Goal: Task Accomplishment & Management: Manage account settings

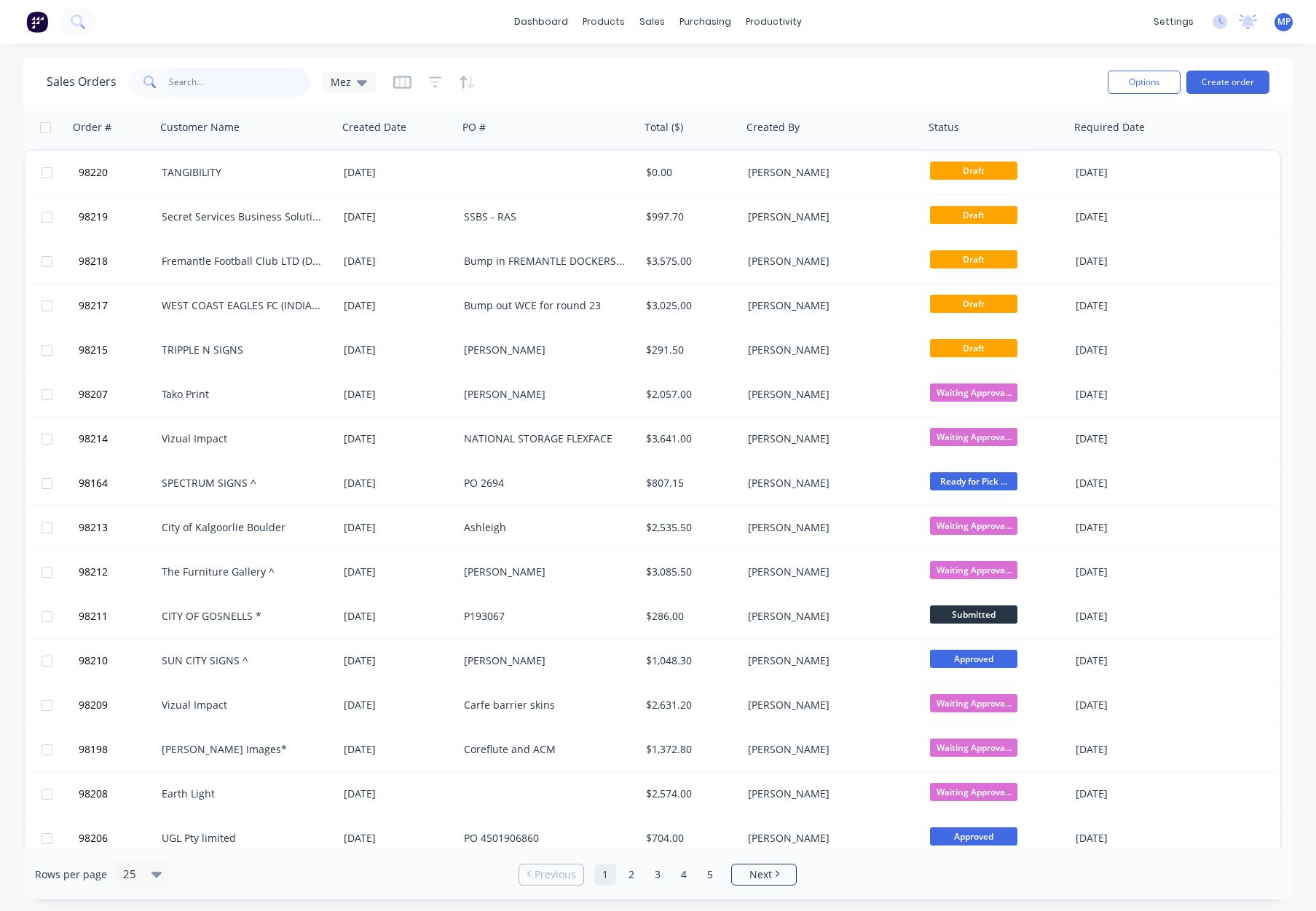
drag, startPoint x: 200, startPoint y: 81, endPoint x: 209, endPoint y: 82, distance: 9.1
click at [200, 82] on input "text" at bounding box center [240, 82] width 142 height 29
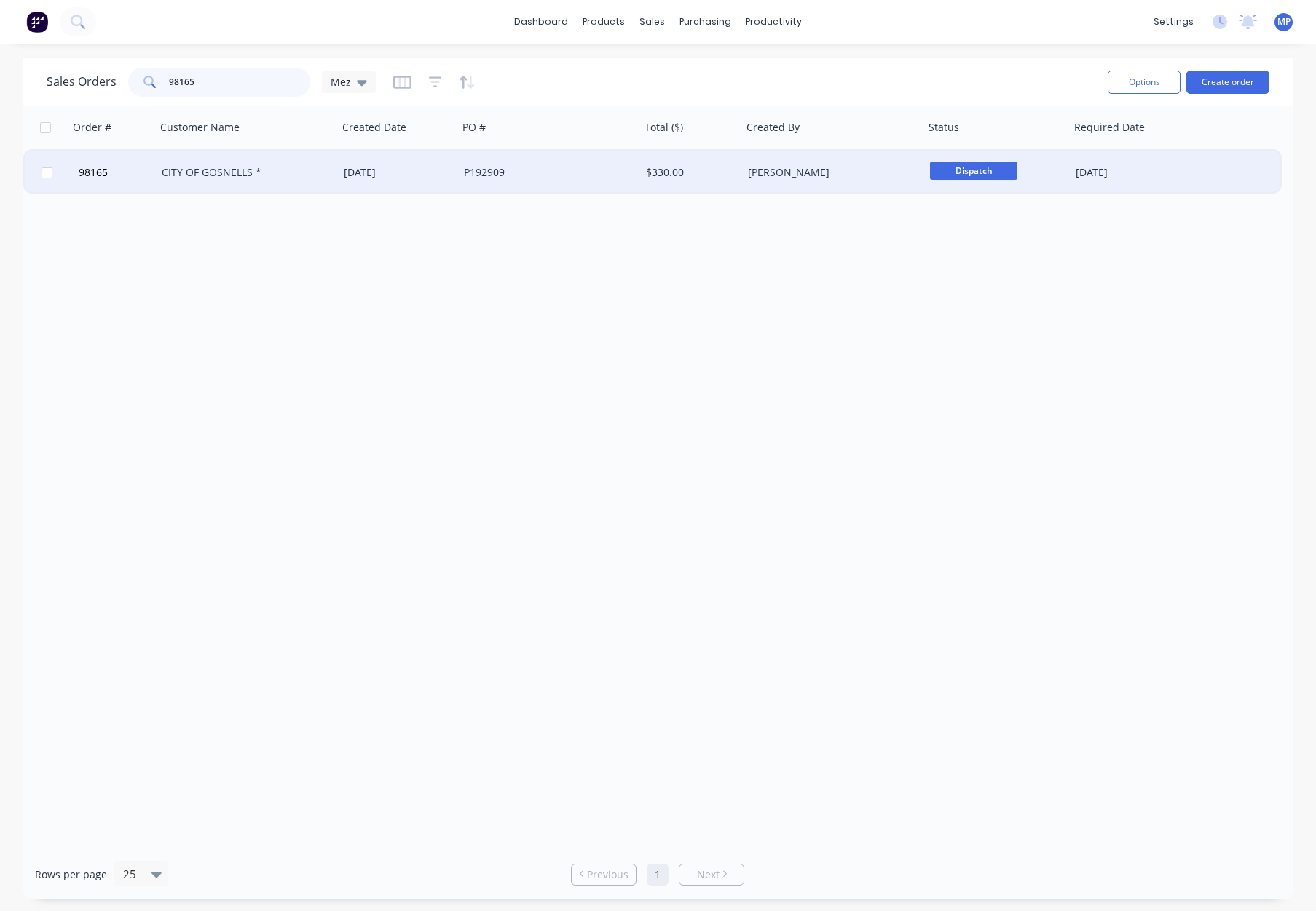
type input "98165"
click at [276, 172] on div "CITY OF GOSNELLS *" at bounding box center [242, 172] width 162 height 14
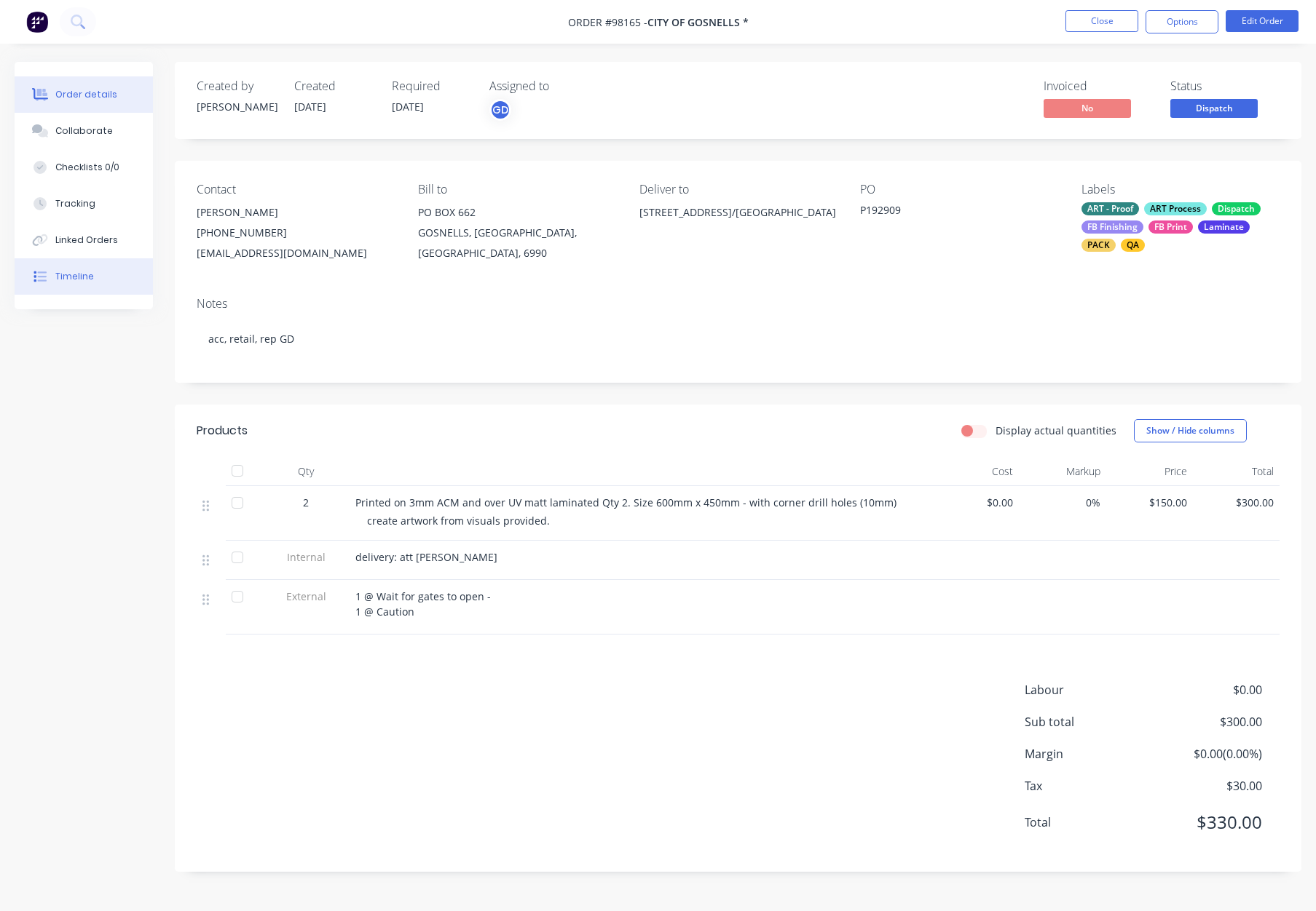
click at [85, 271] on div "Timeline" at bounding box center [75, 276] width 38 height 13
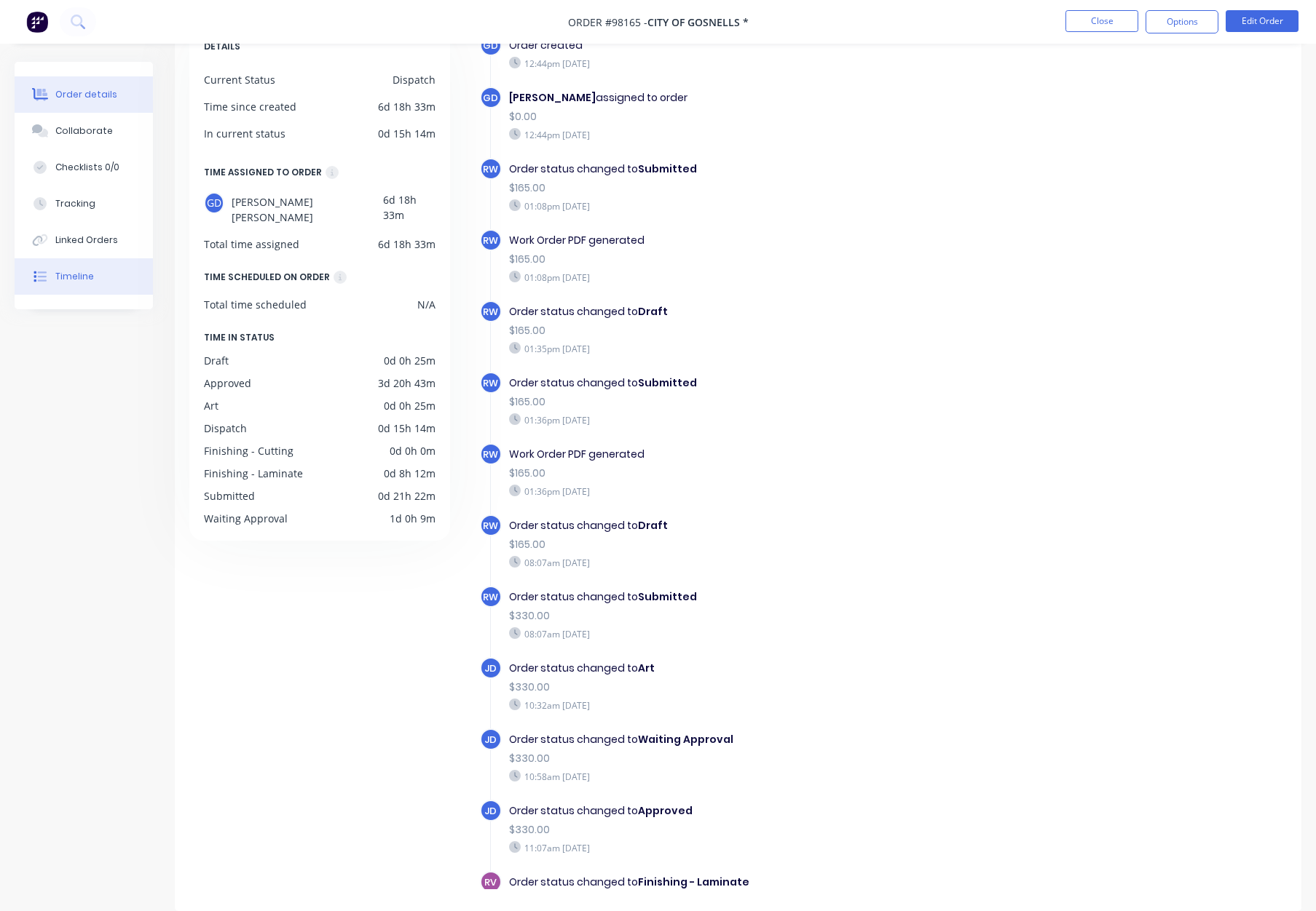
click at [105, 99] on div "Order details" at bounding box center [86, 95] width 62 height 13
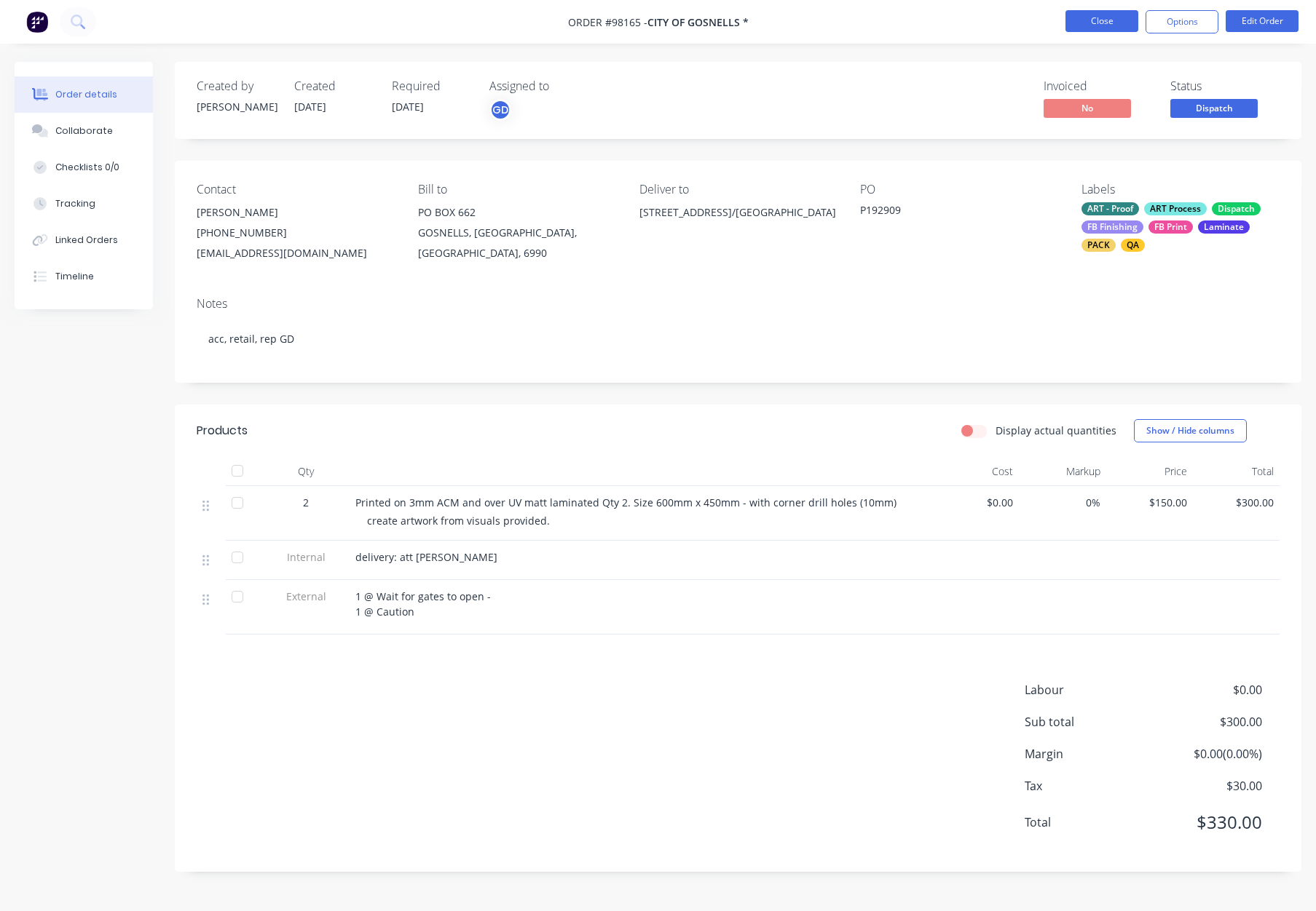
click at [1097, 26] on button "Close" at bounding box center [1102, 21] width 73 height 22
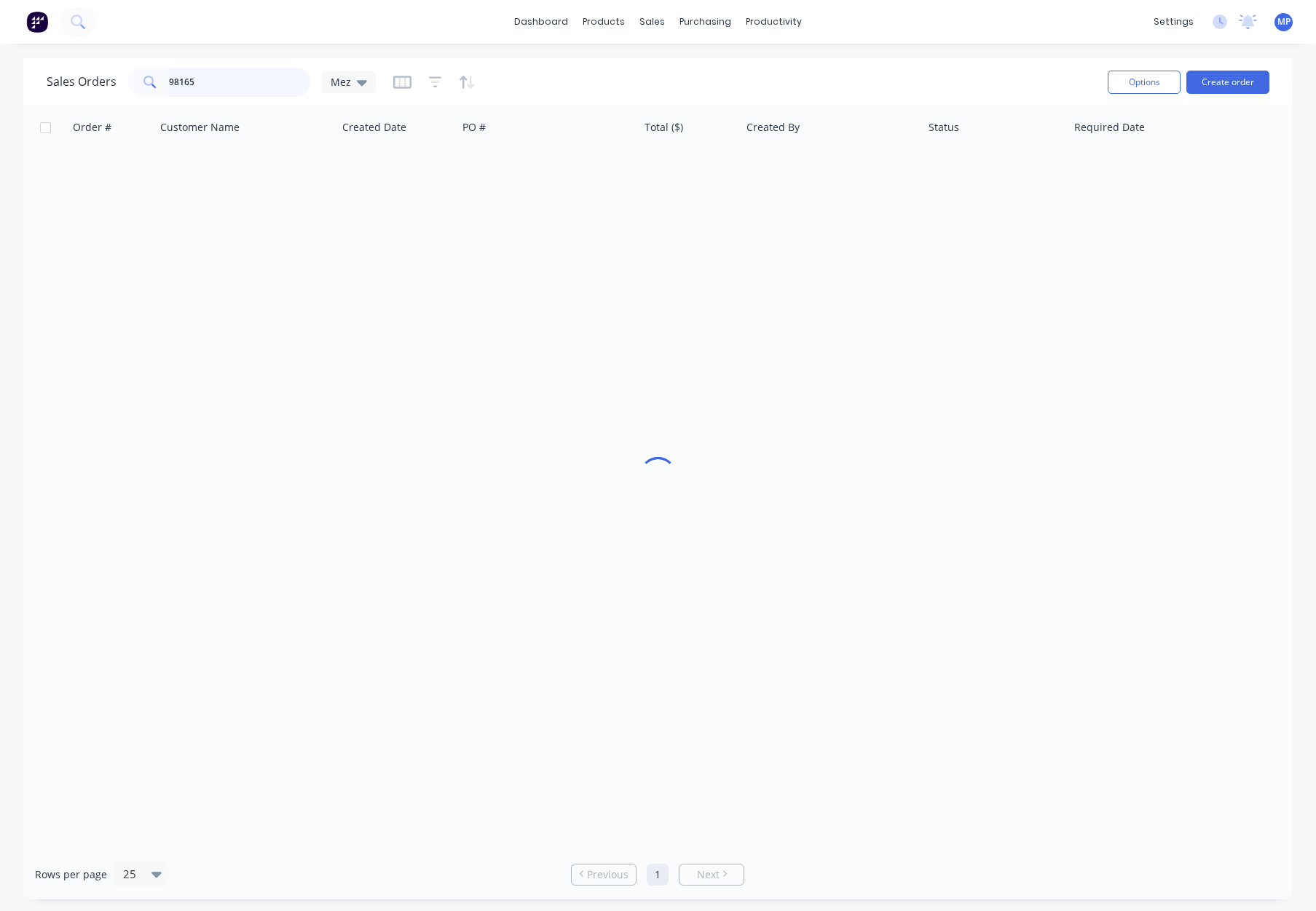
click at [209, 84] on input "98165" at bounding box center [240, 82] width 142 height 29
drag, startPoint x: 235, startPoint y: 81, endPoint x: 111, endPoint y: 80, distance: 124.0
click at [113, 80] on div "Sales Orders 98165 Mez" at bounding box center [211, 82] width 329 height 29
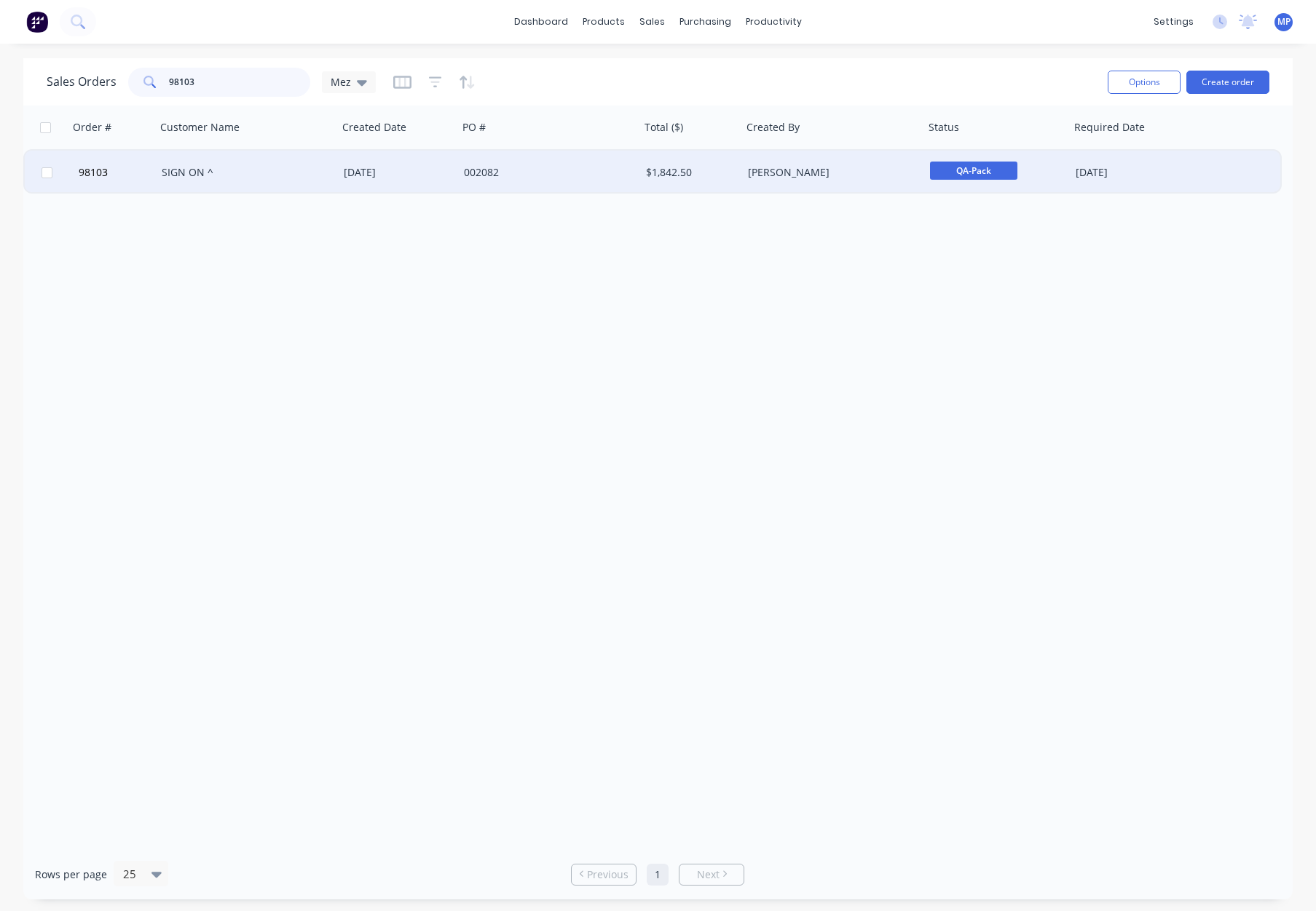
type input "98103"
click at [447, 170] on div "[DATE]" at bounding box center [397, 172] width 108 height 14
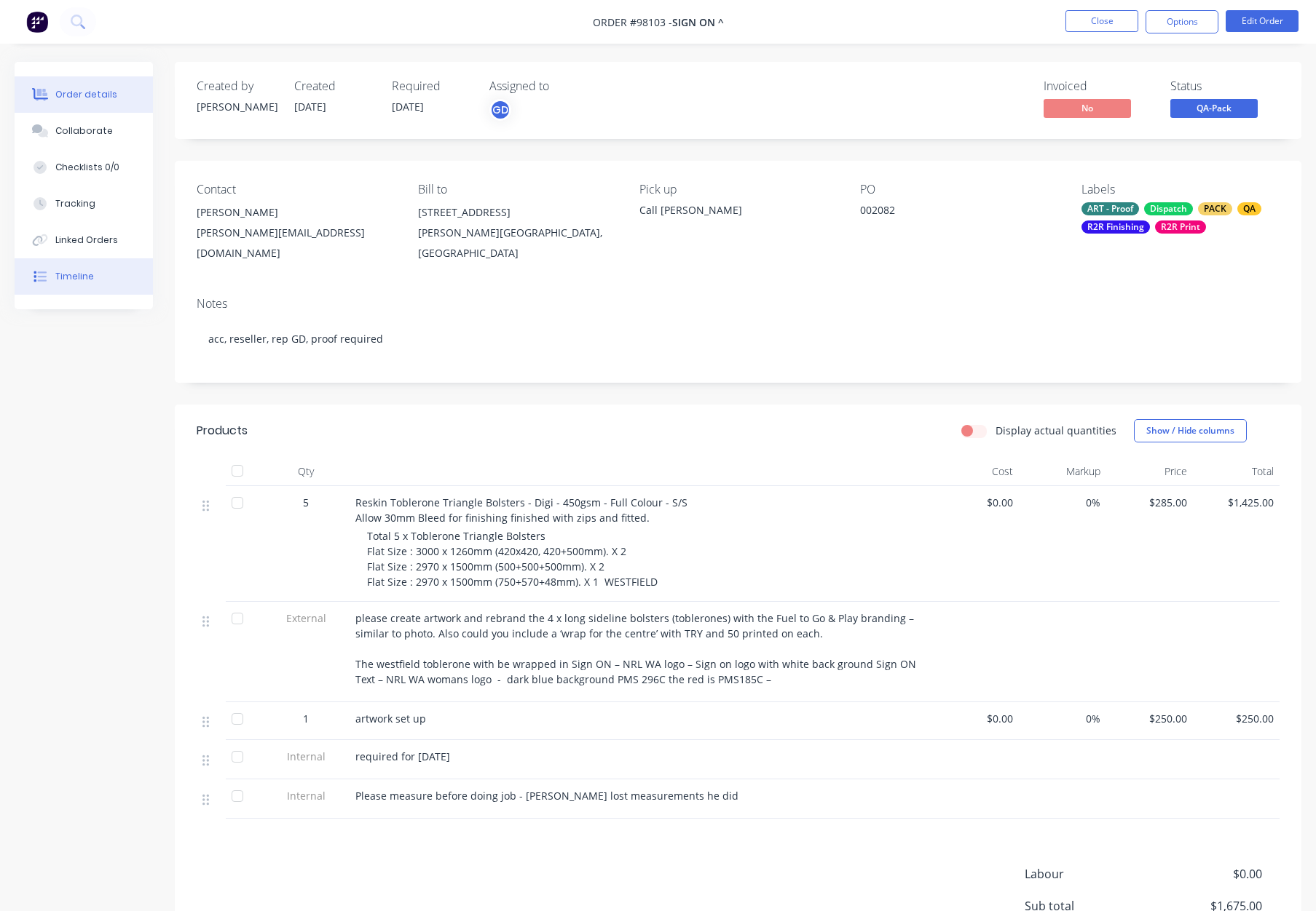
click at [91, 264] on button "Timeline" at bounding box center [83, 276] width 139 height 36
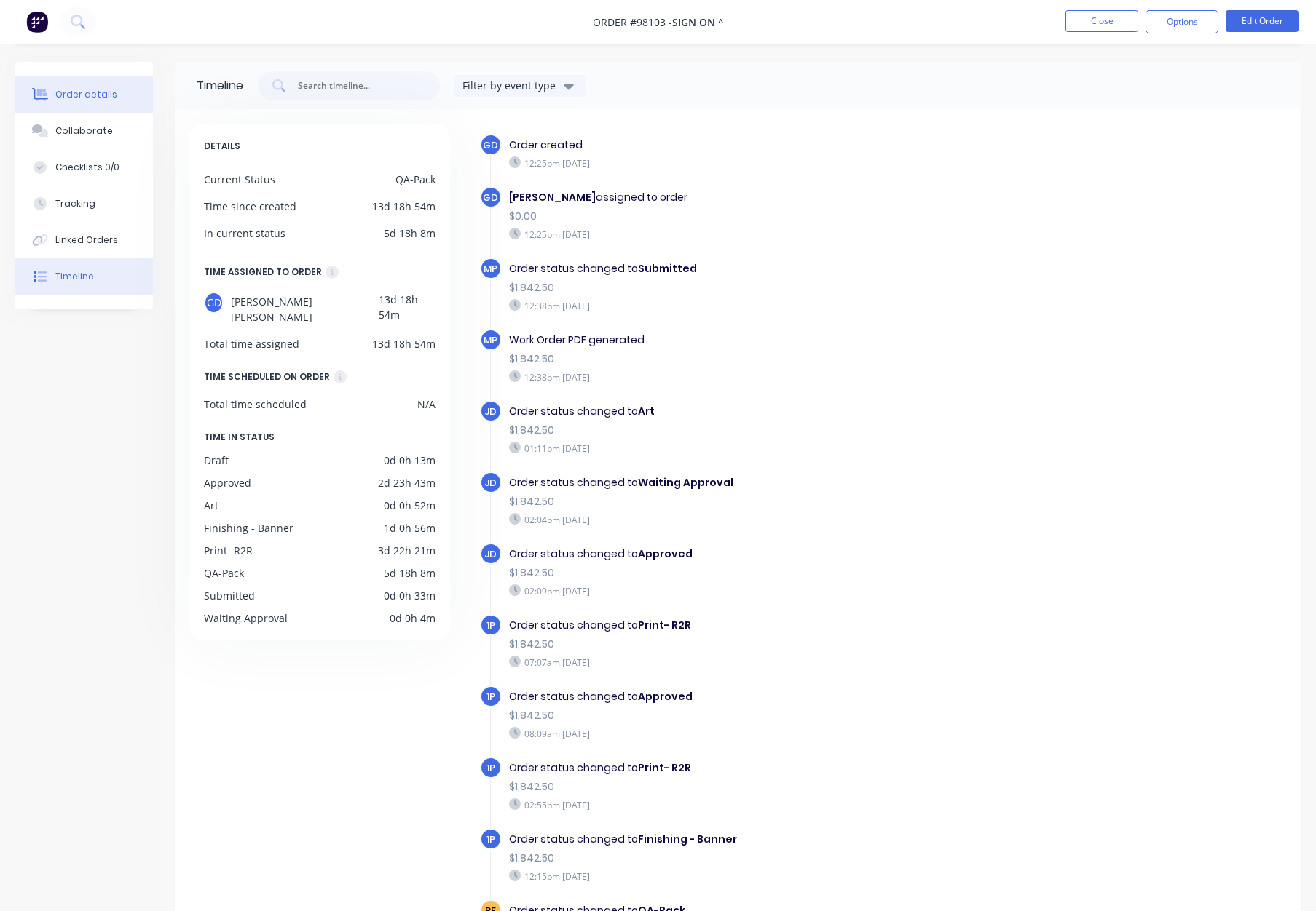
click at [87, 94] on div "Order details" at bounding box center [86, 95] width 62 height 13
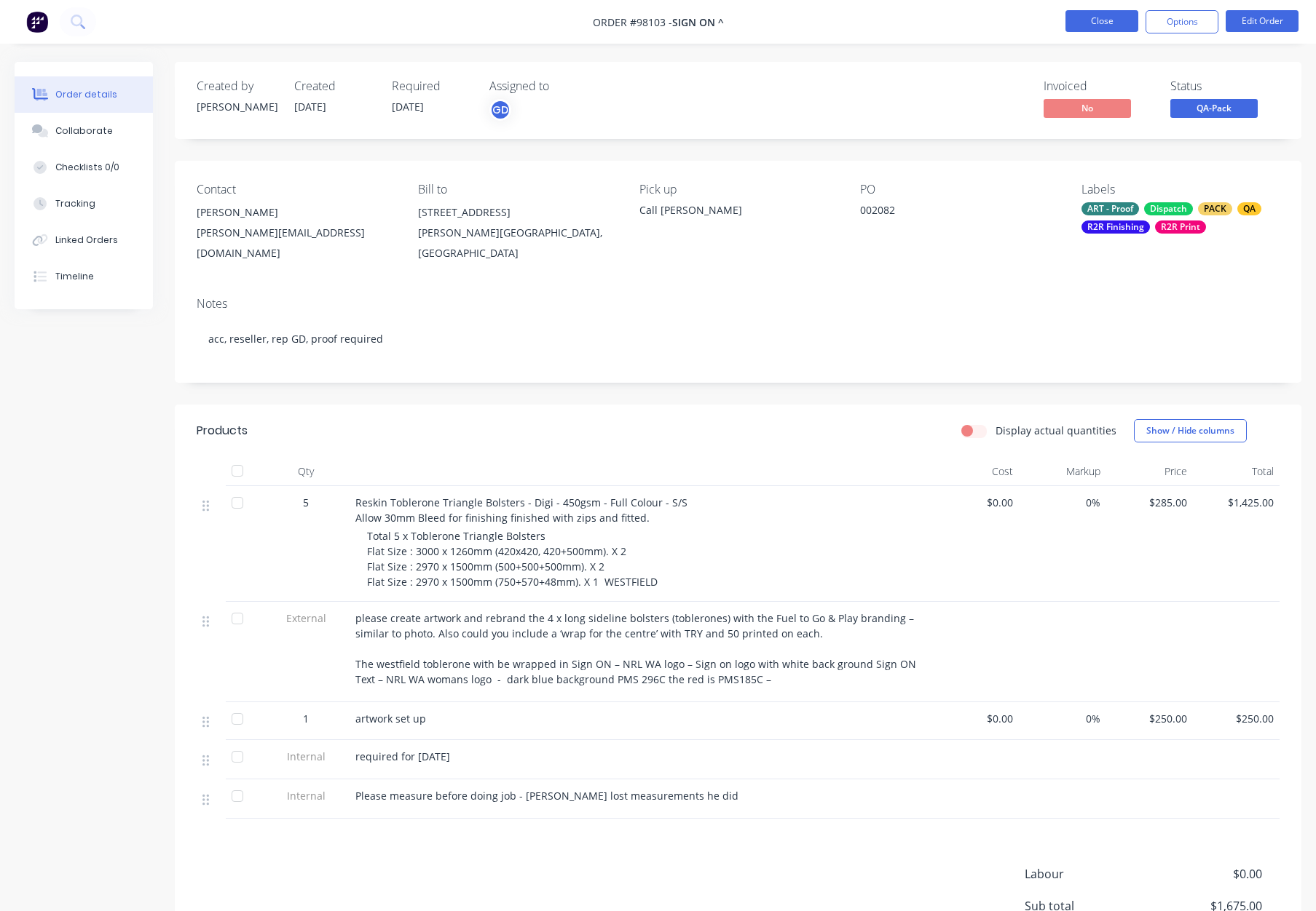
click at [1107, 21] on button "Close" at bounding box center [1102, 21] width 73 height 22
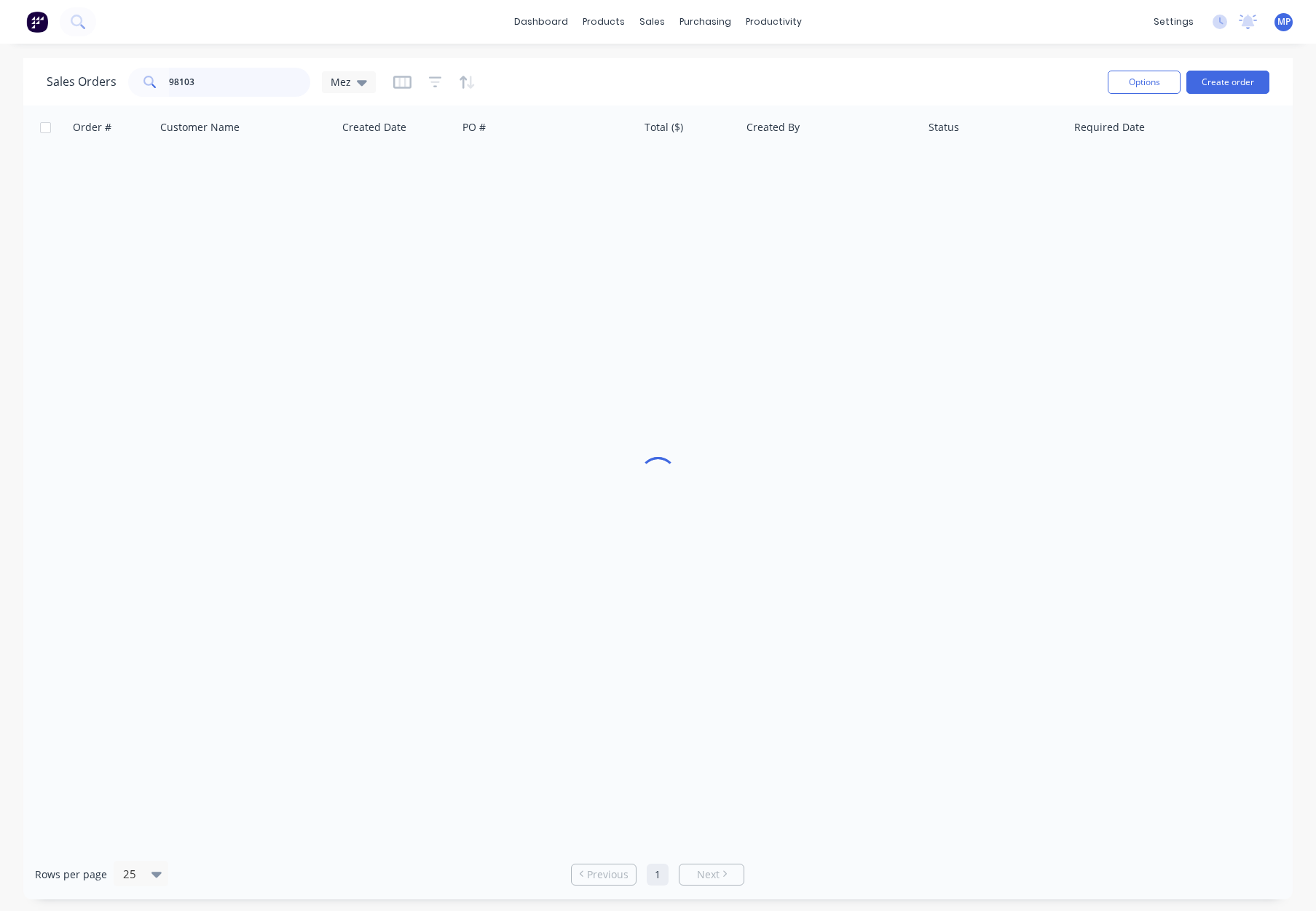
click at [191, 85] on input "98103" at bounding box center [240, 82] width 142 height 29
drag, startPoint x: 160, startPoint y: 76, endPoint x: 133, endPoint y: 75, distance: 27.0
click at [139, 75] on div "98103" at bounding box center [219, 82] width 182 height 29
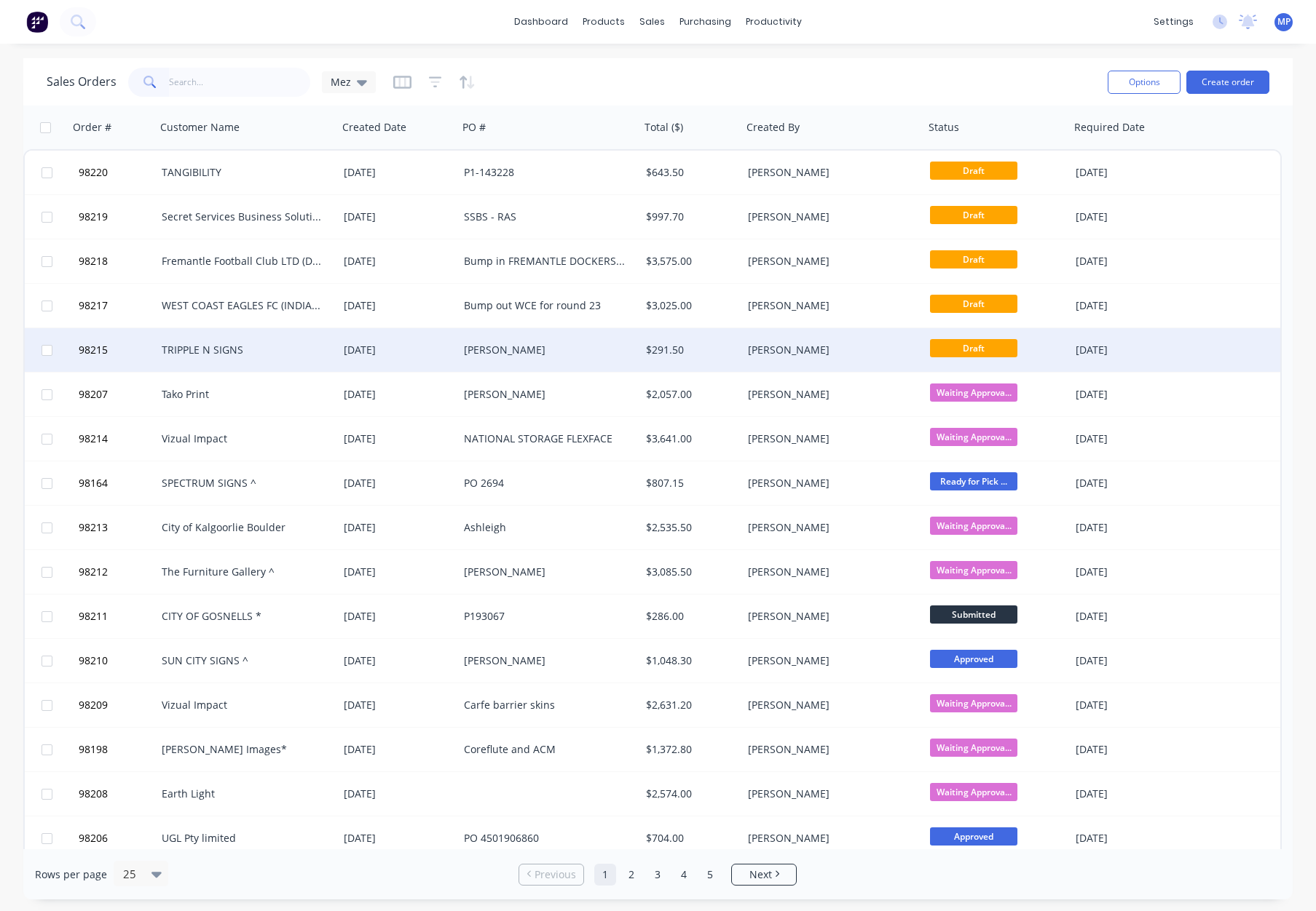
click at [530, 348] on div "[PERSON_NAME]" at bounding box center [544, 350] width 162 height 14
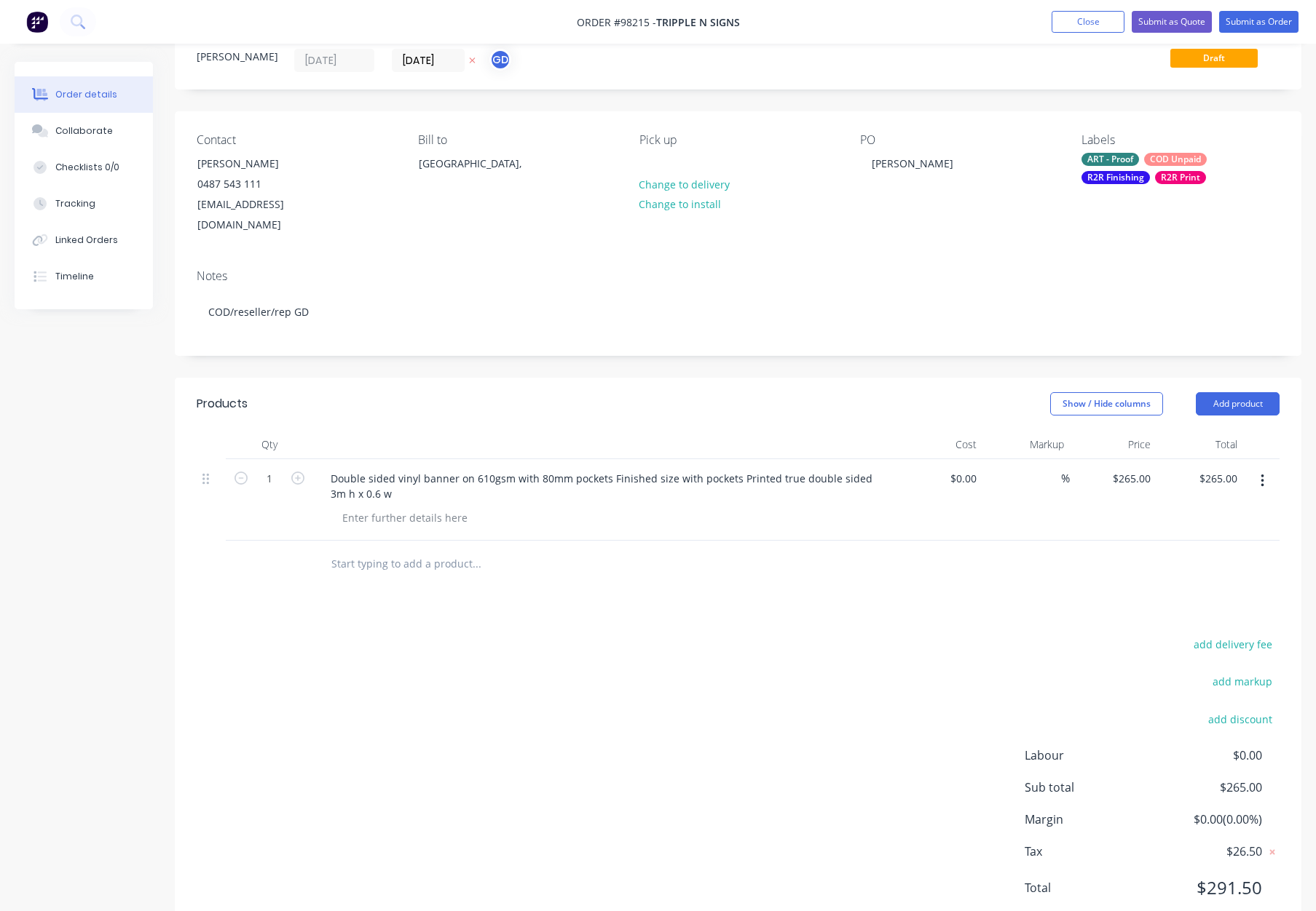
scroll to position [67, 0]
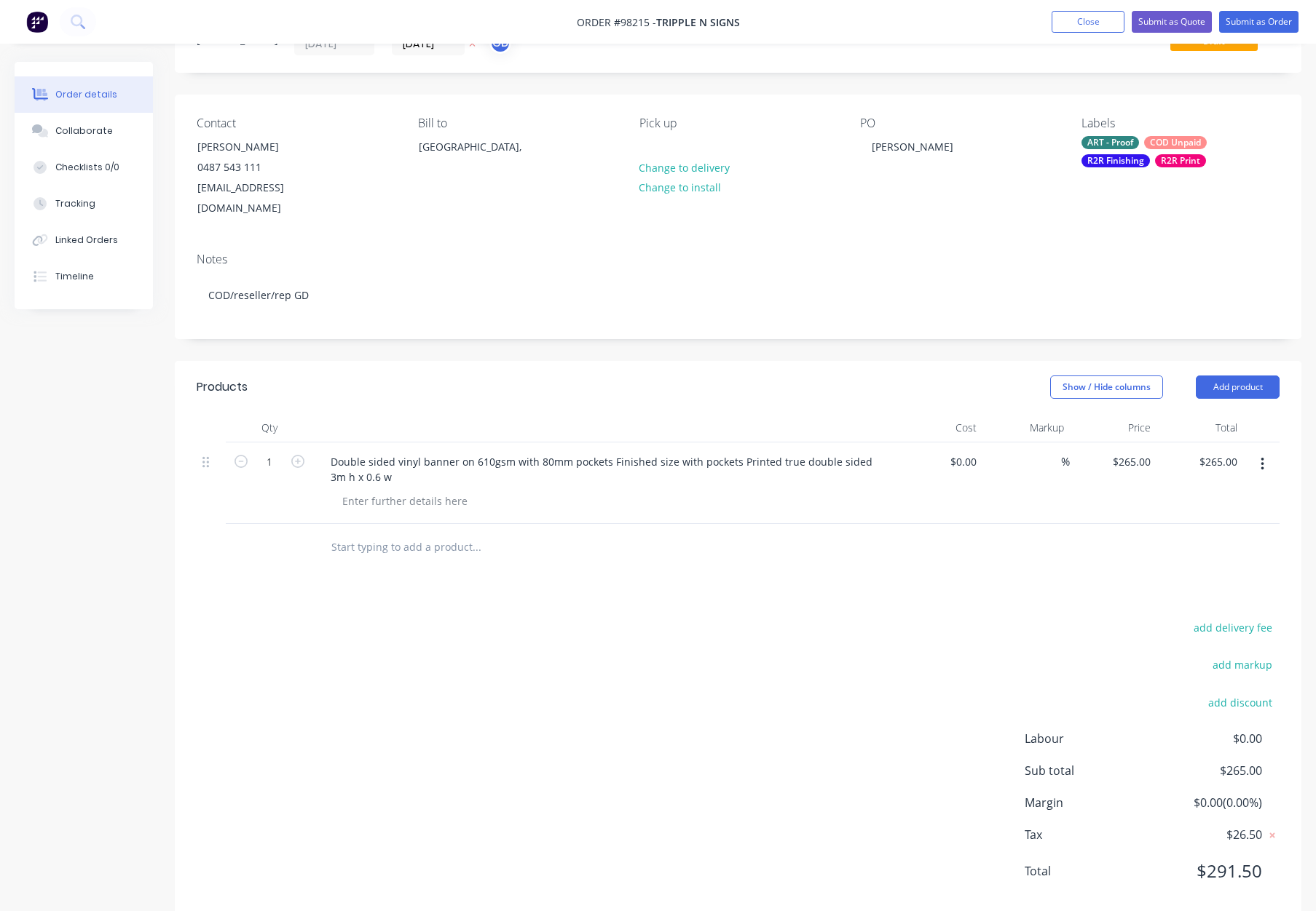
click at [431, 536] on input "text" at bounding box center [476, 547] width 292 height 29
type input "G"
type input "Digi banner - 610gsm -"
click at [590, 586] on div "Products Show / Hide columns Add product Qty Cost Markup Price Total 1 Double s…" at bounding box center [738, 640] width 1127 height 559
click at [432, 532] on input "Digi banner - 610gsm -" at bounding box center [476, 547] width 292 height 29
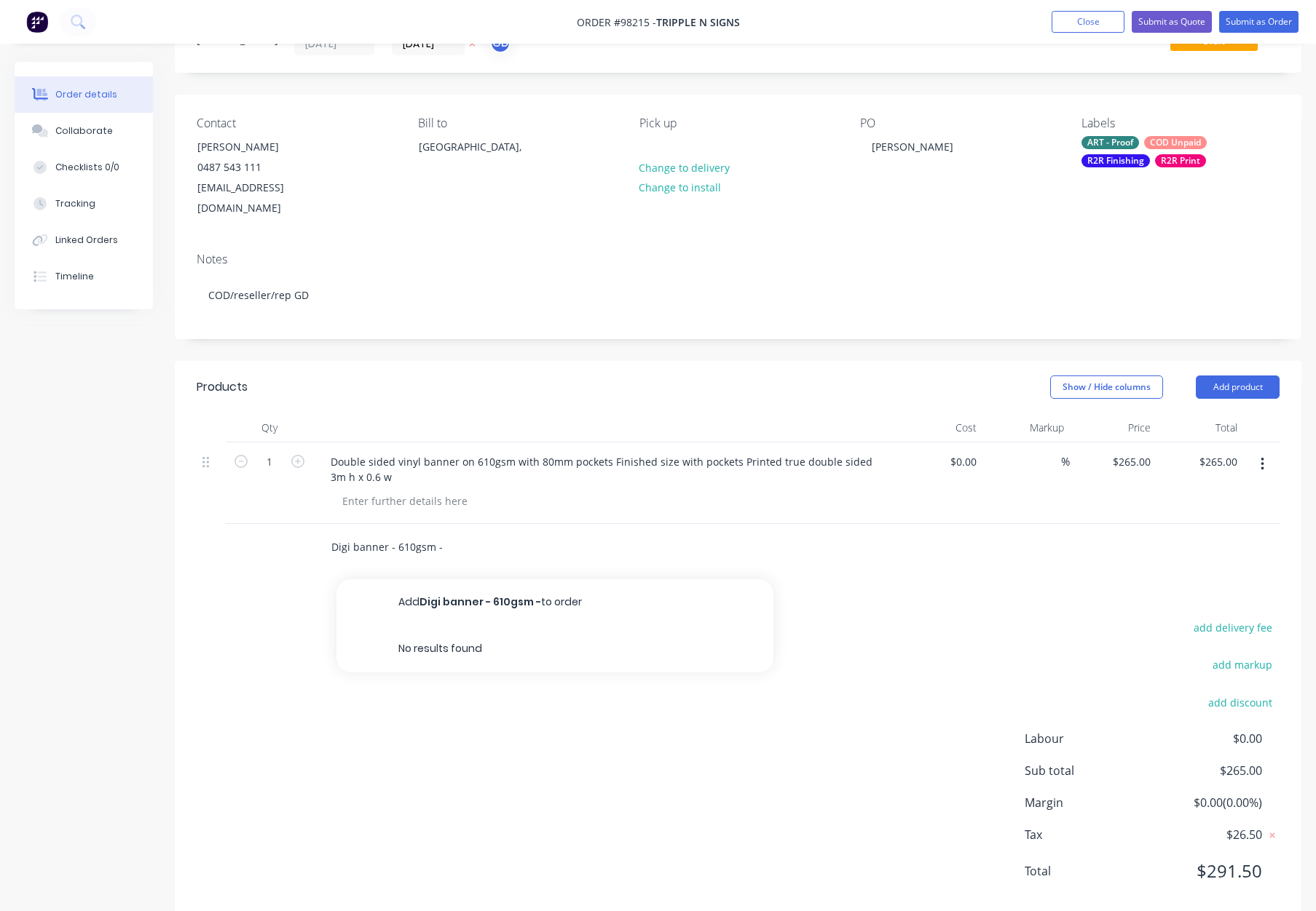
click at [526, 581] on button "Add Digi banner - 610gsm - to order" at bounding box center [555, 602] width 437 height 47
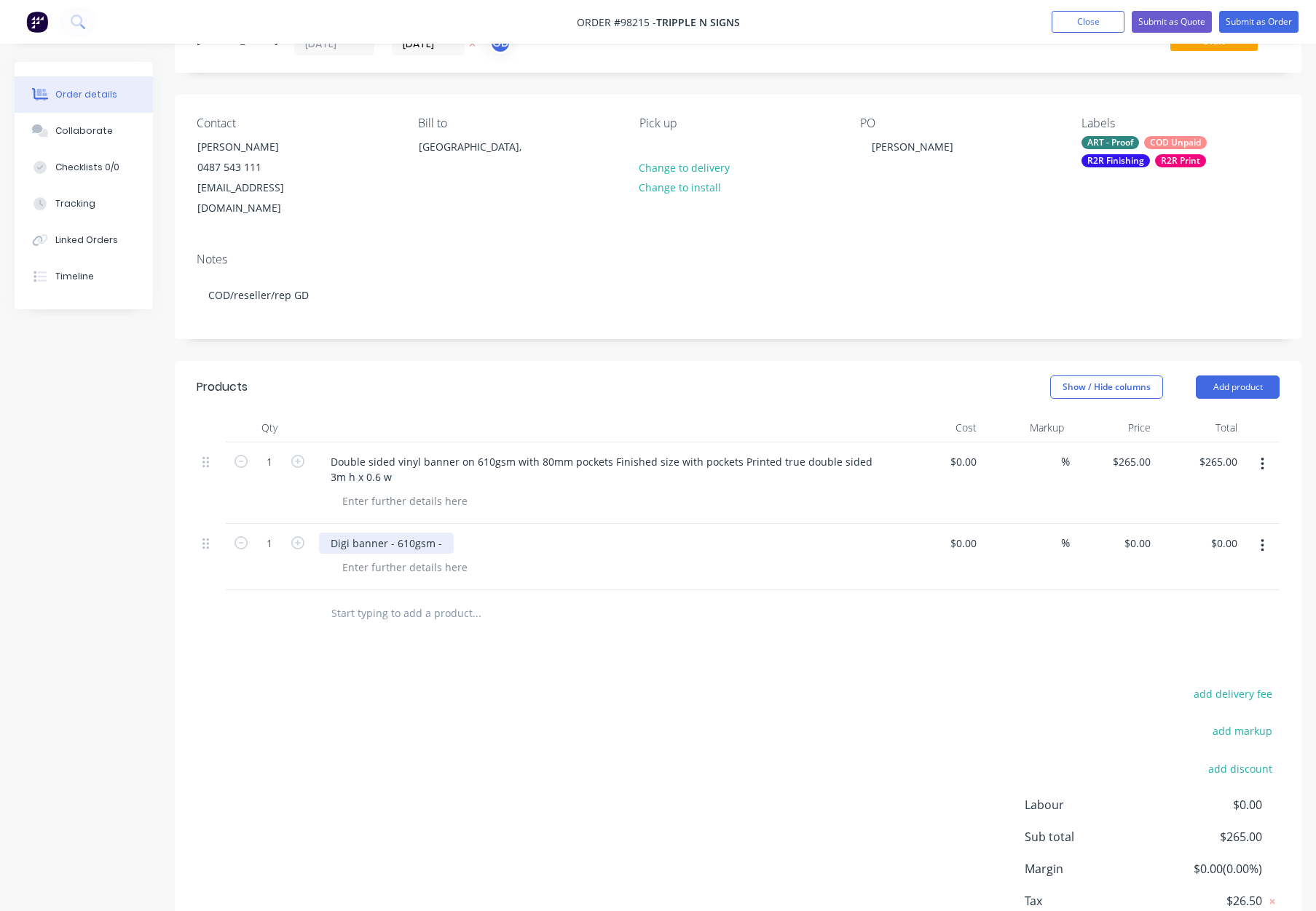
drag, startPoint x: 447, startPoint y: 520, endPoint x: 479, endPoint y: 532, distance: 34.2
click at [448, 532] on div "Digi banner - 610gsm -" at bounding box center [385, 543] width 135 height 21
click at [389, 556] on div at bounding box center [405, 567] width 148 height 21
drag, startPoint x: 366, startPoint y: 544, endPoint x: 383, endPoint y: 549, distance: 17.7
click at [365, 556] on div "3000 x 600mm W" at bounding box center [384, 567] width 106 height 21
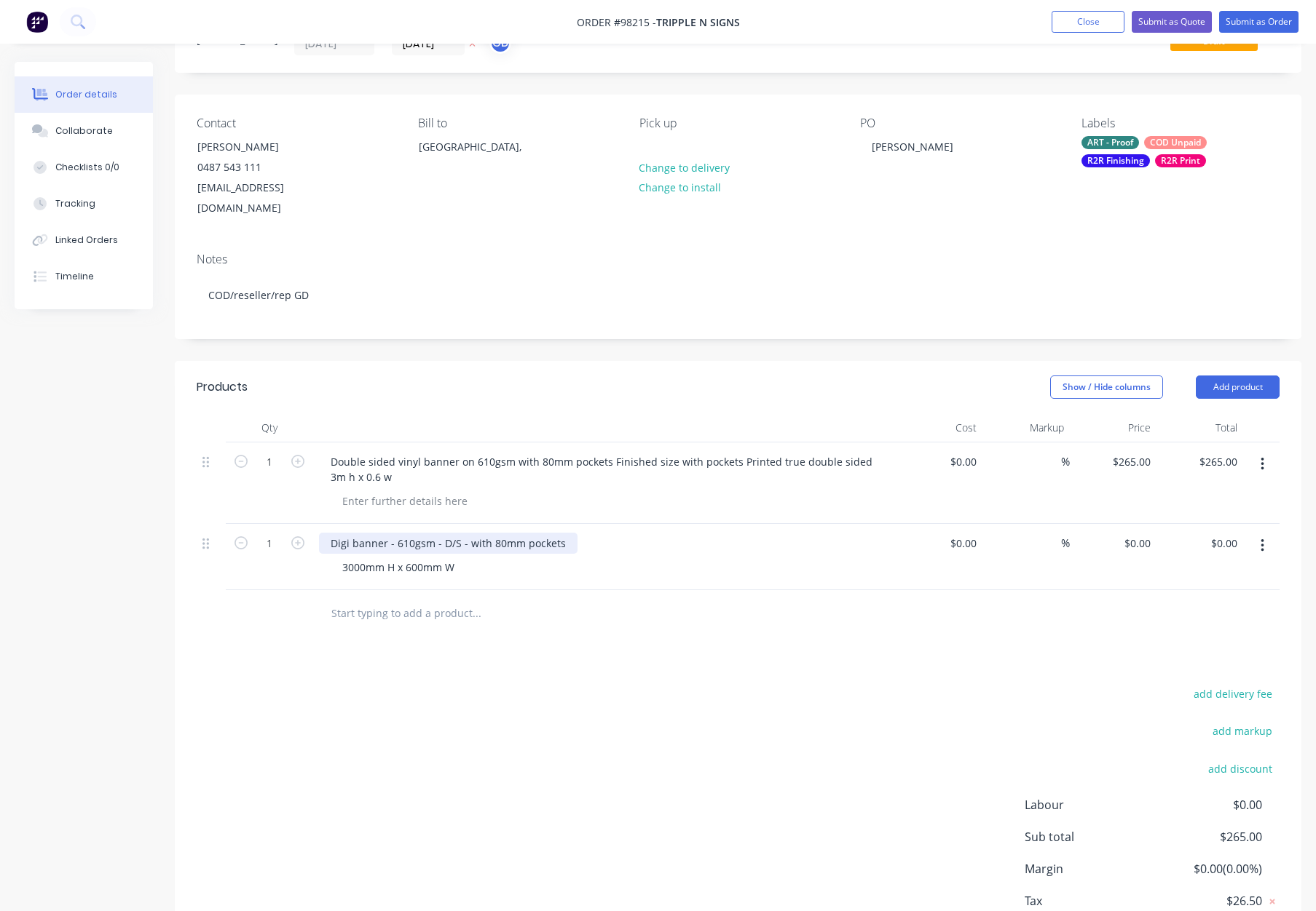
drag, startPoint x: 564, startPoint y: 520, endPoint x: 603, endPoint y: 537, distance: 42.5
click at [564, 532] on div "Digi banner - 610gsm - D/S - with 80mm pockets" at bounding box center [448, 543] width 258 height 21
drag, startPoint x: 441, startPoint y: 518, endPoint x: 463, endPoint y: 531, distance: 25.6
click at [441, 532] on div "Digi banner - 610gsm - D/S - with 80mm pockets (included in size)" at bounding box center [491, 543] width 344 height 21
click at [621, 617] on div "Products Show / Hide columns Add product Qty Cost Markup Price Total 1 Double s…" at bounding box center [738, 674] width 1127 height 626
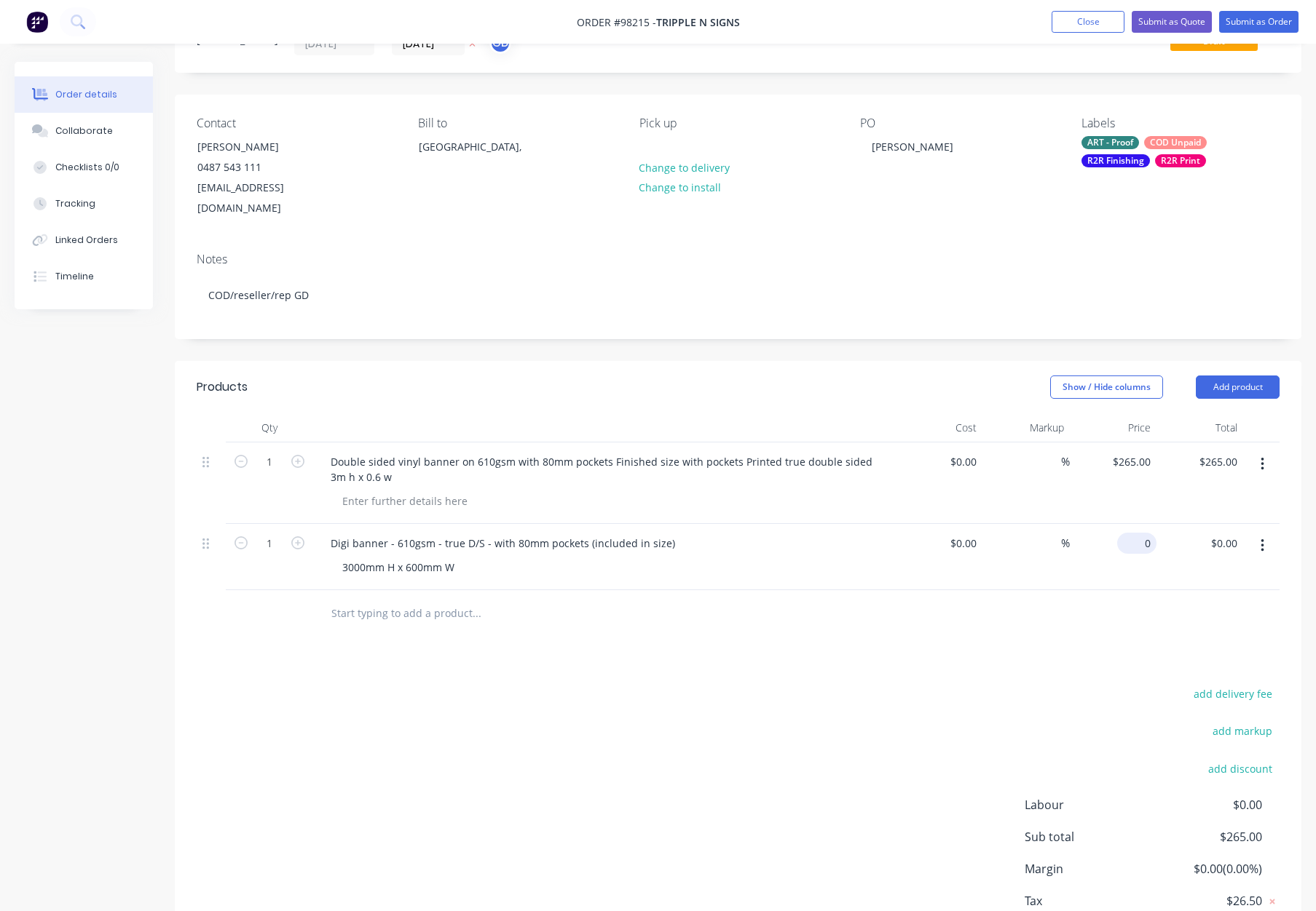
click at [1144, 532] on input "0" at bounding box center [1139, 543] width 33 height 21
type input "$265.00"
click at [1261, 456] on icon "button" at bounding box center [1262, 464] width 4 height 16
click at [1244, 579] on div "Delete" at bounding box center [1210, 590] width 112 height 21
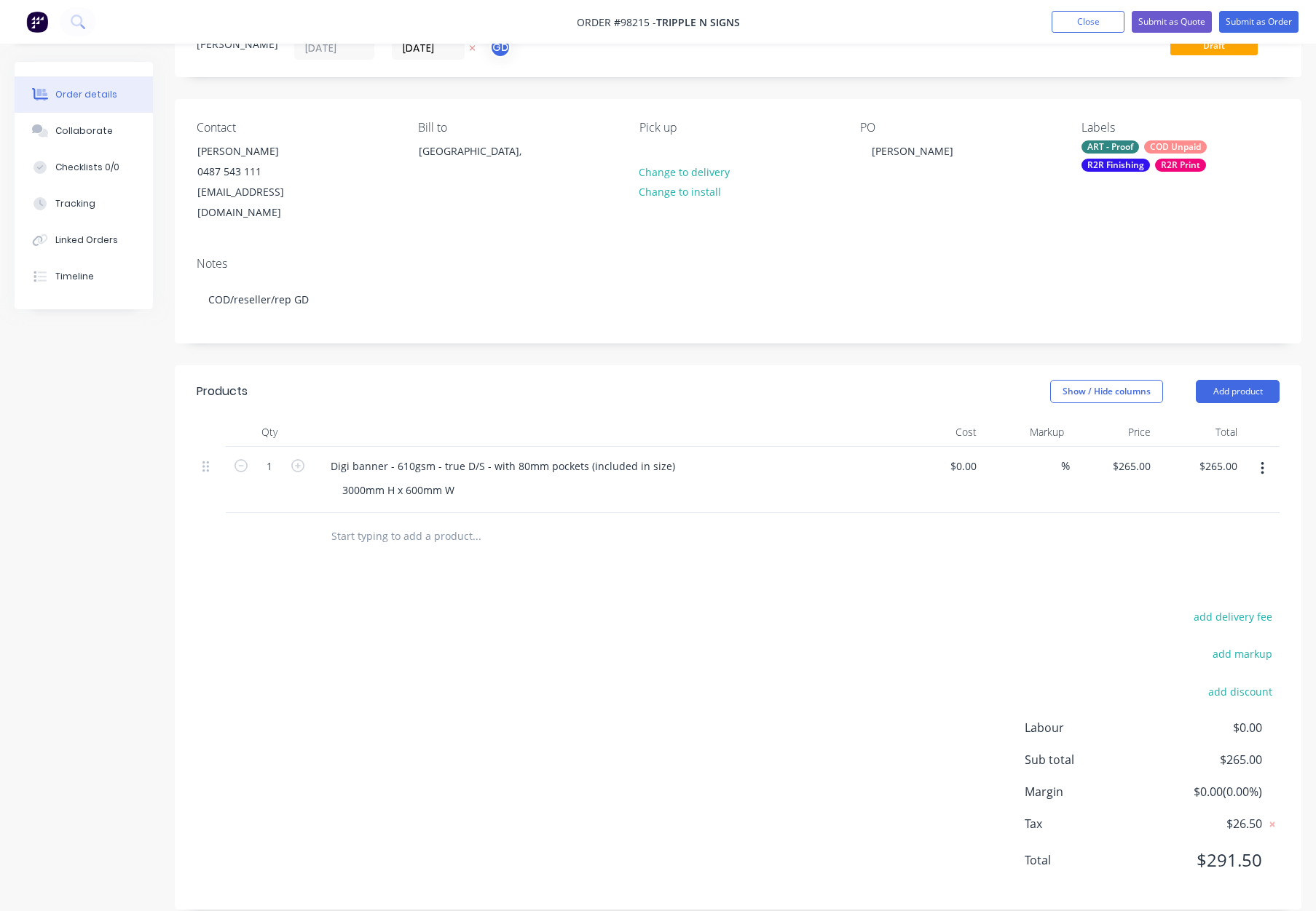
click at [916, 547] on div "Products Show / Hide columns Add product Qty Cost Markup Price Total 1 Digi ban…" at bounding box center [738, 637] width 1127 height 544
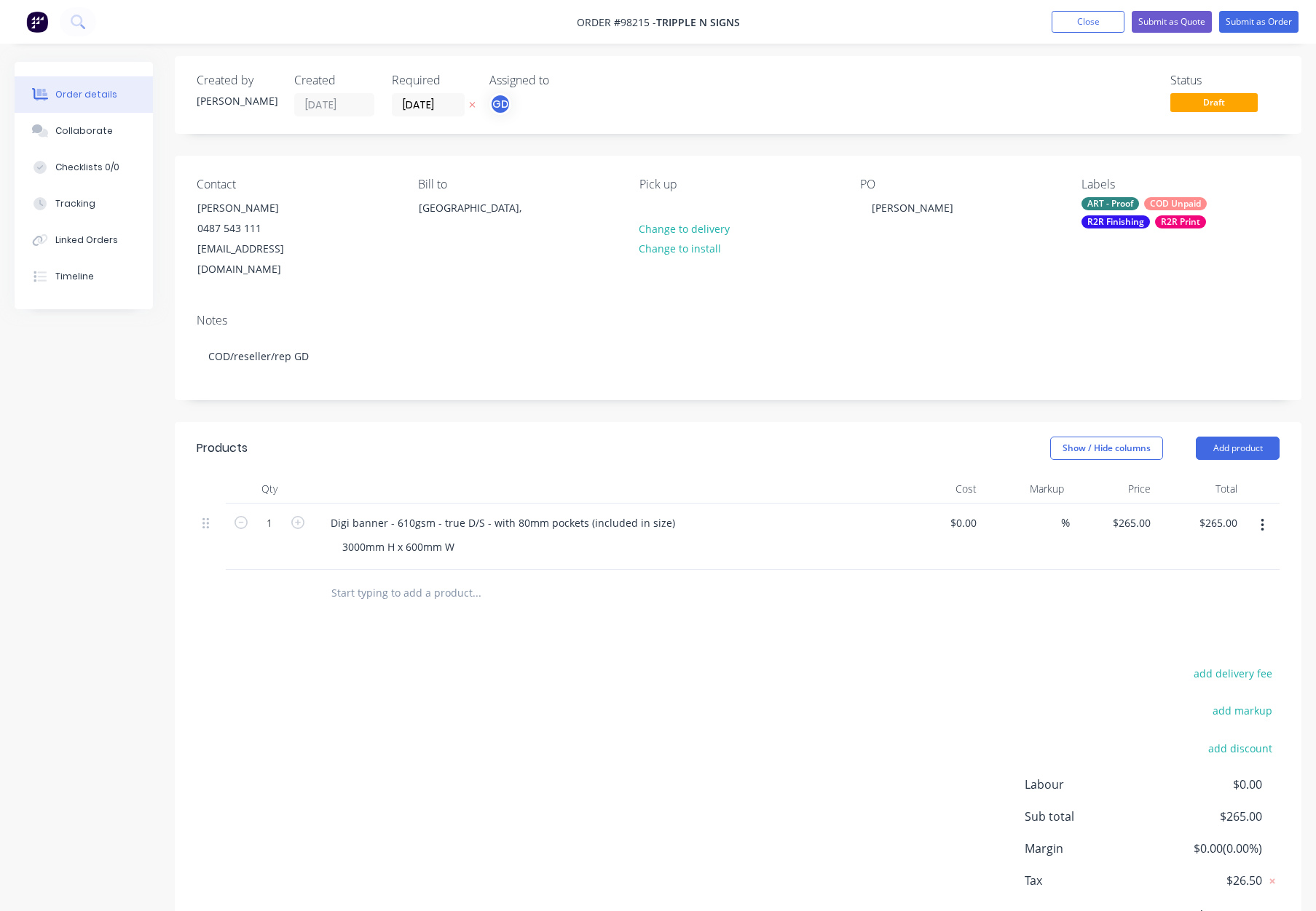
scroll to position [0, 0]
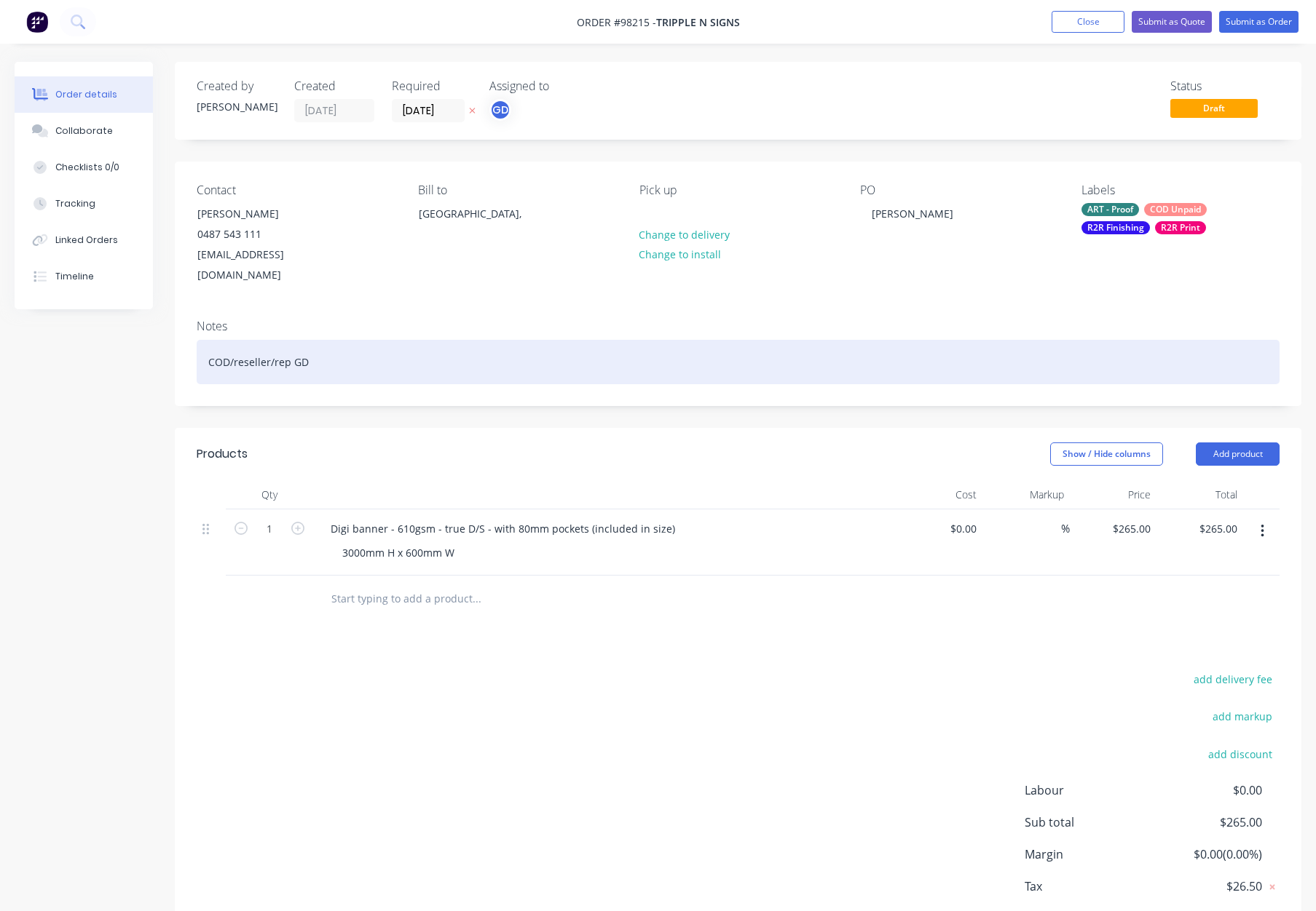
click at [477, 340] on div "COD/reseller/rep GD" at bounding box center [738, 362] width 1083 height 44
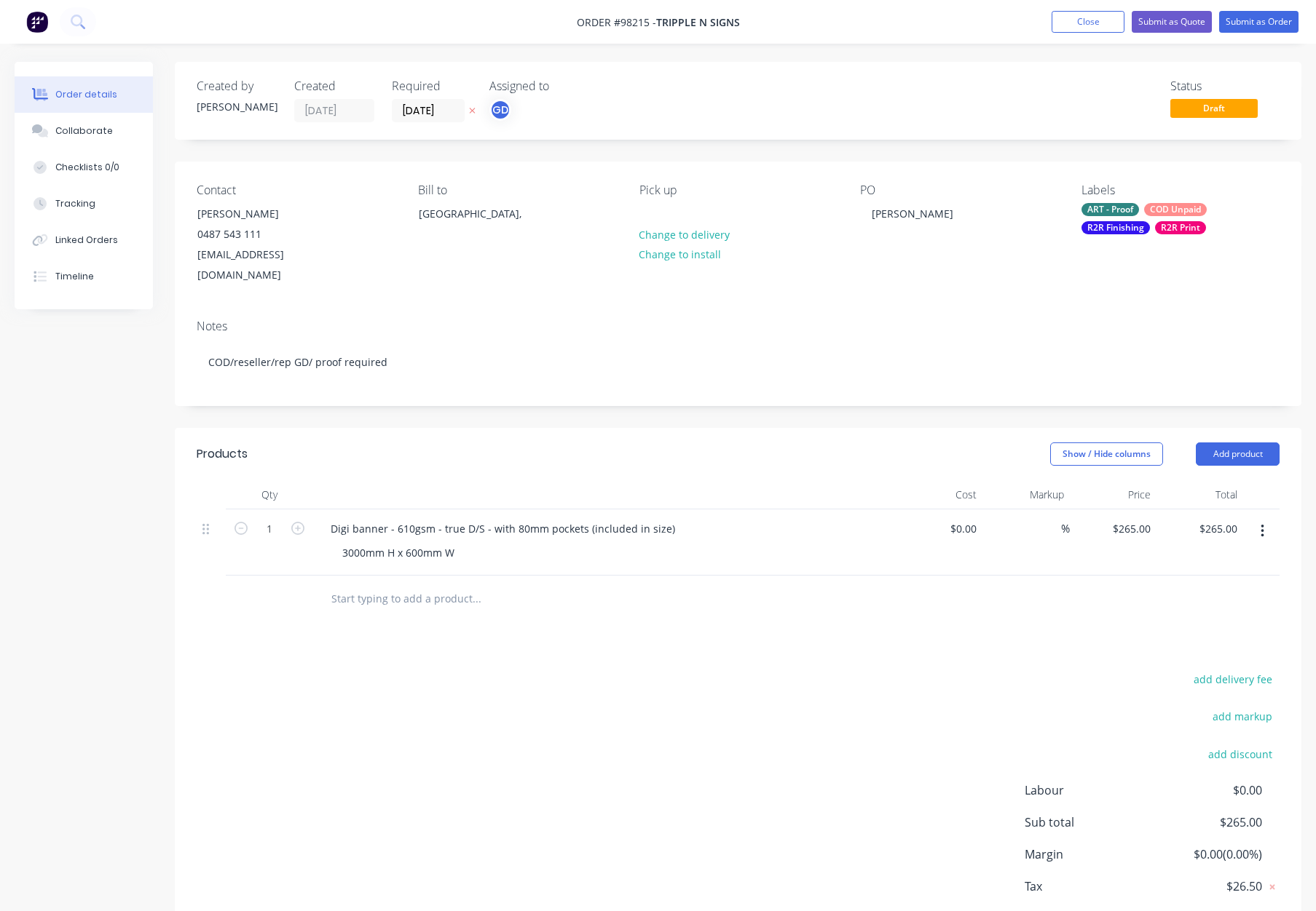
click at [1115, 230] on div "R2R Finishing" at bounding box center [1116, 228] width 69 height 13
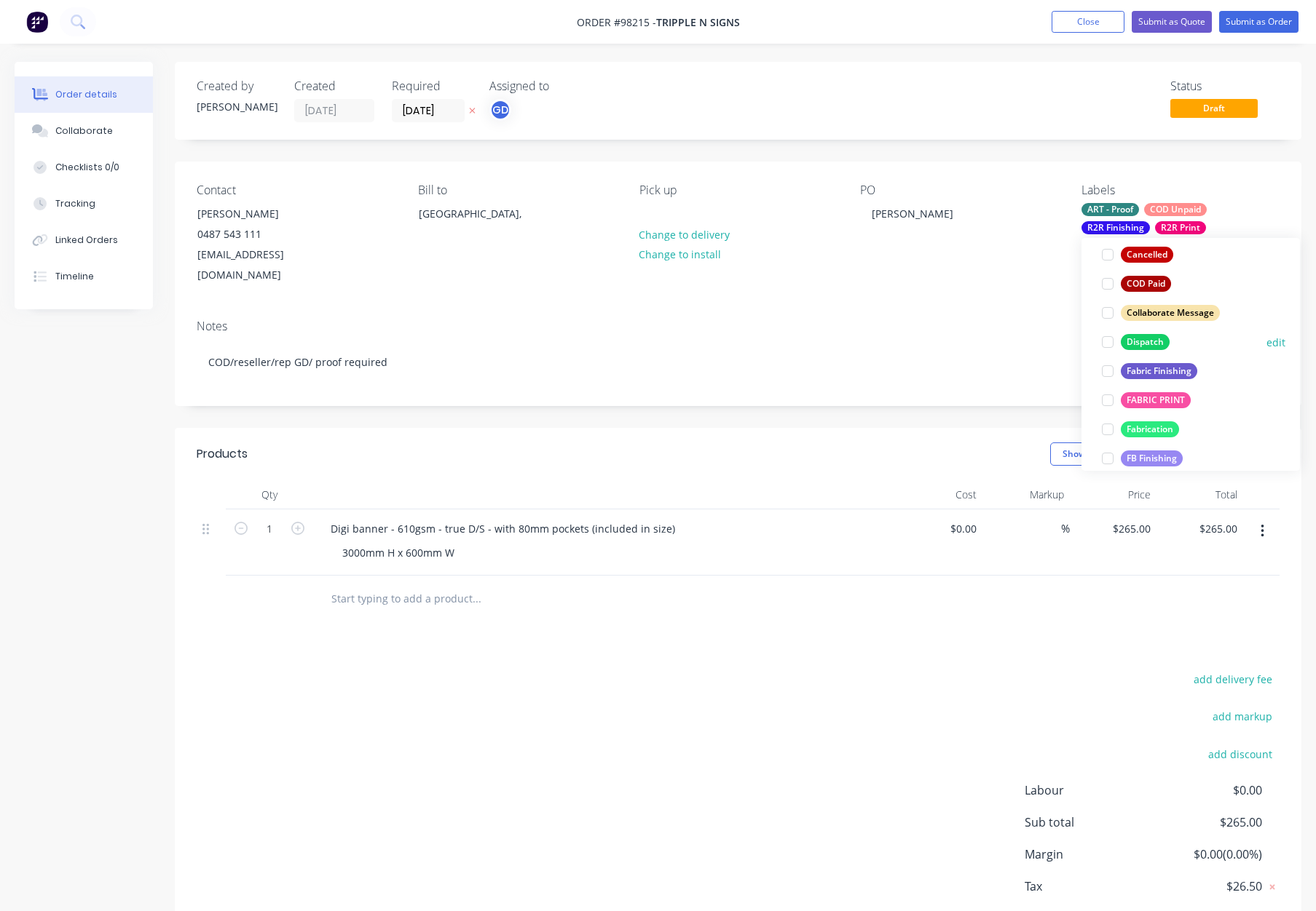
click at [1139, 346] on div "Dispatch" at bounding box center [1145, 341] width 49 height 16
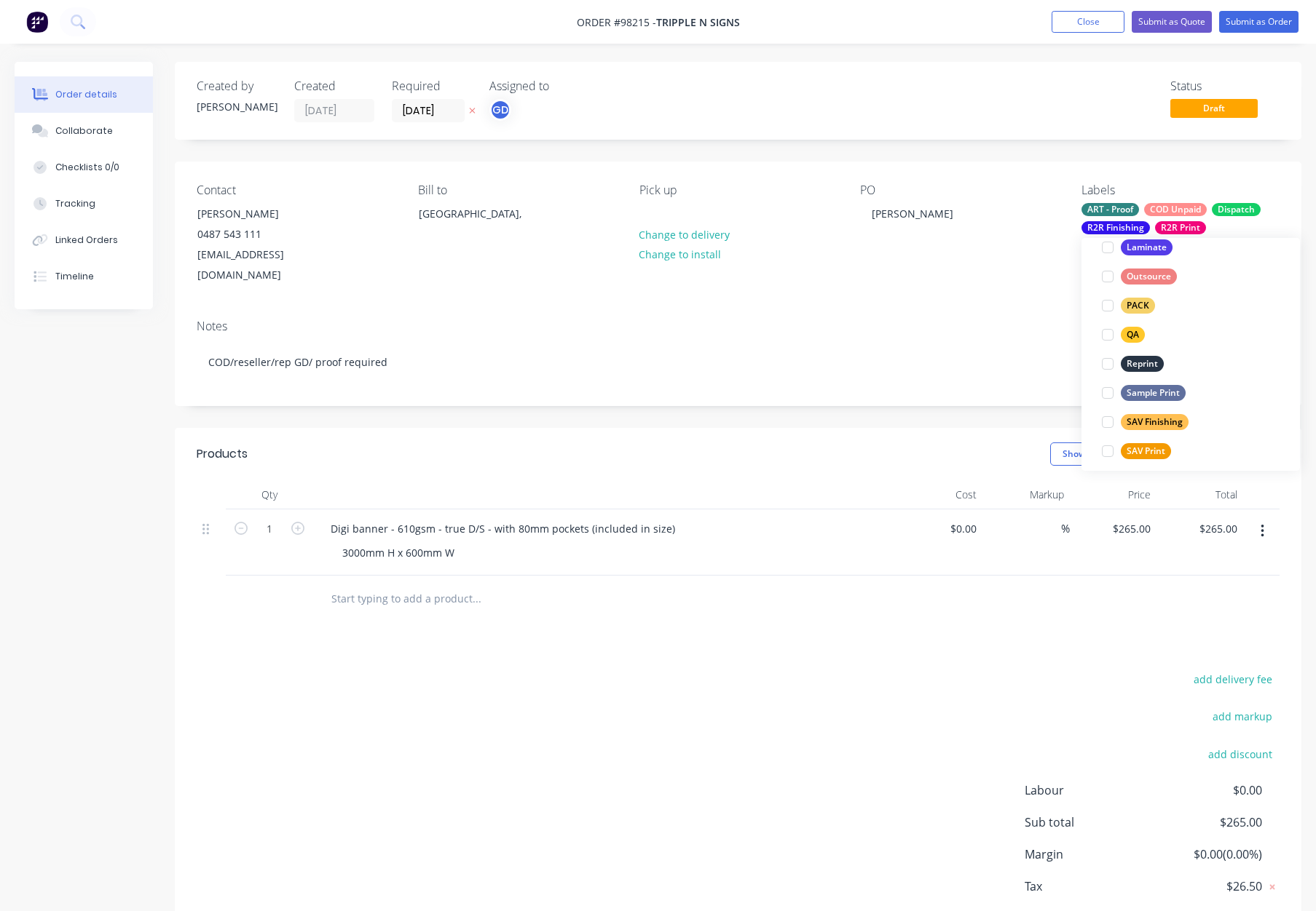
click at [1145, 312] on div "PACK" at bounding box center [1138, 305] width 34 height 16
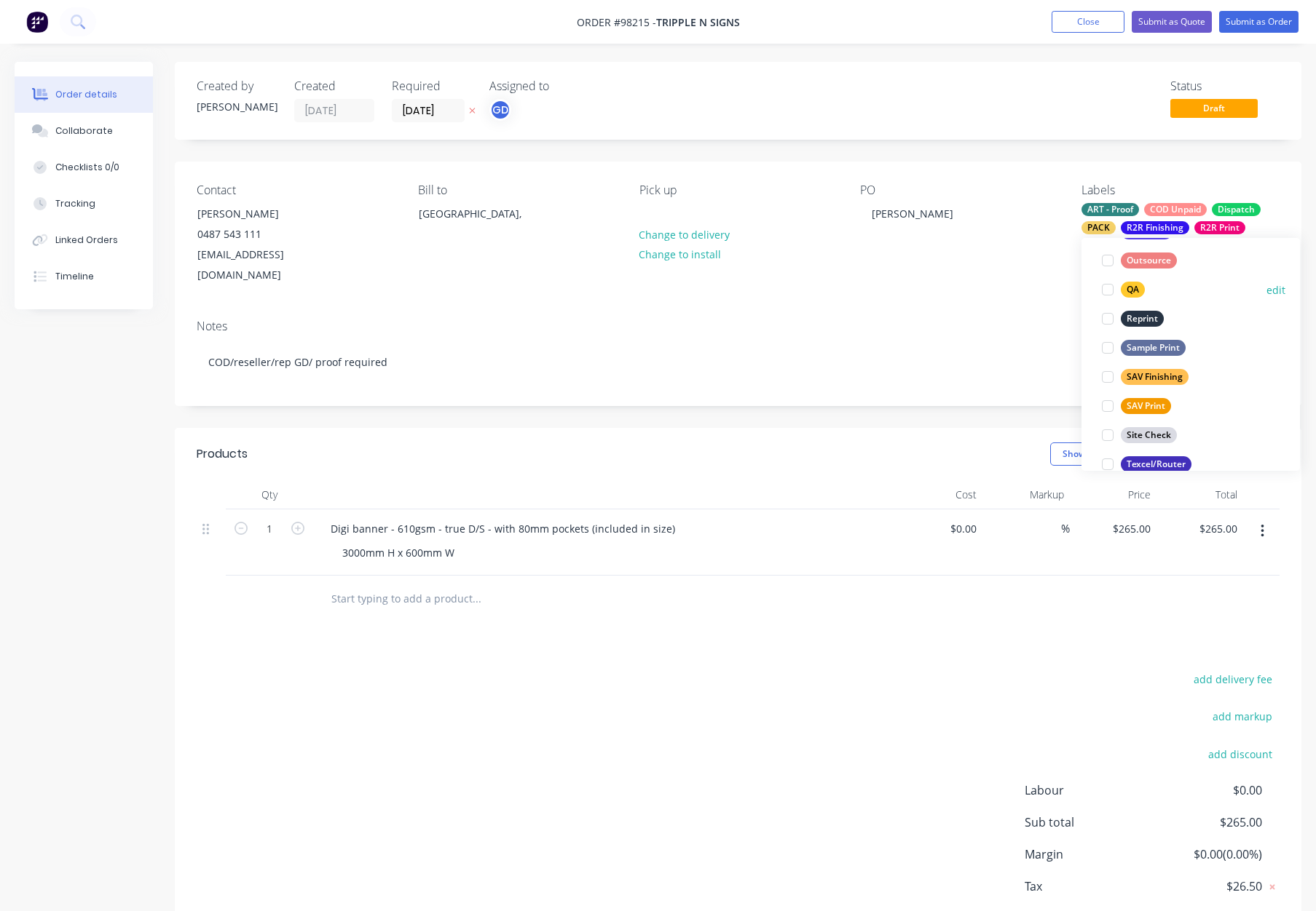
click at [1131, 284] on div "QA" at bounding box center [1132, 290] width 24 height 16
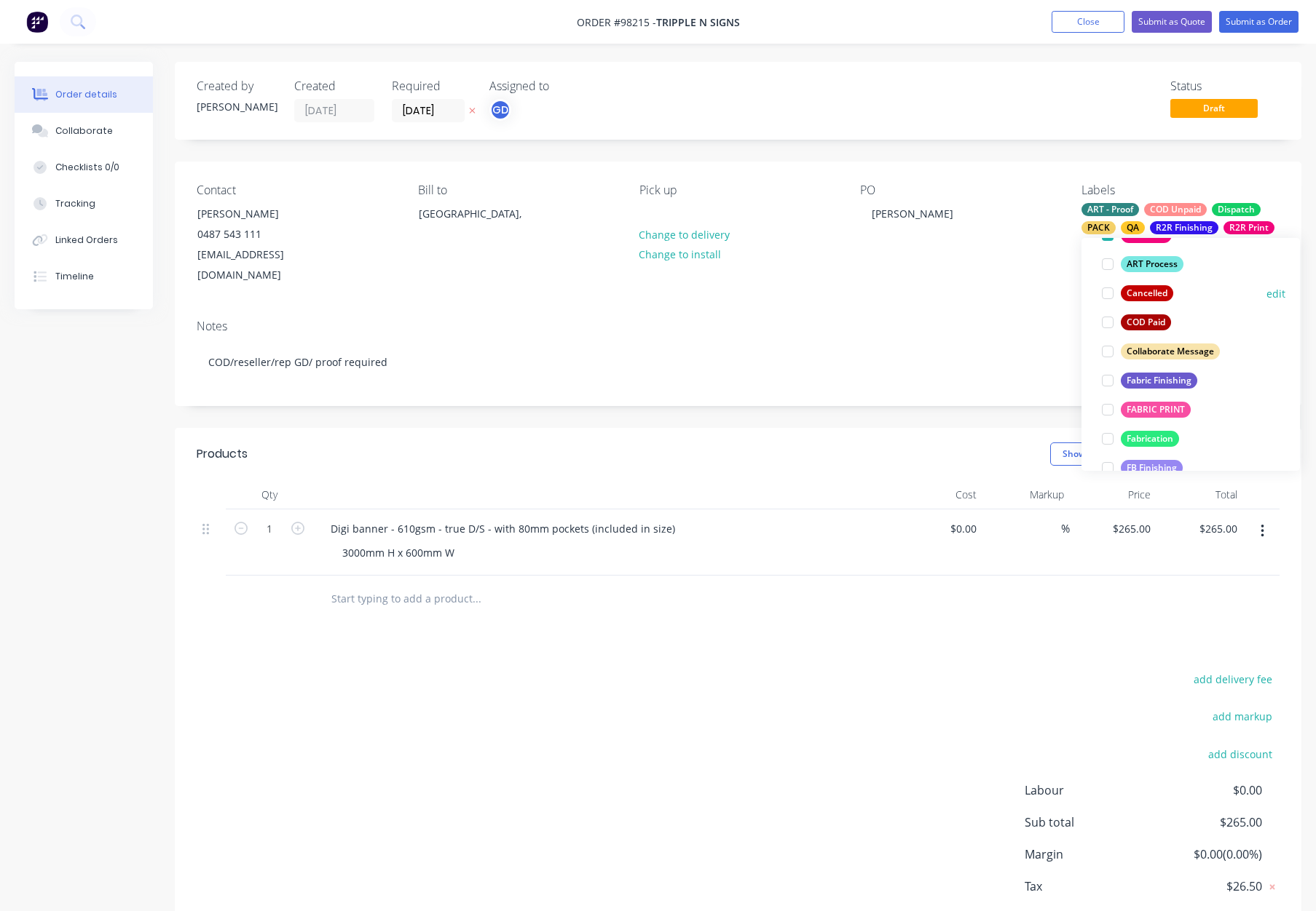
scroll to position [699, 0]
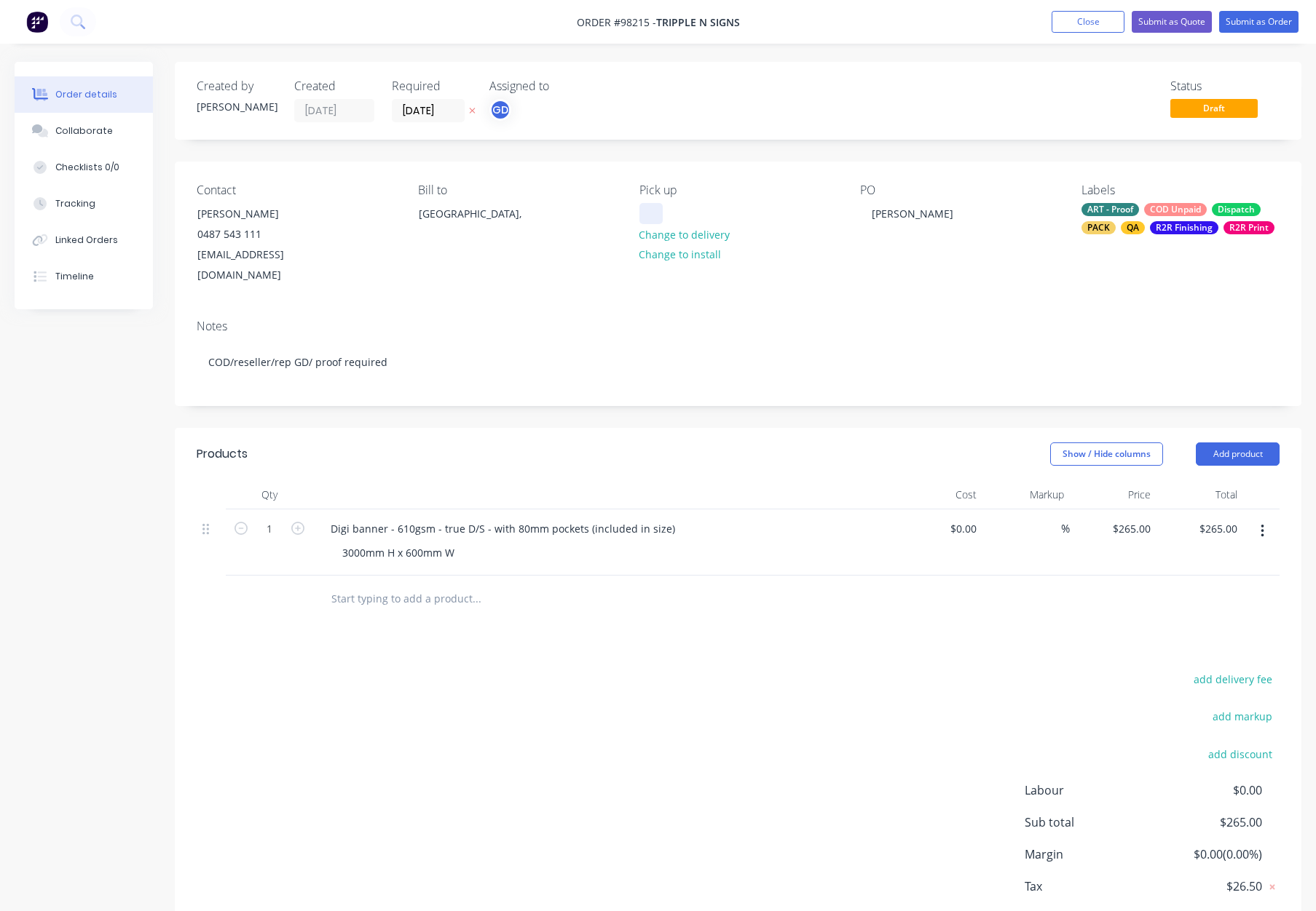
drag, startPoint x: 584, startPoint y: 195, endPoint x: 646, endPoint y: 206, distance: 63.0
click at [588, 196] on div "Bill to" at bounding box center [516, 190] width 198 height 13
click at [646, 206] on div at bounding box center [650, 213] width 23 height 21
drag, startPoint x: 717, startPoint y: 404, endPoint x: 733, endPoint y: 399, distance: 16.8
click at [717, 404] on div "Created by Gino Created 11/08/25 Required 15/08/25 Assigned to GD Status Draft …" at bounding box center [738, 517] width 1127 height 910
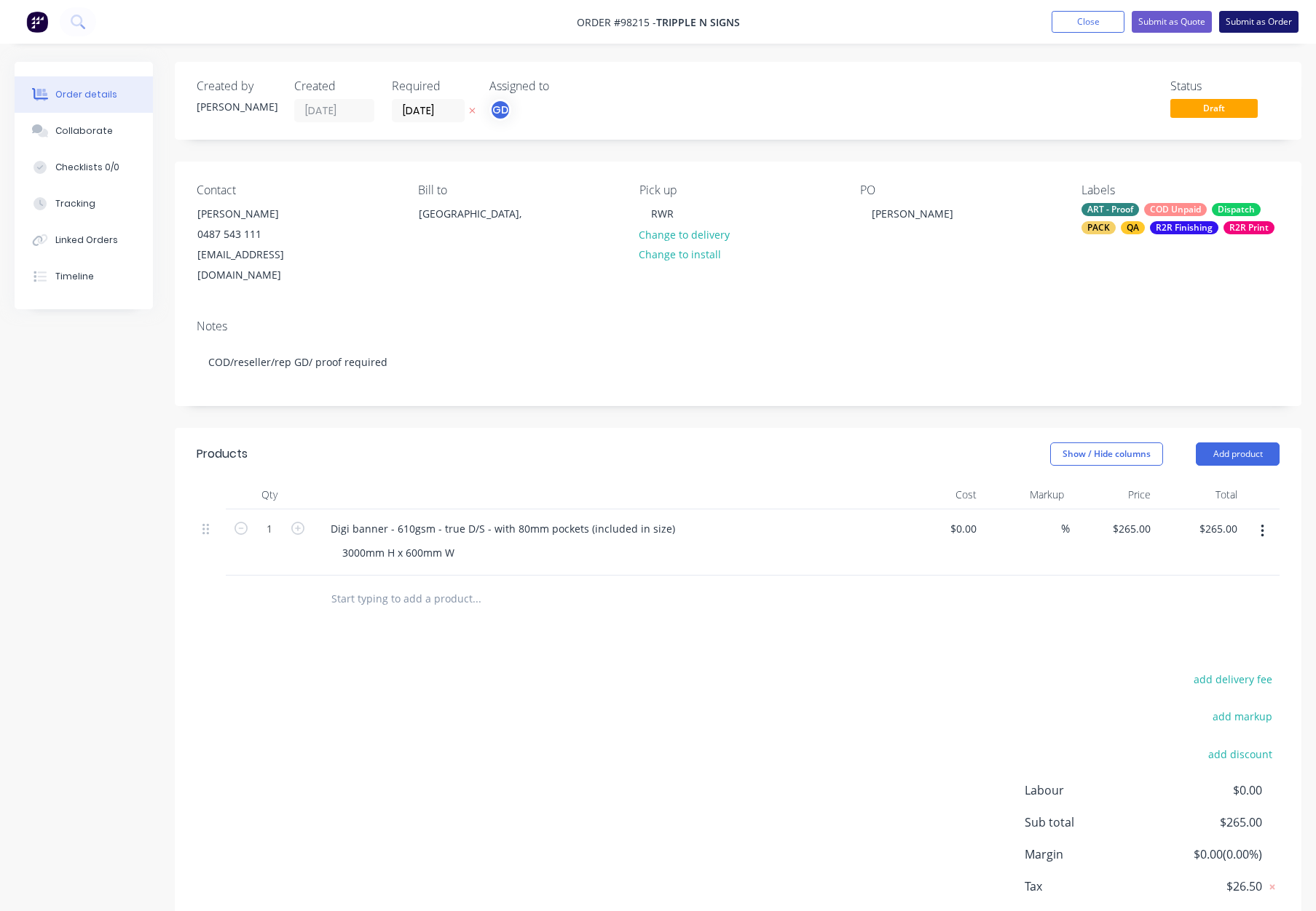
click at [1241, 17] on button "Submit as Order" at bounding box center [1258, 21] width 79 height 22
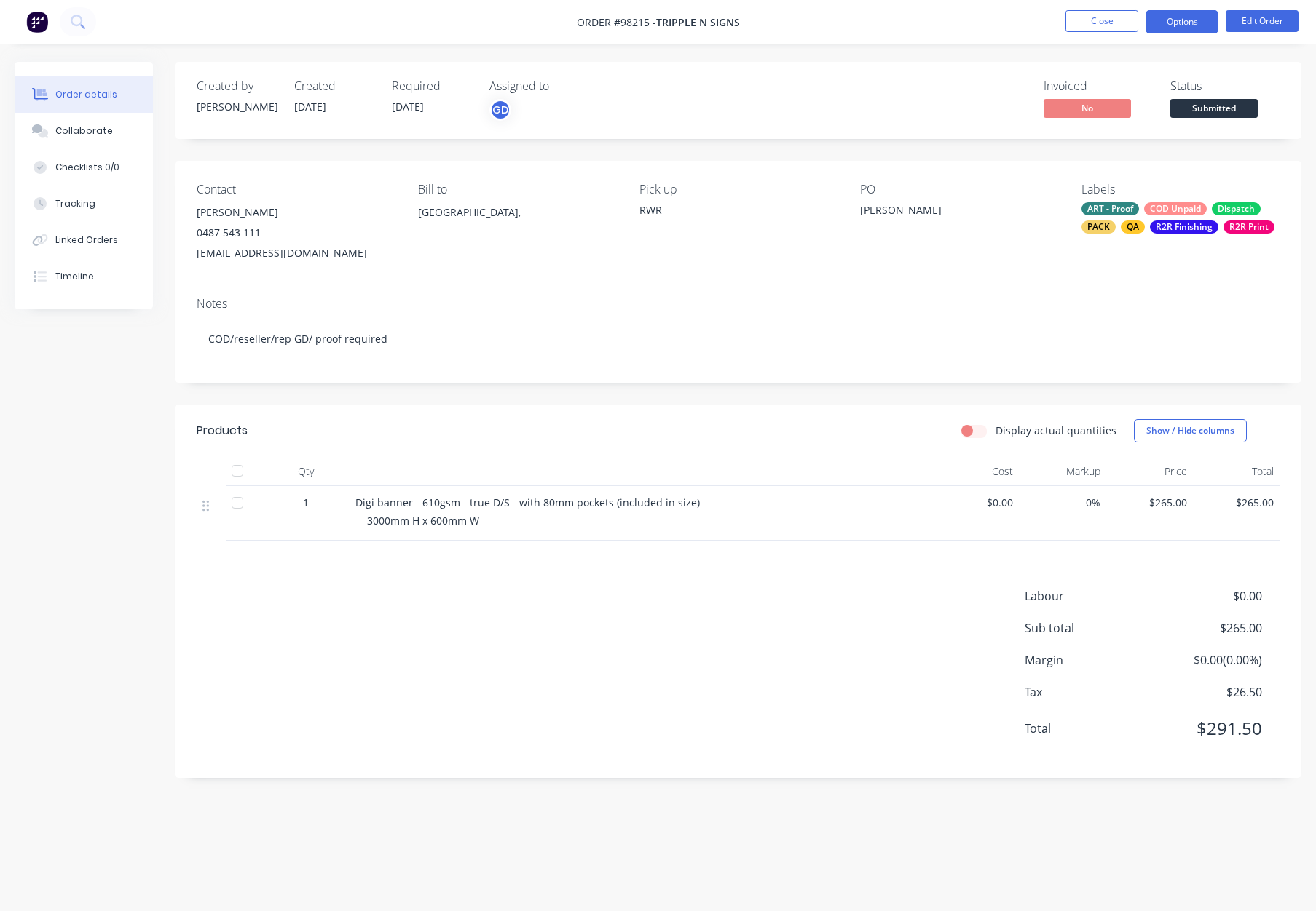
click at [1177, 21] on button "Options" at bounding box center [1182, 22] width 73 height 23
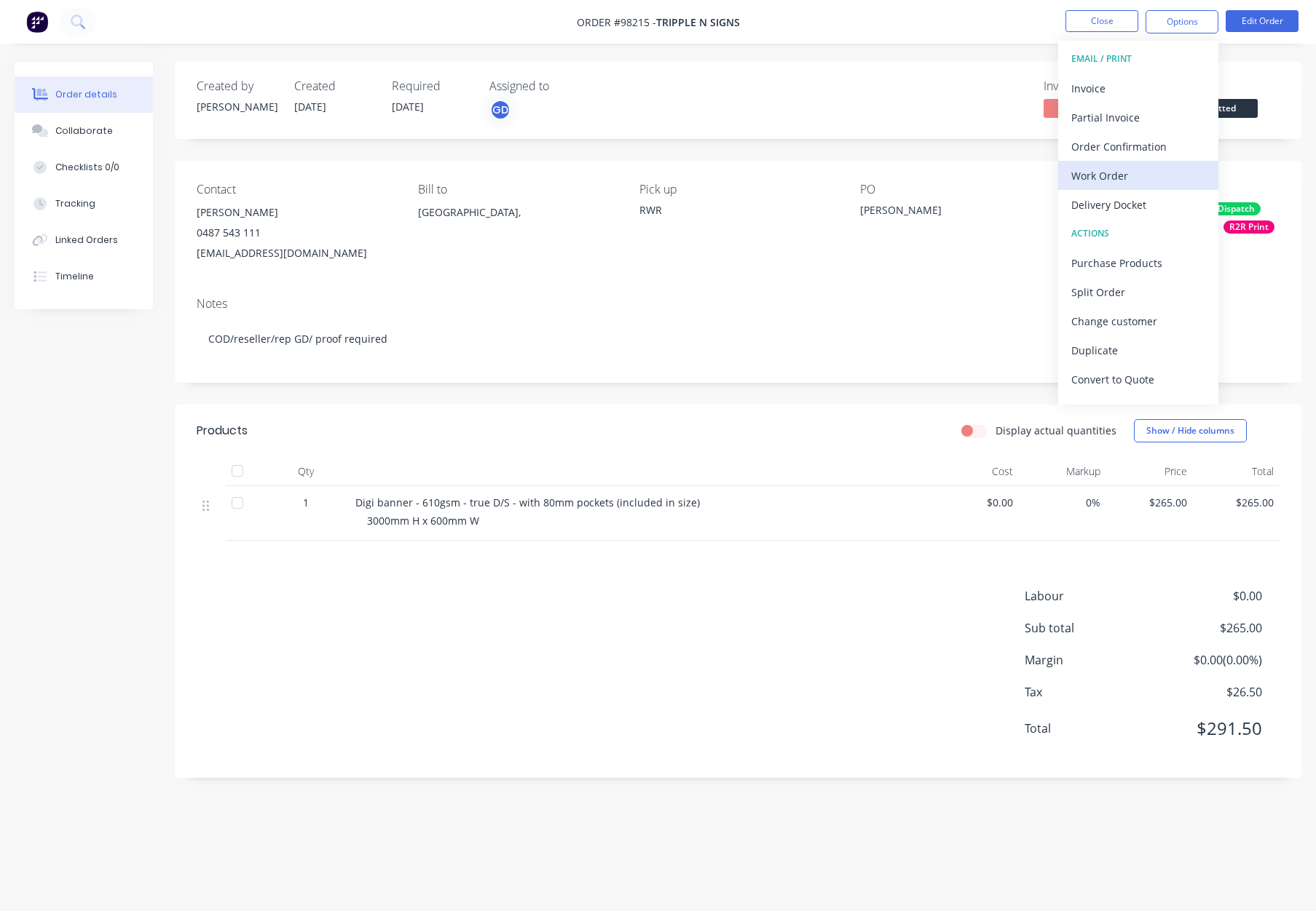
click at [1127, 172] on div "Work Order" at bounding box center [1138, 176] width 134 height 21
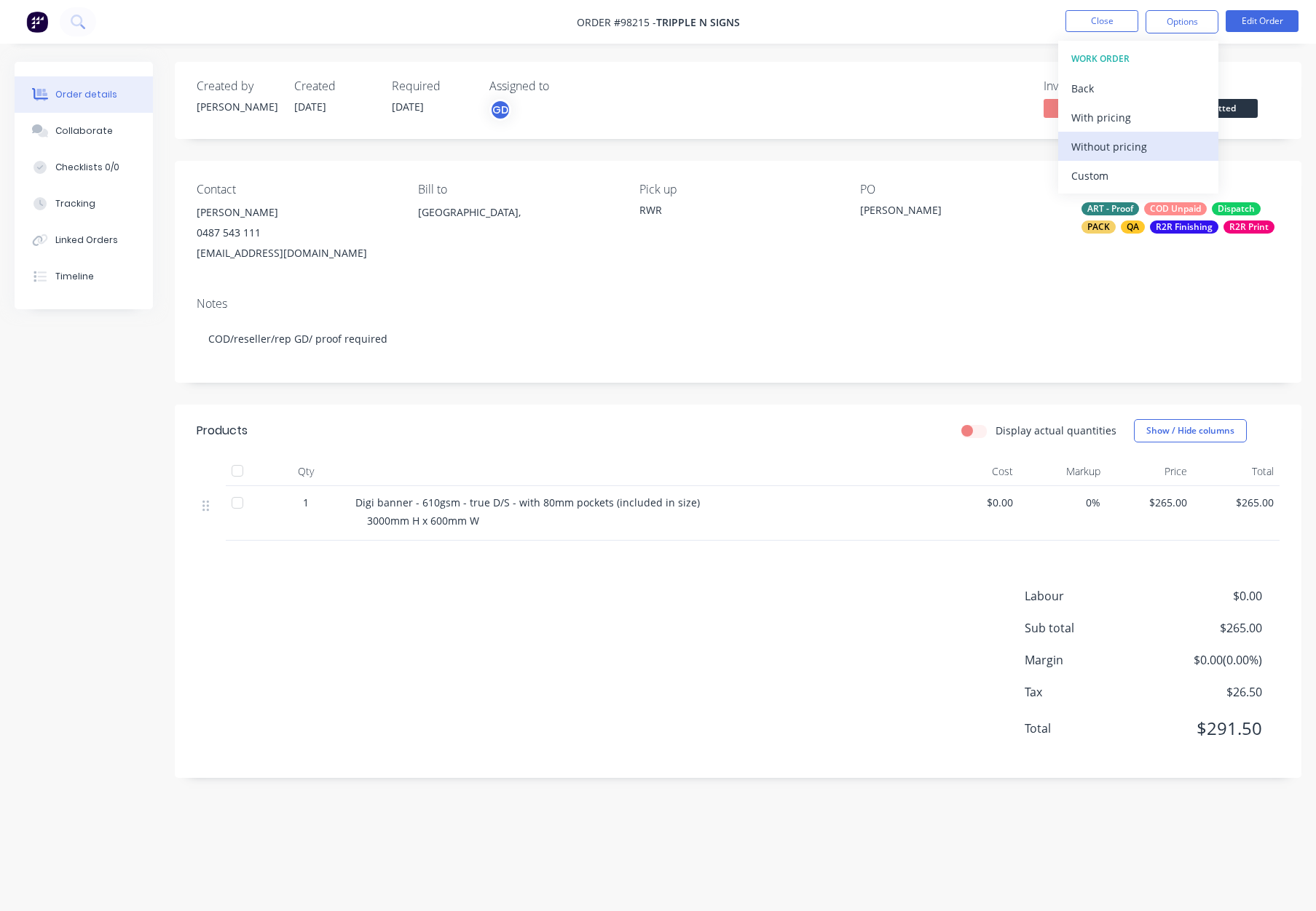
click at [1130, 143] on div "Without pricing" at bounding box center [1138, 146] width 134 height 21
click at [1118, 17] on button "Close" at bounding box center [1102, 21] width 73 height 22
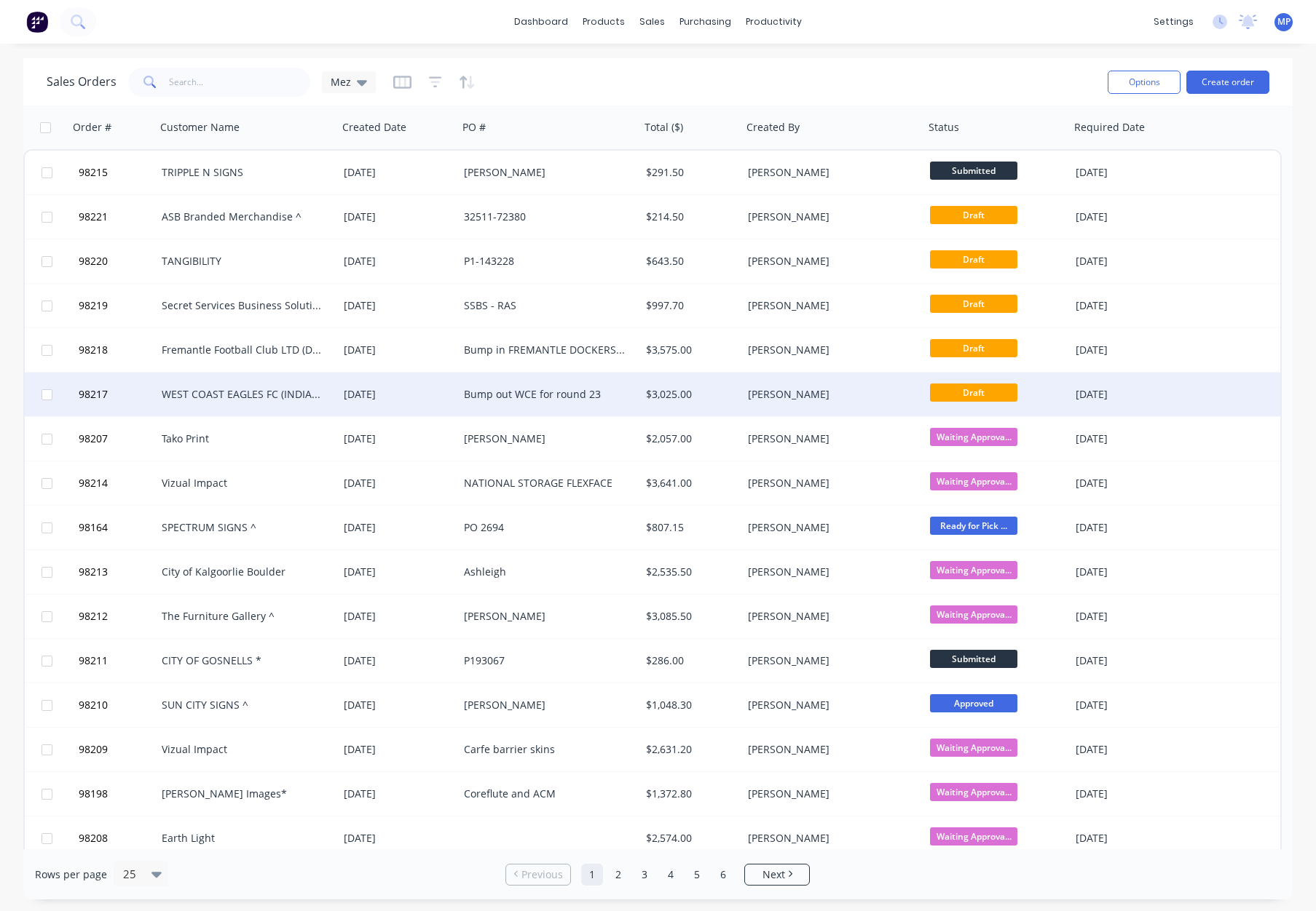
click at [610, 395] on div "Bump out WCE for round 23" at bounding box center [544, 394] width 162 height 14
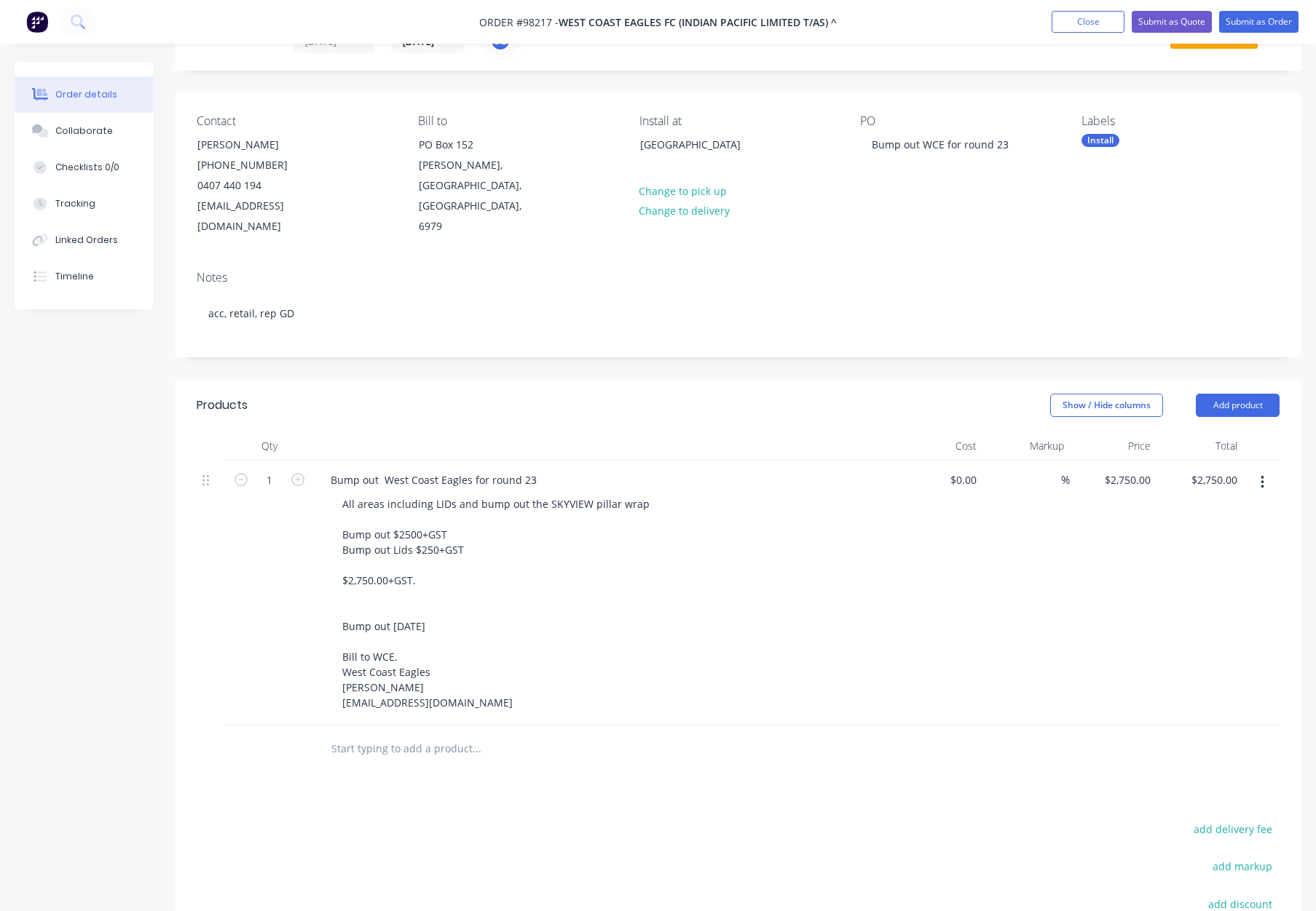
scroll to position [87, 0]
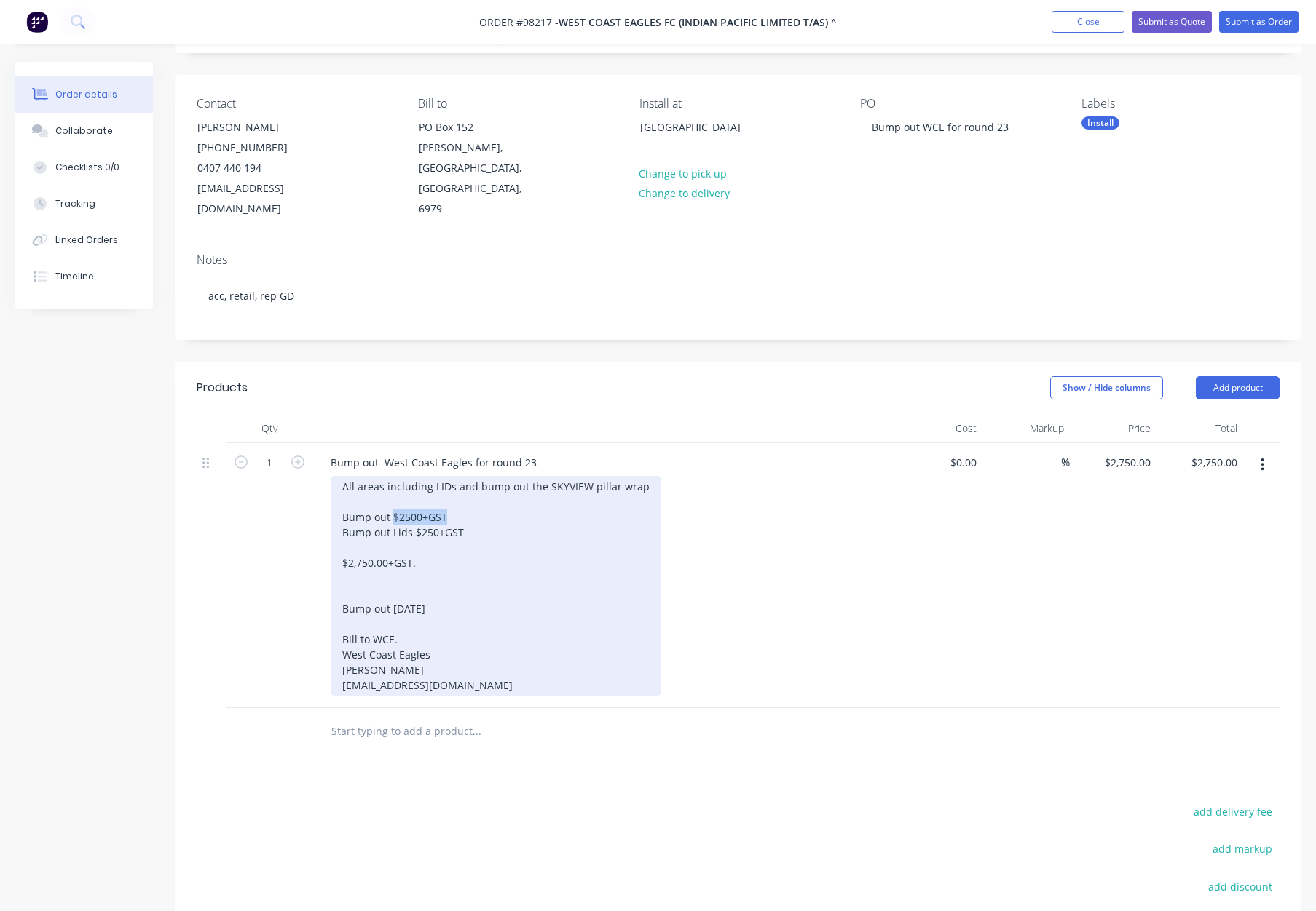
drag, startPoint x: 394, startPoint y: 495, endPoint x: 515, endPoint y: 498, distance: 121.0
click at [515, 498] on div "All areas including LIDs and bump out the SKYVIEW pillar wrap Bump out $2500+GS…" at bounding box center [496, 586] width 331 height 220
drag, startPoint x: 468, startPoint y: 510, endPoint x: 412, endPoint y: 511, distance: 56.0
click at [413, 511] on div "All areas including LIDs and bump out the SKYVIEW pillar wrap Bump out Bump out…" at bounding box center [496, 586] width 331 height 220
drag, startPoint x: 344, startPoint y: 572, endPoint x: 343, endPoint y: 533, distance: 39.0
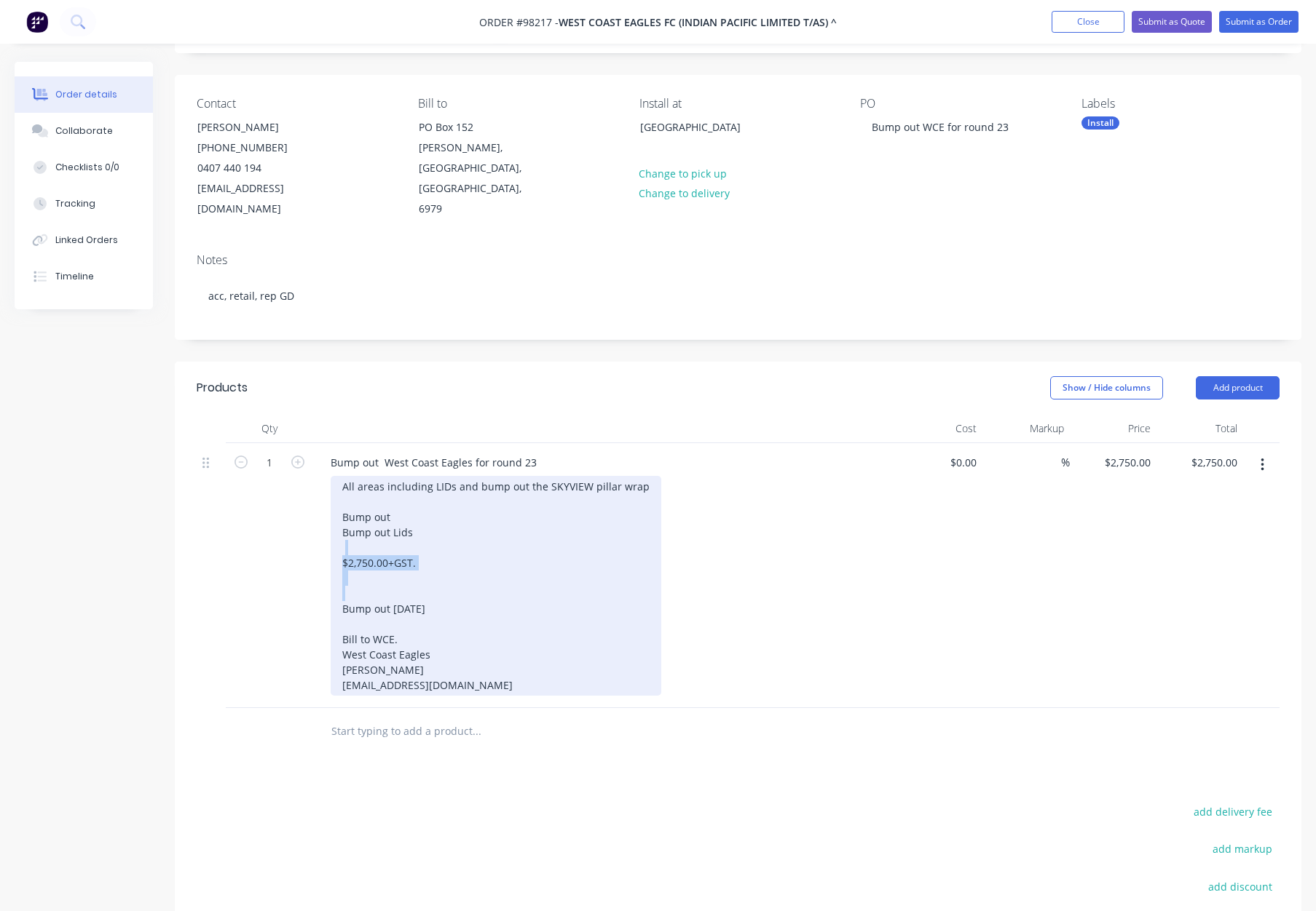
click at [343, 533] on div "All areas including LIDs and bump out the SKYVIEW pillar wrap Bump out Bump out…" at bounding box center [496, 586] width 331 height 220
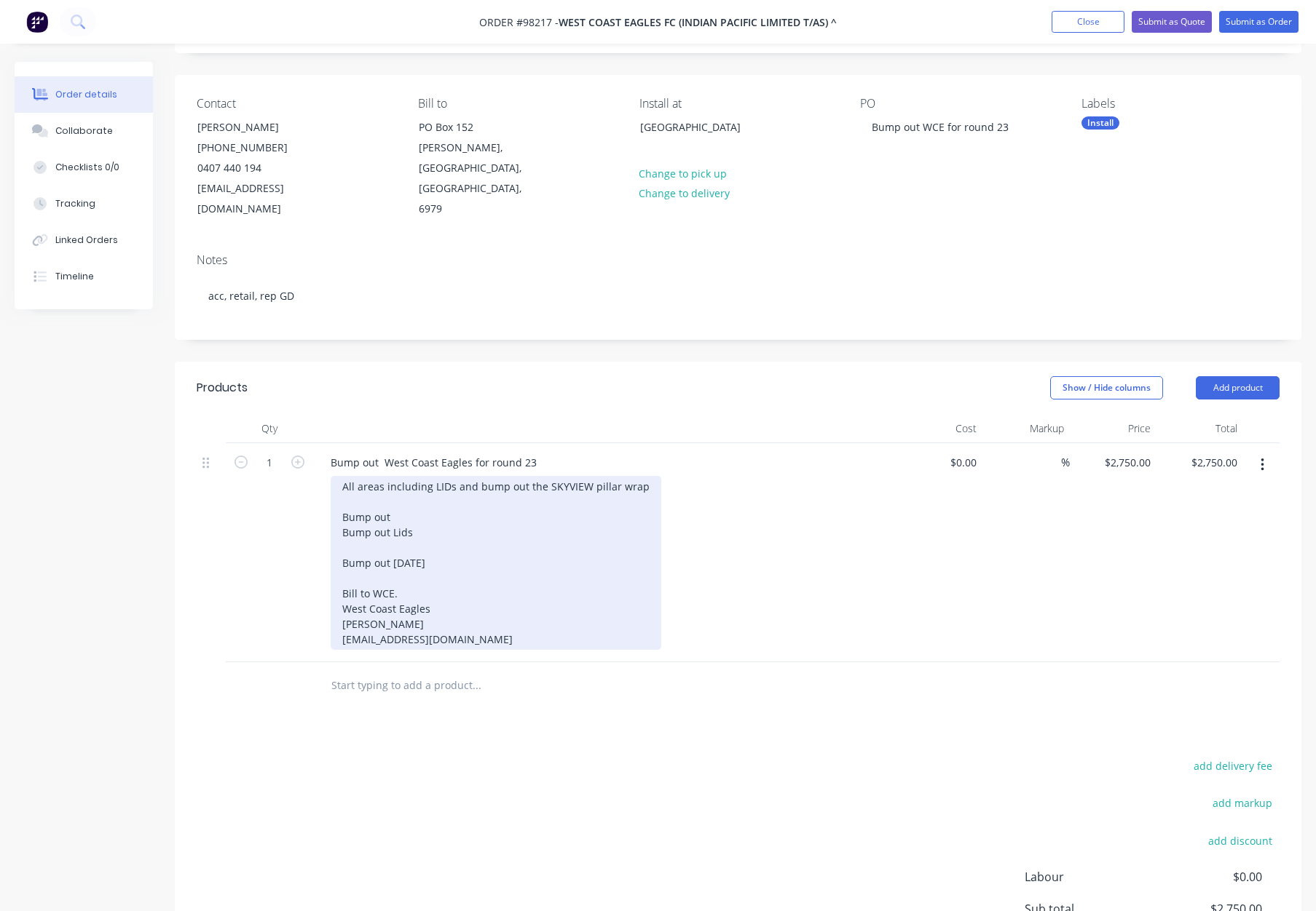
click at [398, 501] on div "All areas including LIDs and bump out the SKYVIEW pillar wrap Bump out Bump out…" at bounding box center [496, 563] width 331 height 174
drag, startPoint x: 464, startPoint y: 539, endPoint x: 328, endPoint y: 537, distance: 136.0
click at [328, 537] on div "Bump out West Coast Eagles for round 23 All areas including LIDs and bump out t…" at bounding box center [603, 553] width 582 height 219
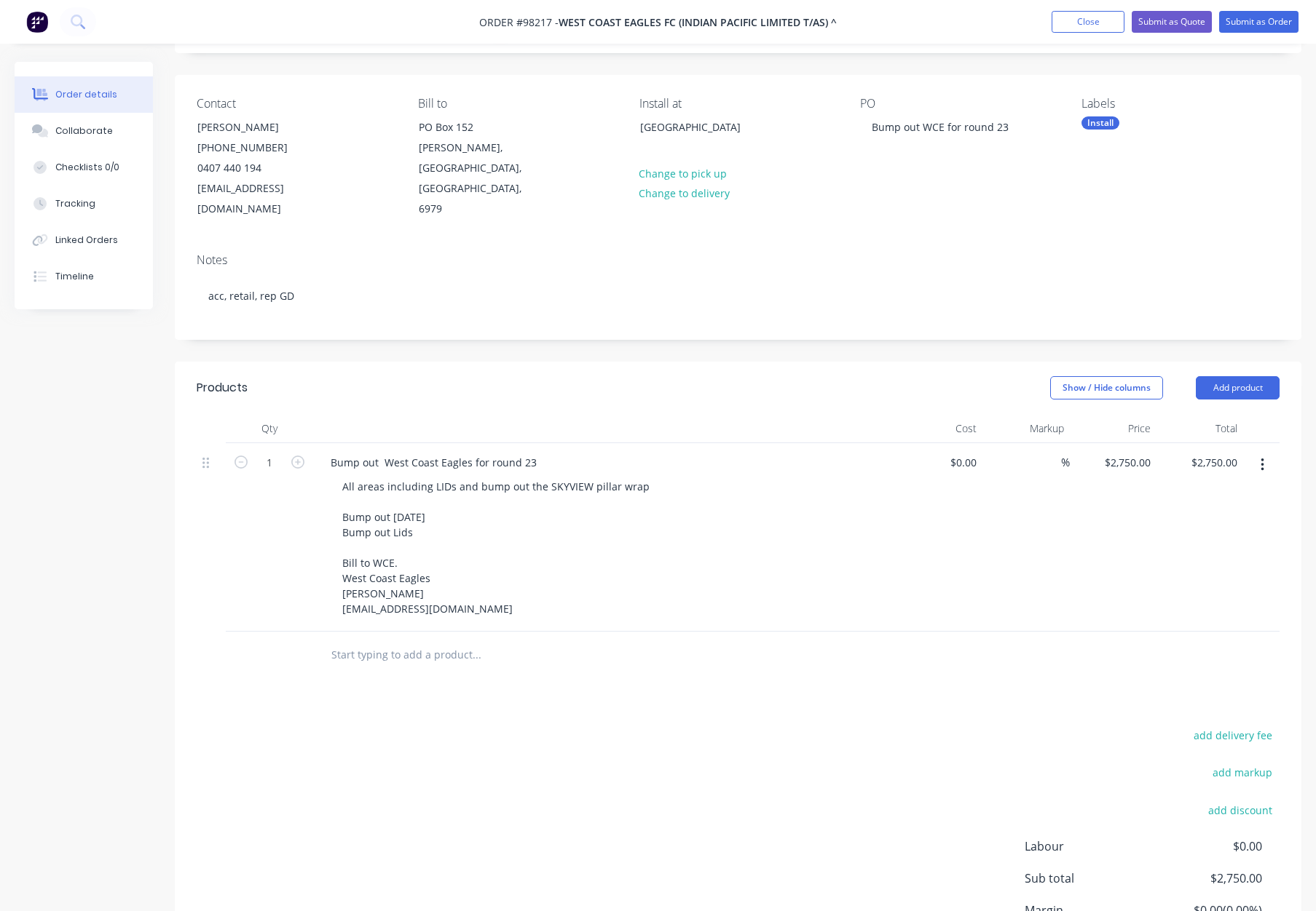
click at [280, 514] on div "1" at bounding box center [269, 537] width 87 height 188
click at [532, 385] on header "Products Show / Hide columns Add product" at bounding box center [738, 387] width 1127 height 53
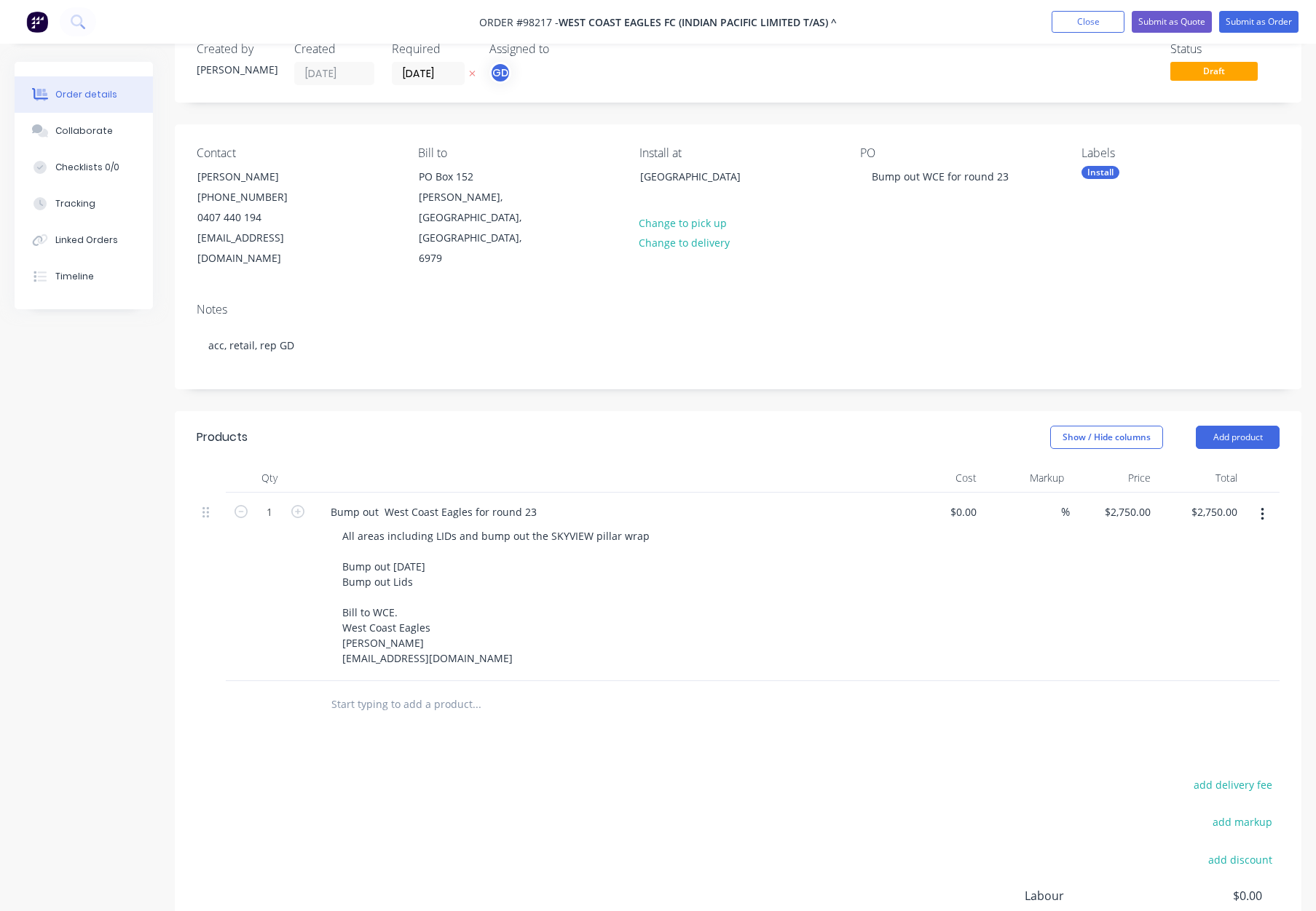
scroll to position [0, 0]
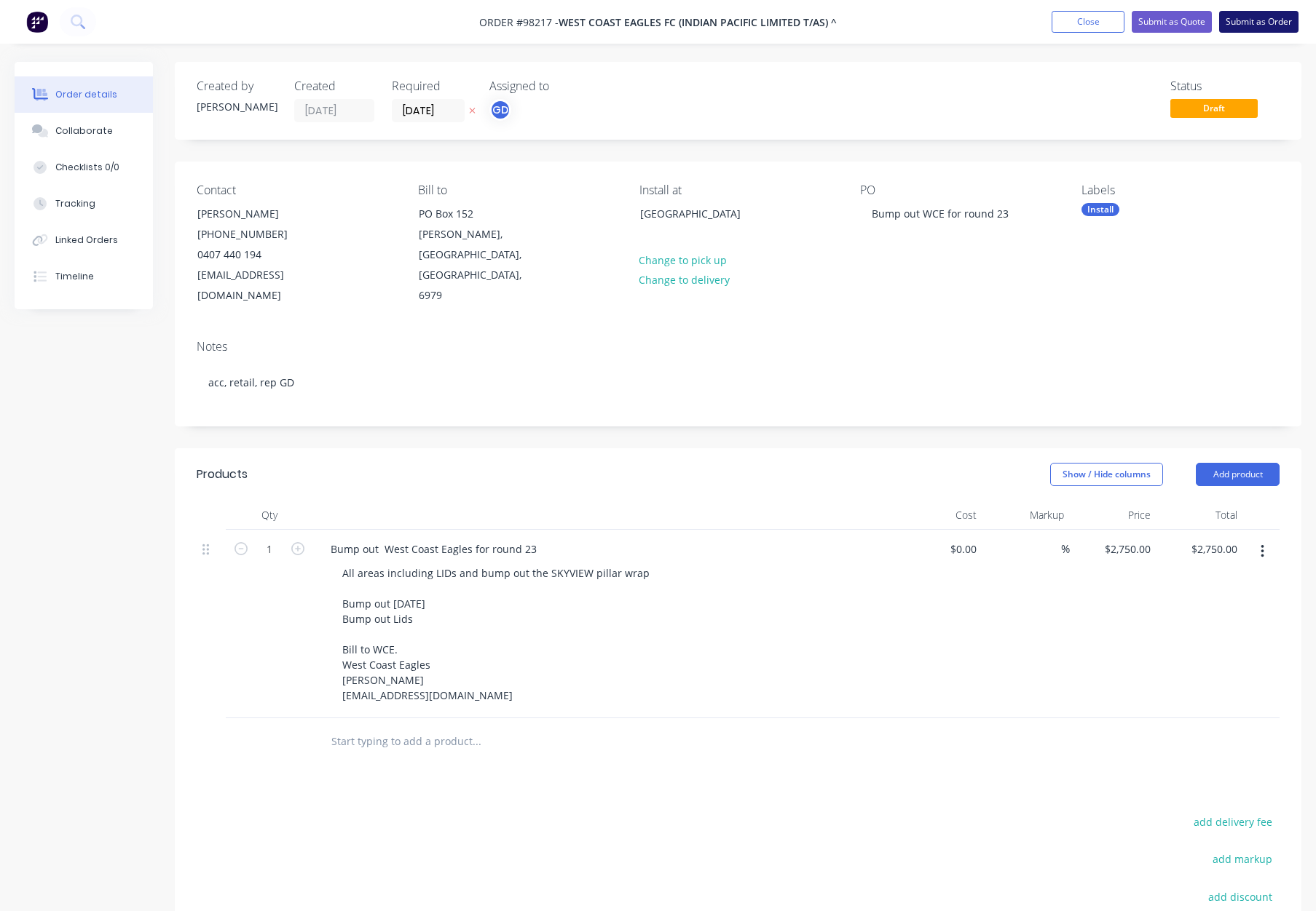
click at [1246, 13] on button "Submit as Order" at bounding box center [1258, 21] width 79 height 22
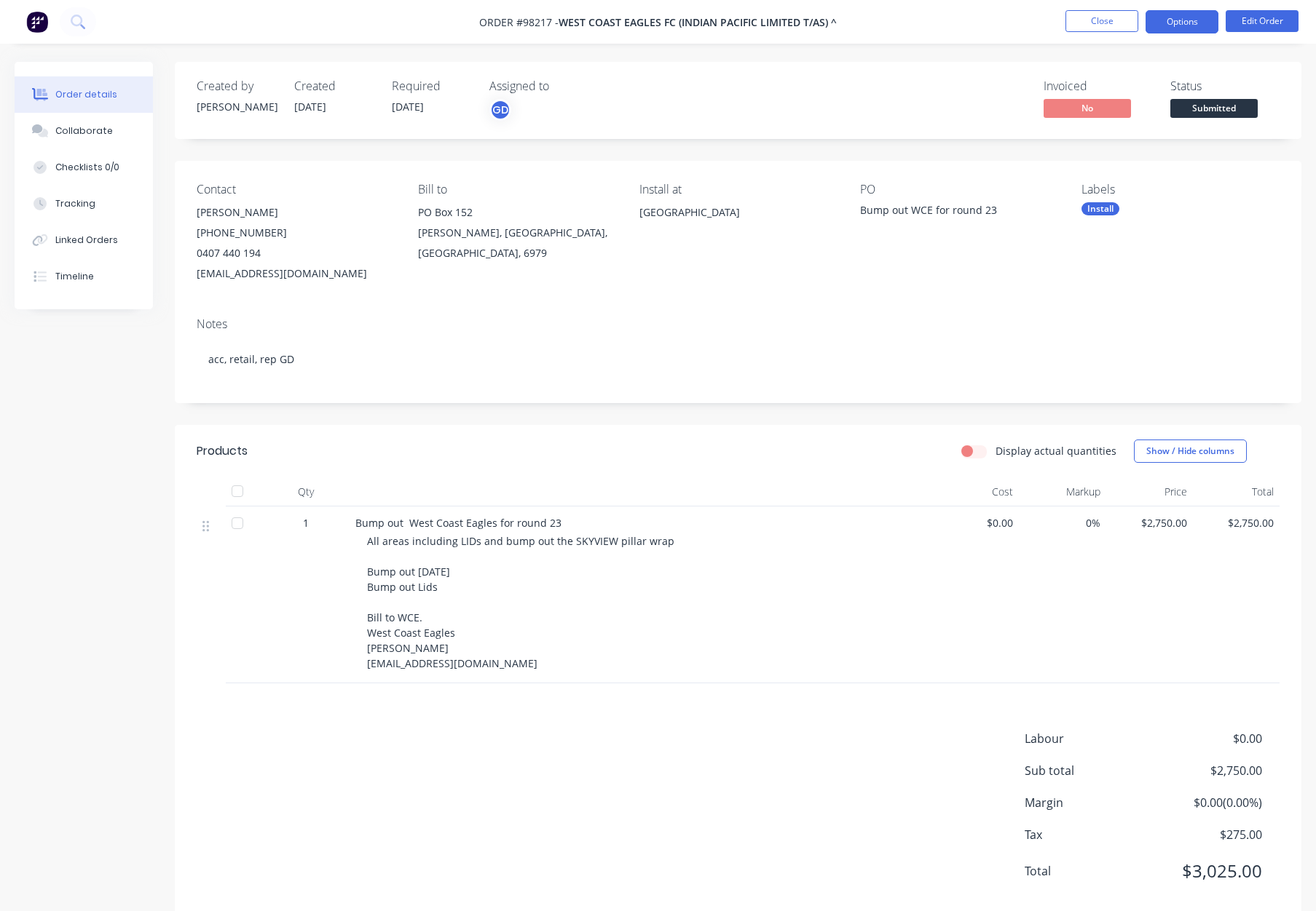
click at [1179, 21] on button "Options" at bounding box center [1182, 22] width 73 height 23
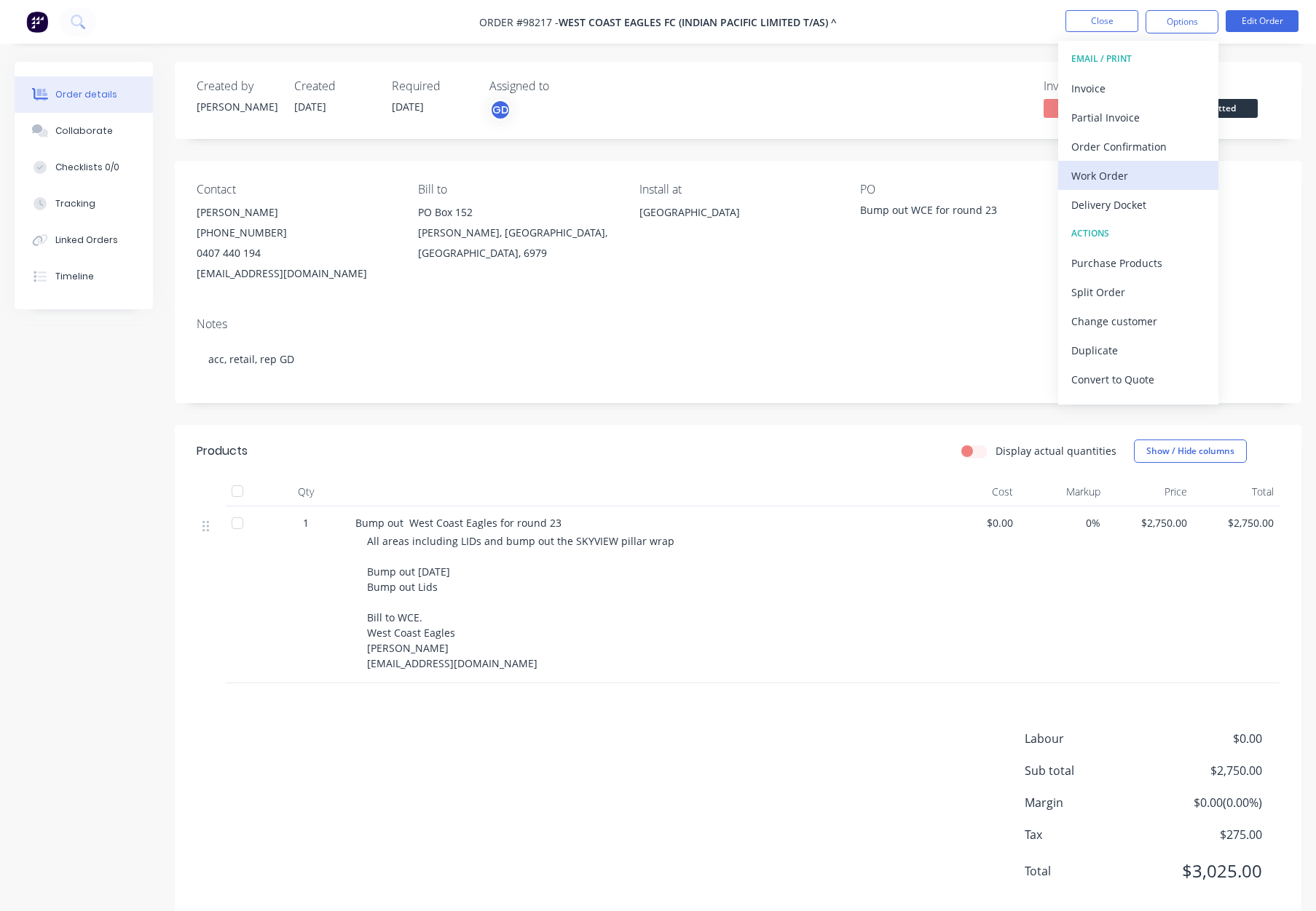
click at [1133, 179] on div "Work Order" at bounding box center [1138, 176] width 134 height 21
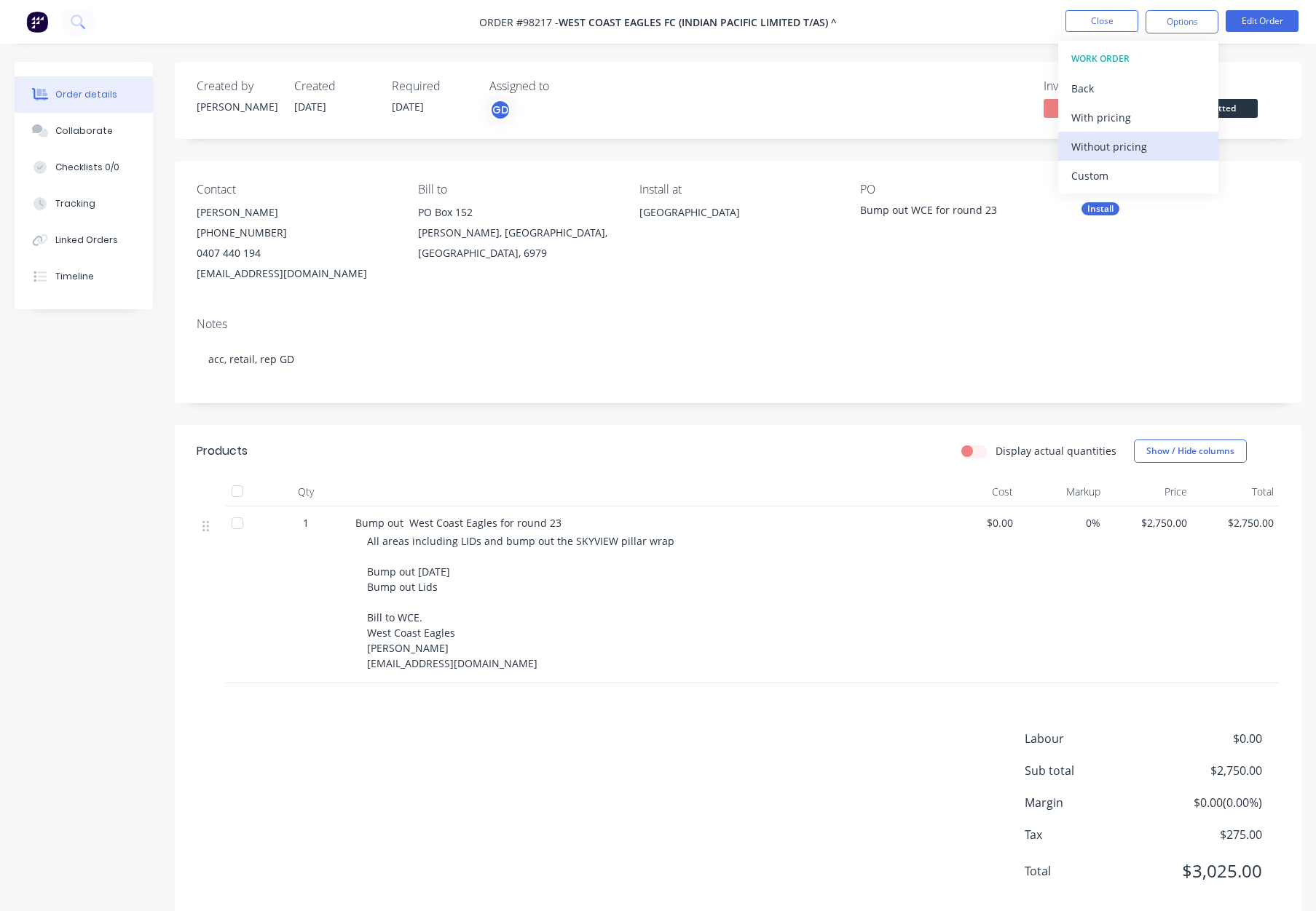
click at [1132, 145] on div "Without pricing" at bounding box center [1138, 146] width 134 height 21
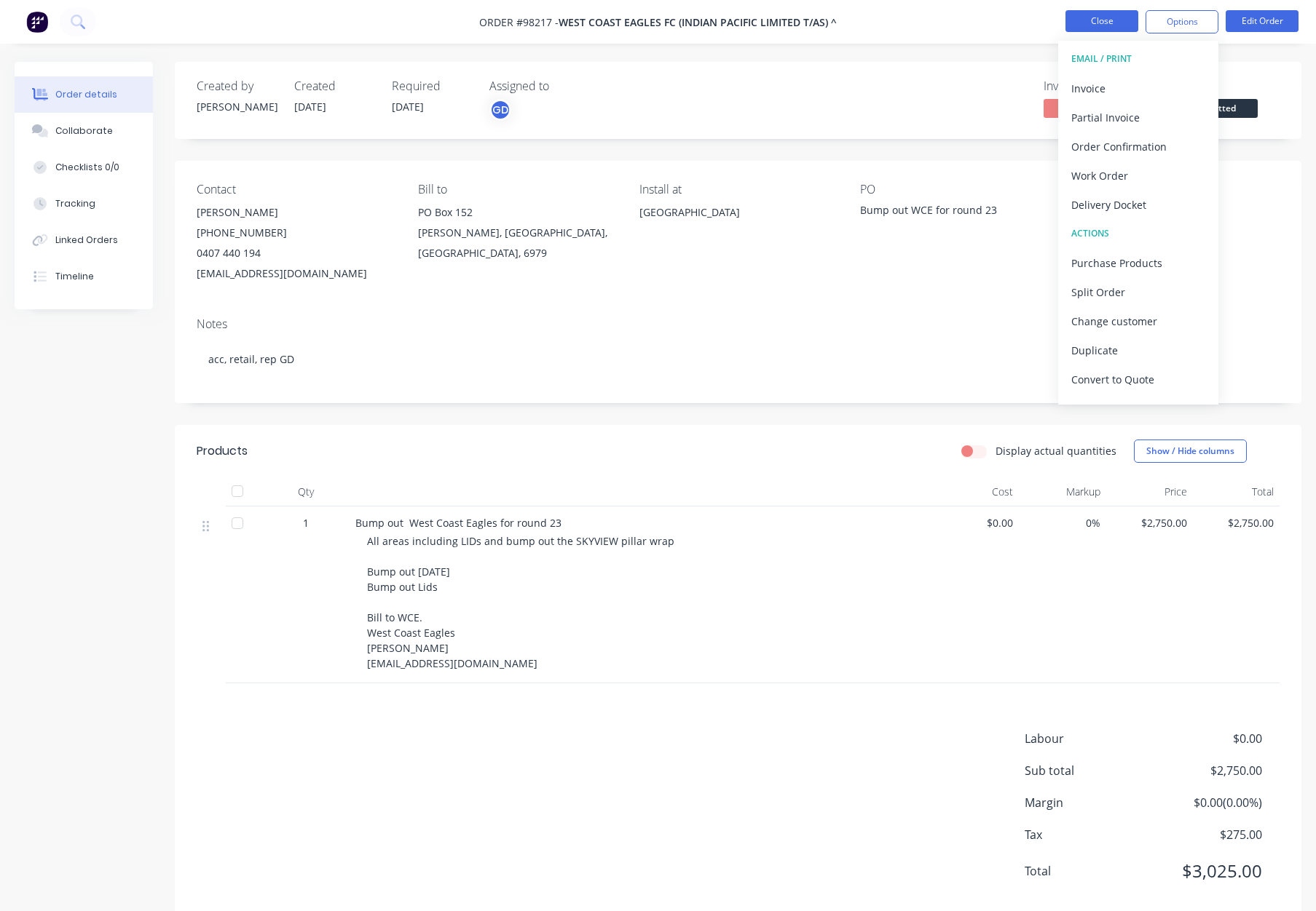
click at [1094, 17] on button "Close" at bounding box center [1102, 21] width 73 height 22
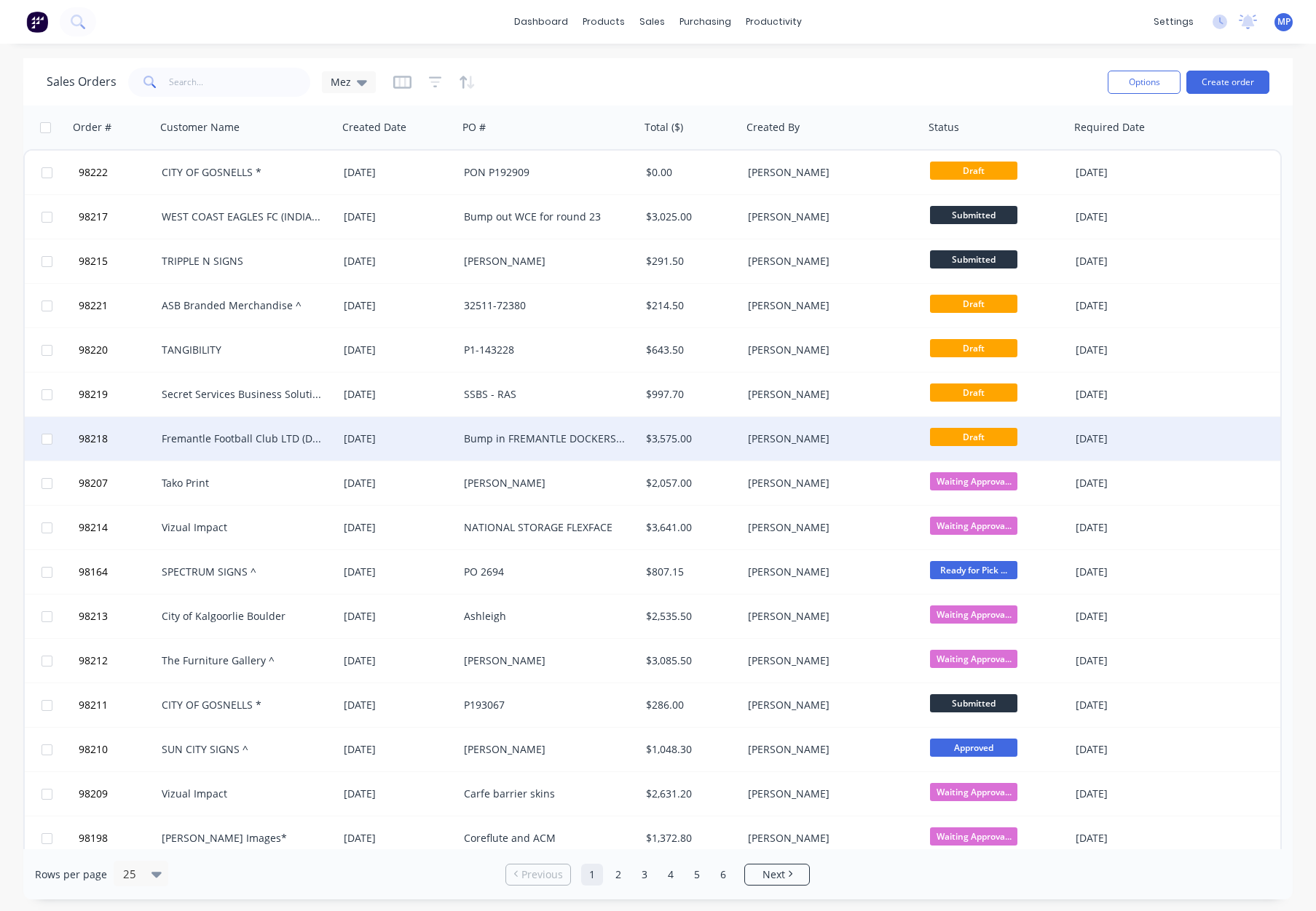
click at [825, 439] on div "[PERSON_NAME]" at bounding box center [828, 438] width 162 height 14
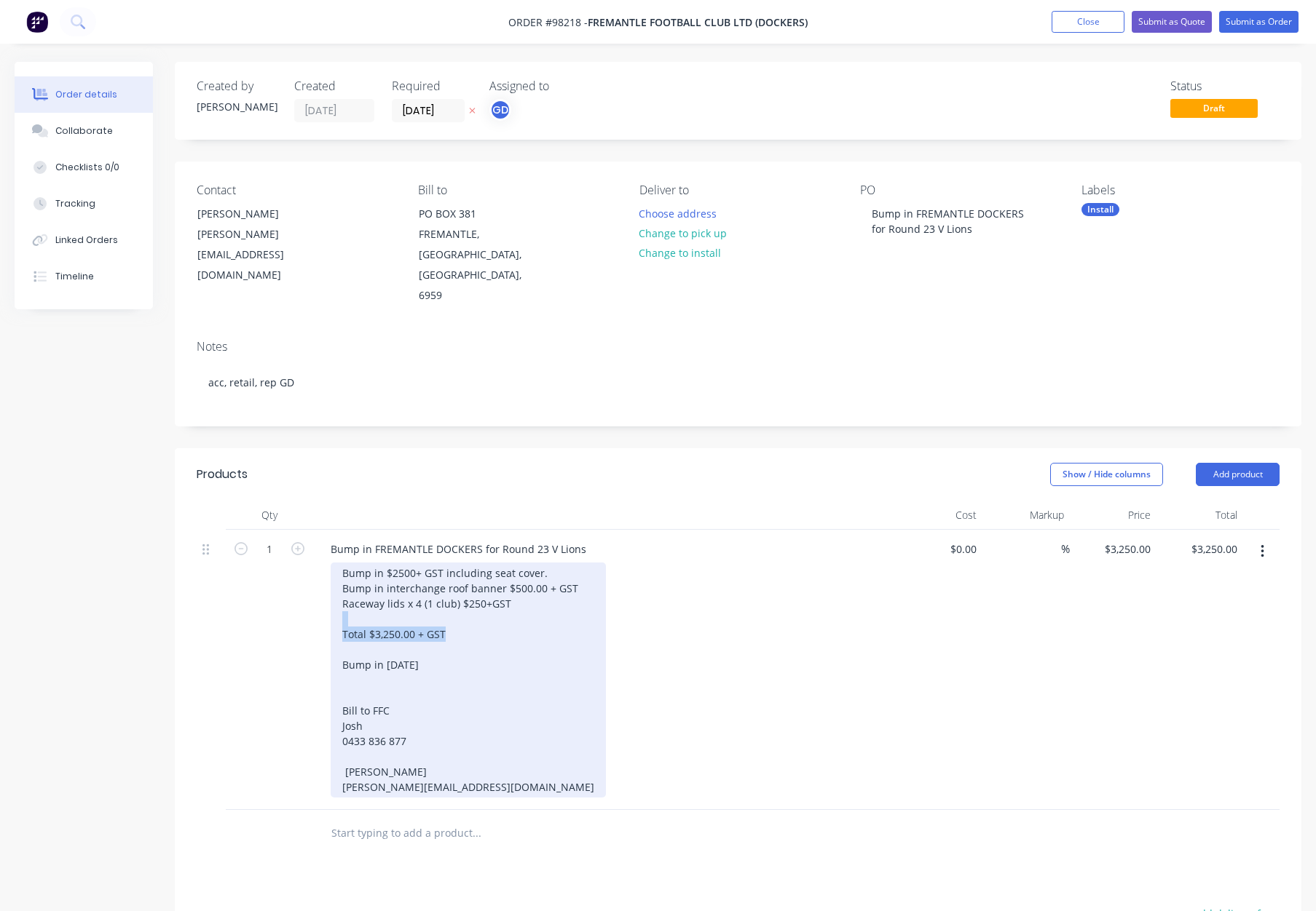
drag, startPoint x: 454, startPoint y: 592, endPoint x: 319, endPoint y: 581, distance: 135.4
click at [319, 581] on div "Bump in FREMANTLE DOCKERS for Round 23 V Lions Bump in $2500+ GST including sea…" at bounding box center [603, 669] width 582 height 280
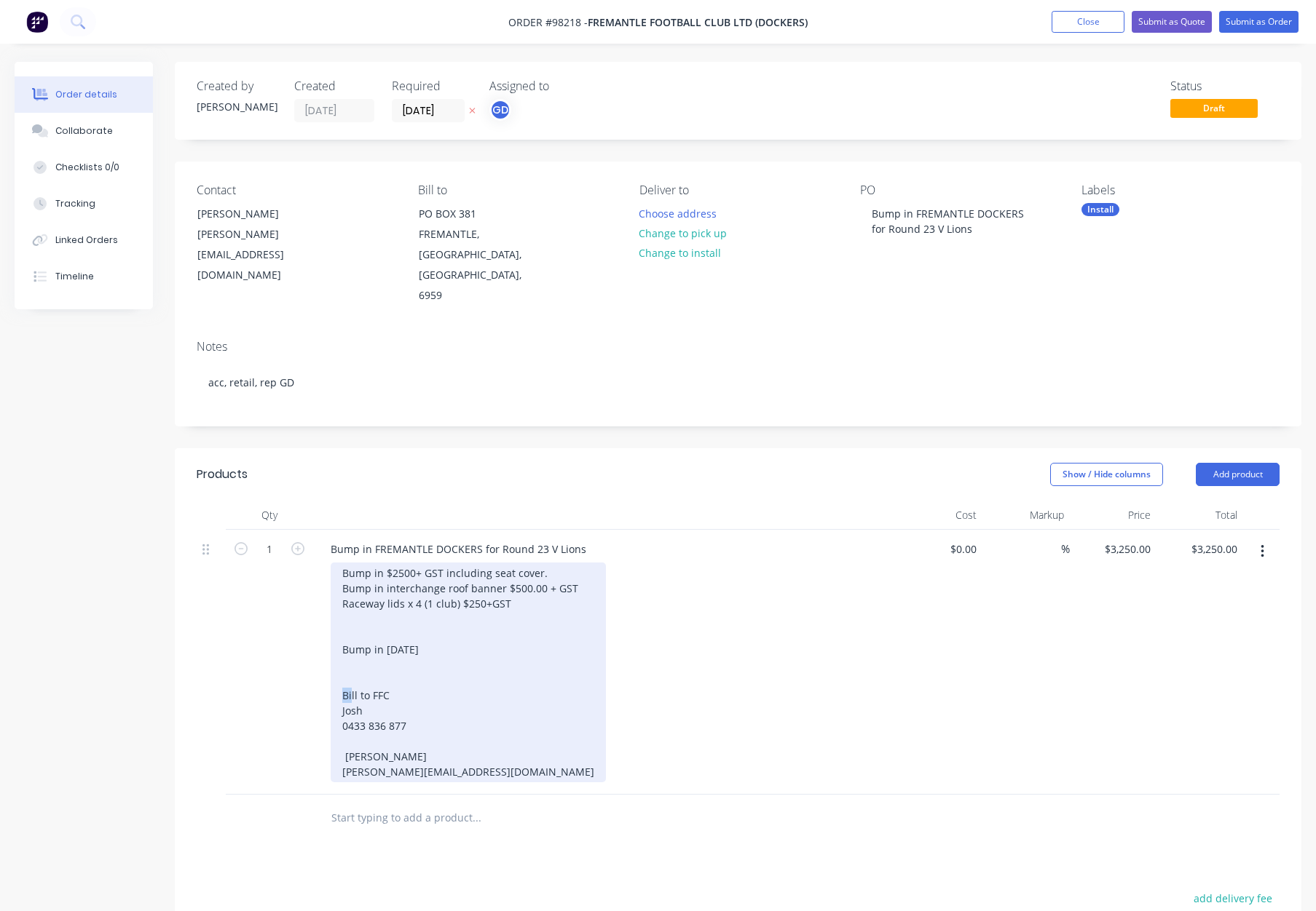
drag, startPoint x: 348, startPoint y: 643, endPoint x: 352, endPoint y: 632, distance: 11.7
click at [346, 630] on div "Bump in $2500+ GST including seat cover. Bump in interchange roof banner $500.0…" at bounding box center [469, 673] width 275 height 220
drag, startPoint x: 353, startPoint y: 590, endPoint x: 351, endPoint y: 581, distance: 9.2
click at [351, 581] on div "Bump in $2500+ GST including seat cover. Bump in interchange roof banner $500.0…" at bounding box center [469, 665] width 275 height 205
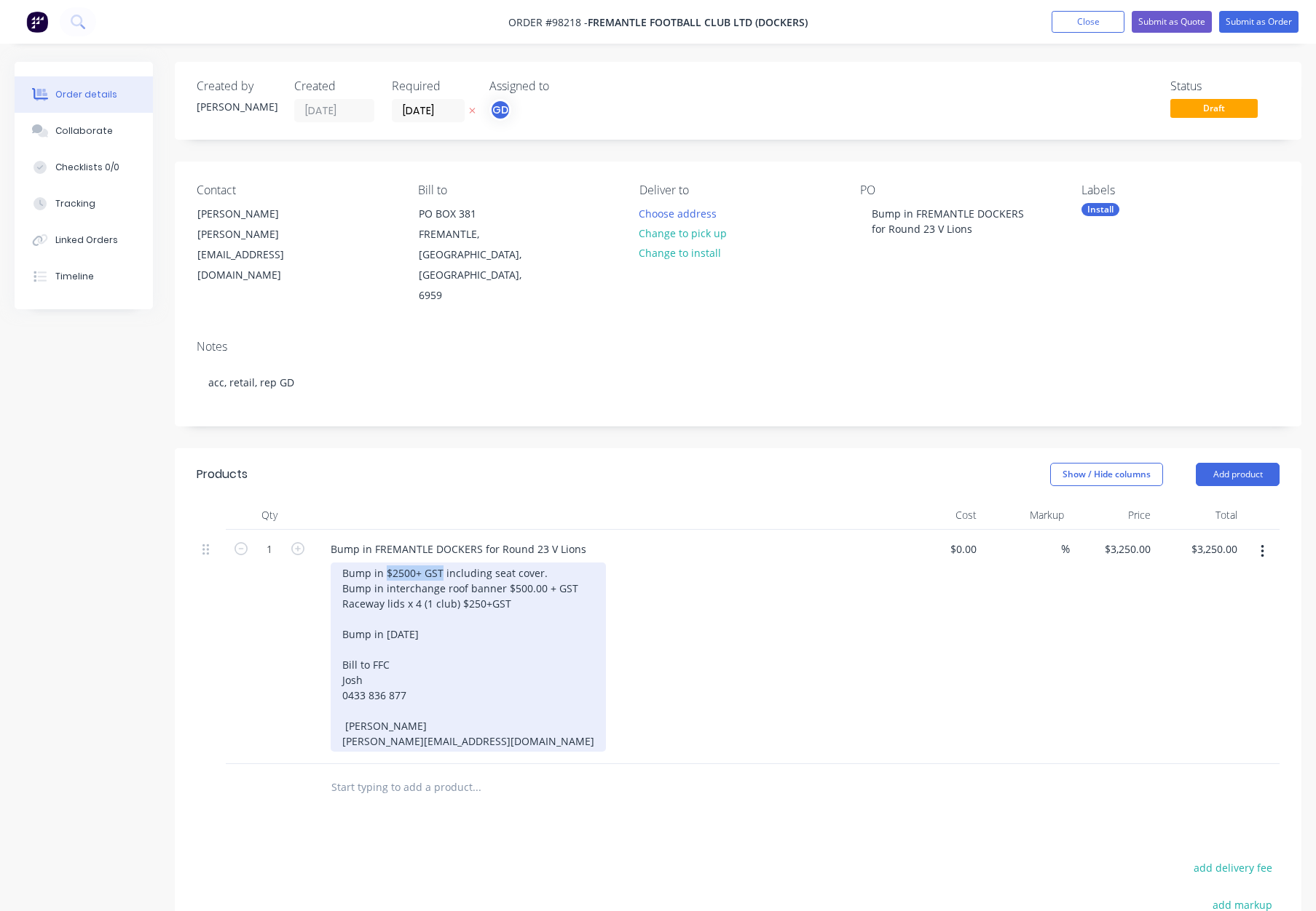
drag, startPoint x: 439, startPoint y: 531, endPoint x: 385, endPoint y: 530, distance: 54.0
click at [385, 563] on div "Bump in $2500+ GST including seat cover. Bump in interchange roof banner $500.0…" at bounding box center [469, 658] width 275 height 189
drag, startPoint x: 505, startPoint y: 546, endPoint x: 590, endPoint y: 548, distance: 85.0
click at [590, 563] on div "Bump in including seat cover. Bump in interchange roof banner $500.00 + GST Rac…" at bounding box center [610, 658] width 559 height 189
drag, startPoint x: 511, startPoint y: 562, endPoint x: 460, endPoint y: 564, distance: 51.0
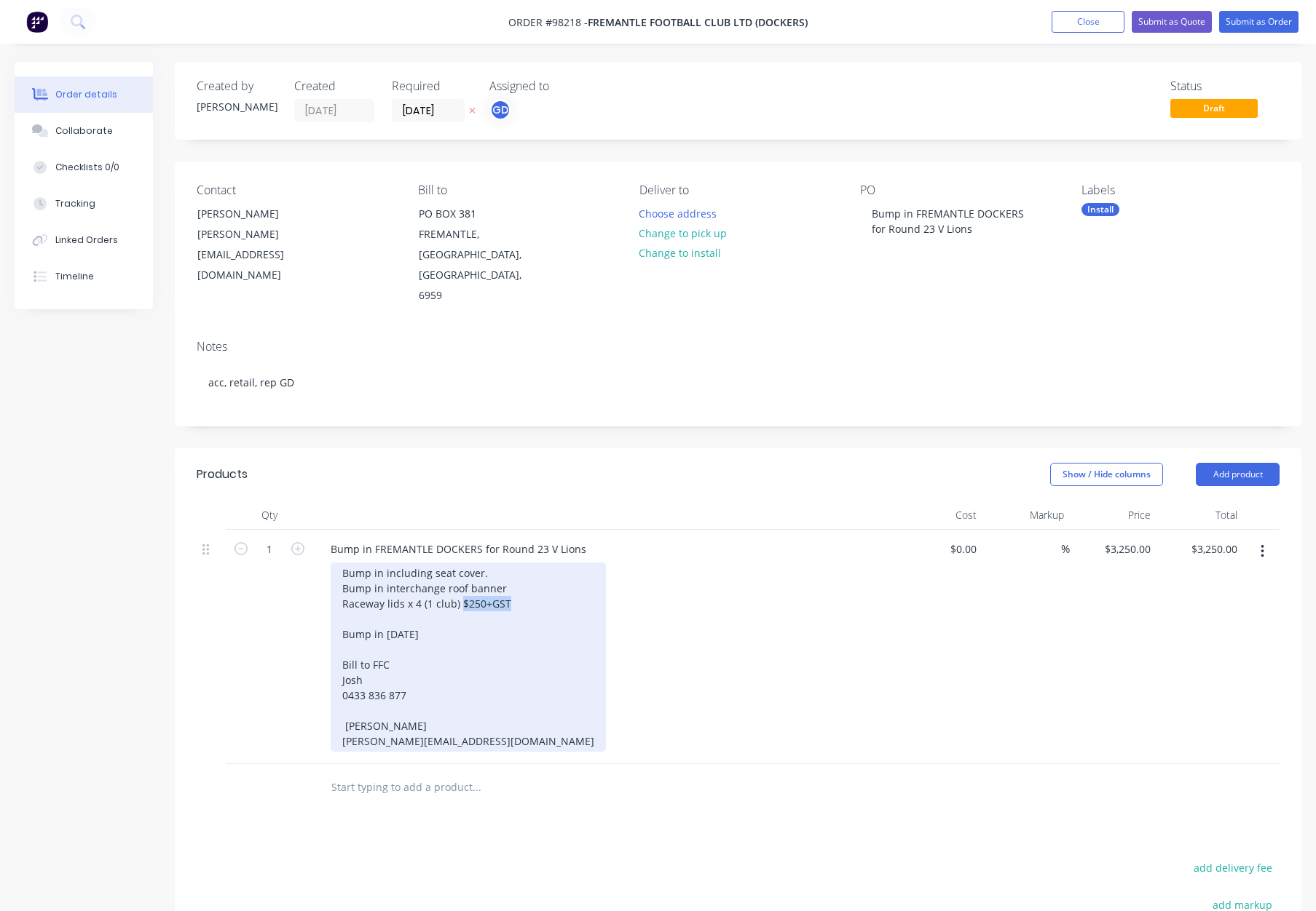
click at [460, 564] on div "Bump in including seat cover. Bump in interchange roof banner Raceway lids x 4 …" at bounding box center [469, 658] width 275 height 189
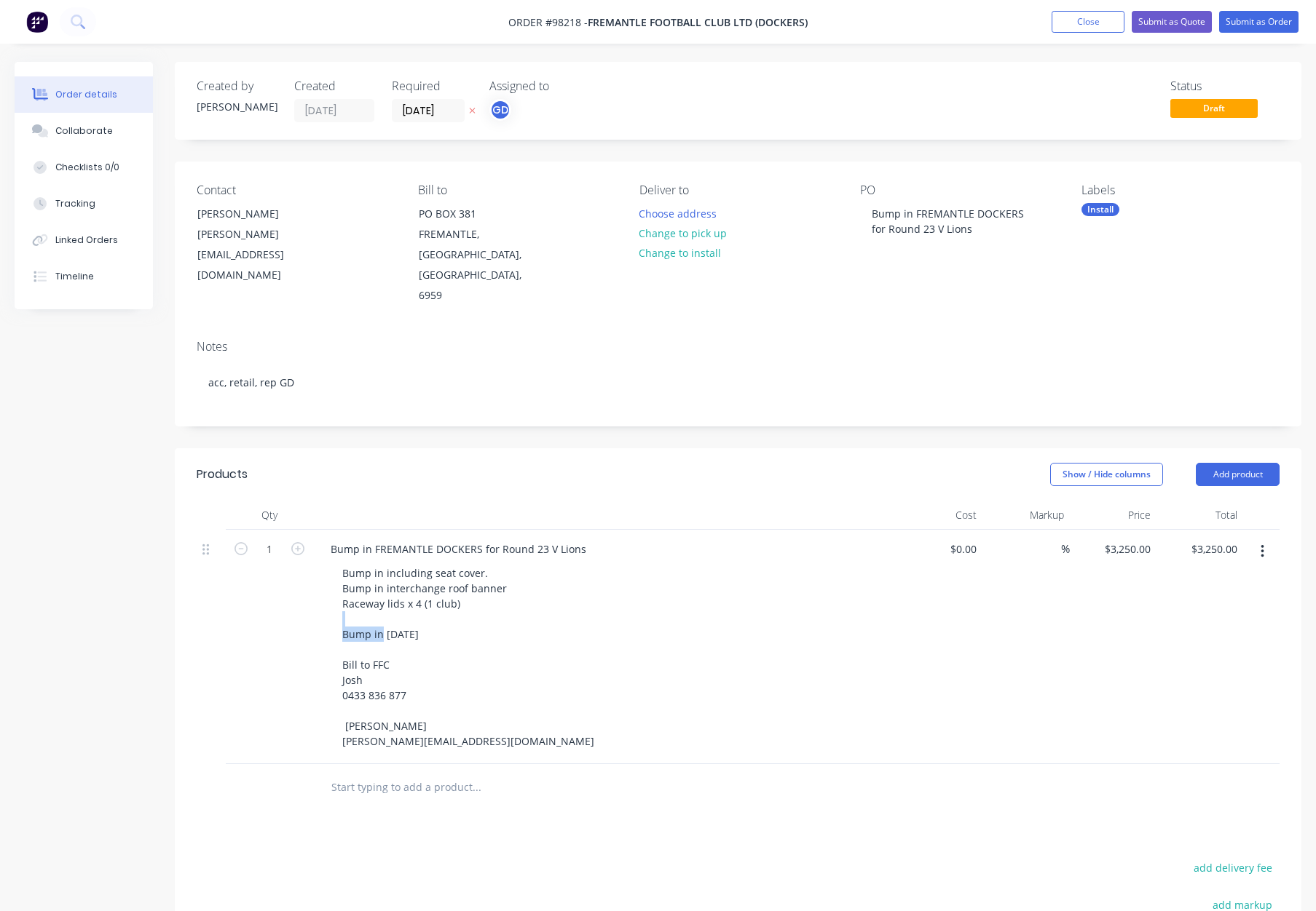
click at [691, 589] on div "Bump in including seat cover. Bump in interchange roof banner Raceway lids x 4 …" at bounding box center [610, 658] width 559 height 189
click at [1243, 20] on button "Submit as Order" at bounding box center [1258, 21] width 79 height 22
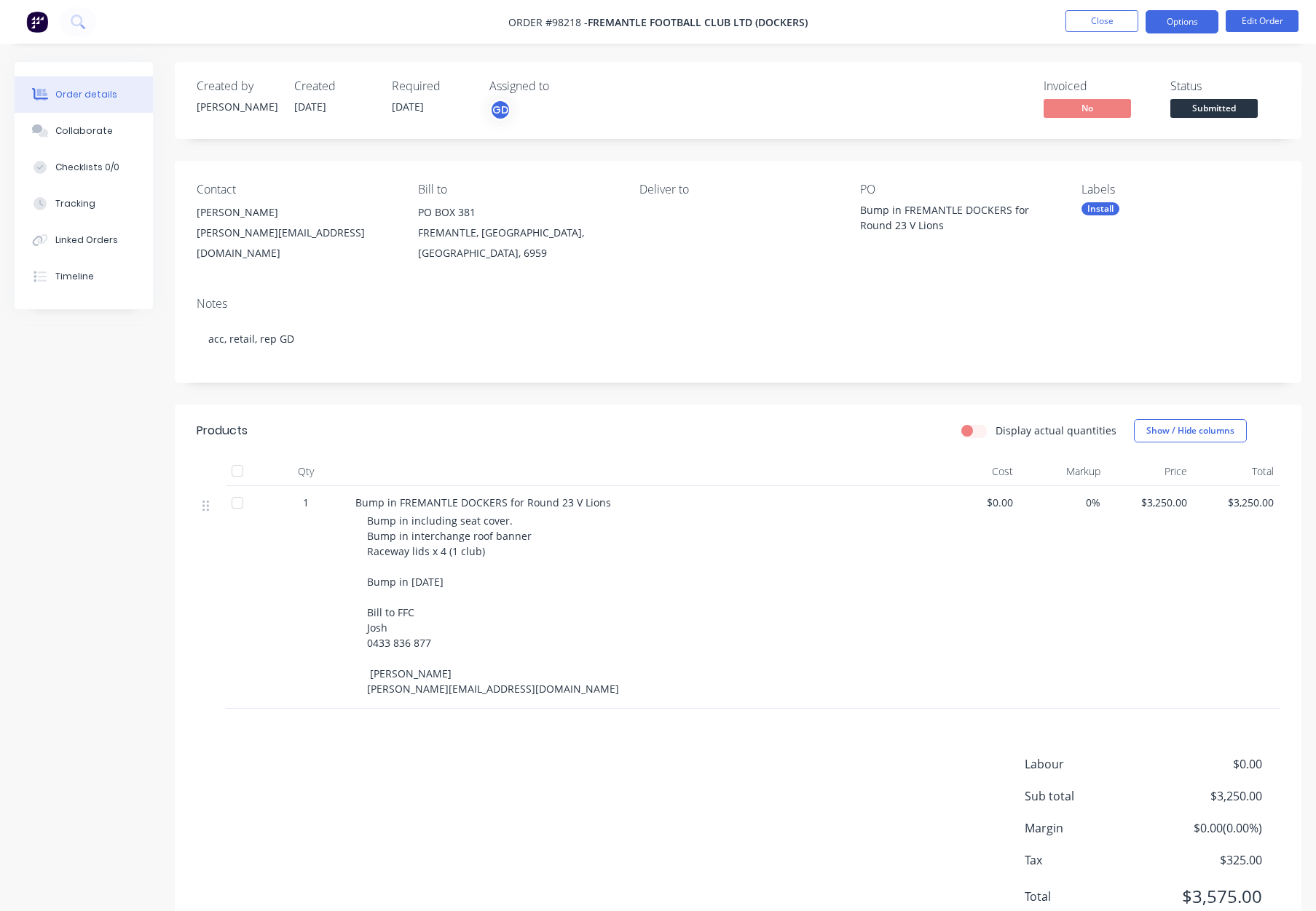
click at [1174, 23] on button "Options" at bounding box center [1182, 22] width 73 height 23
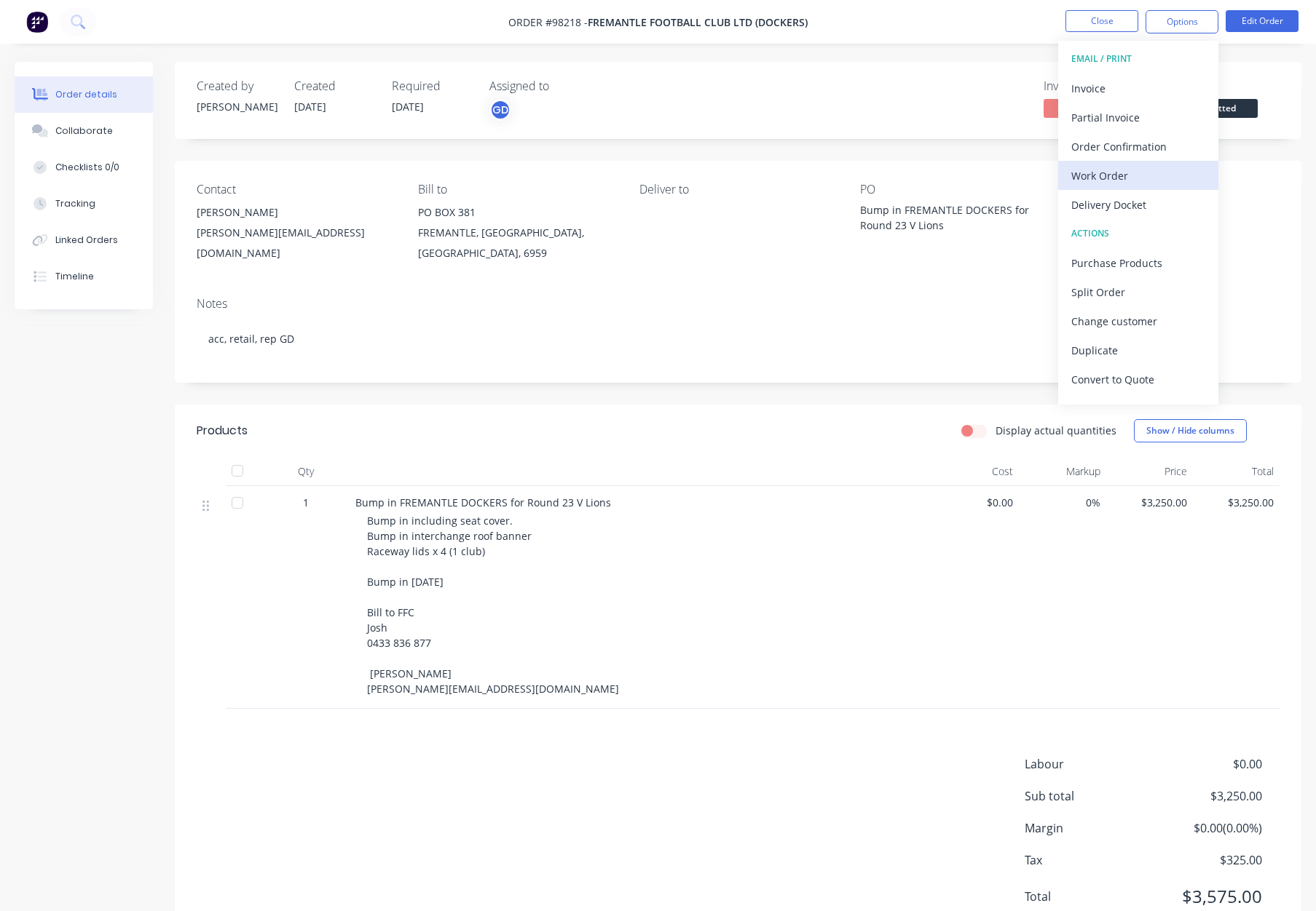
click at [1140, 167] on div "Work Order" at bounding box center [1138, 176] width 134 height 21
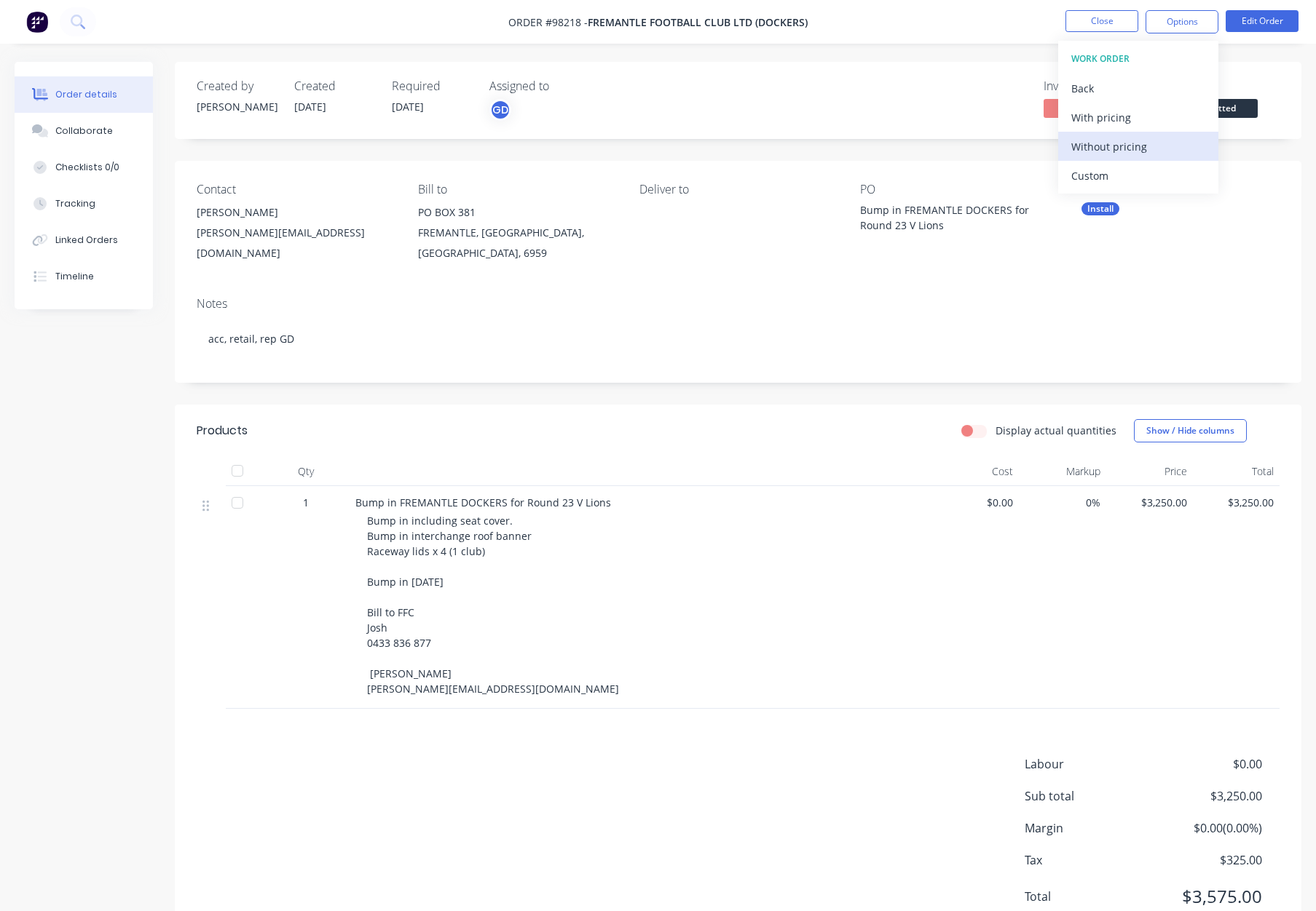
click at [1136, 149] on div "Without pricing" at bounding box center [1138, 146] width 134 height 21
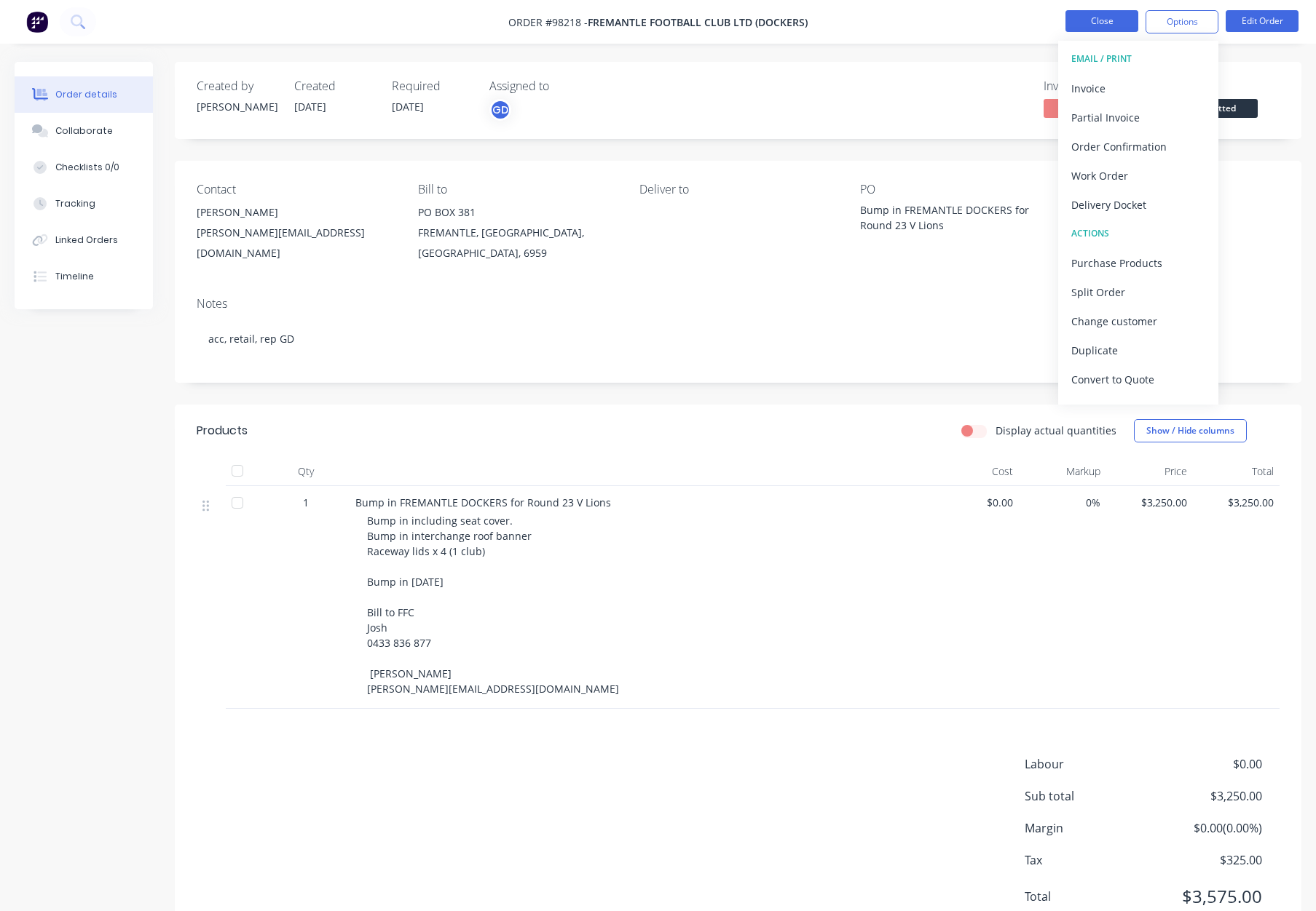
click at [1112, 20] on button "Close" at bounding box center [1102, 21] width 73 height 22
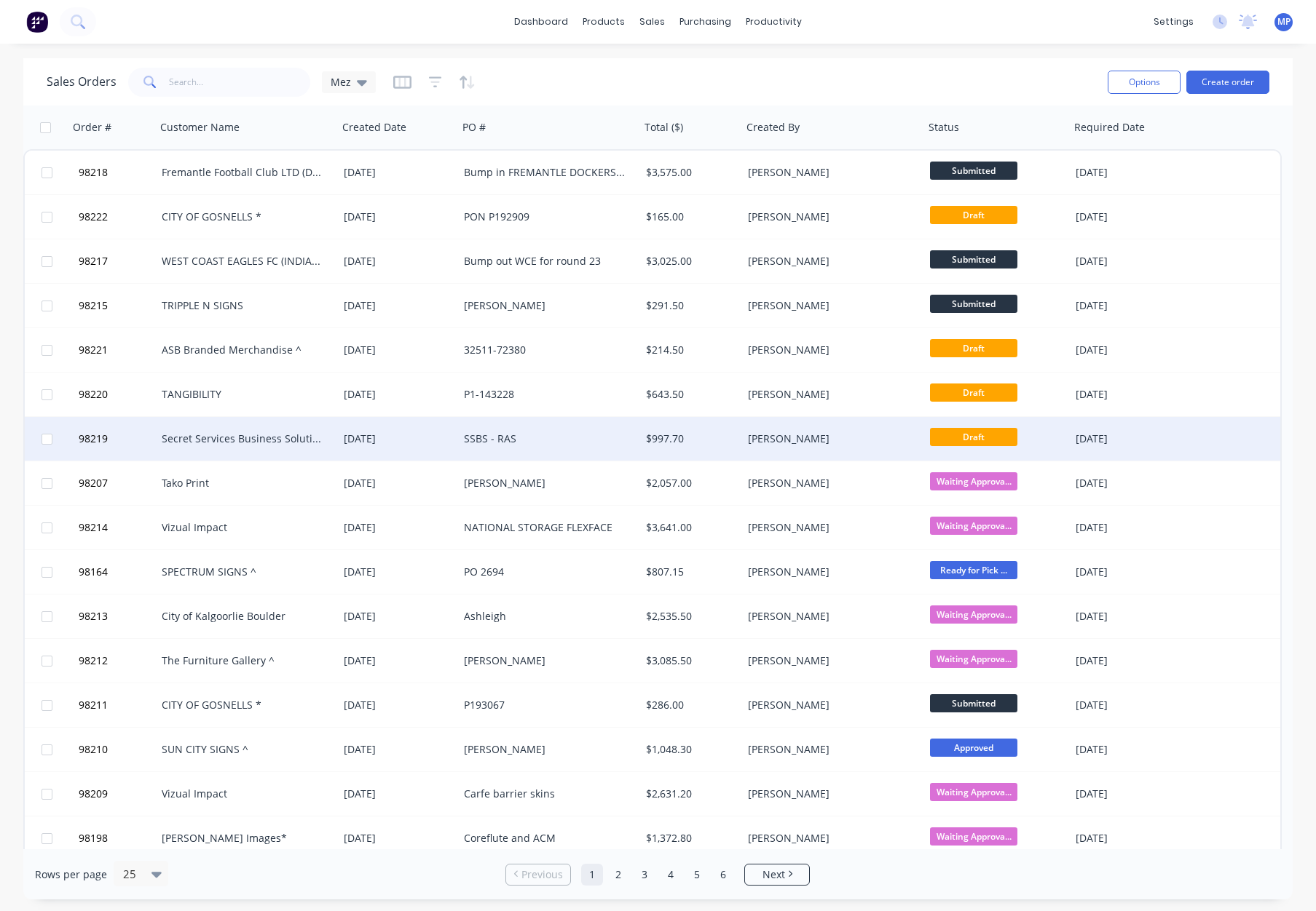
click at [703, 436] on div "$997.70" at bounding box center [689, 438] width 86 height 14
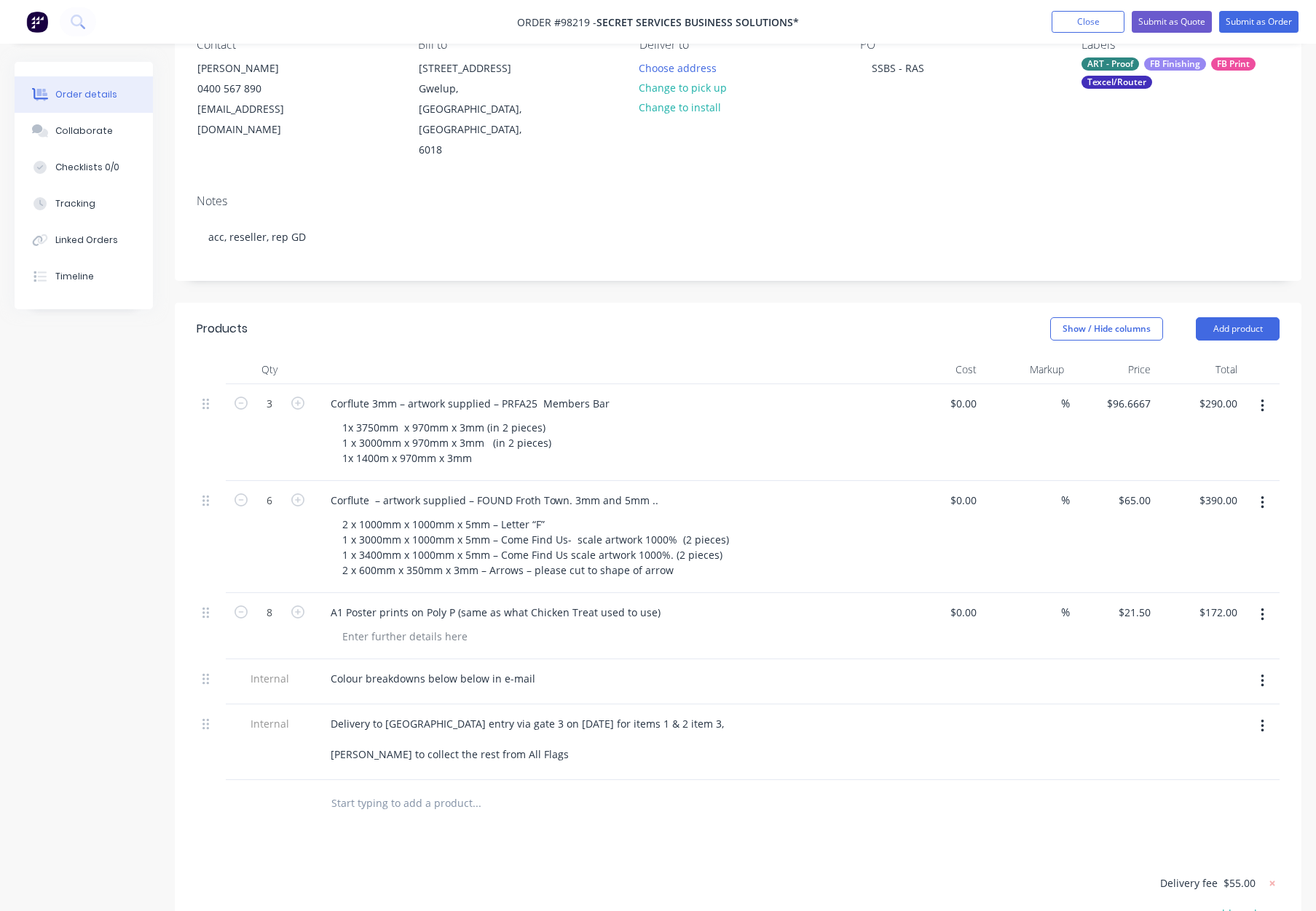
scroll to position [148, 0]
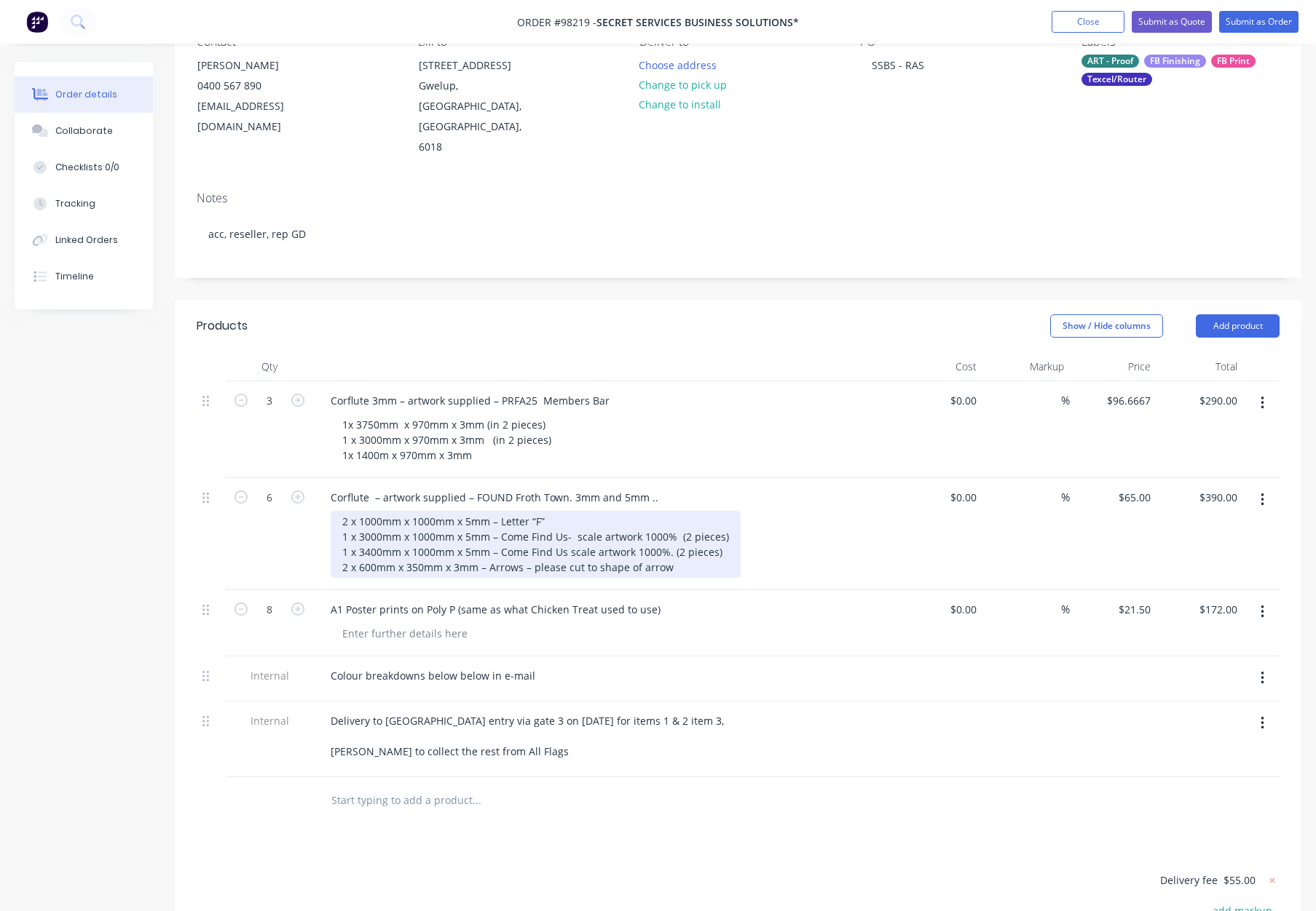
drag, startPoint x: 363, startPoint y: 477, endPoint x: 357, endPoint y: 481, distance: 7.2
click at [362, 510] on div "2 x 1000mm x 1000mm x 5mm – Letter “F” 1 x 3000mm x 1000mm x 5mm – Come Find Us…" at bounding box center [536, 544] width 410 height 67
click at [356, 510] on div "2 x 1000mm x 1000mm x 5mm – Letter “F” 1 x 3000mm x 1000mm x 5mm – Come Find Us…" at bounding box center [536, 544] width 410 height 67
click at [357, 510] on div "2 @ 1000mm x 1000mm x 5mm – Letter “F” 1 x 3000mm x 1000mm x 5mm – Come Find Us…" at bounding box center [536, 544] width 410 height 67
click at [356, 510] on div "2 @ 1000mm x 1000mm x 5mm – Letter “F” 1 @ 3000mm x 1000mm x 5mm – Come Find Us…" at bounding box center [537, 544] width 414 height 67
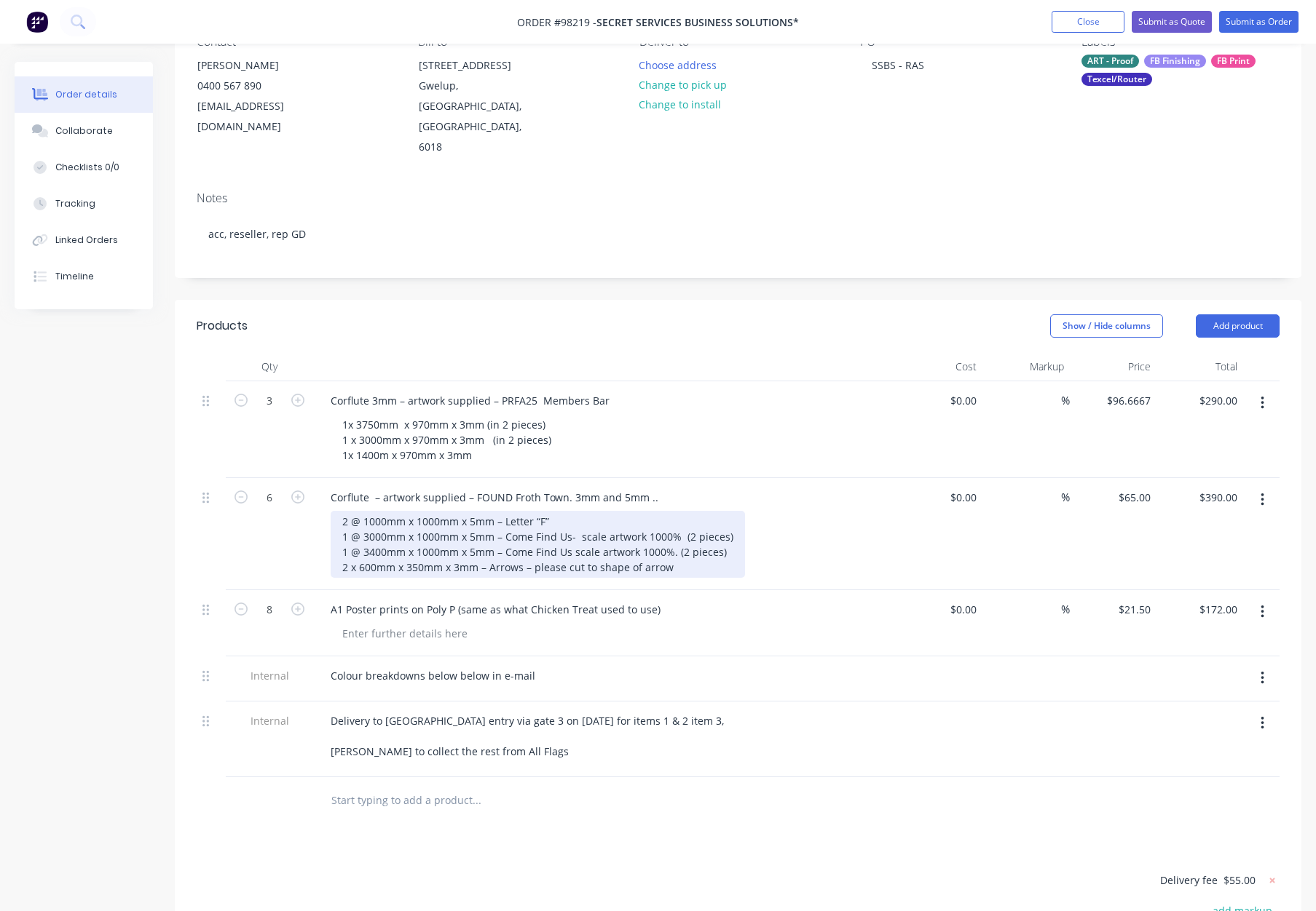
click at [356, 530] on div "2 @ 1000mm x 1000mm x 5mm – Letter “F” 1 @ 3000mm x 1000mm x 5mm – Come Find Us…" at bounding box center [537, 544] width 414 height 67
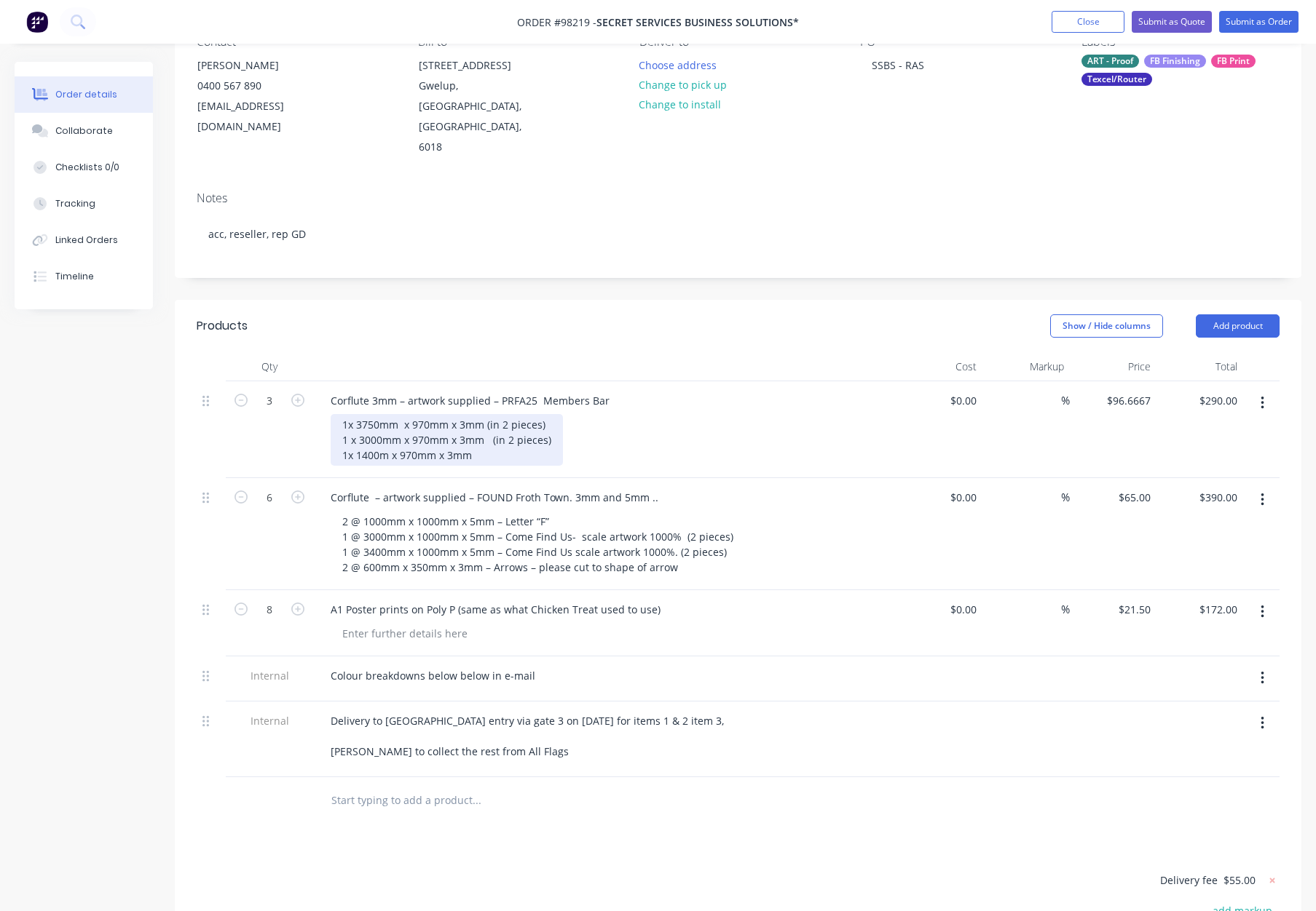
click at [353, 414] on div "1x 3750mm x 970mm x 3mm (in 2 pieces) 1 x 3000mm x 970mm x 3mm (in 2 pieces) 1x…" at bounding box center [447, 440] width 232 height 52
click at [357, 414] on div "1@ 3750mm x 970mm x 3mm (in 2 pieces) 1 x 3000mm x 970mm x 3mm (in 2 pieces) 1x…" at bounding box center [447, 440] width 232 height 52
click at [354, 416] on div "1@ 3750mm x 970mm x 3mm (in 2 pieces) 1 @ 3000mm x 970mm x 3mm (in 2 pieces) 1x…" at bounding box center [449, 440] width 236 height 52
drag, startPoint x: 351, startPoint y: 399, endPoint x: 362, endPoint y: 407, distance: 13.6
click at [351, 414] on div "1@ 3750mm x 970mm x 3mm (in 2 pieces) 1 @ 3000mm x 970mm x 3mm (in 2 pieces) 1 …" at bounding box center [449, 440] width 236 height 52
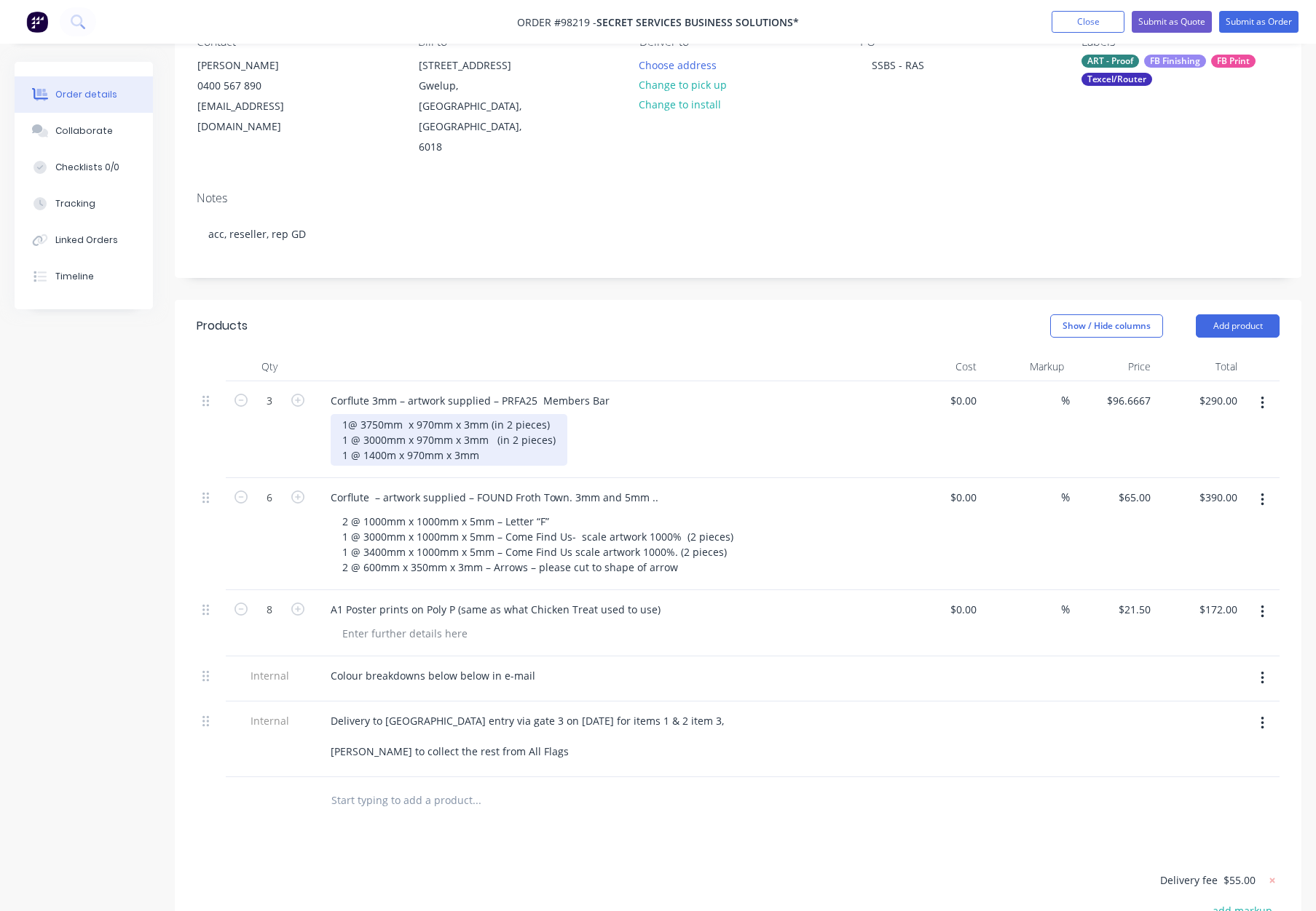
click at [348, 414] on div "1@ 3750mm x 970mm x 3mm (in 2 pieces) 1 @ 3000mm x 970mm x 3mm (in 2 pieces) 1 …" at bounding box center [449, 440] width 236 height 52
click at [494, 623] on div at bounding box center [610, 634] width 559 height 21
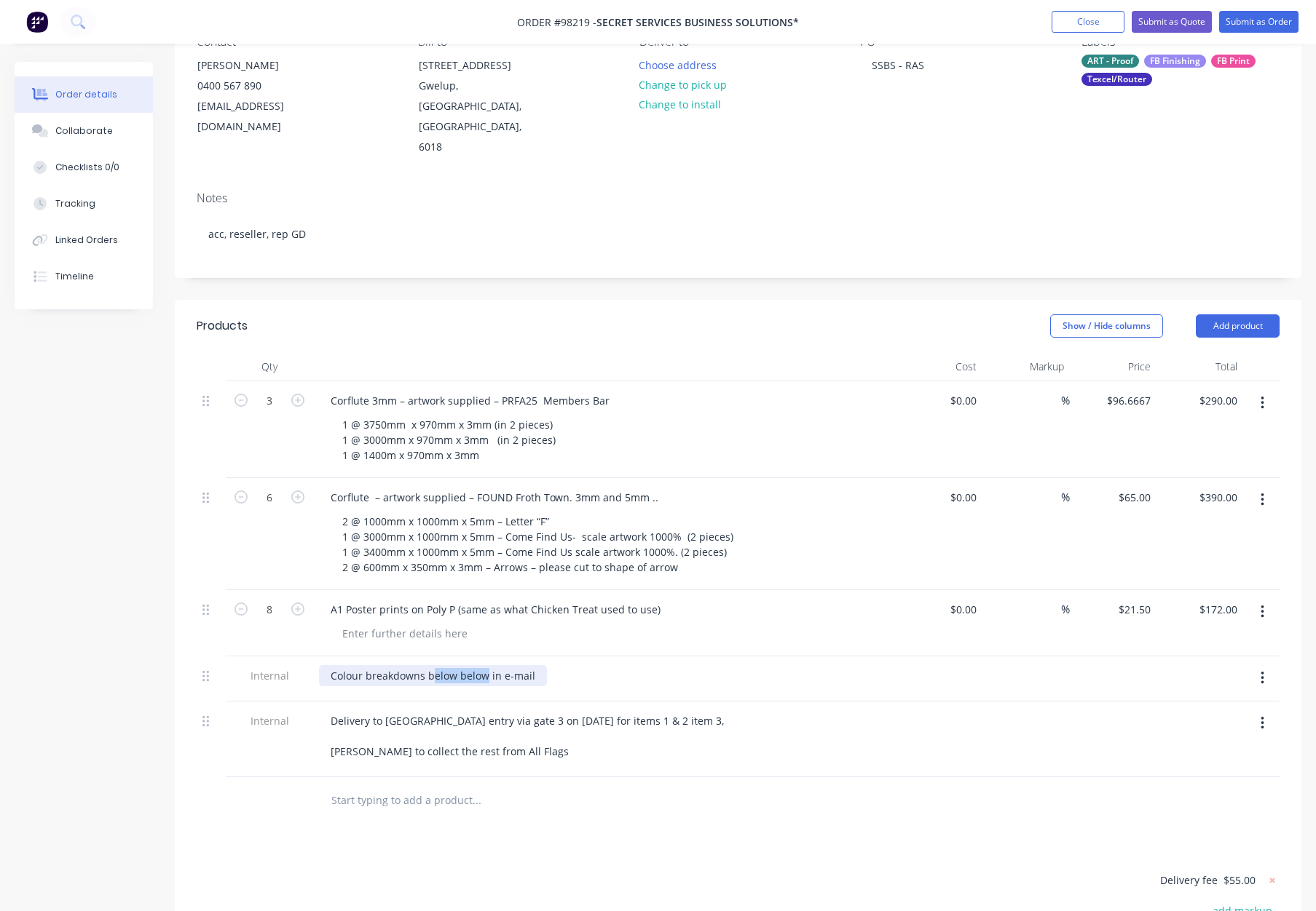
drag, startPoint x: 464, startPoint y: 635, endPoint x: 431, endPoint y: 633, distance: 33.1
click at [431, 665] on div "Colour breakdowns below below in e-mail" at bounding box center [432, 676] width 228 height 21
click at [556, 665] on div "Colour breakdowns in e-mail" at bounding box center [603, 676] width 571 height 21
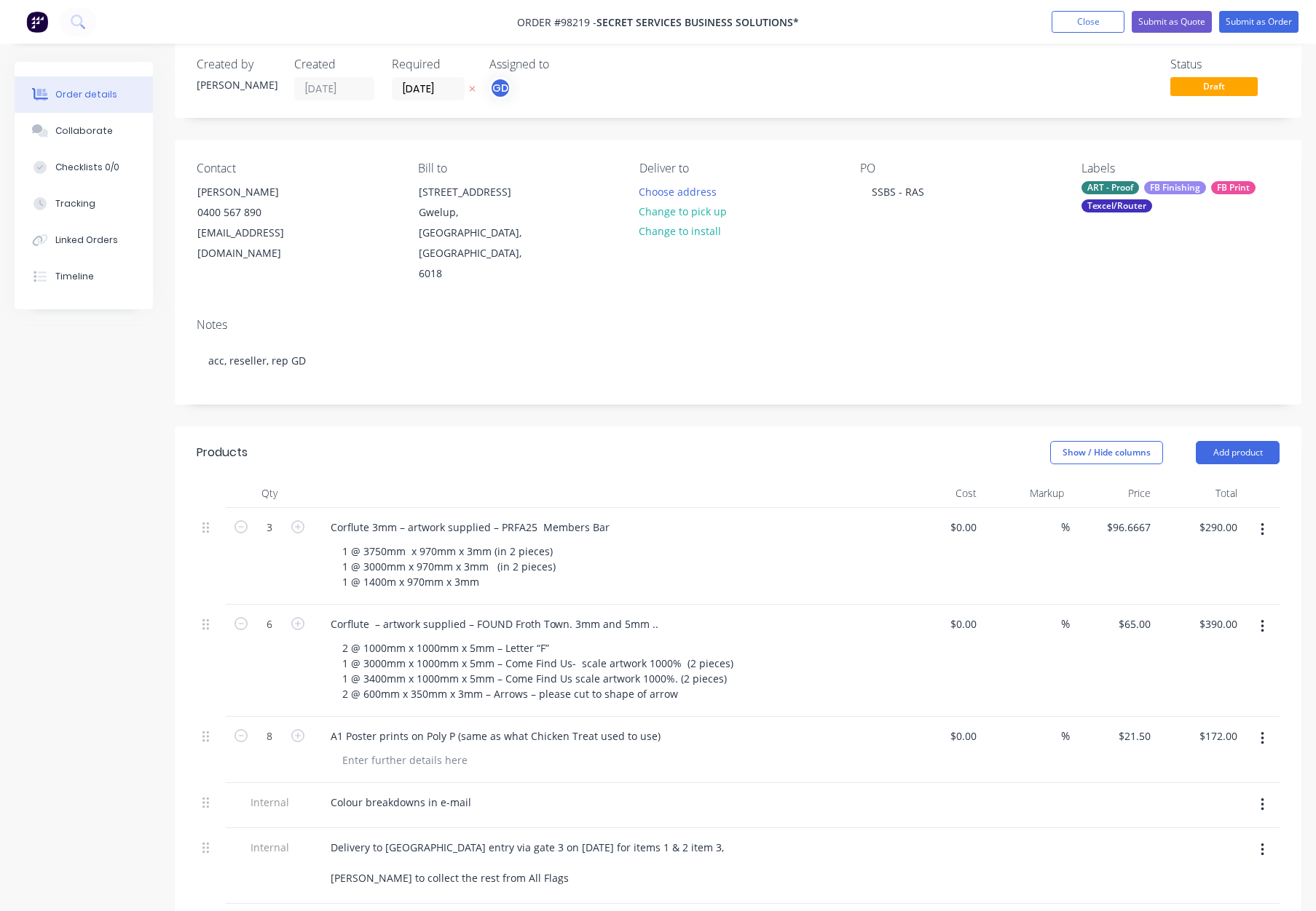
scroll to position [0, 0]
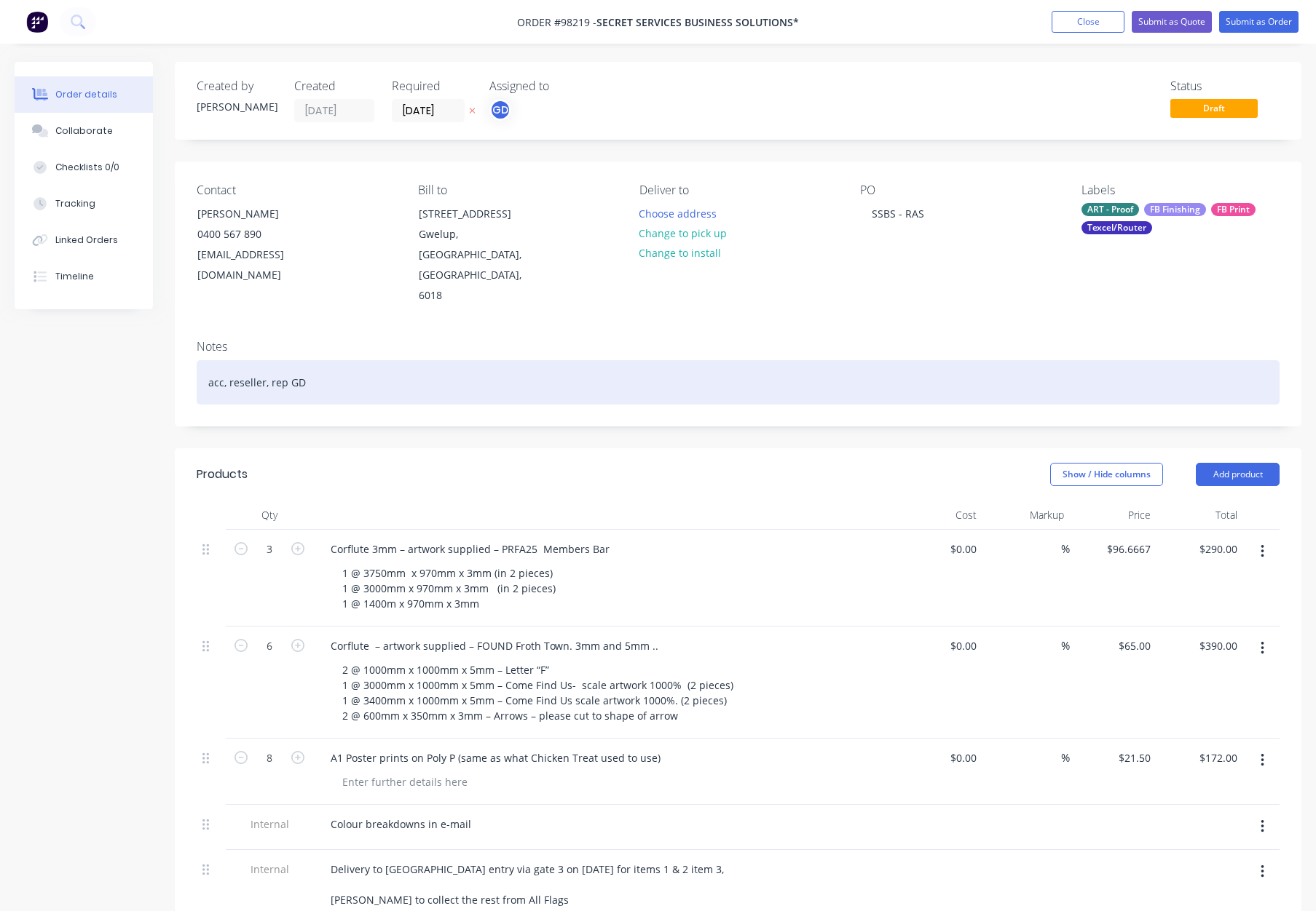
drag, startPoint x: 362, startPoint y: 329, endPoint x: 381, endPoint y: 336, distance: 20.2
click at [362, 360] on div "acc, reseller, rep GD" at bounding box center [738, 382] width 1083 height 44
click at [466, 360] on div "acc, reseller, rep GD" at bounding box center [738, 382] width 1083 height 44
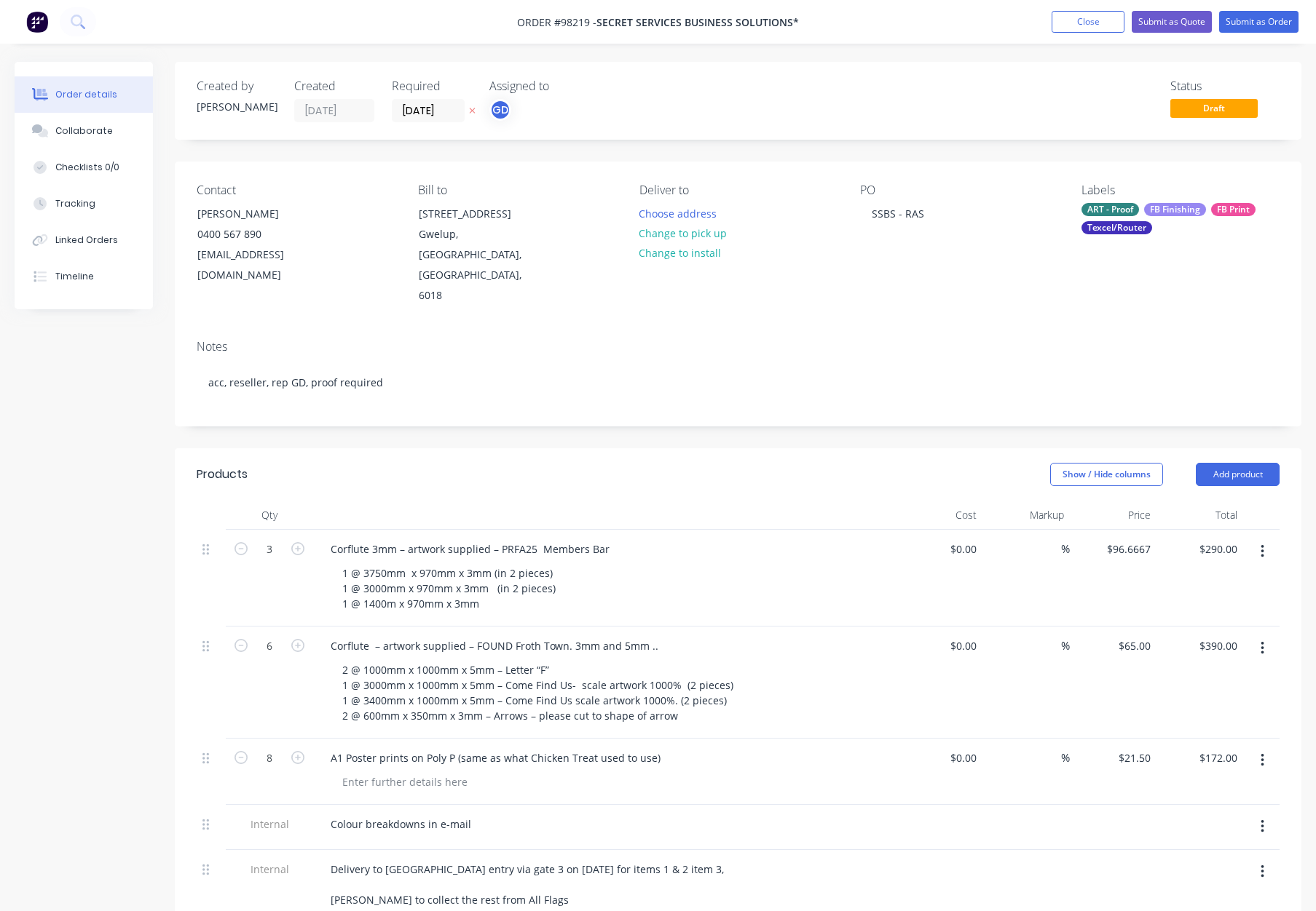
click at [1136, 204] on div "ART - Proof" at bounding box center [1110, 209] width 57 height 13
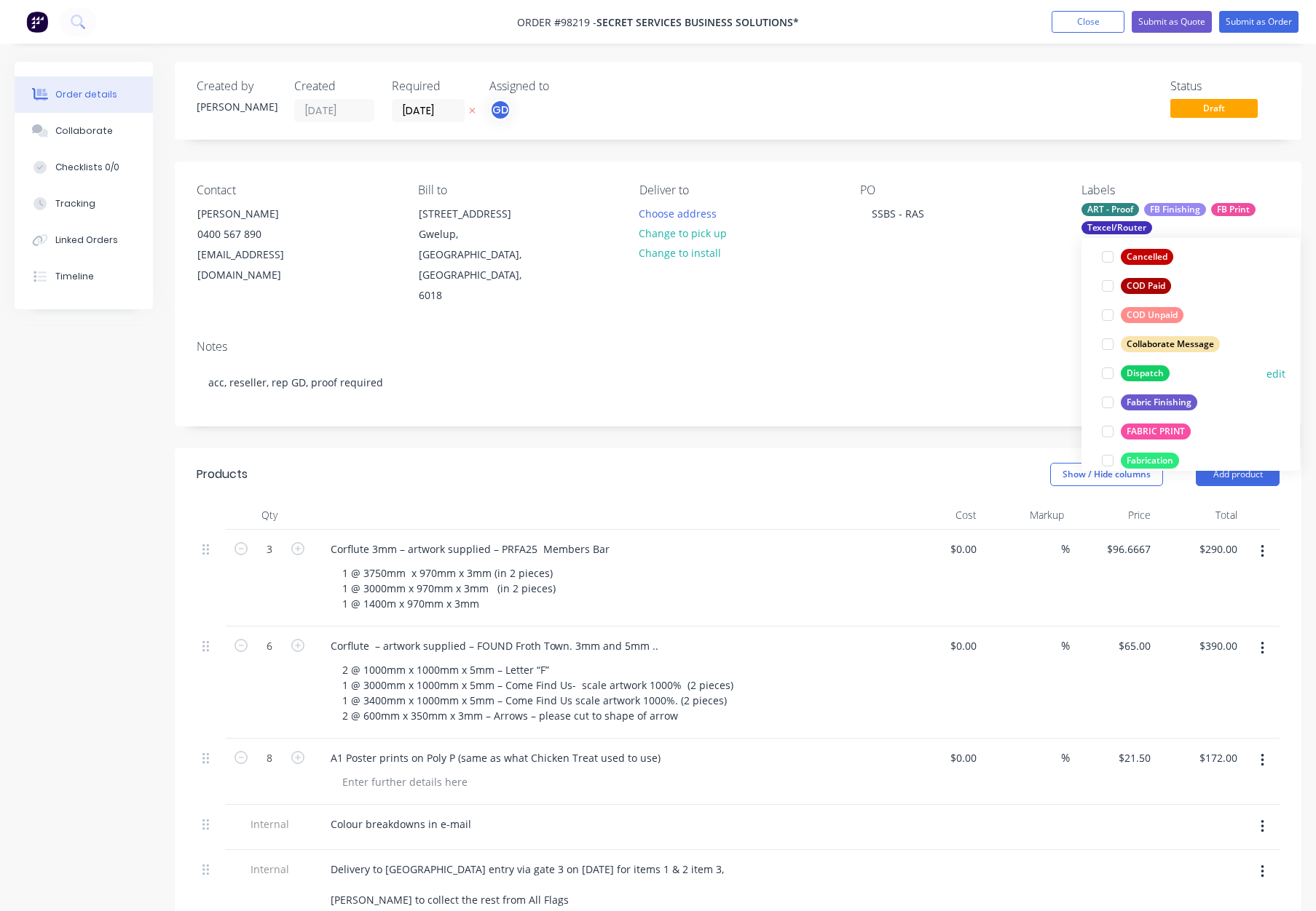
click at [1149, 372] on div "Dispatch" at bounding box center [1145, 373] width 49 height 16
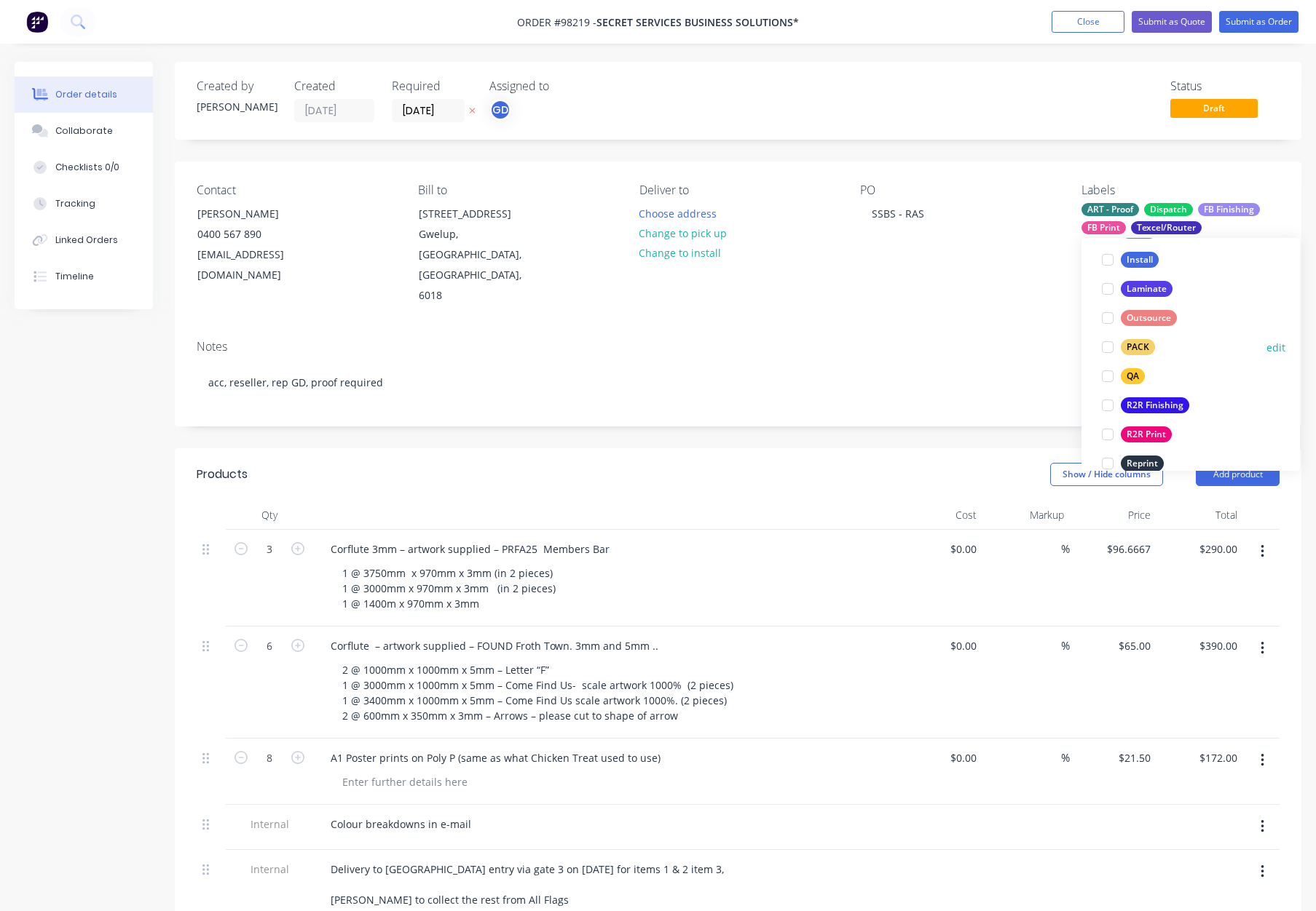
drag, startPoint x: 1146, startPoint y: 347, endPoint x: 1171, endPoint y: 341, distance: 25.7
click at [1146, 347] on div "PACK" at bounding box center [1138, 347] width 34 height 16
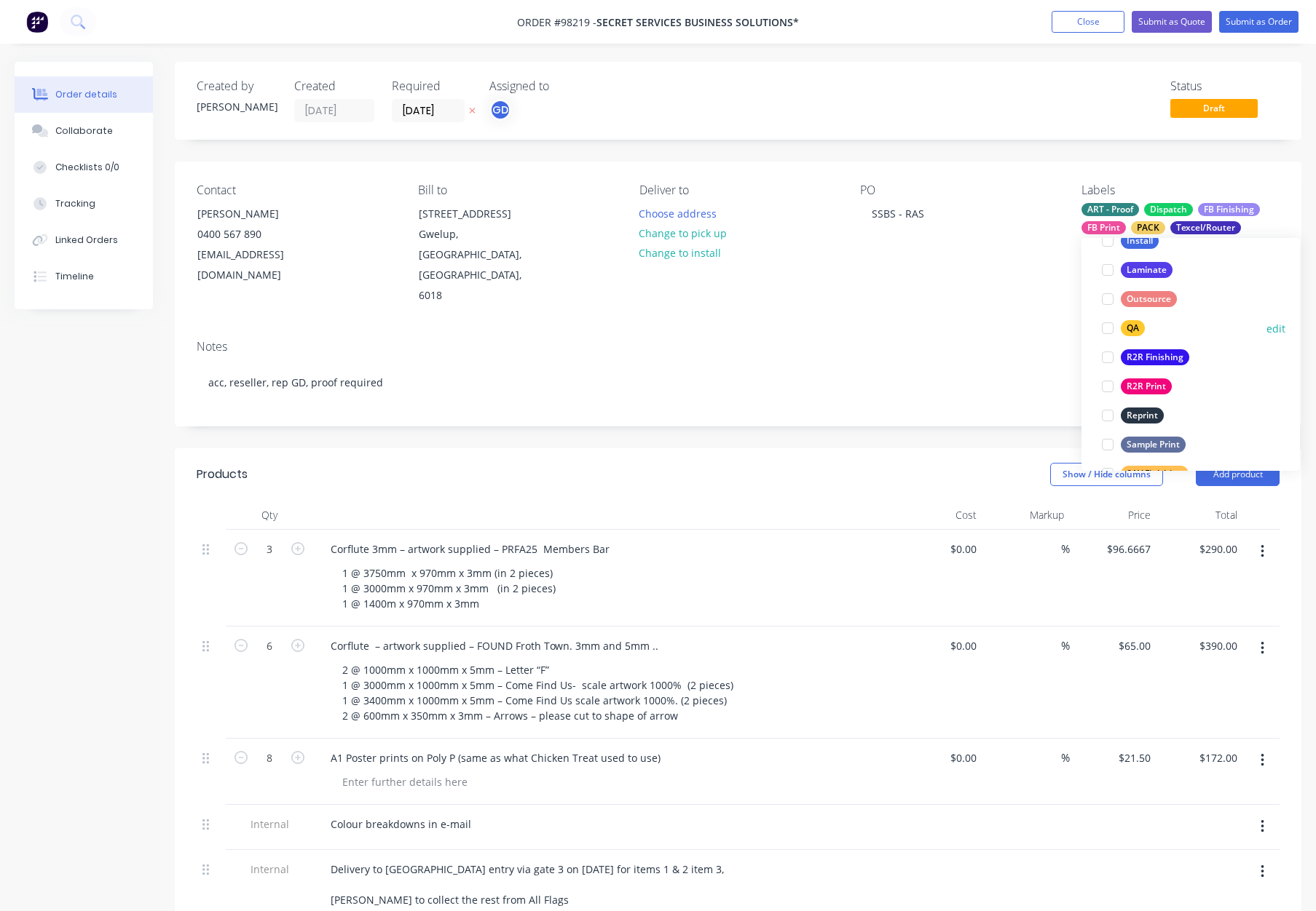
drag, startPoint x: 1130, startPoint y: 326, endPoint x: 1189, endPoint y: 326, distance: 59.0
click at [1130, 326] on div "QA" at bounding box center [1132, 328] width 24 height 16
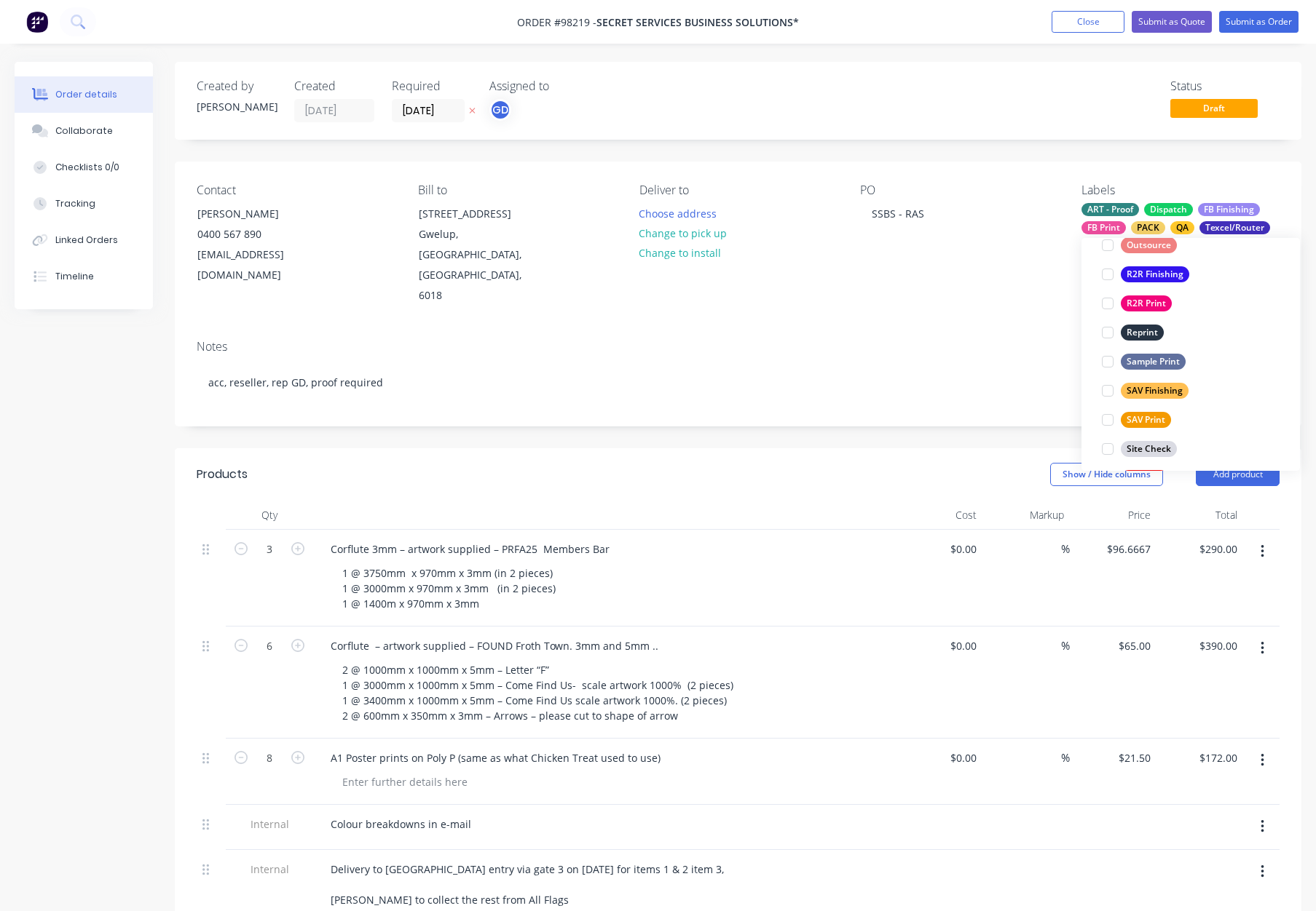
scroll to position [699, 0]
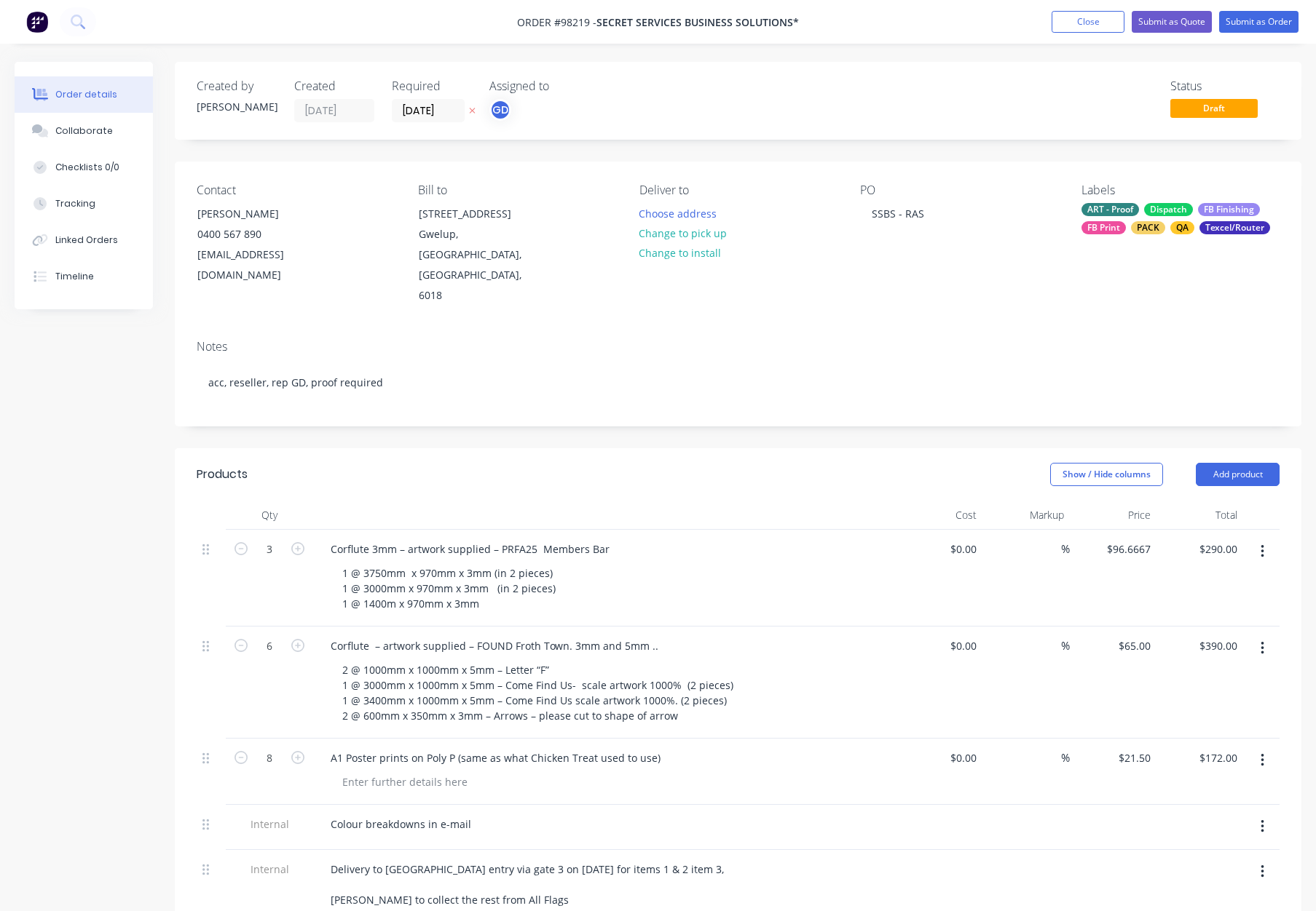
click at [877, 280] on div "Contact Jeneen Melbin 0400 567 890 hello@secretservicebs.com.au Bill to 6 Dunli…" at bounding box center [738, 245] width 1127 height 166
click at [676, 213] on button "Choose address" at bounding box center [676, 212] width 93 height 20
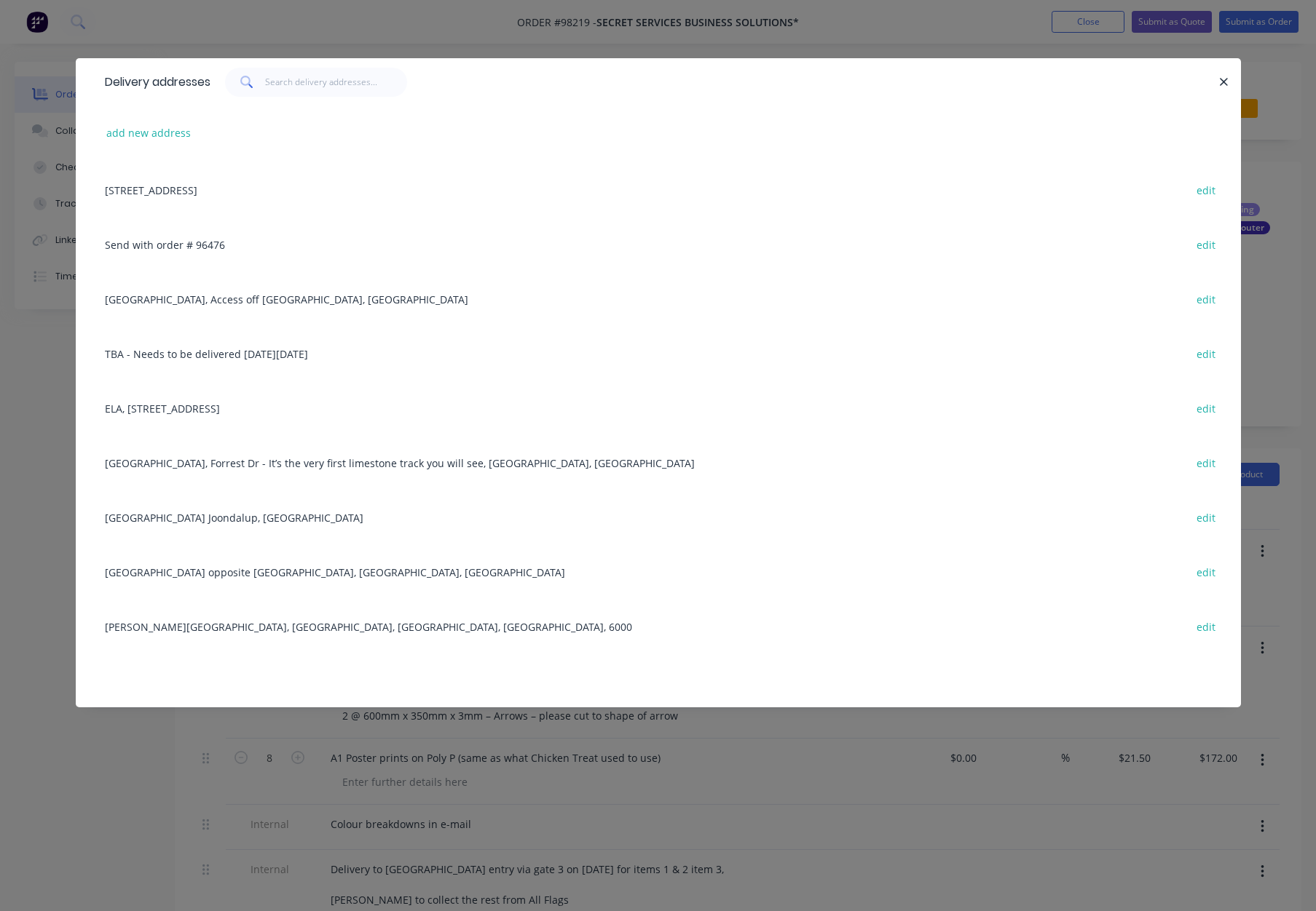
scroll to position [0, 0]
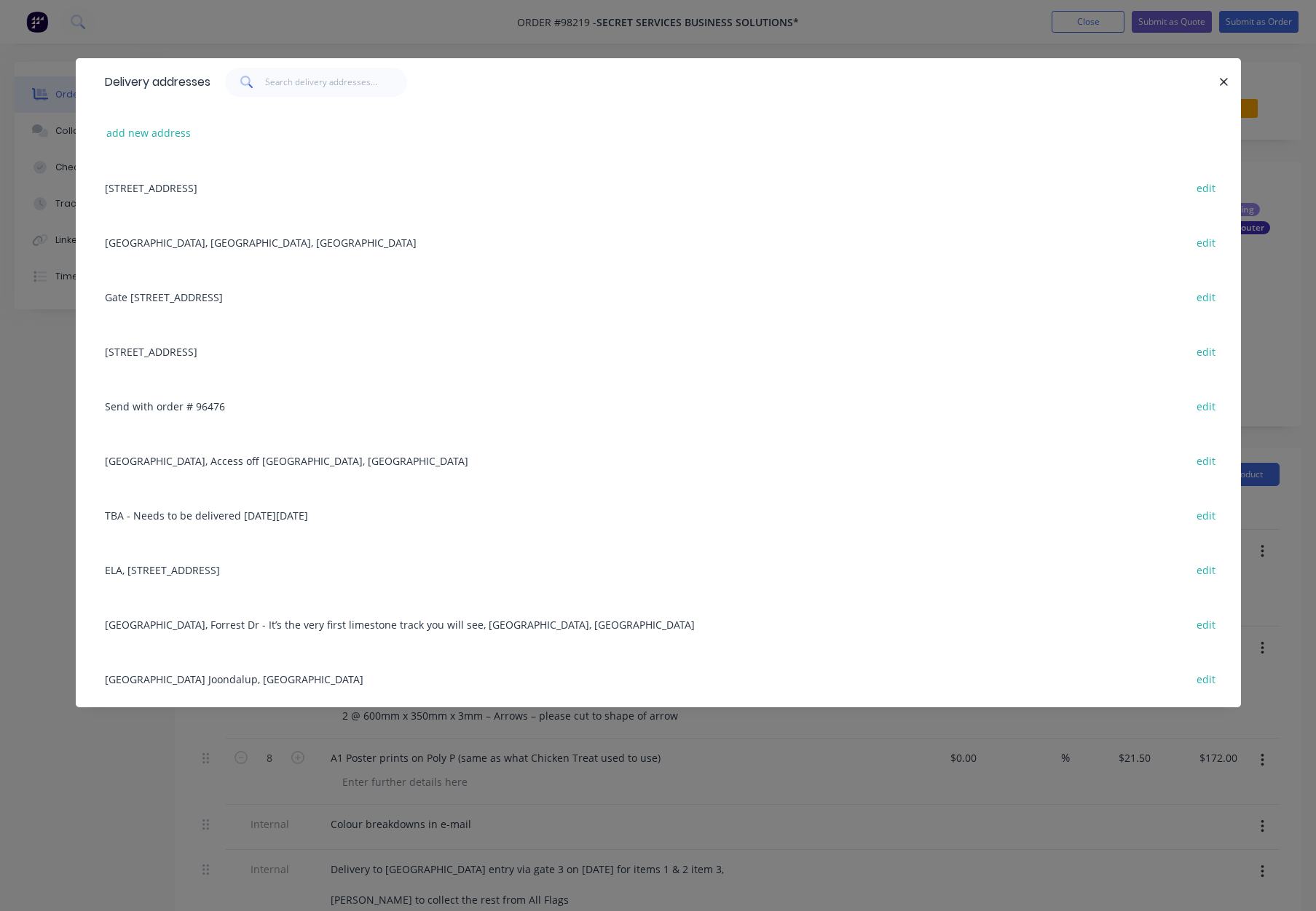
click at [66, 181] on div "Delivery addresses add new address 6 Dunlin Way, Gwelup, Western Australia, Aus…" at bounding box center [658, 455] width 1316 height 911
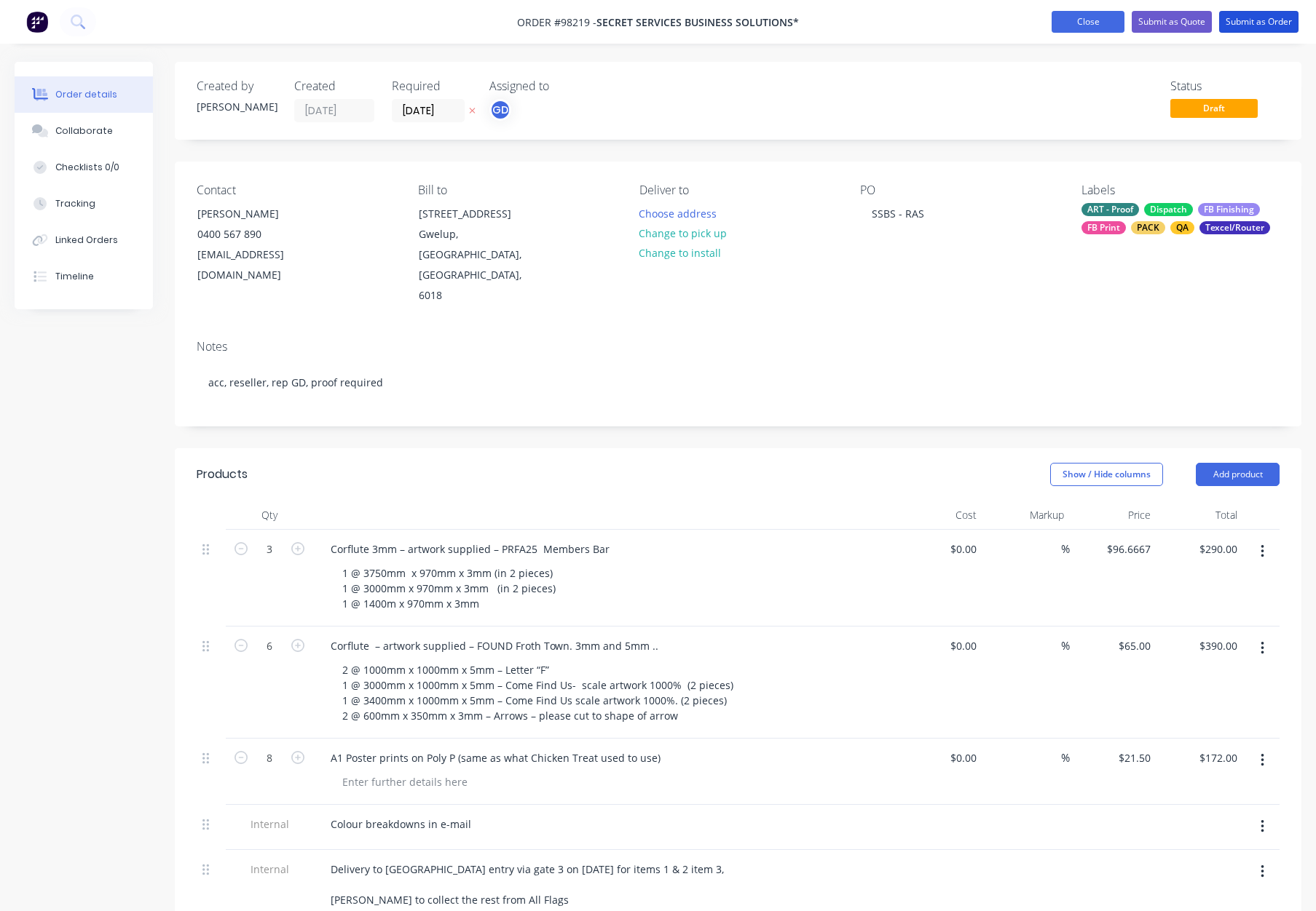
click at [1246, 19] on button "Submit as Order" at bounding box center [1258, 21] width 79 height 22
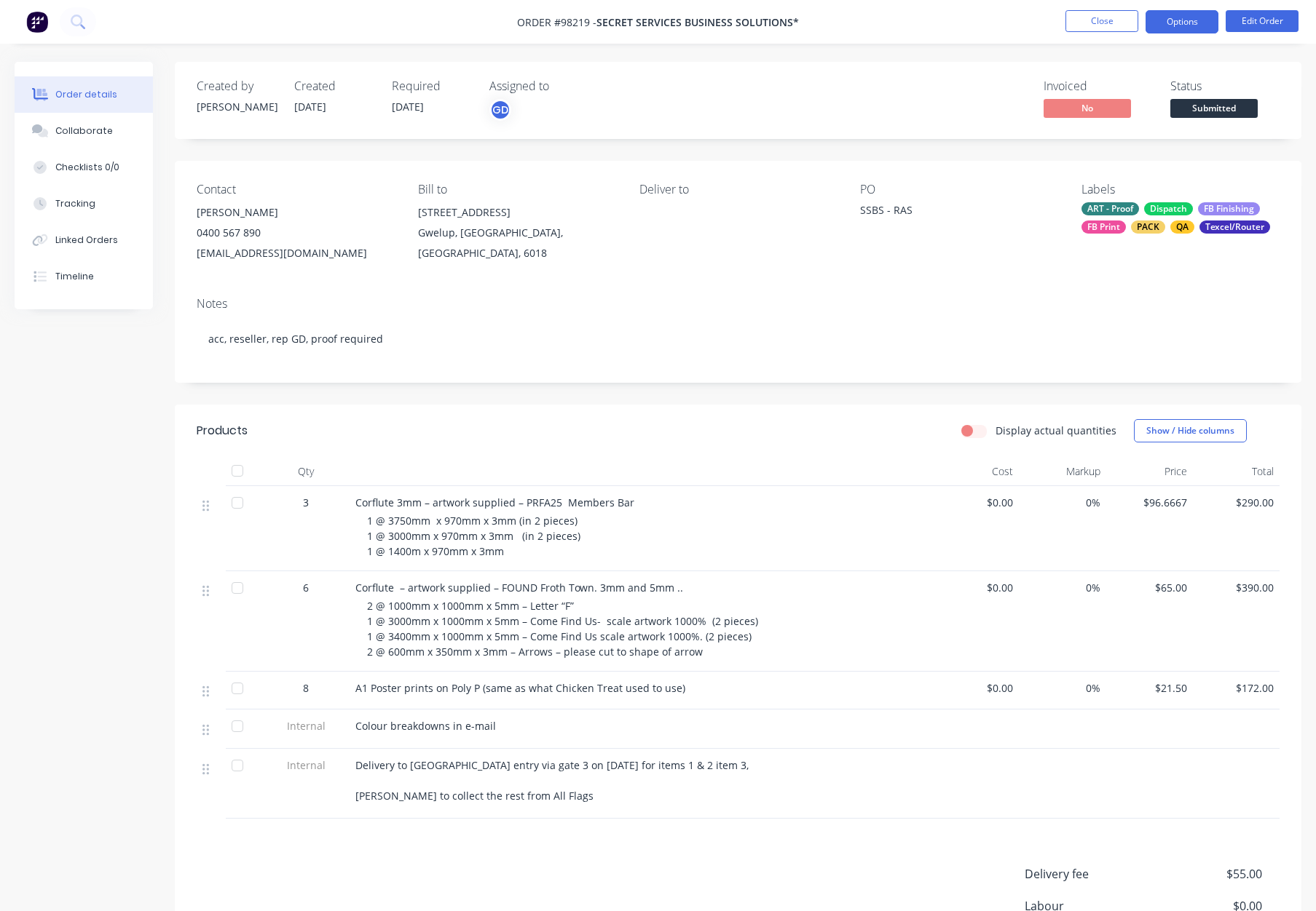
click at [1176, 20] on button "Options" at bounding box center [1182, 22] width 73 height 23
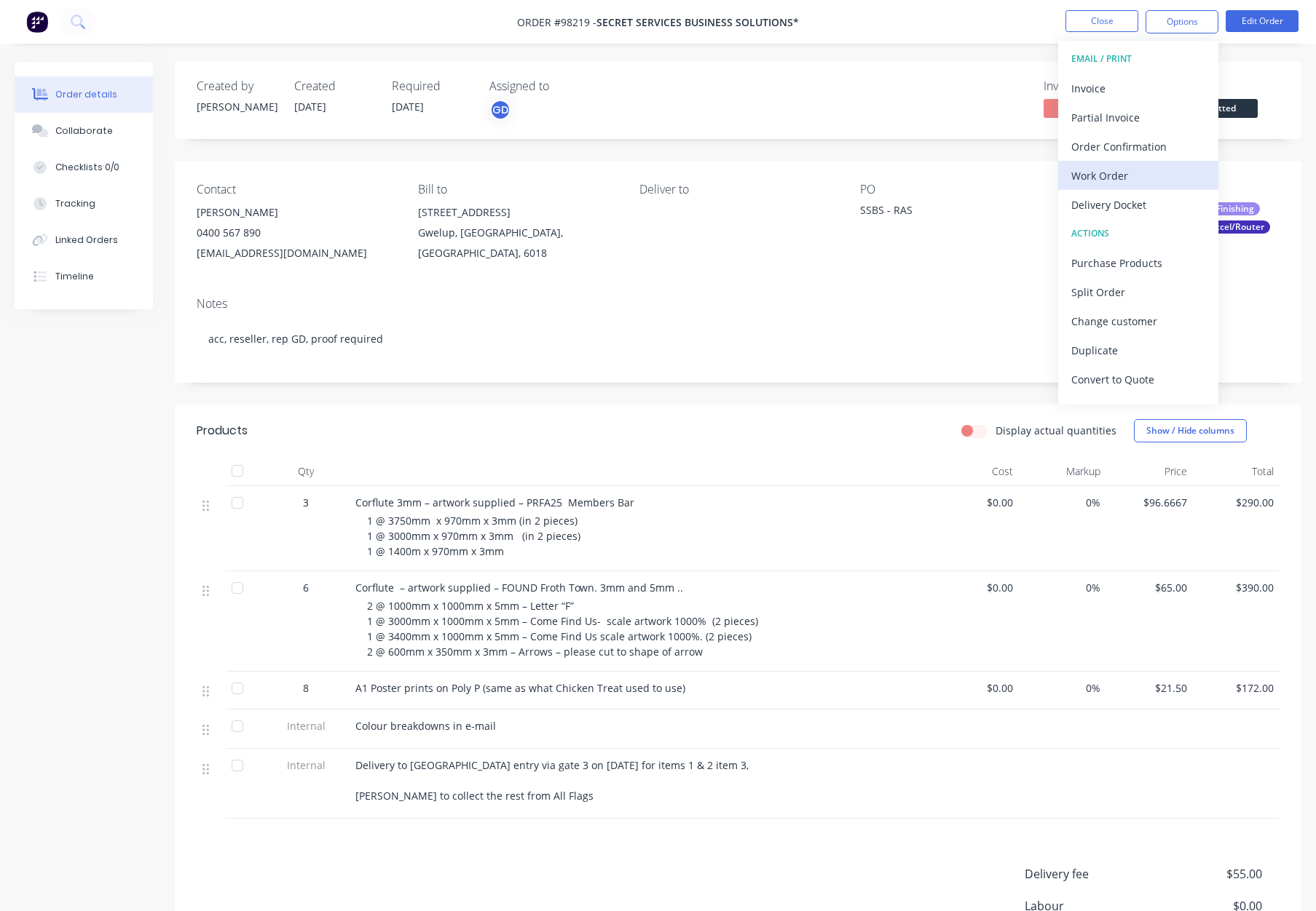
click at [1141, 174] on div "Work Order" at bounding box center [1138, 176] width 134 height 21
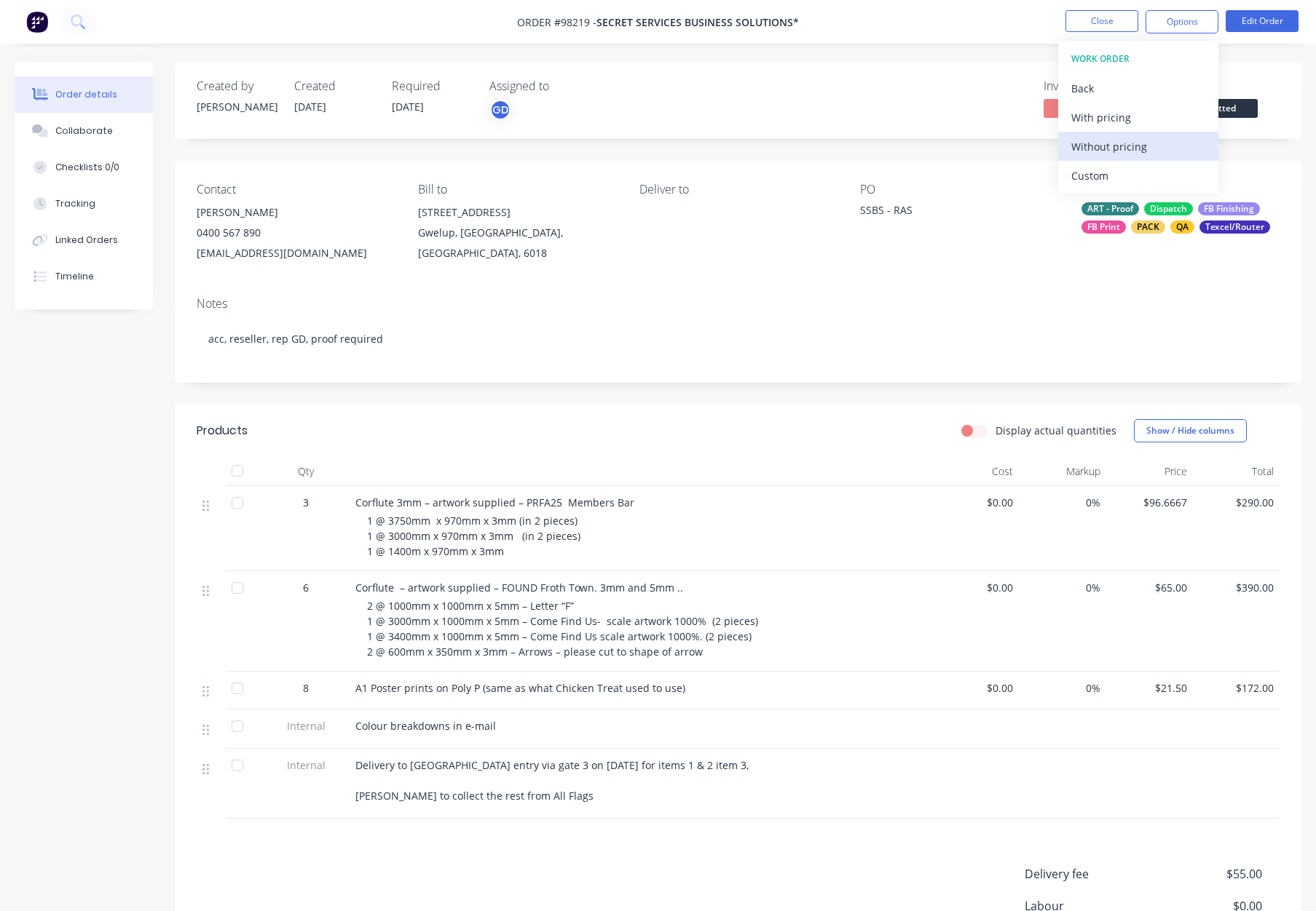
click at [1143, 152] on div "Without pricing" at bounding box center [1138, 146] width 134 height 21
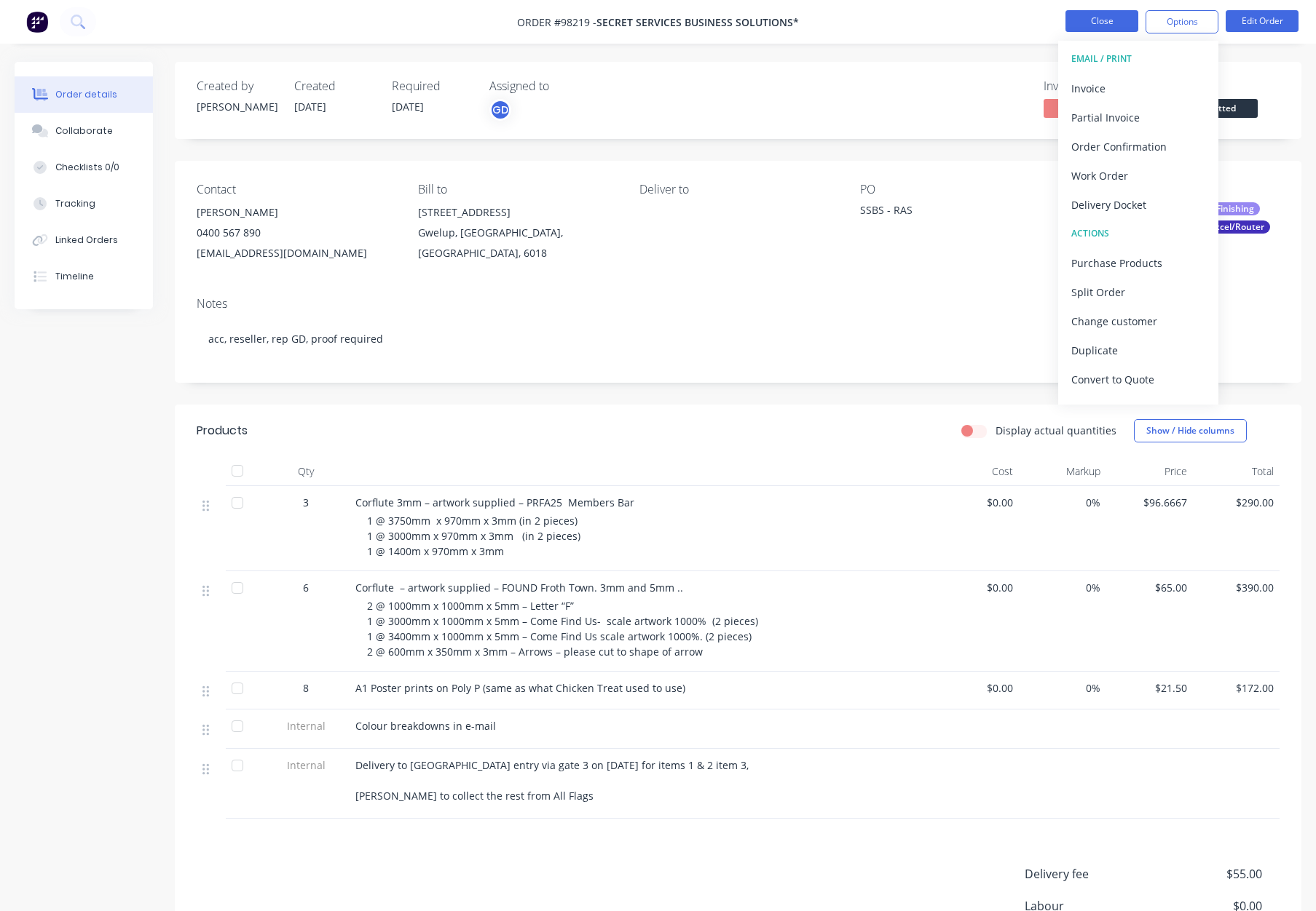
click at [1100, 17] on button "Close" at bounding box center [1102, 21] width 73 height 22
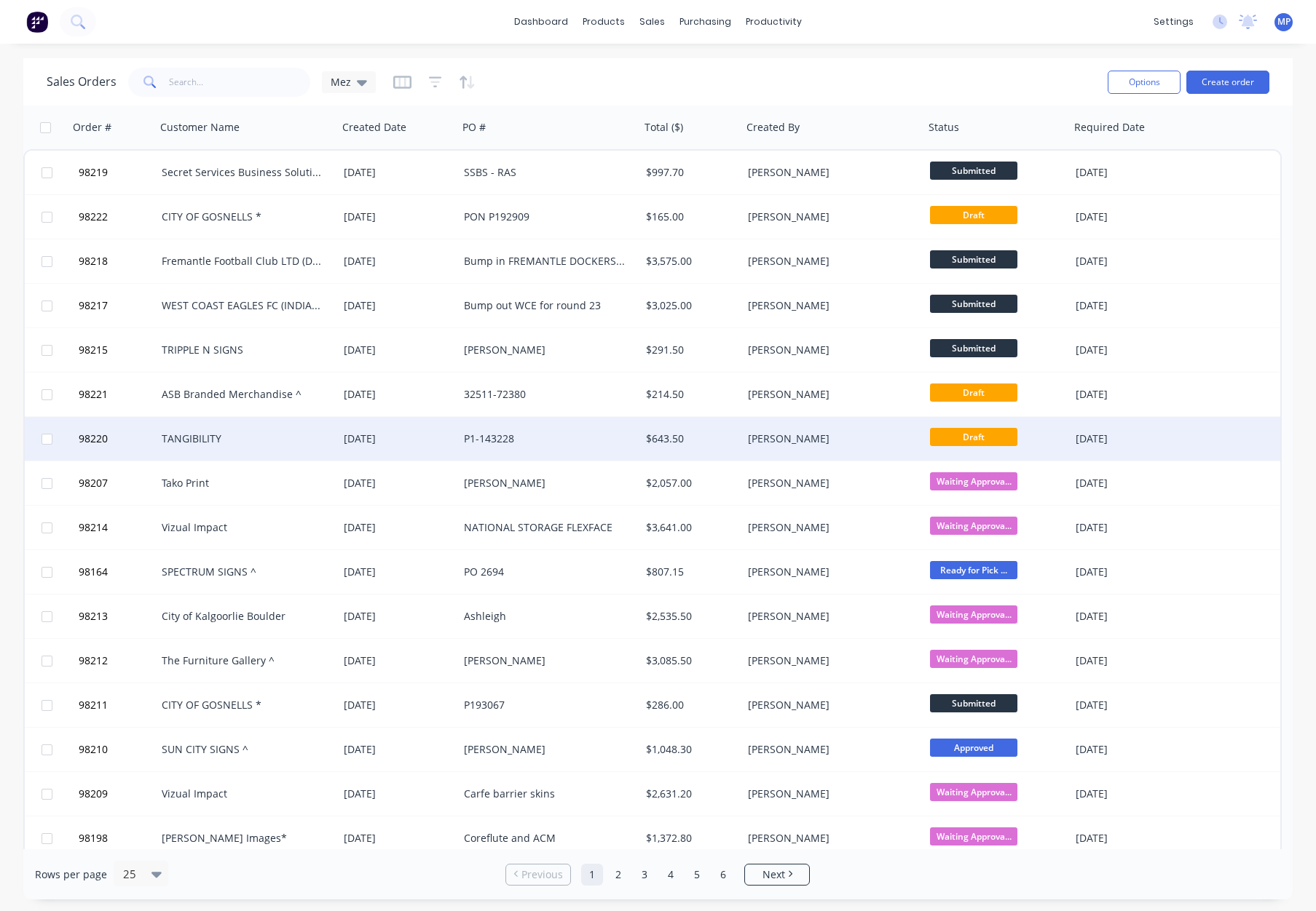
click at [776, 441] on div "[PERSON_NAME]" at bounding box center [828, 438] width 162 height 14
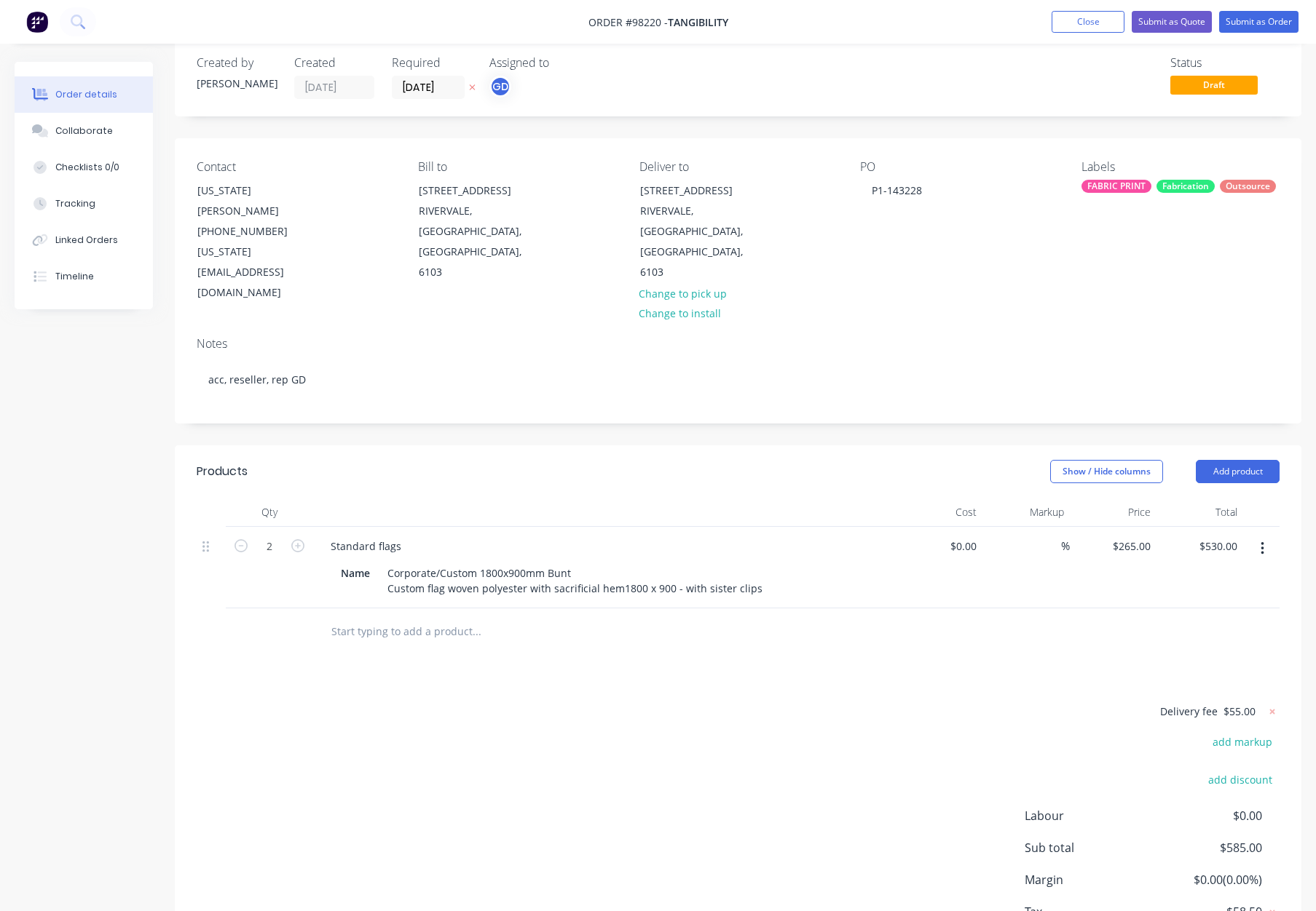
scroll to position [25, 0]
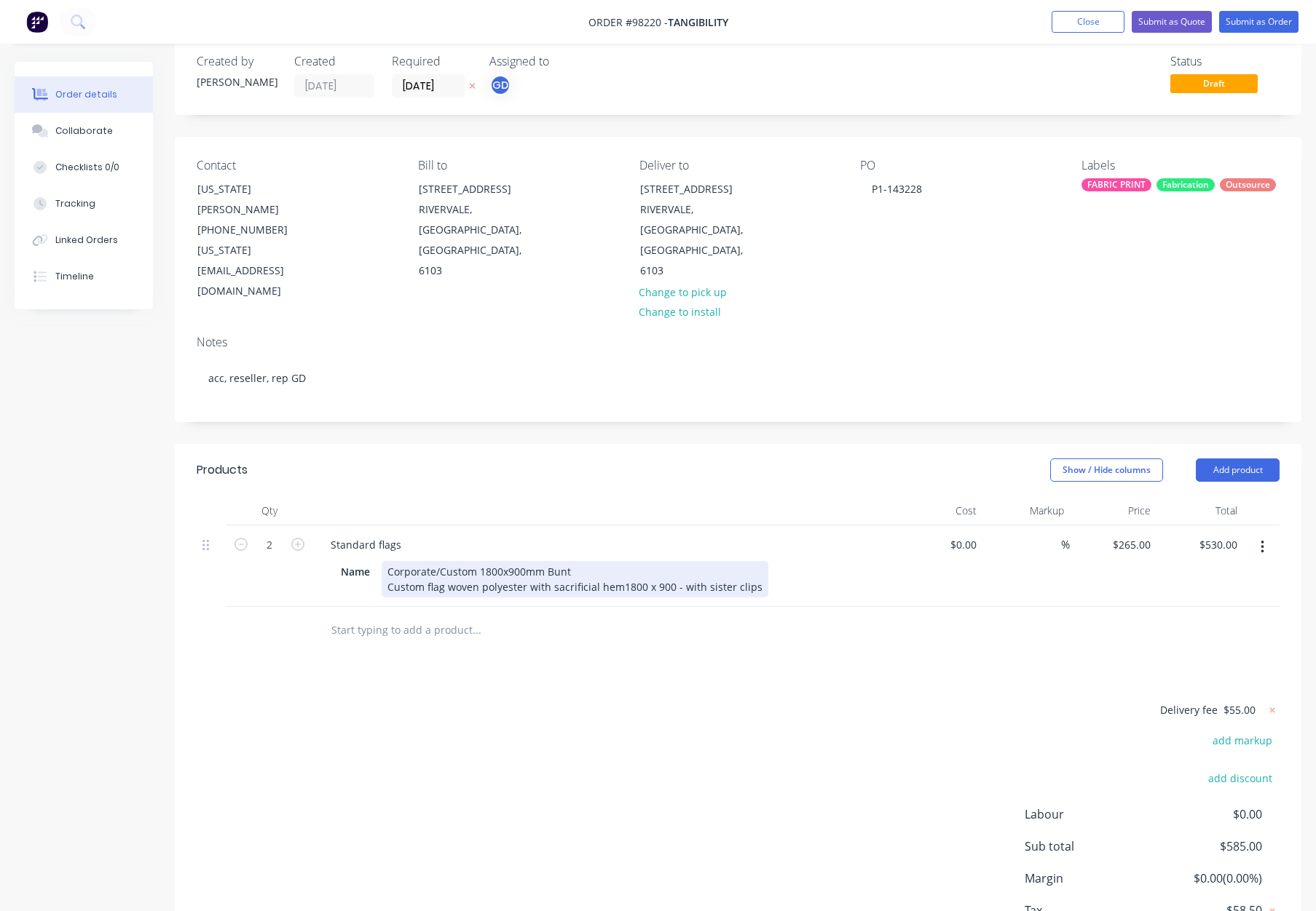
click at [587, 561] on div "Corporate/Custom 1800x900mm Bunt Custom flag woven polyester with sacrificial h…" at bounding box center [575, 579] width 386 height 36
click at [569, 496] on div at bounding box center [603, 510] width 582 height 29
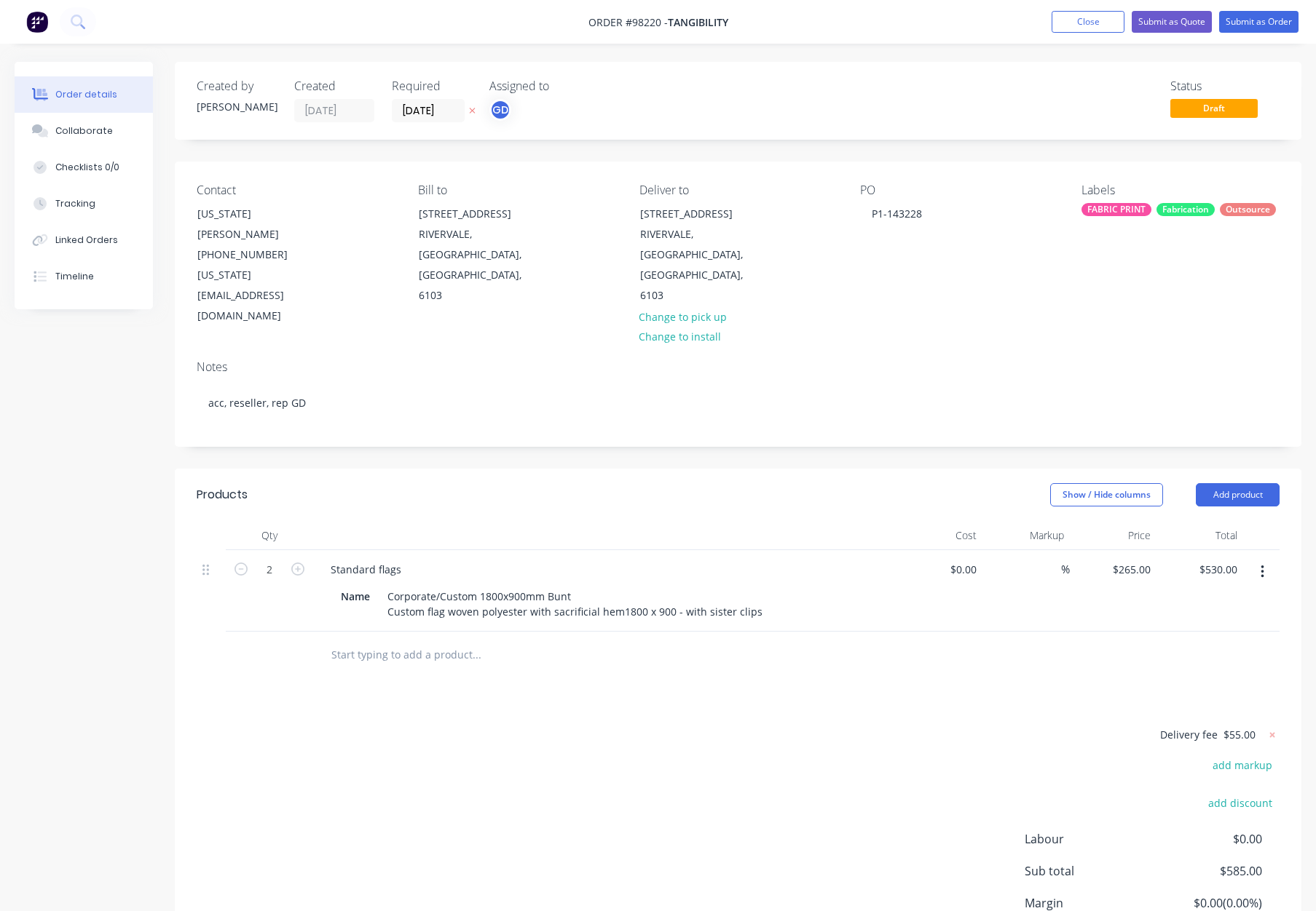
drag, startPoint x: 1185, startPoint y: 206, endPoint x: 1192, endPoint y: 218, distance: 13.9
click at [1185, 206] on div "Fabrication" at bounding box center [1185, 209] width 58 height 13
click at [1172, 365] on div "Fabrication" at bounding box center [1150, 365] width 58 height 16
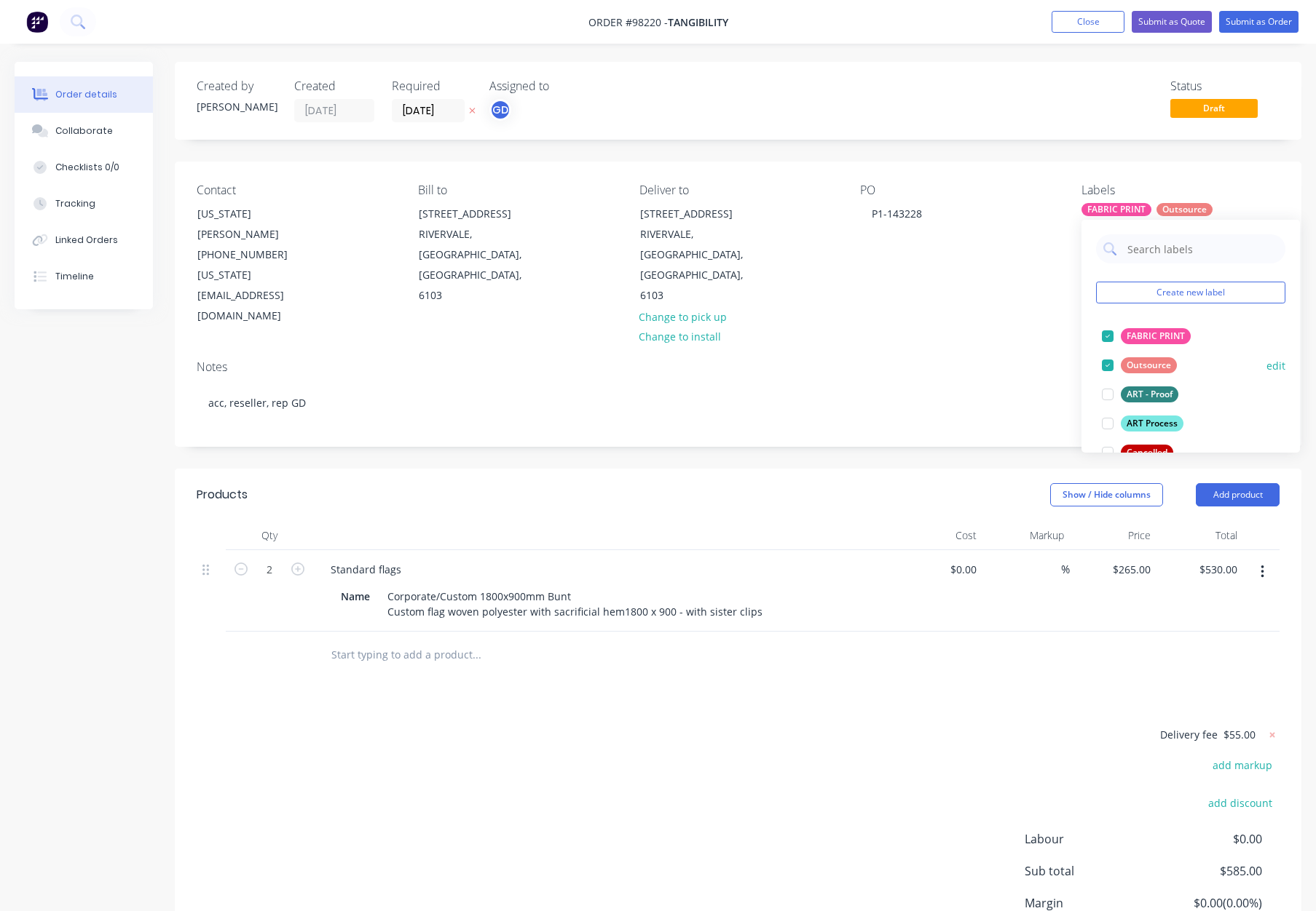
click at [1170, 364] on div "Outsource" at bounding box center [1149, 365] width 56 height 16
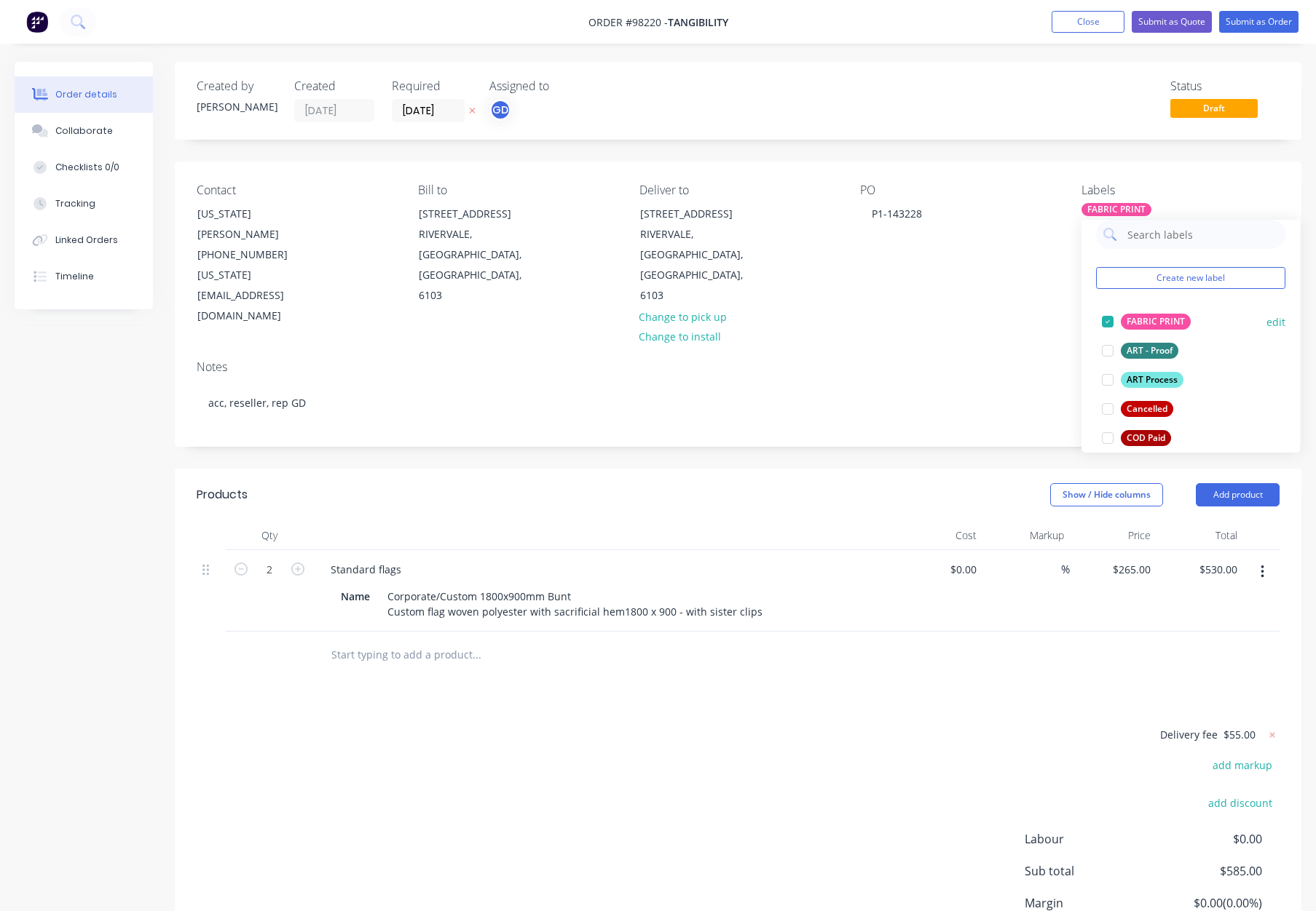
click at [1165, 322] on div "FABRIC PRINT" at bounding box center [1155, 321] width 70 height 16
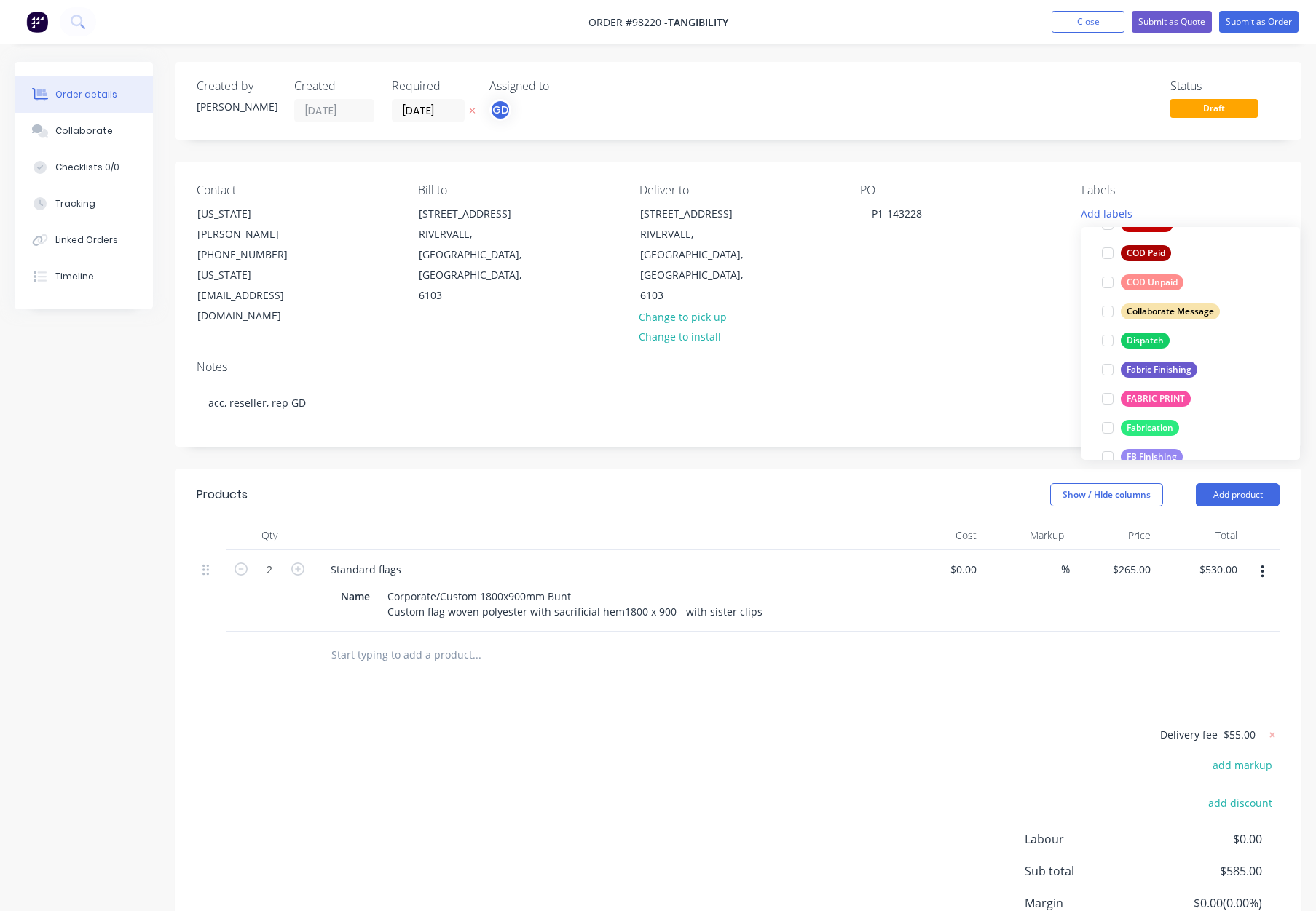
scroll to position [169, 0]
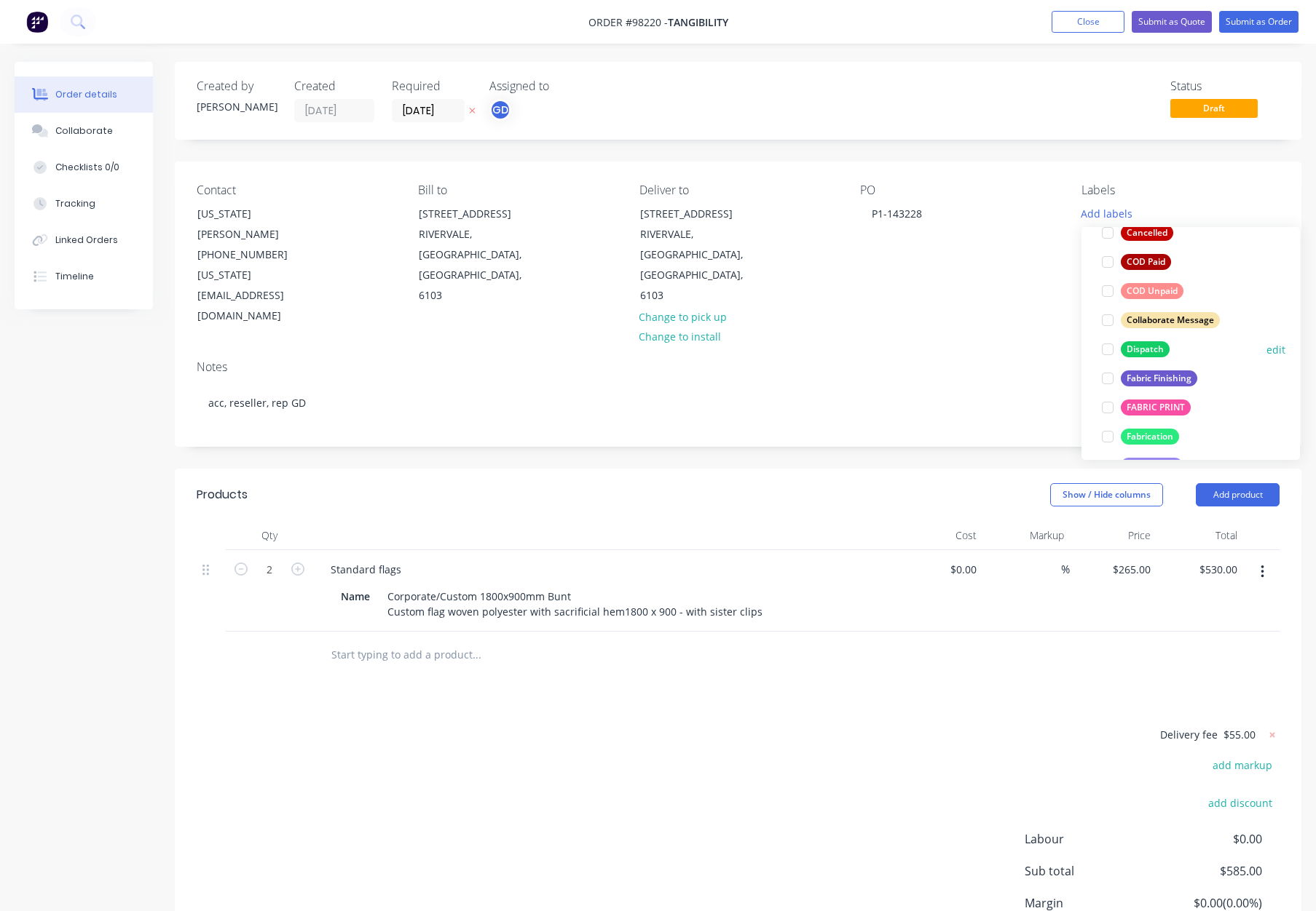
drag, startPoint x: 1143, startPoint y: 346, endPoint x: 1158, endPoint y: 343, distance: 15.3
click at [1143, 346] on div "Dispatch" at bounding box center [1145, 349] width 49 height 16
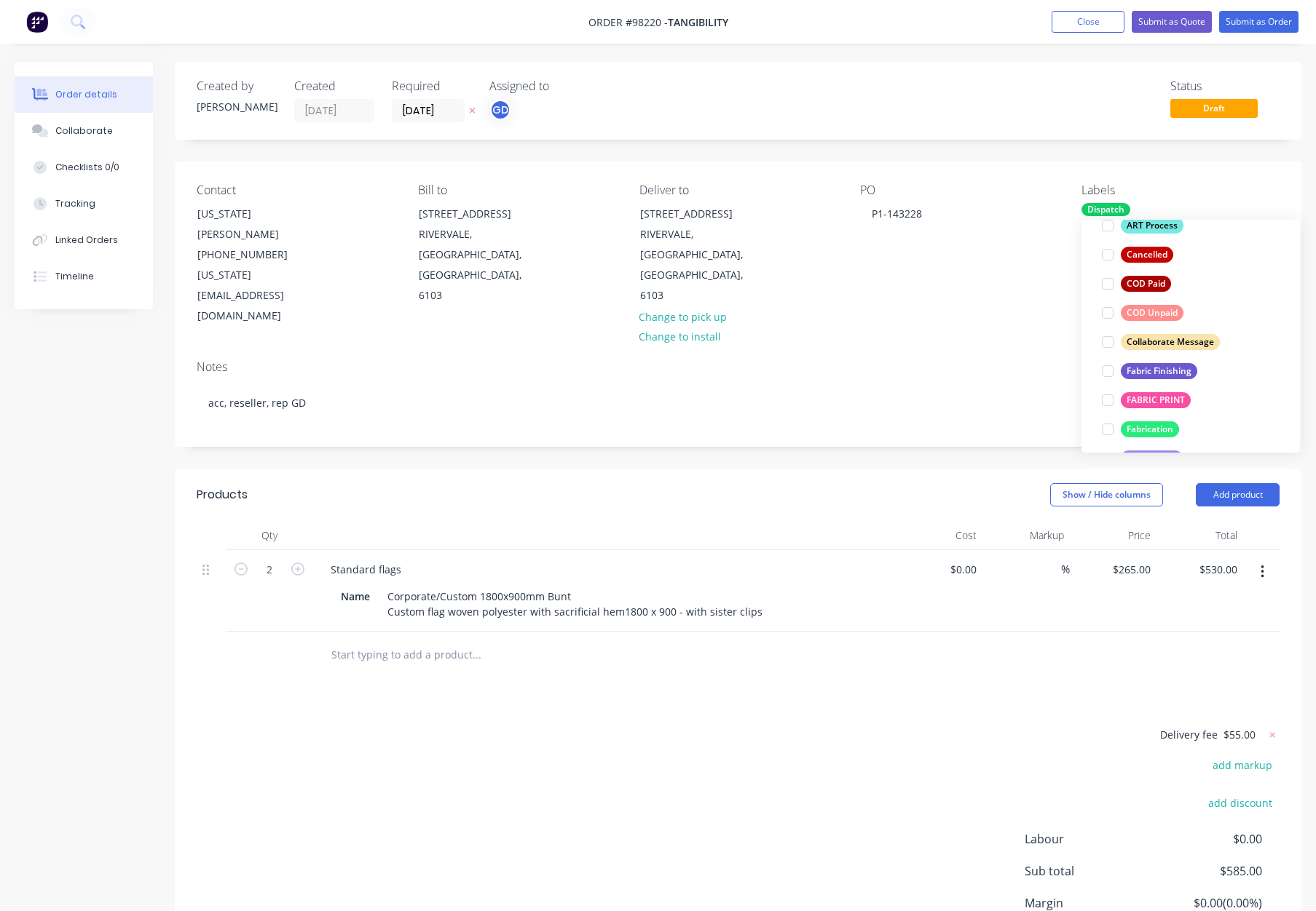
scroll to position [0, 0]
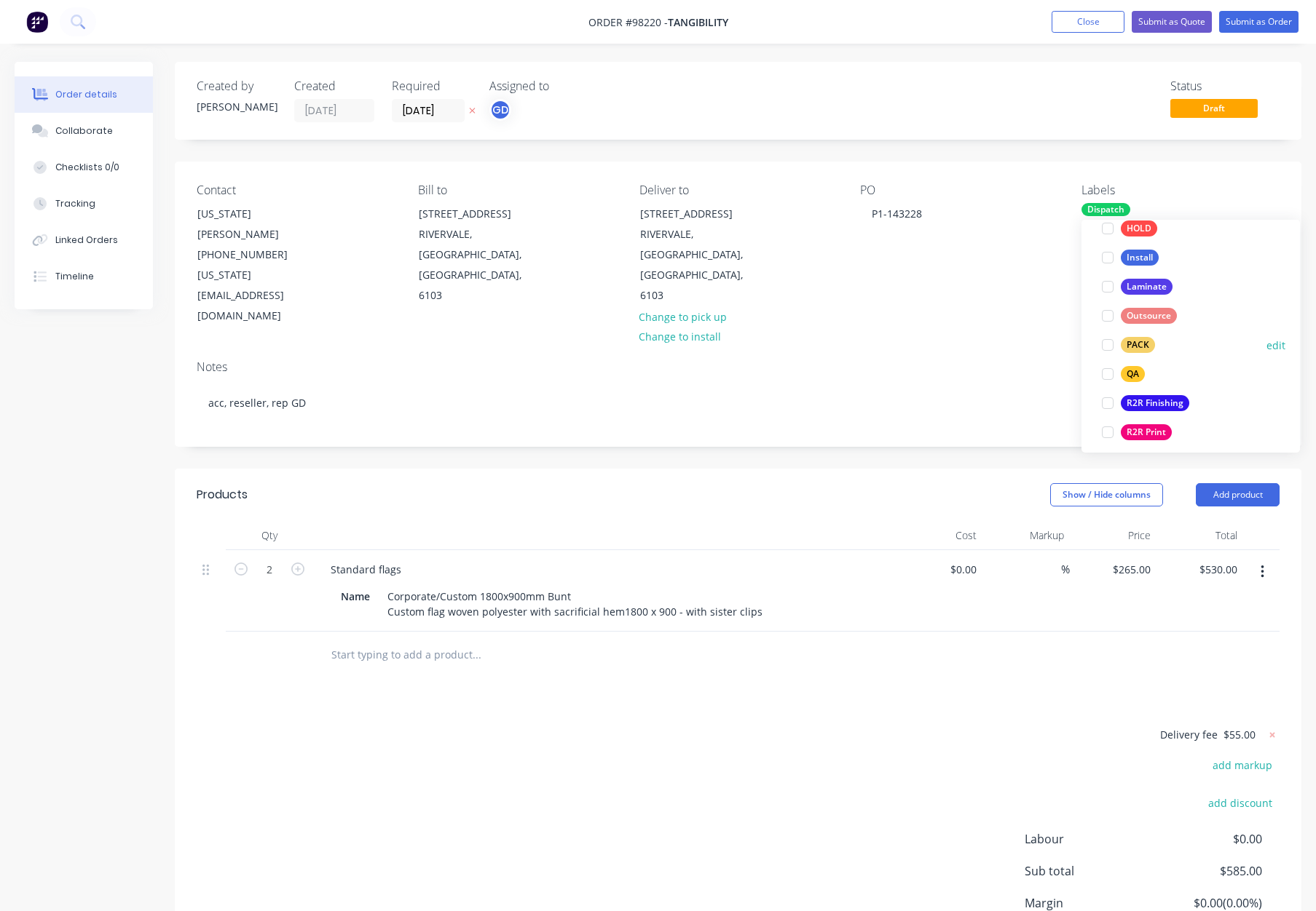
click at [1136, 341] on div "PACK" at bounding box center [1138, 345] width 34 height 16
click at [1133, 340] on div "QA" at bounding box center [1132, 338] width 24 height 16
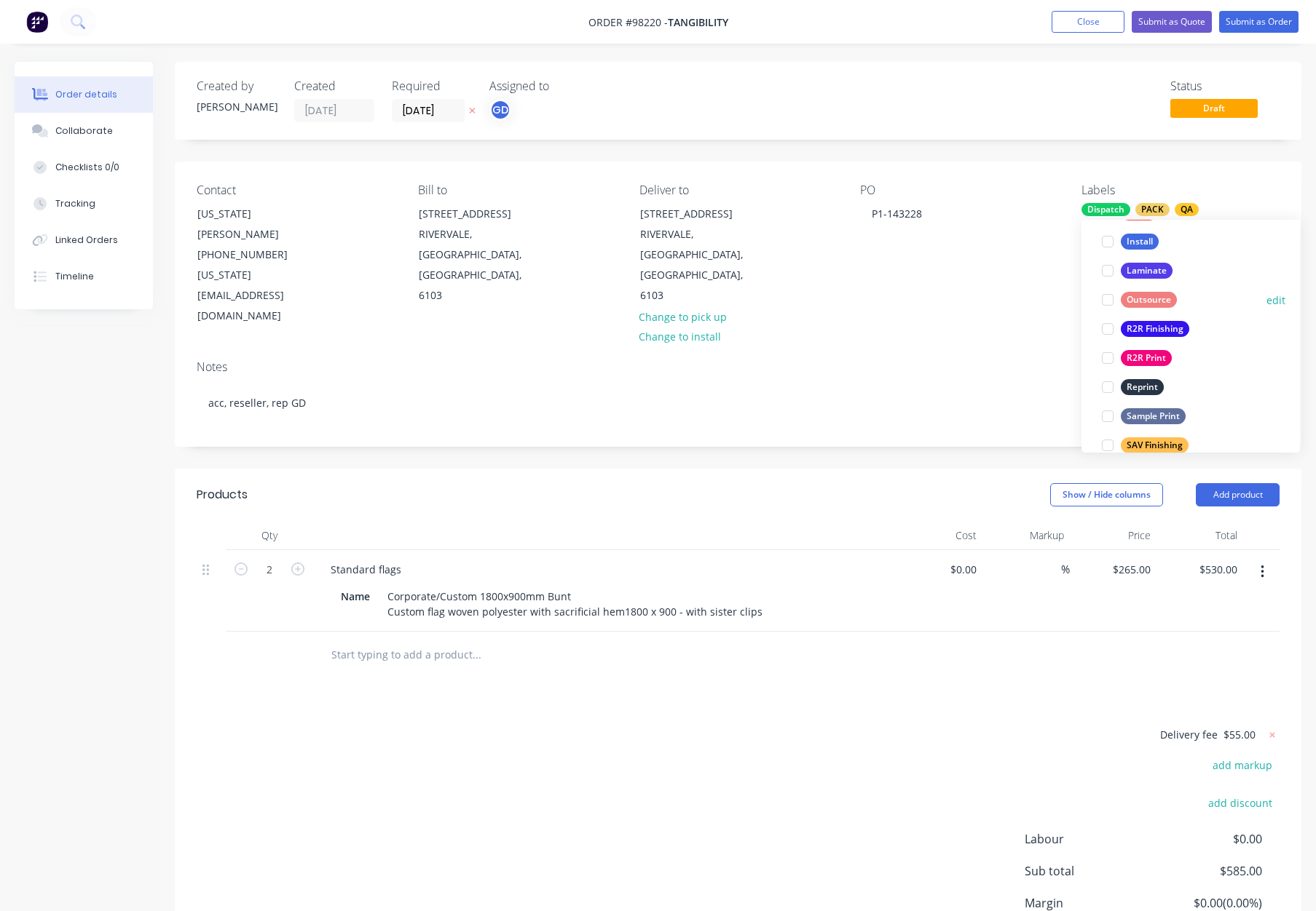
click at [1137, 293] on div "Outsource" at bounding box center [1149, 299] width 56 height 16
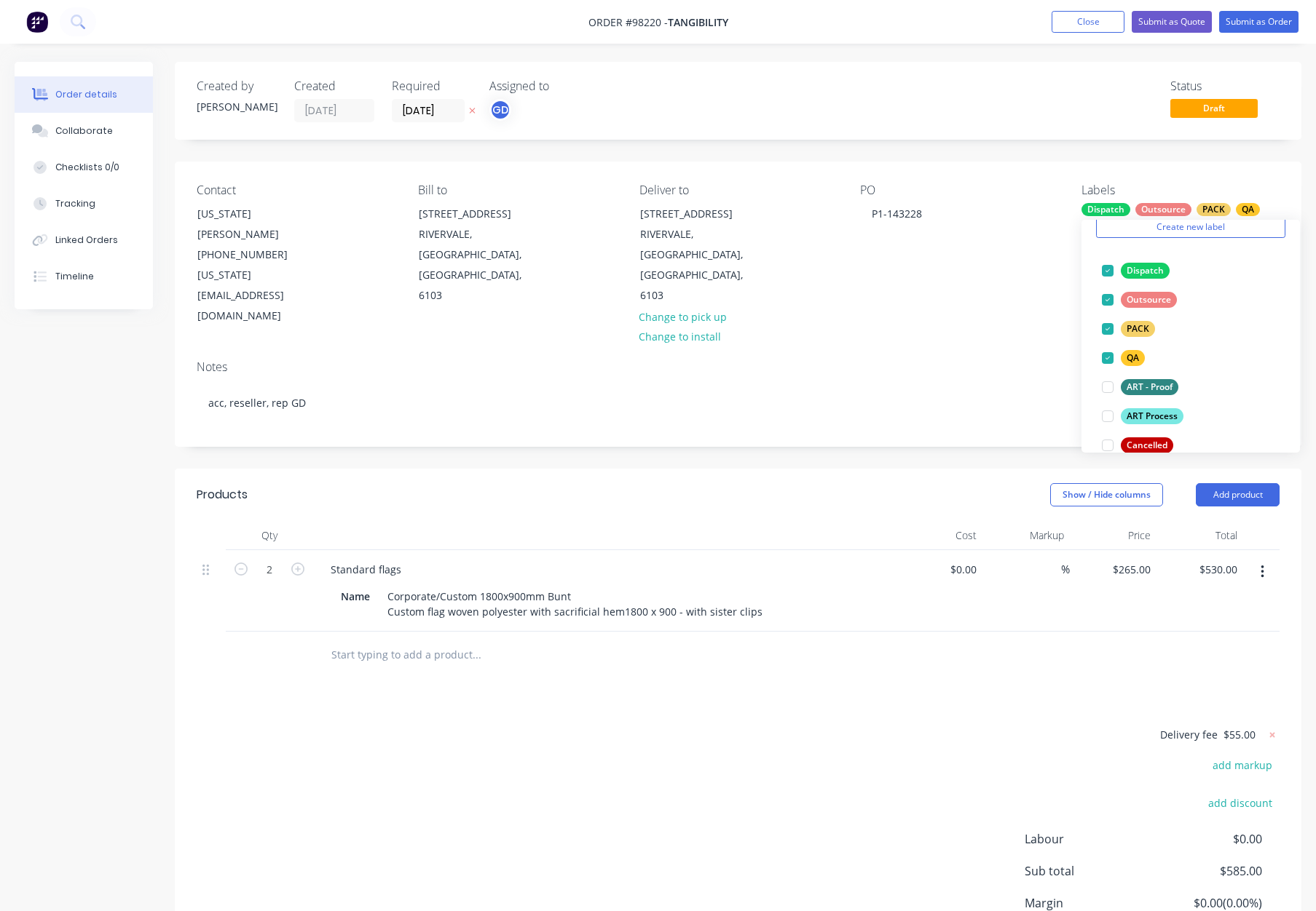
click at [981, 349] on div "Notes acc, reseller, rep GD" at bounding box center [738, 398] width 1127 height 98
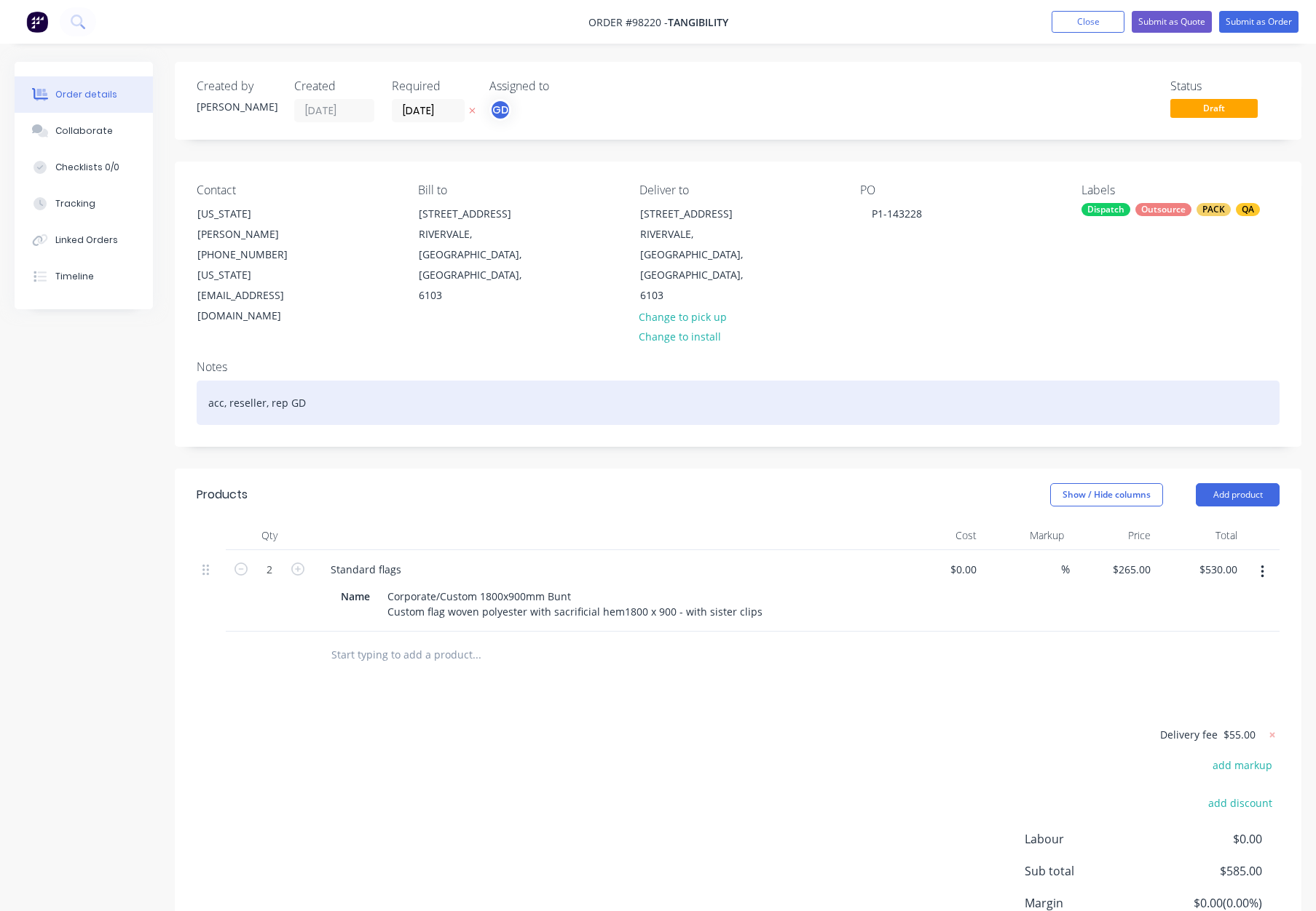
drag, startPoint x: 538, startPoint y: 351, endPoint x: 592, endPoint y: 357, distance: 54.3
click at [538, 380] on div "acc, reseller, rep GD" at bounding box center [738, 402] width 1083 height 44
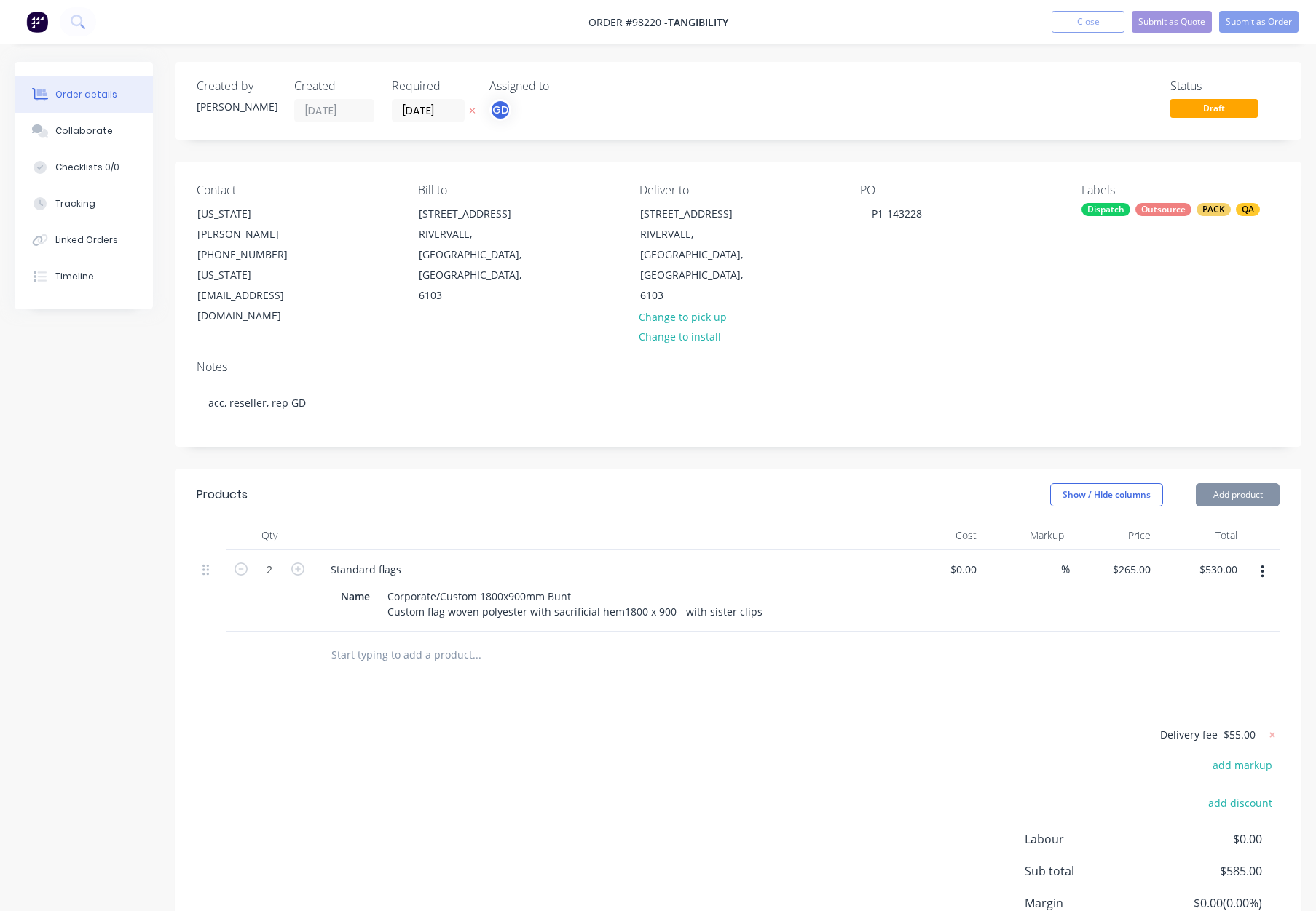
click at [698, 468] on header "Products Show / Hide columns Add product" at bounding box center [738, 494] width 1127 height 53
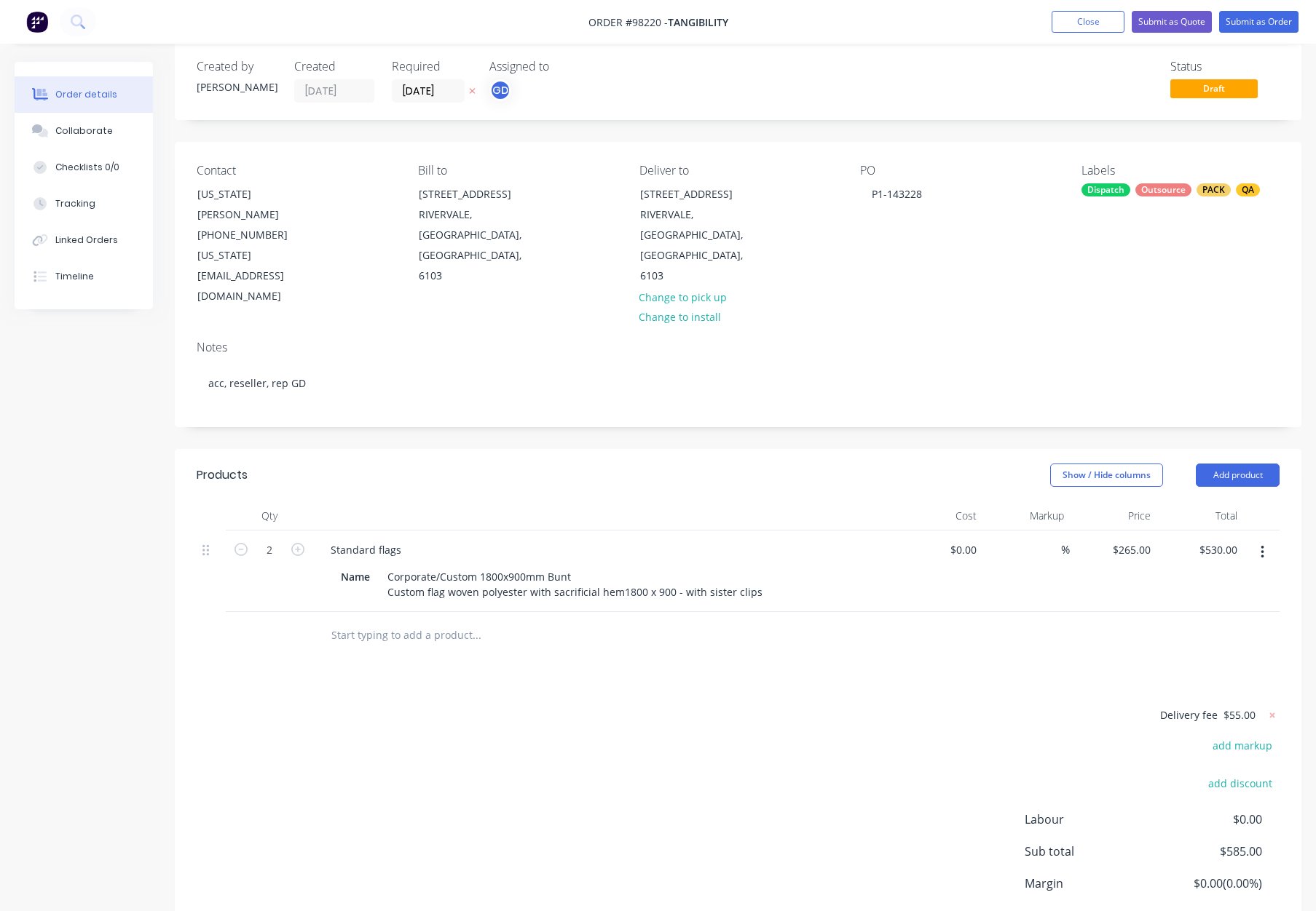
scroll to position [26, 0]
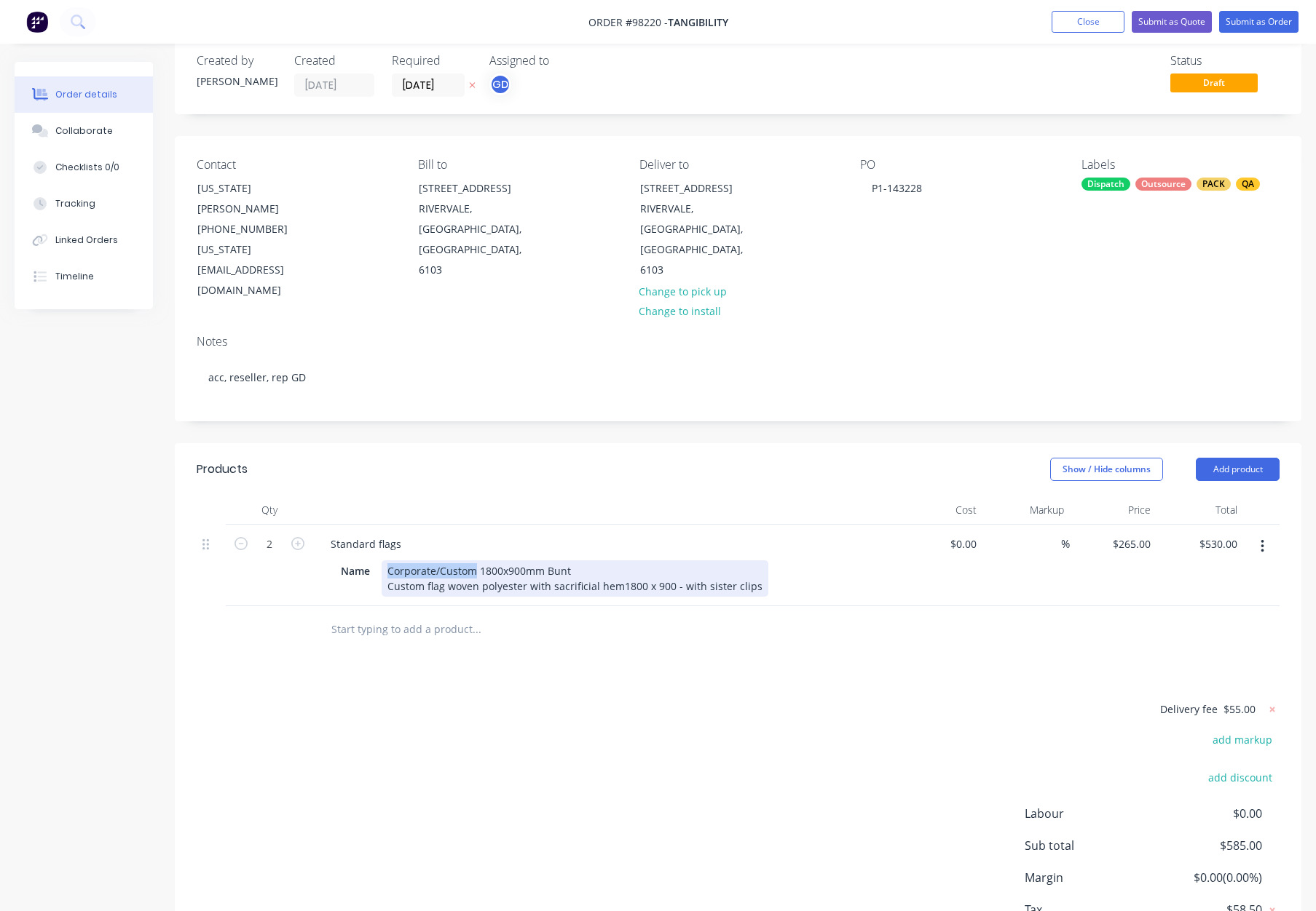
drag, startPoint x: 390, startPoint y: 511, endPoint x: 477, endPoint y: 513, distance: 87.0
click at [477, 560] on div "Corporate/Custom 1800x900mm Bunt Custom flag woven polyester with sacrificial h…" at bounding box center [575, 578] width 386 height 36
copy div "Corporate/Custom"
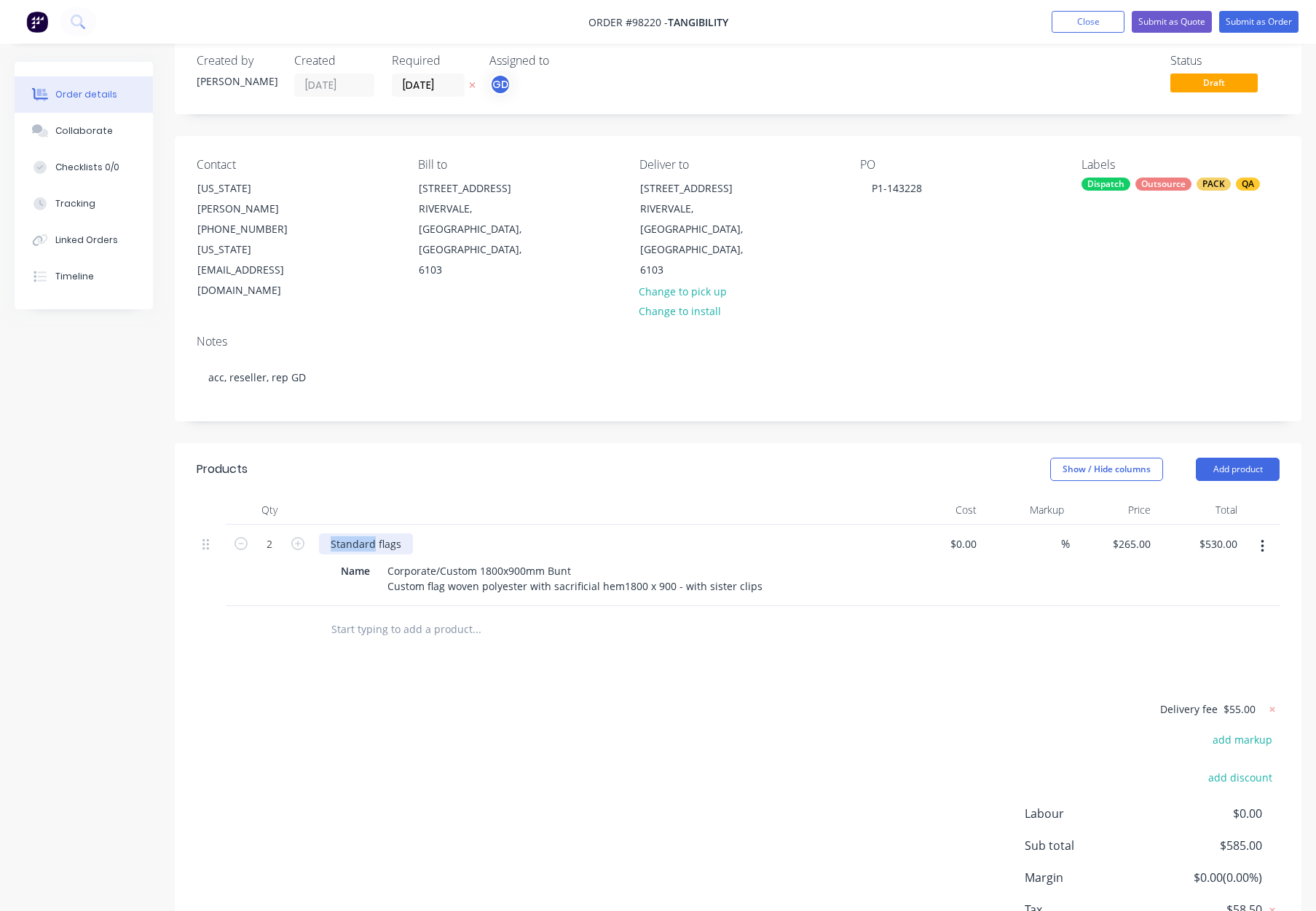
drag, startPoint x: 372, startPoint y: 481, endPoint x: 311, endPoint y: 481, distance: 61.0
click at [311, 525] on div "2 Standard flags Name Corporate/Custom 1800x900mm Bunt Custom flag woven polyes…" at bounding box center [738, 565] width 1083 height 81
paste div
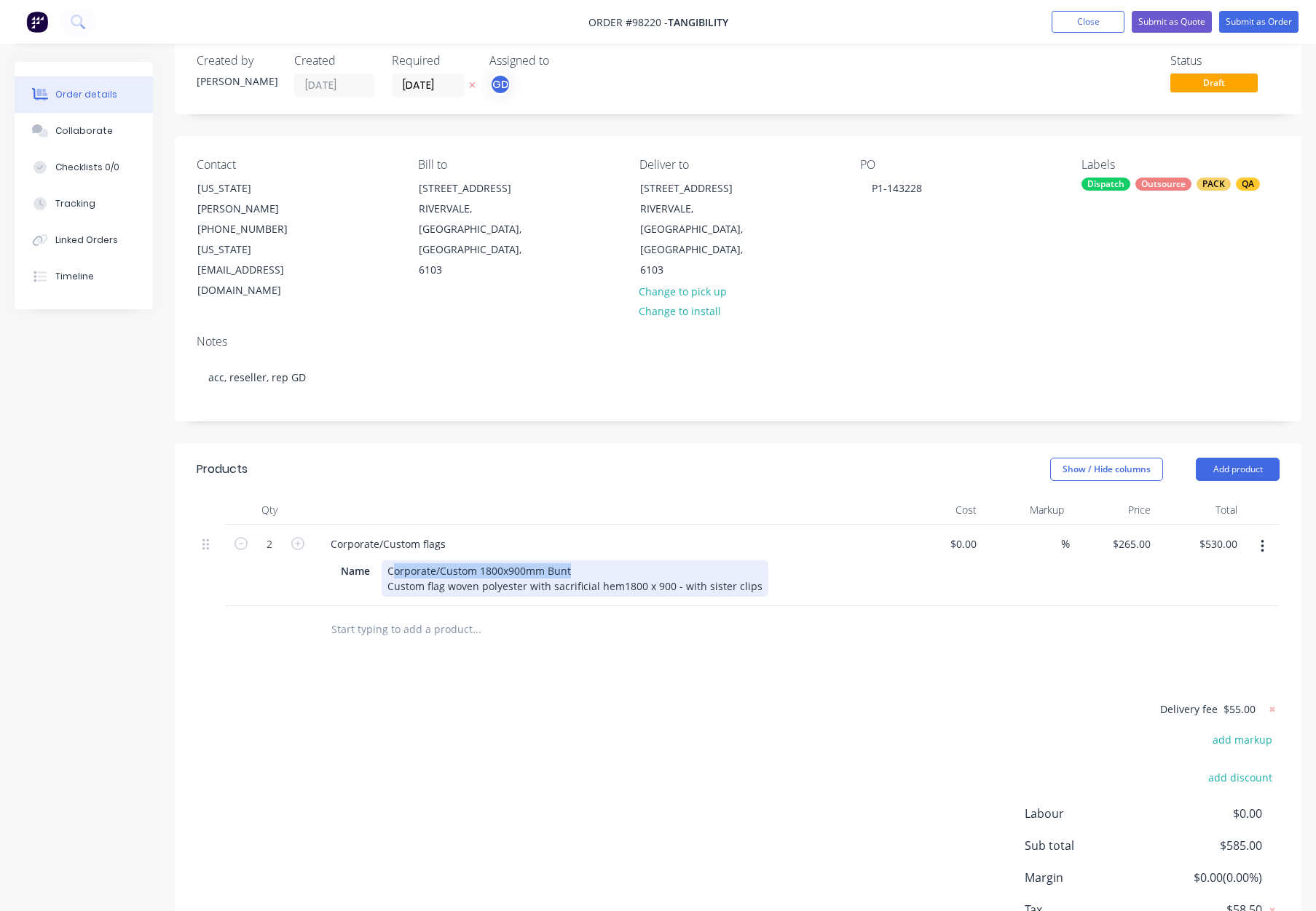
drag, startPoint x: 567, startPoint y: 509, endPoint x: 390, endPoint y: 510, distance: 177.0
click at [390, 560] on div "Corporate/Custom 1800x900mm Bunt Custom flag woven polyester with sacrificial h…" at bounding box center [575, 578] width 386 height 36
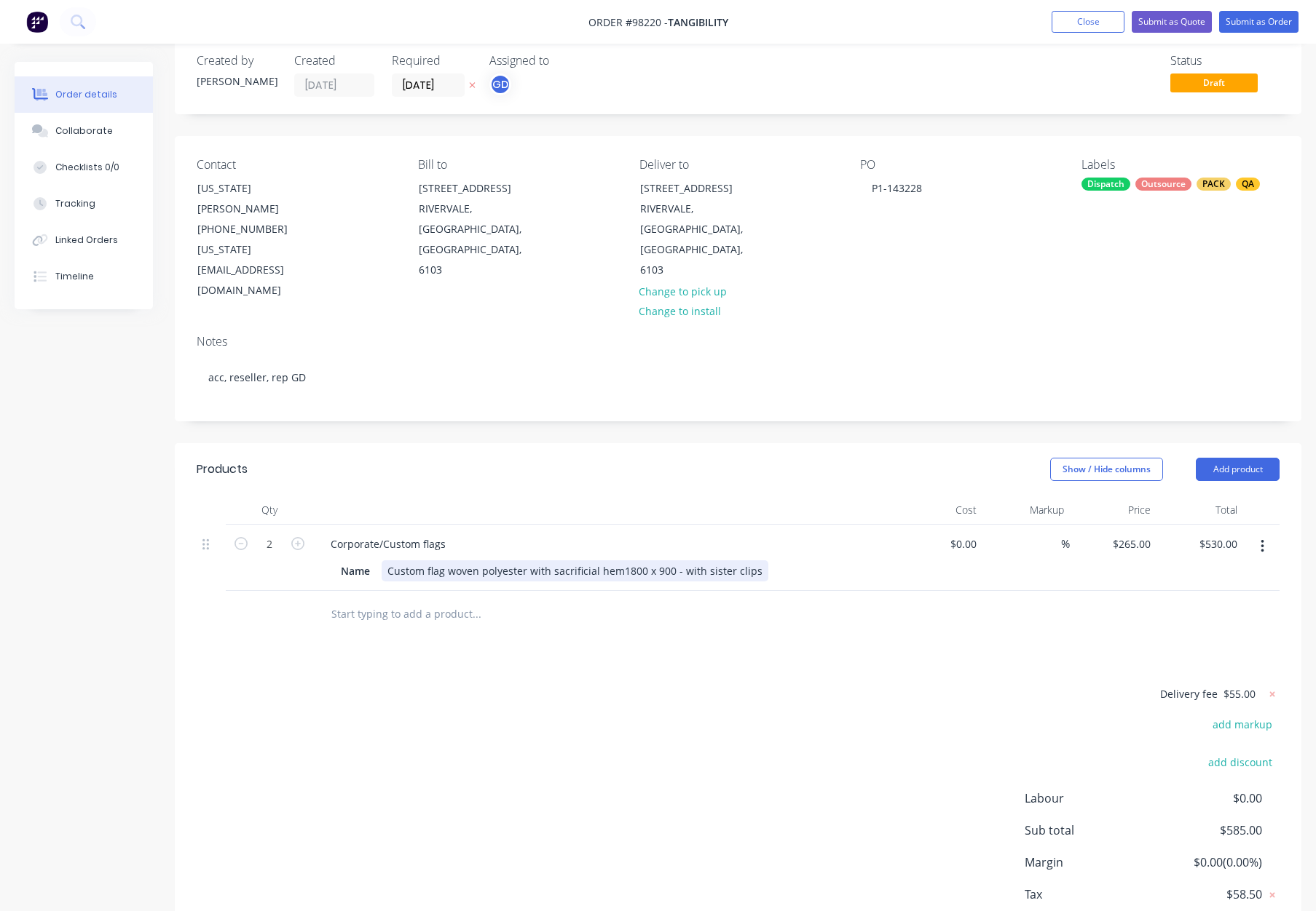
click at [389, 560] on div "Custom flag woven polyester with sacrificial hem1800 x 900 - with sister clips" at bounding box center [575, 571] width 386 height 21
click at [621, 560] on div "Custom flag woven polyester with sacrificial hem1800 x 900 - with sister clips" at bounding box center [575, 571] width 386 height 21
click at [718, 495] on div at bounding box center [603, 510] width 582 height 29
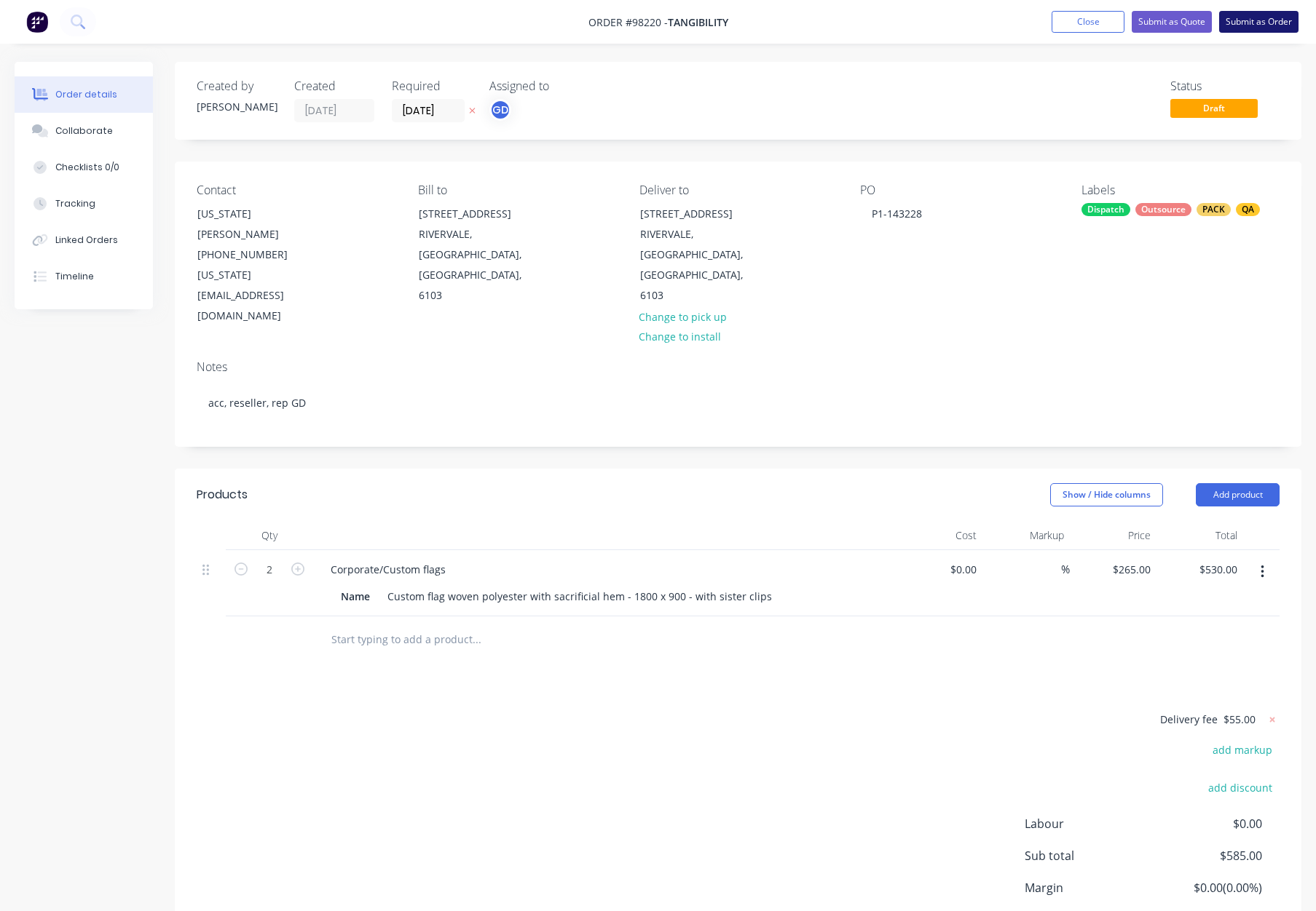
click at [1254, 29] on button "Submit as Order" at bounding box center [1258, 21] width 79 height 22
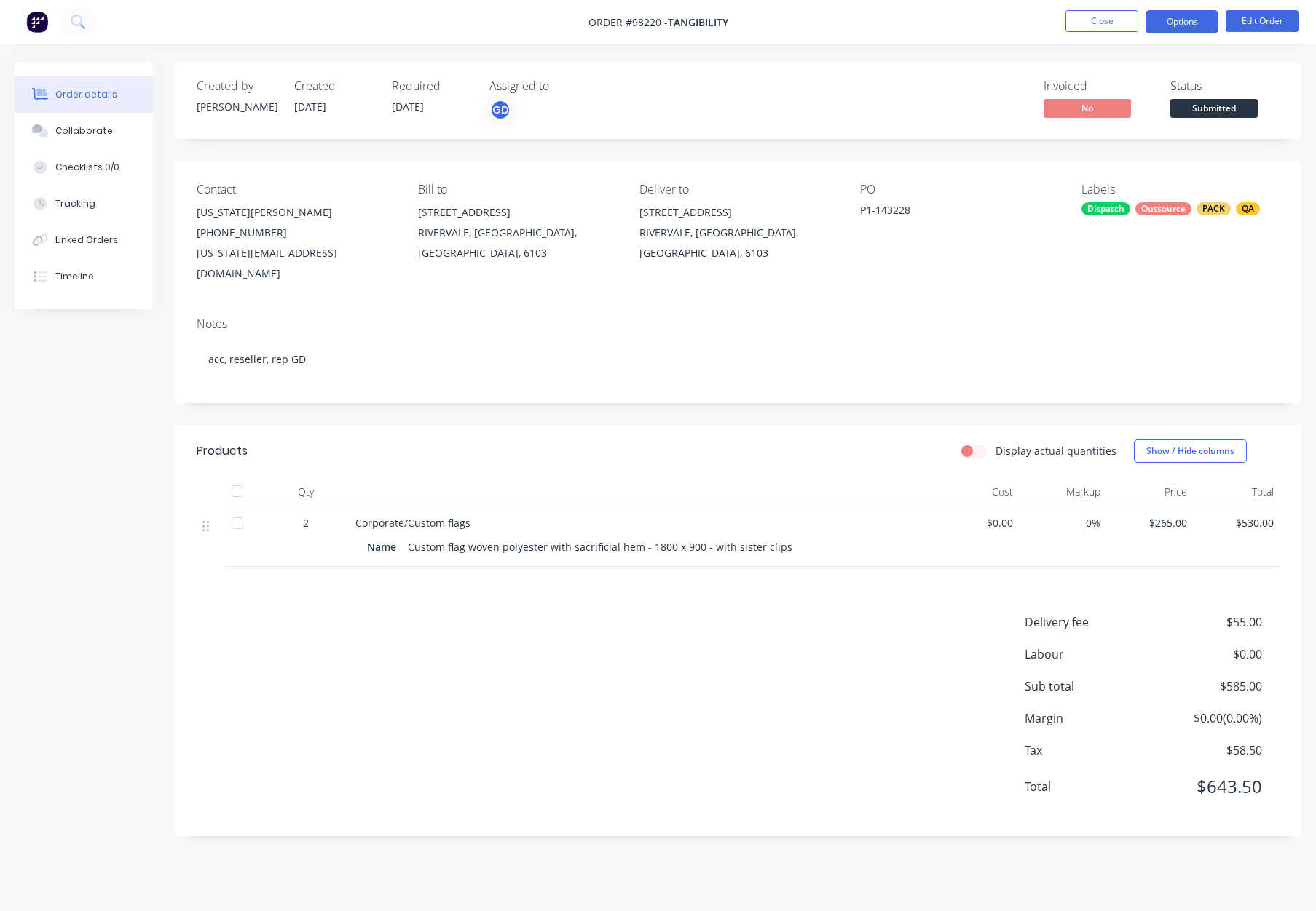
click at [1178, 22] on button "Options" at bounding box center [1182, 22] width 73 height 23
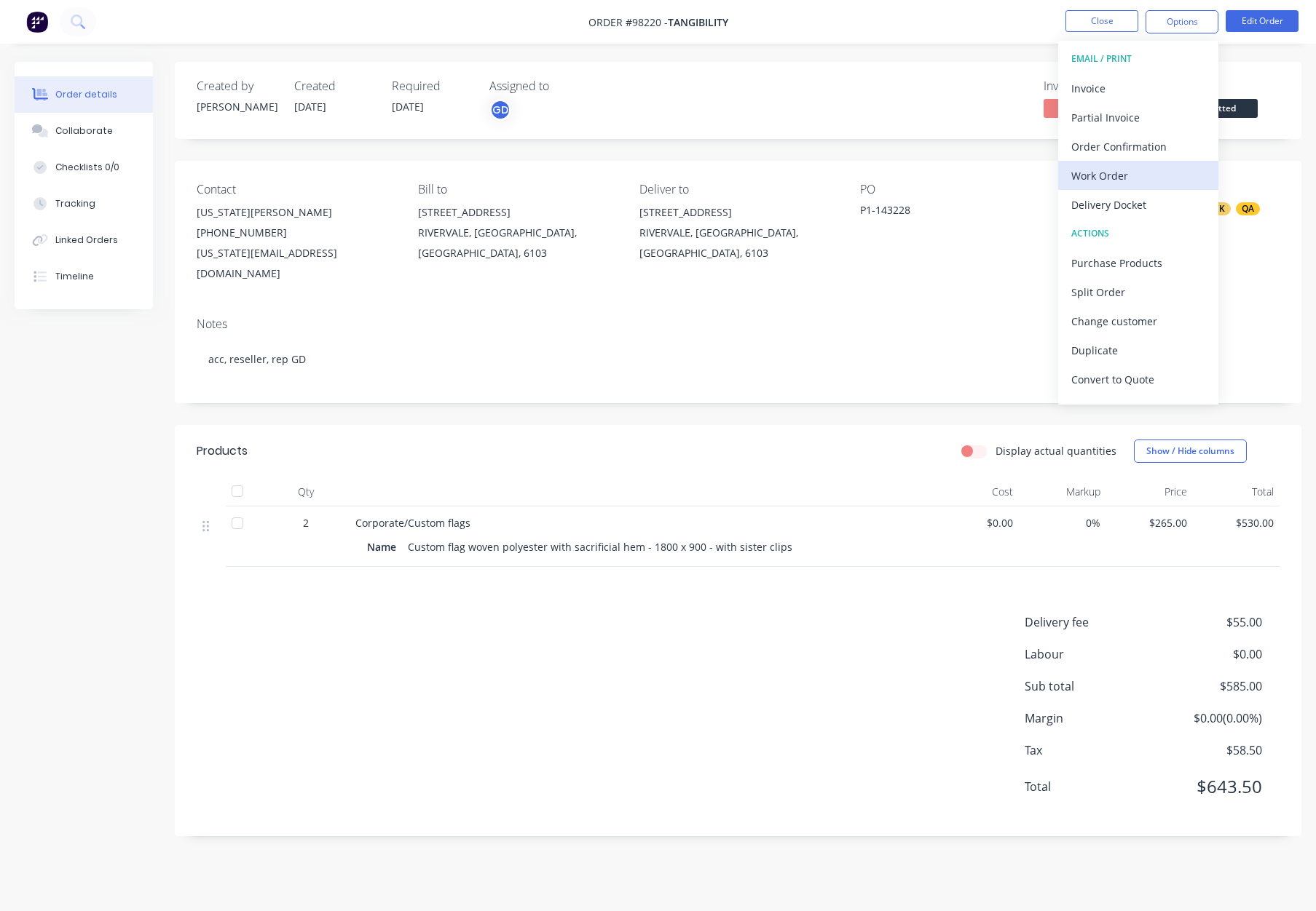
click at [1140, 175] on div "Work Order" at bounding box center [1138, 176] width 134 height 21
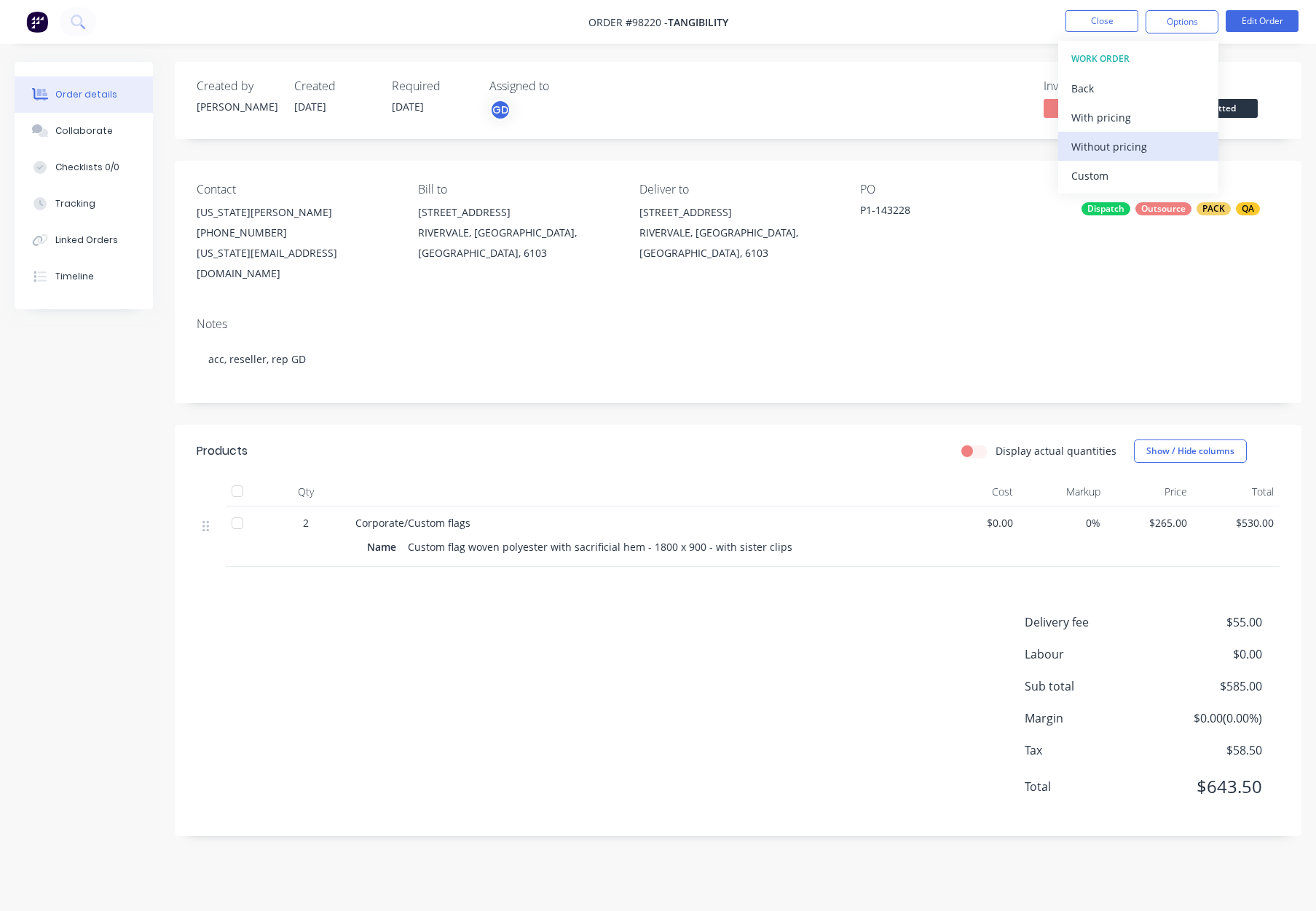
drag, startPoint x: 1140, startPoint y: 175, endPoint x: 1136, endPoint y: 144, distance: 31.3
click at [1138, 145] on div "Without pricing" at bounding box center [1138, 146] width 134 height 21
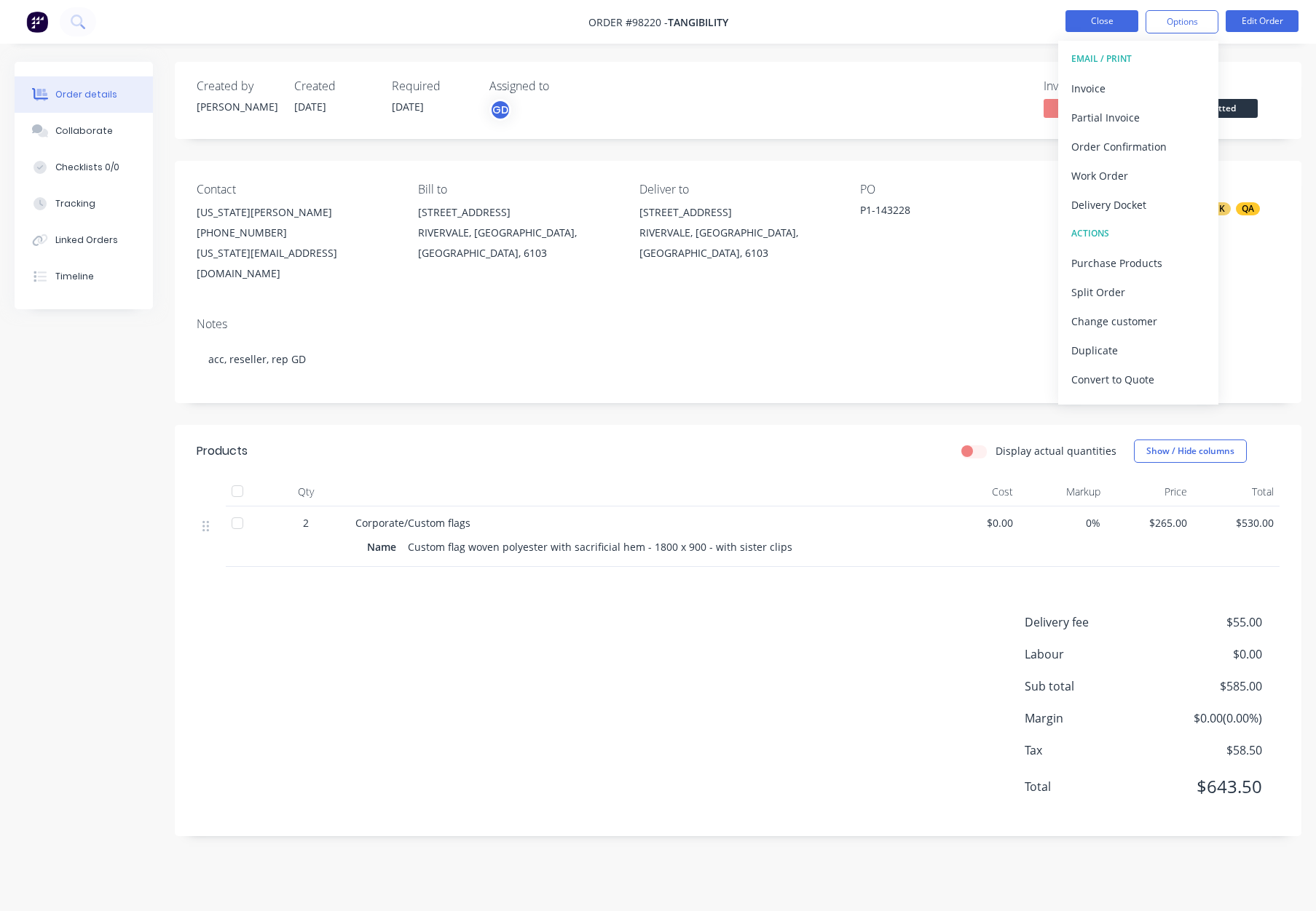
click at [1117, 20] on button "Close" at bounding box center [1102, 21] width 73 height 22
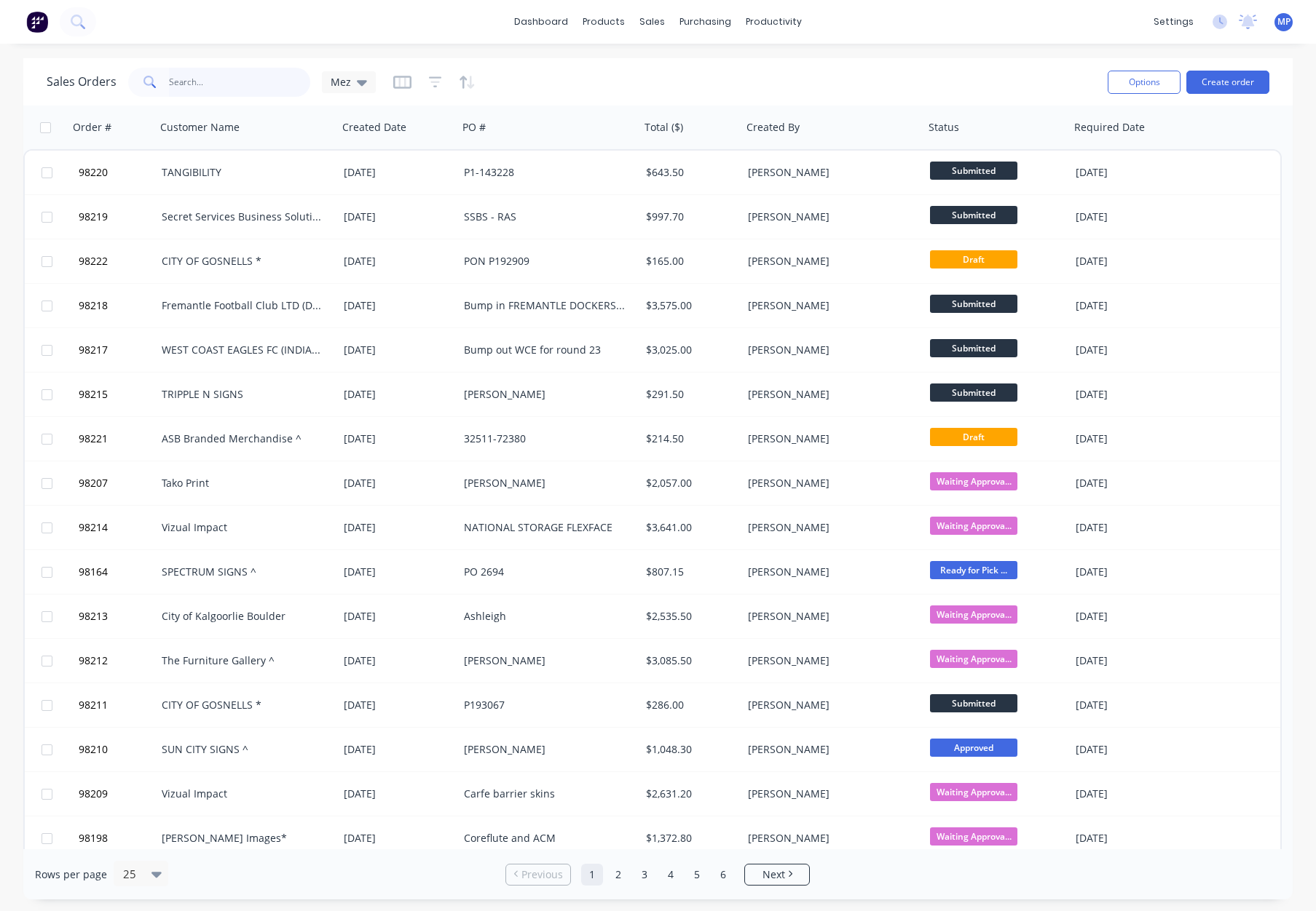
click at [233, 77] on input "text" at bounding box center [240, 82] width 142 height 29
click at [186, 76] on input "text" at bounding box center [240, 82] width 142 height 29
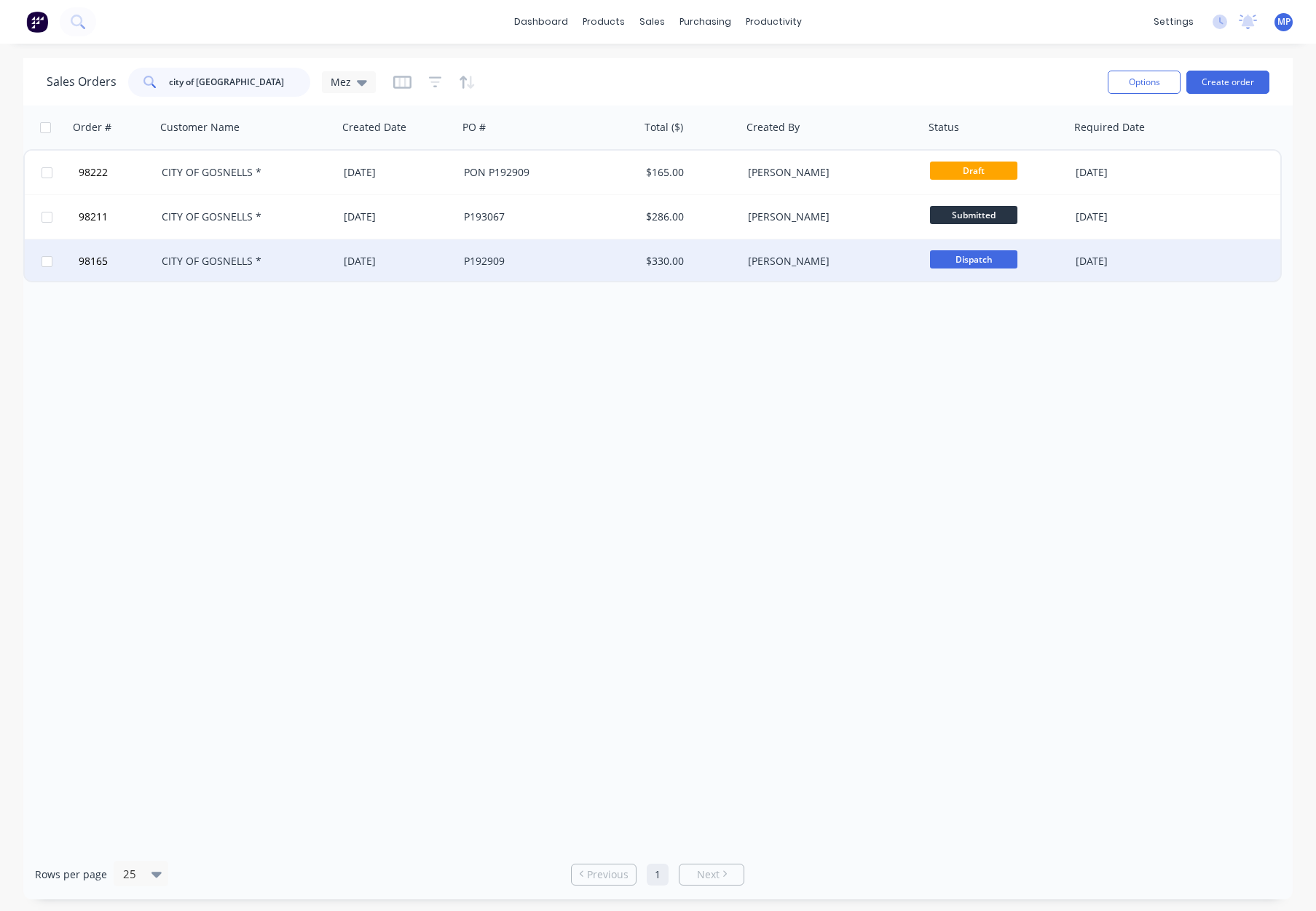
type input "city of gosnel"
click at [313, 258] on div "CITY OF GOSNELLS *" at bounding box center [242, 261] width 162 height 14
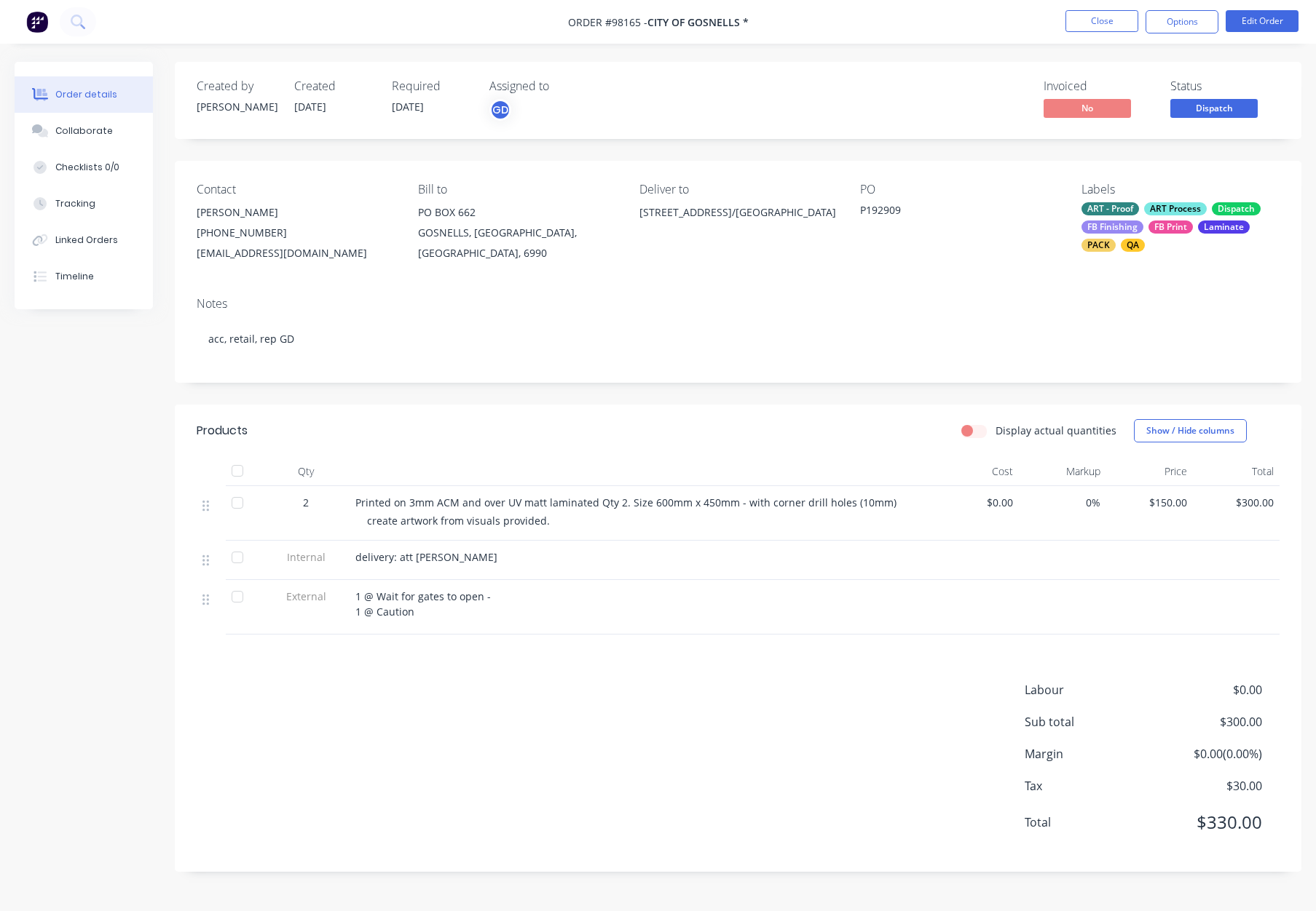
click at [1199, 120] on button "Dispatch" at bounding box center [1213, 110] width 87 height 22
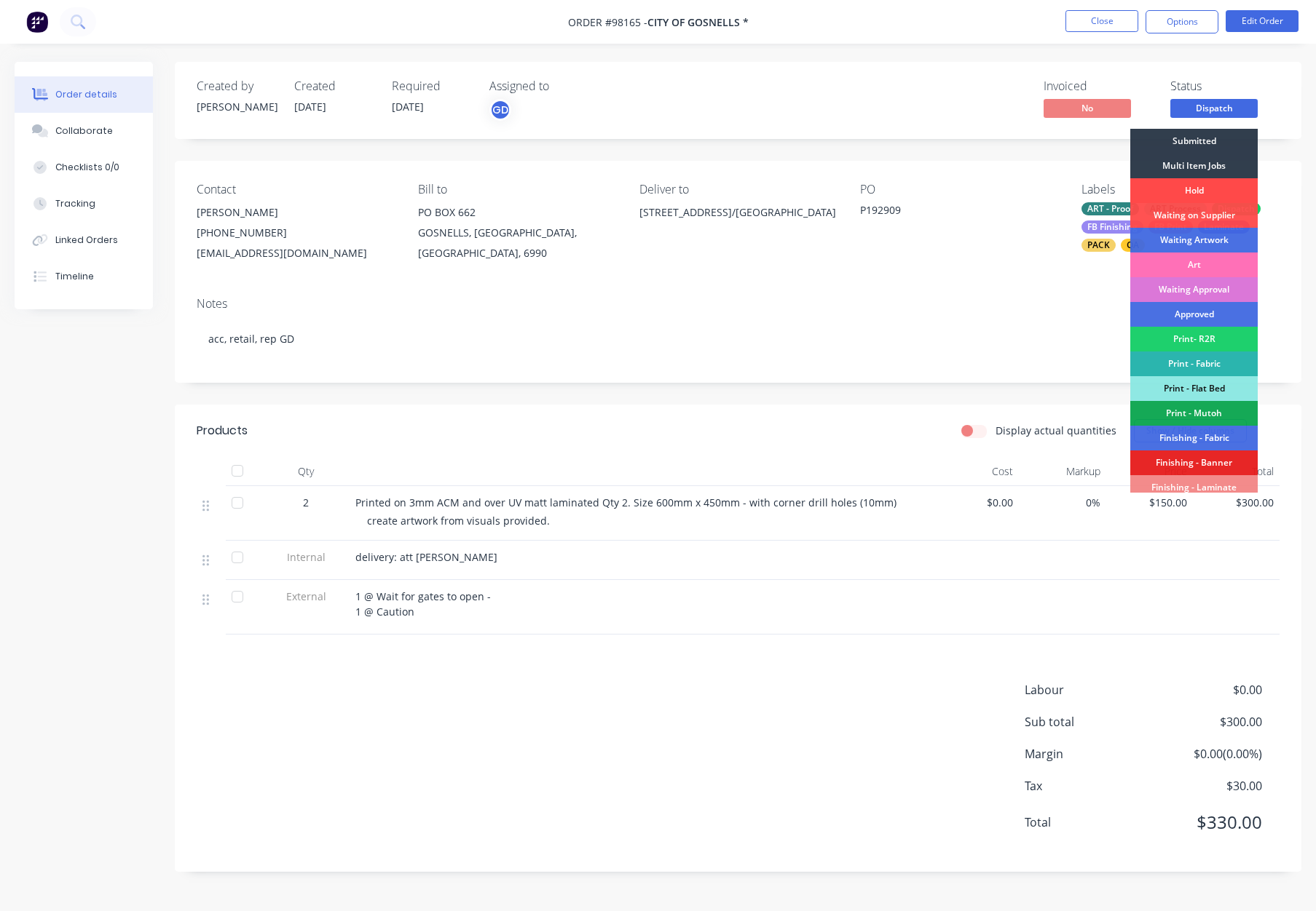
click at [1181, 187] on div "Hold" at bounding box center [1194, 191] width 127 height 25
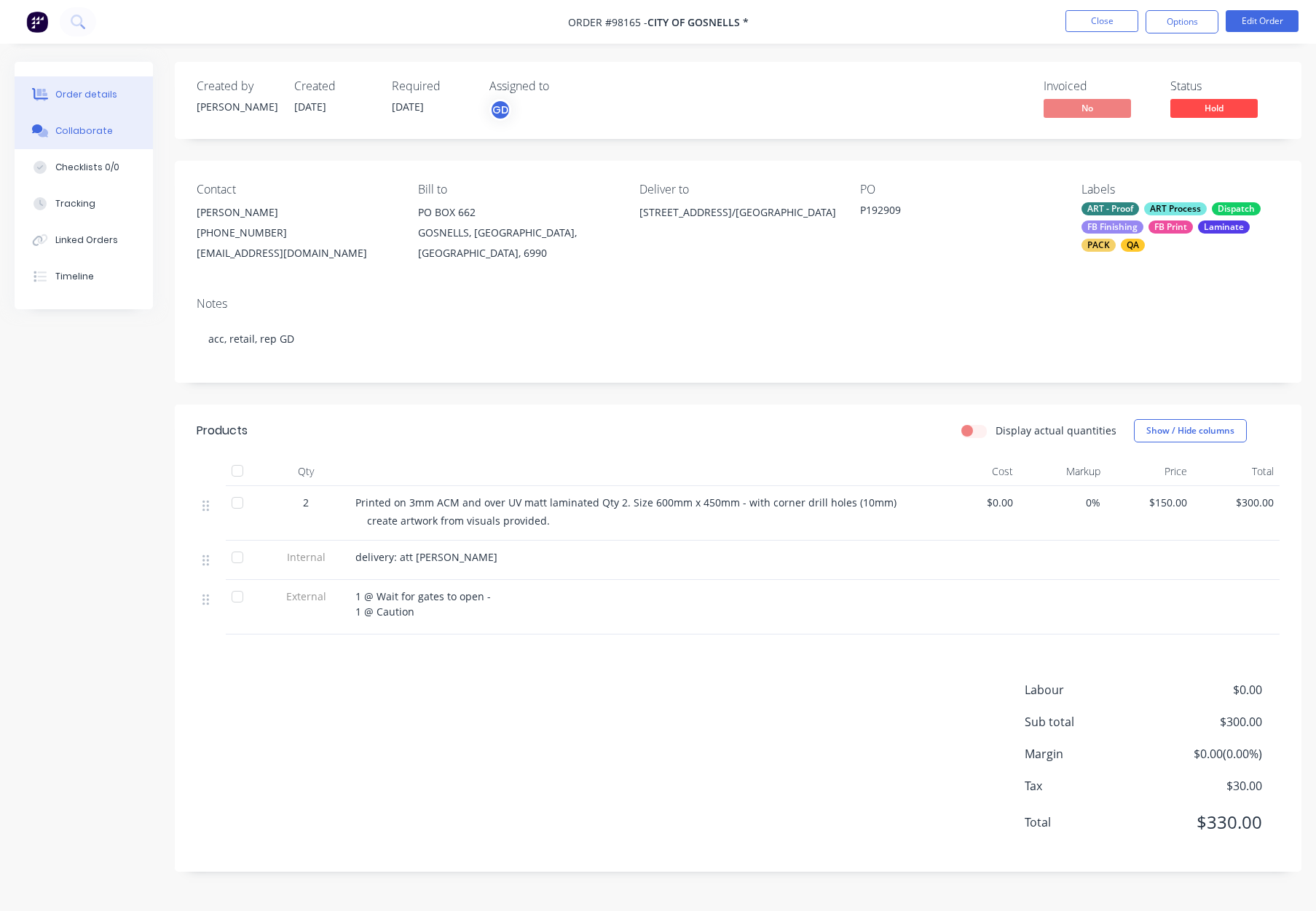
click at [93, 126] on div "Collaborate" at bounding box center [84, 131] width 57 height 13
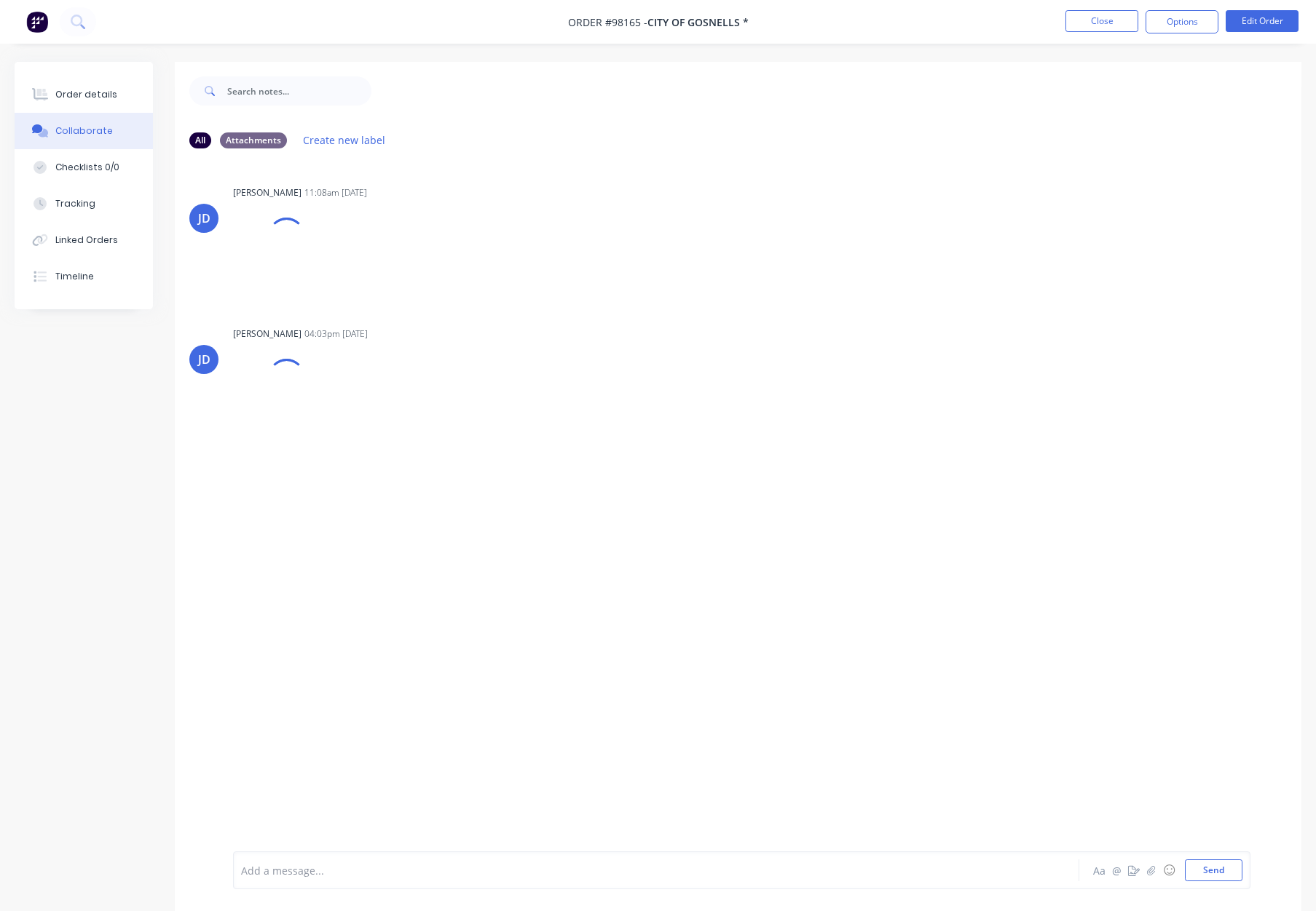
click at [281, 856] on div "Add a message... Aa @ ☺ Send" at bounding box center [742, 871] width 1018 height 38
click at [381, 859] on div "Add a message..." at bounding box center [616, 870] width 751 height 22
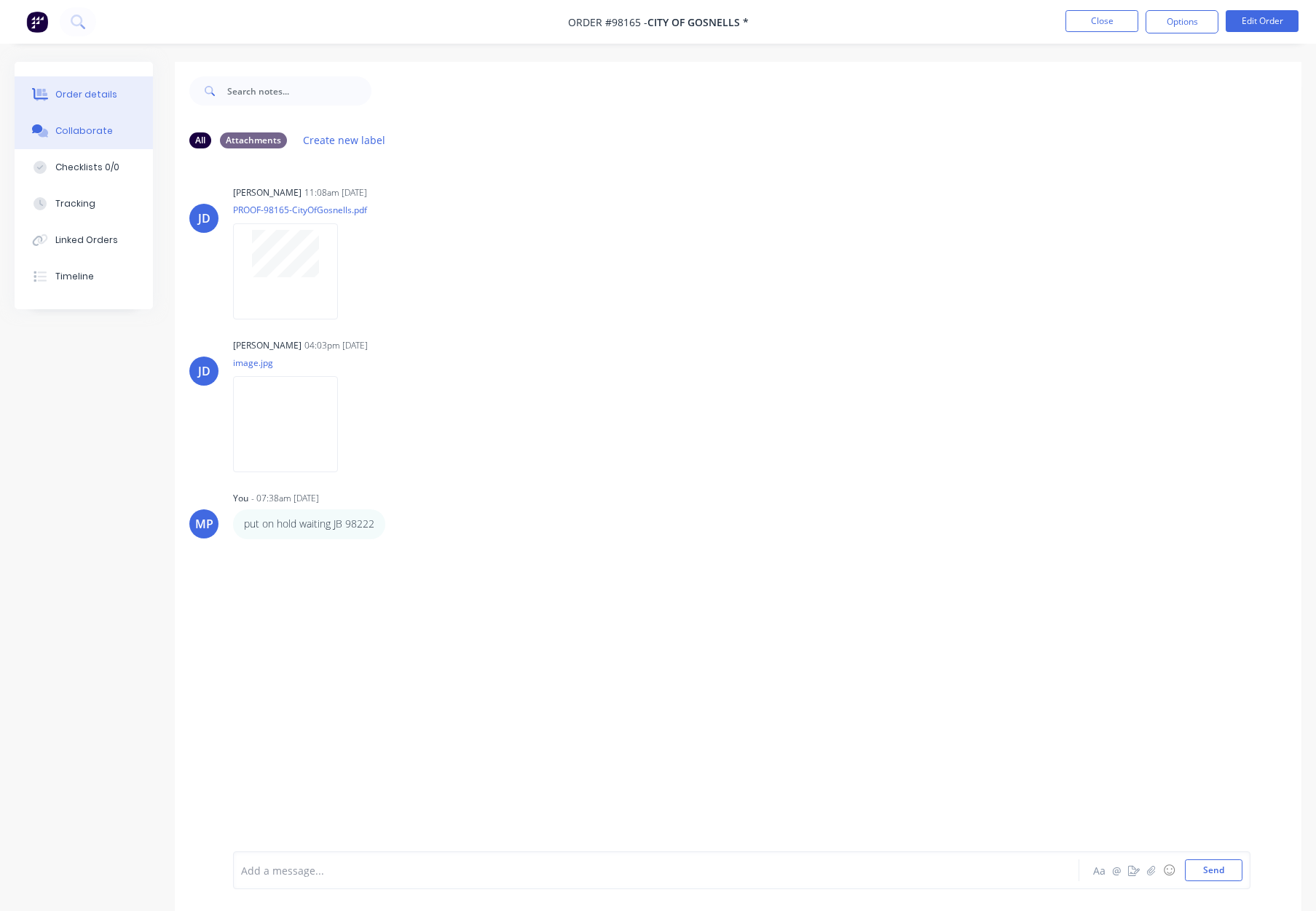
click at [86, 91] on div "Order details" at bounding box center [86, 95] width 62 height 13
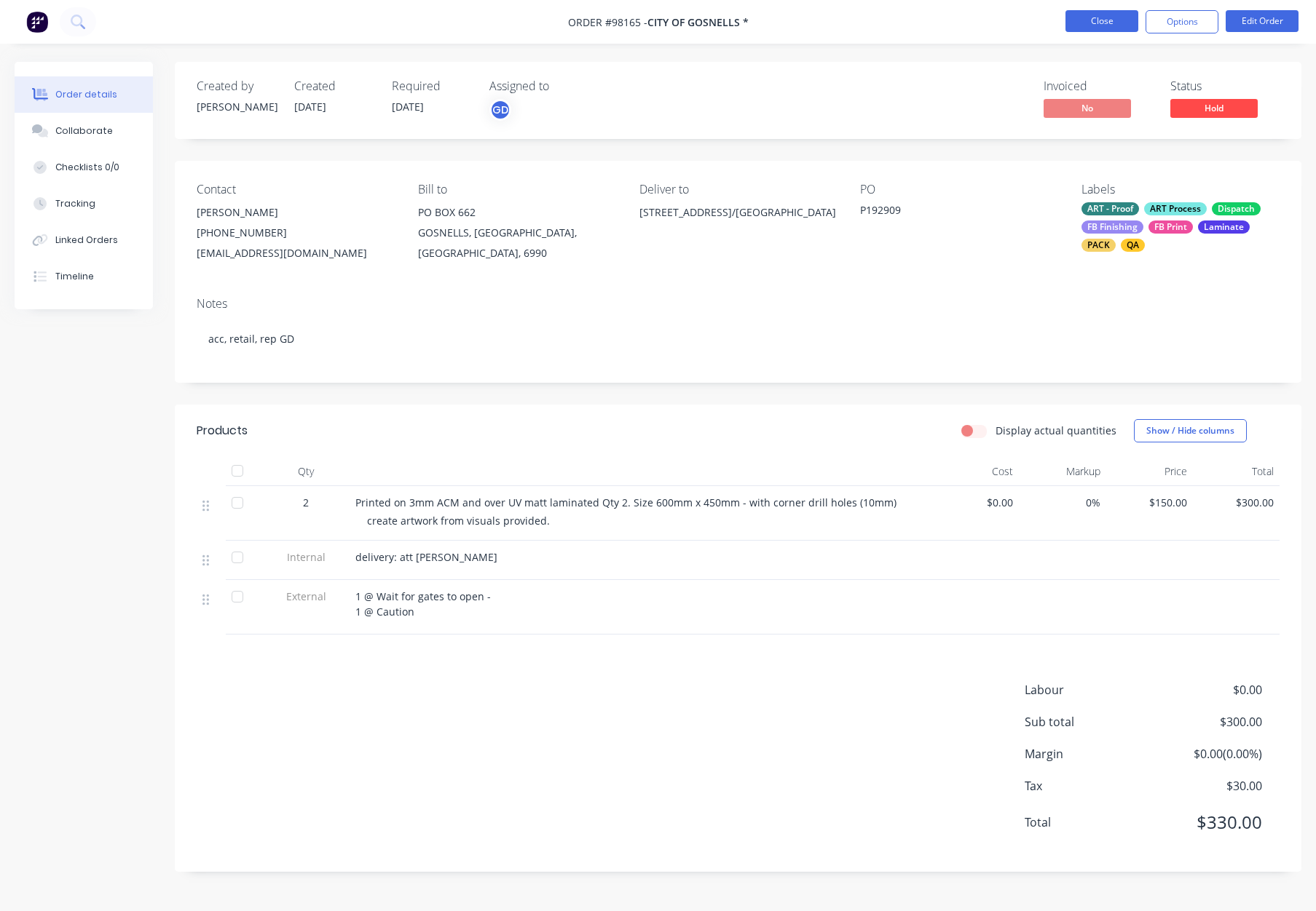
click at [1118, 22] on button "Close" at bounding box center [1102, 21] width 73 height 22
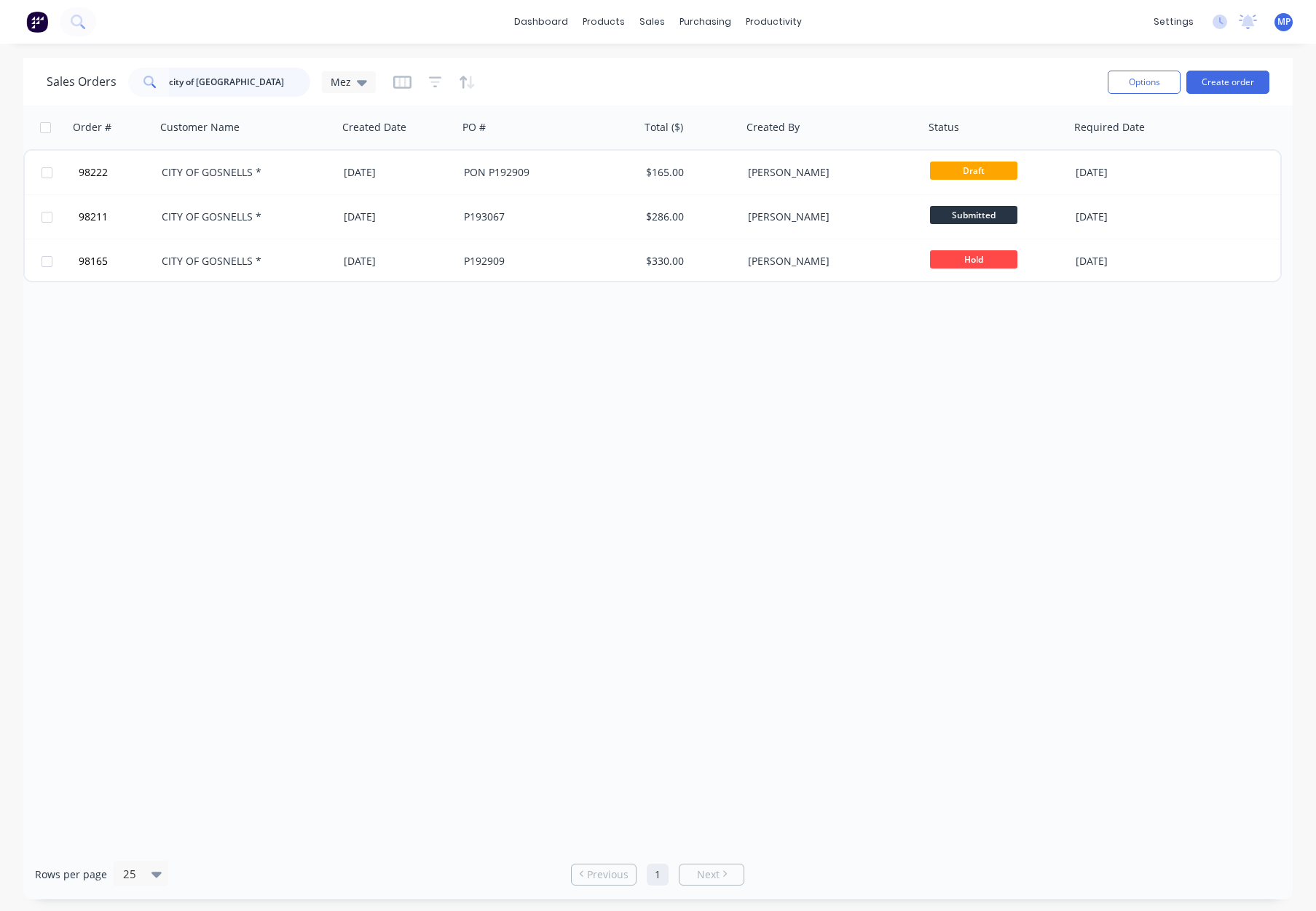
click at [217, 77] on input "city of gosnel" at bounding box center [240, 82] width 142 height 29
drag, startPoint x: 275, startPoint y: 81, endPoint x: 121, endPoint y: 87, distance: 154.1
click at [121, 87] on div "Sales Orders city of gosnel Mez" at bounding box center [211, 82] width 329 height 29
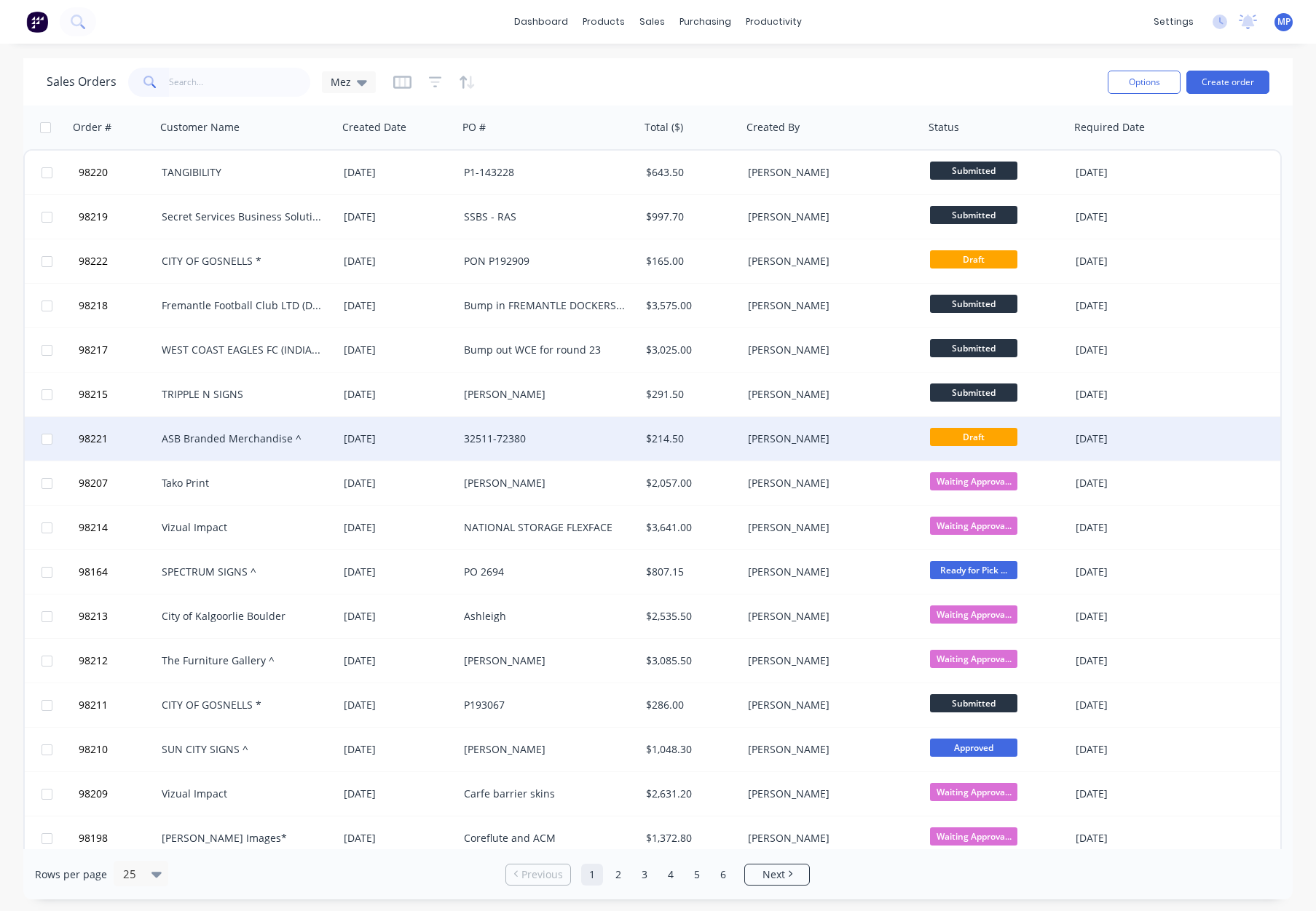
click at [838, 439] on div "[PERSON_NAME]" at bounding box center [828, 438] width 162 height 14
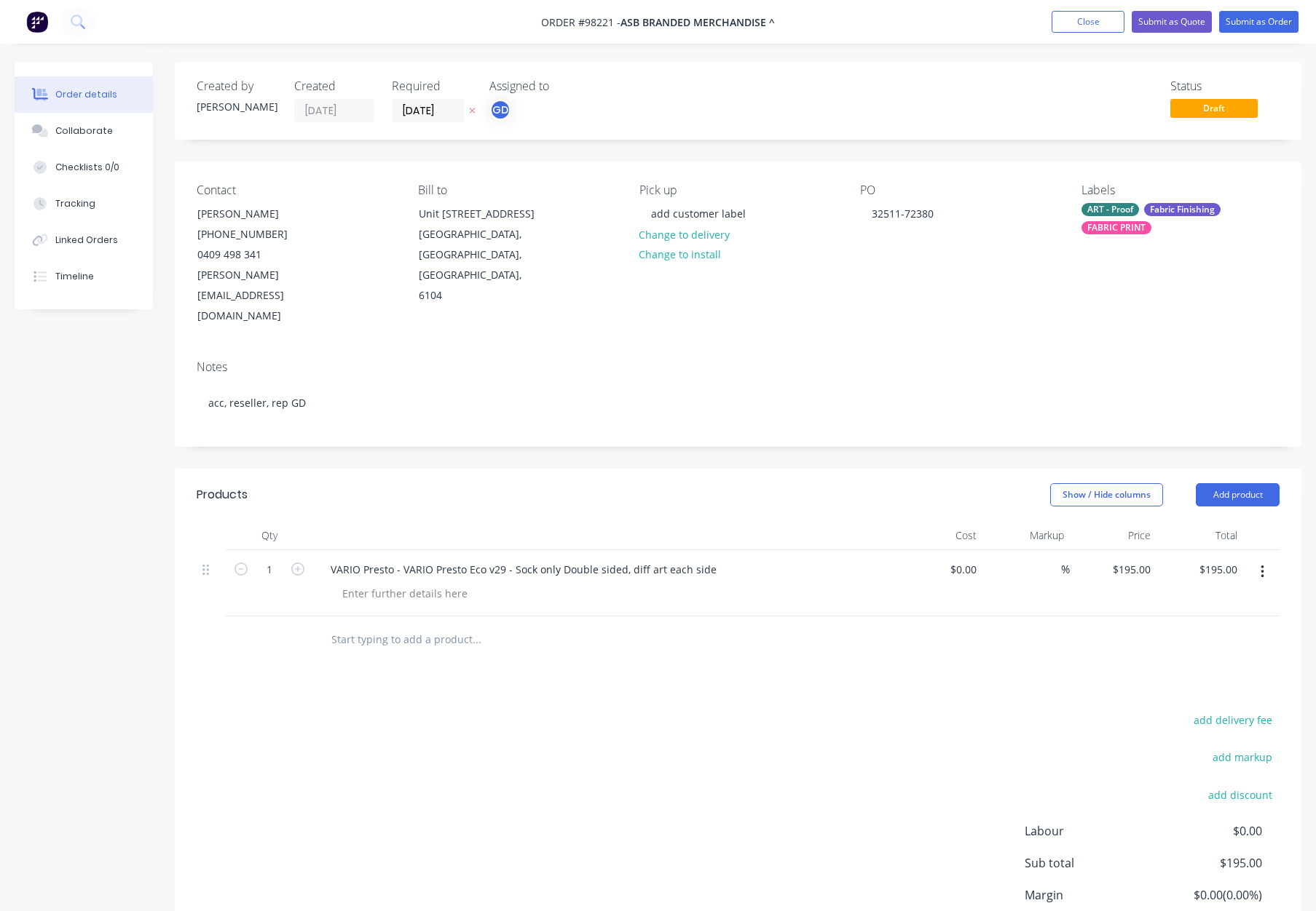
click at [1113, 218] on div "ART - Proof Fabric Finishing FABRIC PRINT" at bounding box center [1180, 218] width 198 height 32
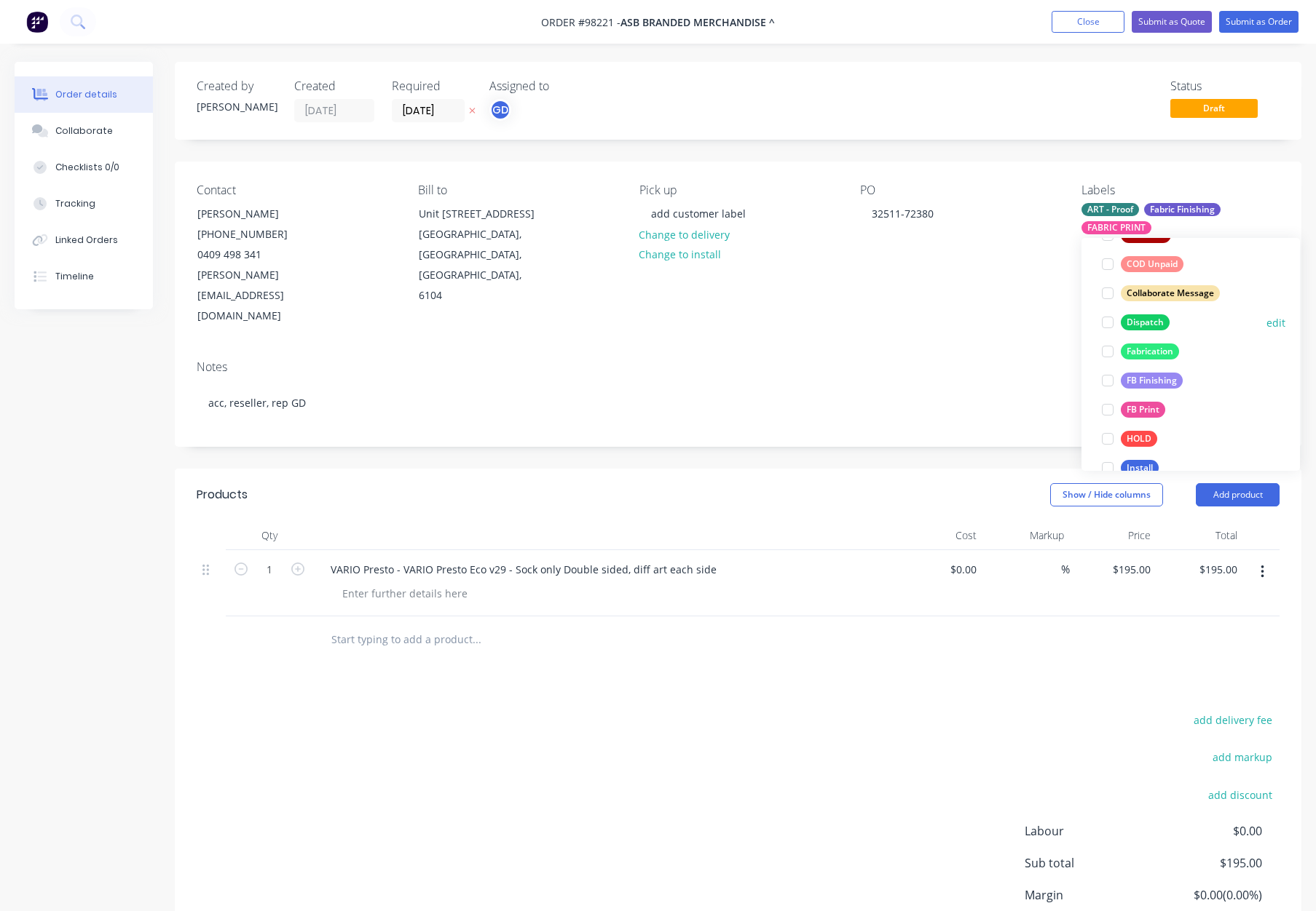
click at [1145, 325] on div "Dispatch" at bounding box center [1145, 322] width 49 height 16
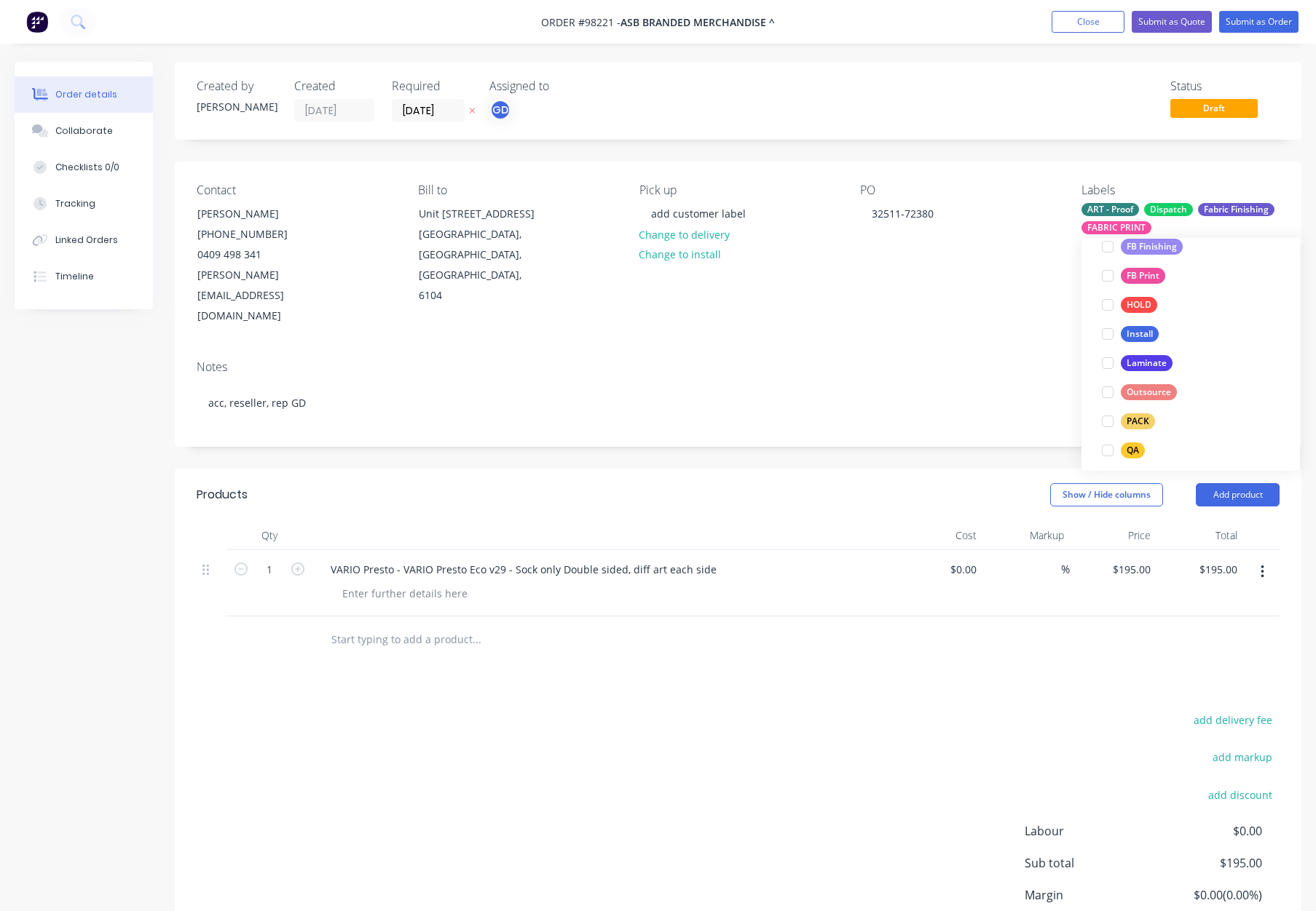
scroll to position [401, 0]
drag, startPoint x: 1135, startPoint y: 377, endPoint x: 1159, endPoint y: 353, distance: 33.9
click at [1135, 377] on button "PACK" at bounding box center [1129, 367] width 65 height 20
click at [1128, 345] on div "QA" at bounding box center [1132, 345] width 24 height 16
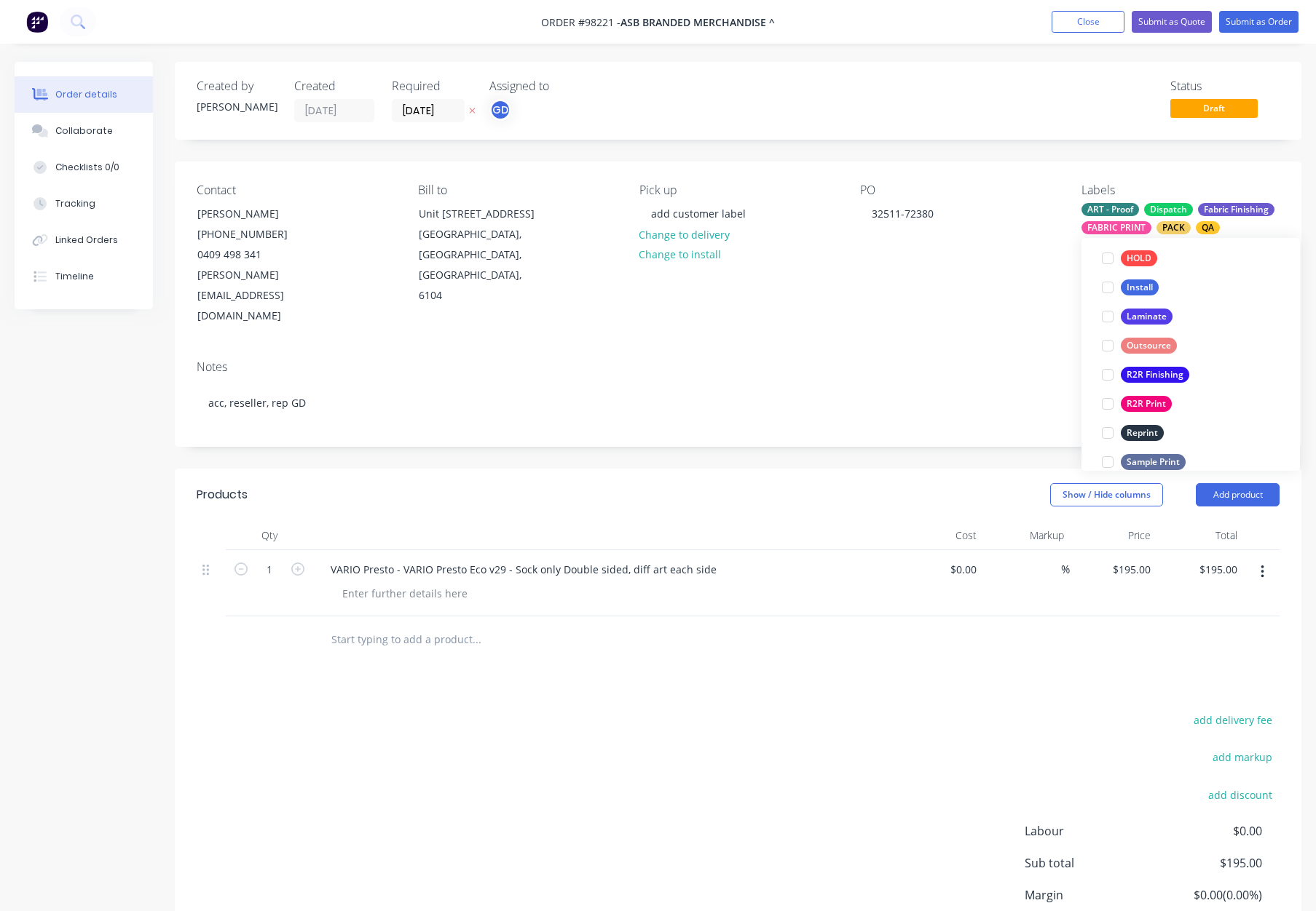
scroll to position [154, 0]
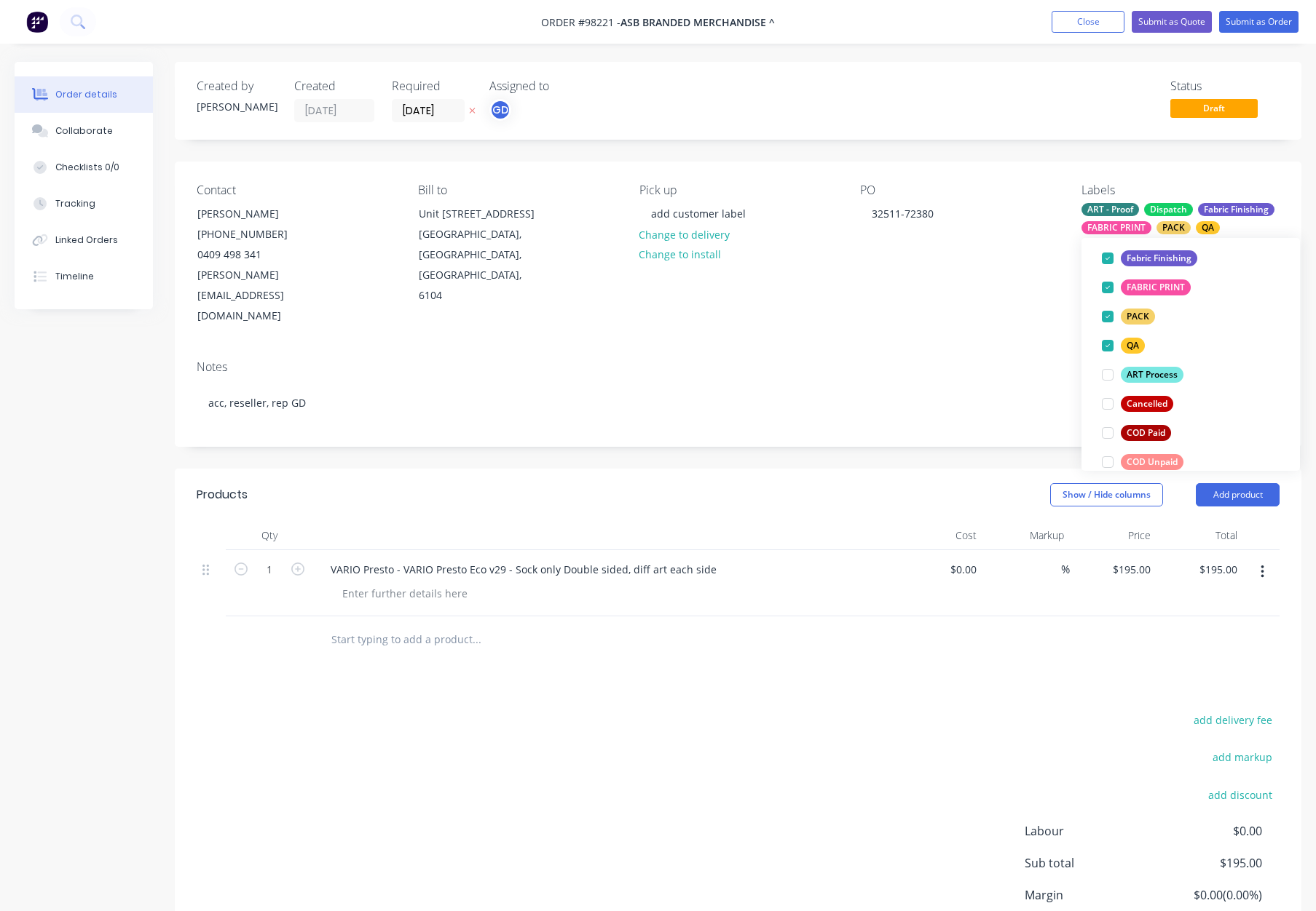
click at [948, 303] on div "Contact Ali Grant (08) 9477 6888 0409 498 341 Ali@asb.com.au Bill to Unit 2/100…" at bounding box center [738, 255] width 1127 height 187
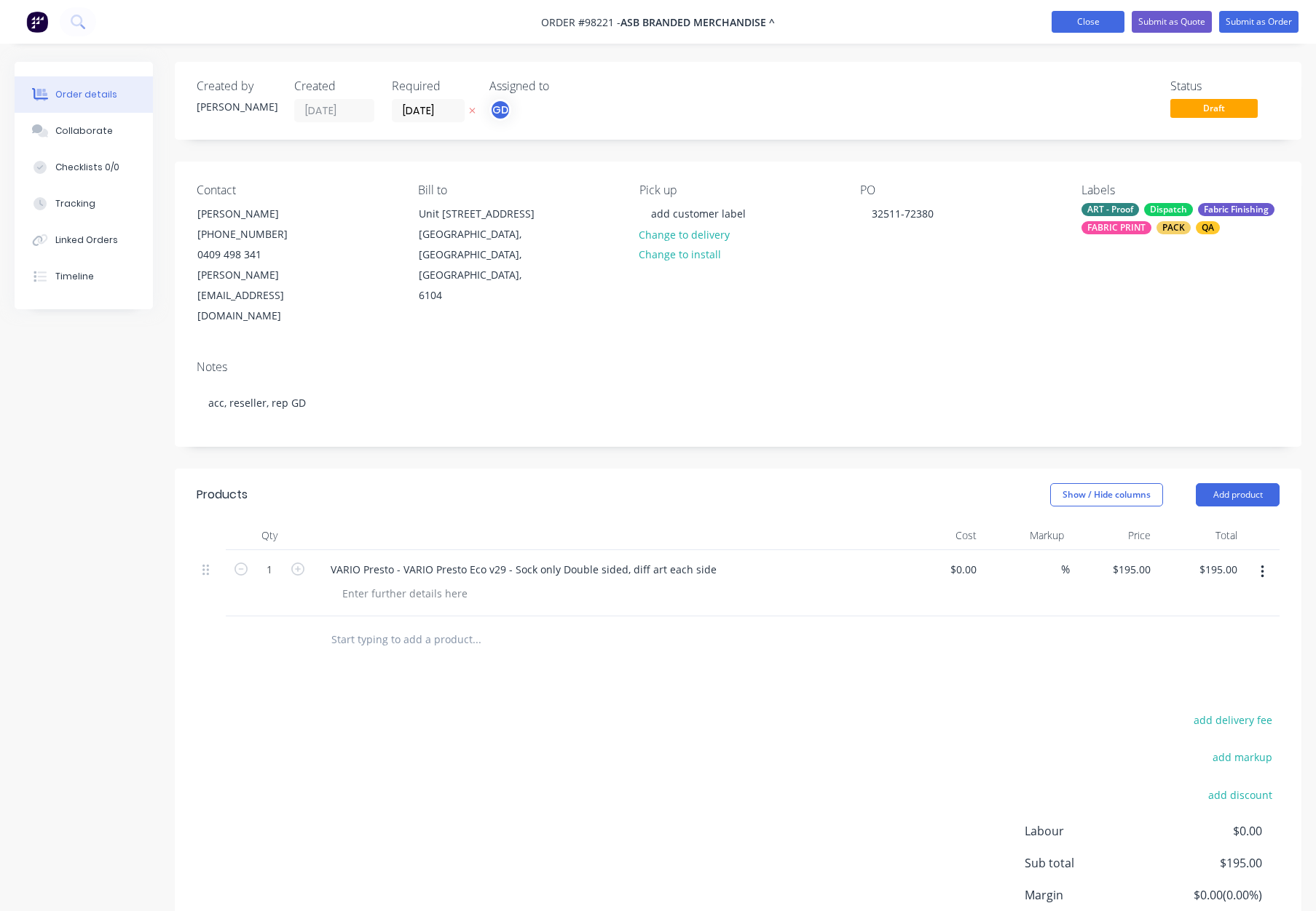
click at [1078, 16] on button "Close" at bounding box center [1087, 21] width 73 height 22
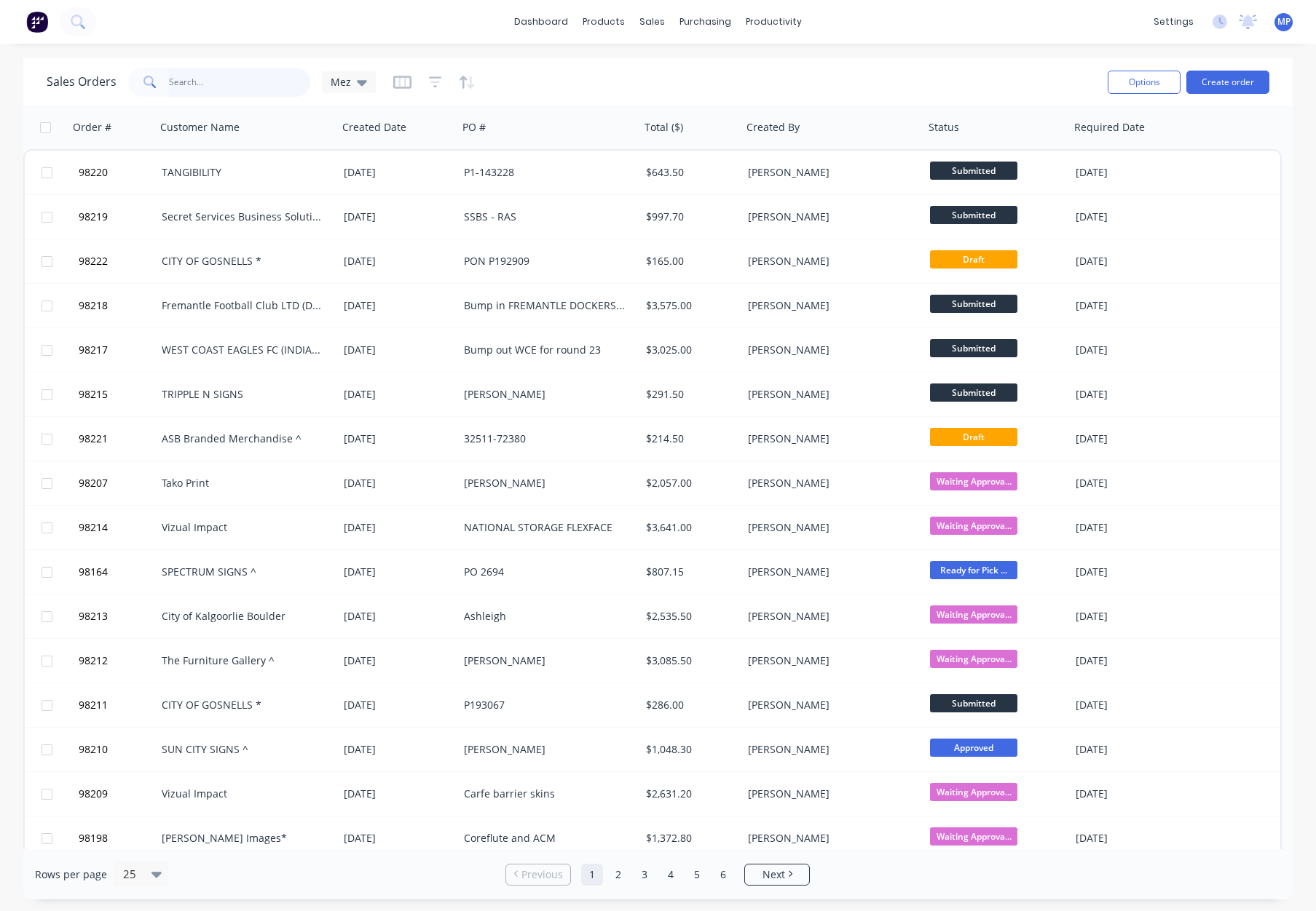
click at [200, 84] on input "text" at bounding box center [240, 82] width 142 height 29
type input "s"
type input "sign on"
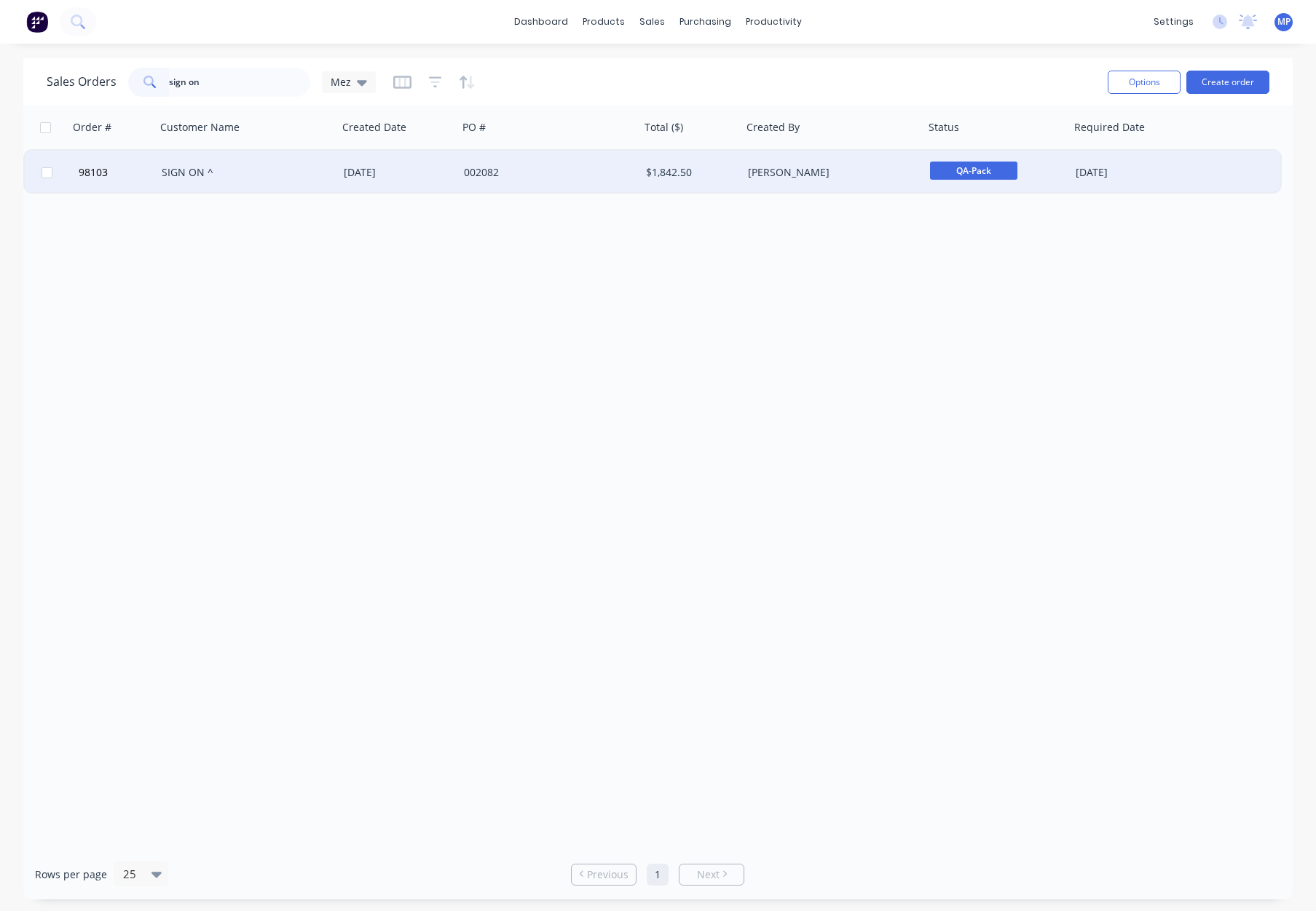
click at [310, 167] on div "SIGN ON ^" at bounding box center [242, 172] width 162 height 14
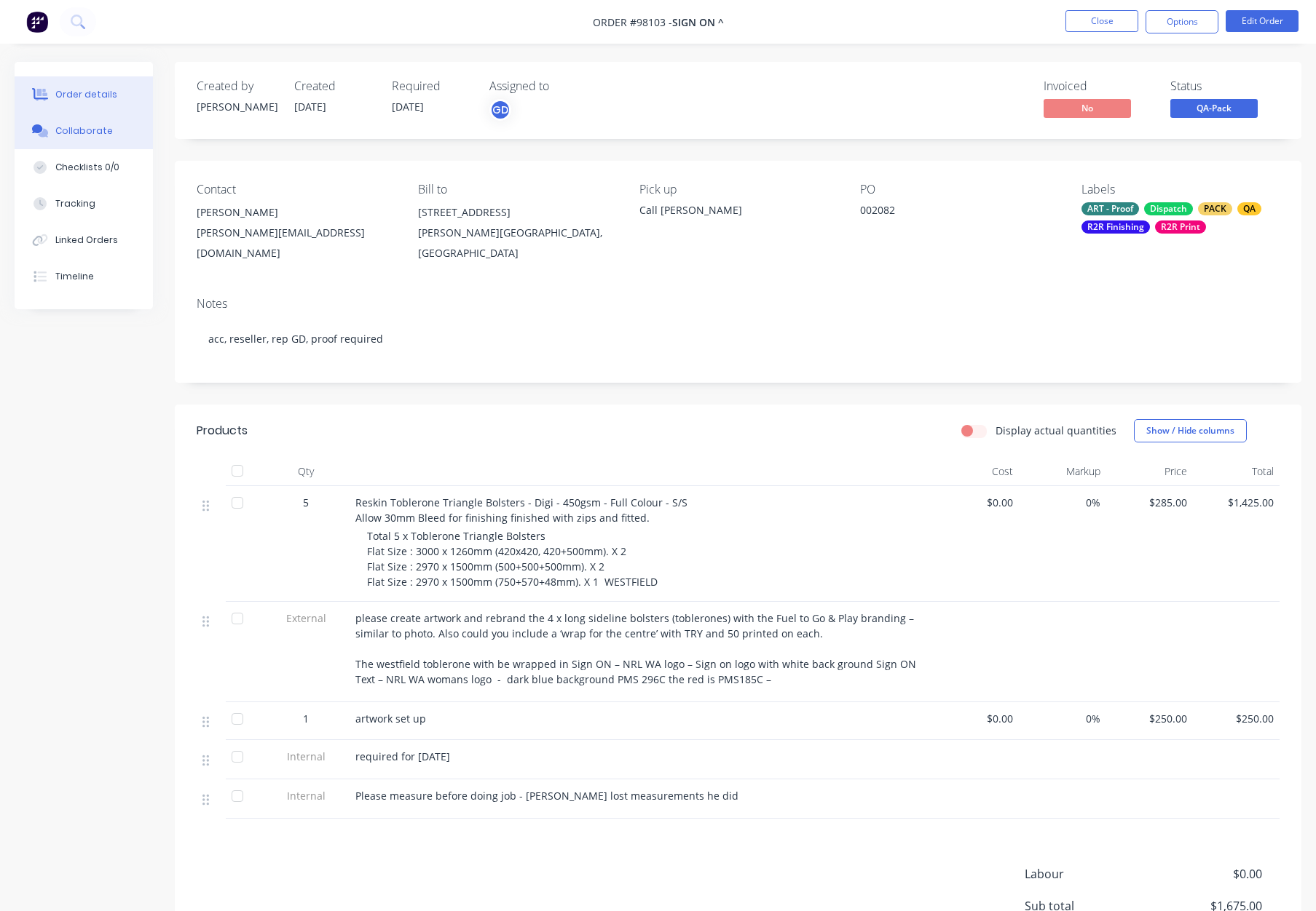
click at [72, 133] on div "Collaborate" at bounding box center [84, 131] width 57 height 13
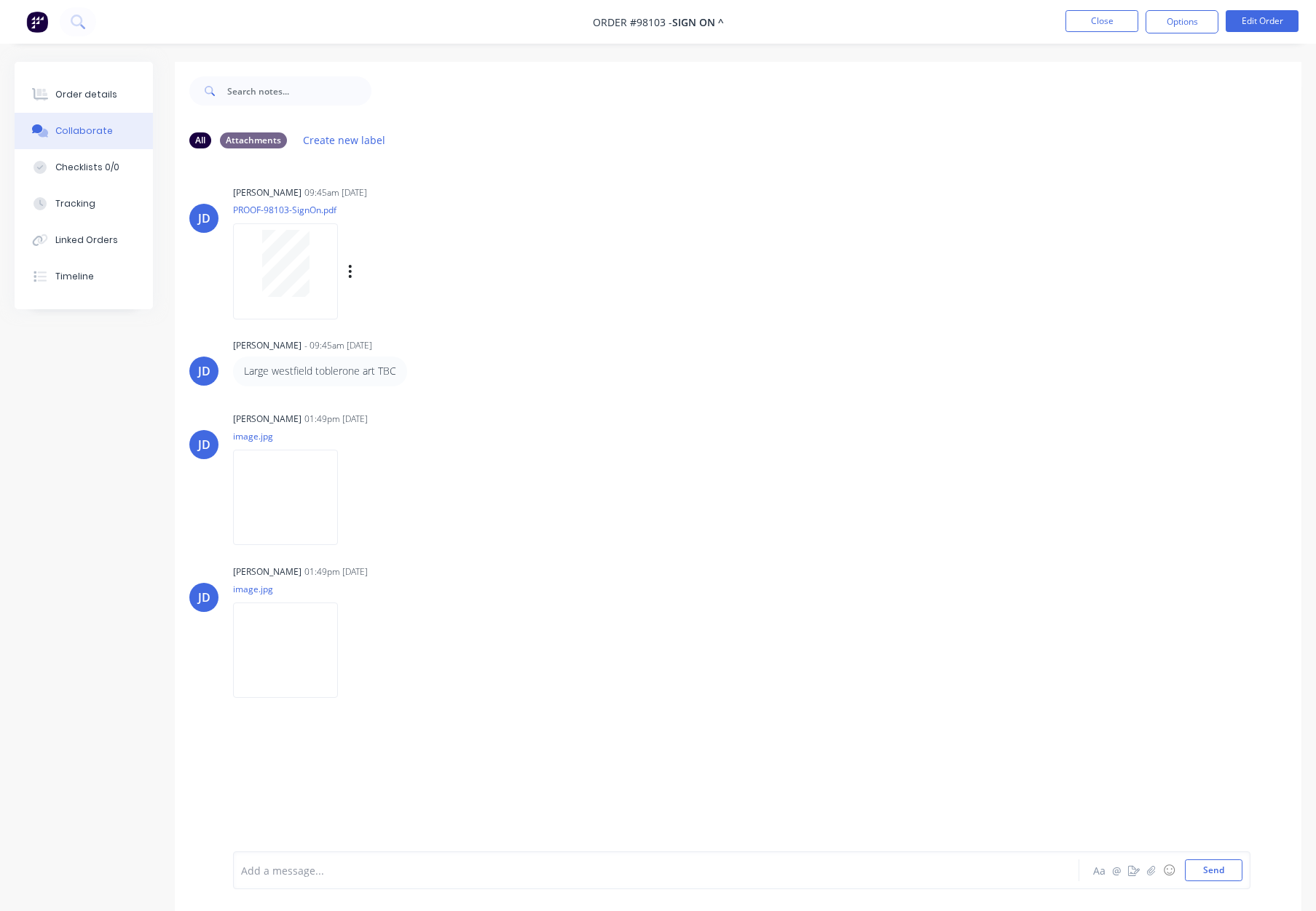
click at [260, 285] on div at bounding box center [285, 264] width 92 height 67
click at [251, 262] on div at bounding box center [285, 264] width 92 height 67
click at [92, 93] on div "Order details" at bounding box center [86, 95] width 62 height 13
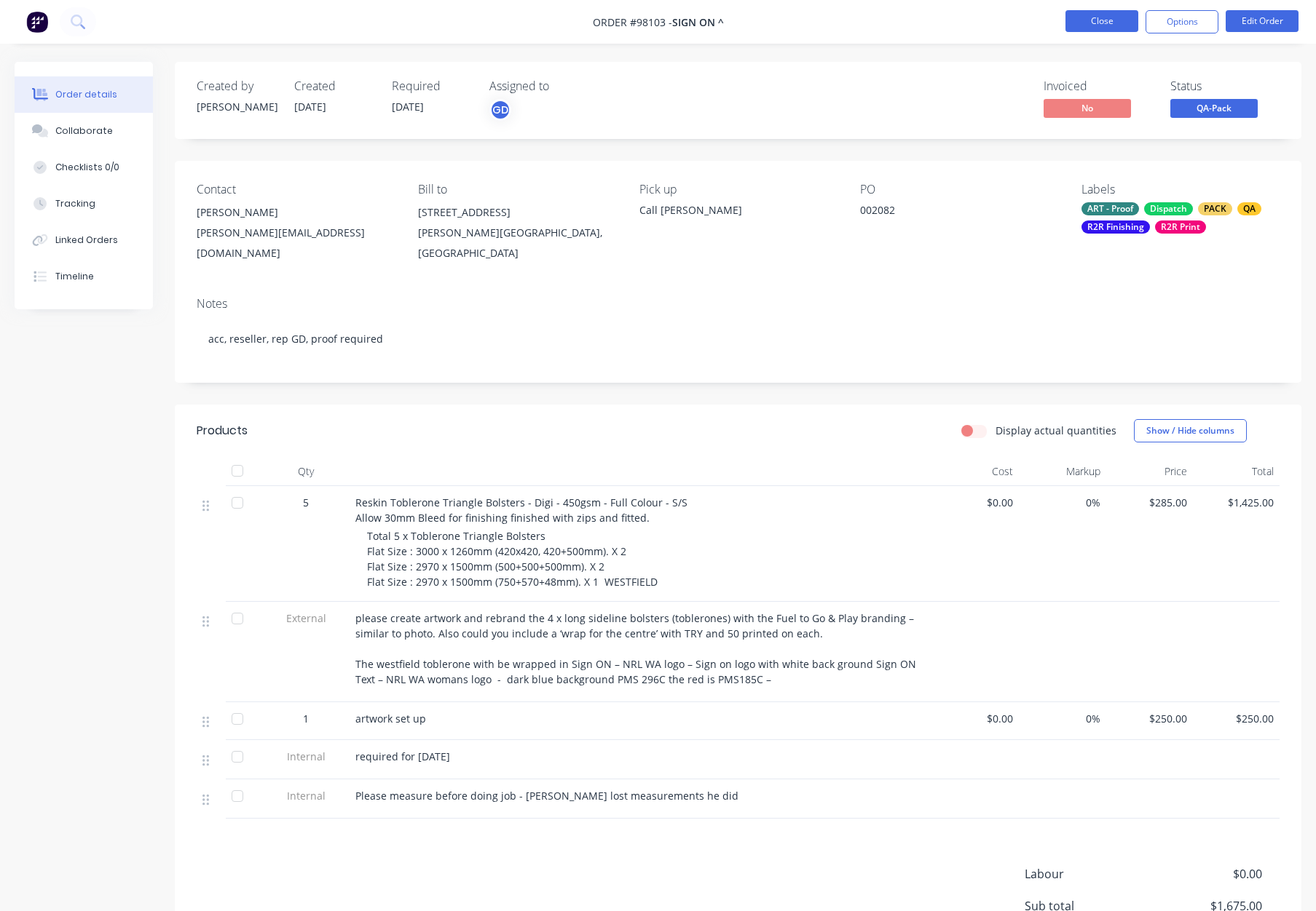
click at [1097, 20] on button "Close" at bounding box center [1102, 21] width 73 height 22
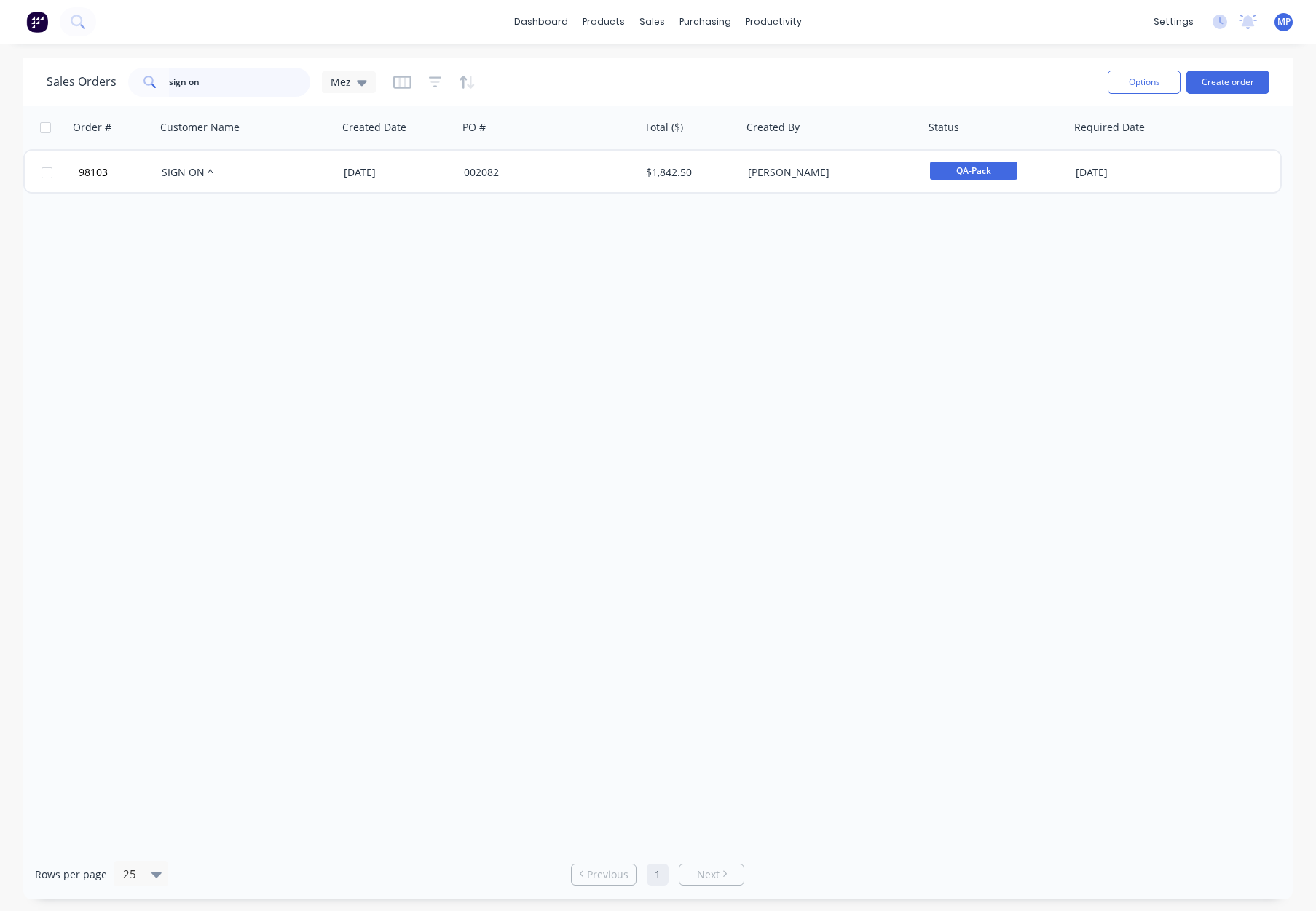
click at [209, 88] on input "sign on" at bounding box center [240, 82] width 142 height 29
click at [95, 77] on div "Sales Orders sign on Mez" at bounding box center [211, 82] width 329 height 29
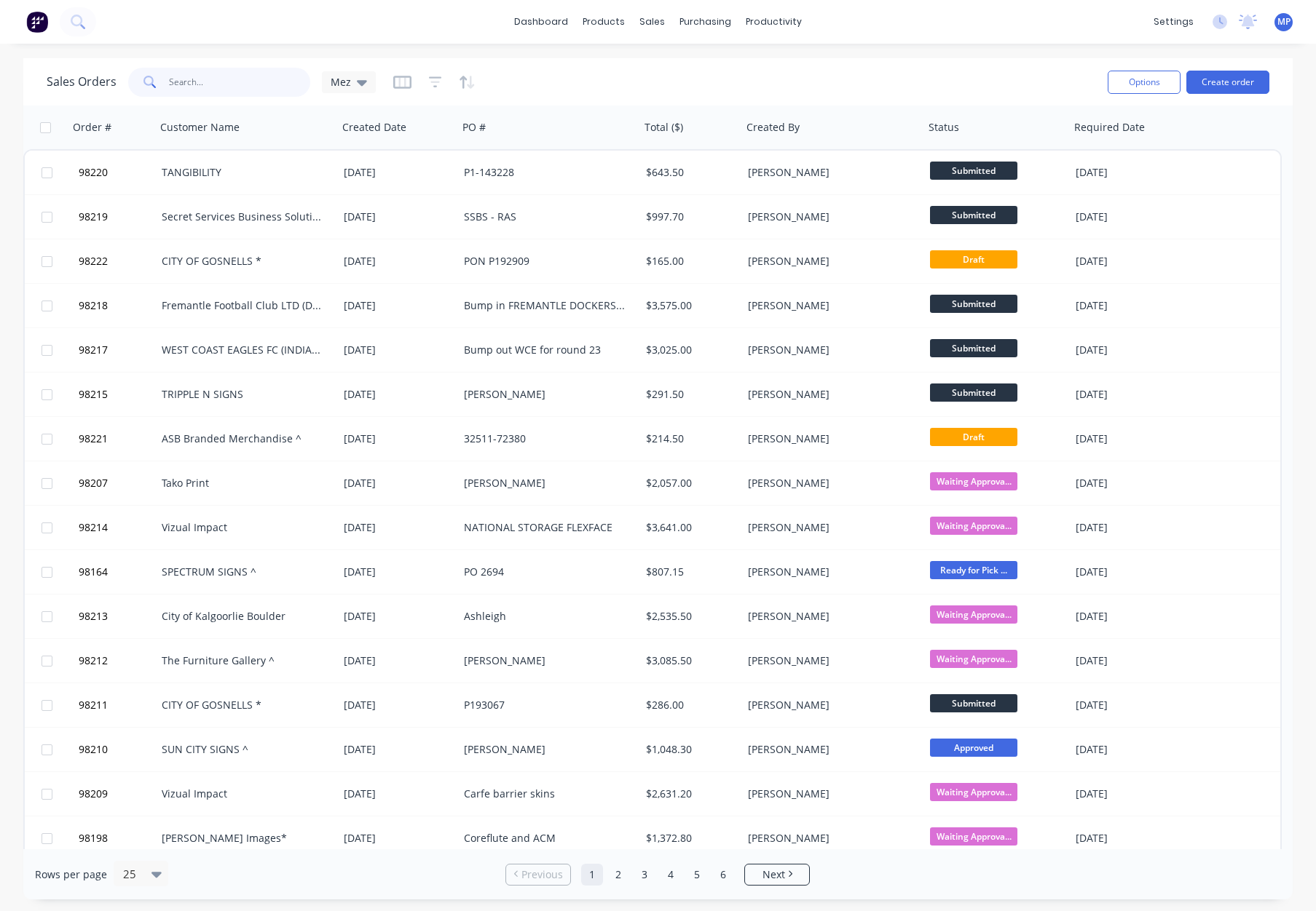
click at [181, 84] on input "text" at bounding box center [240, 82] width 142 height 29
type input "sign on"
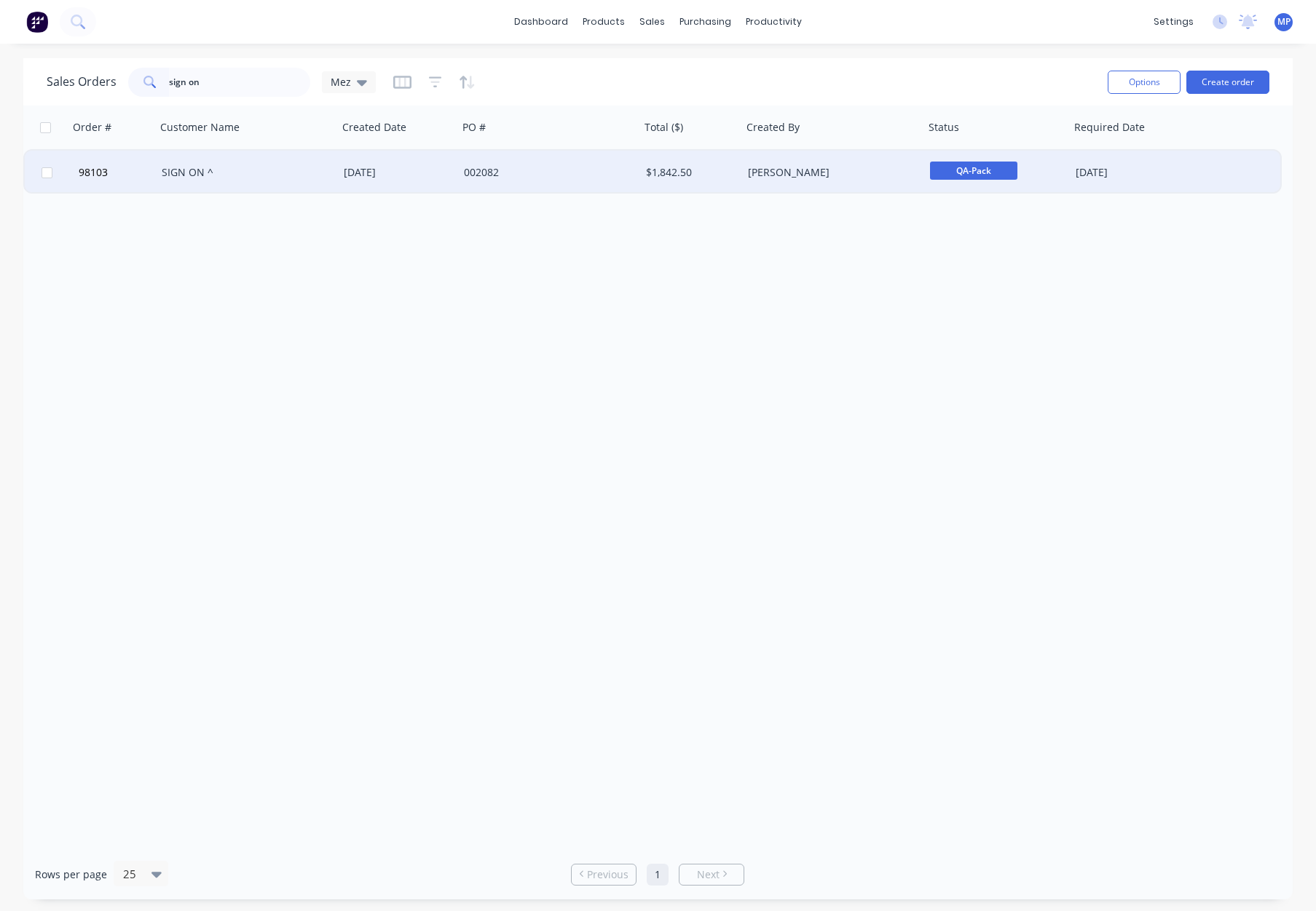
click at [572, 169] on div "002082" at bounding box center [544, 172] width 162 height 14
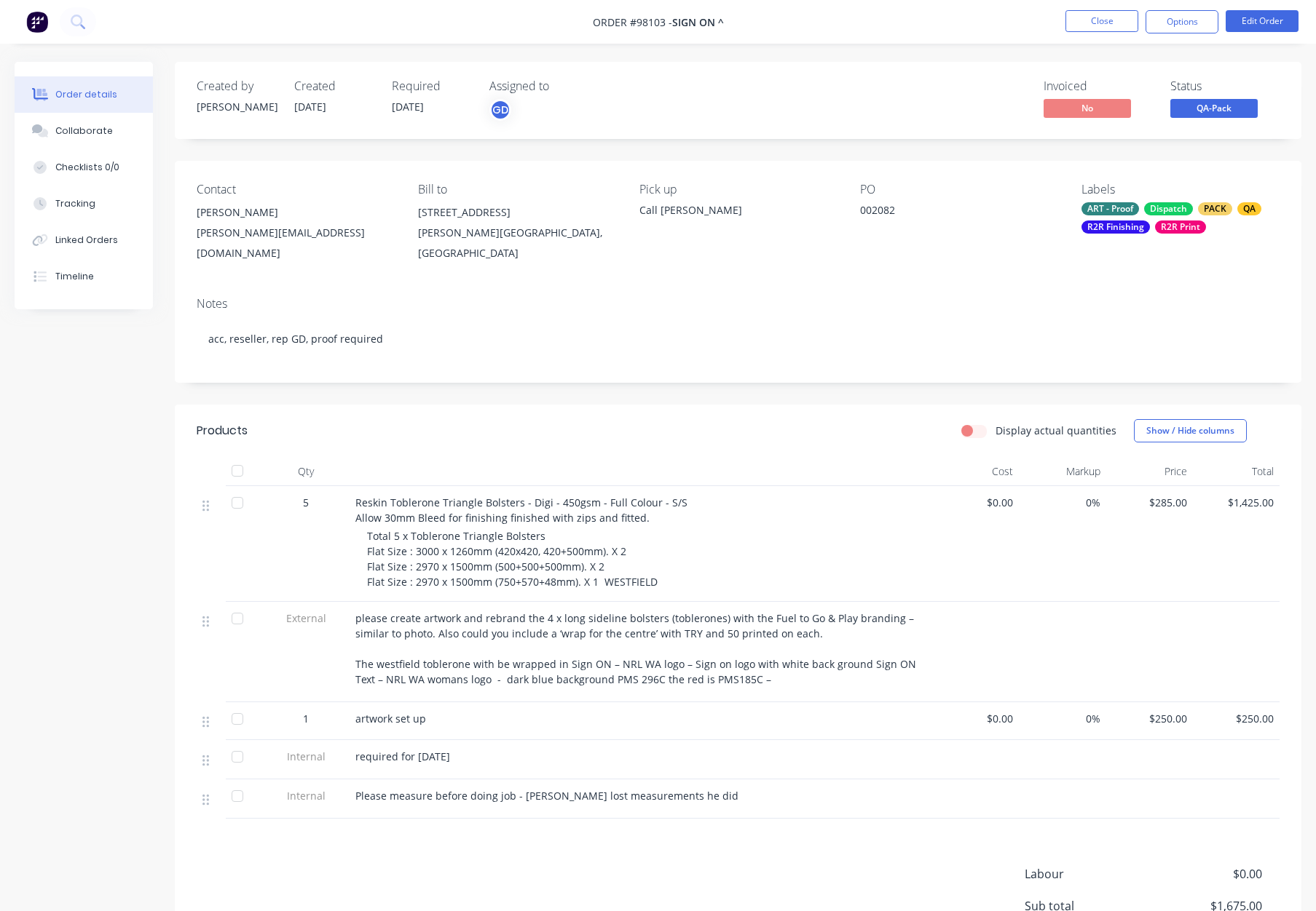
click at [1210, 117] on span "QA-Pack" at bounding box center [1213, 108] width 87 height 18
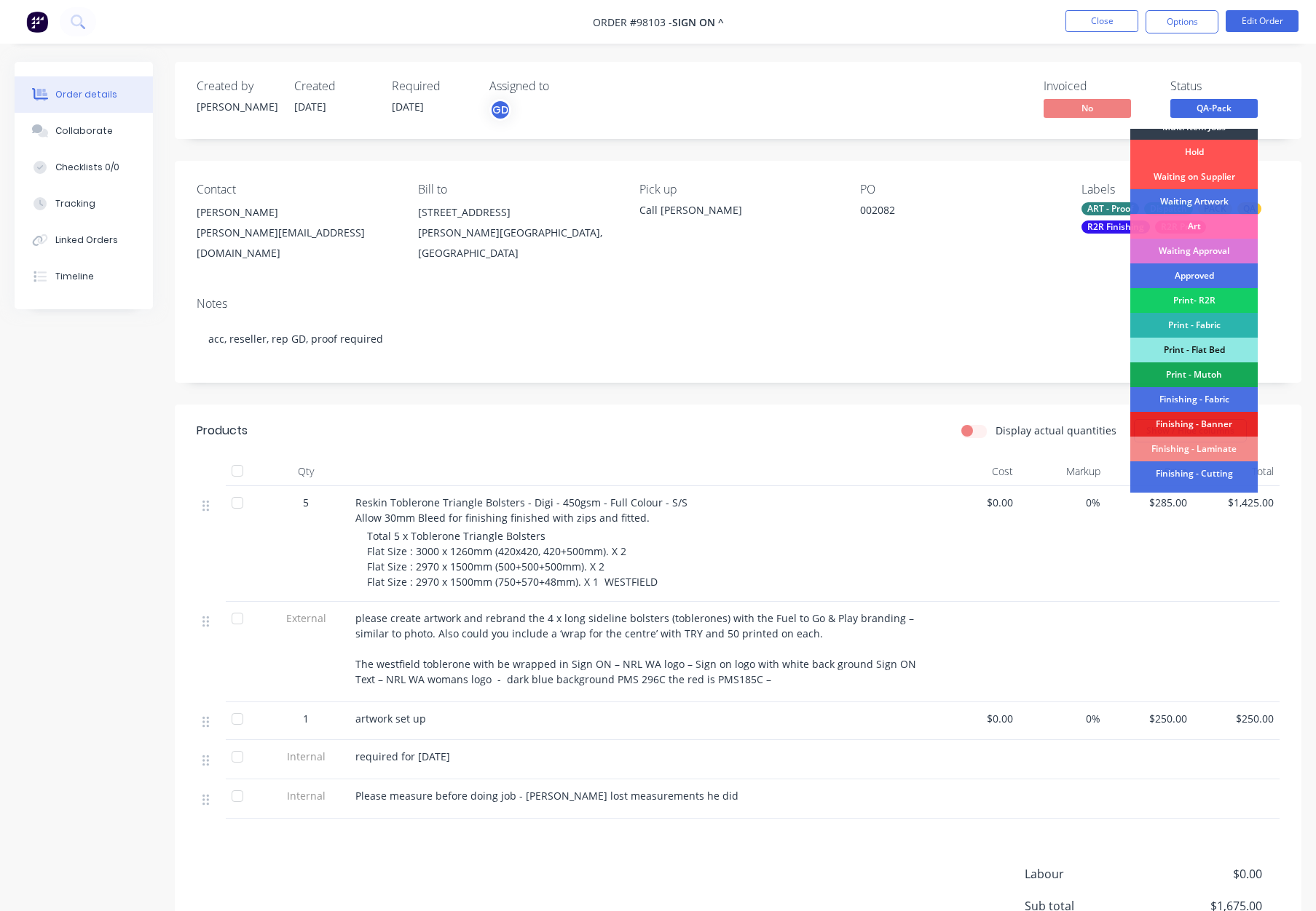
scroll to position [38, 0]
click at [1209, 306] on div "Print- R2R" at bounding box center [1194, 301] width 127 height 25
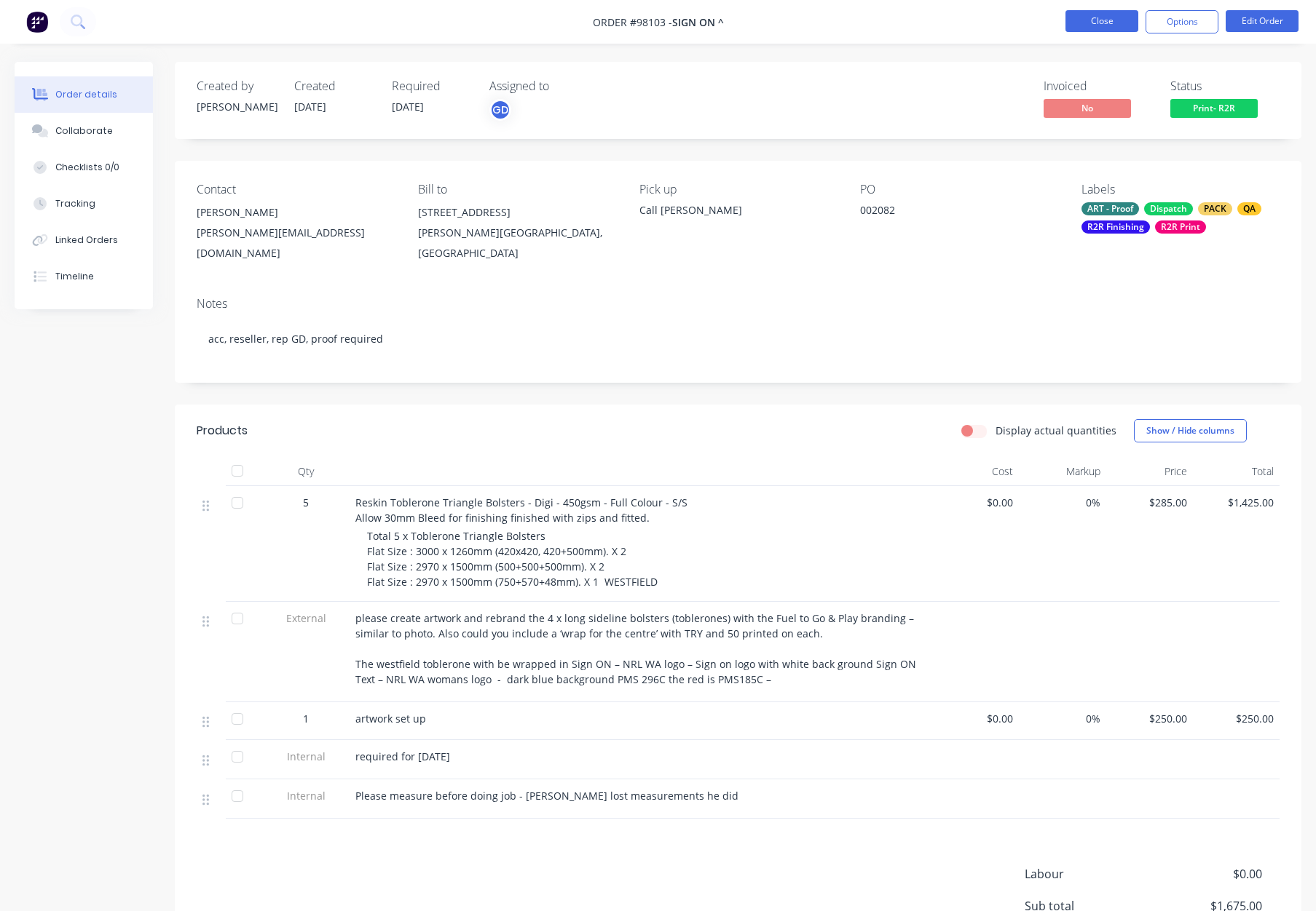
click at [1082, 16] on button "Close" at bounding box center [1102, 21] width 73 height 22
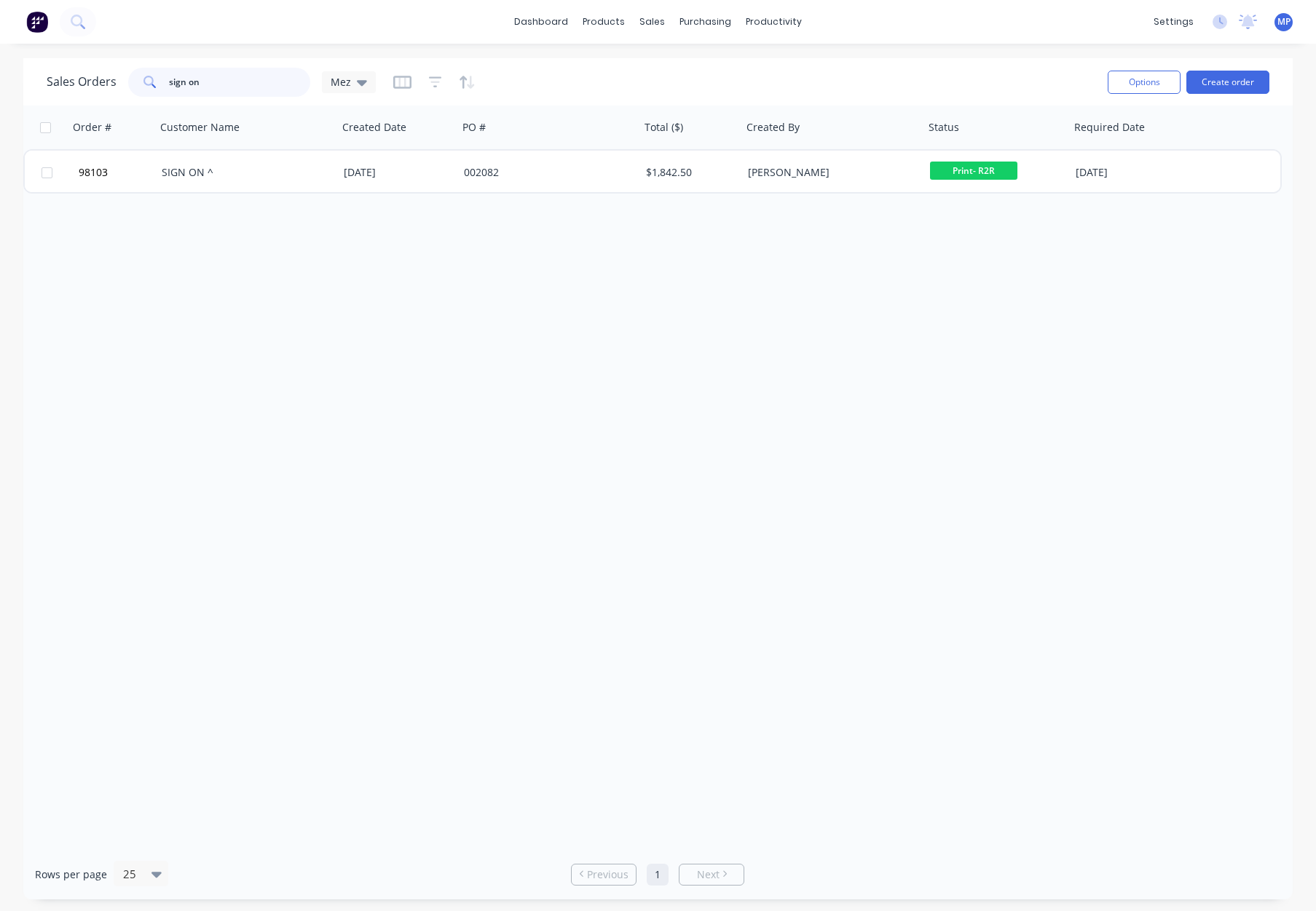
drag, startPoint x: 235, startPoint y: 82, endPoint x: 144, endPoint y: 81, distance: 91.0
click at [144, 81] on div "sign on" at bounding box center [219, 82] width 182 height 29
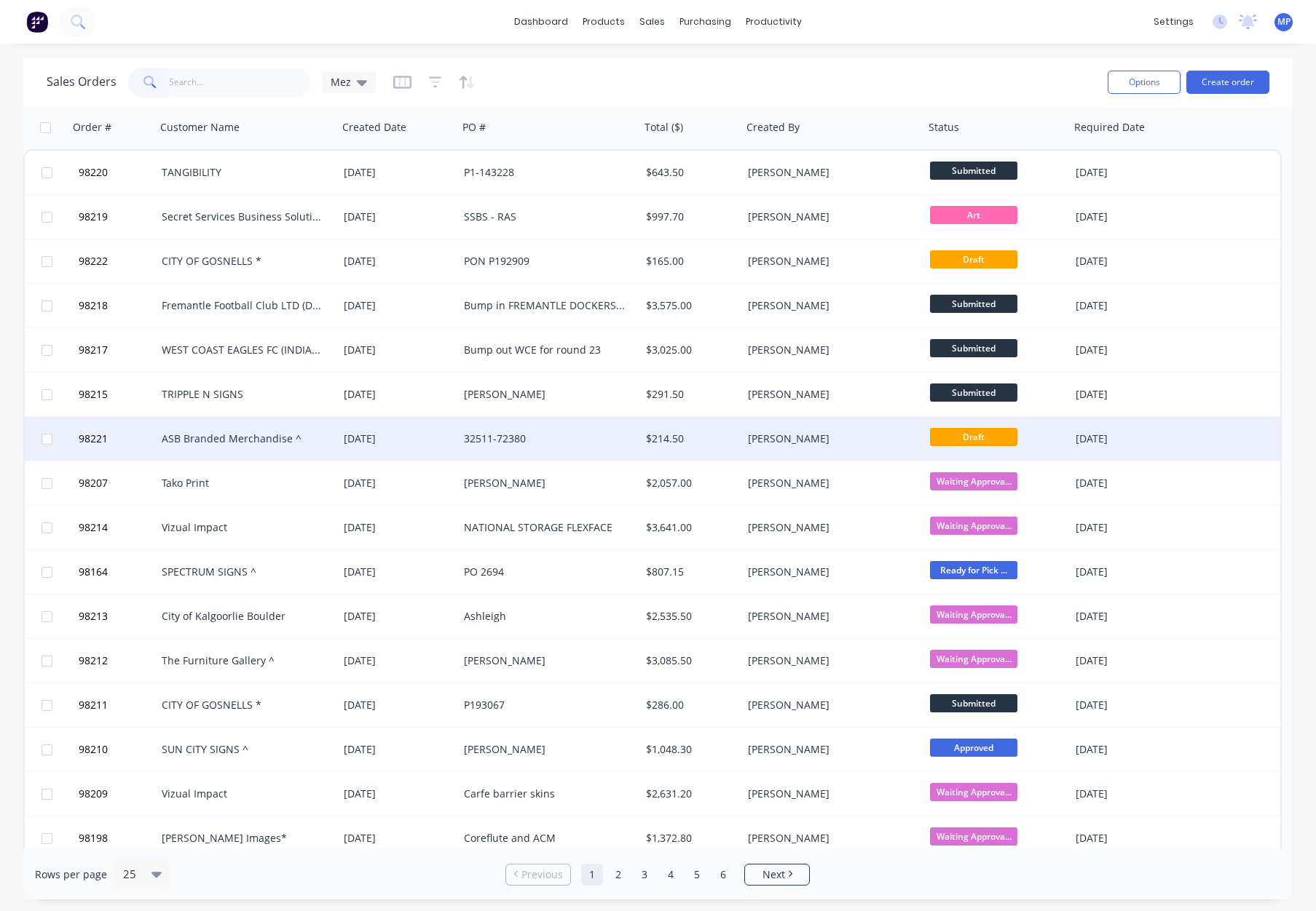
click at [845, 435] on div "[PERSON_NAME]" at bounding box center [828, 438] width 162 height 14
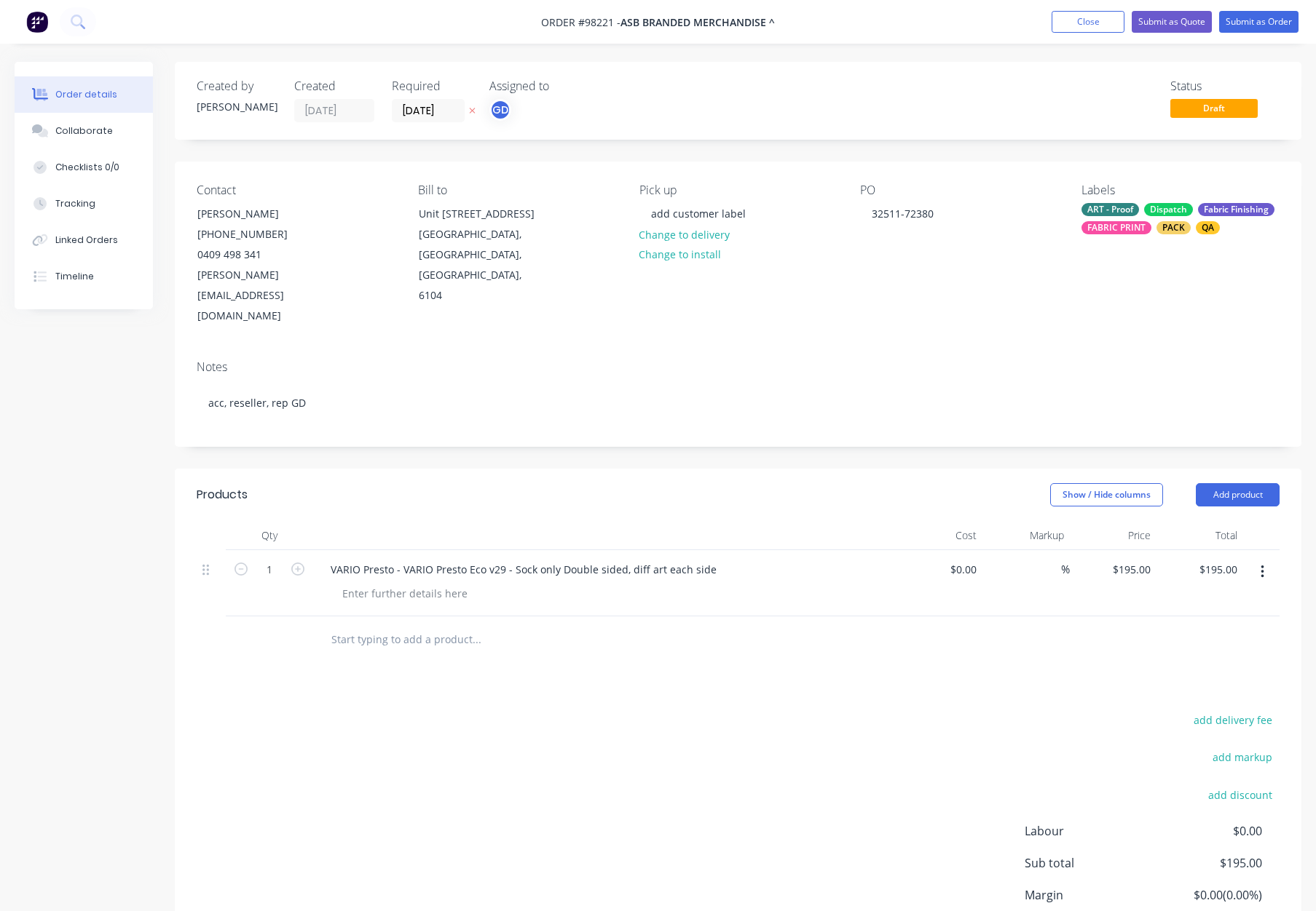
scroll to position [41, 0]
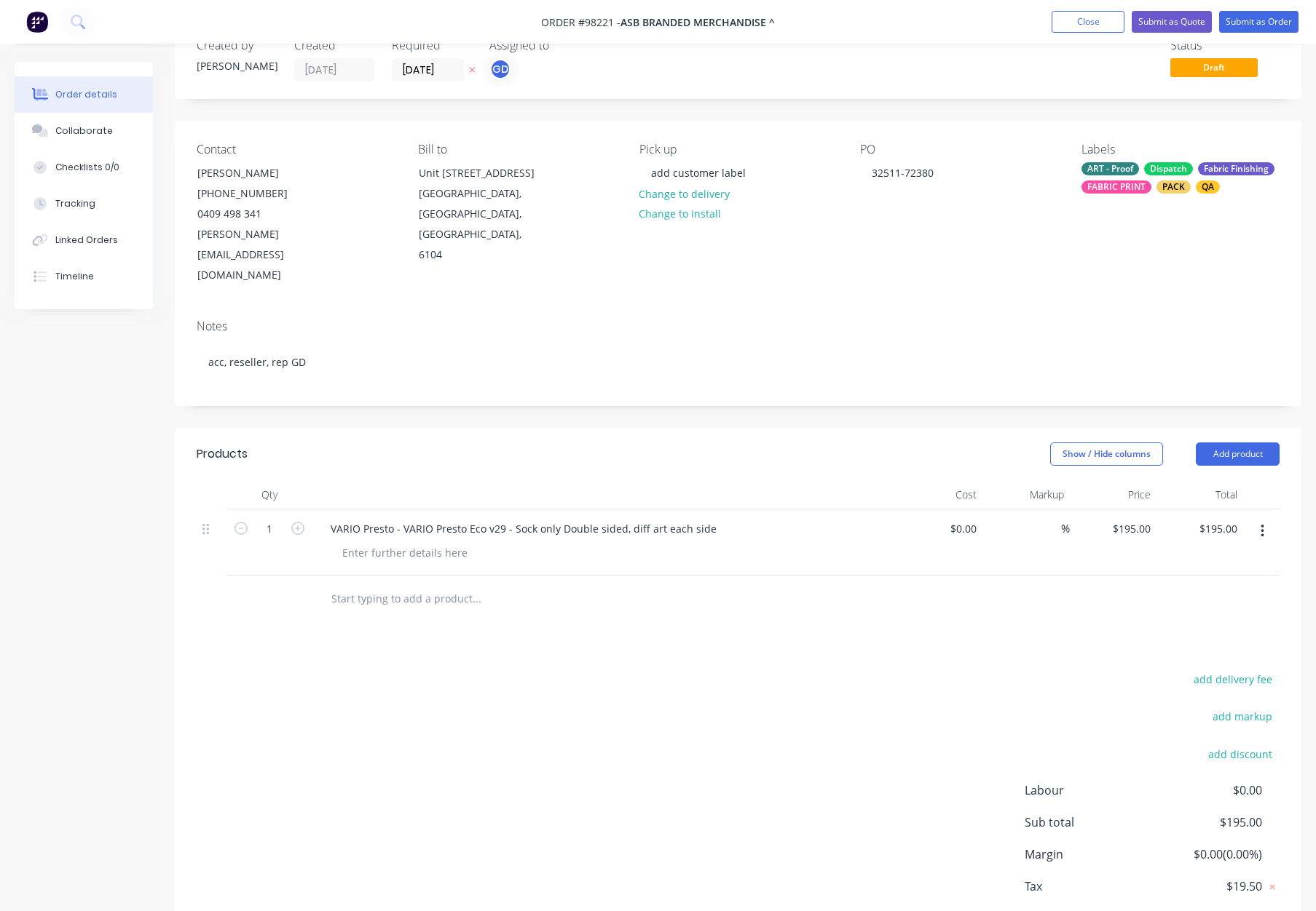
drag, startPoint x: 419, startPoint y: 563, endPoint x: 452, endPoint y: 562, distance: 33.0
click at [419, 584] on input "text" at bounding box center [476, 598] width 292 height 29
click at [395, 584] on input "text" at bounding box center [476, 598] width 292 height 29
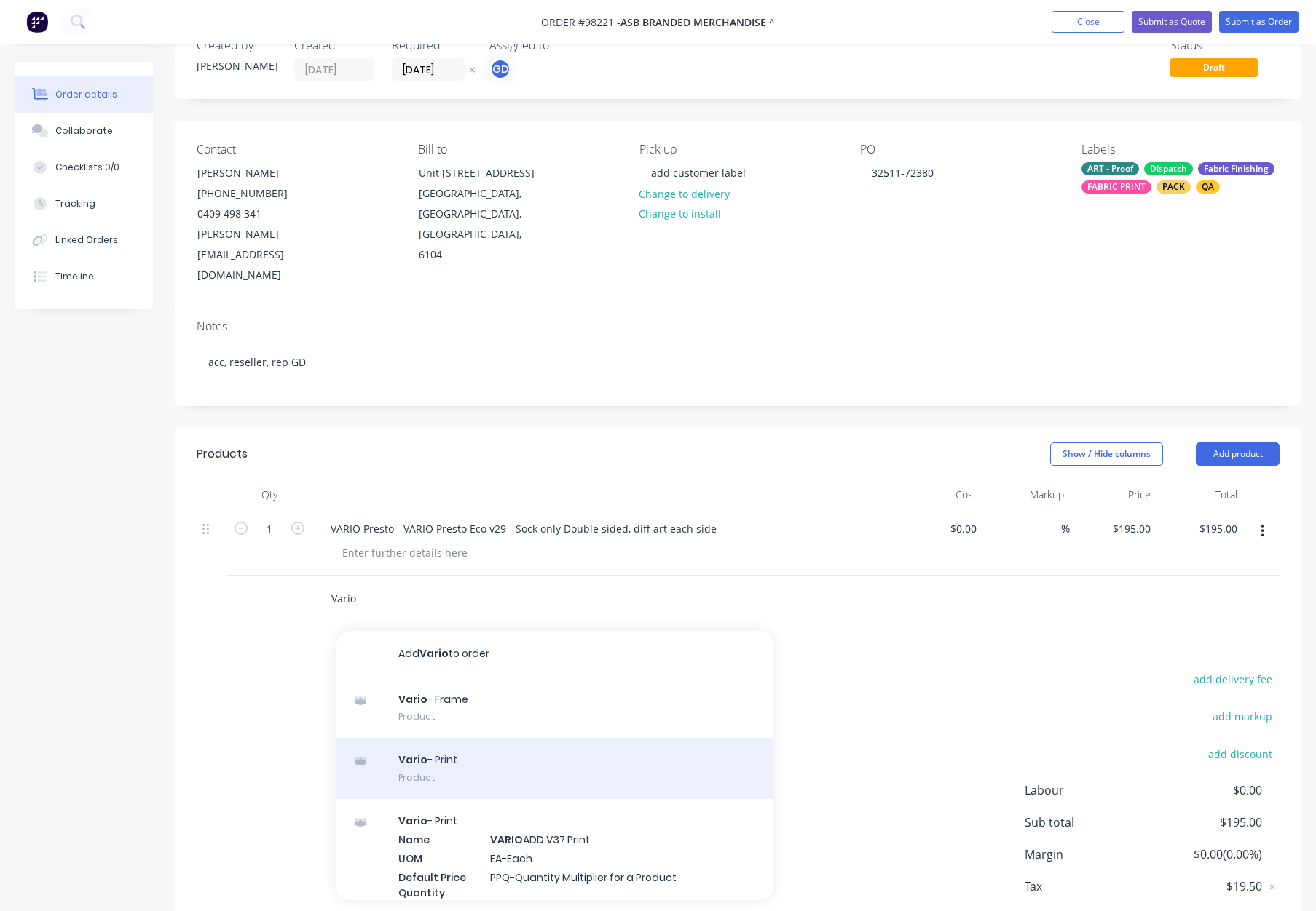
type input "Vario"
click at [544, 738] on div "Vario - Print Product" at bounding box center [555, 769] width 437 height 61
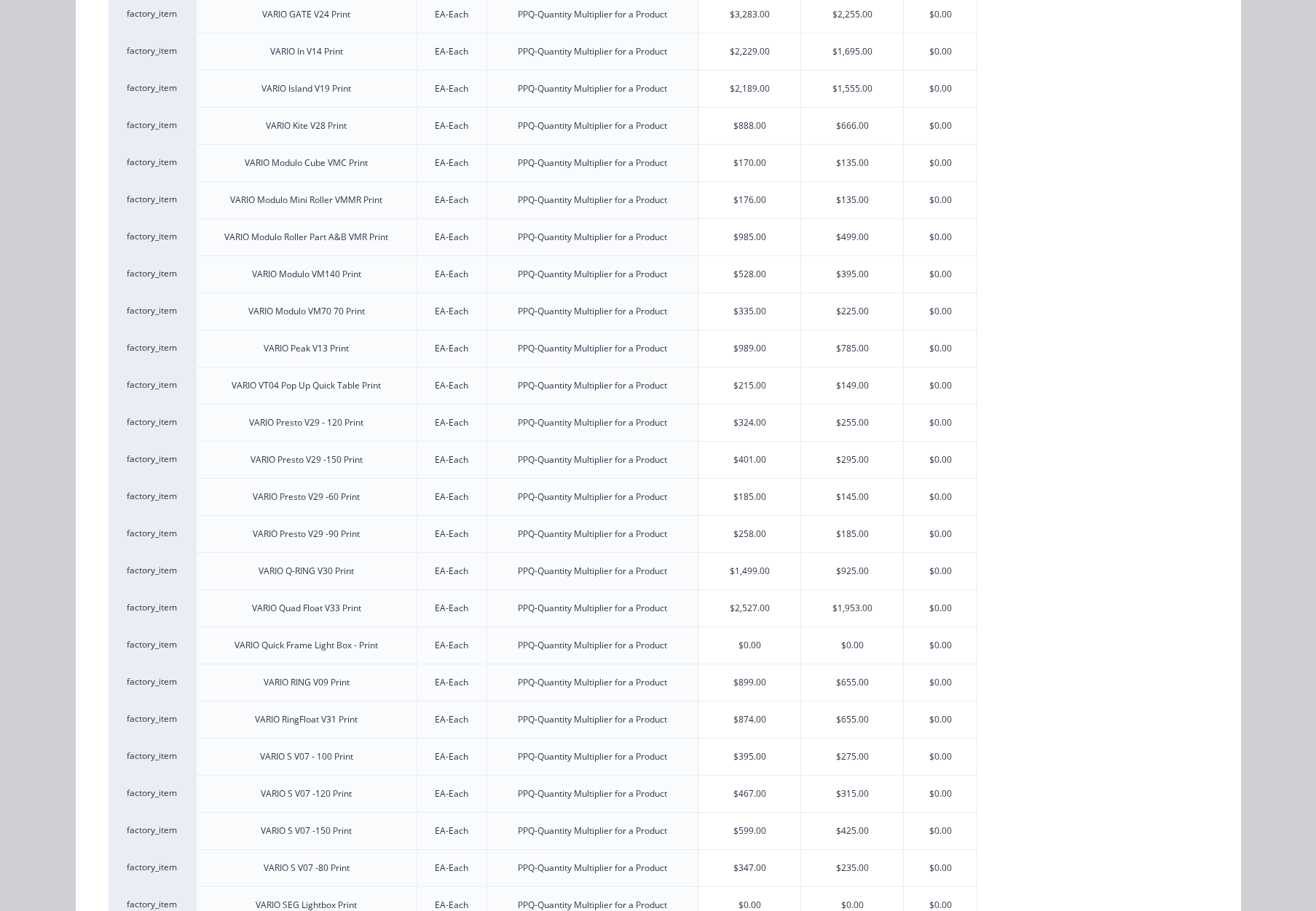
scroll to position [1435, 0]
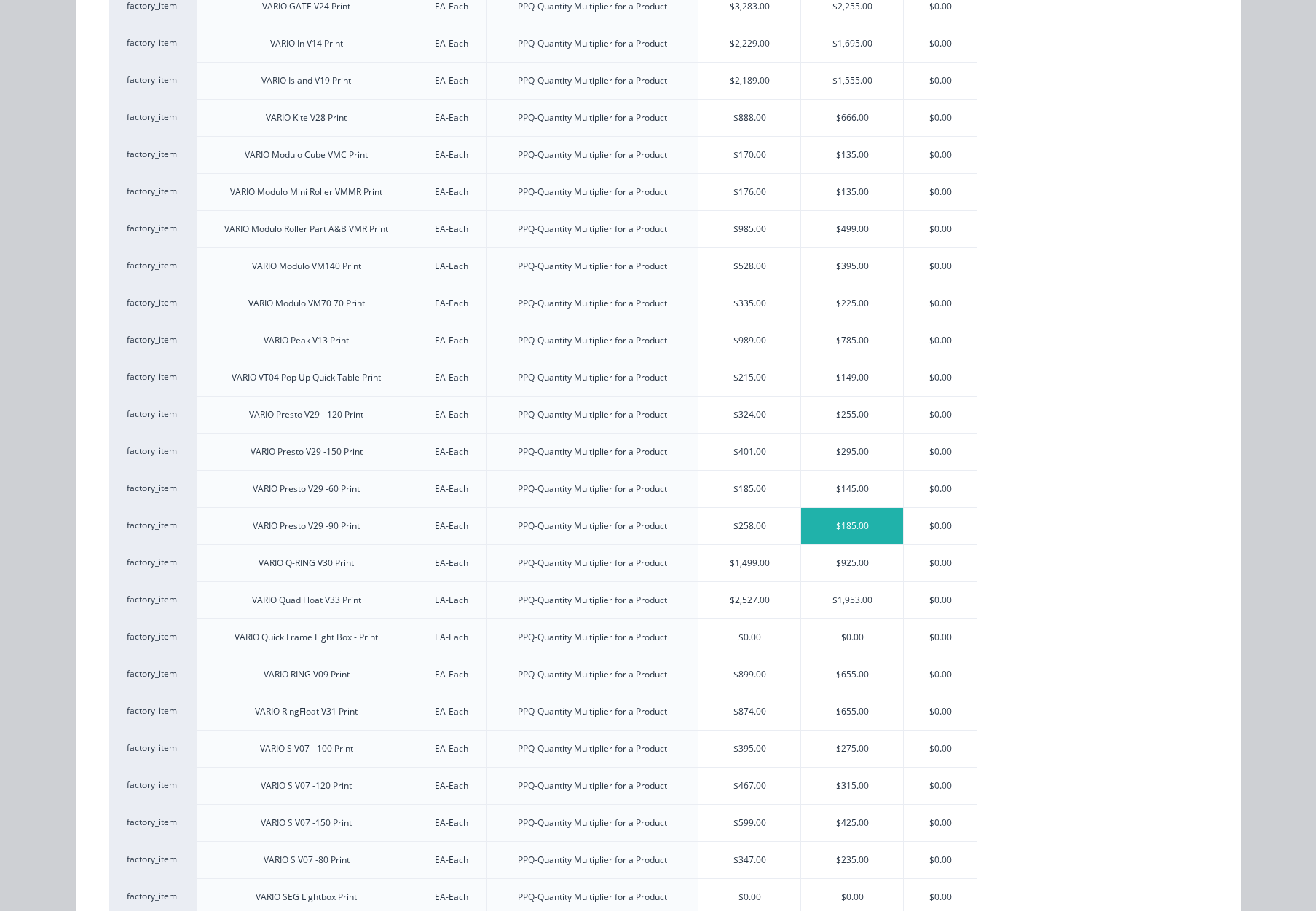
click at [836, 526] on div "$185.00" at bounding box center [851, 526] width 102 height 36
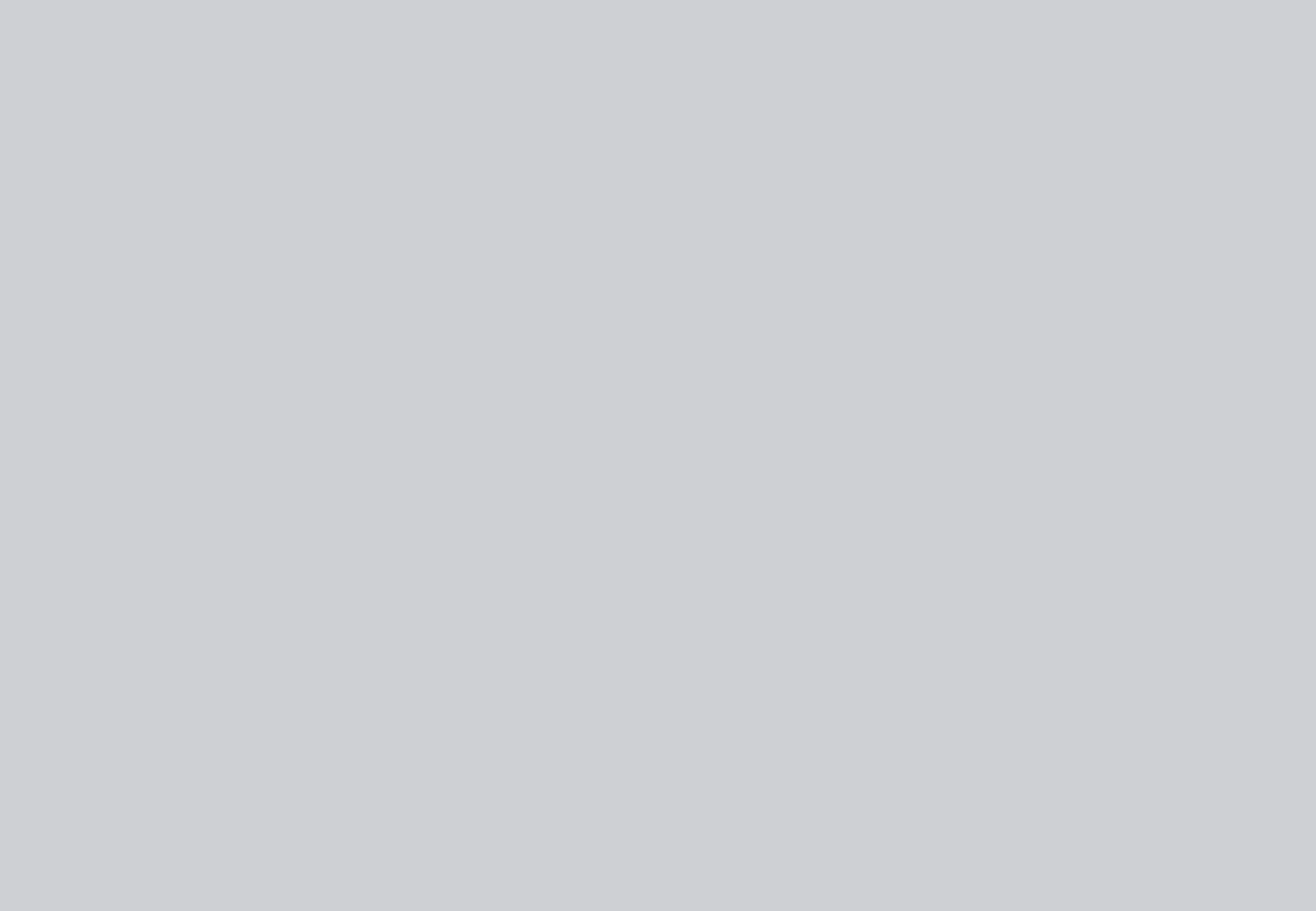
scroll to position [0, 0]
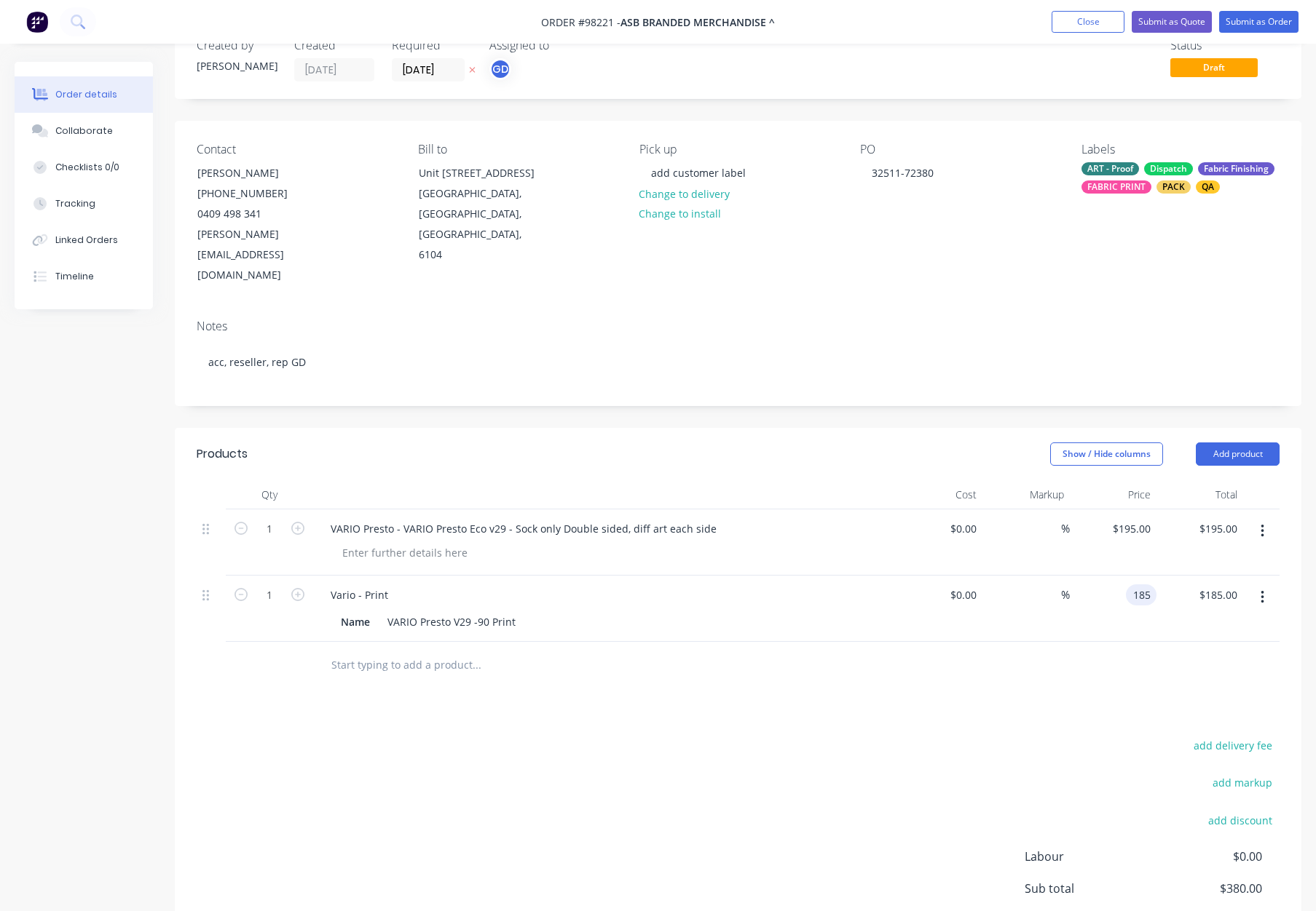
click at [1128, 584] on div "185 185" at bounding box center [1141, 595] width 31 height 21
type input "$195.00"
click at [1087, 642] on div at bounding box center [738, 665] width 1083 height 47
drag, startPoint x: 390, startPoint y: 553, endPoint x: 413, endPoint y: 553, distance: 23.0
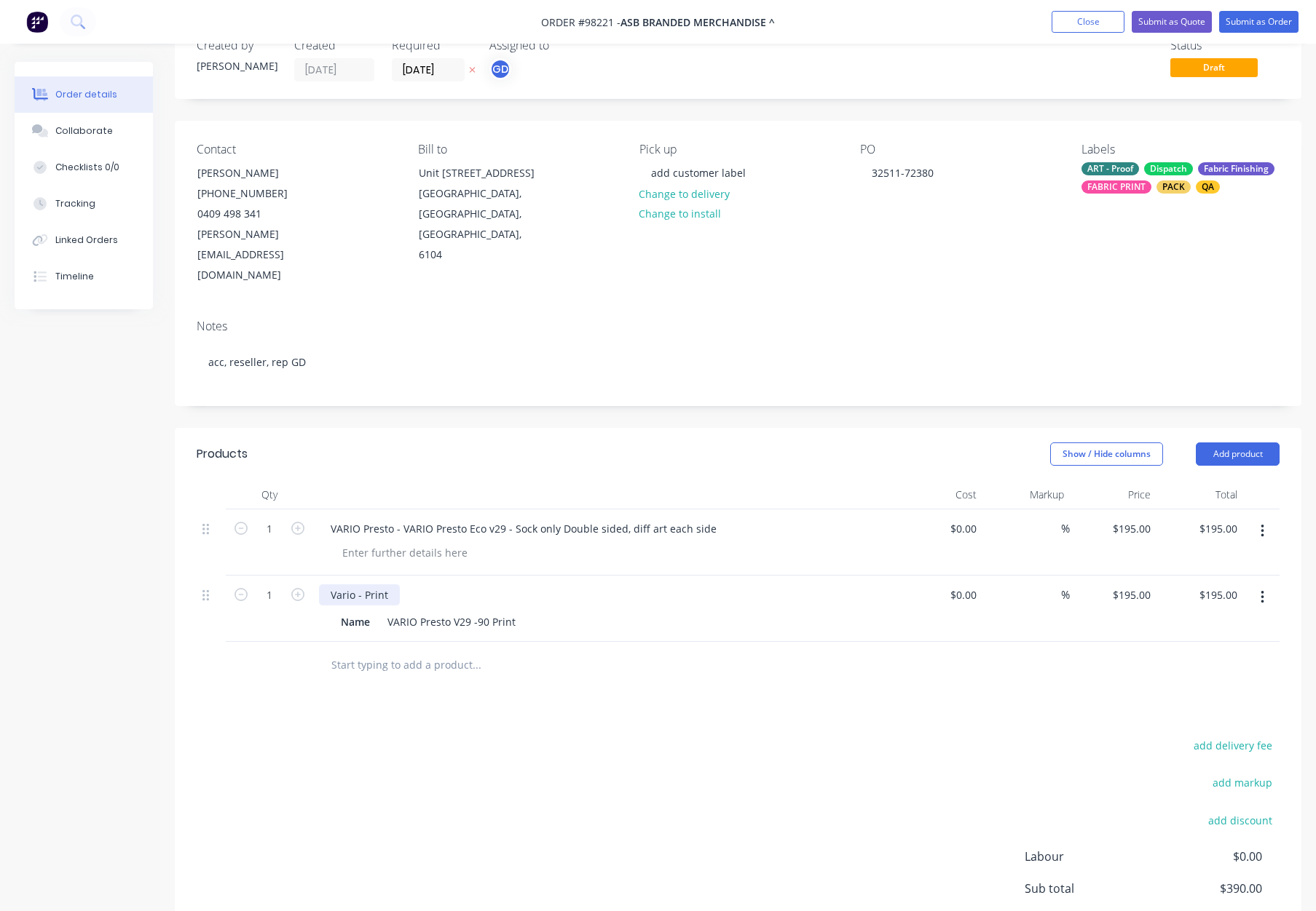
click at [393, 584] on div "Vario - Print" at bounding box center [359, 595] width 81 height 21
click at [658, 642] on div at bounding box center [575, 665] width 524 height 47
drag, startPoint x: 1264, startPoint y: 490, endPoint x: 1253, endPoint y: 510, distance: 22.8
click at [1263, 518] on button "button" at bounding box center [1262, 531] width 34 height 26
click at [1192, 646] on div "Delete" at bounding box center [1210, 657] width 112 height 21
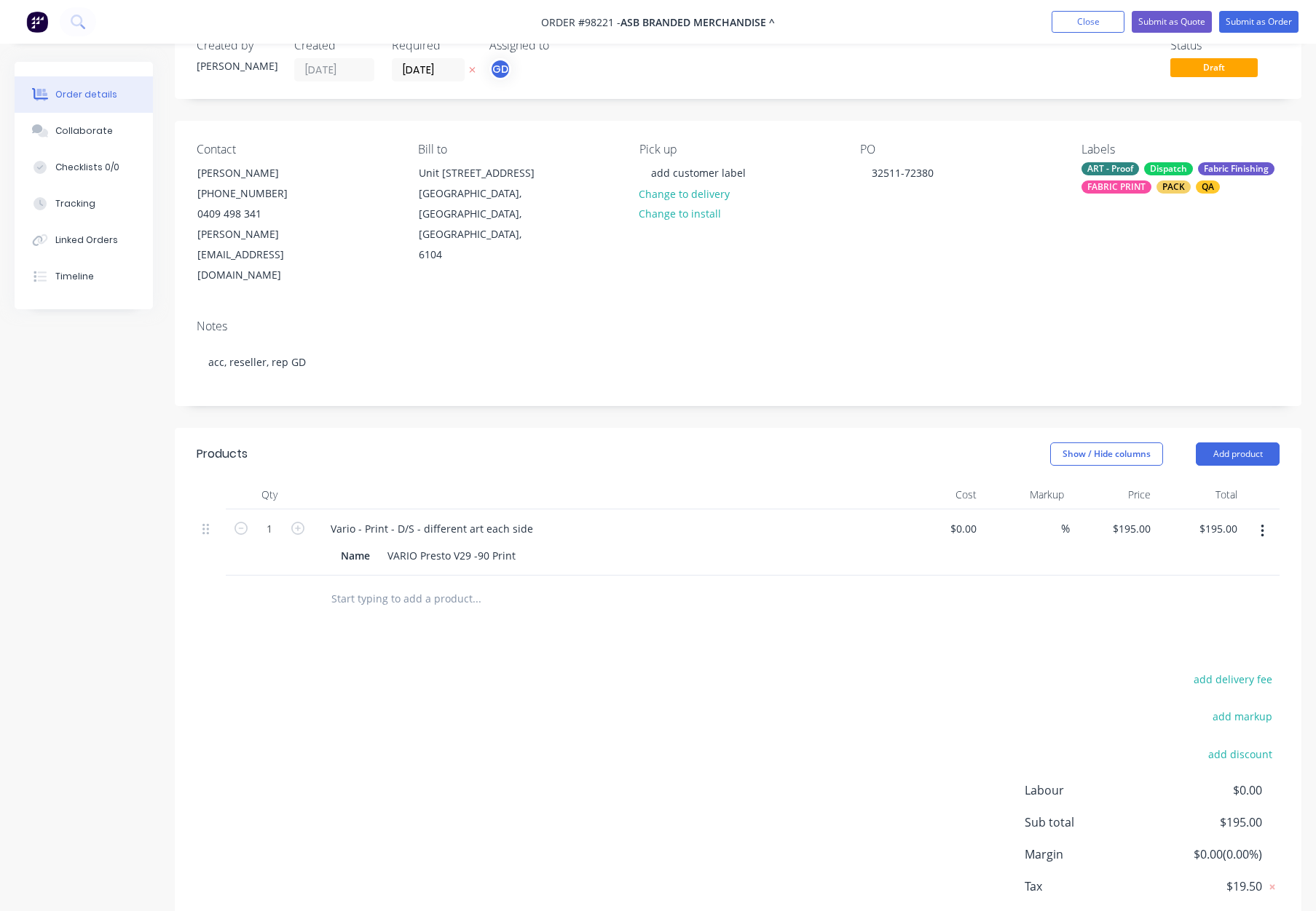
drag, startPoint x: 755, startPoint y: 619, endPoint x: 759, endPoint y: 612, distance: 8.1
click at [755, 619] on div "Products Show / Hide columns Add product Qty Cost Markup Price Total 1 Vario - …" at bounding box center [738, 700] width 1127 height 544
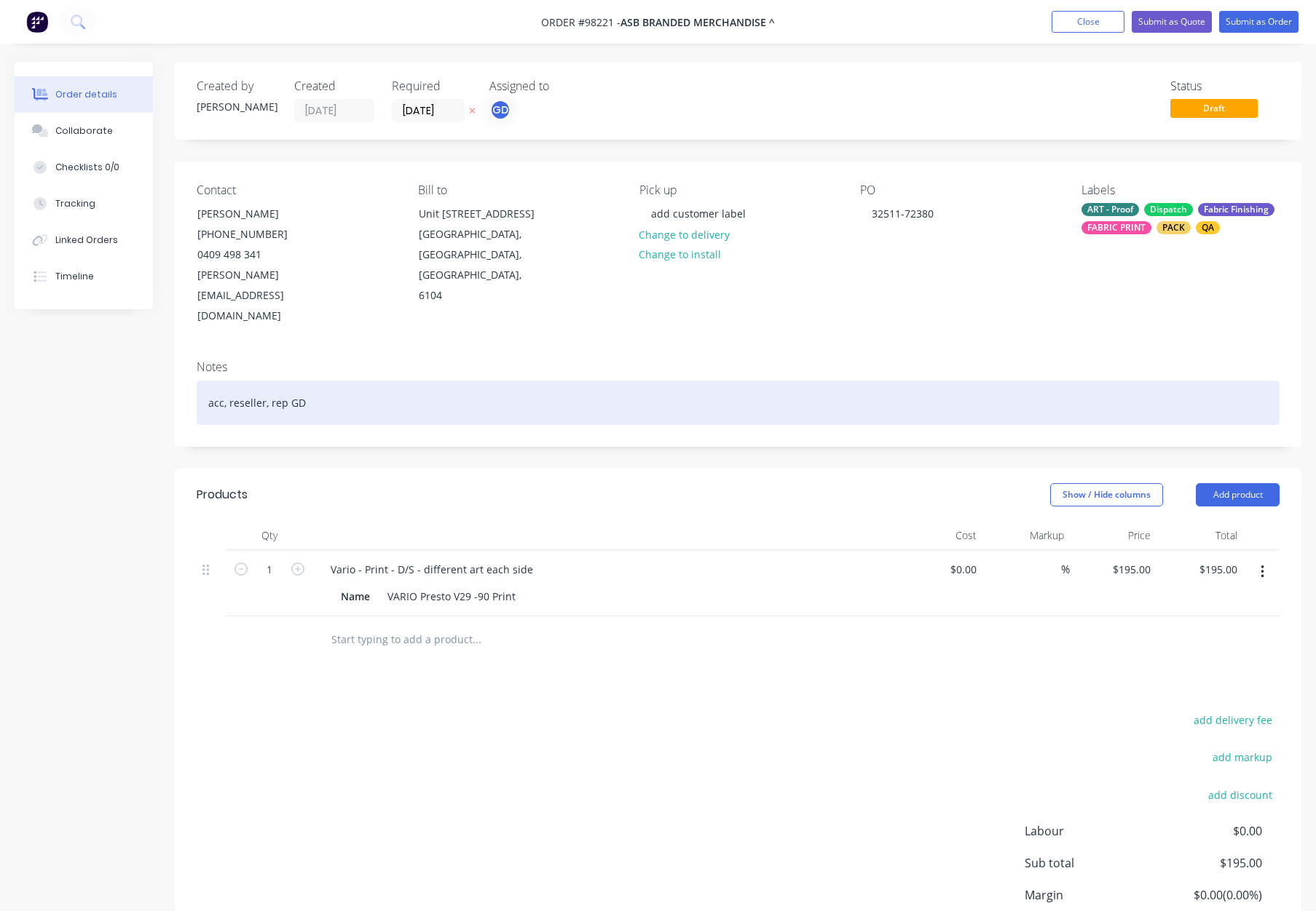
drag, startPoint x: 331, startPoint y: 352, endPoint x: 340, endPoint y: 356, distance: 9.8
click at [331, 380] on div "acc, reseller, rep GD" at bounding box center [738, 402] width 1083 height 44
click at [481, 380] on div "acc, reseller, rep GD" at bounding box center [738, 402] width 1083 height 44
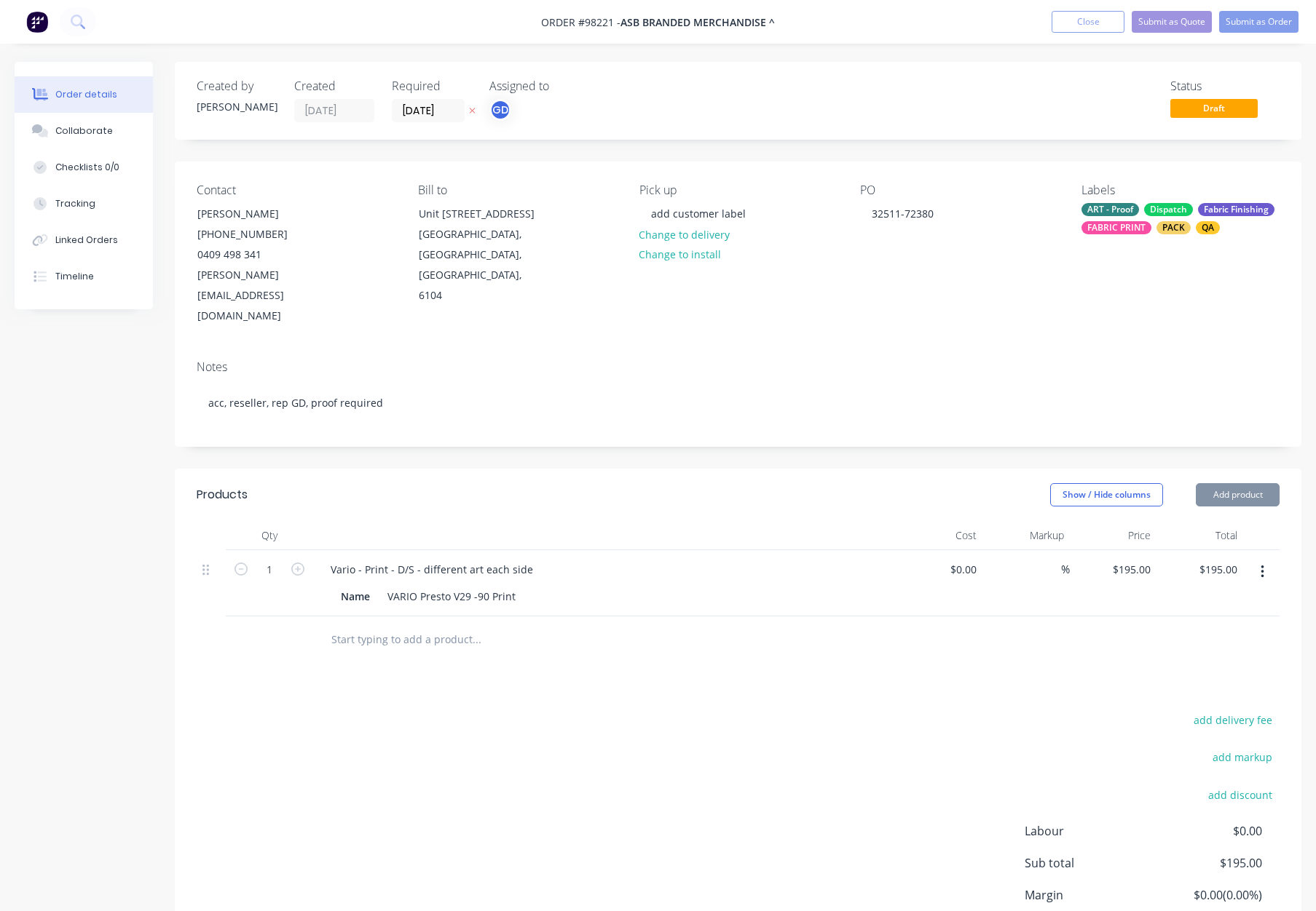
click at [608, 423] on div "Created by Gino Created 12/08/25 Required 19/08/25 Assigned to GD Status Draft …" at bounding box center [738, 537] width 1127 height 951
click at [1248, 25] on button "Submit as Order" at bounding box center [1258, 21] width 79 height 22
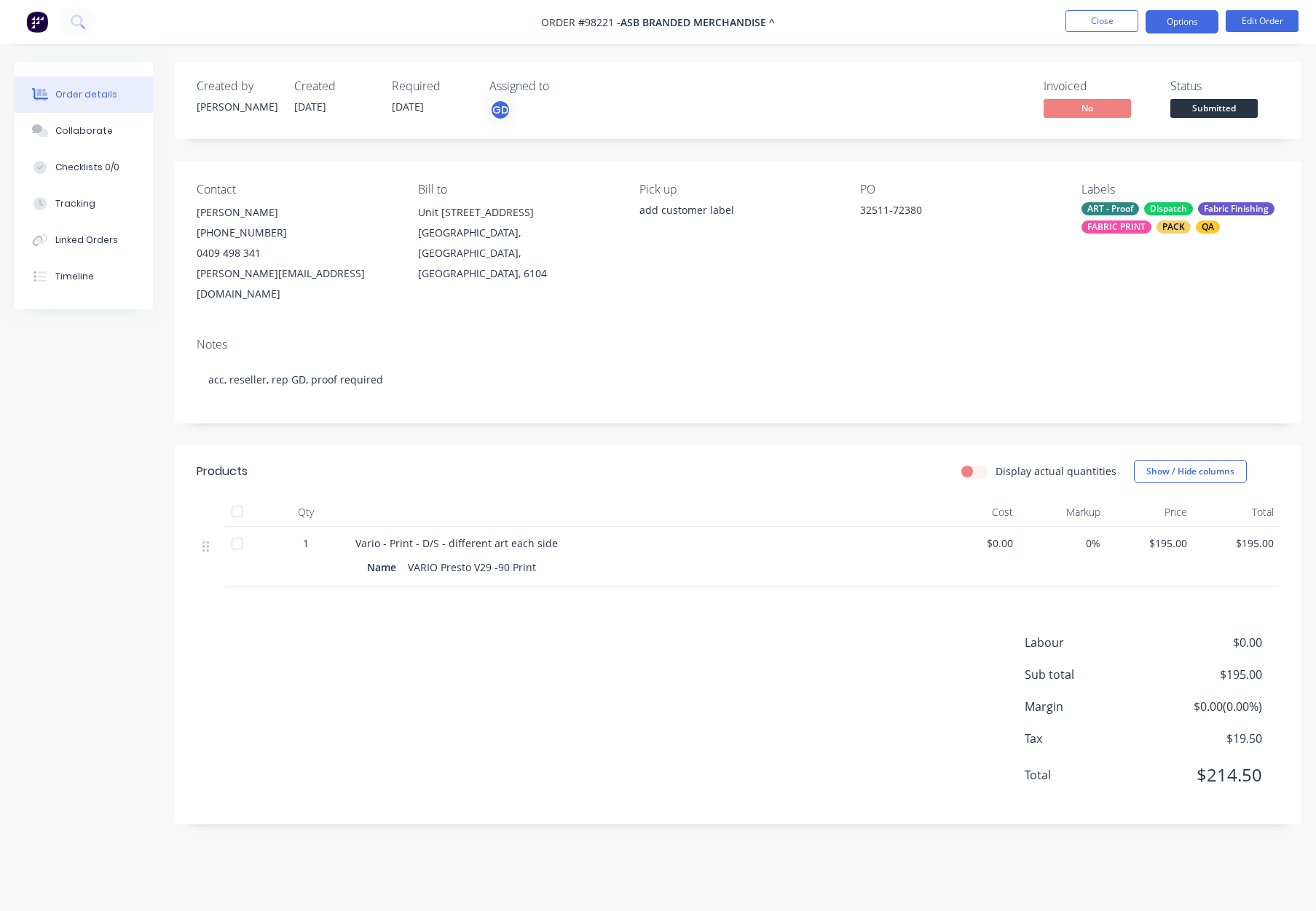
click at [1192, 20] on button "Options" at bounding box center [1182, 22] width 73 height 23
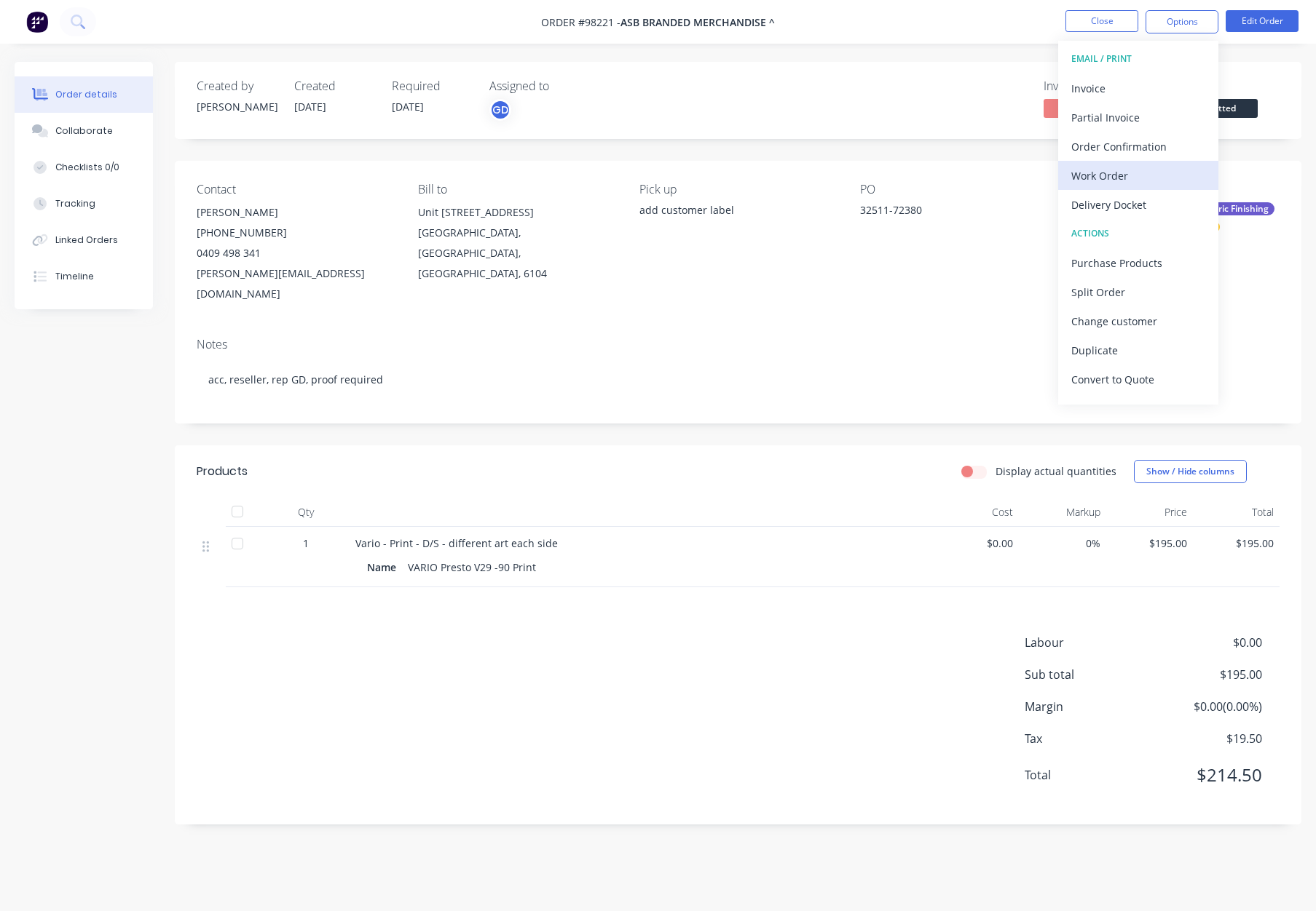
click at [1120, 172] on div "Work Order" at bounding box center [1138, 176] width 134 height 21
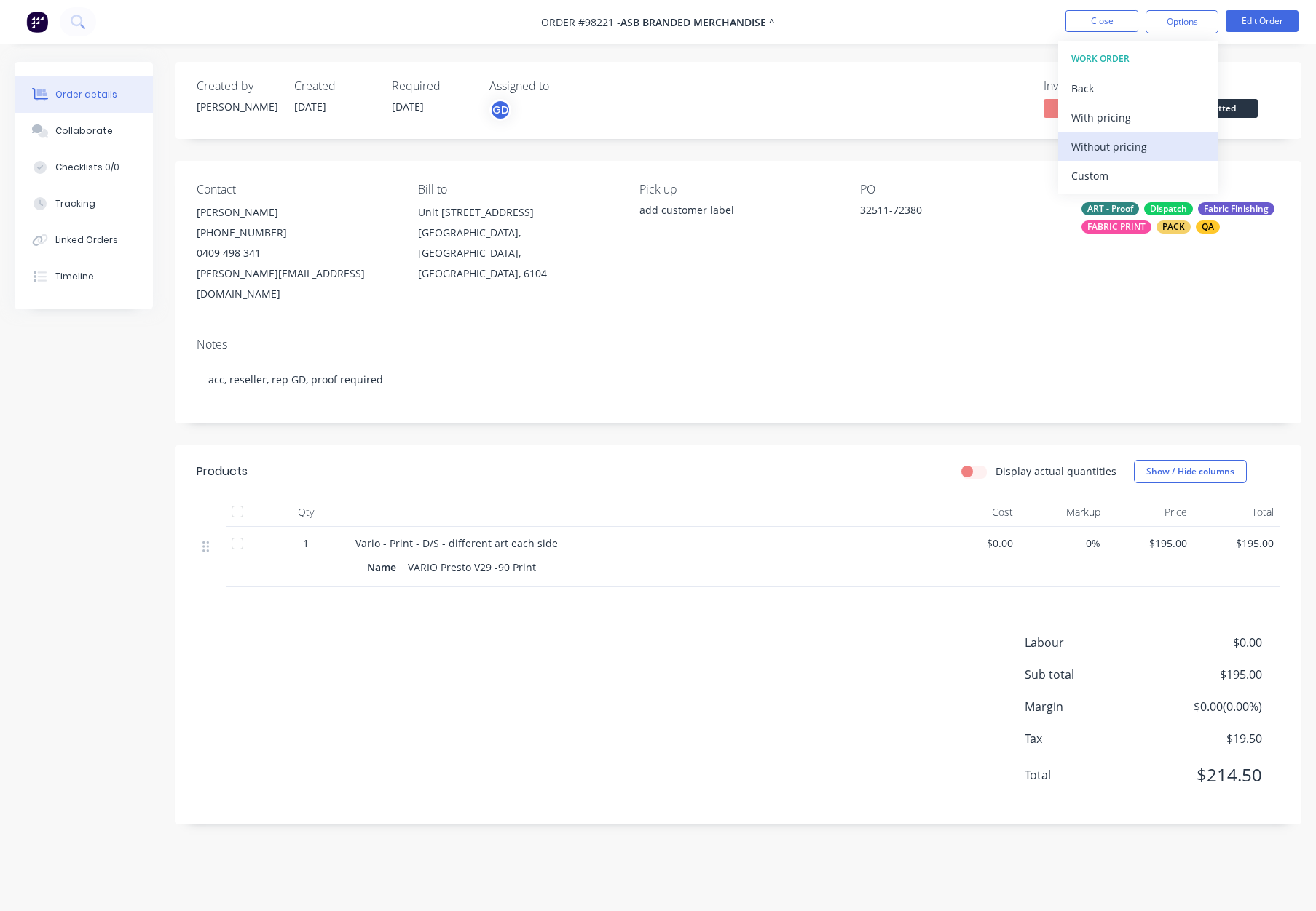
click at [1125, 148] on div "Without pricing" at bounding box center [1138, 146] width 134 height 21
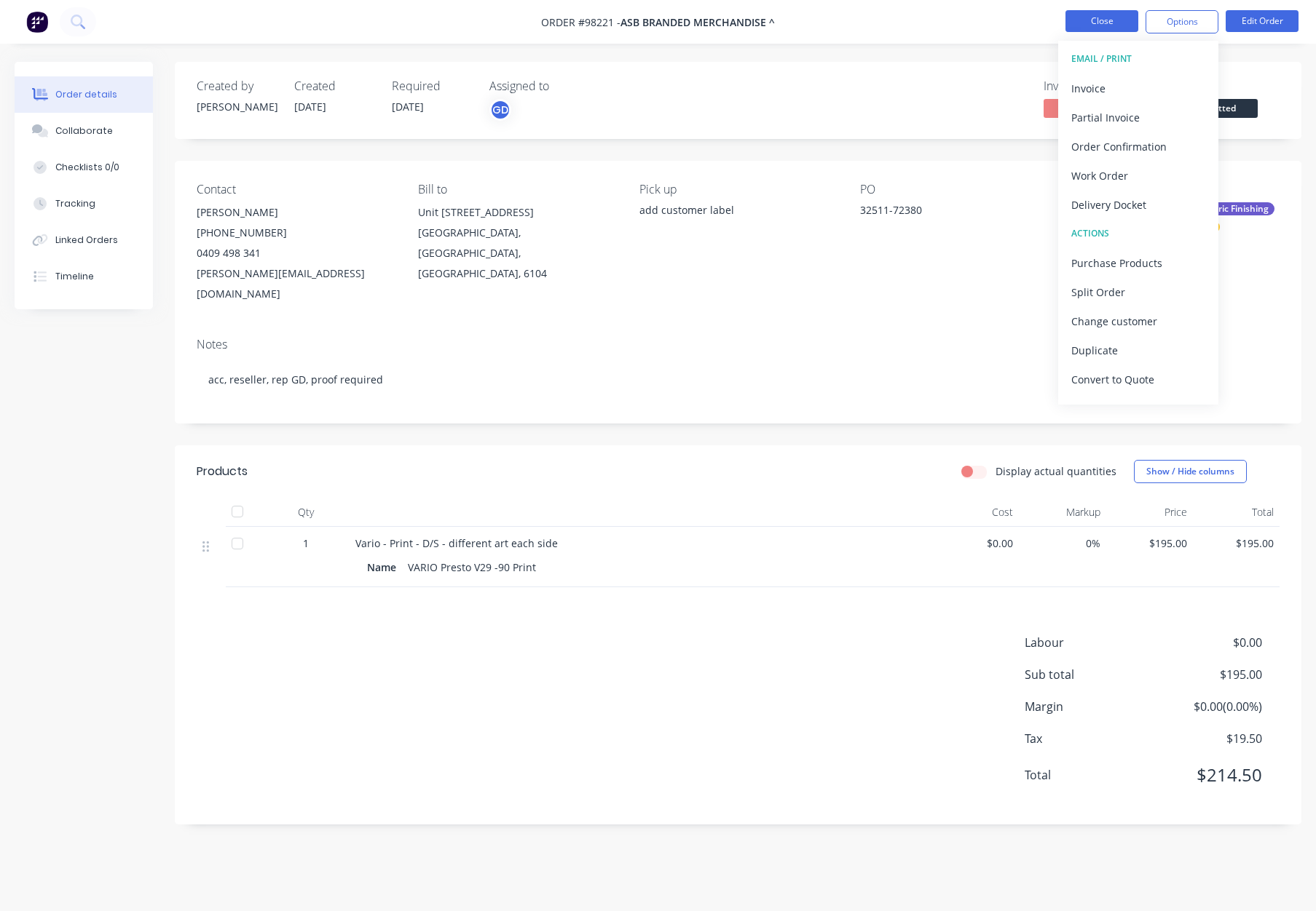
click at [1106, 25] on button "Close" at bounding box center [1102, 21] width 73 height 22
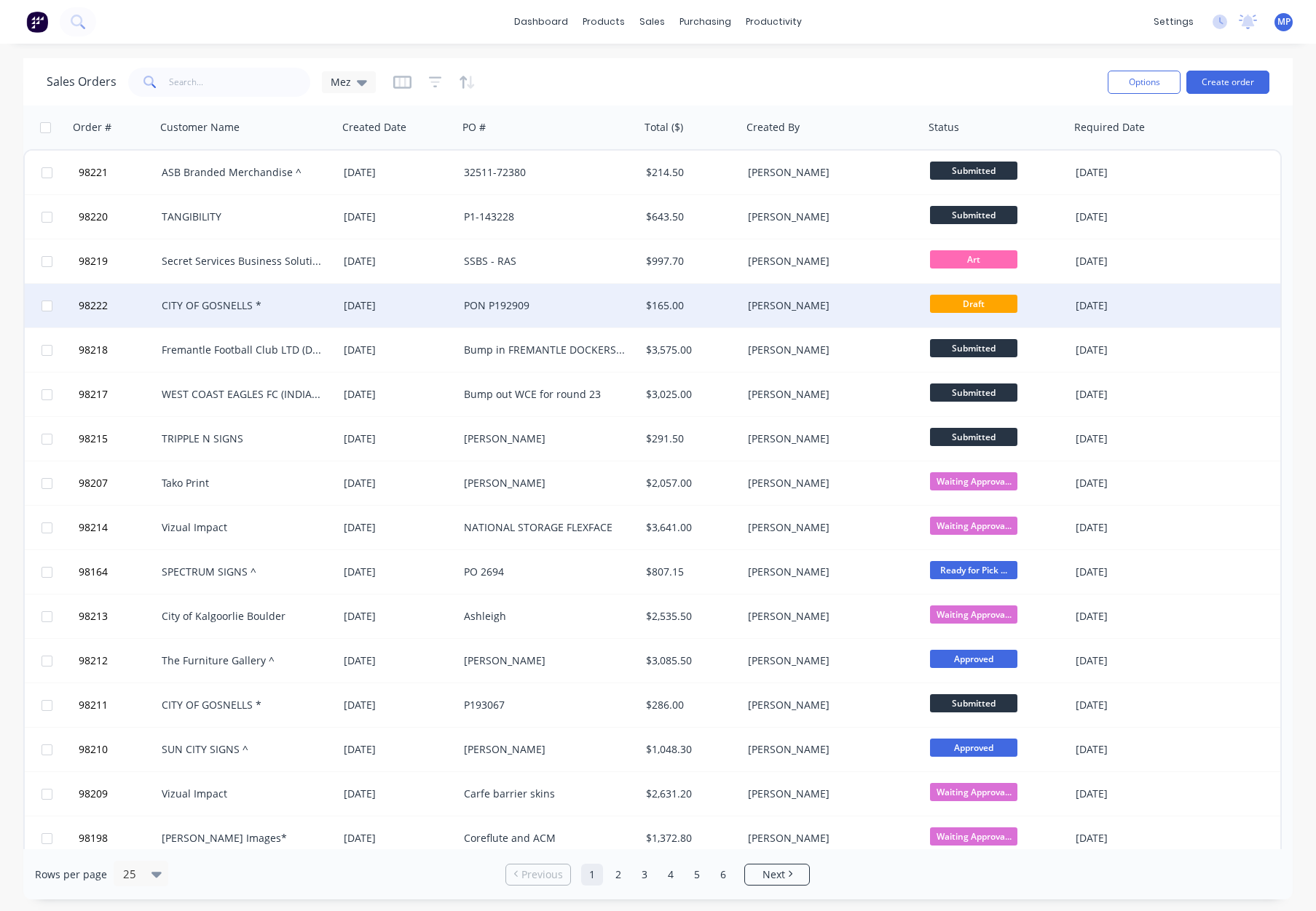
click at [887, 306] on div "[PERSON_NAME]" at bounding box center [828, 305] width 162 height 14
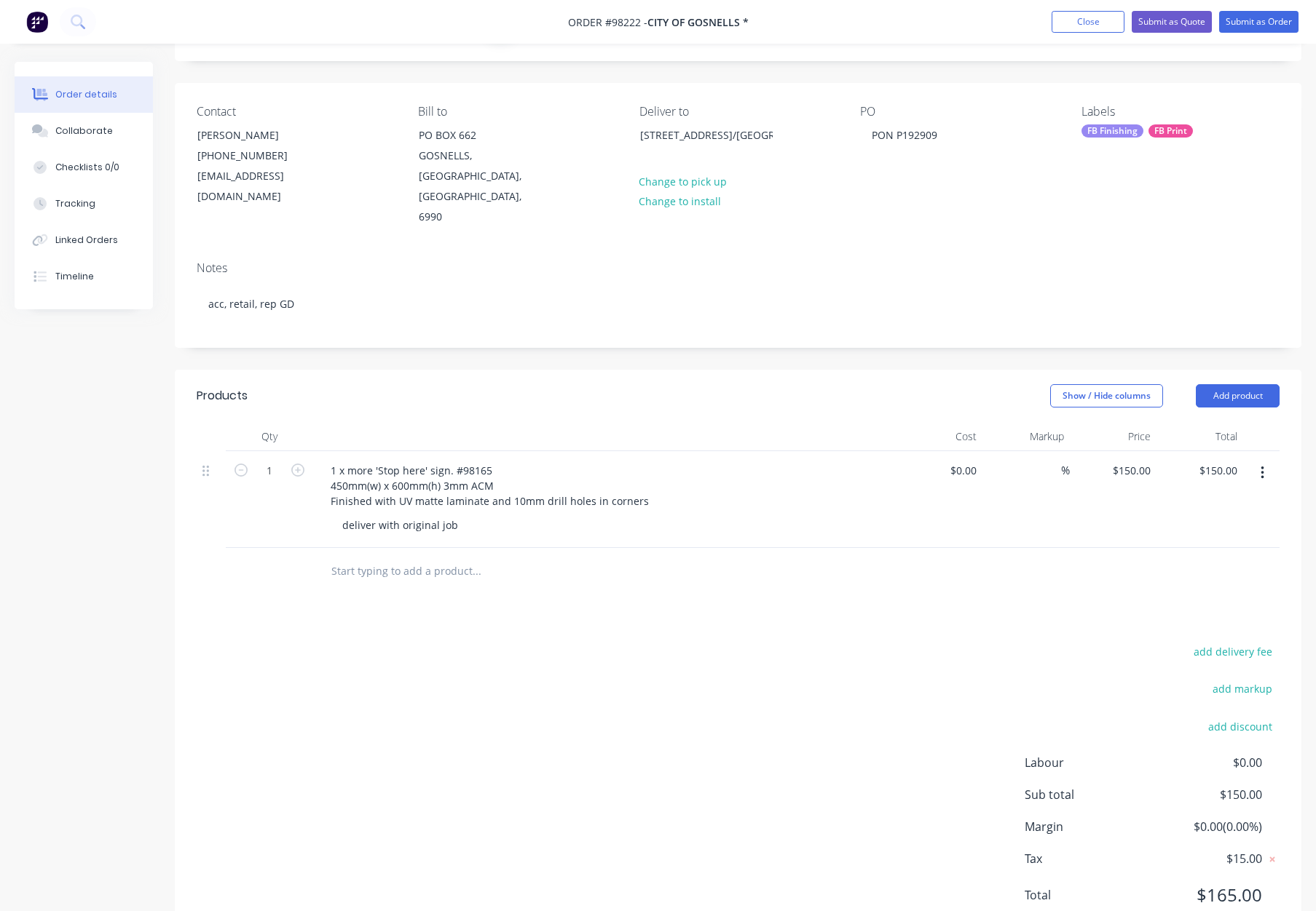
scroll to position [82, 0]
click at [1209, 380] on button "Add product" at bounding box center [1238, 392] width 84 height 23
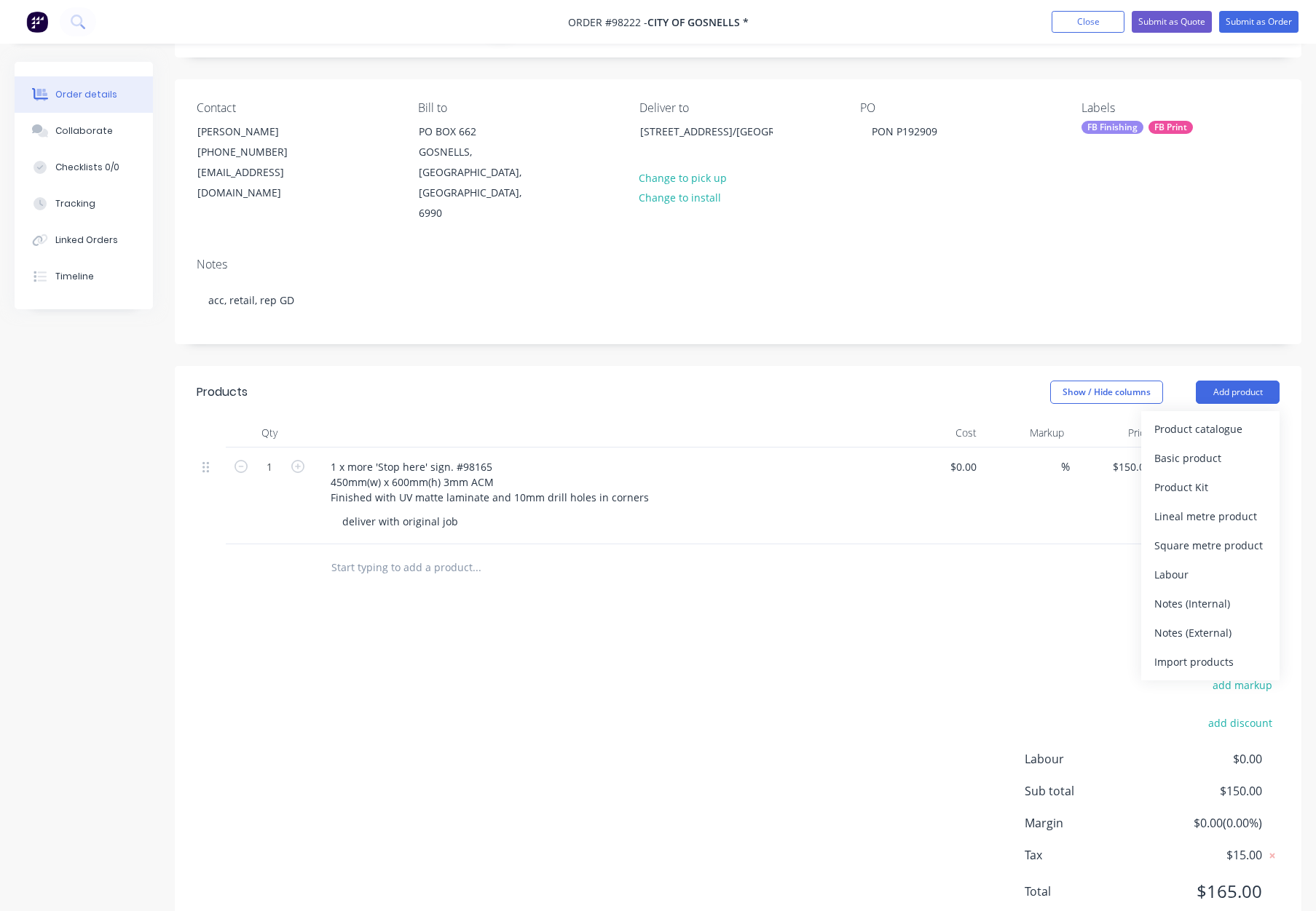
click at [1215, 593] on div "Notes (Internal)" at bounding box center [1210, 603] width 112 height 21
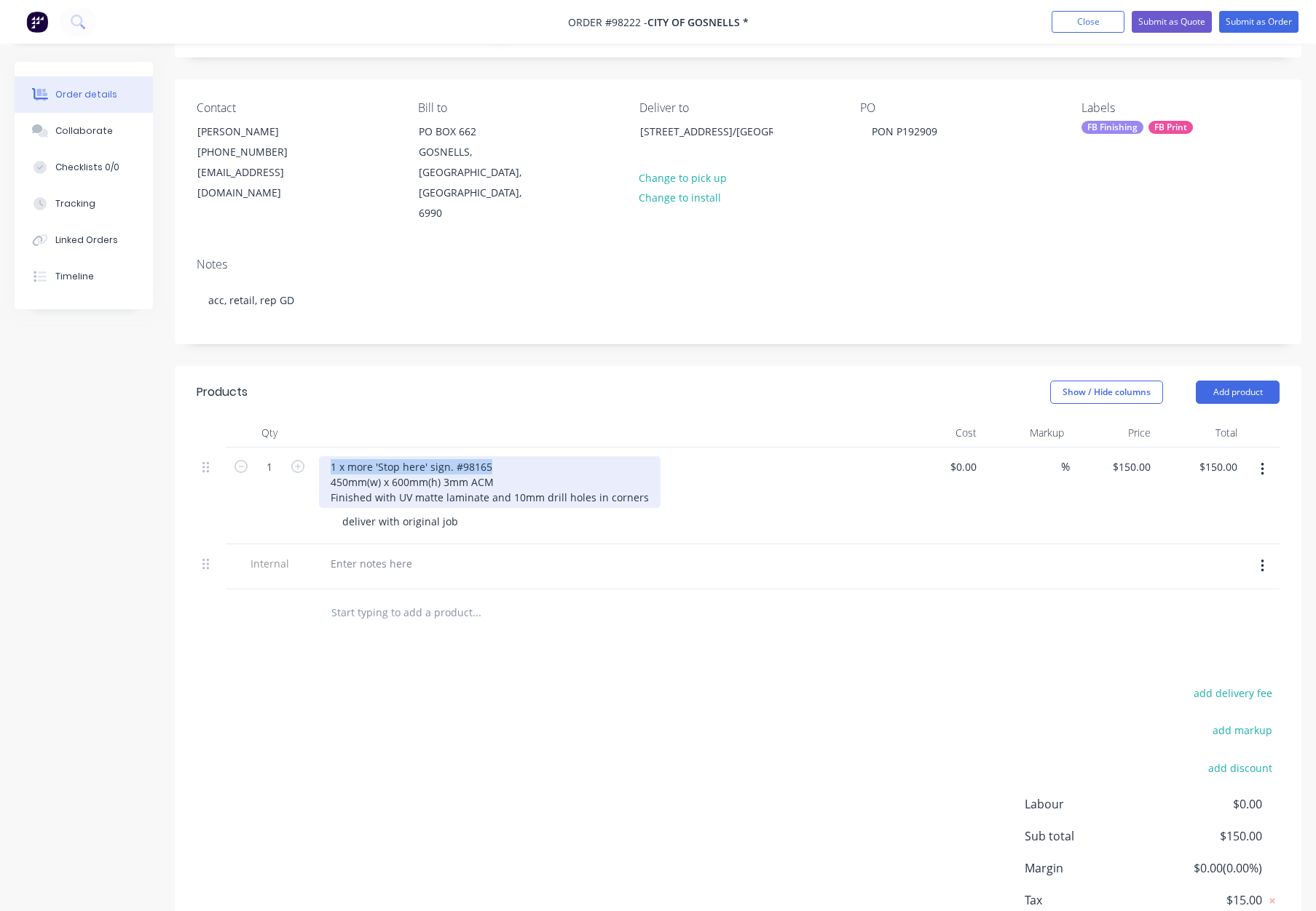
drag, startPoint x: 491, startPoint y: 425, endPoint x: 325, endPoint y: 423, distance: 166.0
click at [325, 456] on div "1 x more 'Stop here' sign. #98165 450mm(w) x 600mm(h) 3mm ACM Finished with UV …" at bounding box center [489, 482] width 341 height 52
copy div "1 x more 'Stop here' sign. #98165"
click at [357, 553] on div at bounding box center [371, 564] width 105 height 21
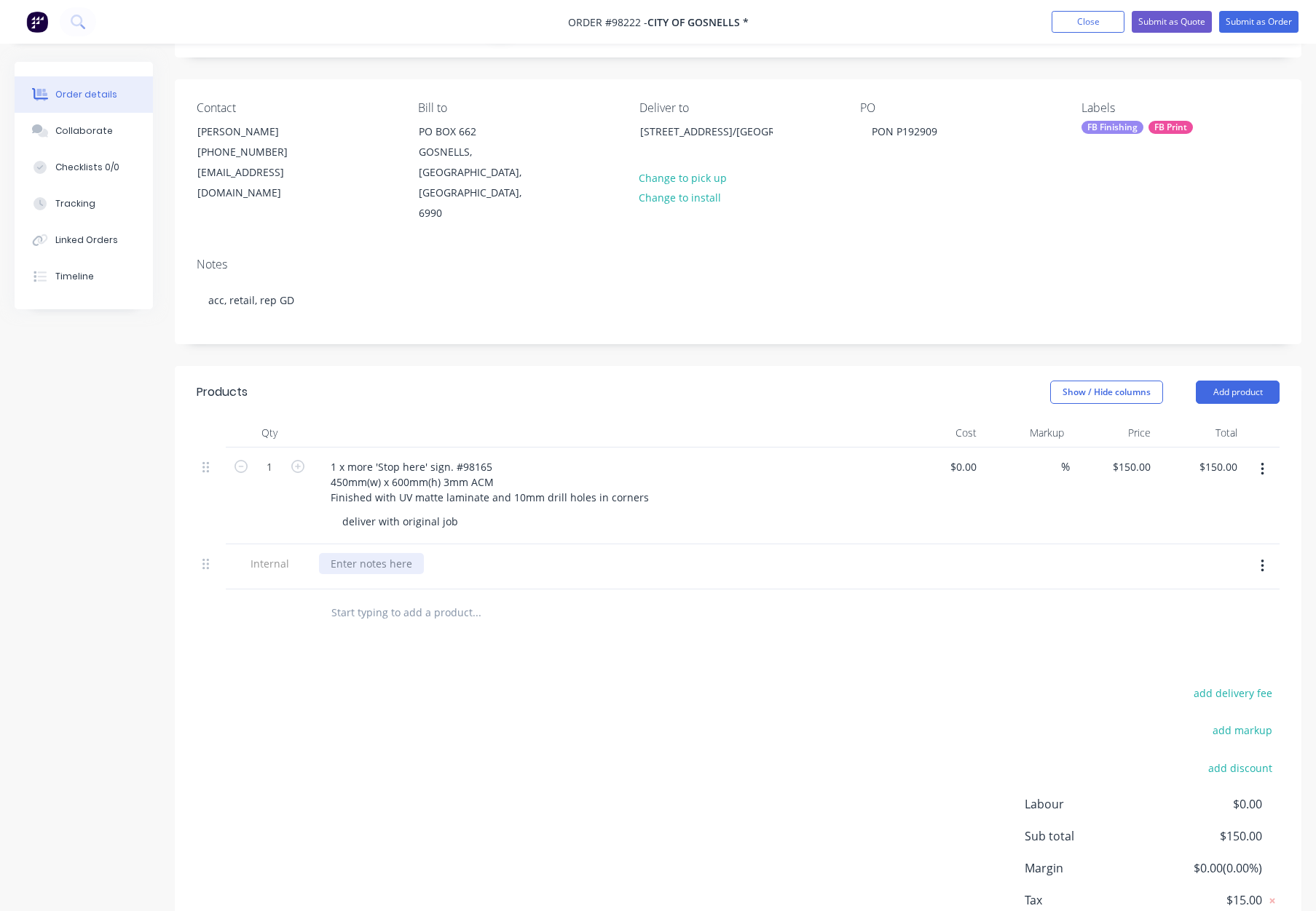
paste div
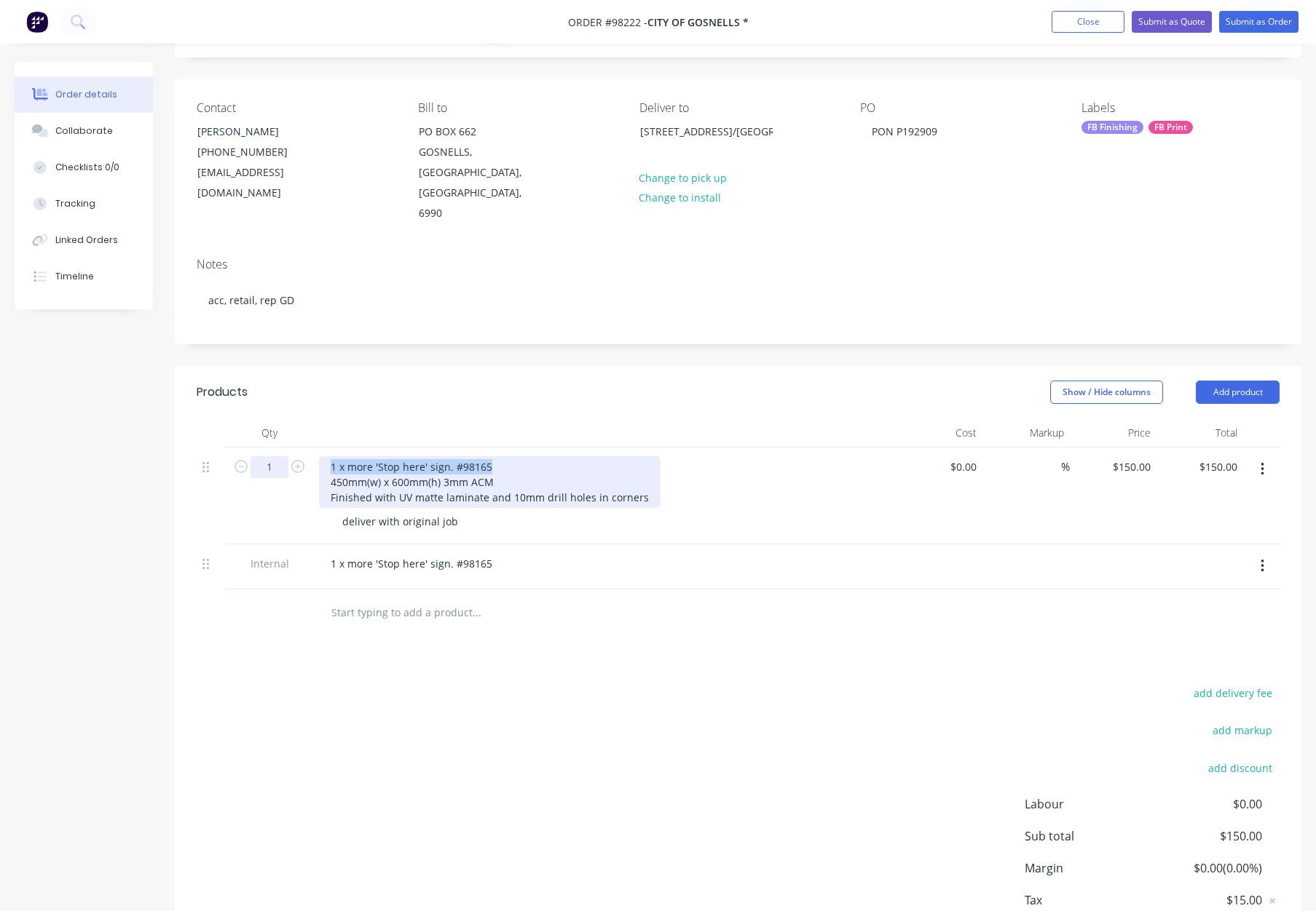
drag, startPoint x: 490, startPoint y: 426, endPoint x: 287, endPoint y: 422, distance: 203.0
click at [287, 447] on div "1 1 x more 'Stop here' sign. #98165 450mm(w) x 600mm(h) 3mm ACM Finished with U…" at bounding box center [738, 495] width 1083 height 97
click at [334, 456] on div "3mm ACM - 450mm(w) x 600mm(h) 3mm ACM Finished with UV matte laminate and 10mm …" at bounding box center [489, 482] width 341 height 52
drag, startPoint x: 493, startPoint y: 440, endPoint x: 307, endPoint y: 441, distance: 186.0
click at [307, 447] on div "1 3mm ACM - 450mm(w) x 600mm(h) 3mm ACM Finished with UV matte laminate and 10m…" at bounding box center [738, 495] width 1083 height 97
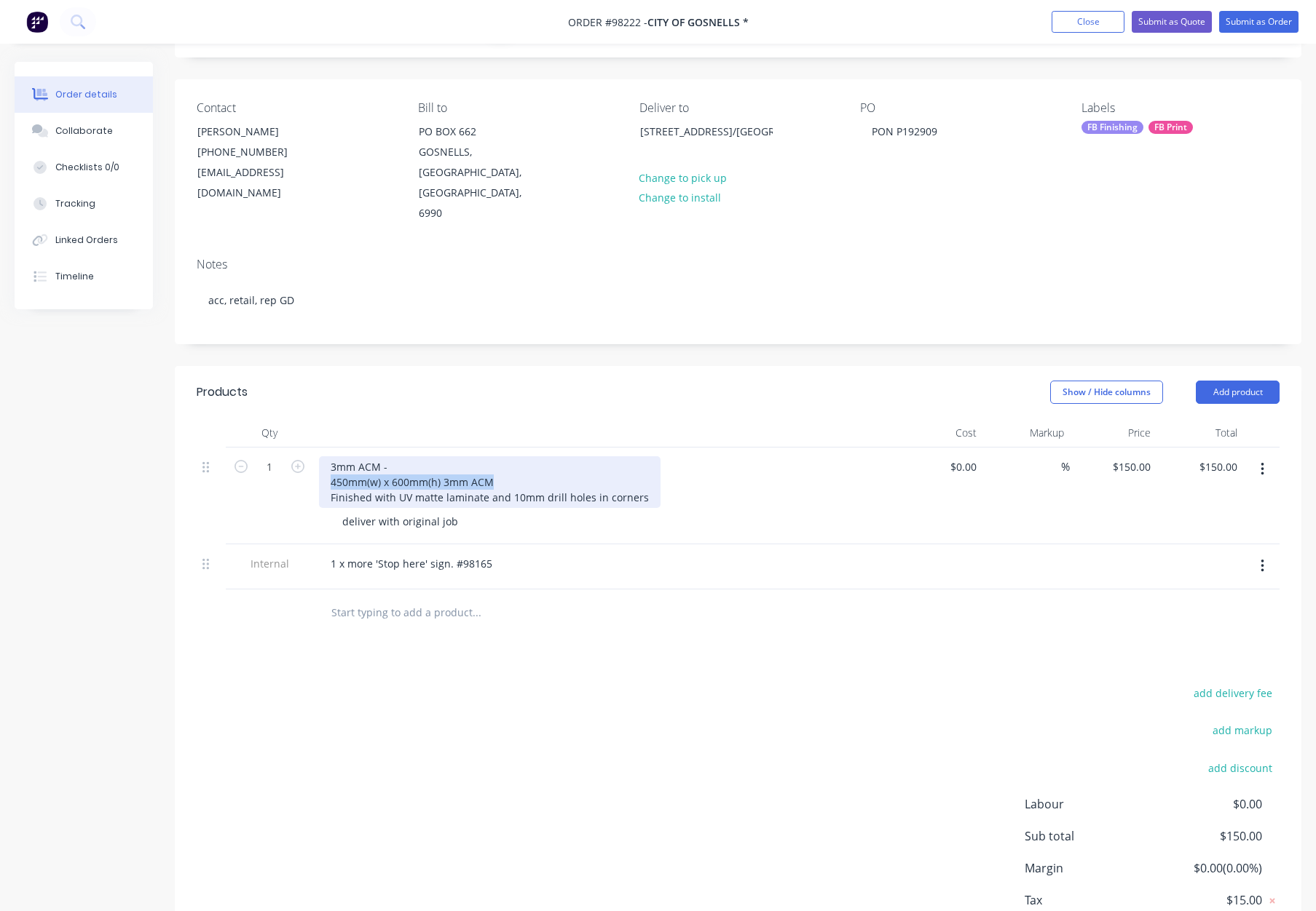
copy div "450mm(w) x 600mm(h) 3mm ACM"
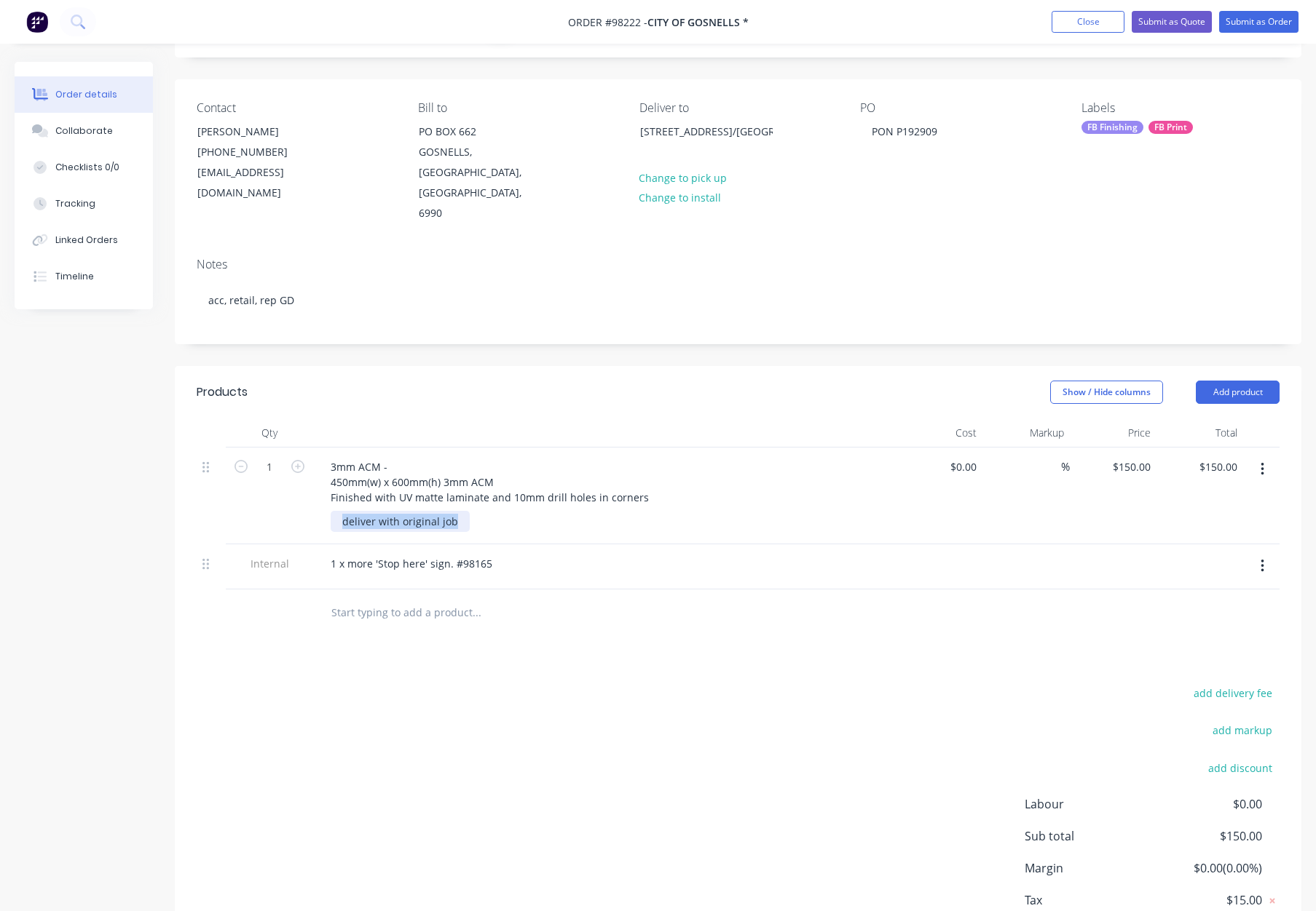
drag, startPoint x: 455, startPoint y: 483, endPoint x: 187, endPoint y: 483, distance: 268.0
click at [187, 484] on div "Qty Cost Markup Price Total 1 3mm ACM - 450mm(w) x 600mm(h) 3mm ACM Finished wi…" at bounding box center [738, 528] width 1127 height 218
paste div
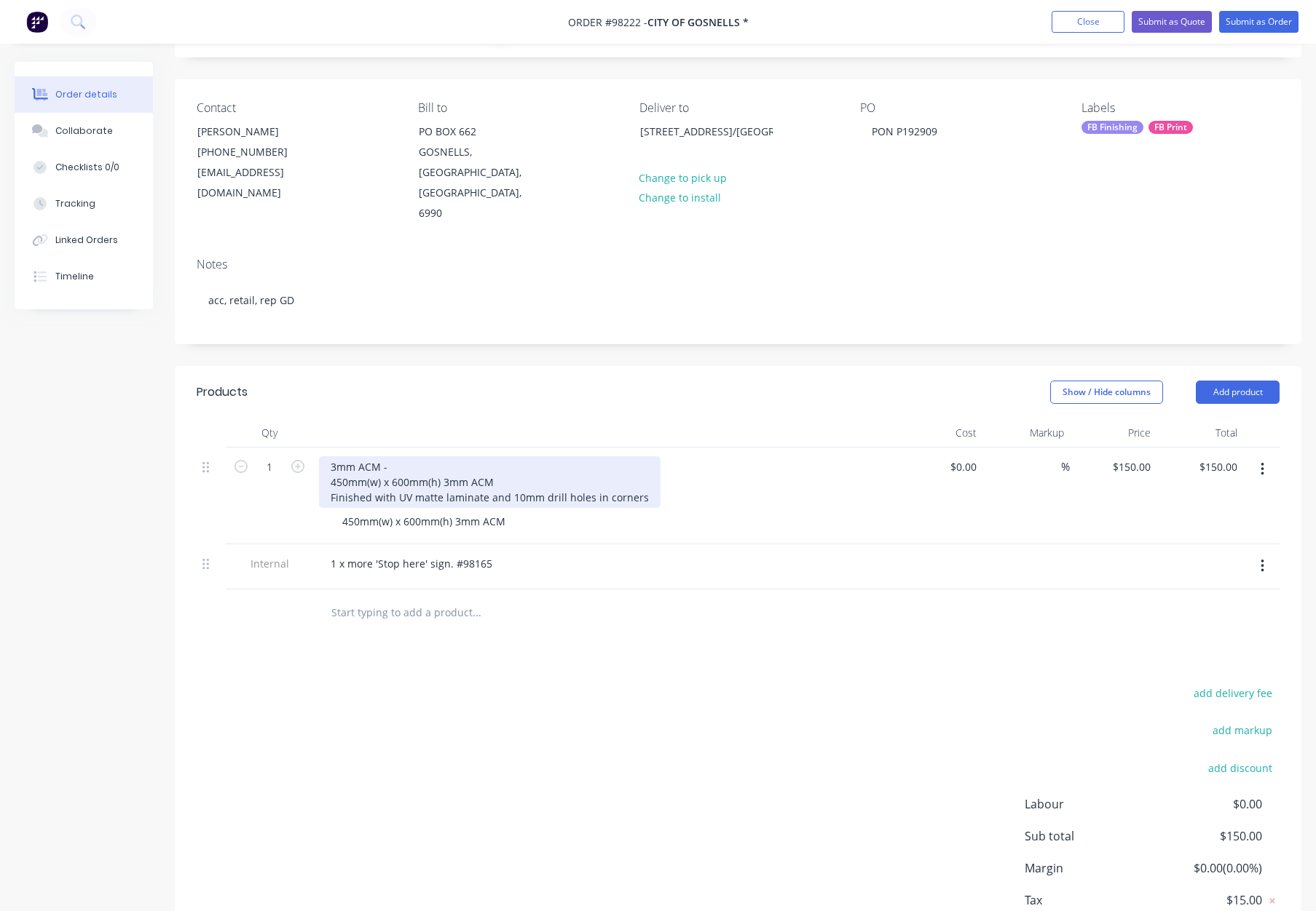
click at [327, 458] on div "3mm ACM - 450mm(w) x 600mm(h) 3mm ACM Finished with UV matte laminate and 10mm …" at bounding box center [489, 482] width 341 height 52
drag, startPoint x: 328, startPoint y: 442, endPoint x: 520, endPoint y: 440, distance: 192.0
click at [520, 456] on div "3mm ACM - 450mm(w) x 600mm(h) 3mm ACM Finished with UV matte laminate and 10mm …" at bounding box center [489, 482] width 341 height 52
click at [326, 456] on div "3mm ACM - Finished with UV matte laminate and 10mm drill holes in corners" at bounding box center [489, 482] width 341 height 52
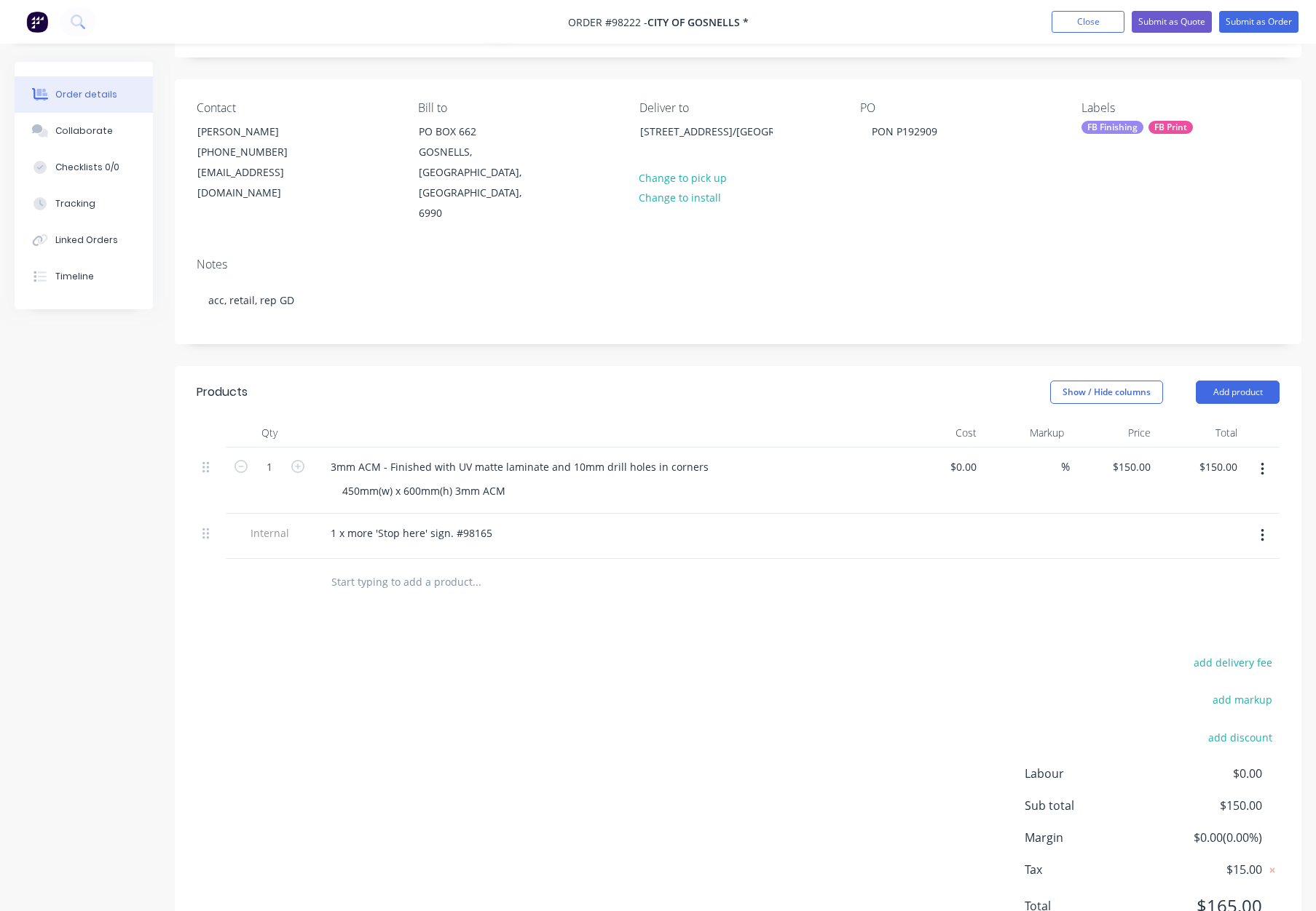
click at [444, 380] on div "Show / Hide columns Add product" at bounding box center [853, 392] width 853 height 23
drag, startPoint x: 493, startPoint y: 489, endPoint x: 552, endPoint y: 494, distance: 59.2
click at [495, 523] on div "1 x more 'Stop here' sign. #98165" at bounding box center [410, 533] width 185 height 21
click at [661, 568] on div at bounding box center [537, 582] width 437 height 29
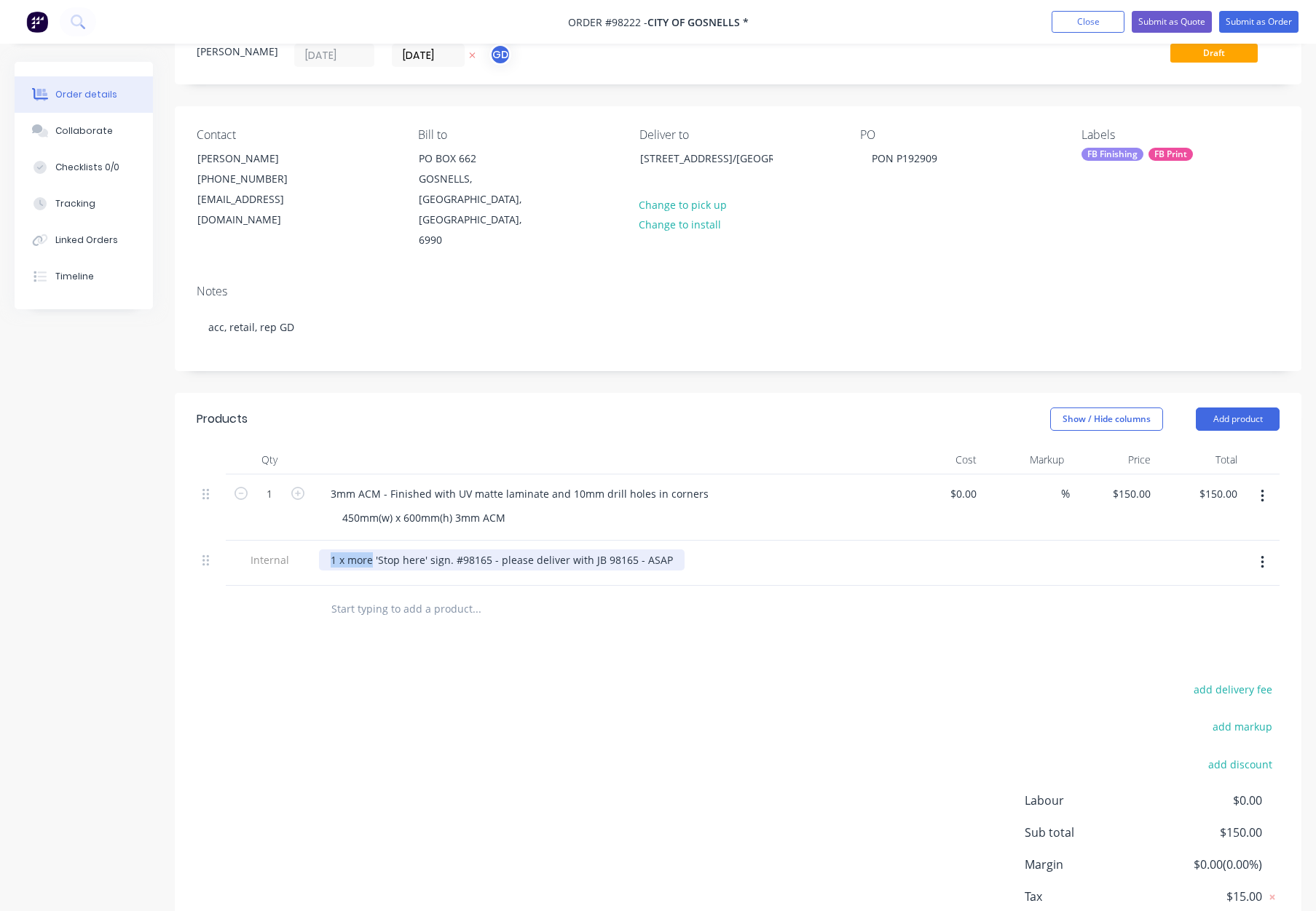
drag, startPoint x: 363, startPoint y: 520, endPoint x: 325, endPoint y: 520, distance: 38.0
click at [325, 550] on div "1 x more 'Stop here' sign. #98165 - please deliver with JB 98165 - ASAP" at bounding box center [501, 560] width 365 height 21
click at [624, 595] on div at bounding box center [537, 609] width 437 height 29
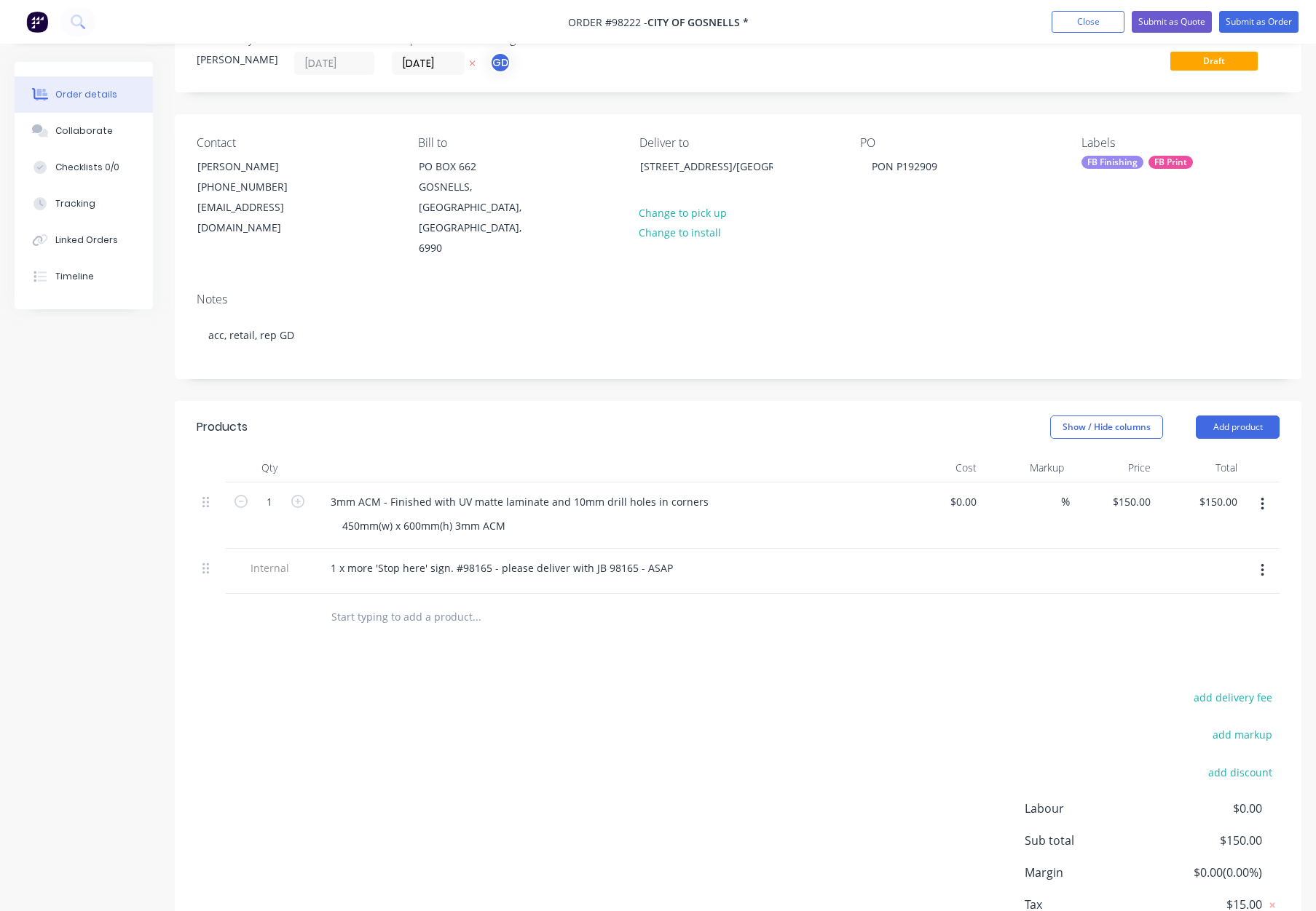
scroll to position [0, 0]
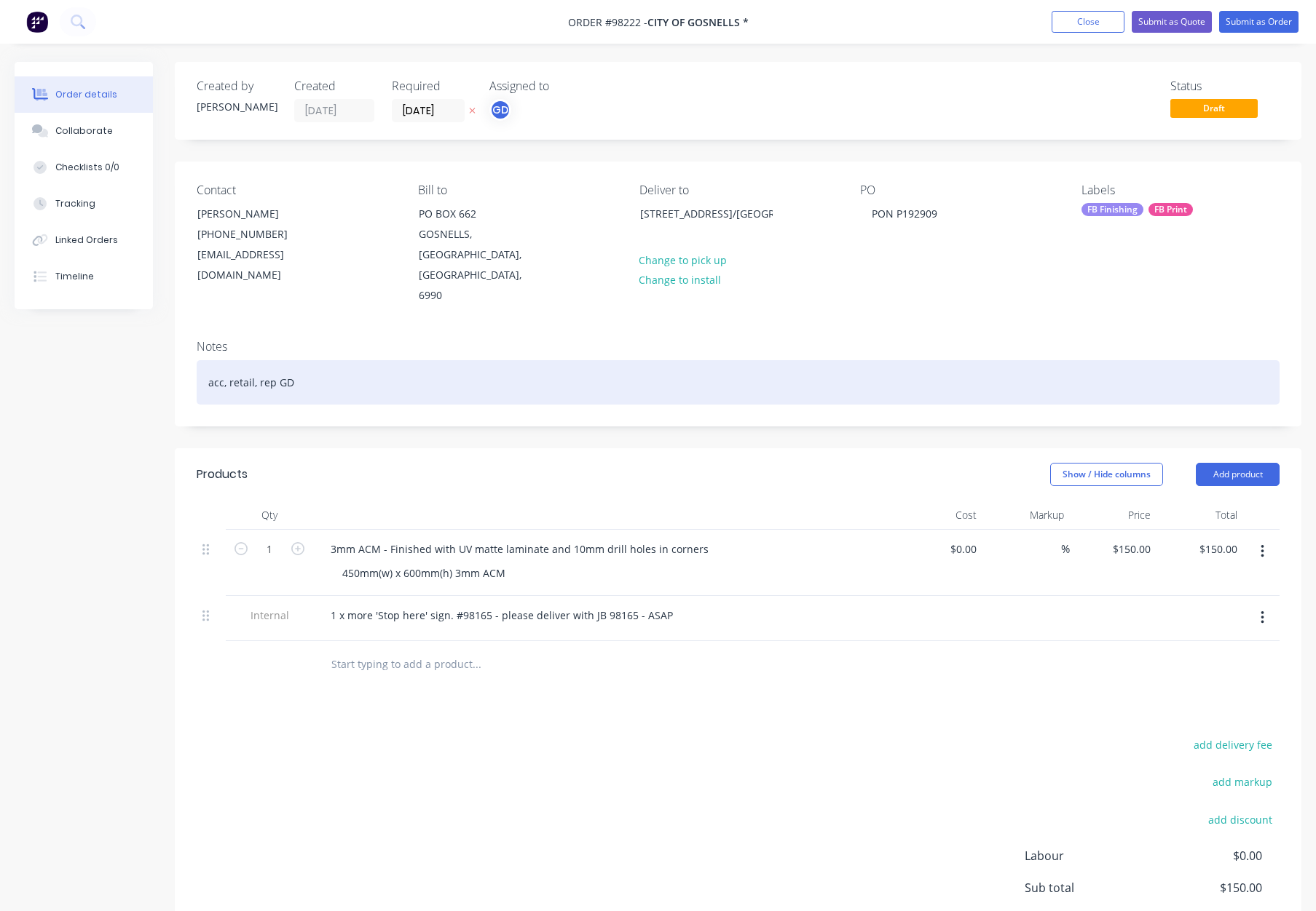
click at [436, 360] on div "acc, retail, rep GD" at bounding box center [738, 382] width 1083 height 44
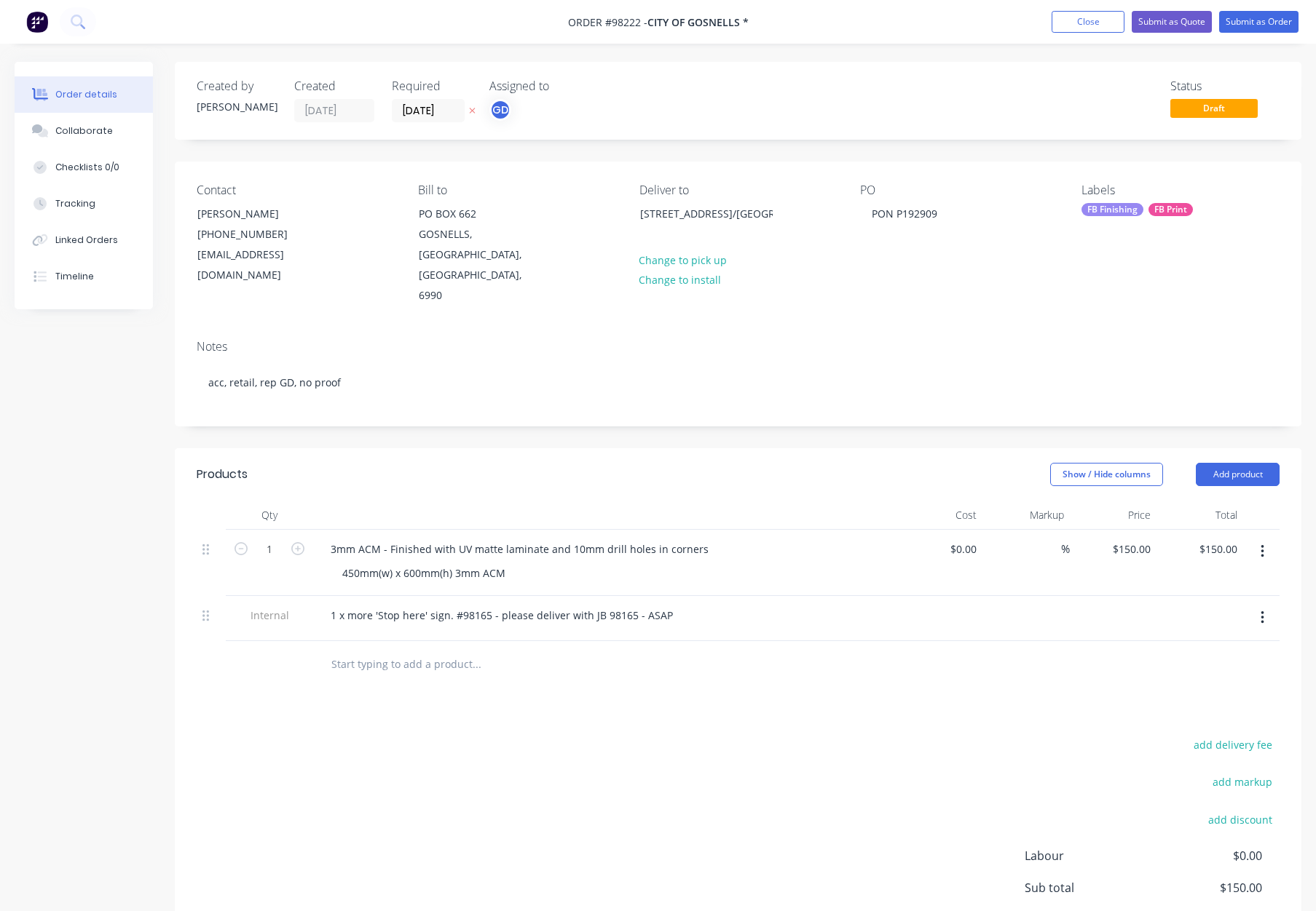
click at [599, 448] on header "Products Show / Hide columns Add product" at bounding box center [738, 474] width 1127 height 53
click at [1125, 212] on div "FB Finishing" at bounding box center [1112, 209] width 62 height 13
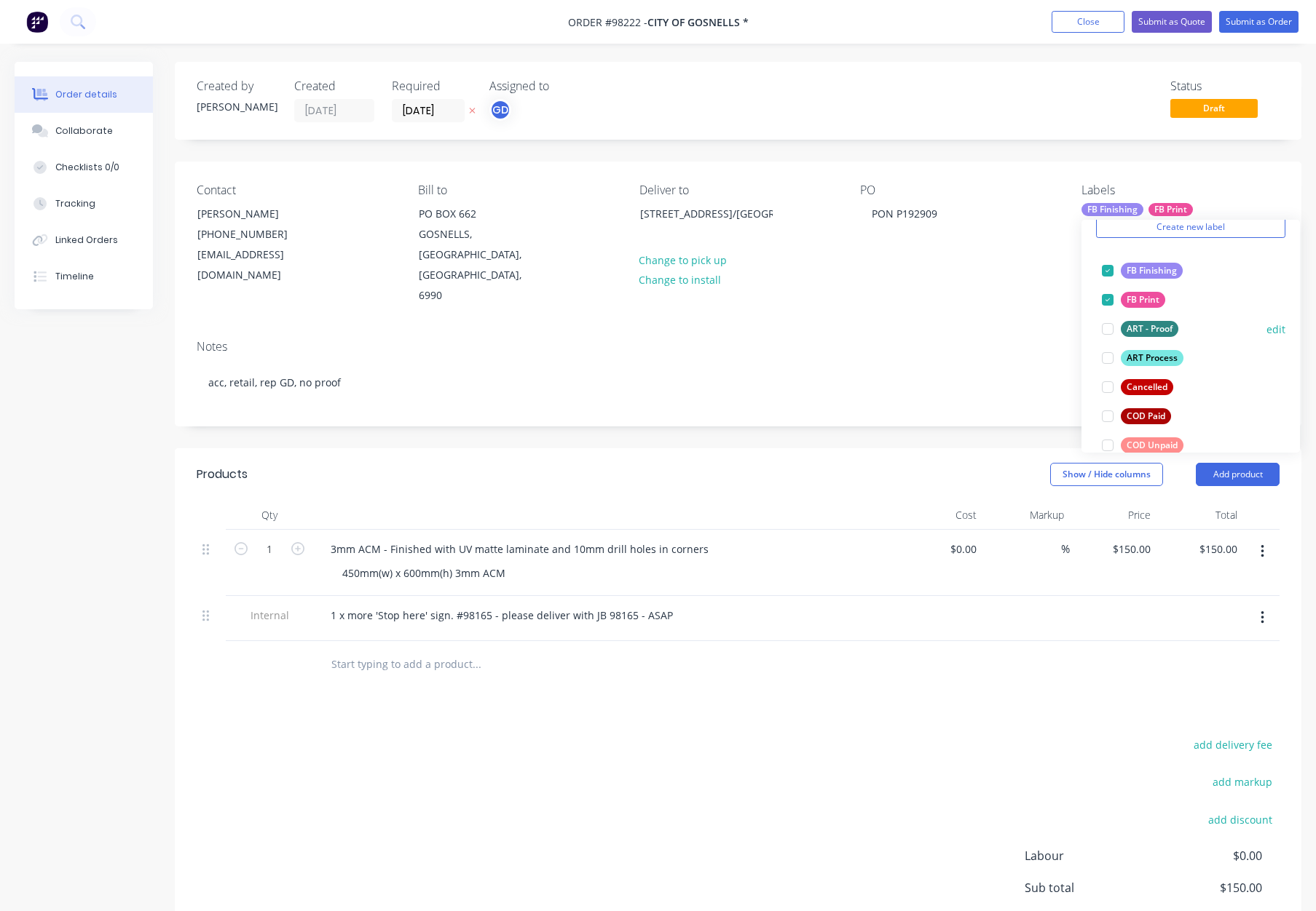
click at [1152, 353] on div "ART Process" at bounding box center [1152, 358] width 62 height 16
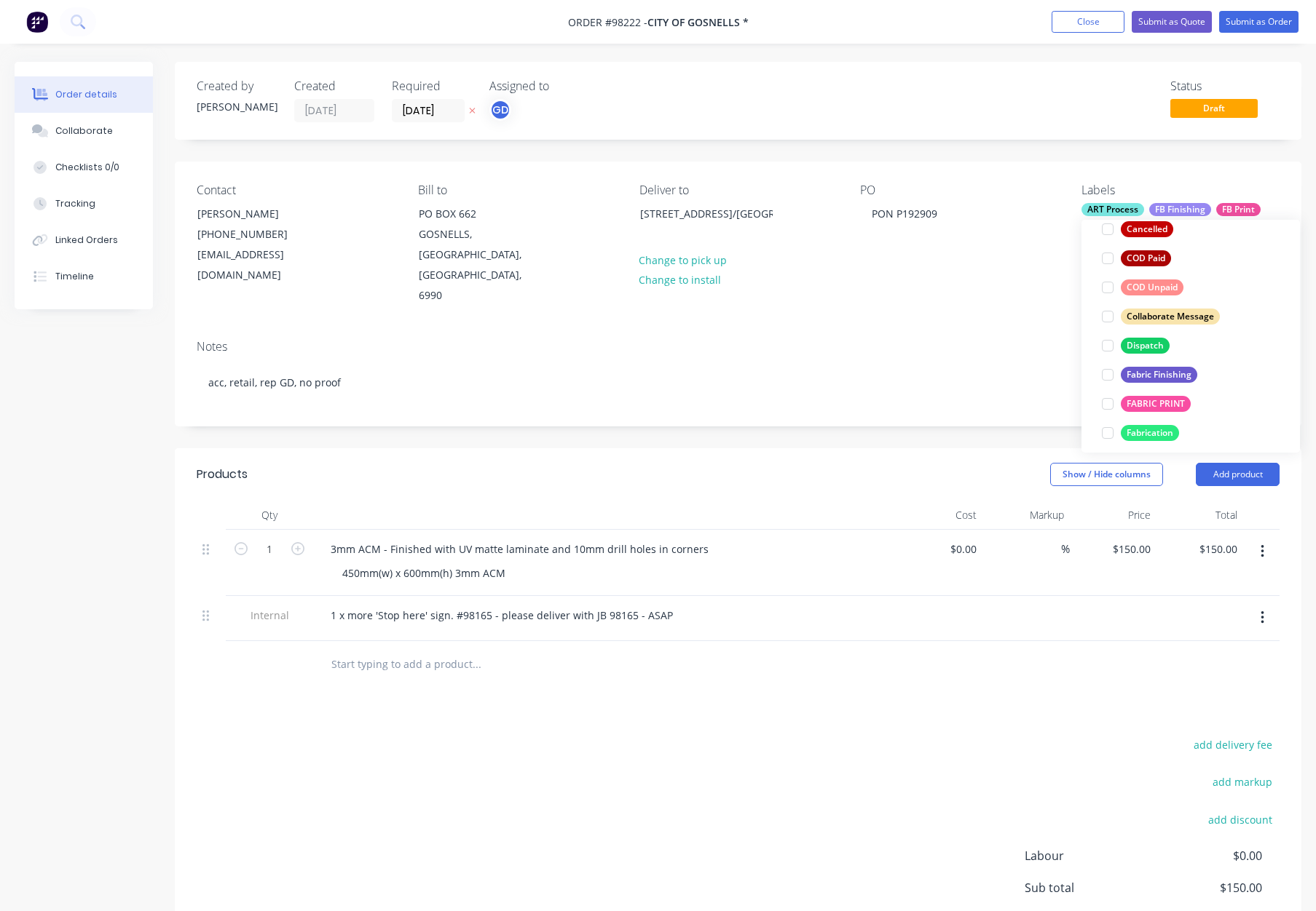
click at [1148, 336] on button "Dispatch" at bounding box center [1135, 345] width 79 height 20
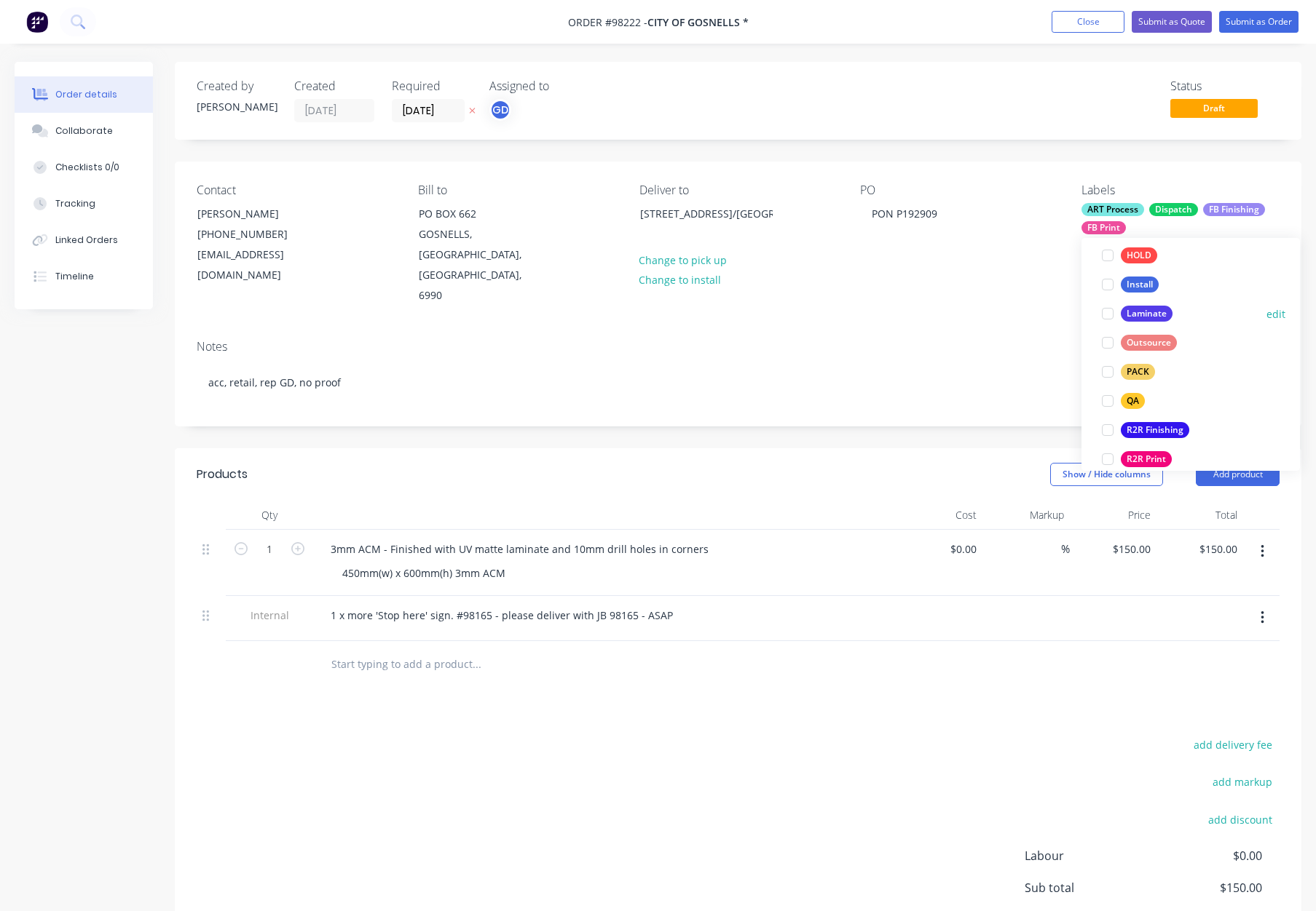
drag, startPoint x: 1146, startPoint y: 310, endPoint x: 1164, endPoint y: 310, distance: 18.0
click at [1146, 310] on div "Laminate" at bounding box center [1147, 314] width 52 height 16
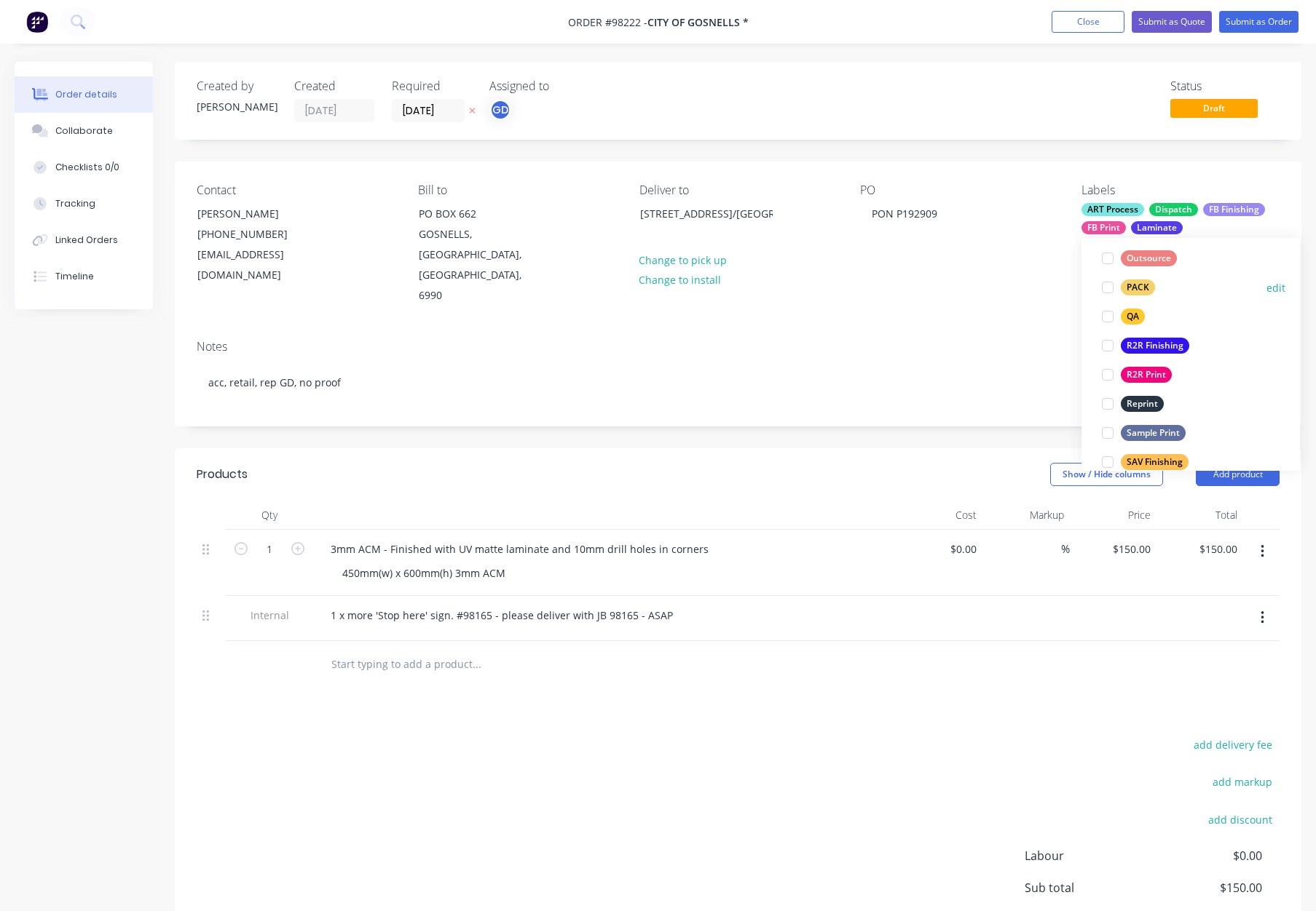
drag, startPoint x: 1130, startPoint y: 276, endPoint x: 1163, endPoint y: 288, distance: 35.1
click at [1130, 277] on button "PACK" at bounding box center [1129, 287] width 65 height 20
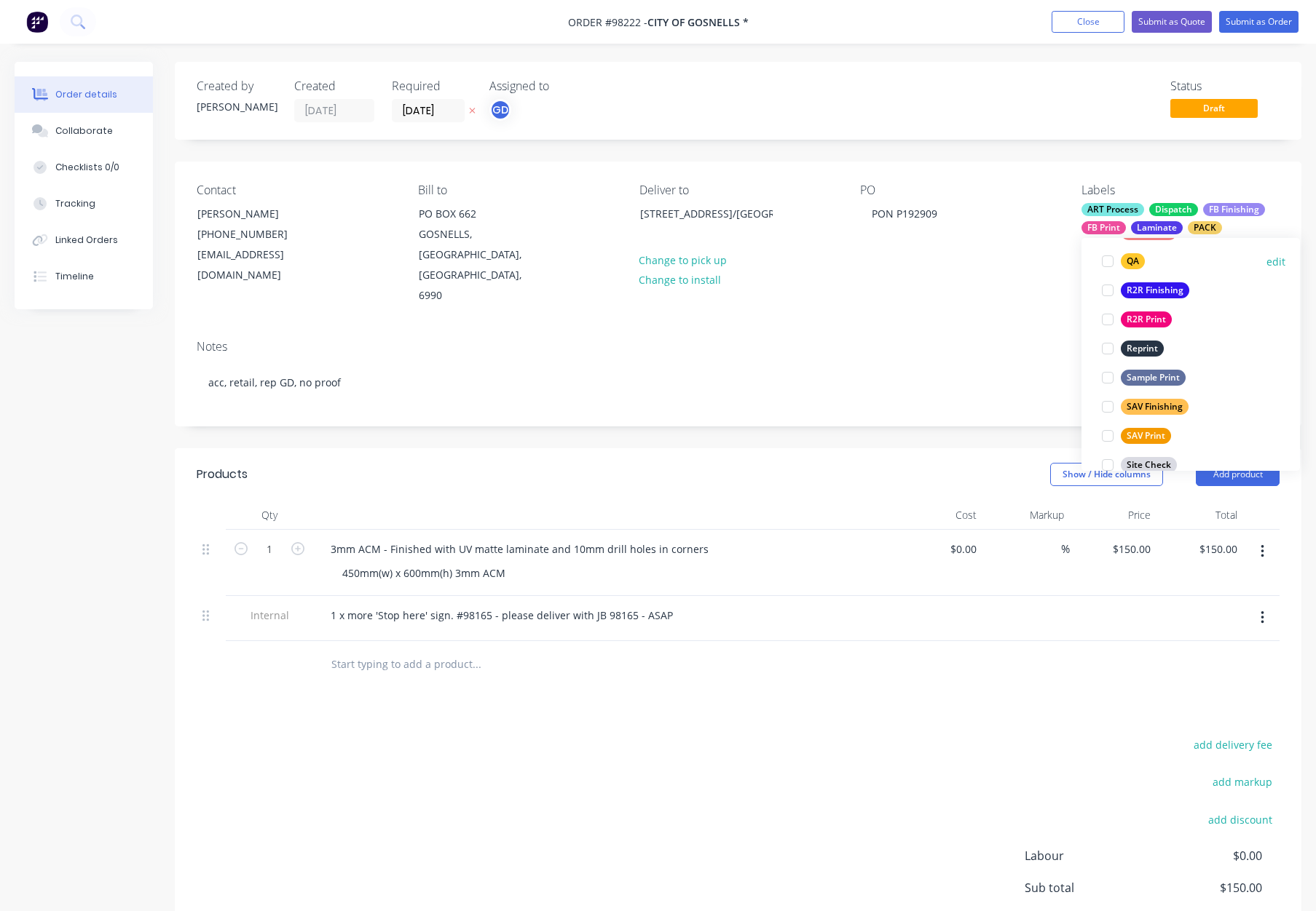
click at [1140, 267] on div "QA" at bounding box center [1132, 261] width 24 height 16
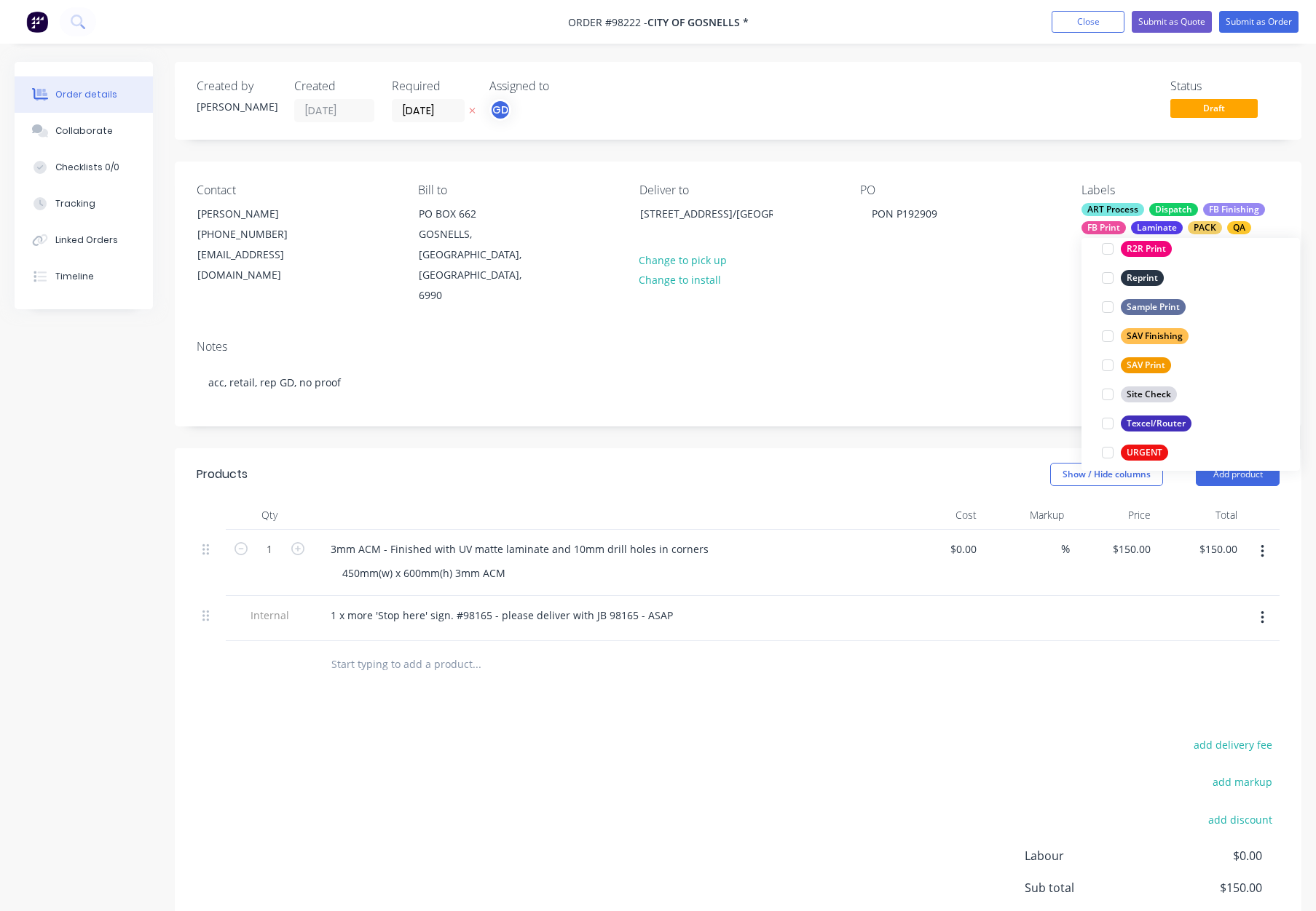
scroll to position [699, 0]
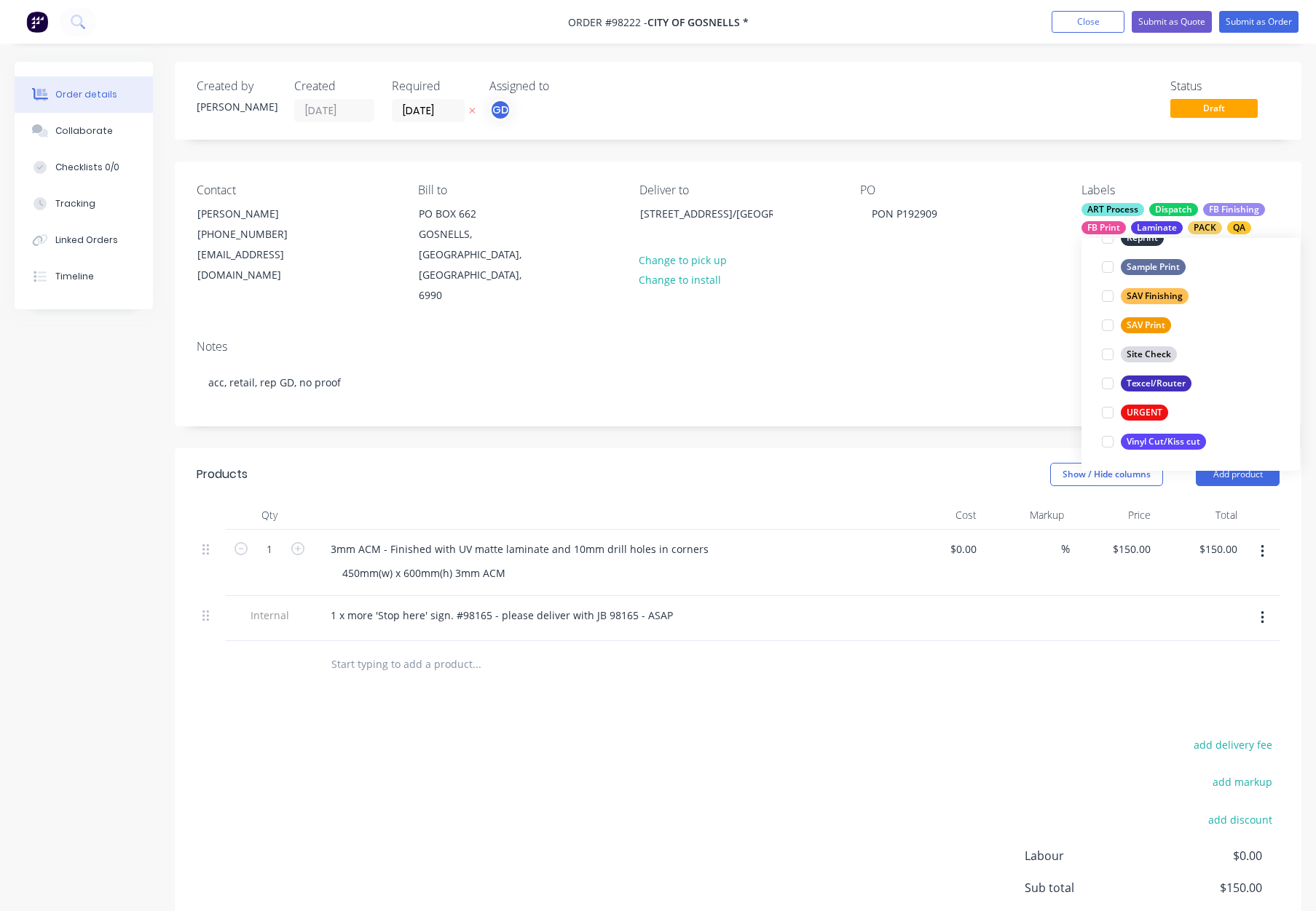
click at [990, 273] on div "Contact Karen Cosnett (08) 9492 0170 kcosnett@gosnells.wa.gov.au Bill to PO BOX…" at bounding box center [738, 245] width 1127 height 166
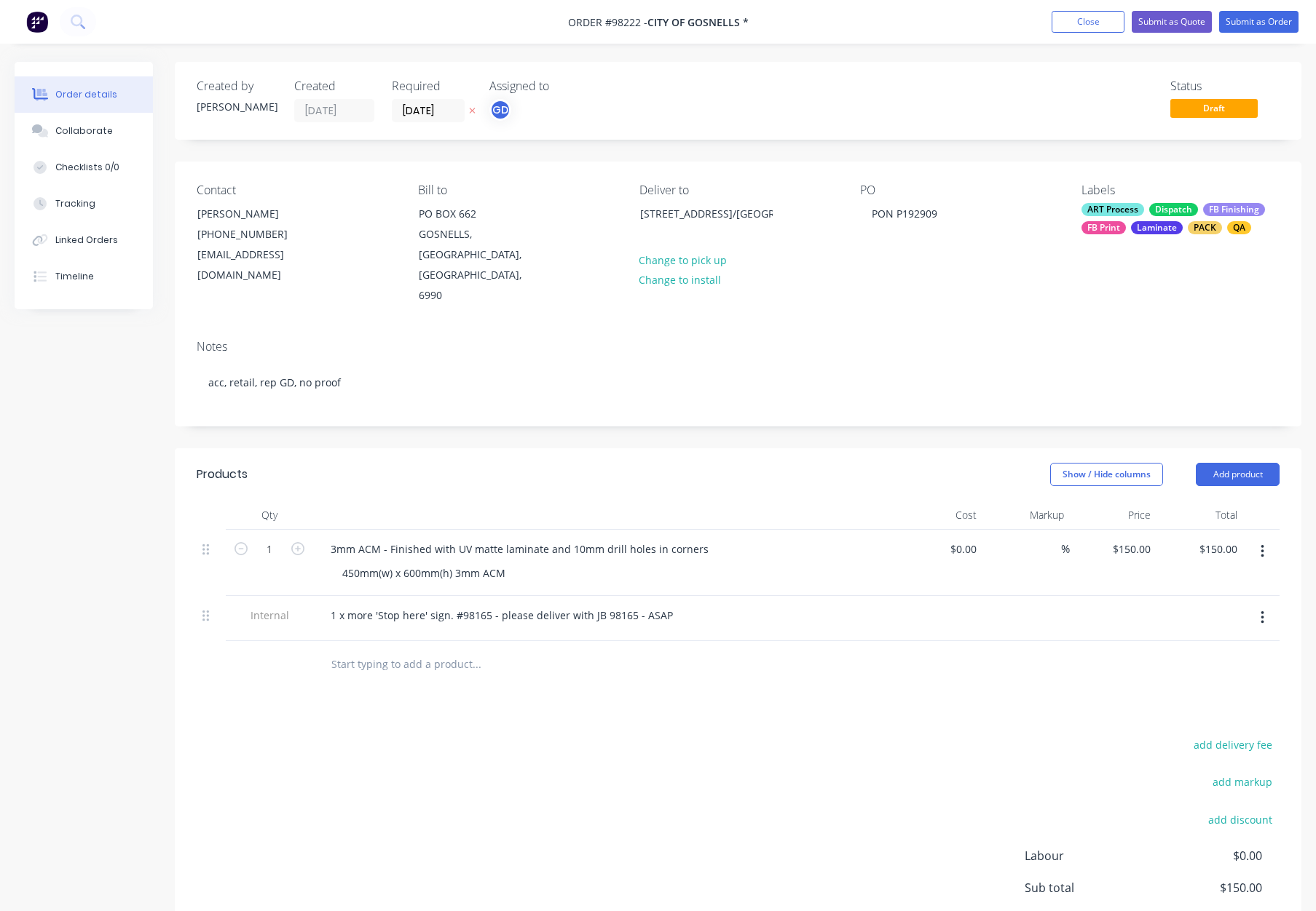
drag, startPoint x: 1138, startPoint y: 212, endPoint x: 1155, endPoint y: 228, distance: 23.3
click at [1138, 212] on div "ART Process" at bounding box center [1112, 209] width 62 height 13
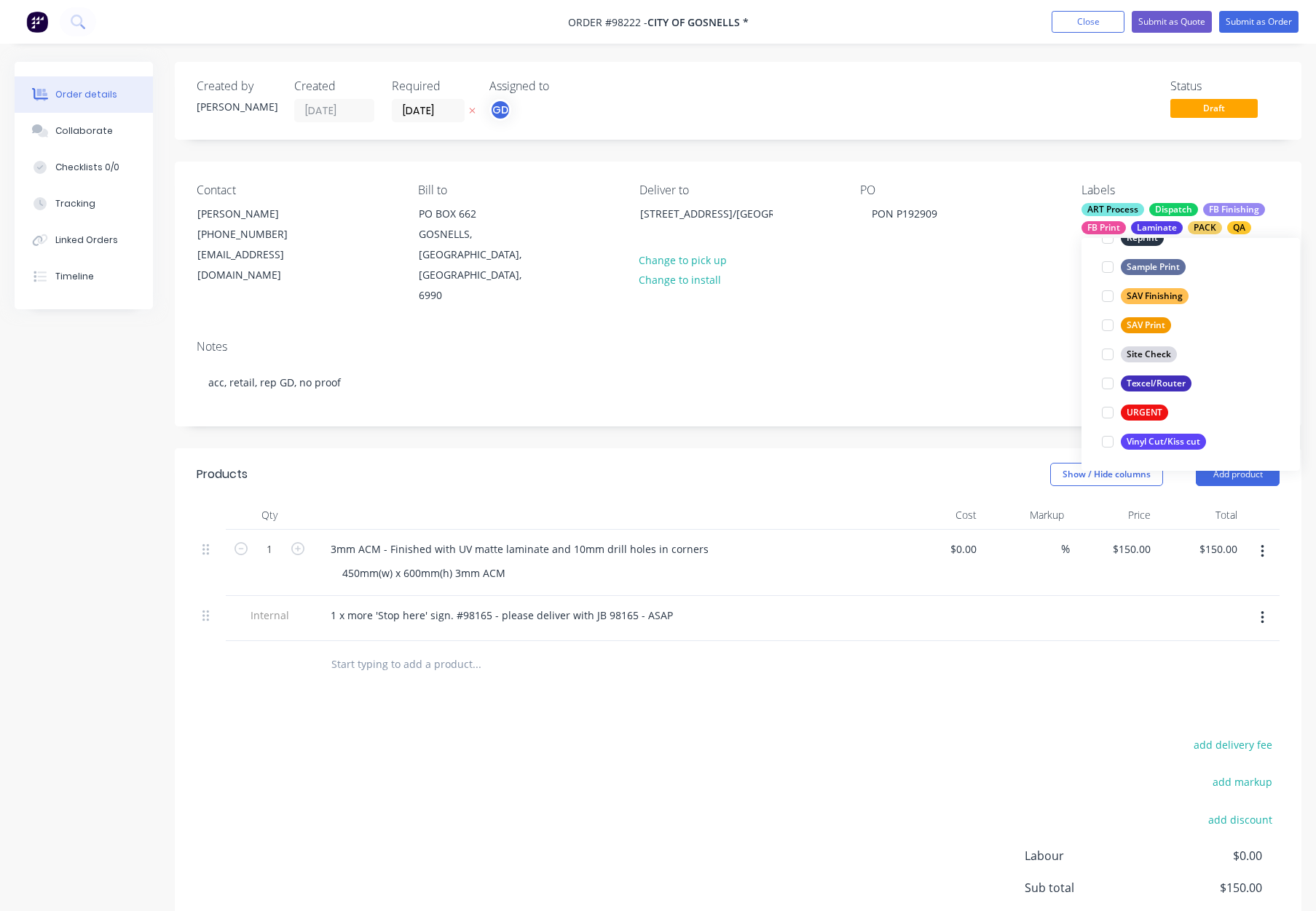
click at [1169, 381] on div "Texcel/Router" at bounding box center [1156, 383] width 71 height 16
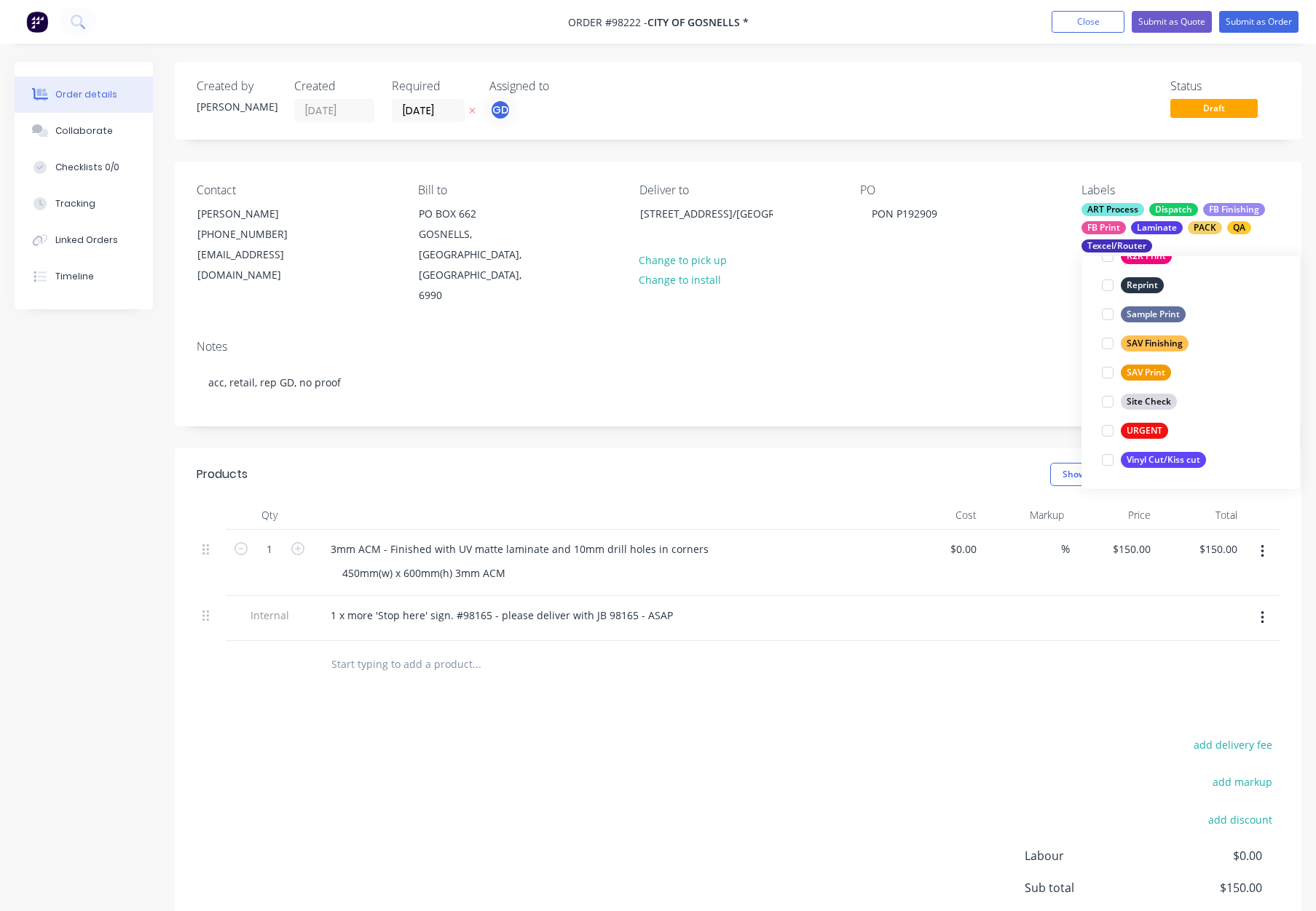
scroll to position [175, 0]
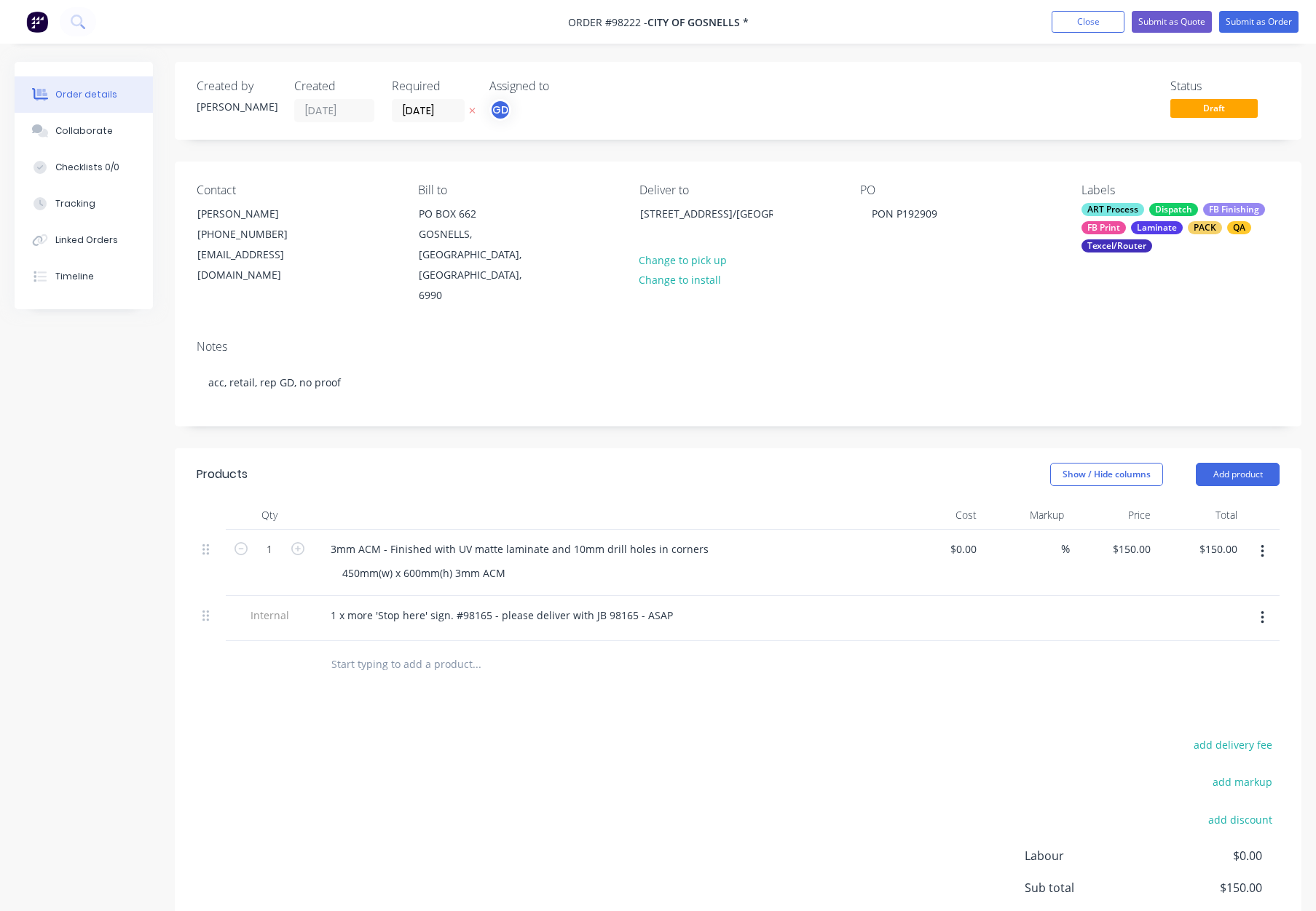
click at [985, 268] on div "Contact Karen Cosnett (08) 9492 0170 kcosnett@gosnells.wa.gov.au Bill to PO BOX…" at bounding box center [738, 245] width 1127 height 166
click at [1099, 234] on div "ART Process Dispatch FB Finishing FB Print Laminate PACK QA Texcel/Router" at bounding box center [1180, 228] width 198 height 50
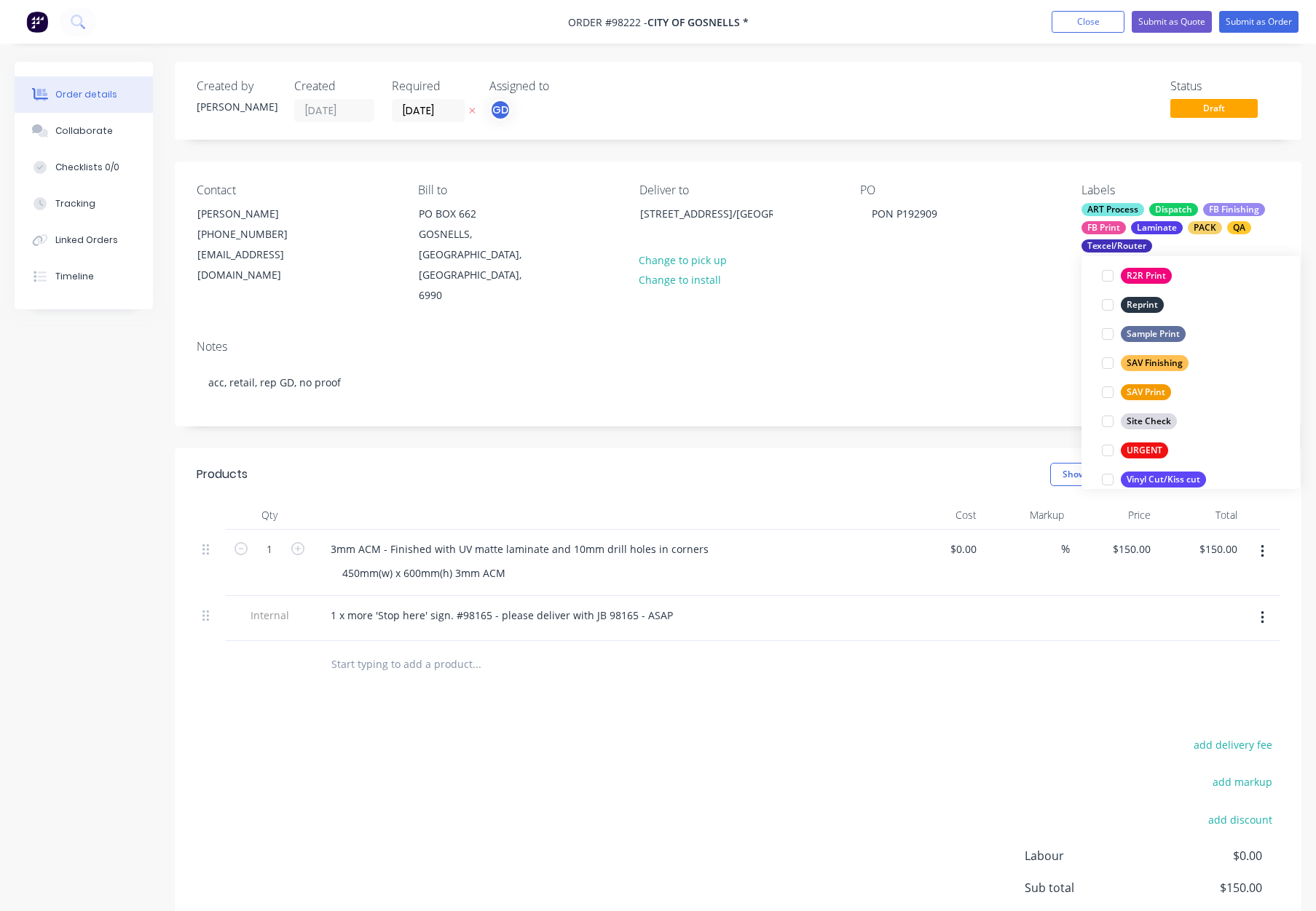
scroll to position [699, 0]
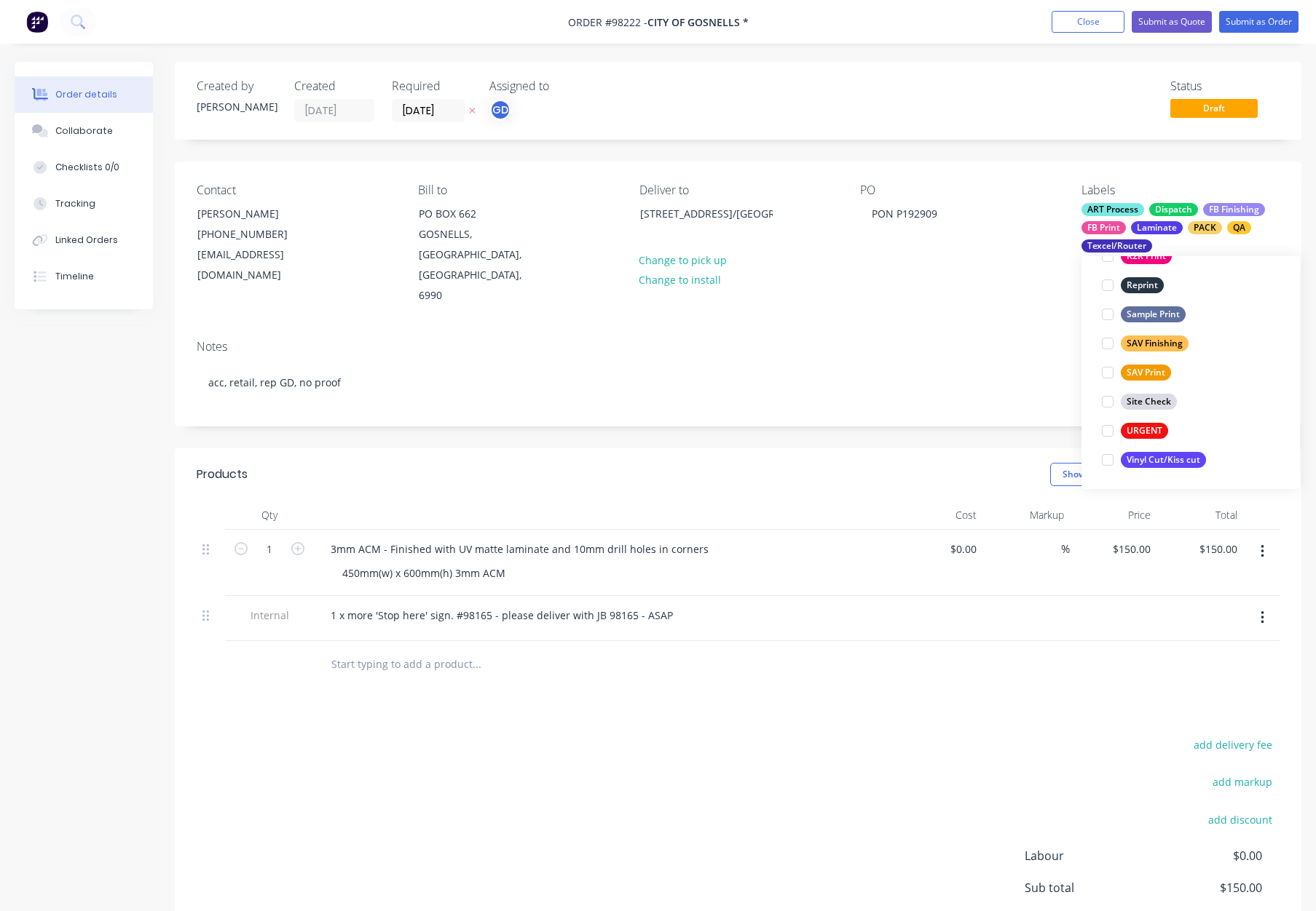
drag, startPoint x: 1149, startPoint y: 426, endPoint x: 1128, endPoint y: 407, distance: 28.3
click at [1149, 426] on div "URGENT" at bounding box center [1144, 430] width 47 height 16
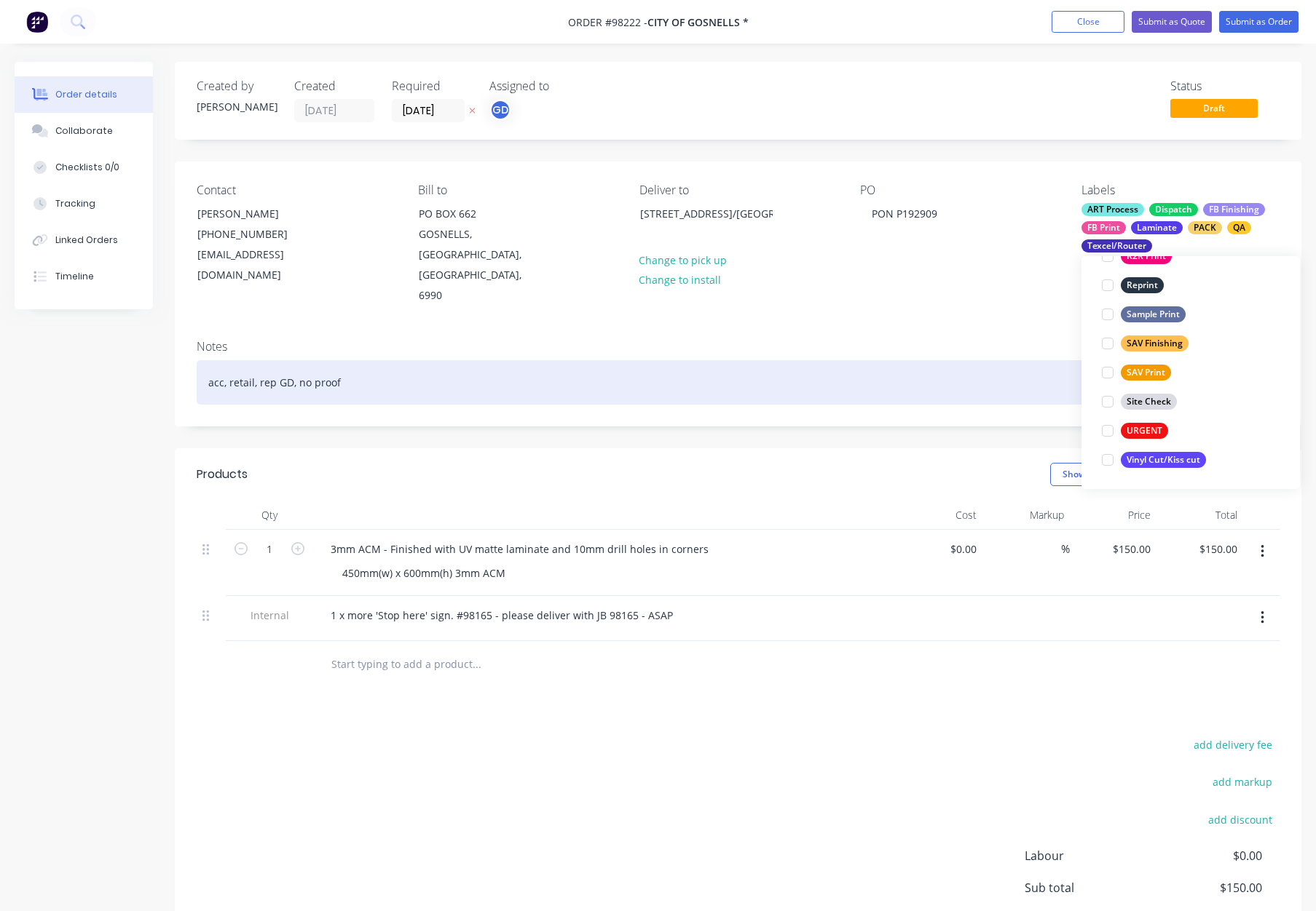
scroll to position [175, 0]
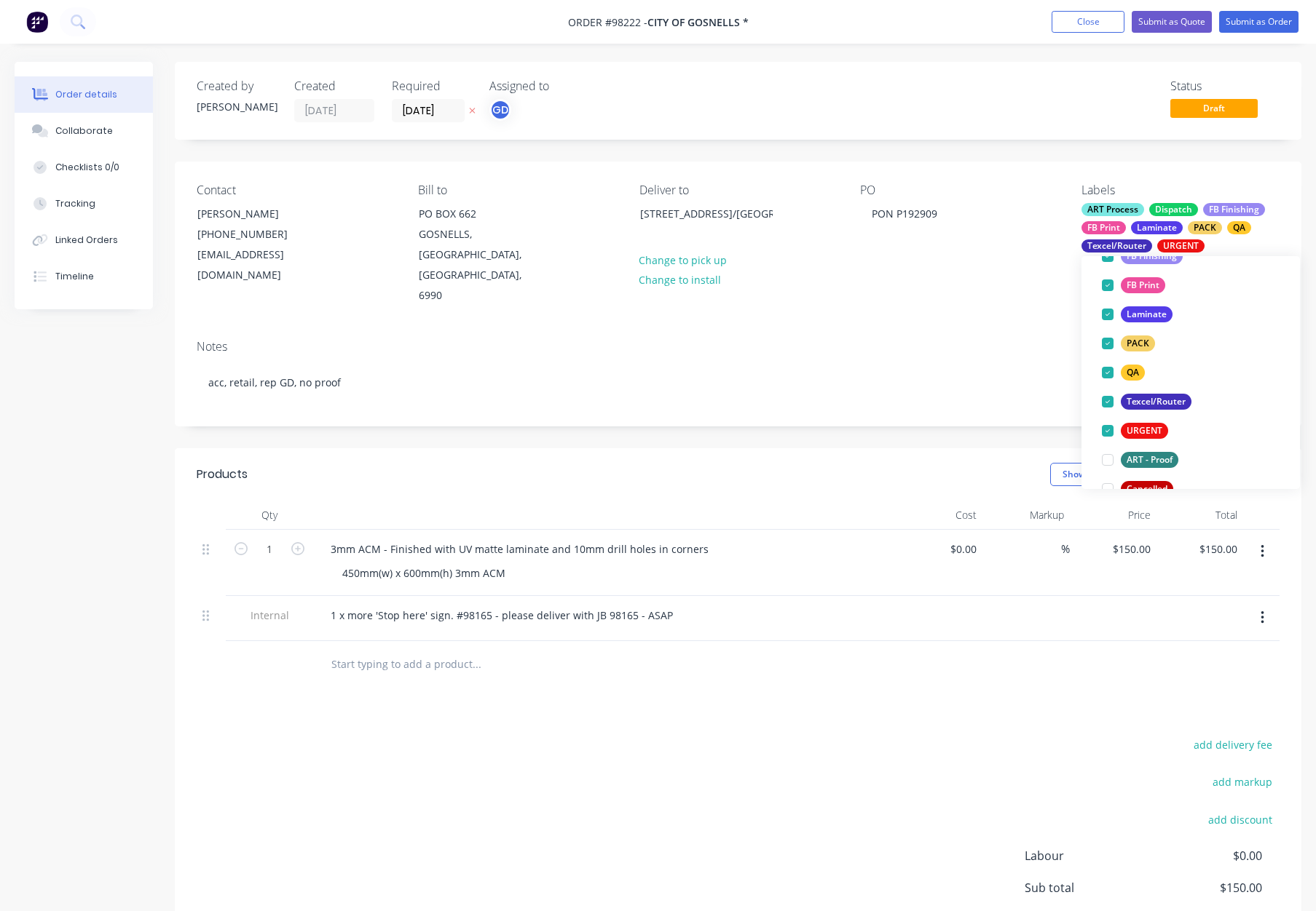
click at [909, 281] on div "Contact Karen Cosnett (08) 9492 0170 kcosnett@gosnells.wa.gov.au Bill to PO BOX…" at bounding box center [738, 245] width 1127 height 166
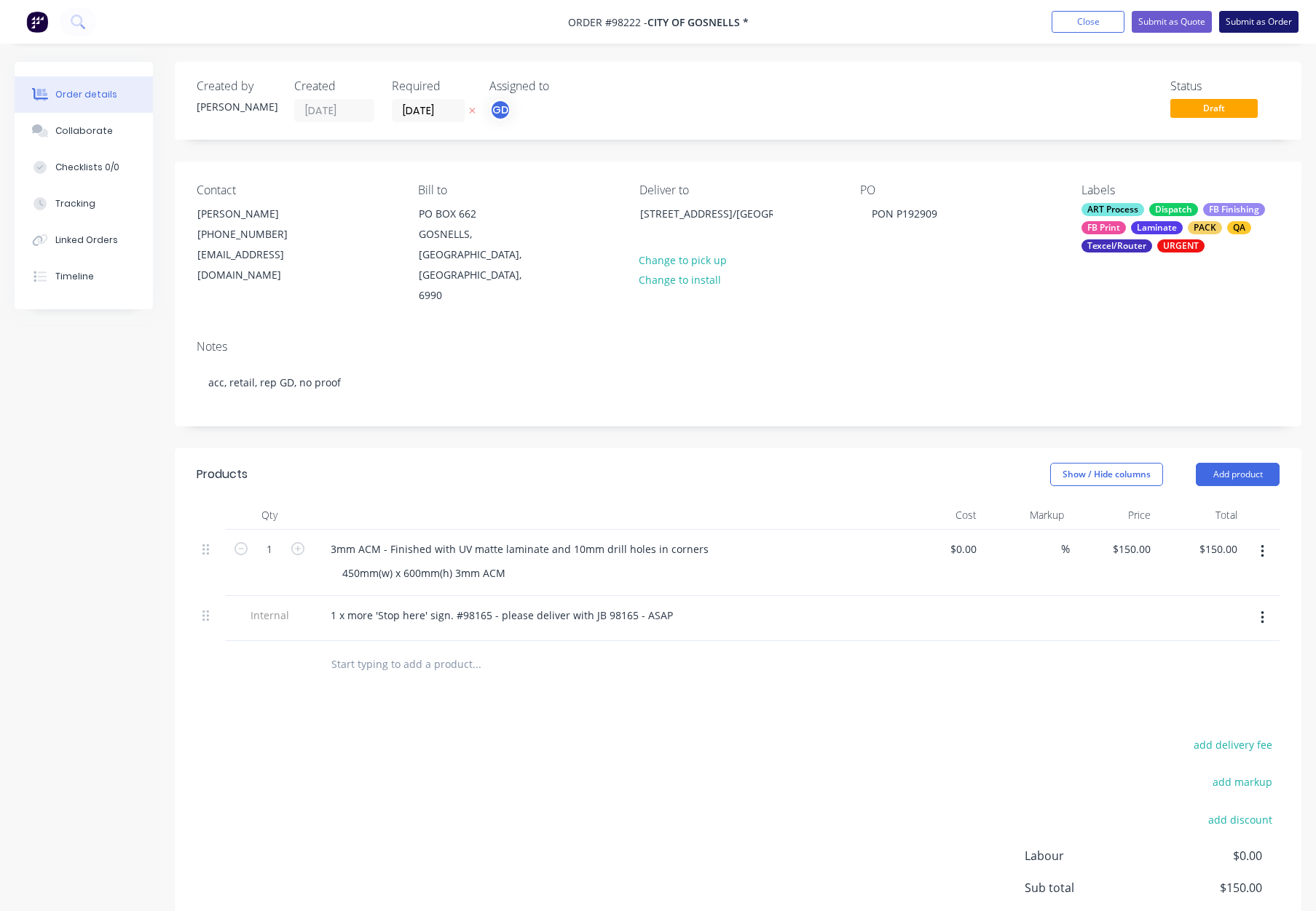
click at [1265, 20] on button "Submit as Order" at bounding box center [1258, 21] width 79 height 22
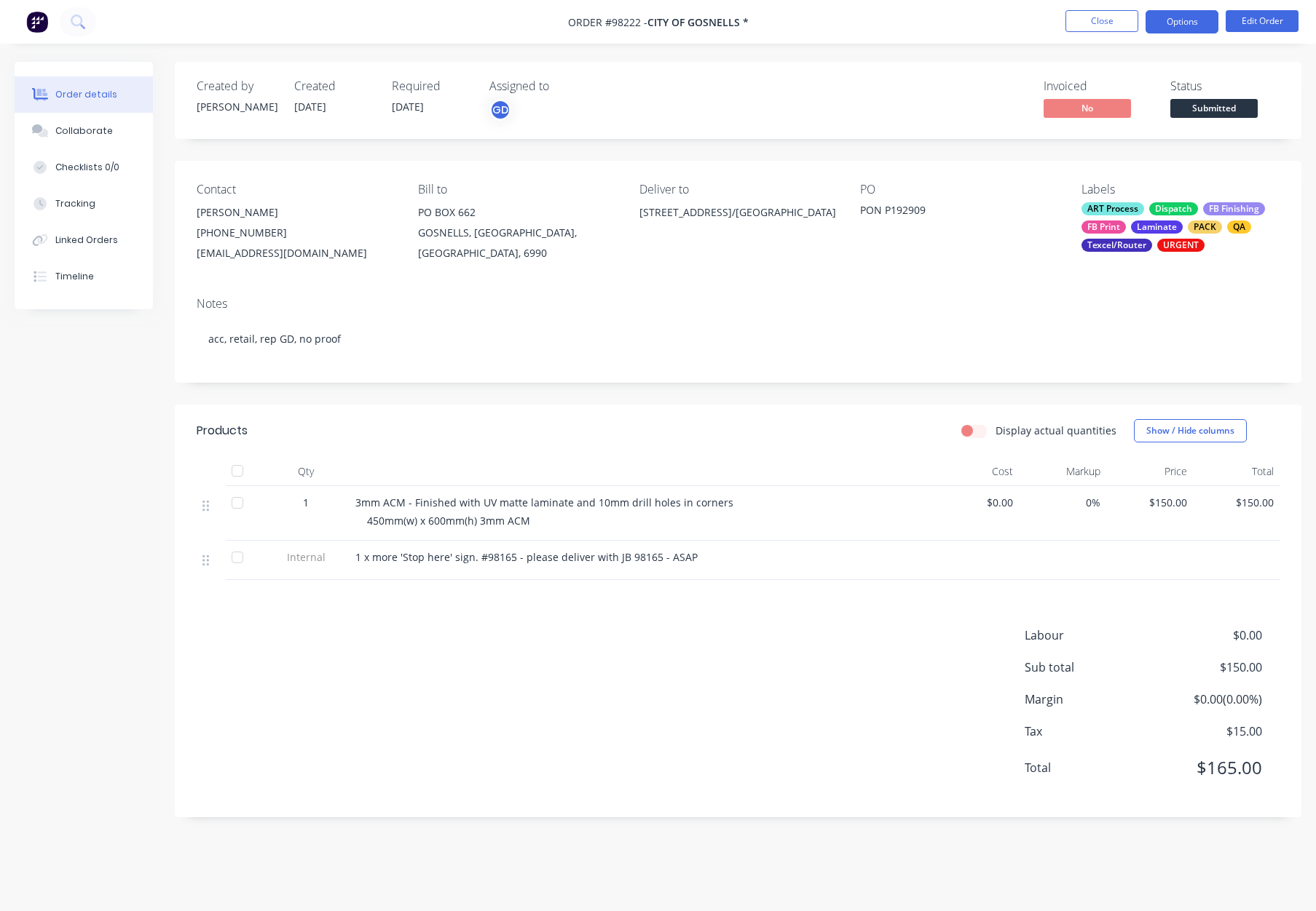
click at [1182, 23] on button "Options" at bounding box center [1182, 22] width 73 height 23
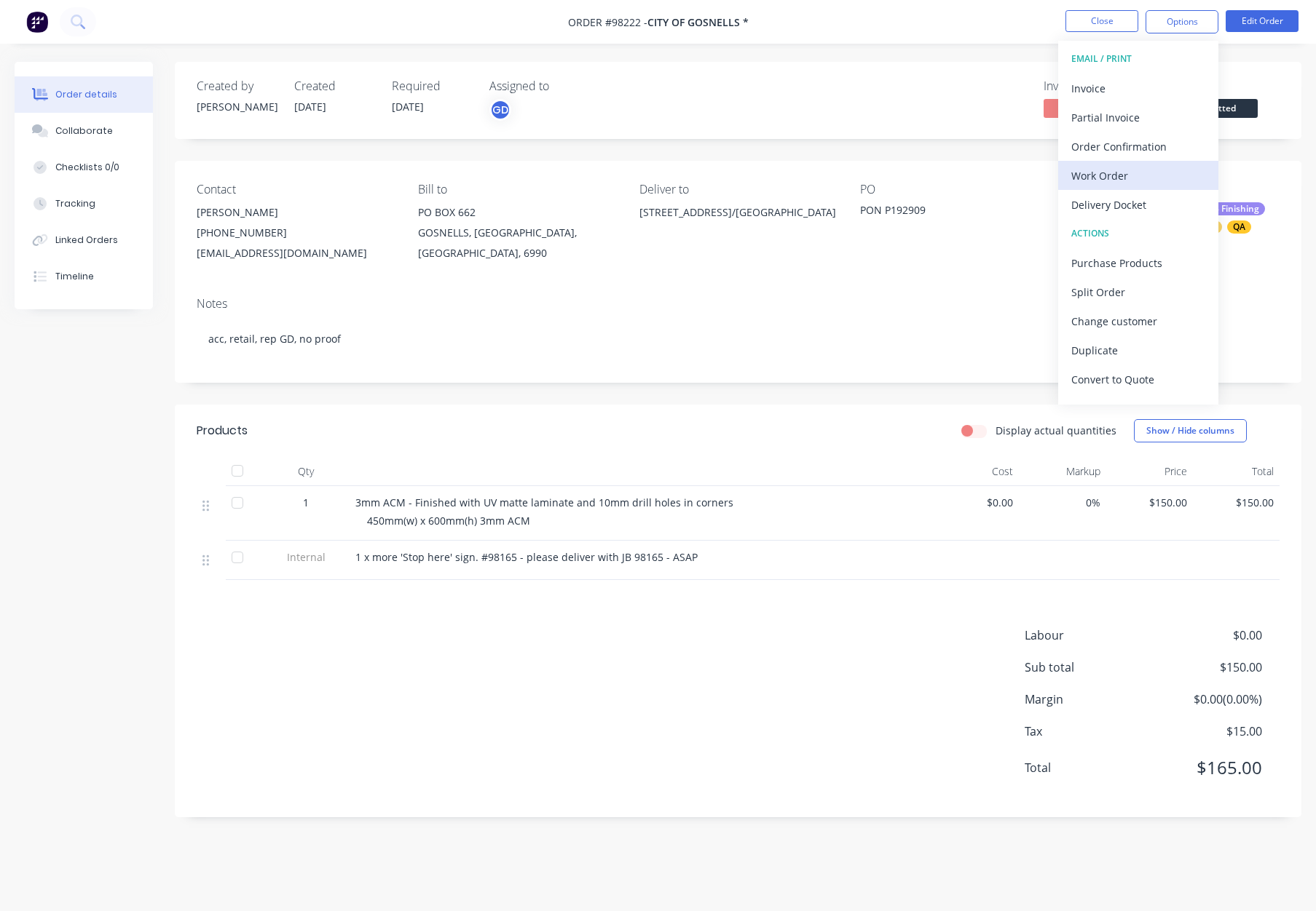
click at [1133, 175] on div "Work Order" at bounding box center [1138, 176] width 134 height 21
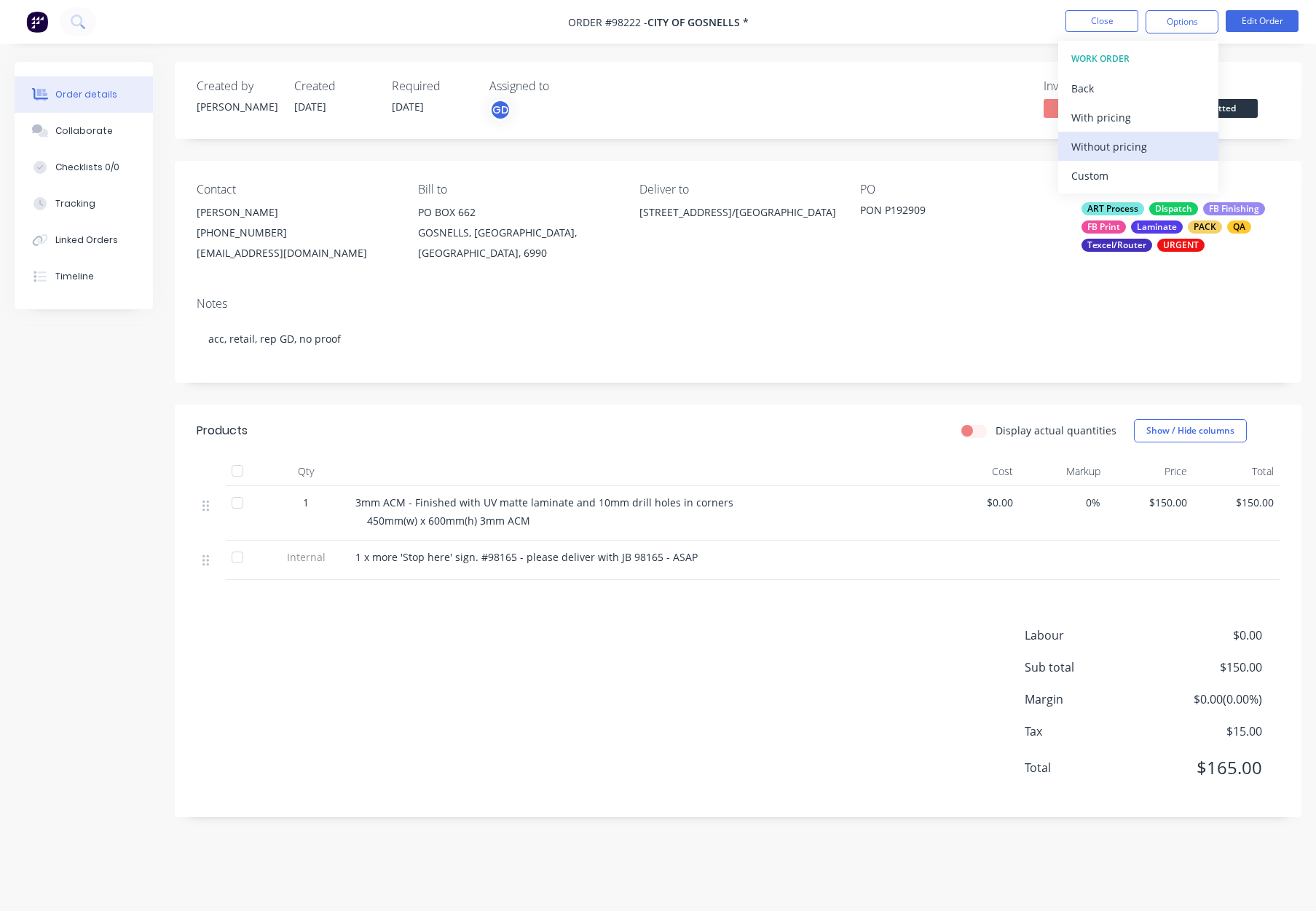
click at [1140, 149] on div "Without pricing" at bounding box center [1138, 146] width 134 height 21
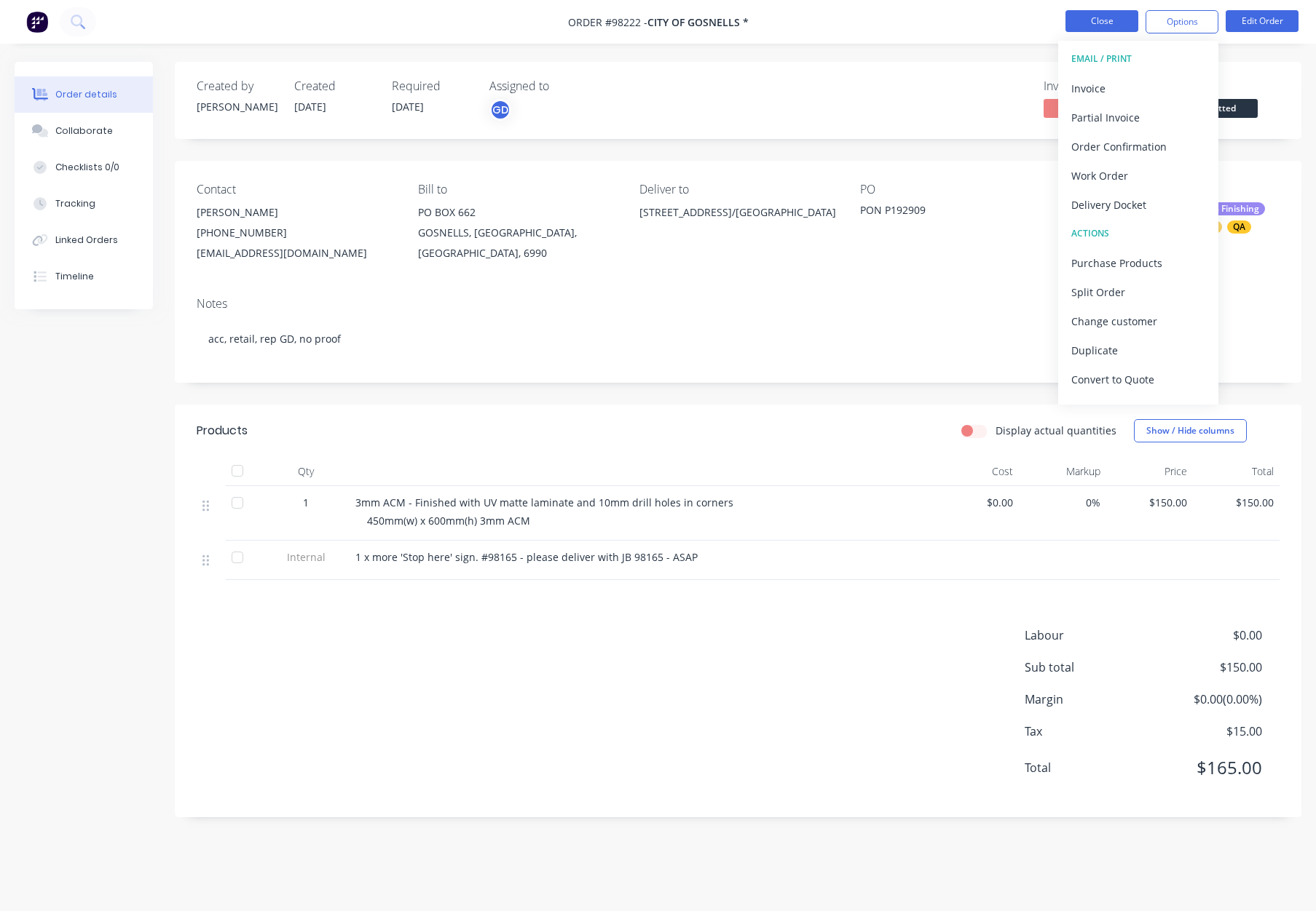
click at [1103, 20] on button "Close" at bounding box center [1102, 21] width 73 height 22
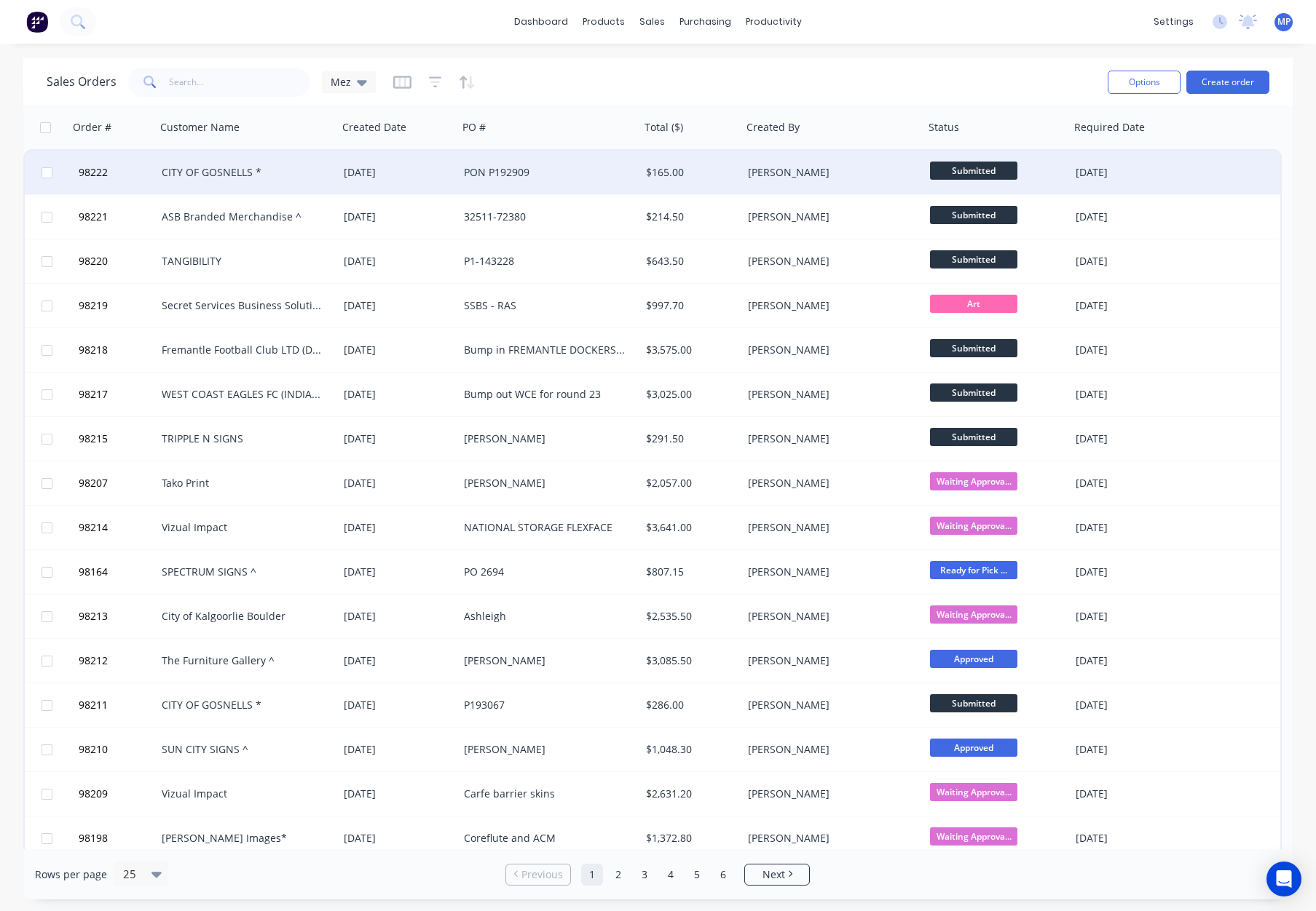
click at [603, 169] on div "PON P192909" at bounding box center [544, 172] width 162 height 14
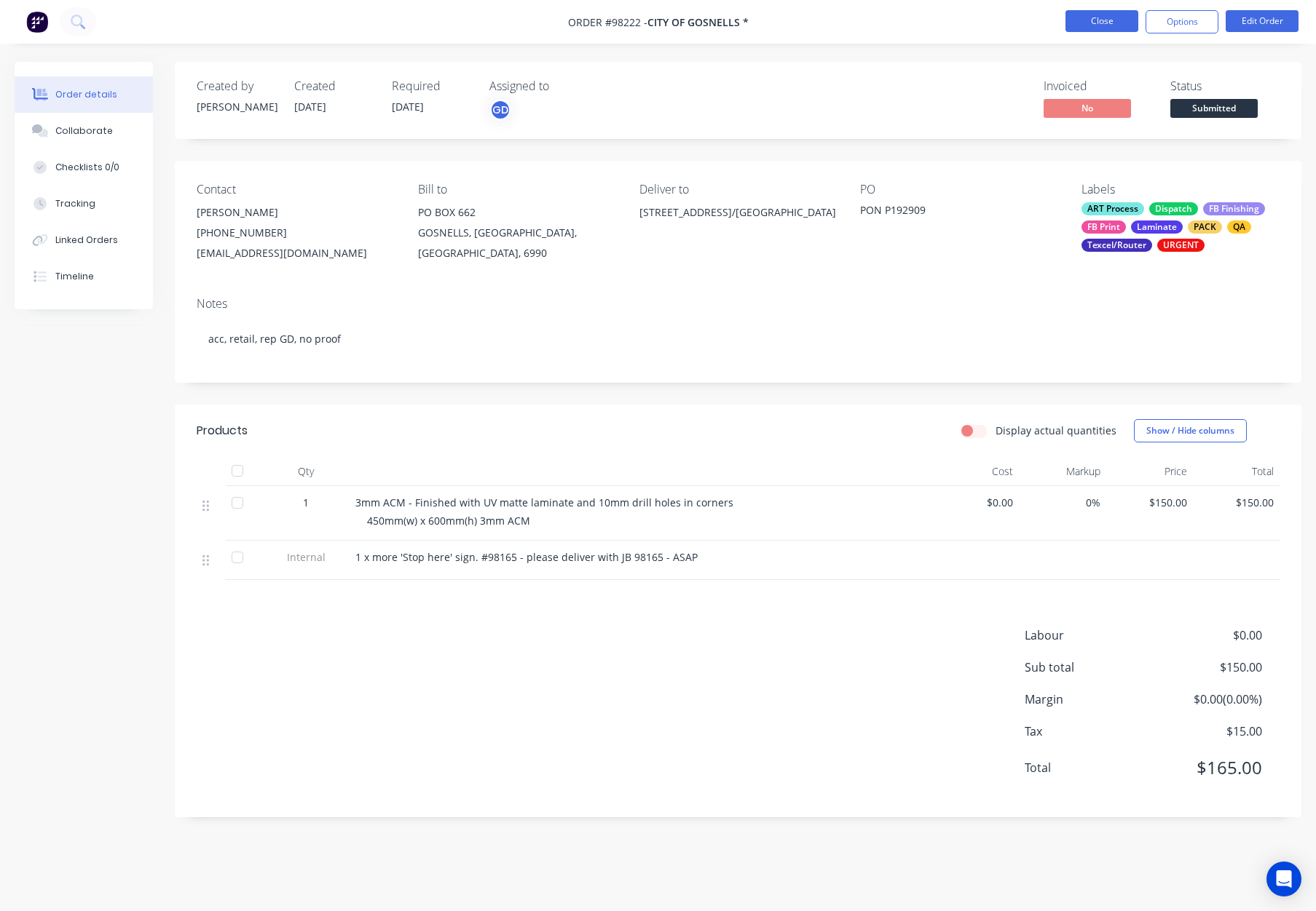
click at [1111, 17] on button "Close" at bounding box center [1102, 21] width 73 height 22
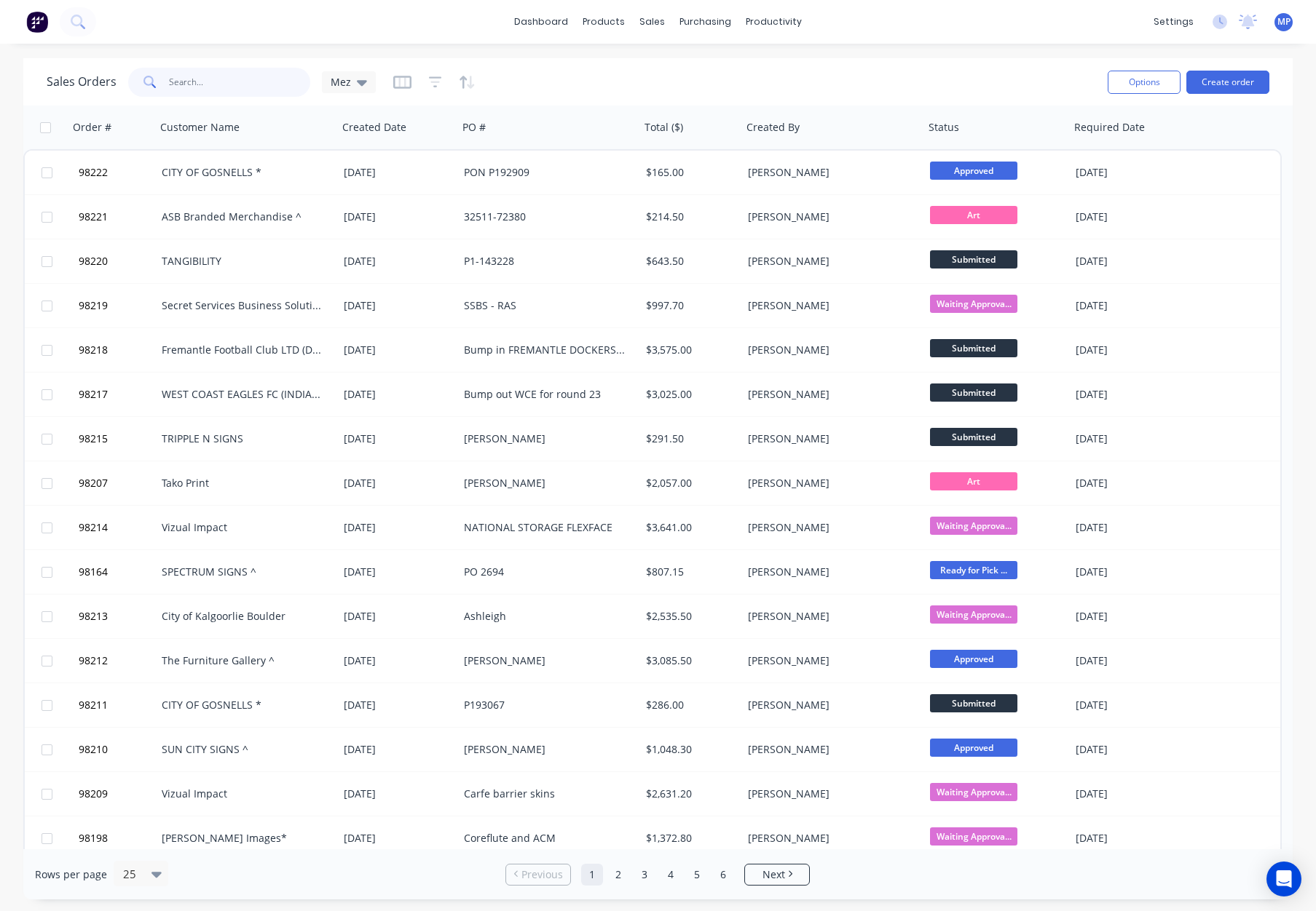
click at [217, 80] on input "text" at bounding box center [240, 82] width 142 height 29
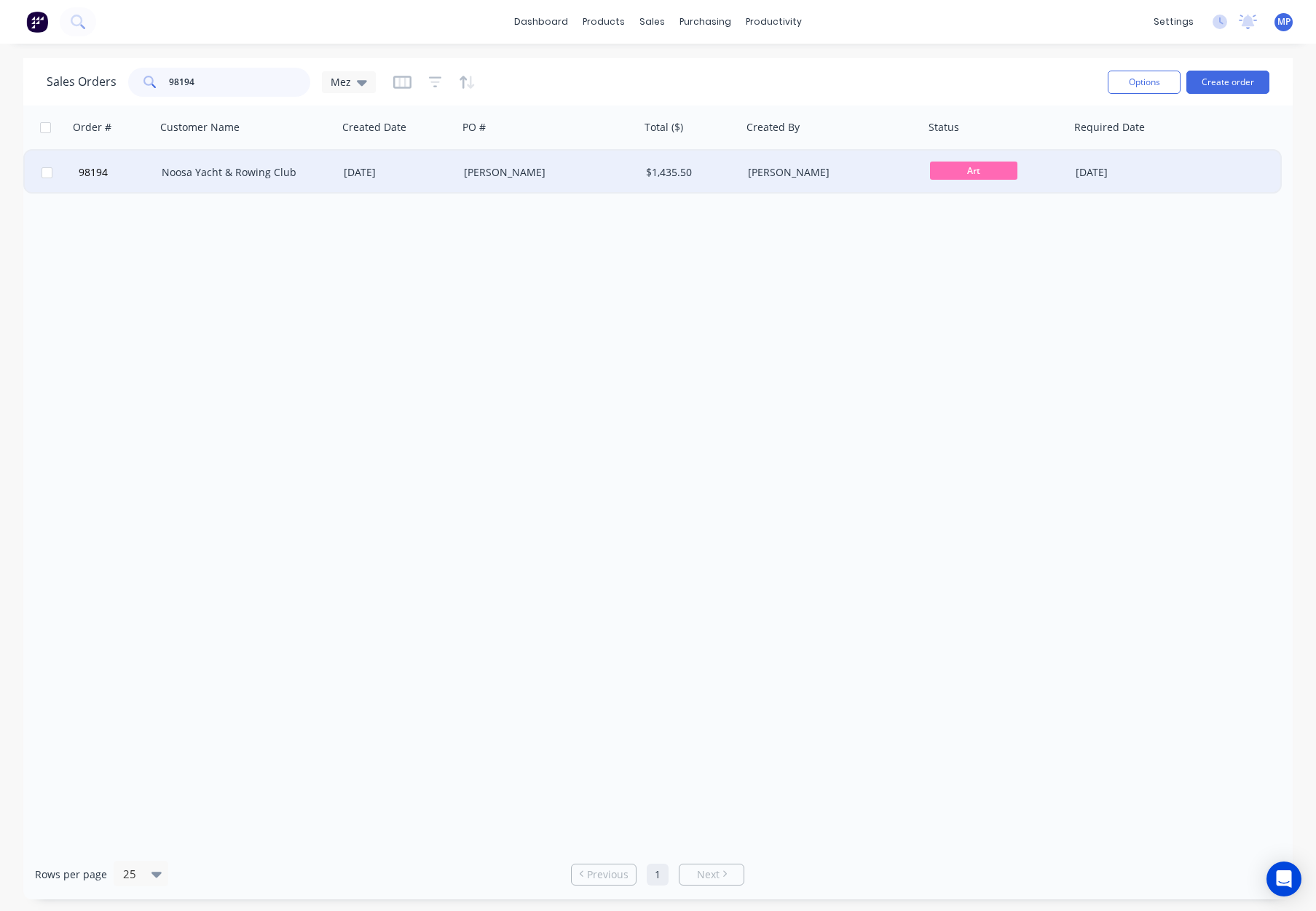
type input "98194"
click at [433, 174] on div "[DATE]" at bounding box center [397, 172] width 108 height 14
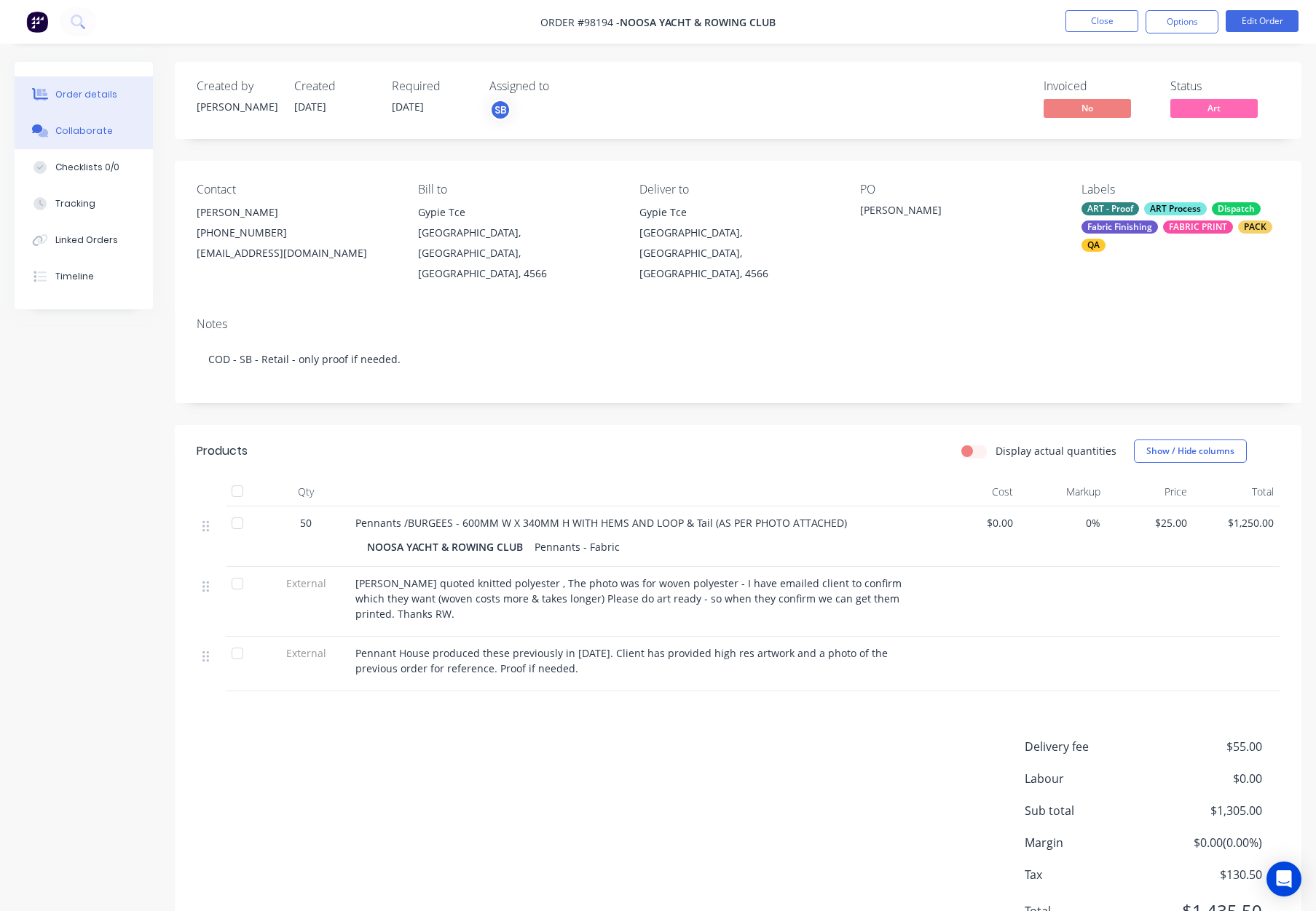
click at [81, 129] on div "Collaborate" at bounding box center [84, 131] width 57 height 13
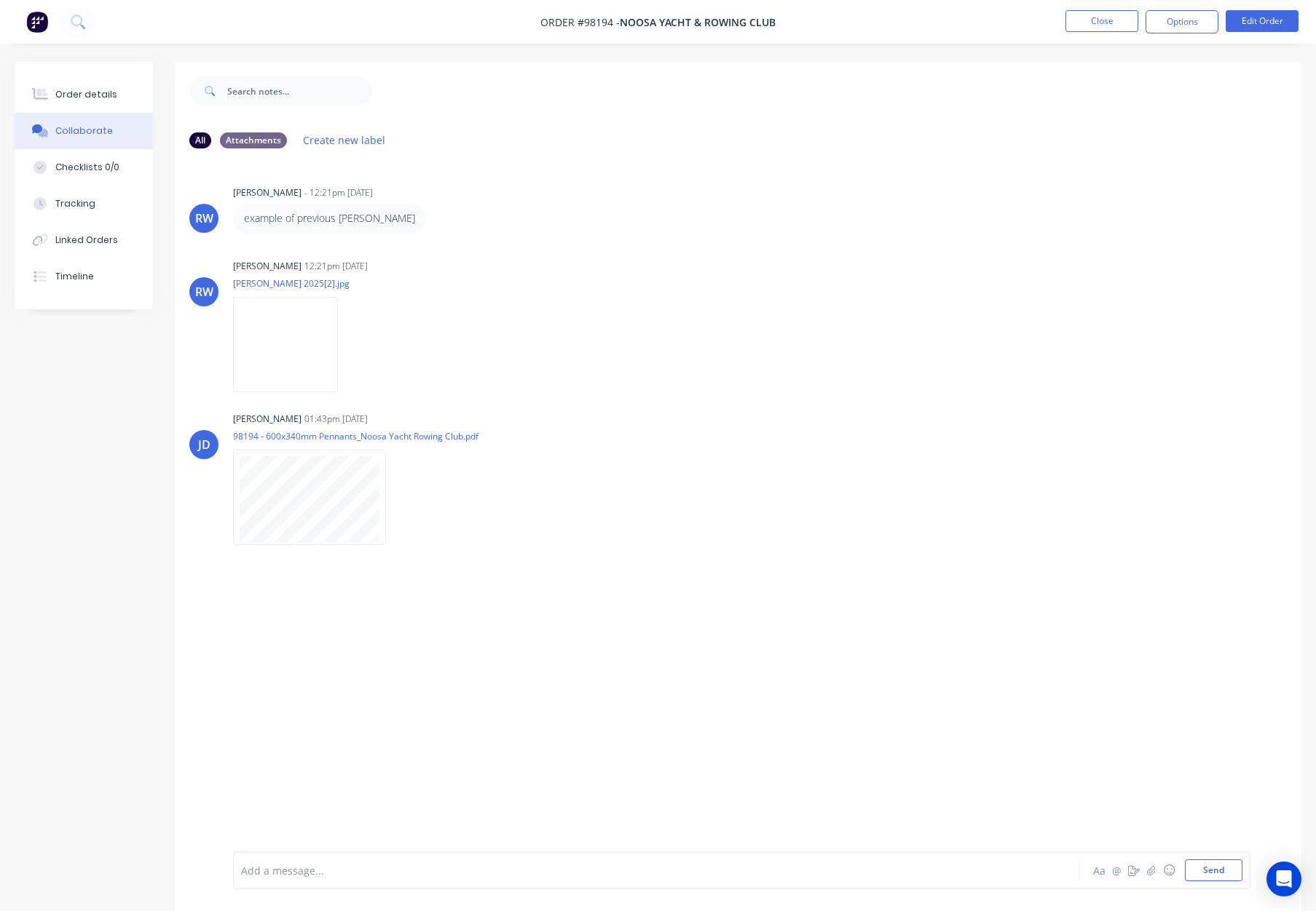
click at [413, 873] on div at bounding box center [617, 871] width 750 height 15
click at [99, 93] on div "Order details" at bounding box center [86, 95] width 62 height 13
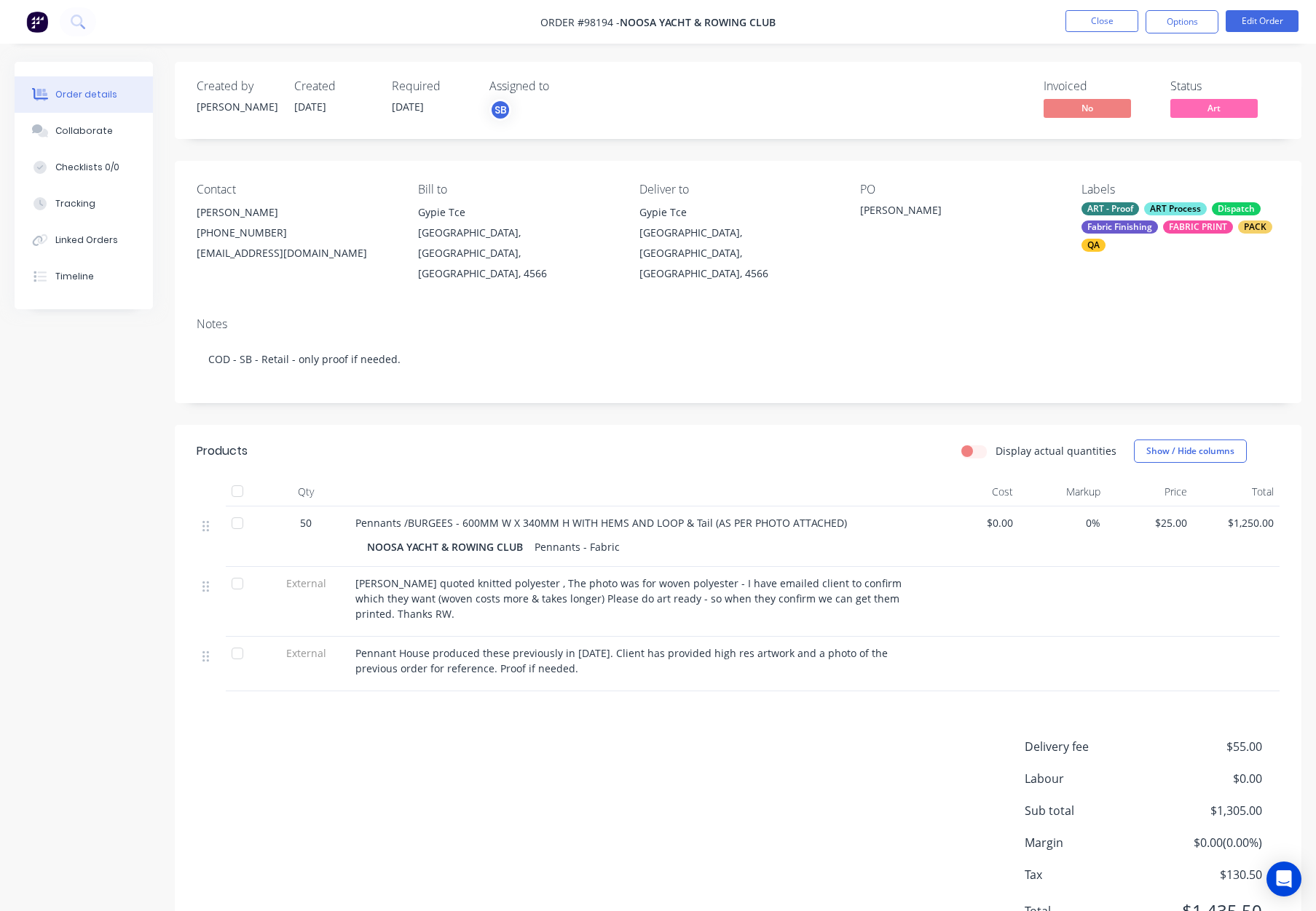
click at [1210, 106] on span "Art" at bounding box center [1213, 108] width 87 height 18
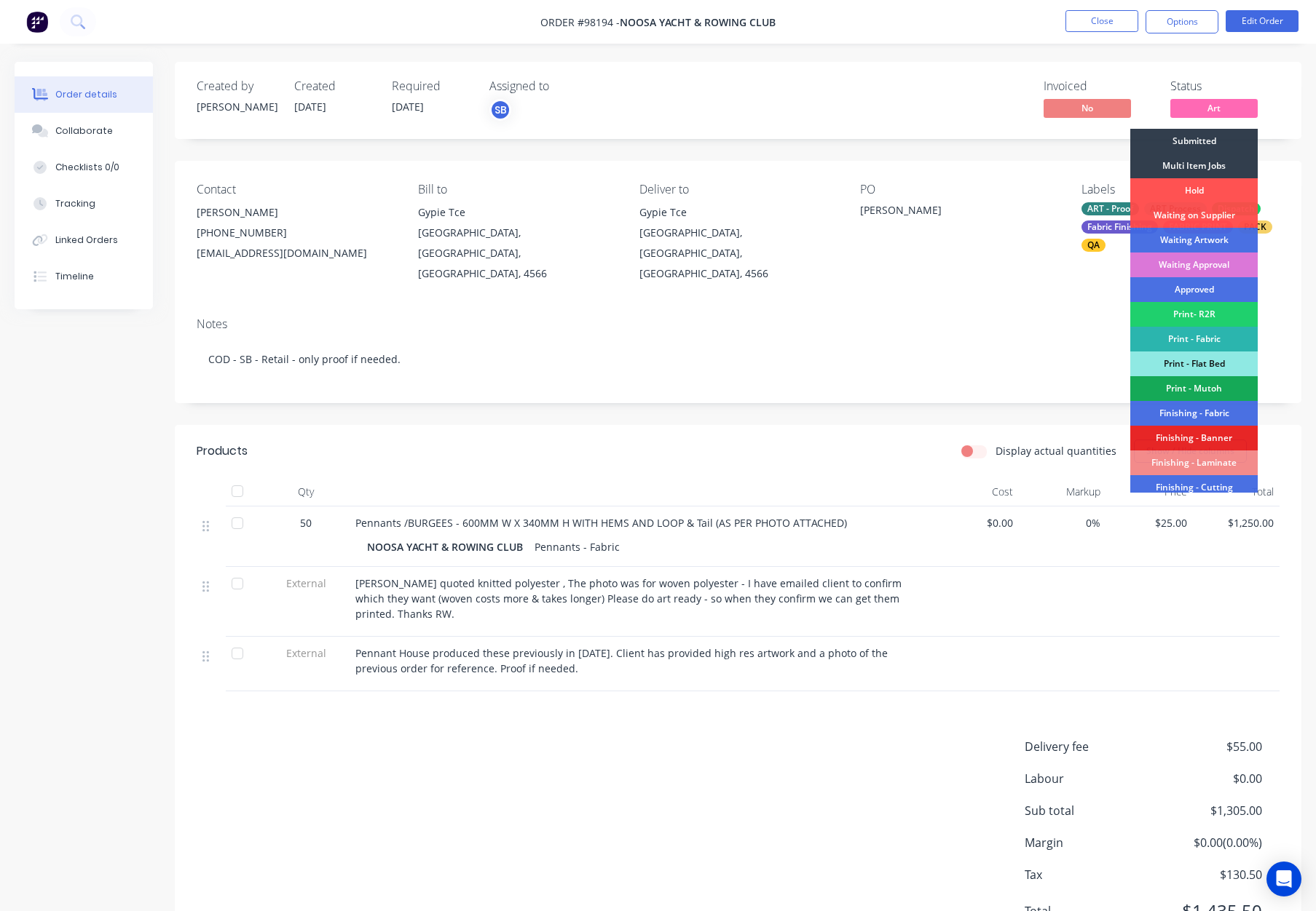
click at [1208, 288] on div "Approved" at bounding box center [1194, 290] width 127 height 25
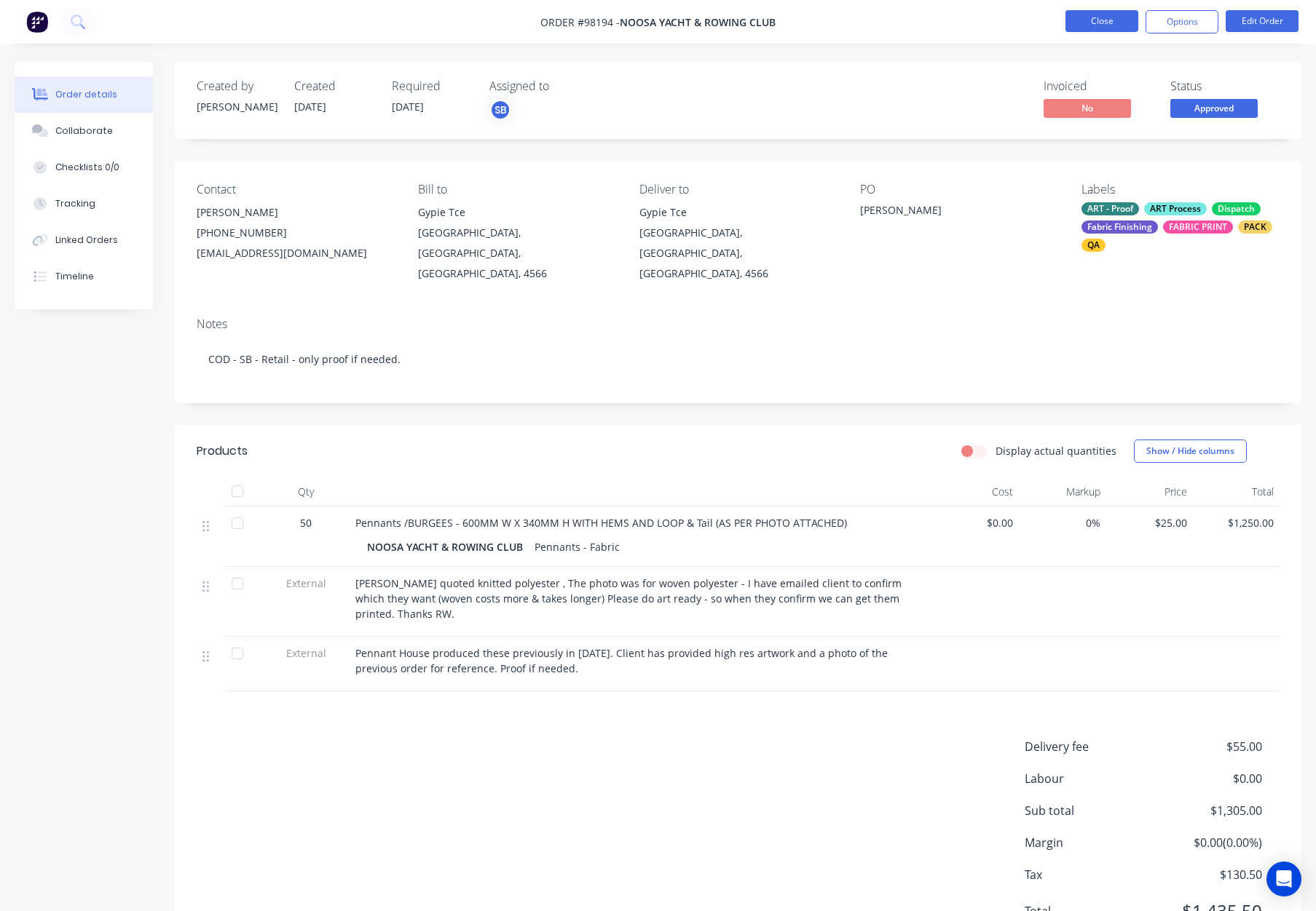
click at [1100, 20] on button "Close" at bounding box center [1102, 21] width 73 height 22
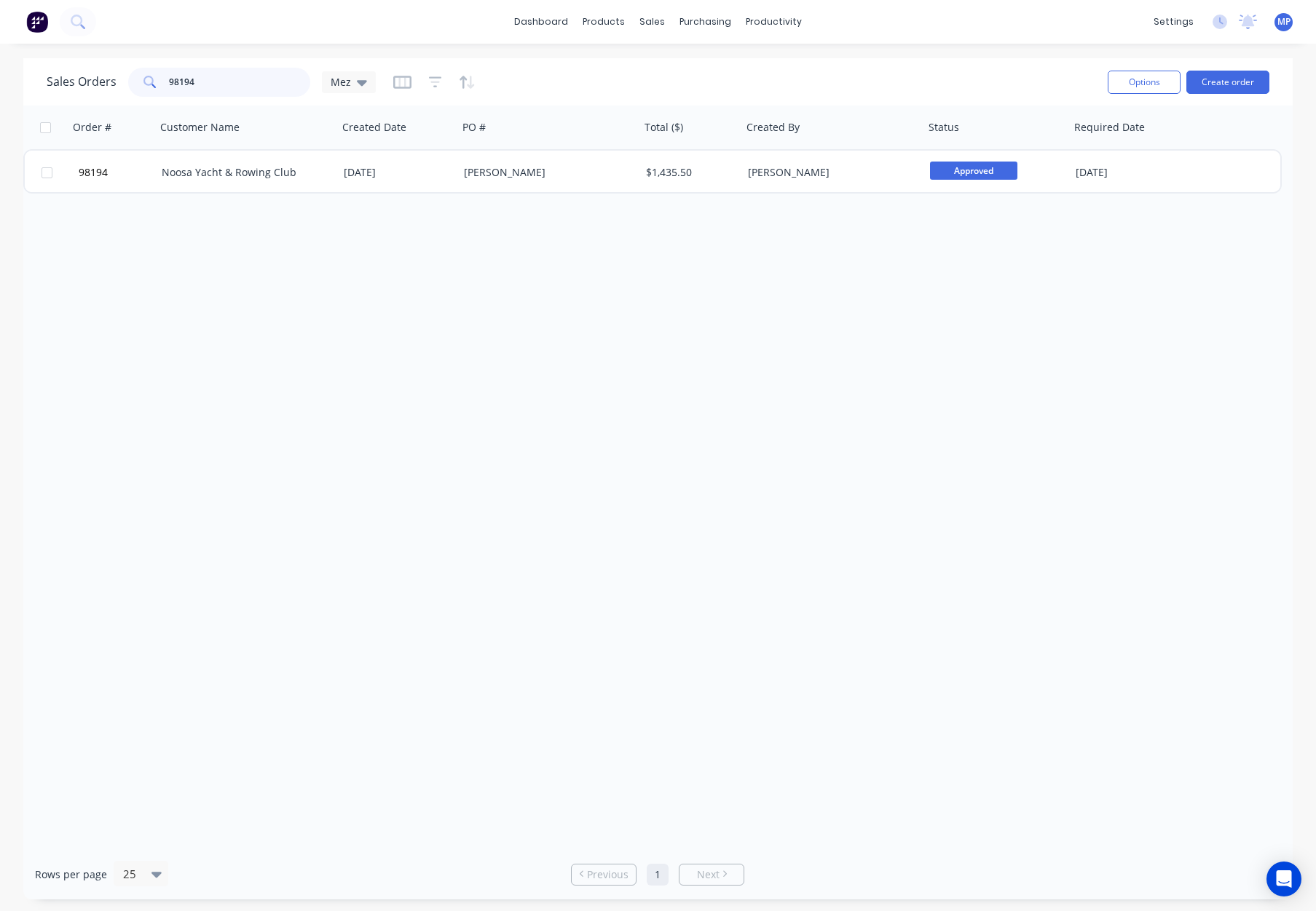
drag, startPoint x: 206, startPoint y: 77, endPoint x: 106, endPoint y: 80, distance: 100.0
click at [107, 80] on div "Sales Orders 98194 Mez" at bounding box center [211, 82] width 329 height 29
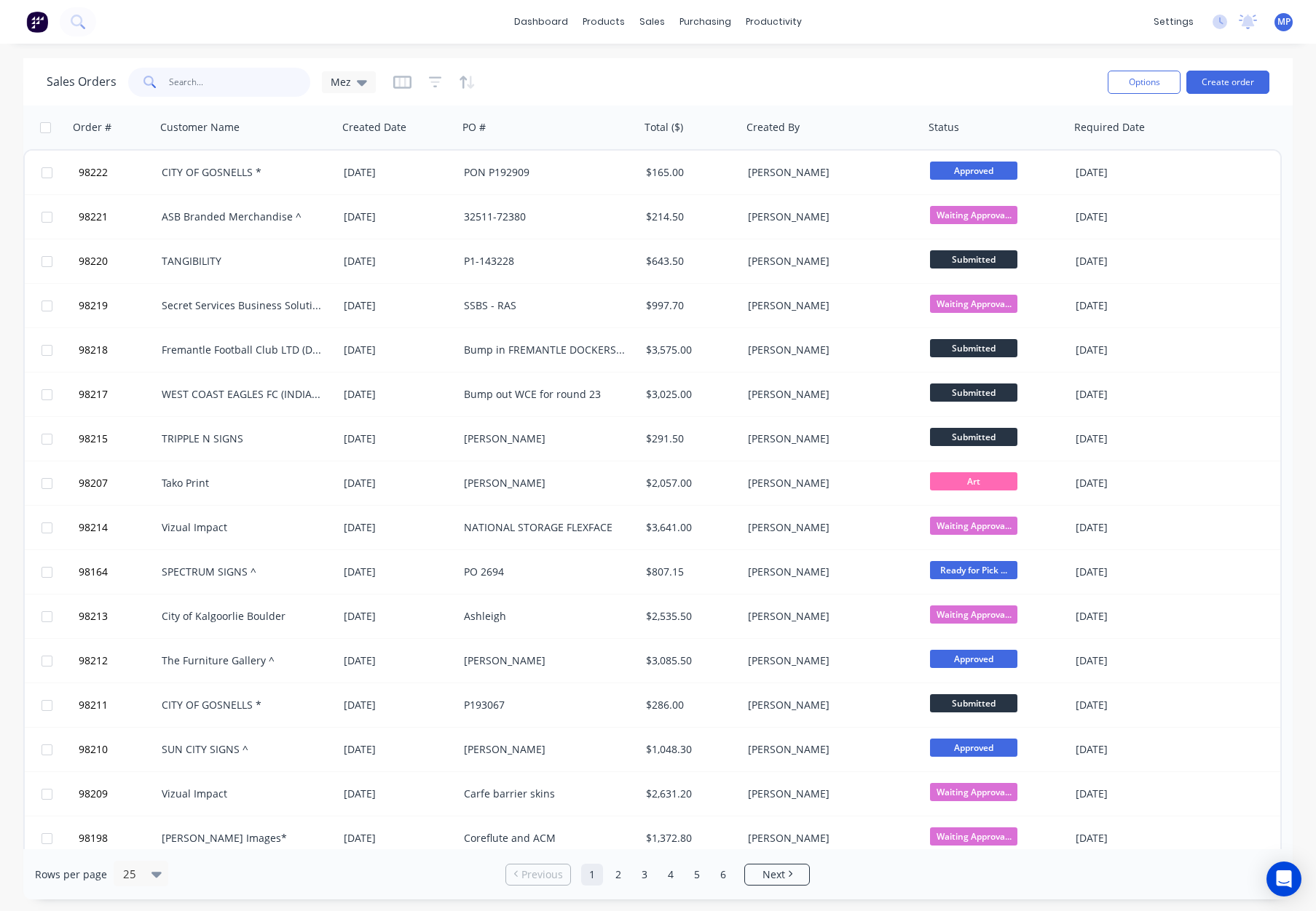
click at [249, 81] on input "text" at bounding box center [240, 82] width 142 height 29
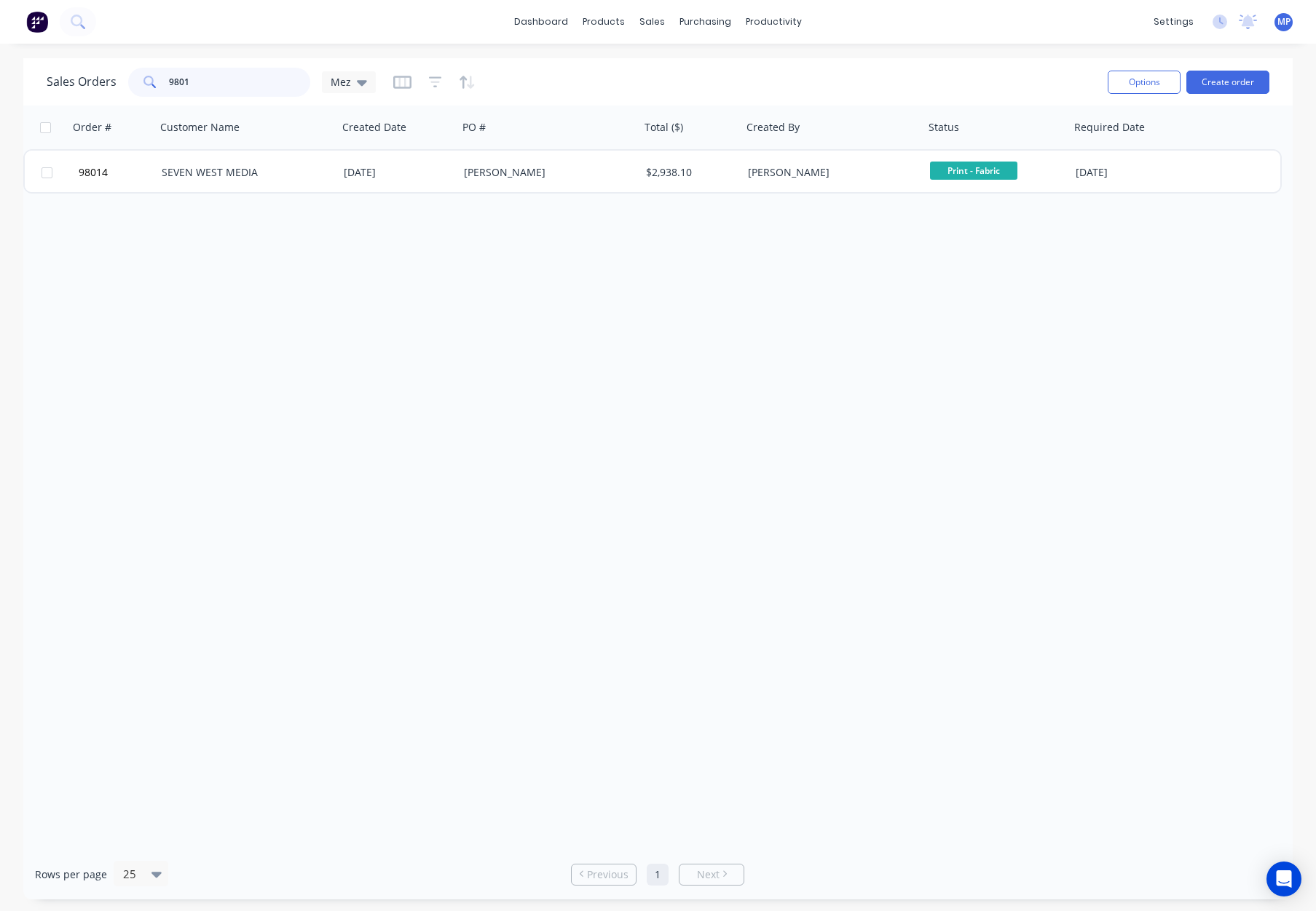
type input "98014"
drag, startPoint x: 261, startPoint y: 72, endPoint x: 165, endPoint y: 75, distance: 96.0
click at [165, 75] on div "98014" at bounding box center [219, 82] width 182 height 29
click at [241, 85] on input "98014" at bounding box center [240, 82] width 142 height 29
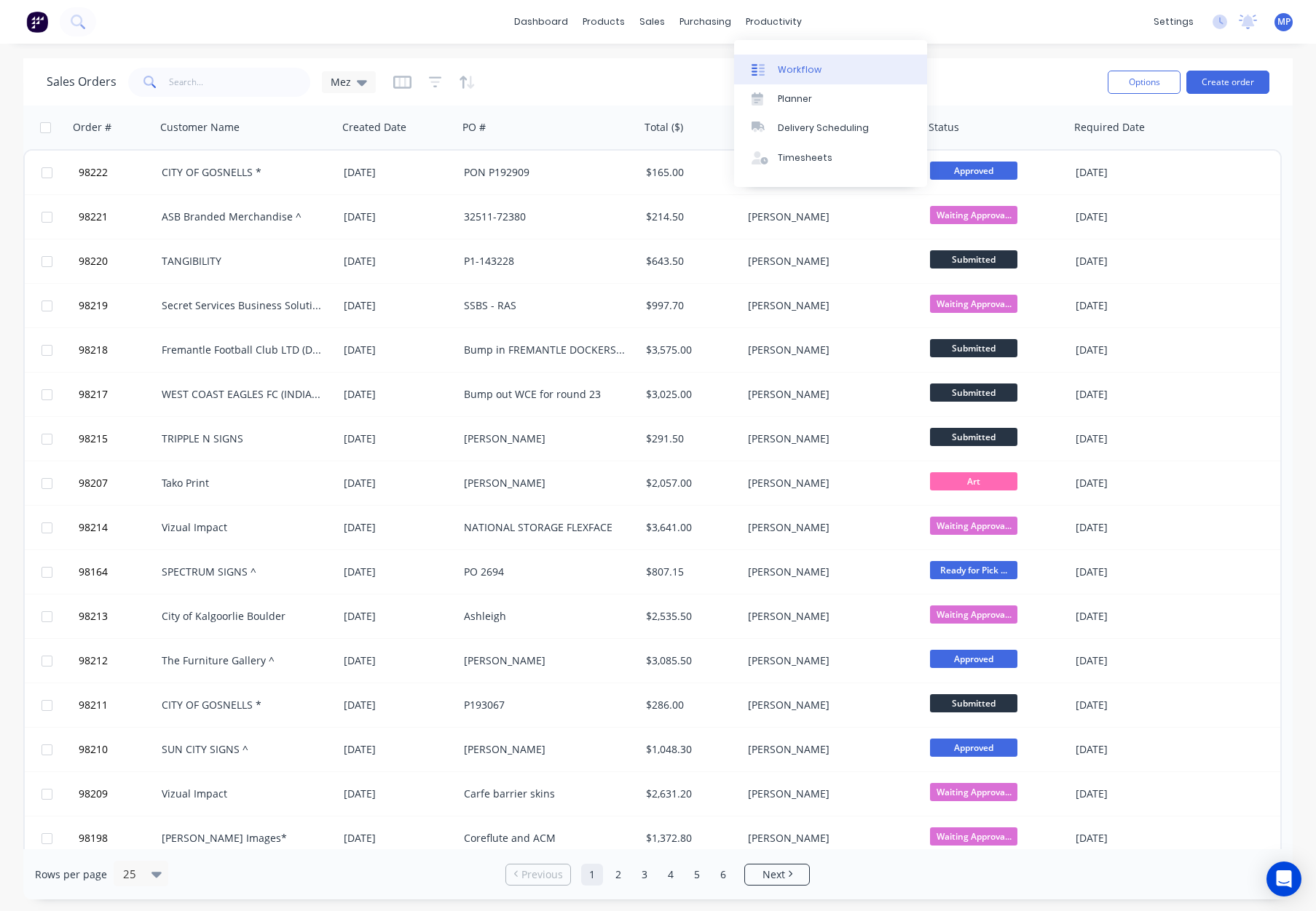
click at [767, 61] on link "Workflow" at bounding box center [830, 69] width 193 height 29
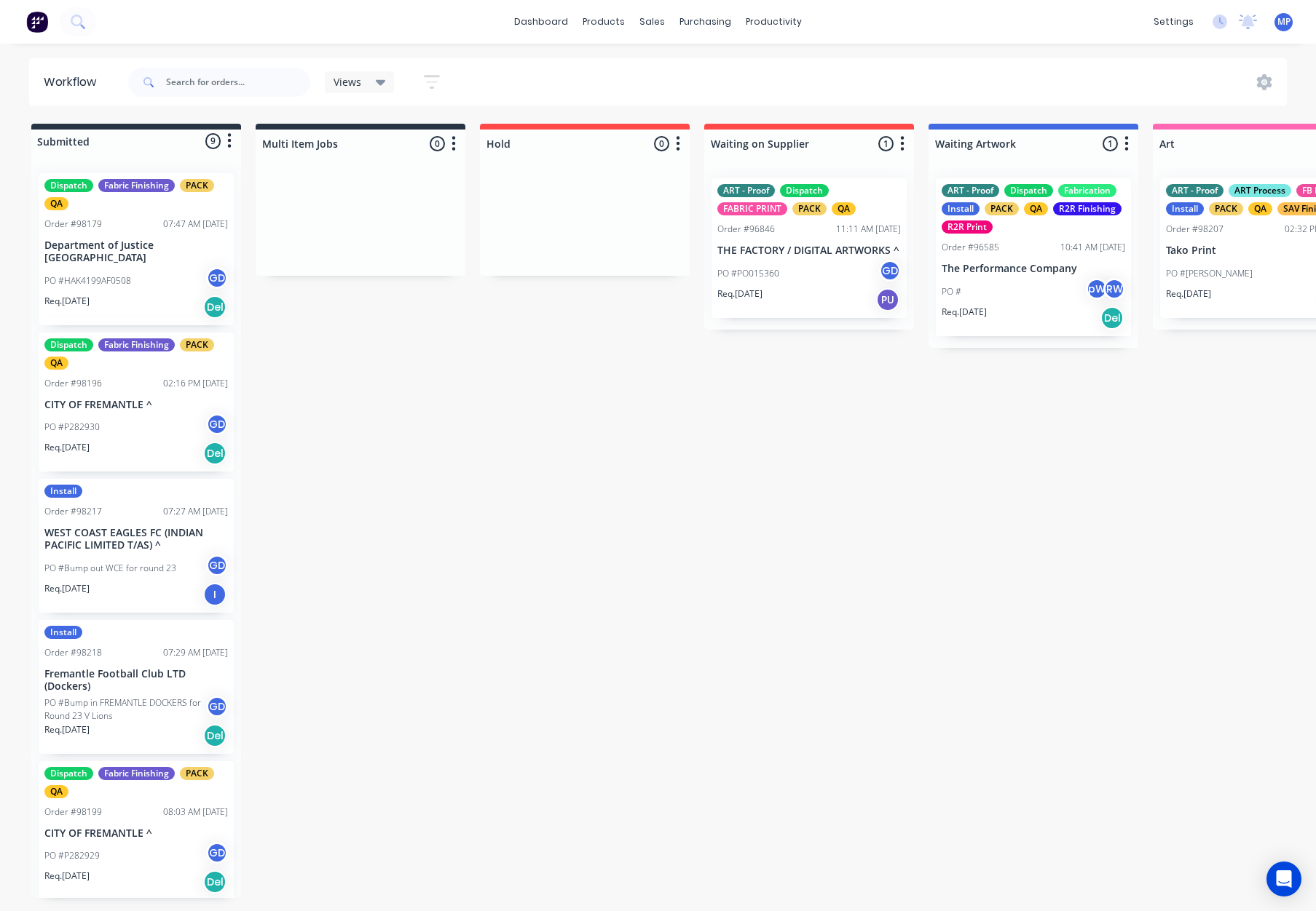
click at [121, 274] on p "PO #HAK4199AF0508" at bounding box center [87, 281] width 87 height 13
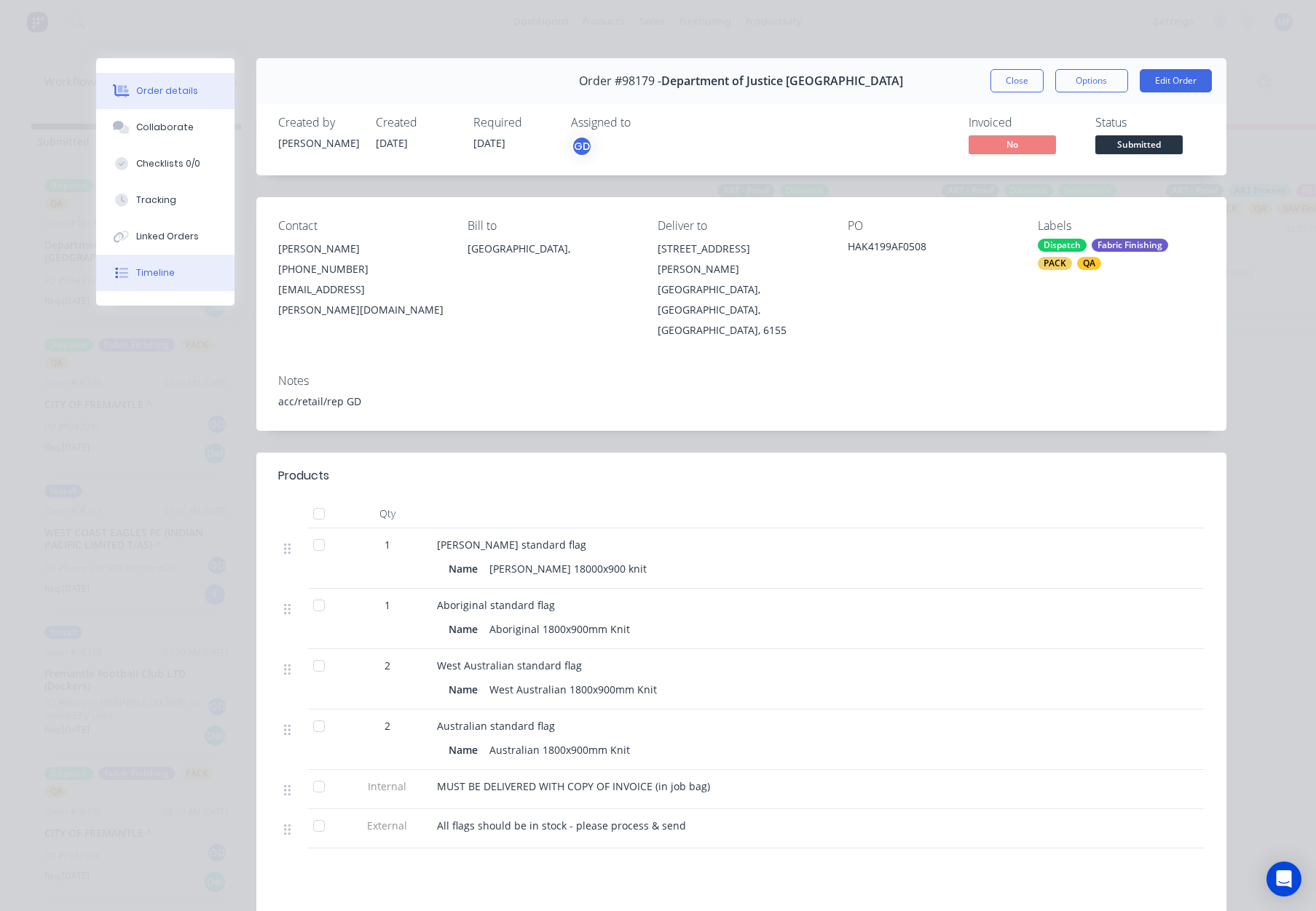
click at [156, 260] on button "Timeline" at bounding box center [164, 272] width 139 height 36
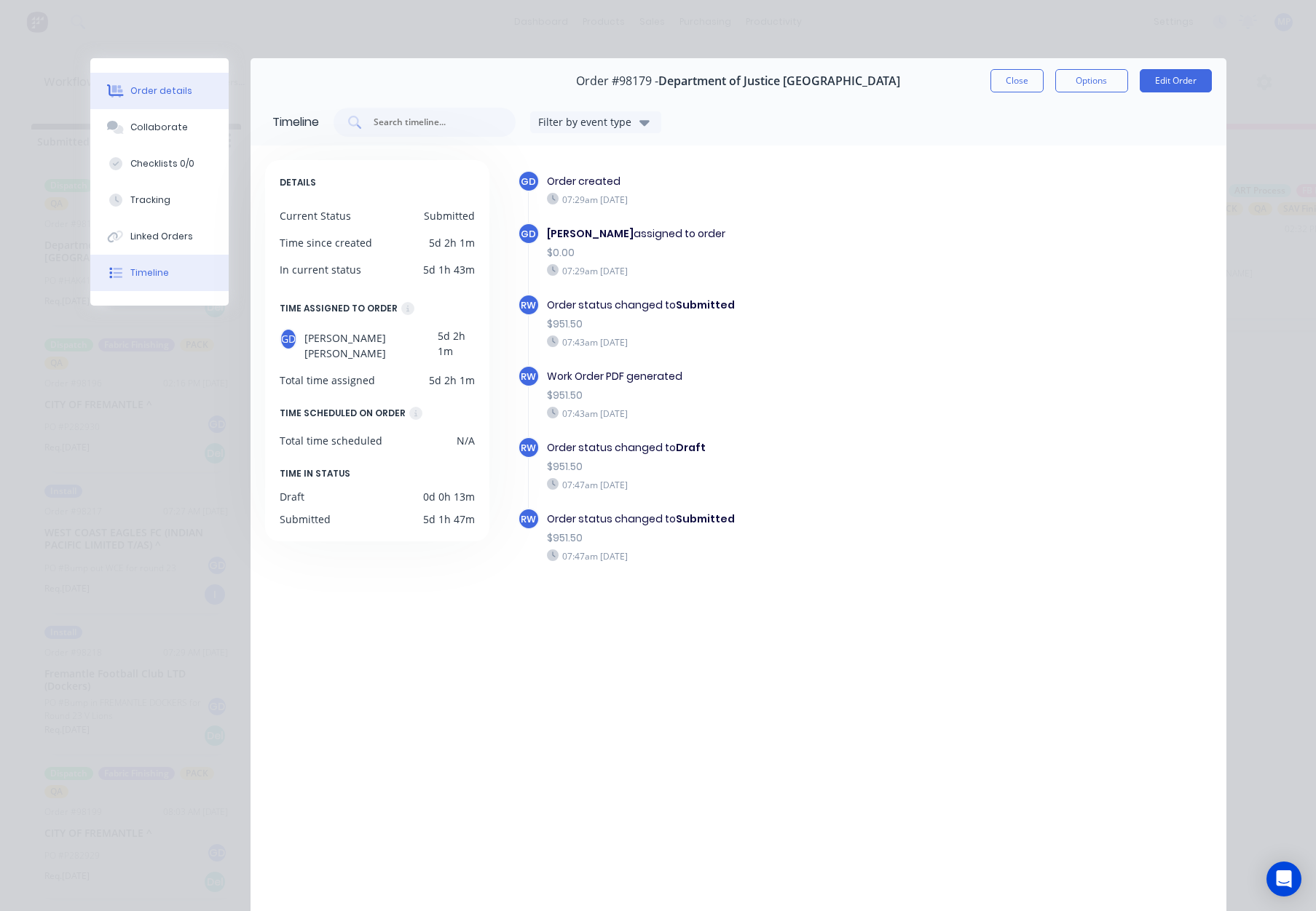
click at [160, 99] on button "Order details" at bounding box center [159, 91] width 139 height 36
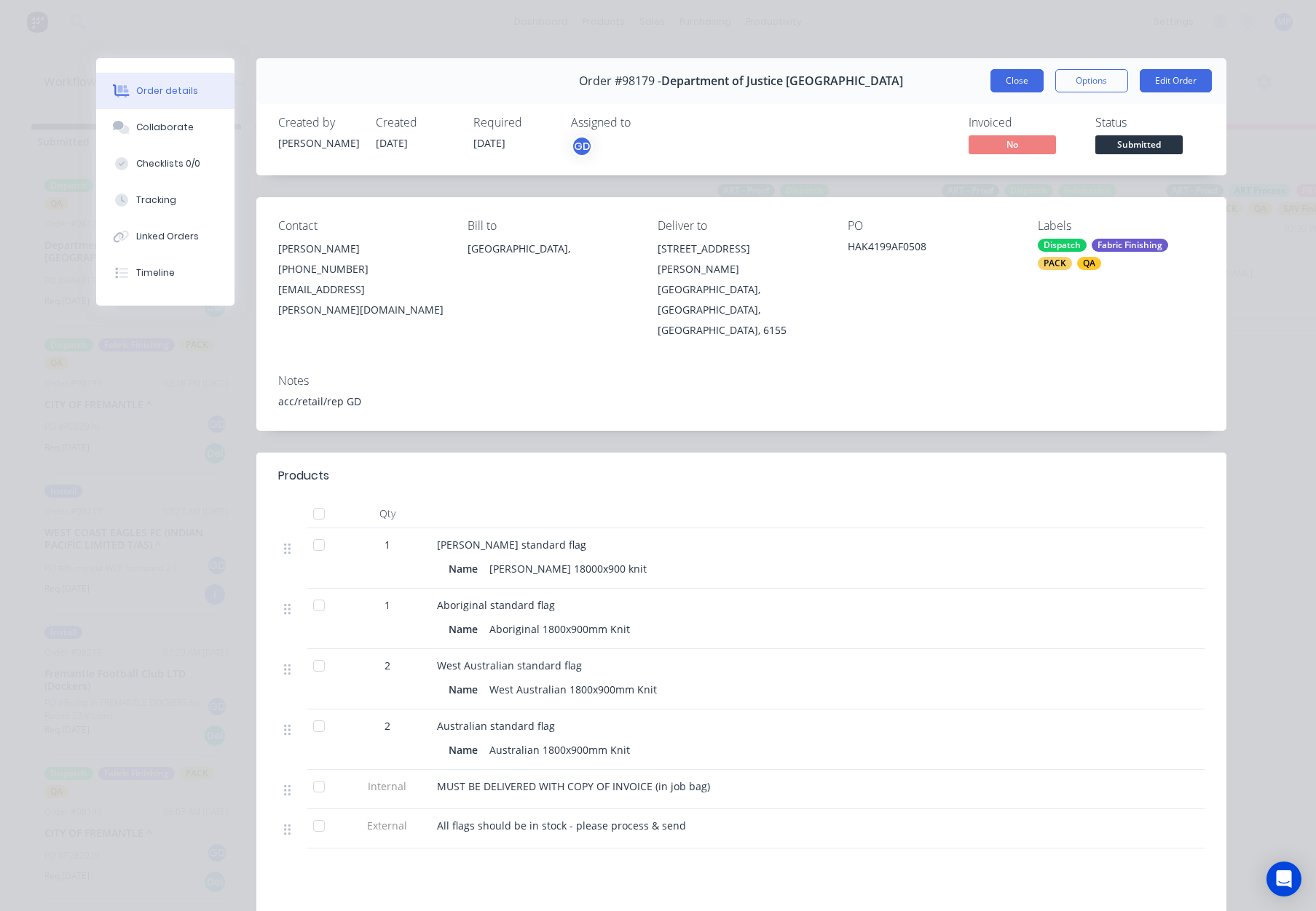
click at [1000, 74] on button "Close" at bounding box center [1017, 80] width 54 height 23
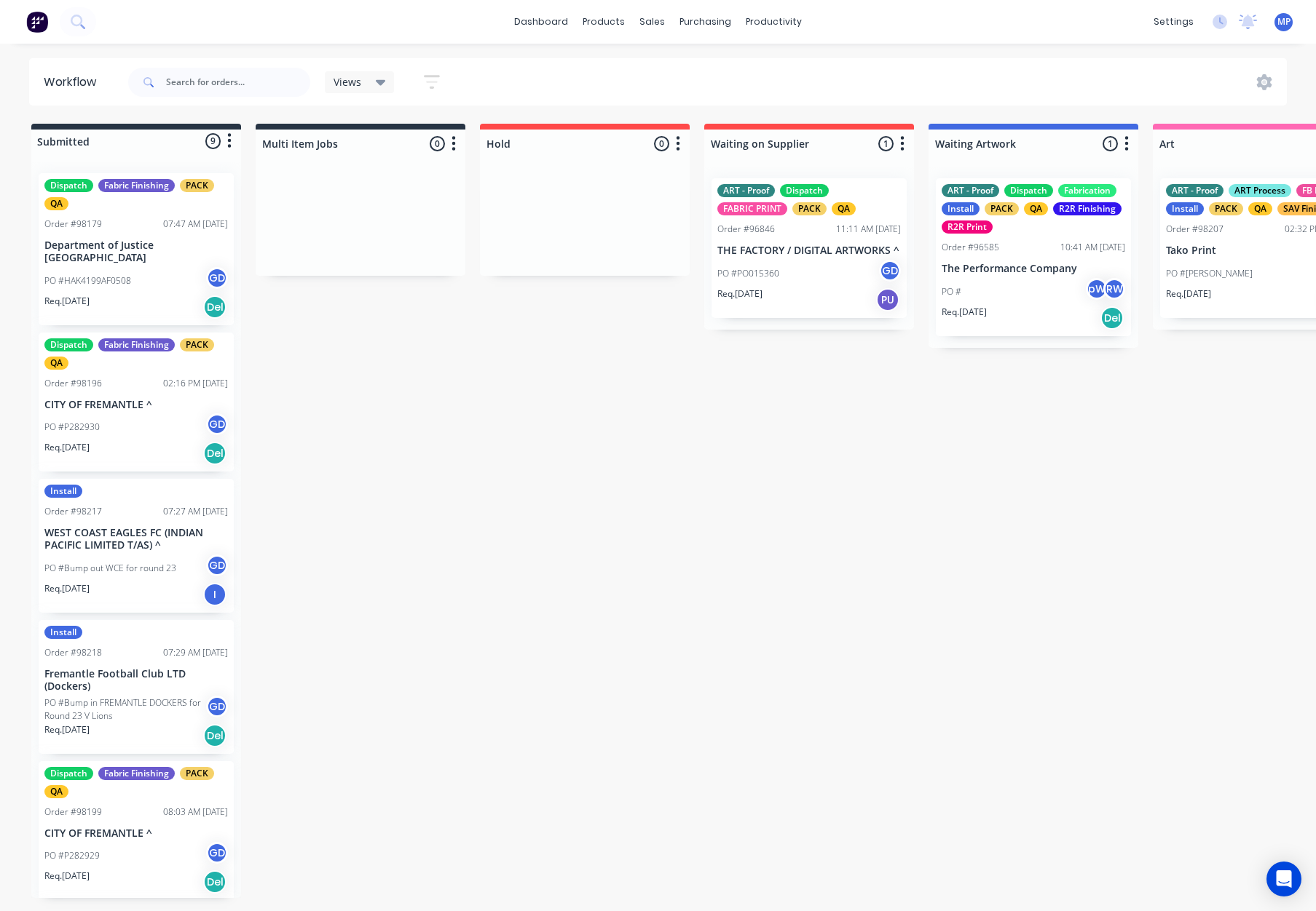
click at [158, 278] on div "PO #HAK4199AF0508 GD" at bounding box center [136, 280] width 184 height 28
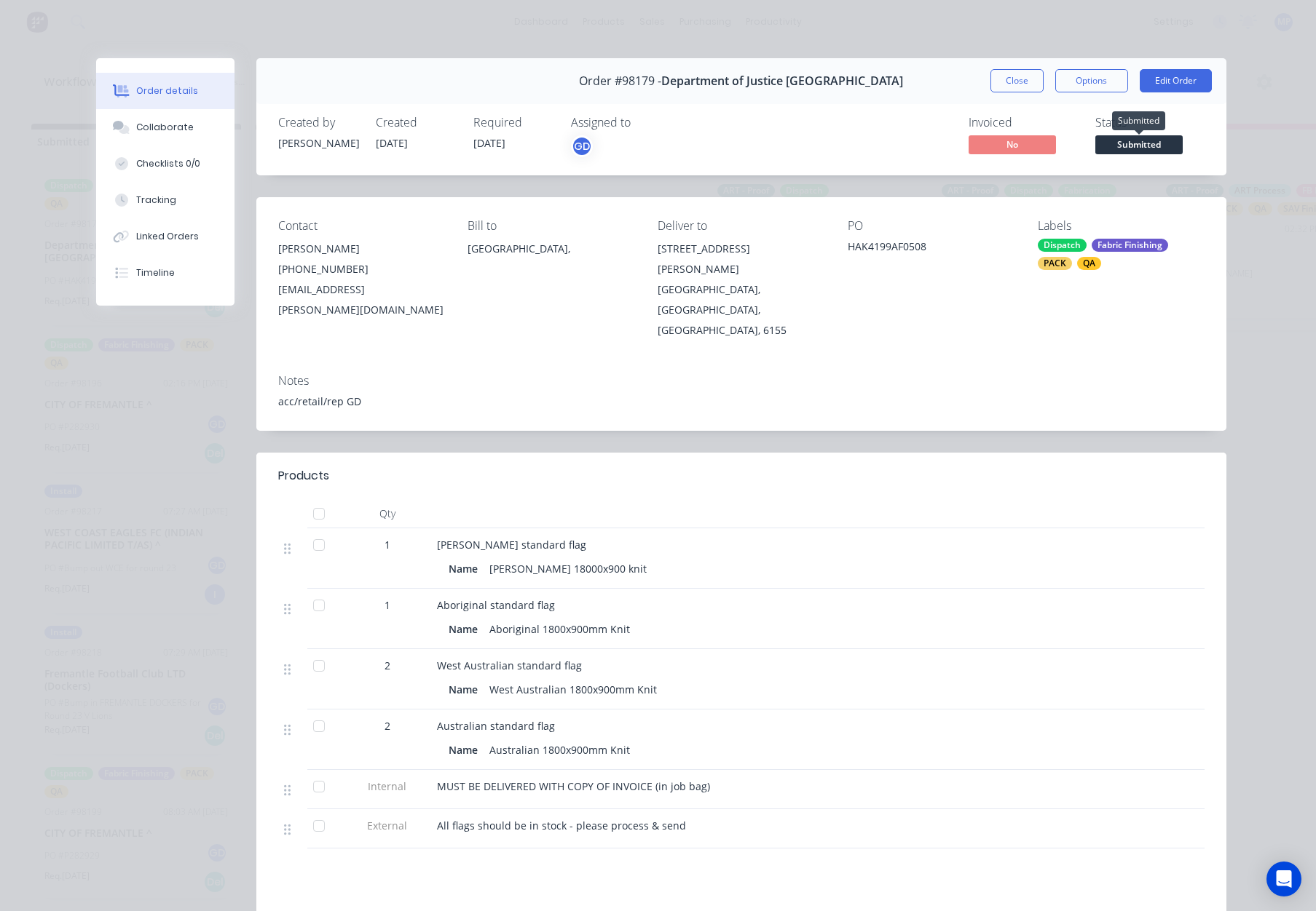
click at [1130, 143] on span "Submitted" at bounding box center [1138, 144] width 87 height 18
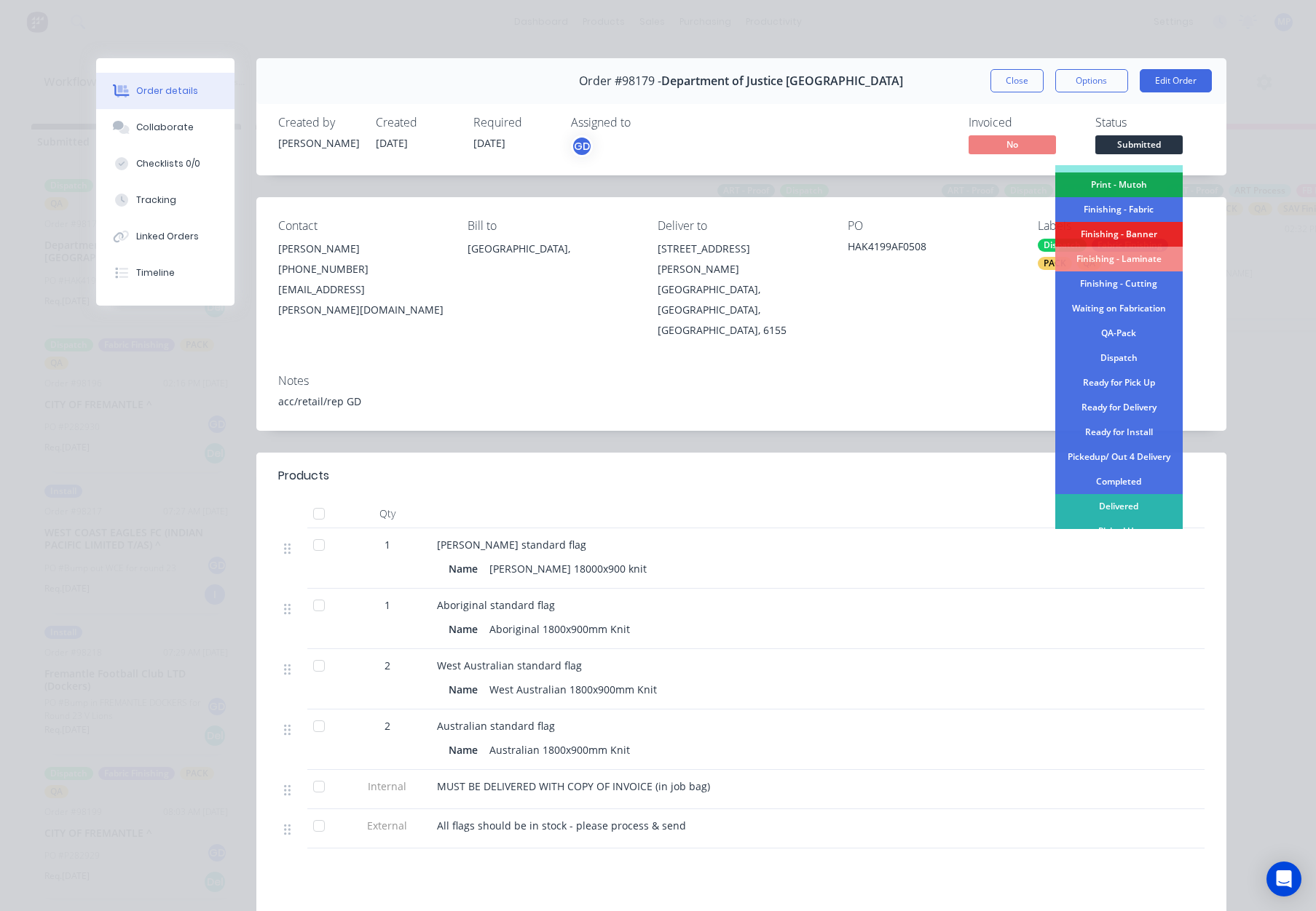
scroll to position [254, 0]
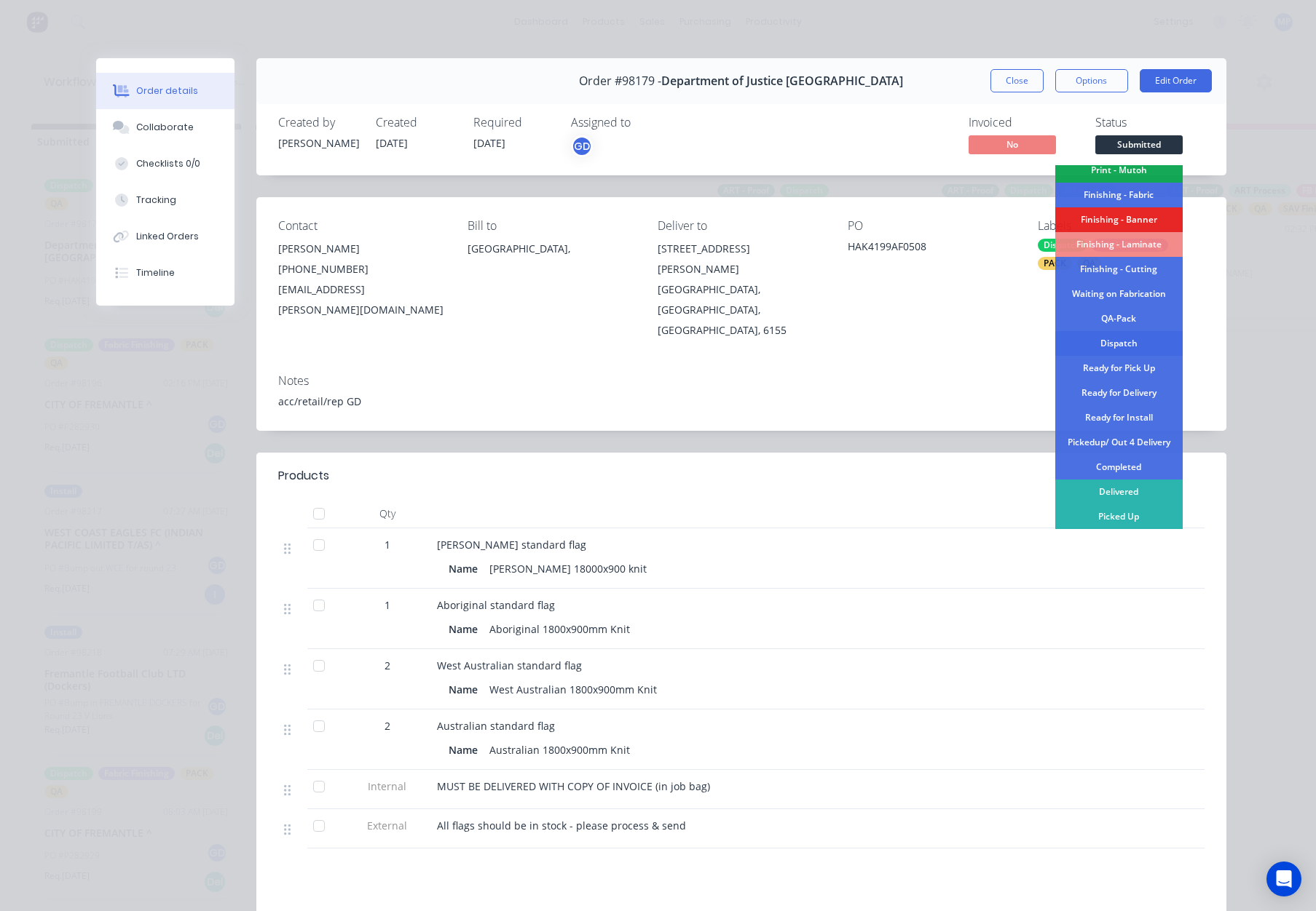
click at [1112, 343] on div "Dispatch" at bounding box center [1118, 343] width 127 height 25
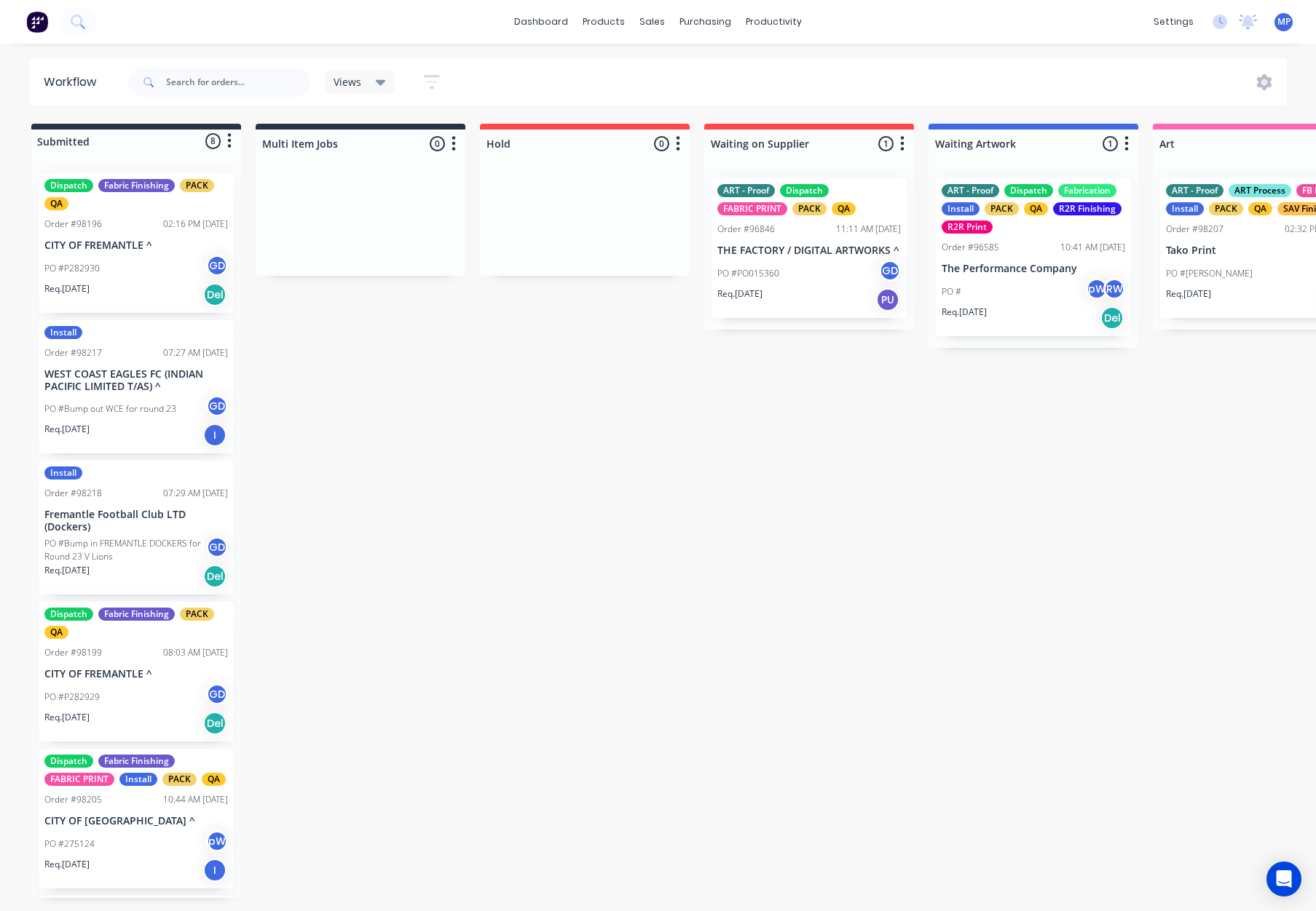
click at [150, 243] on p "CITY OF FREMANTLE ^" at bounding box center [136, 245] width 184 height 12
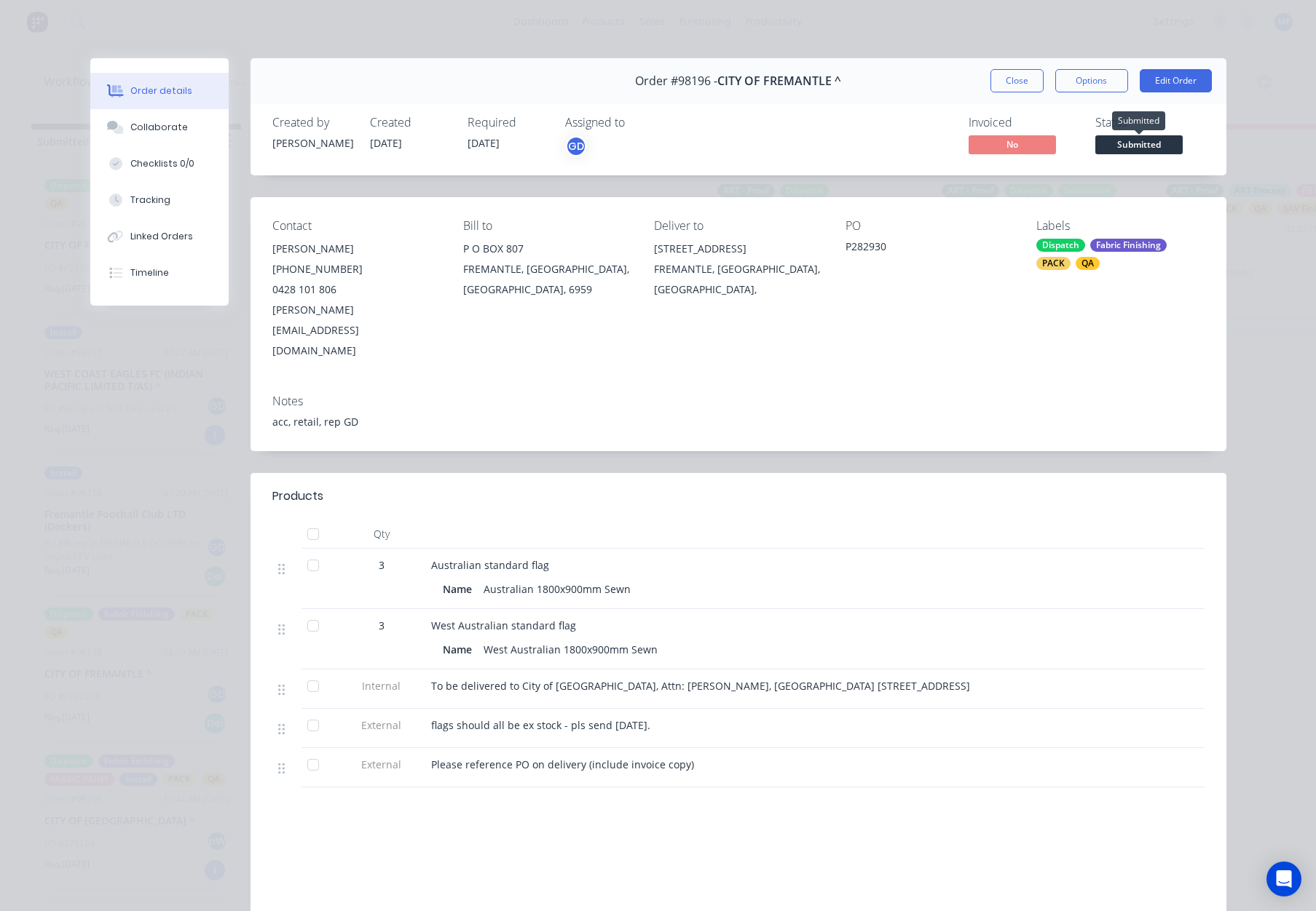
click at [1143, 145] on span "Submitted" at bounding box center [1138, 144] width 87 height 18
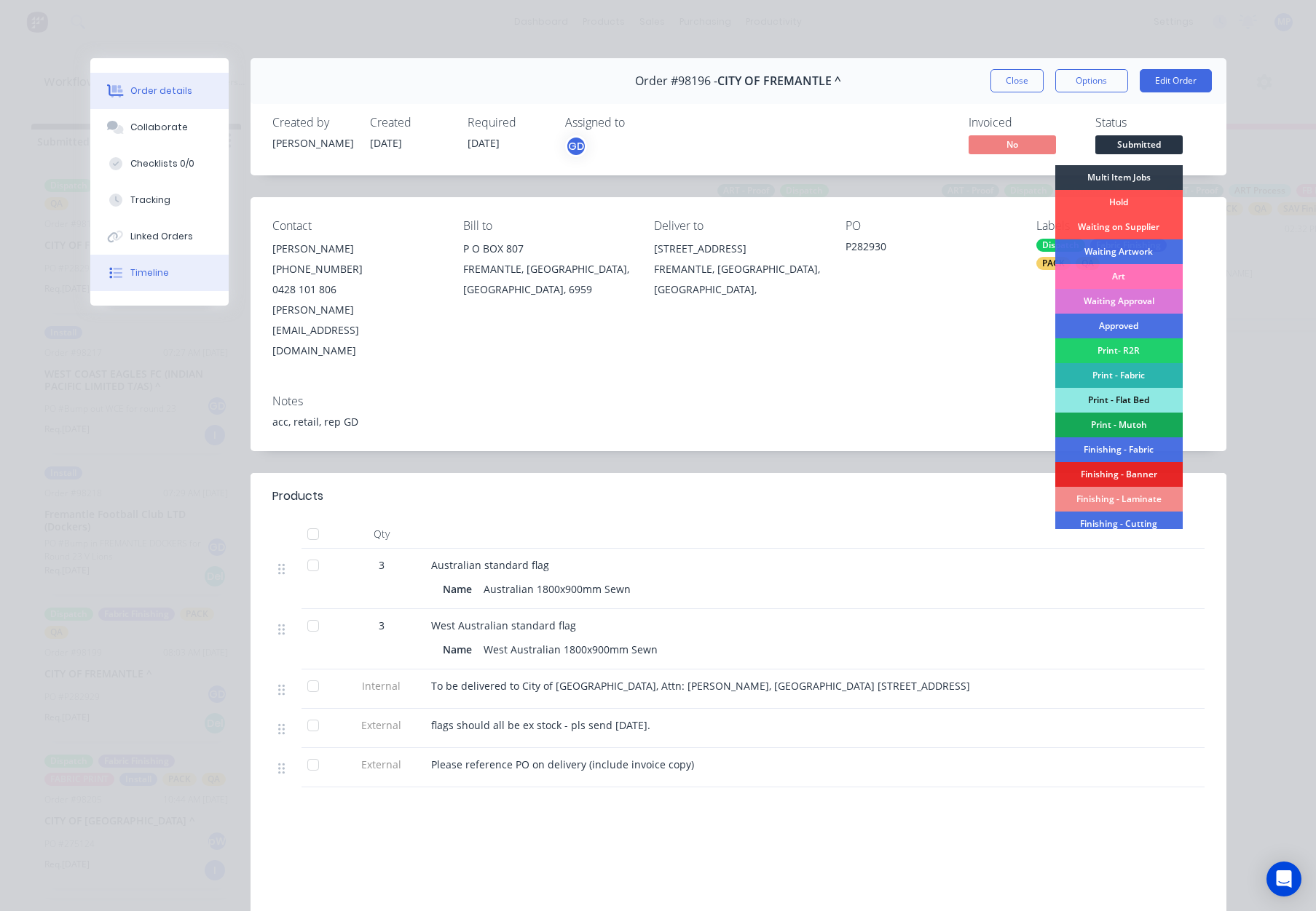
drag, startPoint x: 130, startPoint y: 271, endPoint x: 155, endPoint y: 270, distance: 25.0
click at [131, 271] on div "Timeline" at bounding box center [149, 273] width 38 height 13
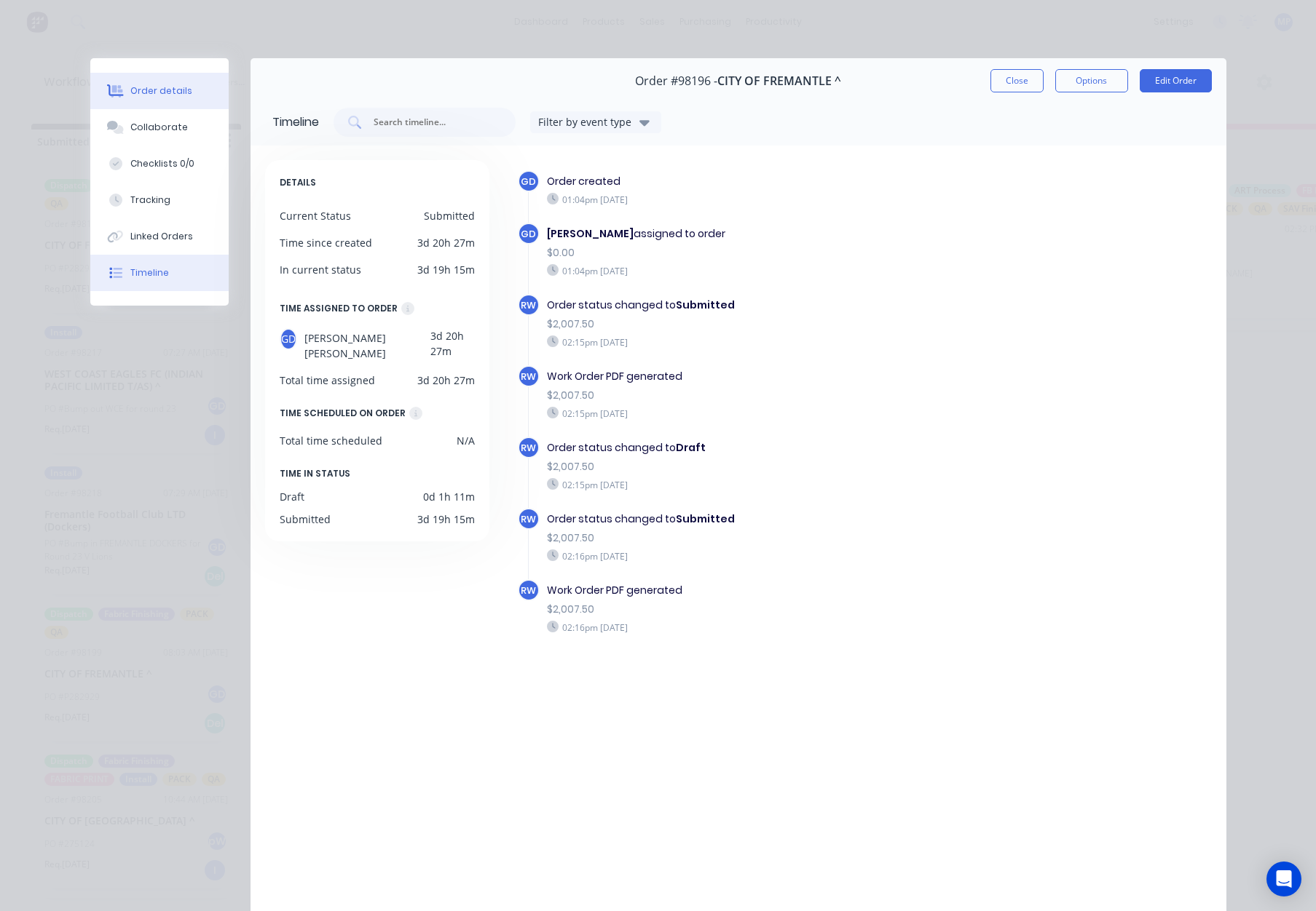
click at [160, 99] on button "Order details" at bounding box center [159, 91] width 139 height 36
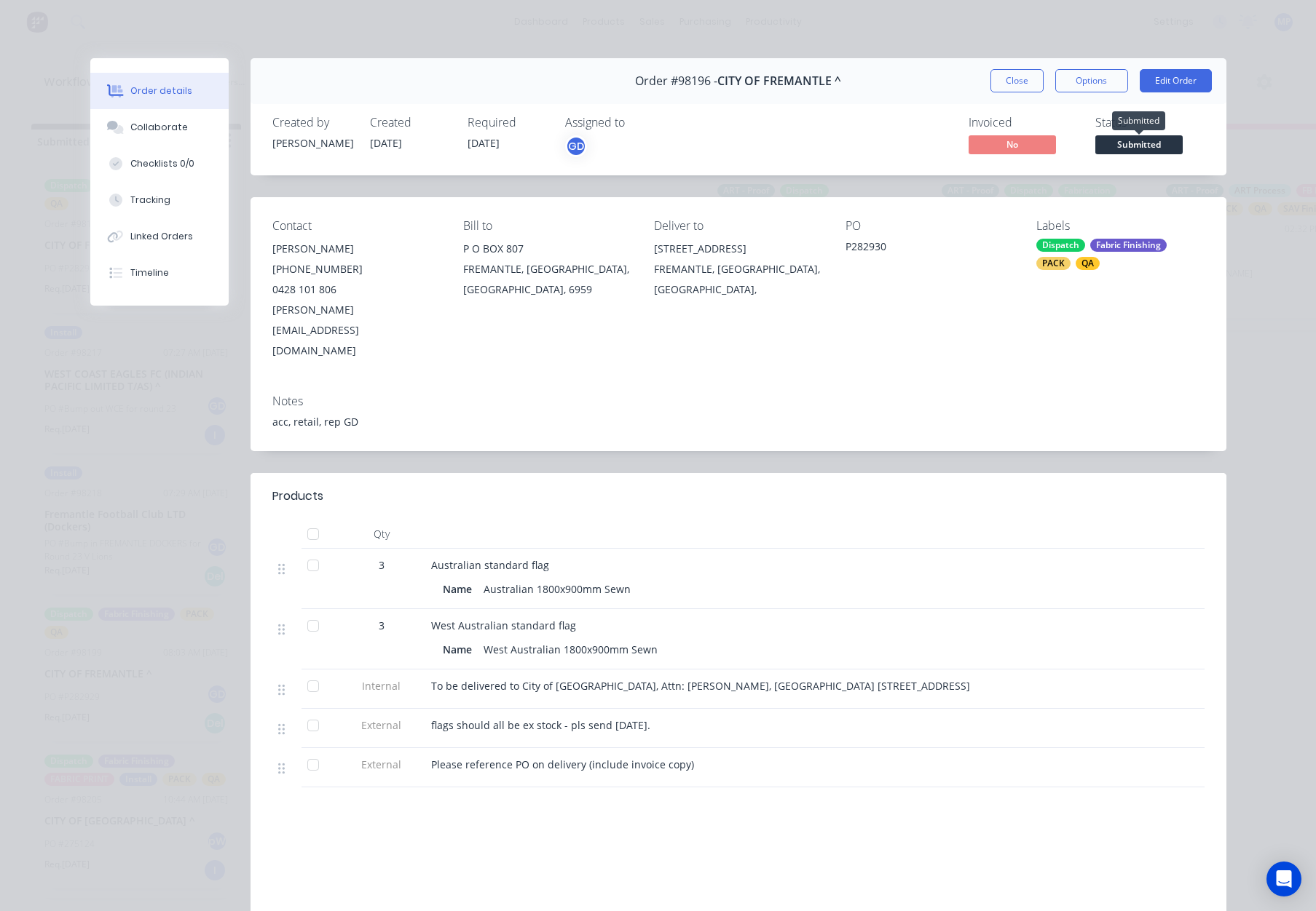
click at [1139, 144] on span "Submitted" at bounding box center [1138, 144] width 87 height 18
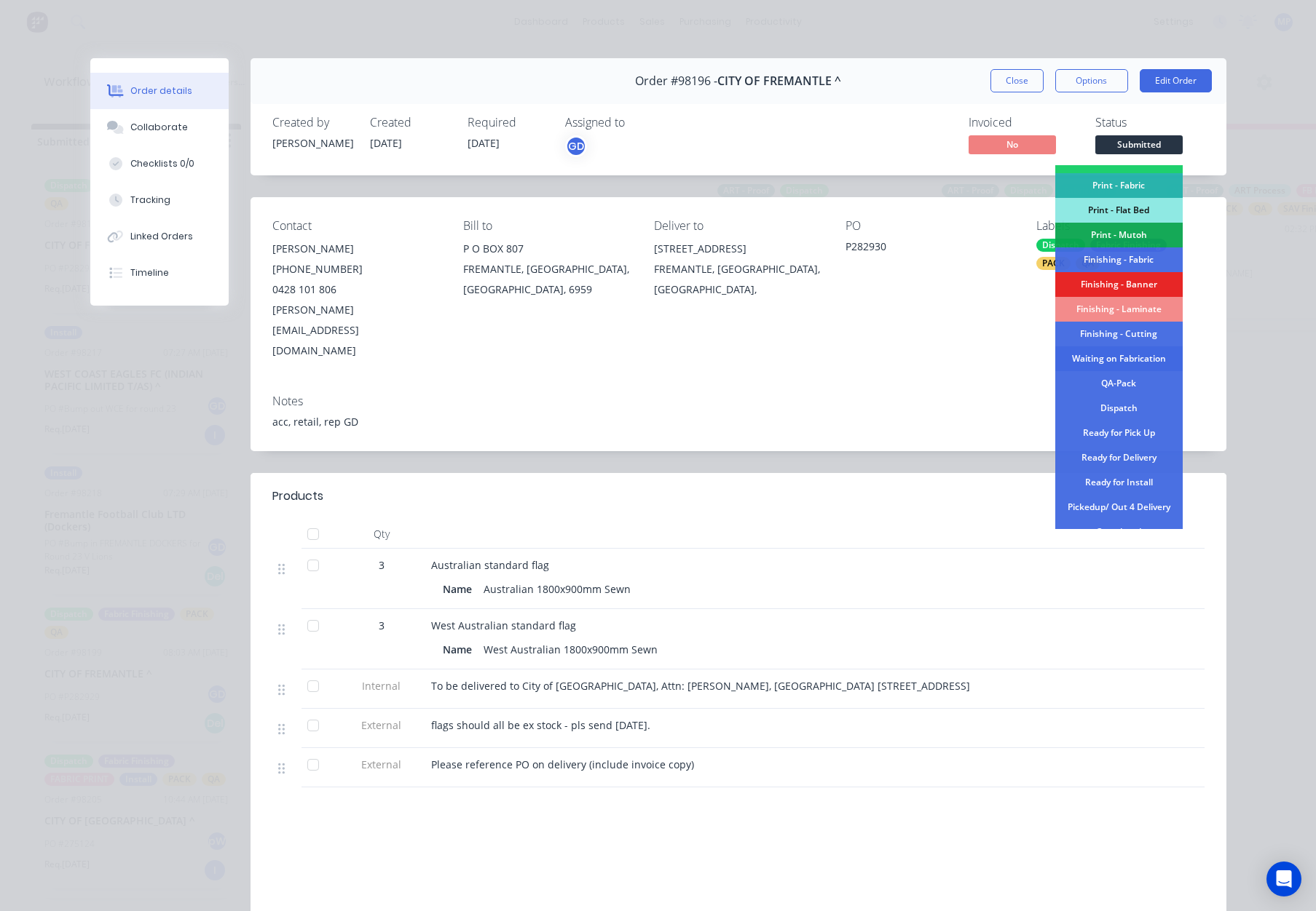
scroll to position [186, 0]
click at [1139, 258] on div "Finishing - Fabric" at bounding box center [1118, 264] width 127 height 25
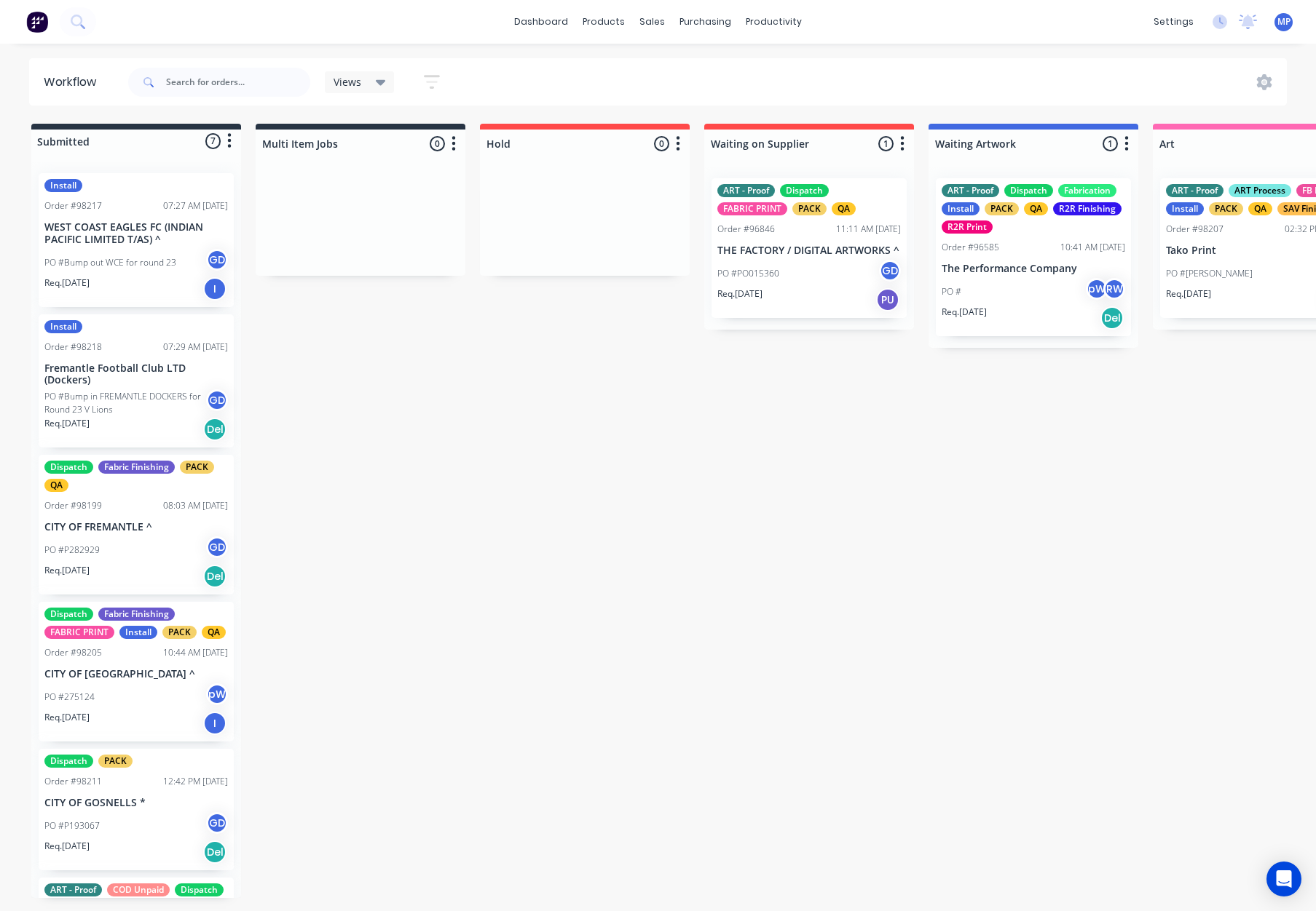
click at [142, 246] on div "Install Order #98217 07:27 AM 12/08/25 WEST COAST EAGLES FC (INDIAN PACIFIC LIM…" at bounding box center [136, 240] width 195 height 134
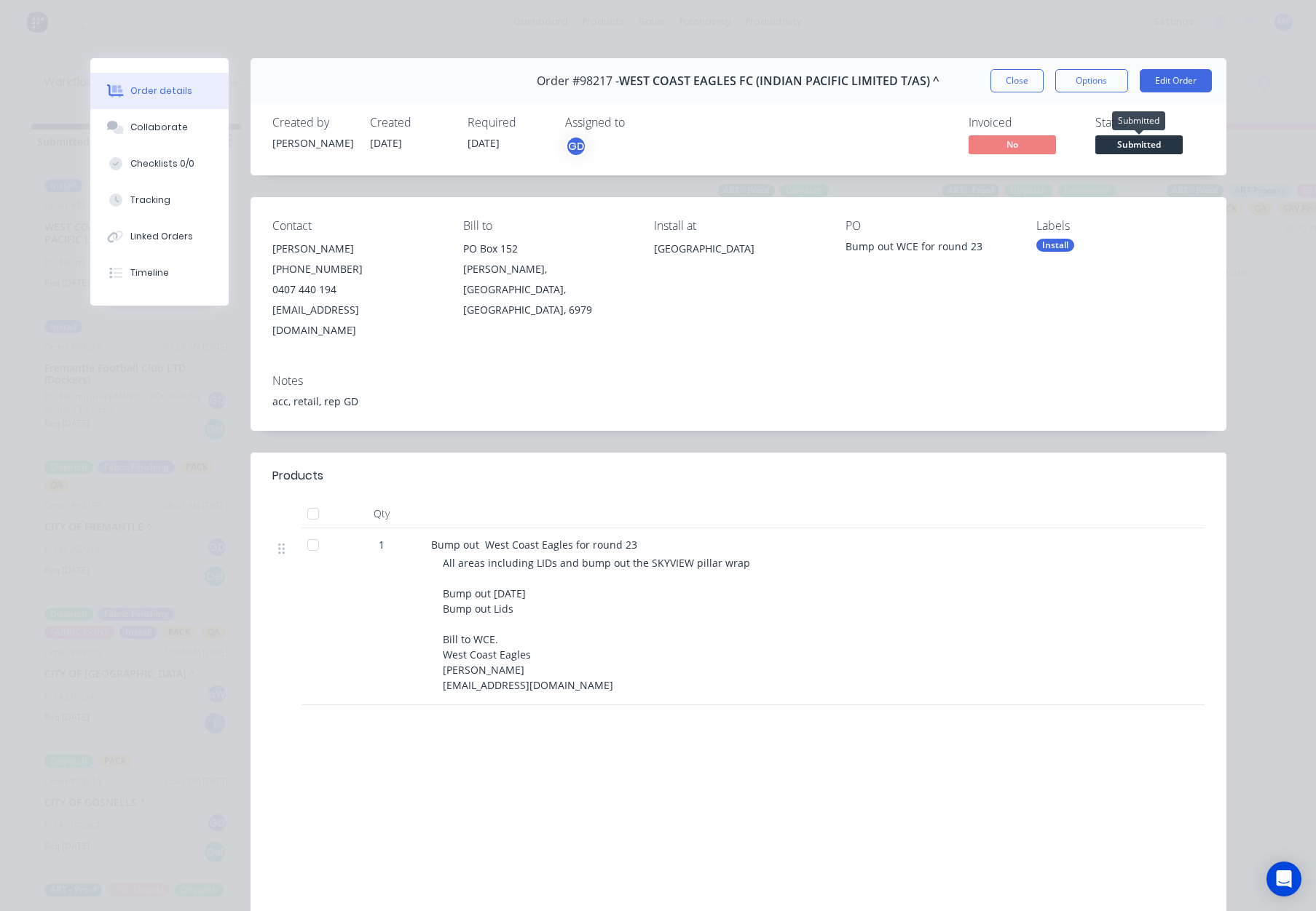
click at [1133, 139] on span "Submitted" at bounding box center [1138, 144] width 87 height 18
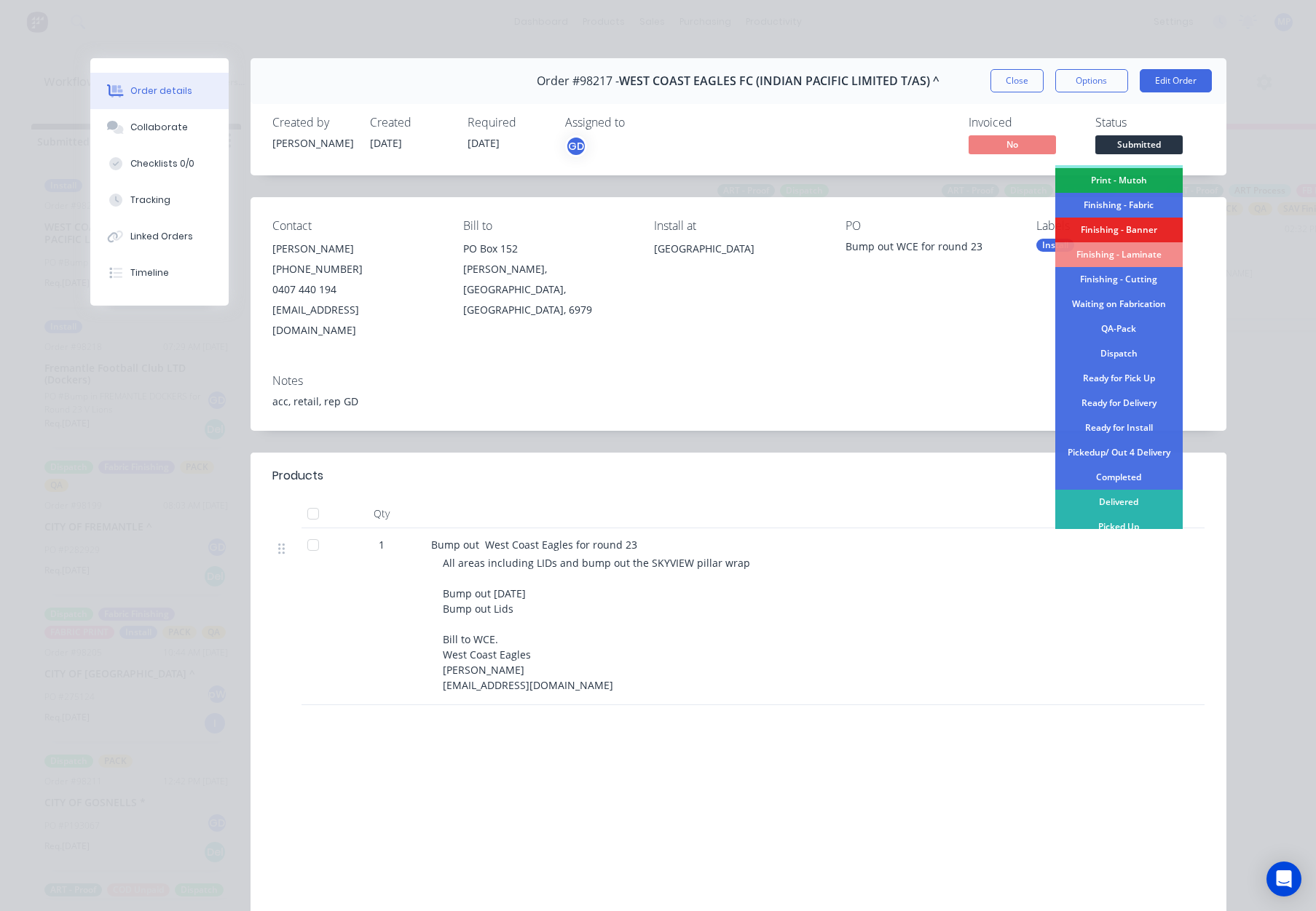
scroll to position [254, 0]
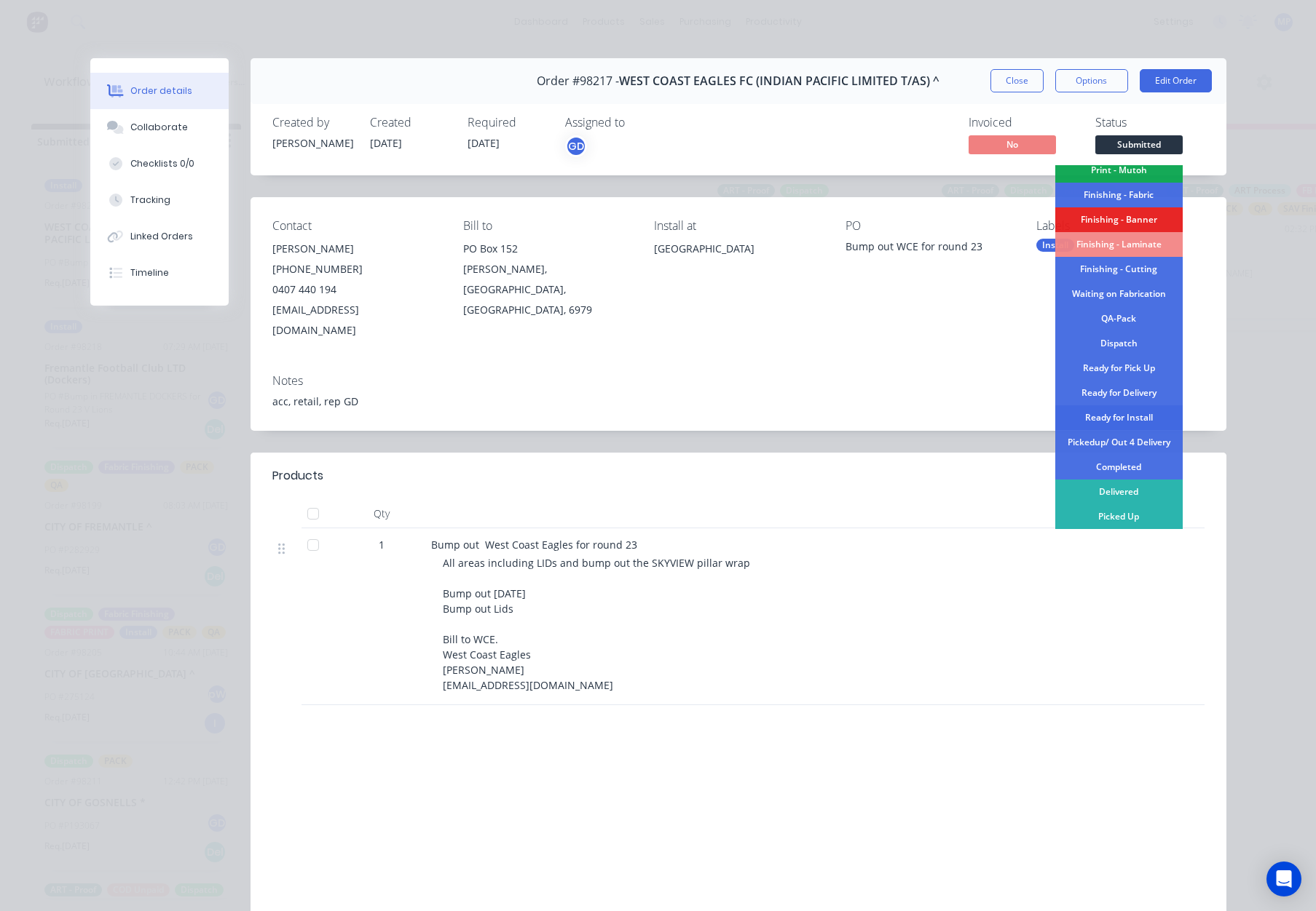
click at [1128, 416] on div "Ready for Install" at bounding box center [1118, 418] width 127 height 25
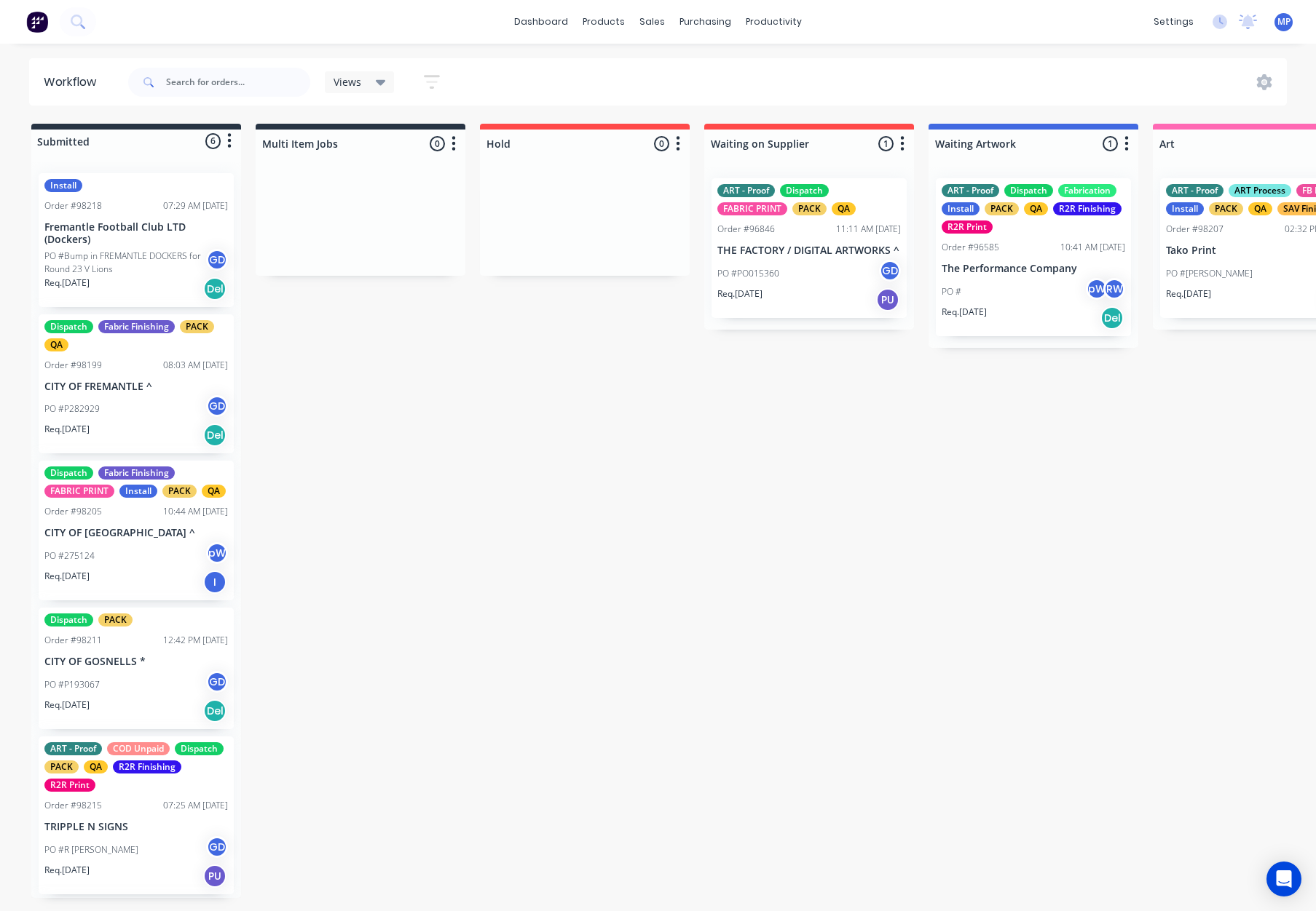
click at [119, 251] on p "PO #Bump in FREMANTLE DOCKERS for Round 23 V Lions" at bounding box center [124, 262] width 162 height 26
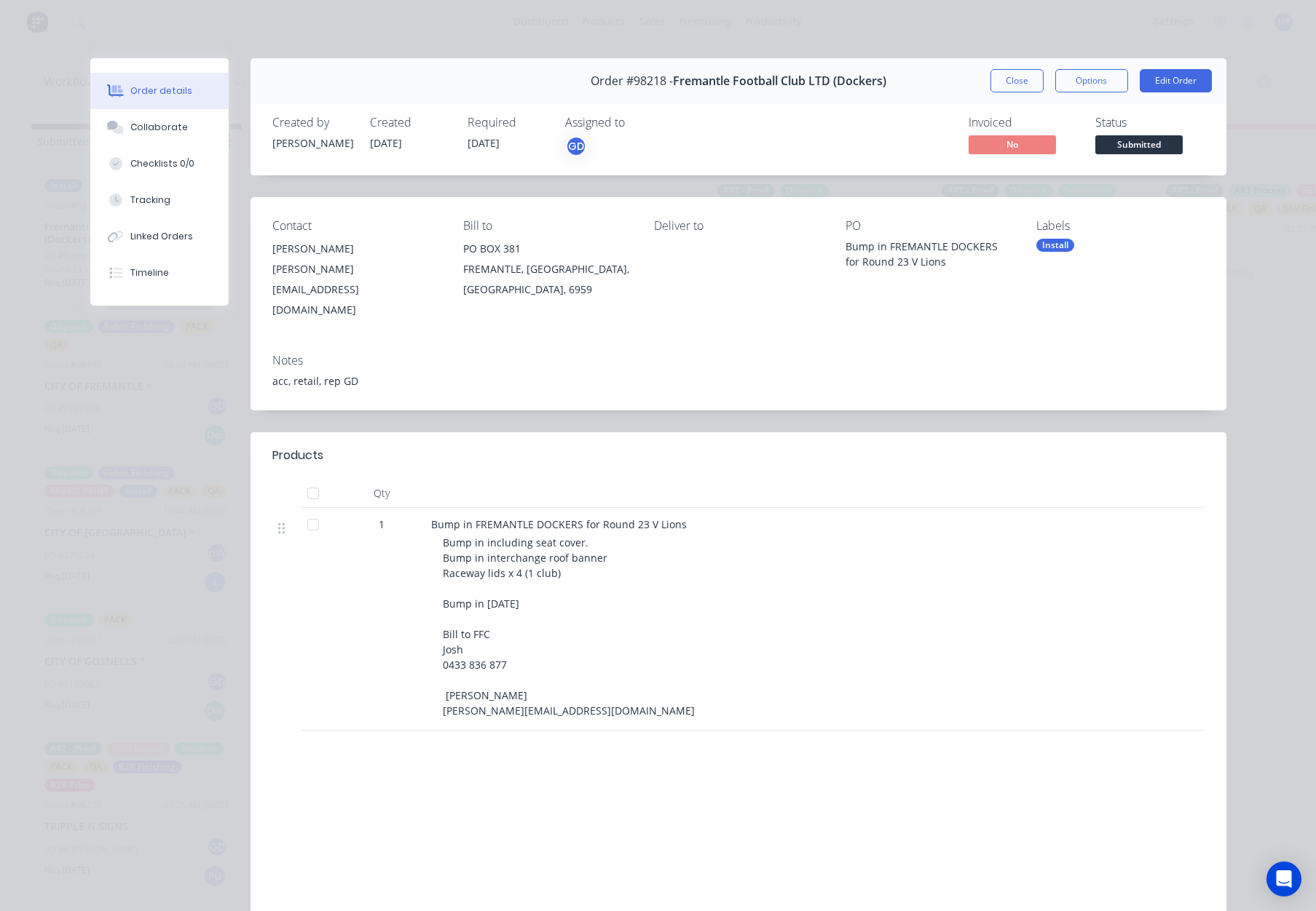
click at [1127, 141] on span "Submitted" at bounding box center [1138, 144] width 87 height 18
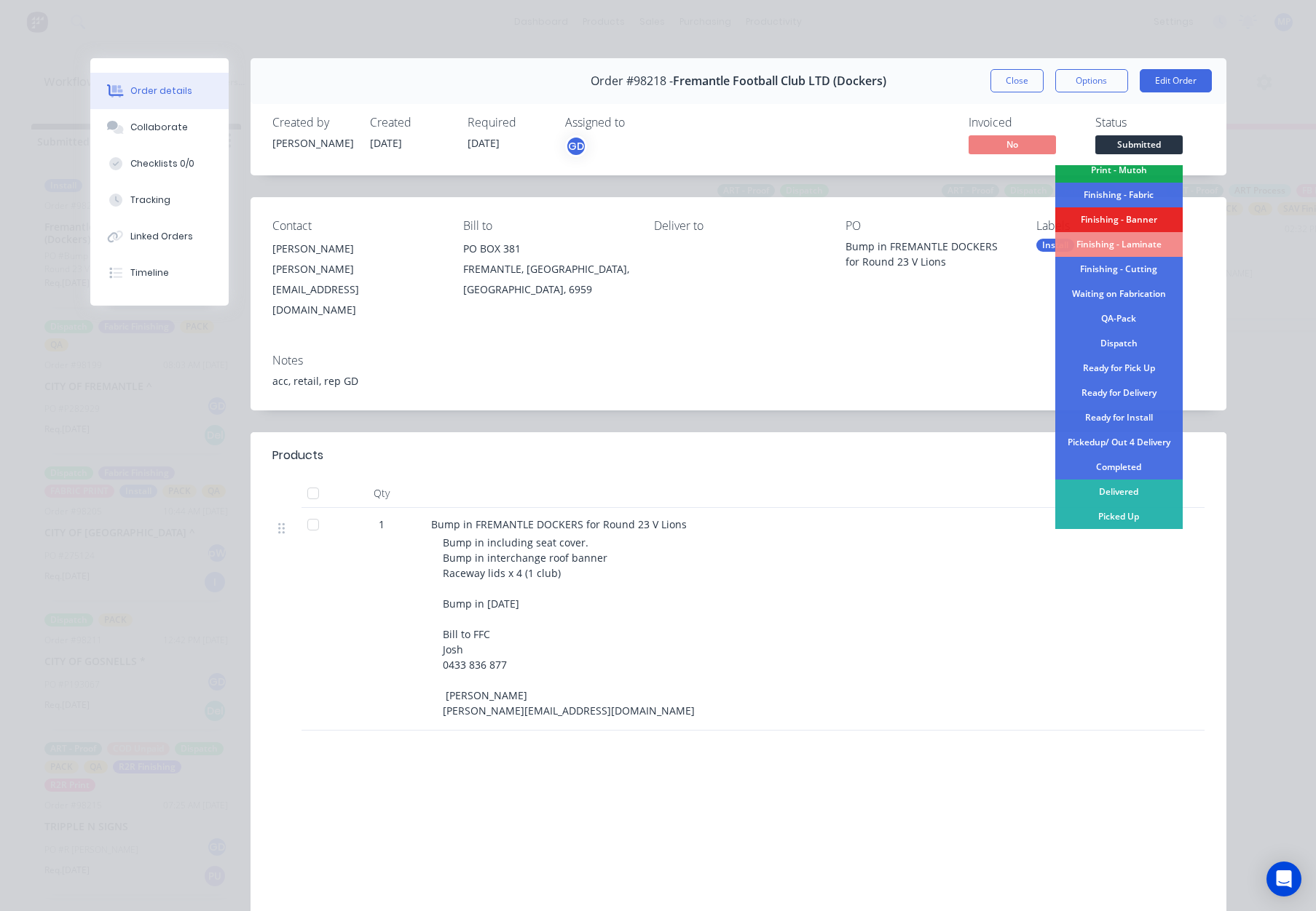
click at [1153, 421] on div "Ready for Install" at bounding box center [1118, 418] width 127 height 25
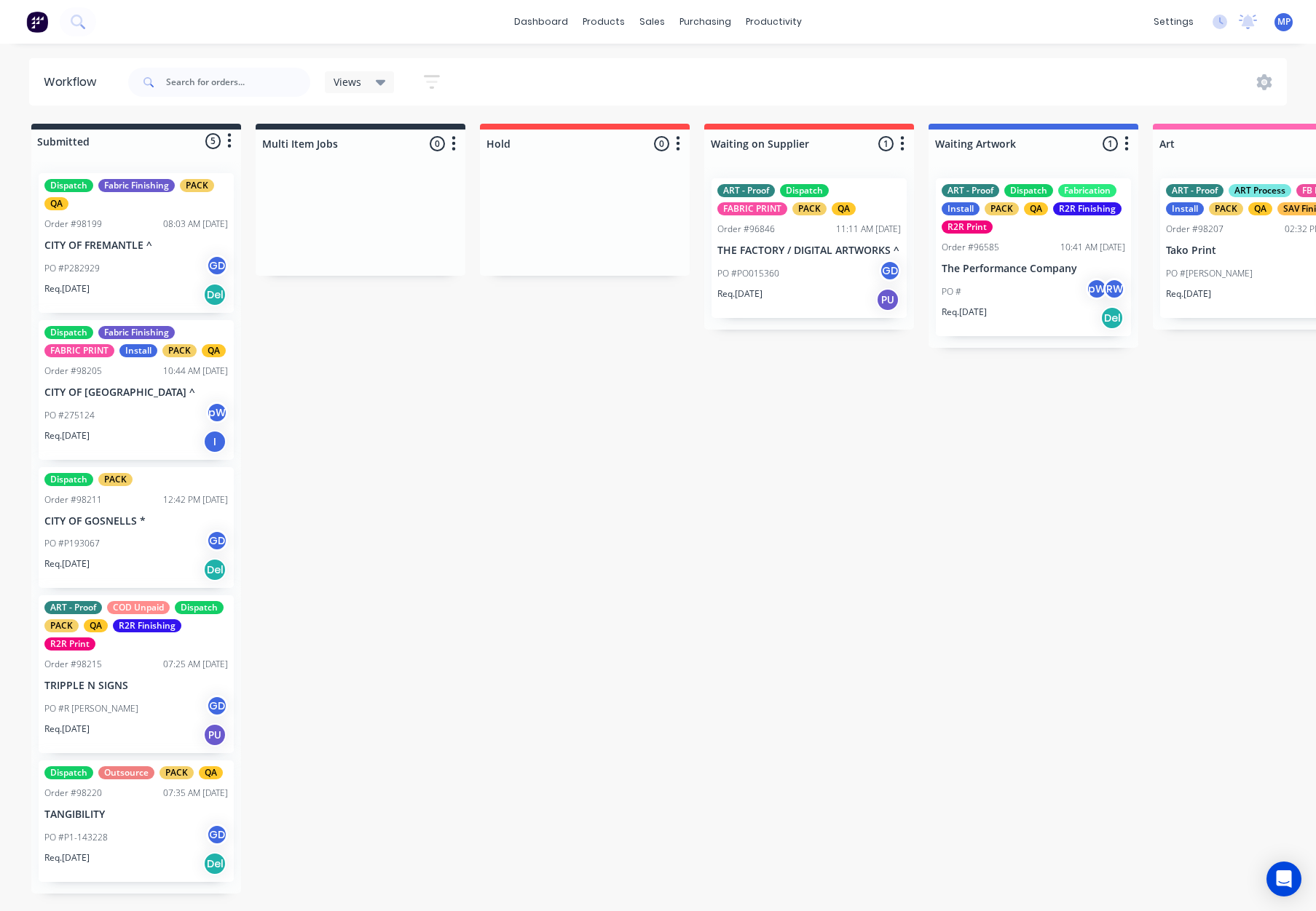
click at [169, 237] on div "Dispatch Fabric Finishing PACK QA Order #98199 08:03 AM 11/08/25 CITY OF FREMAN…" at bounding box center [136, 243] width 195 height 140
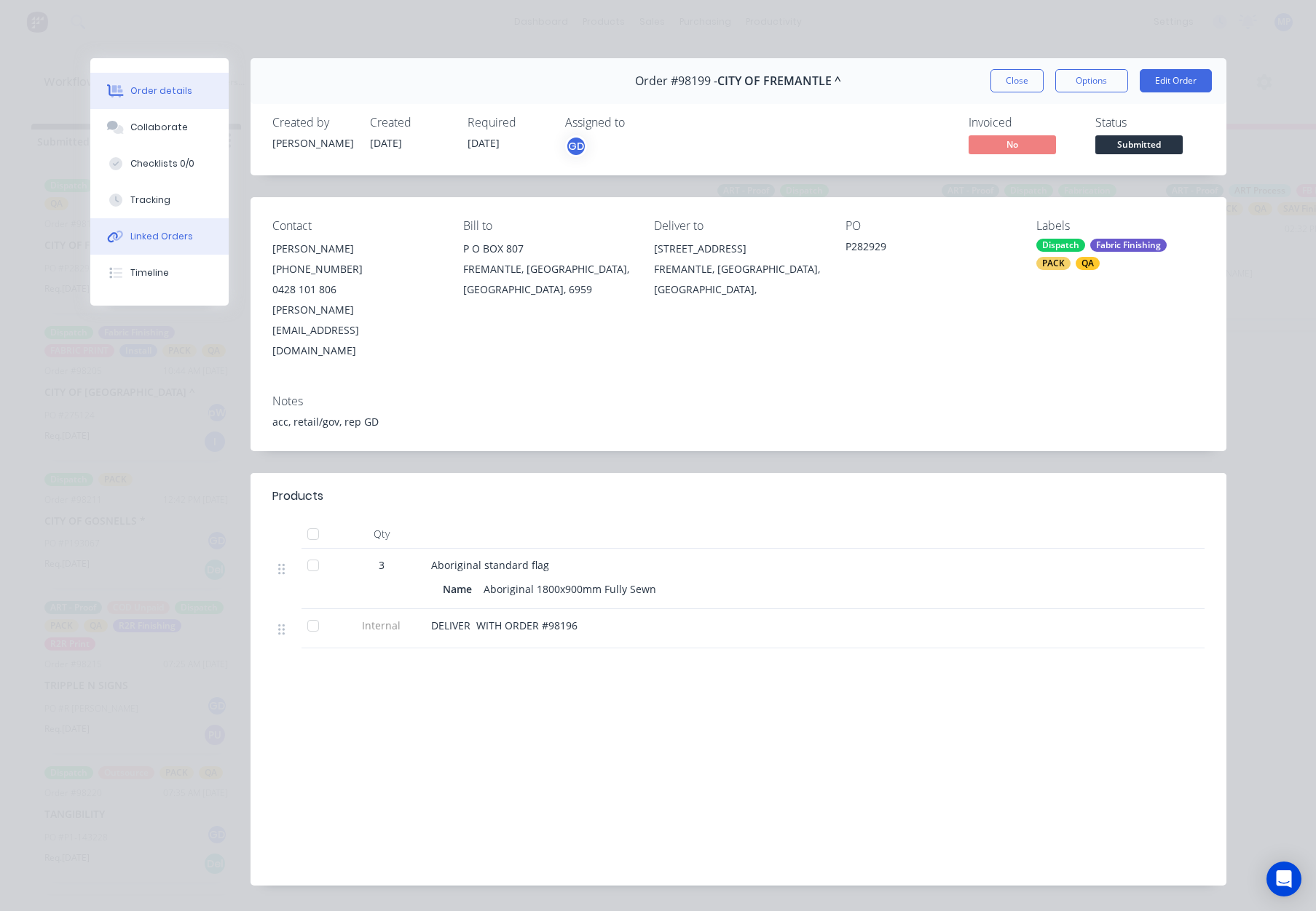
click at [175, 278] on button "Timeline" at bounding box center [159, 272] width 139 height 36
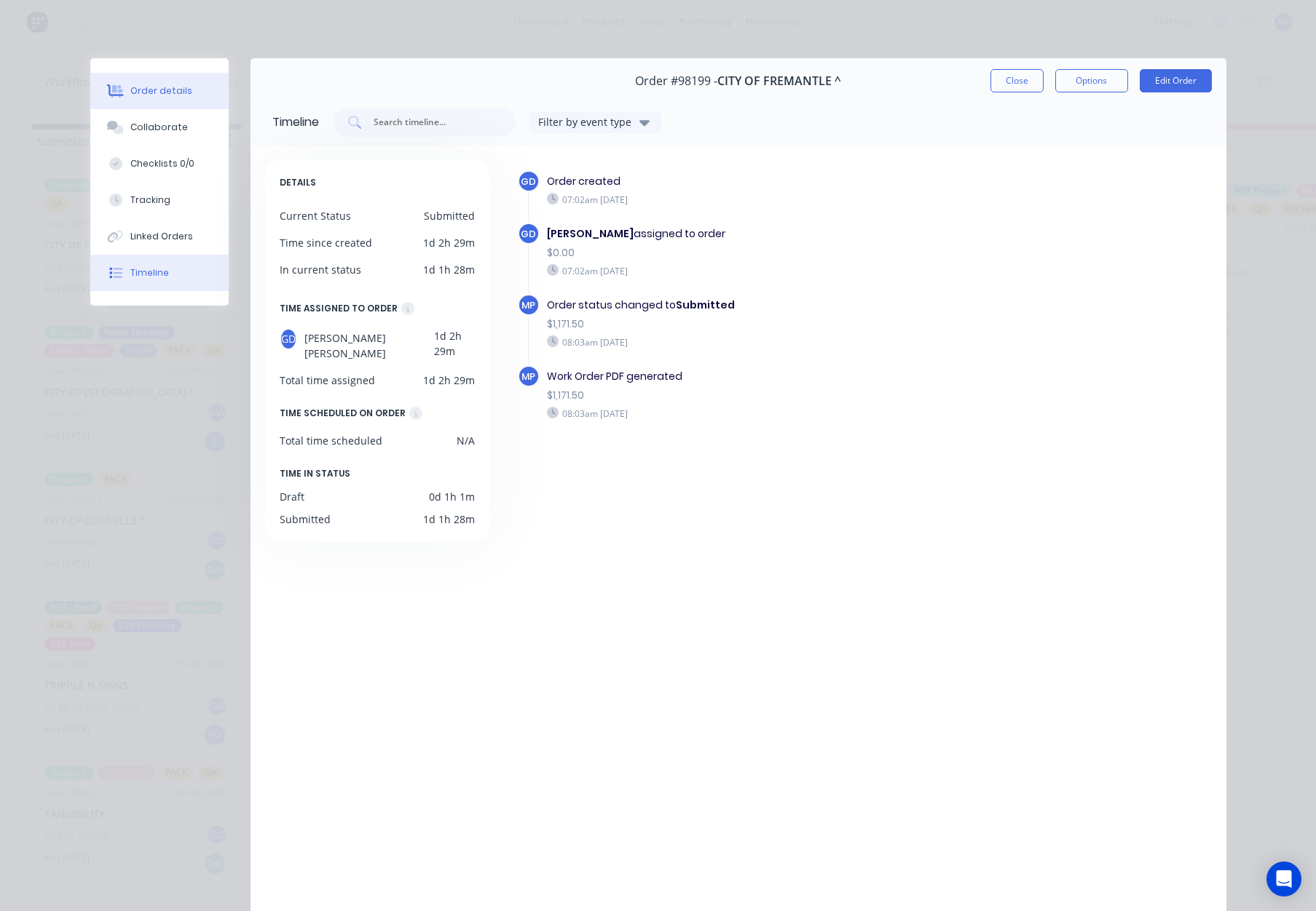
click at [170, 87] on div "Order details" at bounding box center [161, 91] width 62 height 13
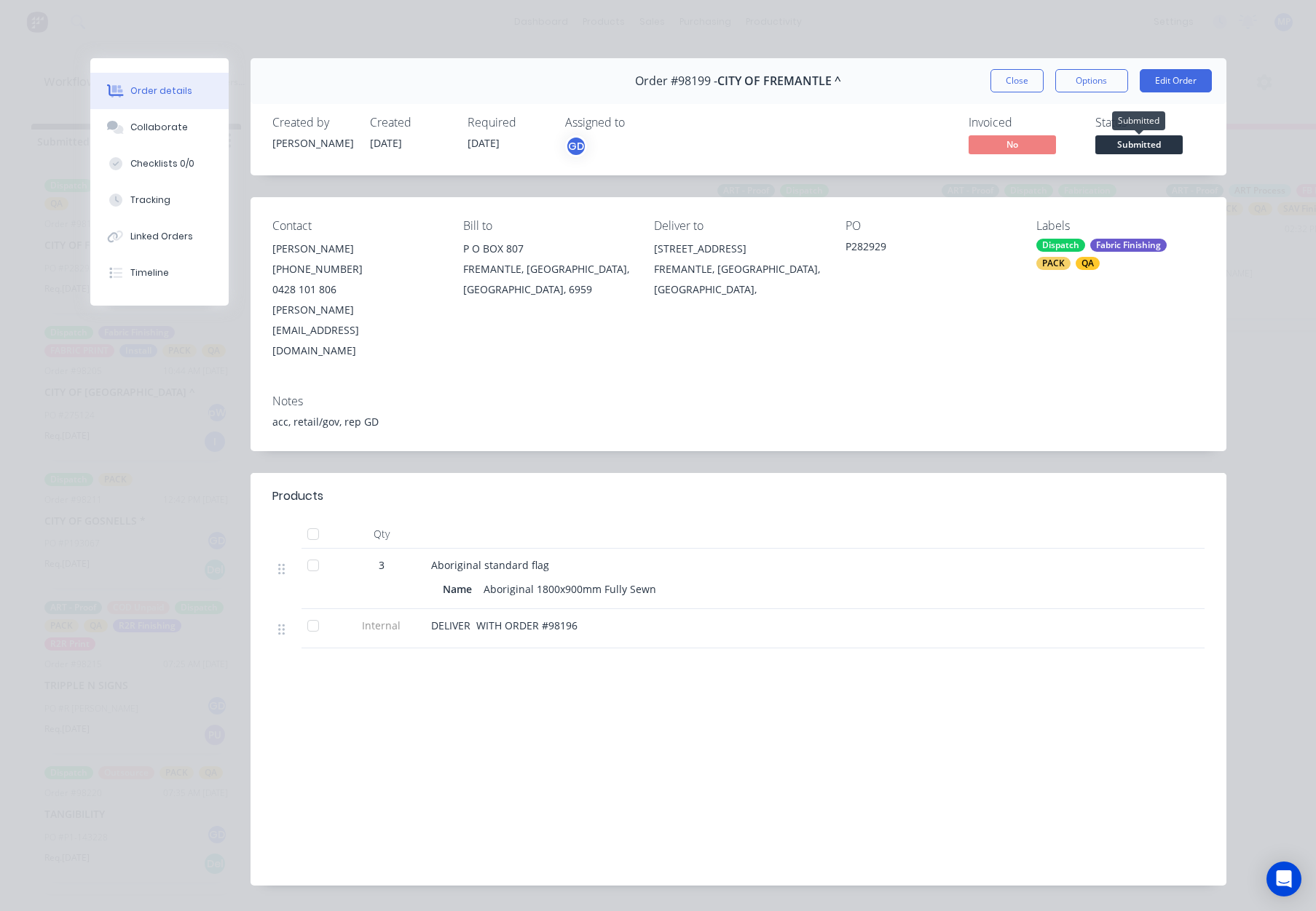
click at [1144, 143] on span "Submitted" at bounding box center [1138, 144] width 87 height 18
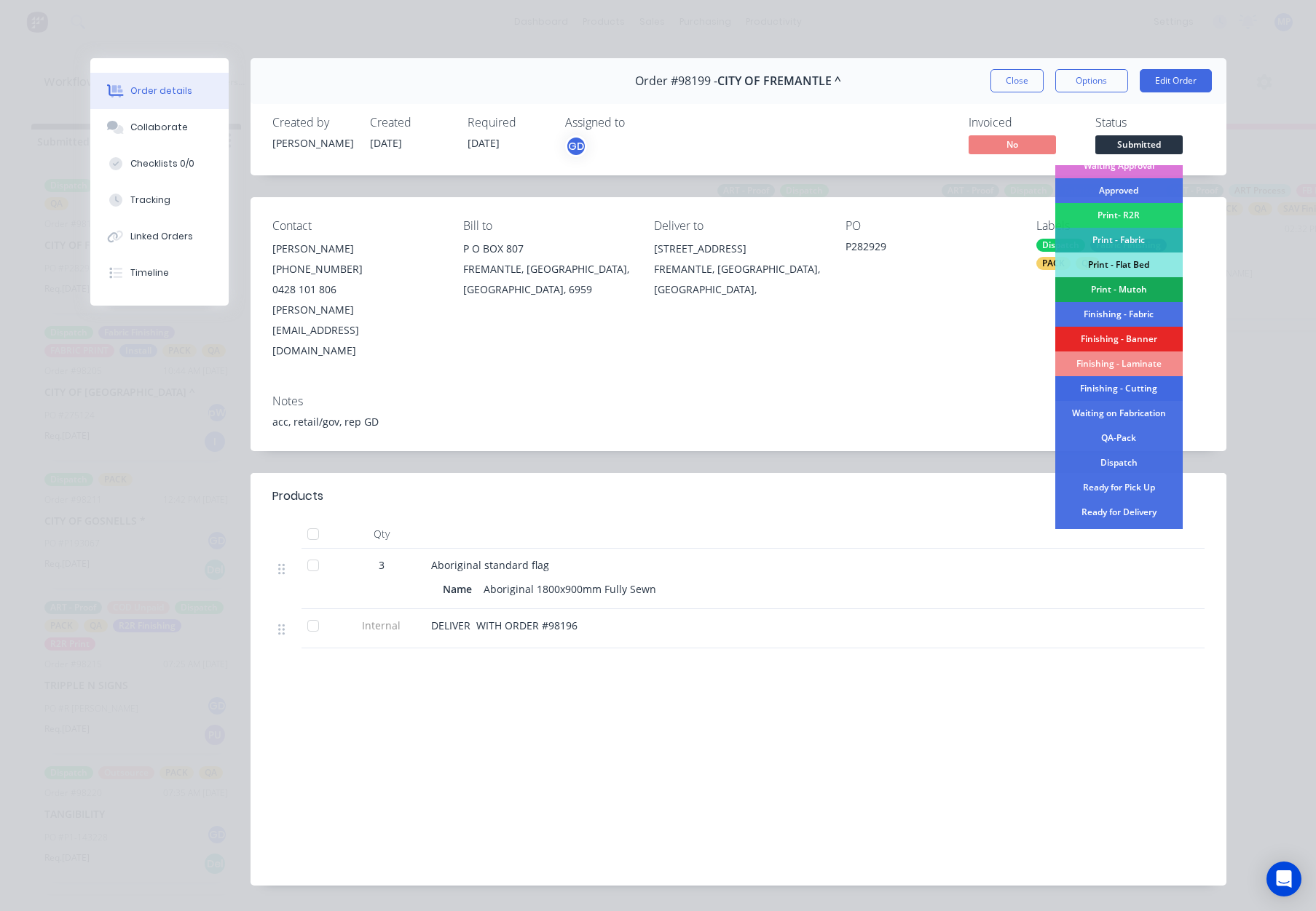
scroll to position [170, 0]
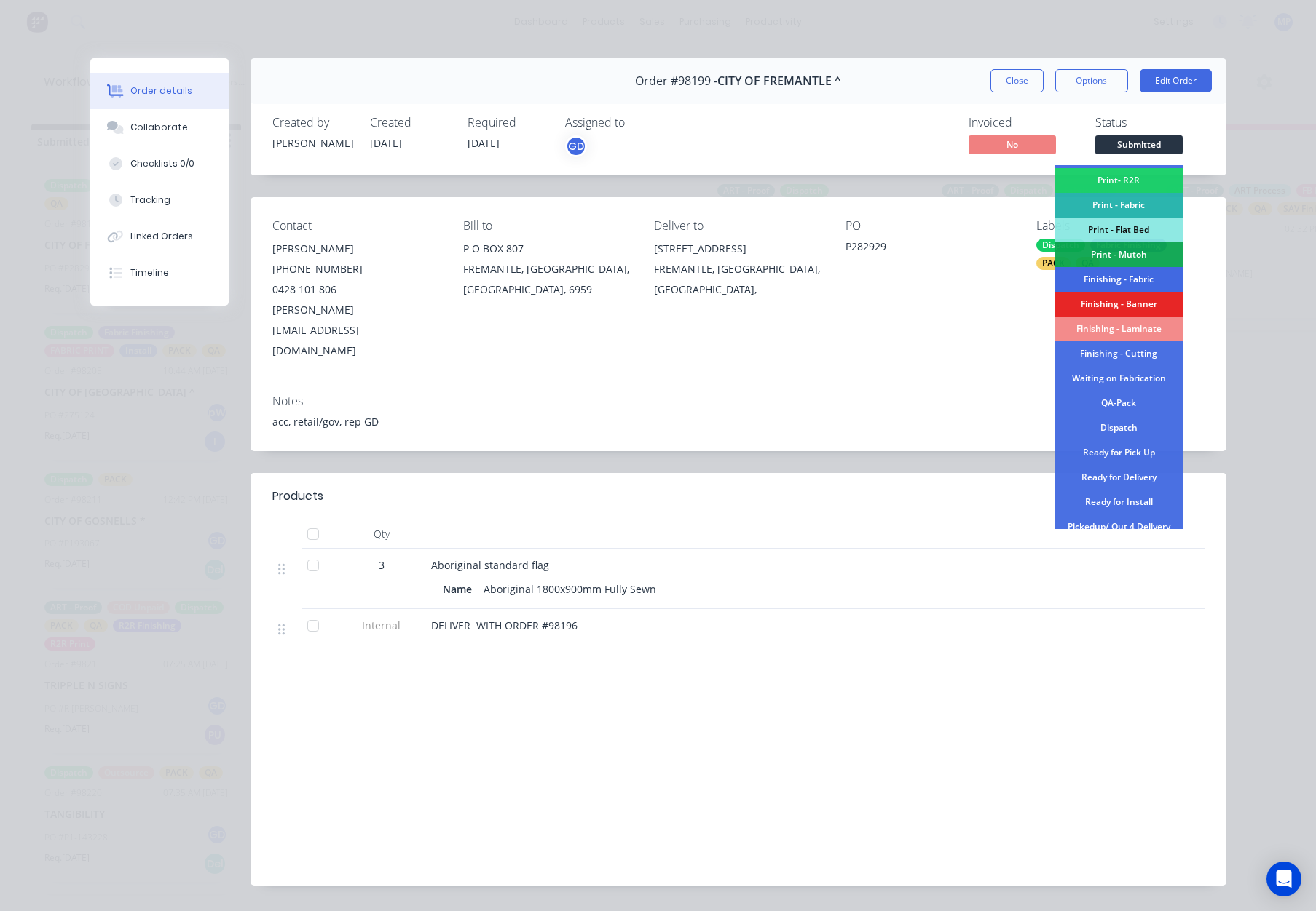
click at [1106, 275] on div "Finishing - Fabric" at bounding box center [1118, 279] width 127 height 25
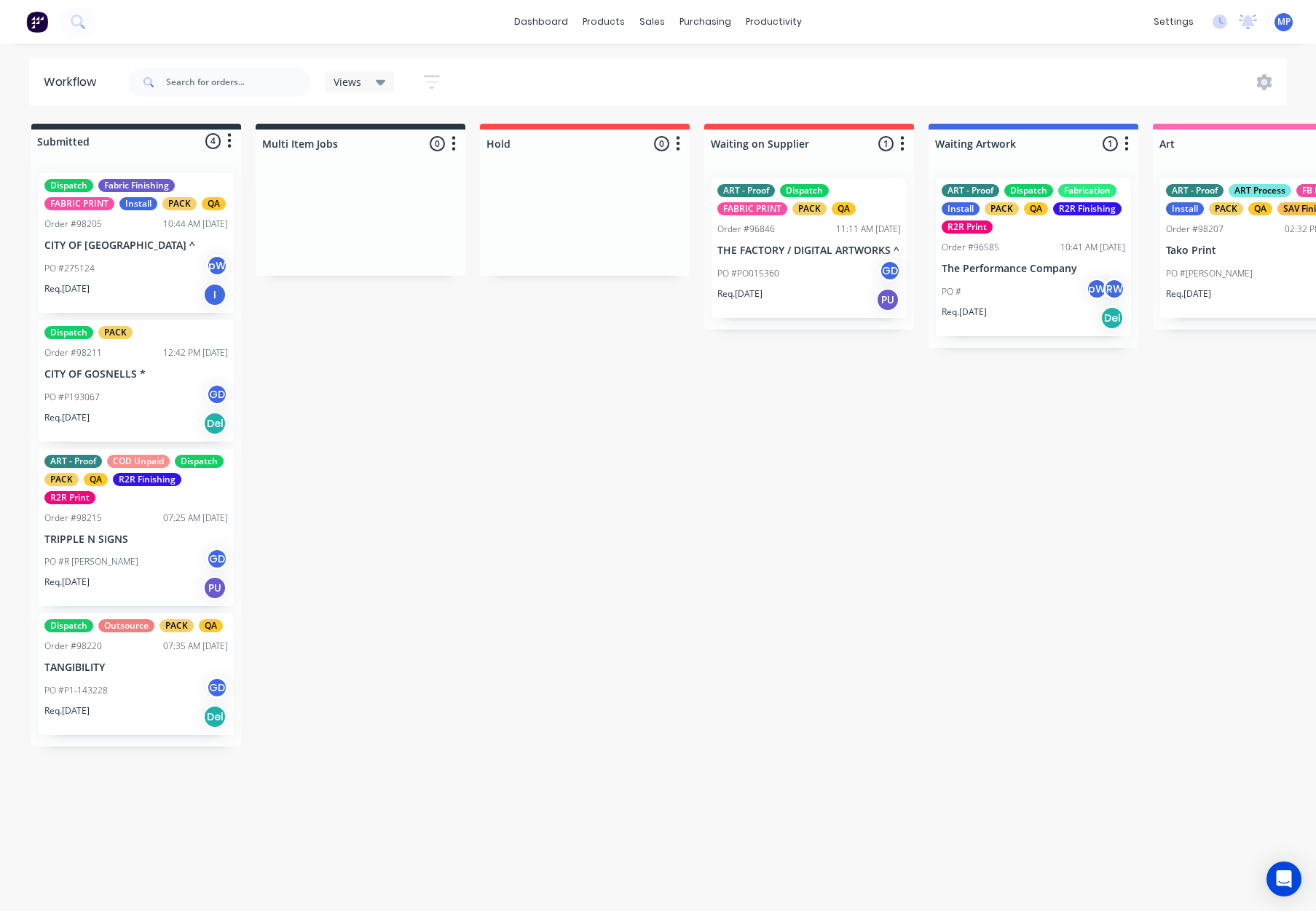
click at [155, 238] on div "Dispatch Fabric Finishing FABRIC PRINT Install PACK QA Order #98205 10:44 AM 11…" at bounding box center [136, 243] width 195 height 140
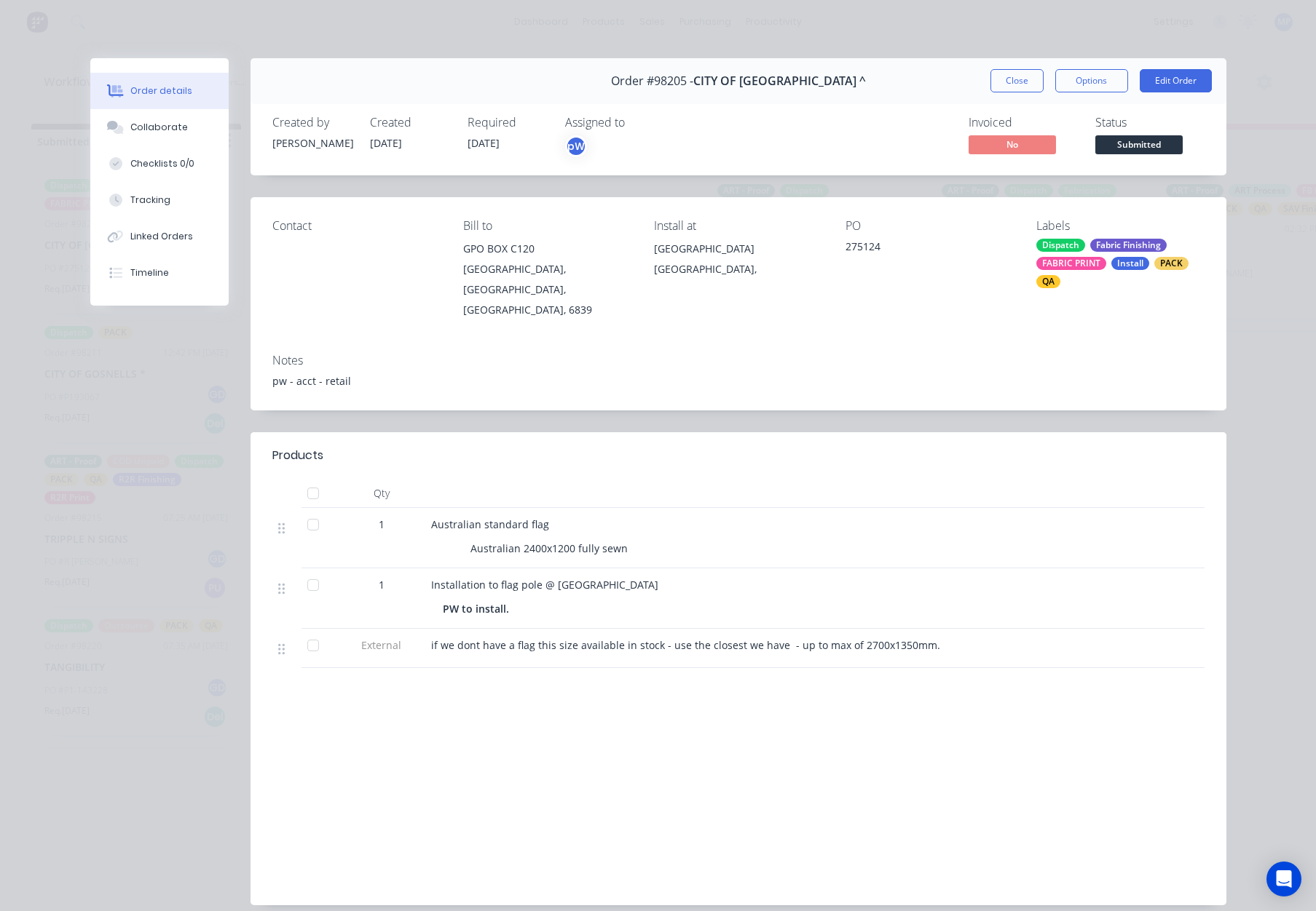
click at [1142, 150] on span "Submitted" at bounding box center [1138, 144] width 87 height 18
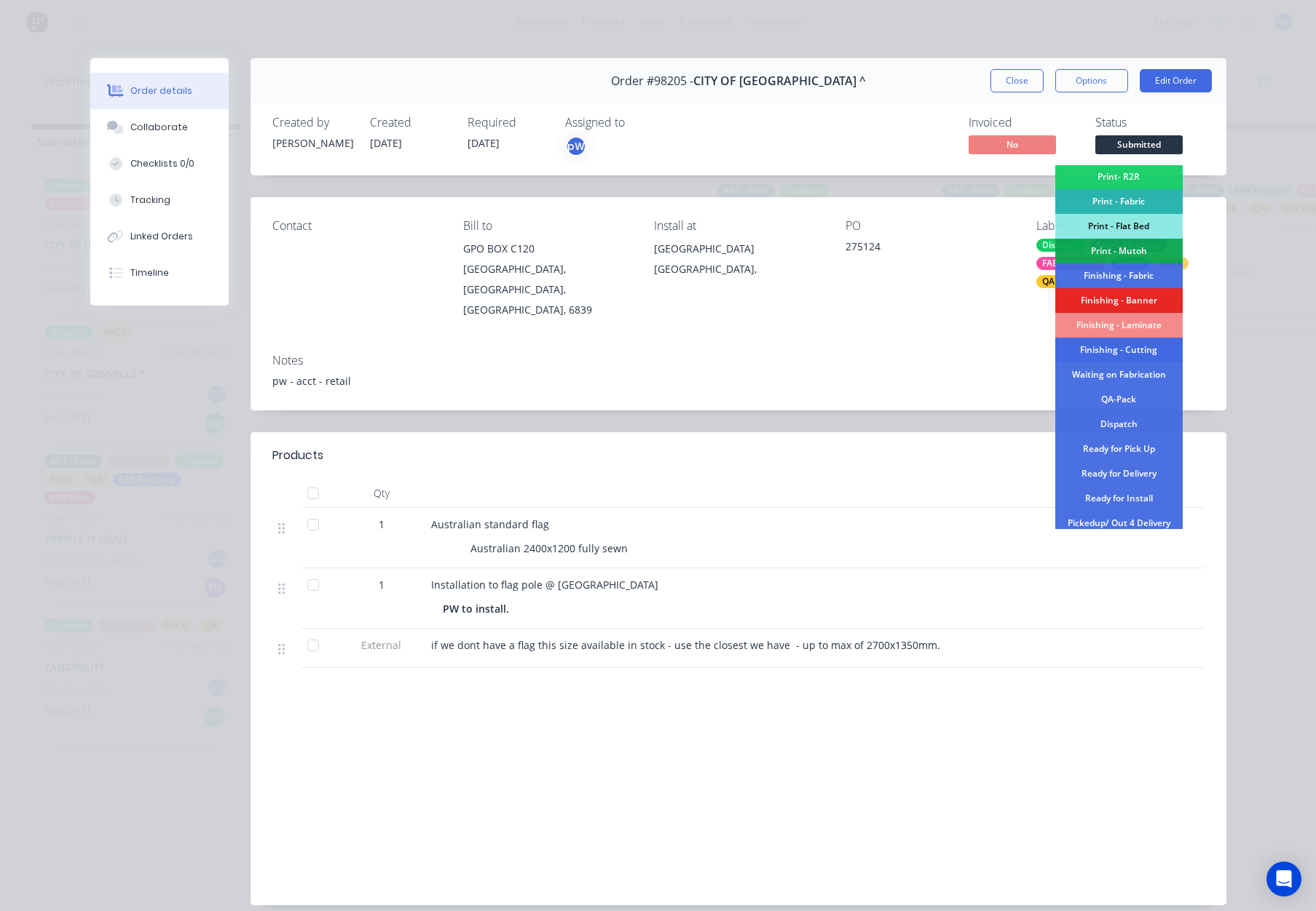
scroll to position [182, 0]
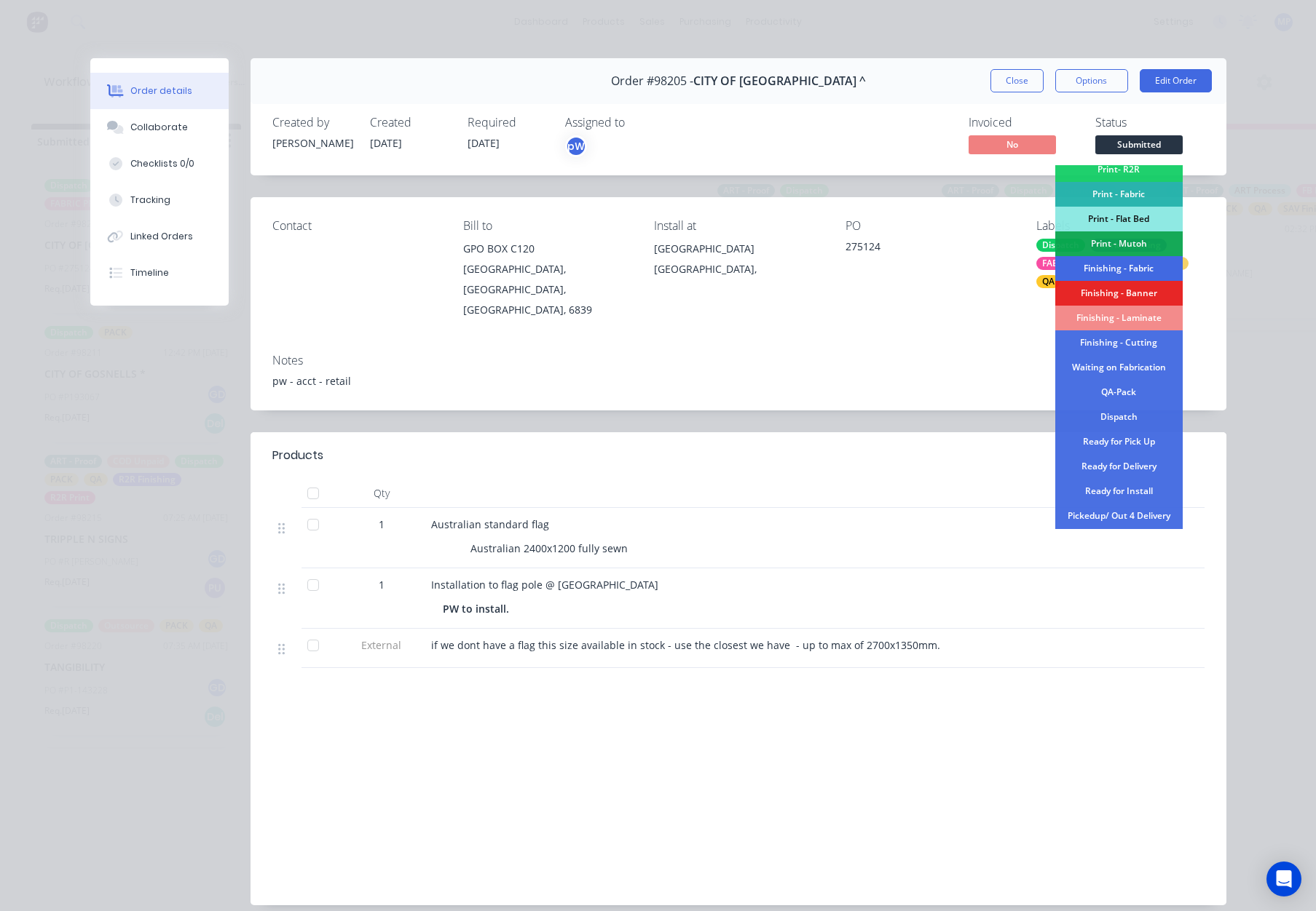
click at [1115, 269] on div "Finishing - Fabric" at bounding box center [1118, 269] width 127 height 25
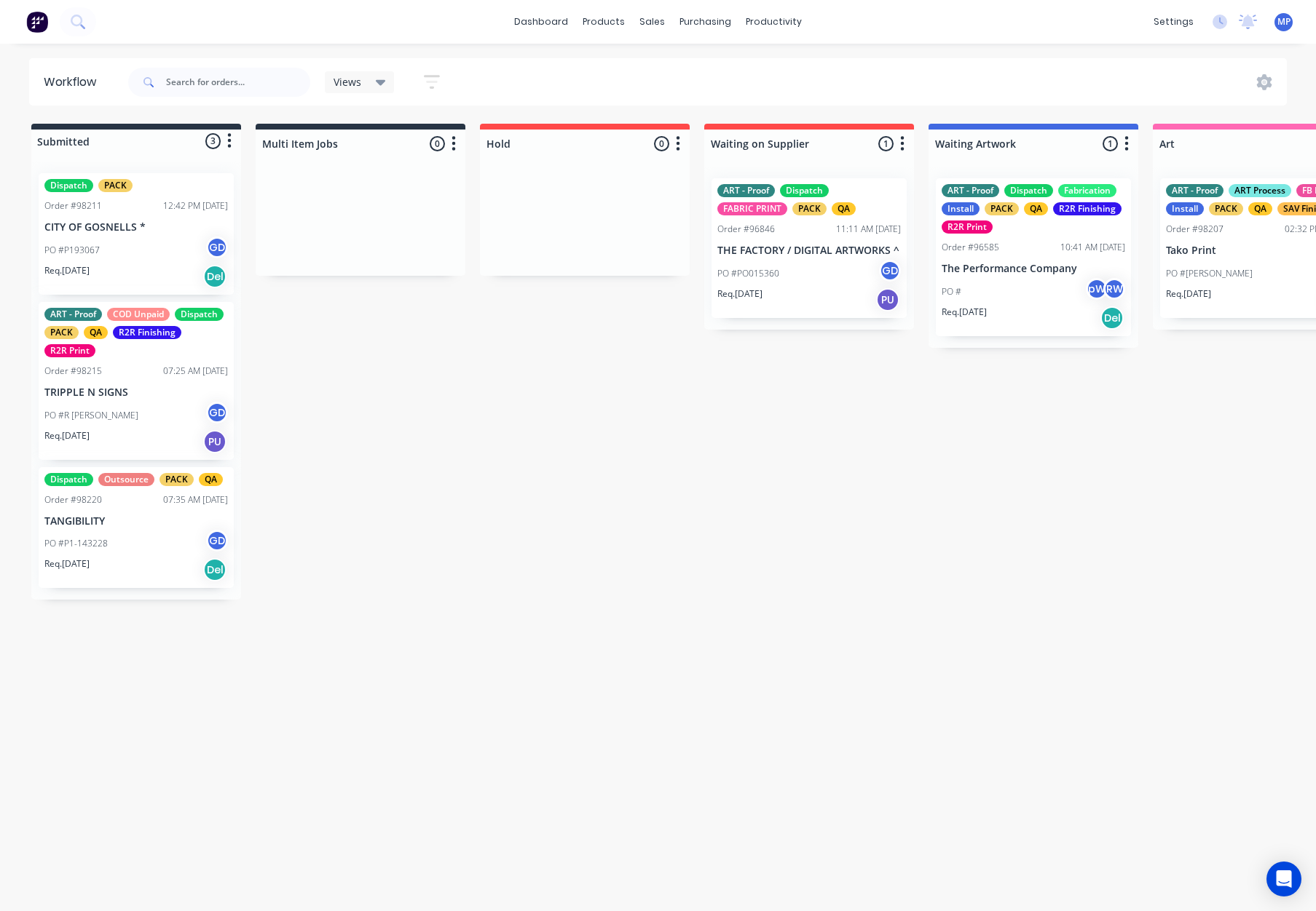
click at [98, 232] on p "CITY OF GOSNELLS *" at bounding box center [136, 227] width 184 height 12
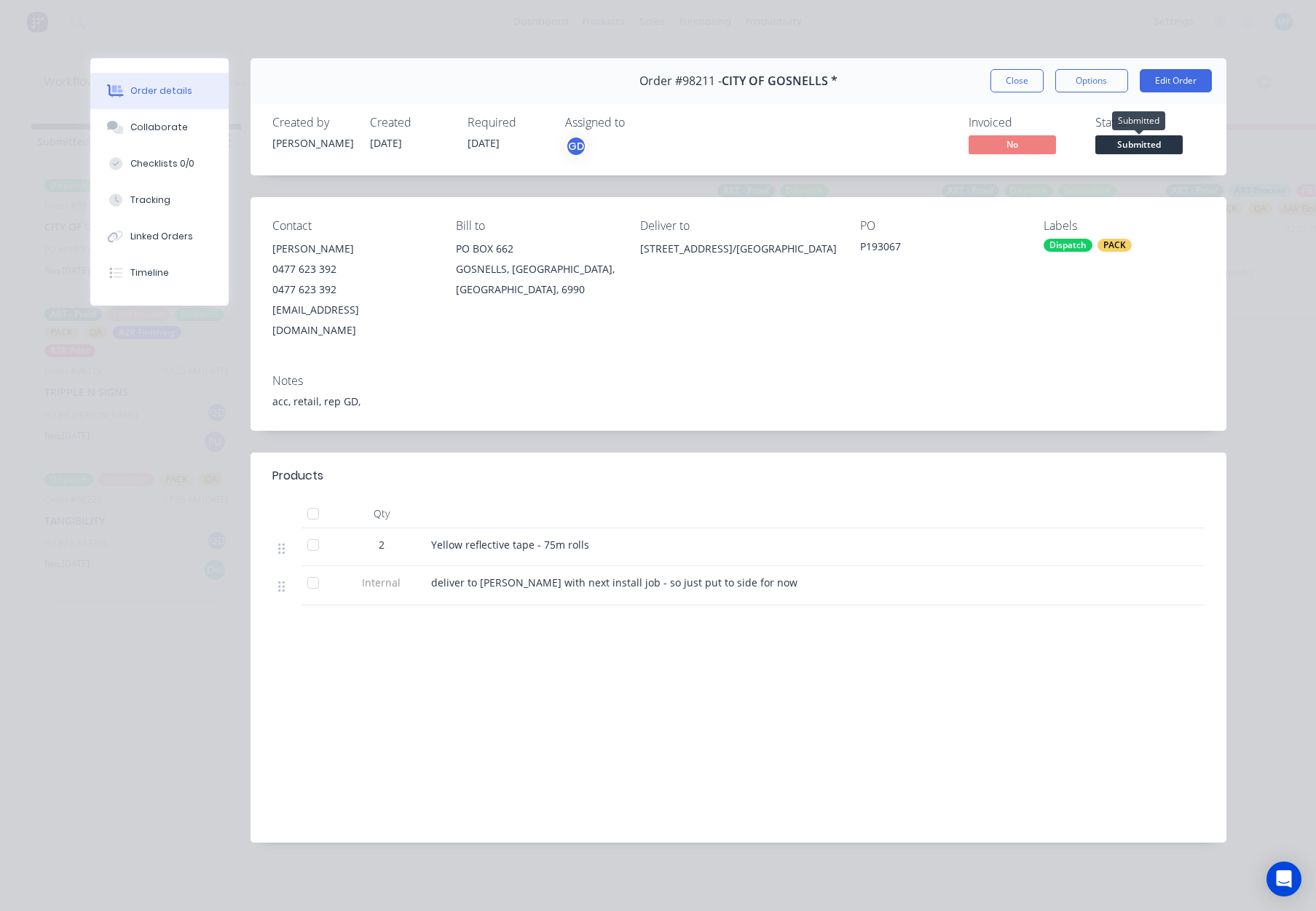
click at [1140, 137] on span "Submitted" at bounding box center [1138, 144] width 87 height 18
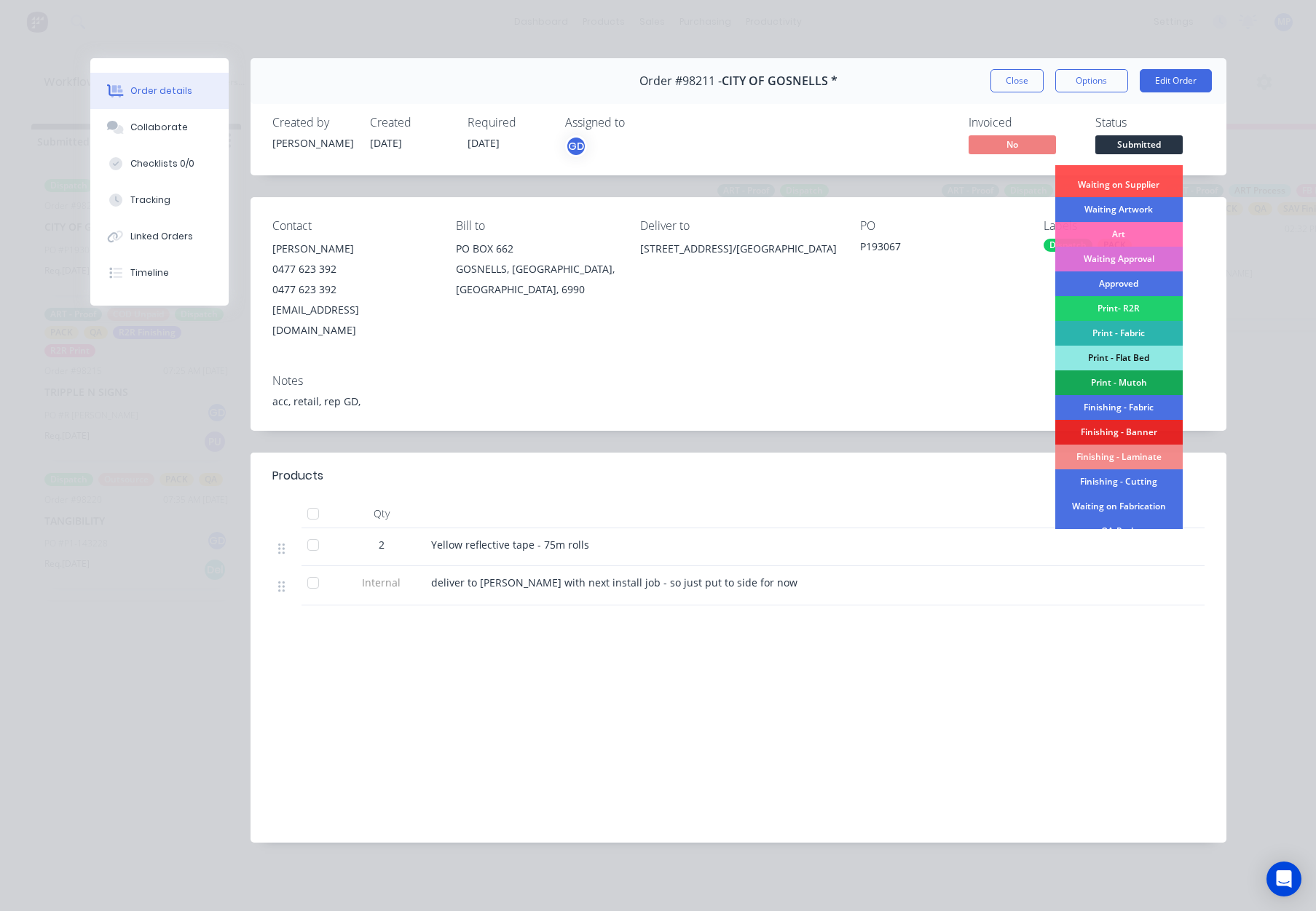
scroll to position [20, 0]
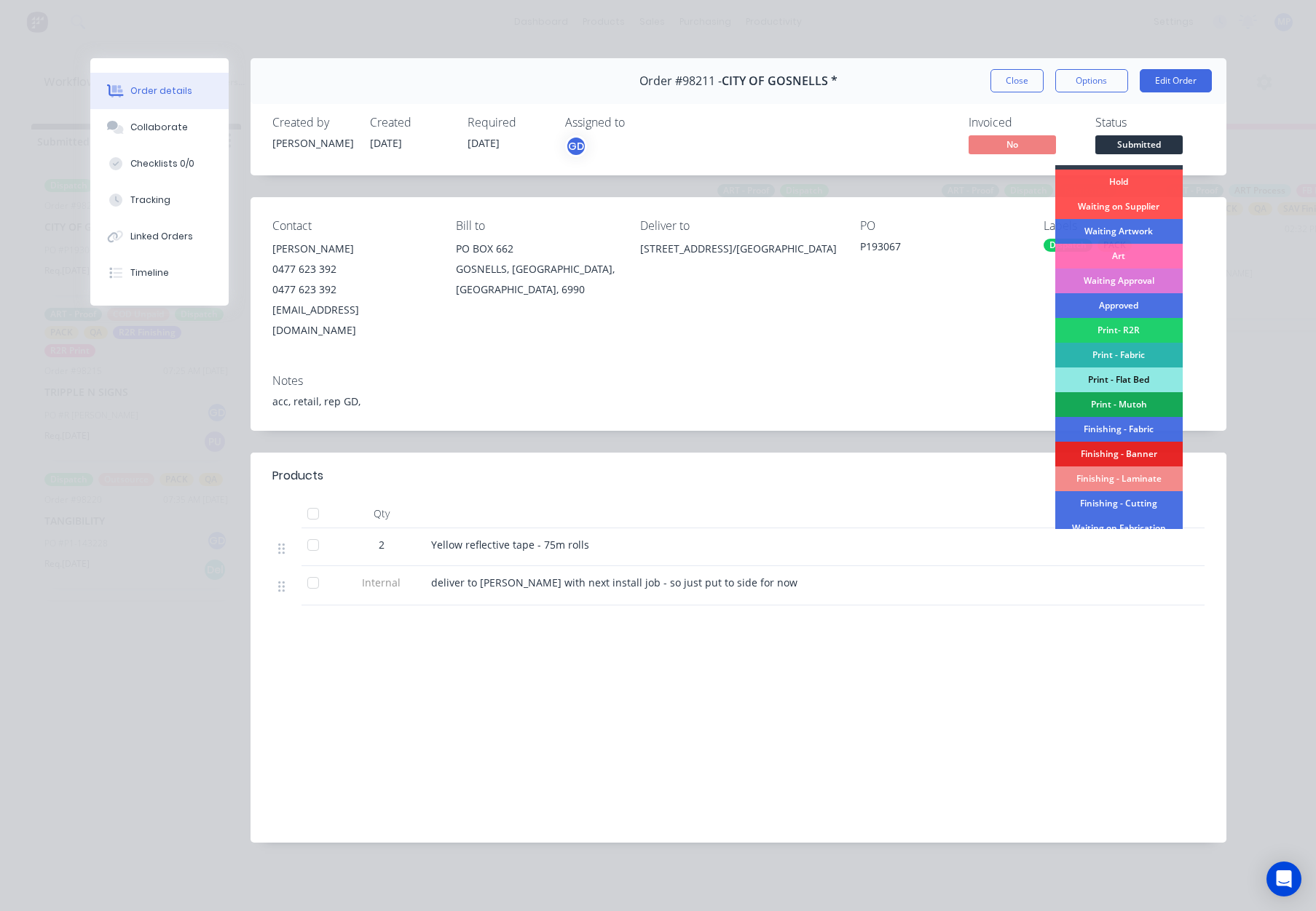
click at [1121, 205] on div "Waiting on Supplier" at bounding box center [1118, 206] width 127 height 25
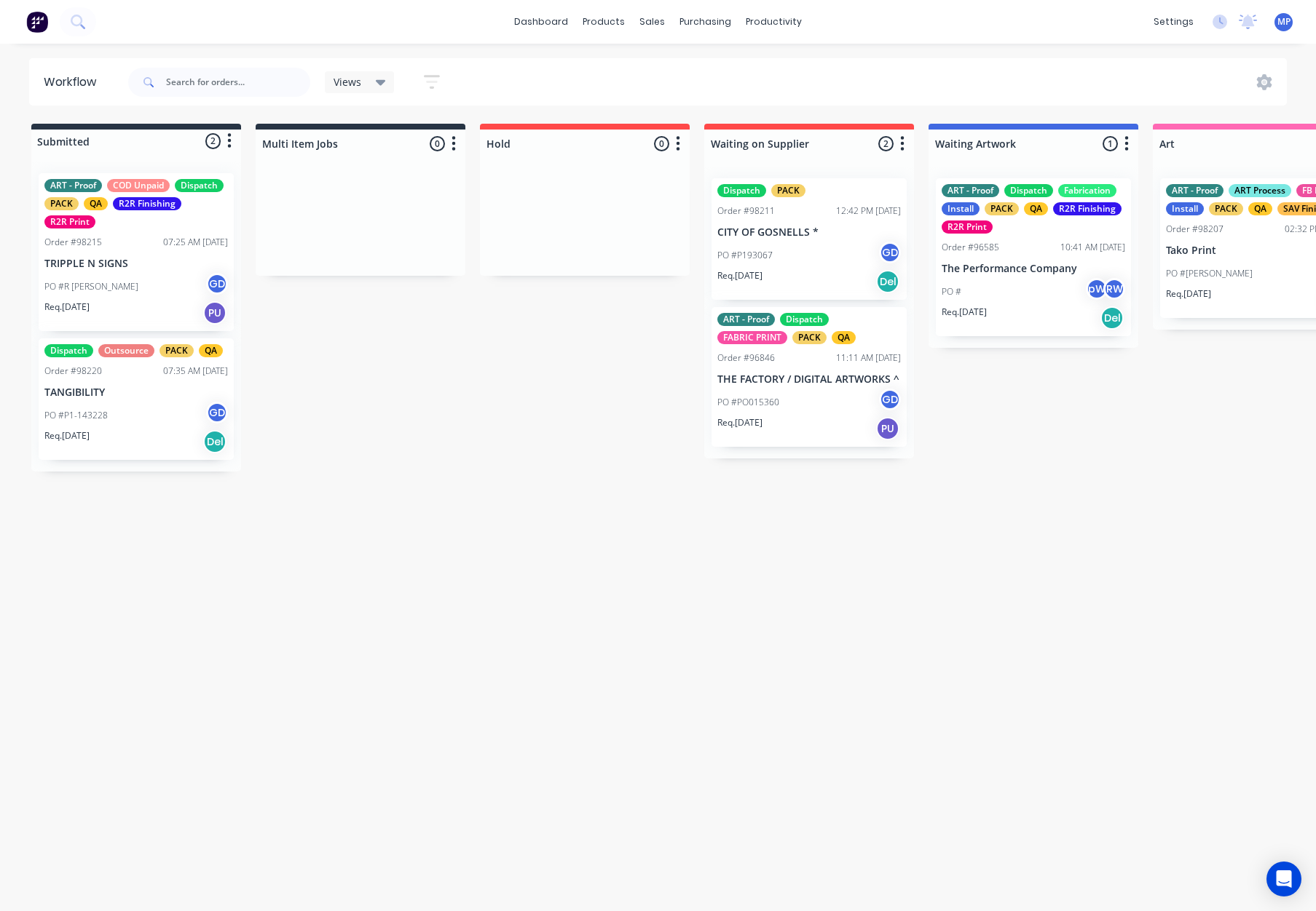
click at [172, 249] on div "07:25 AM 12/08/25" at bounding box center [196, 243] width 65 height 13
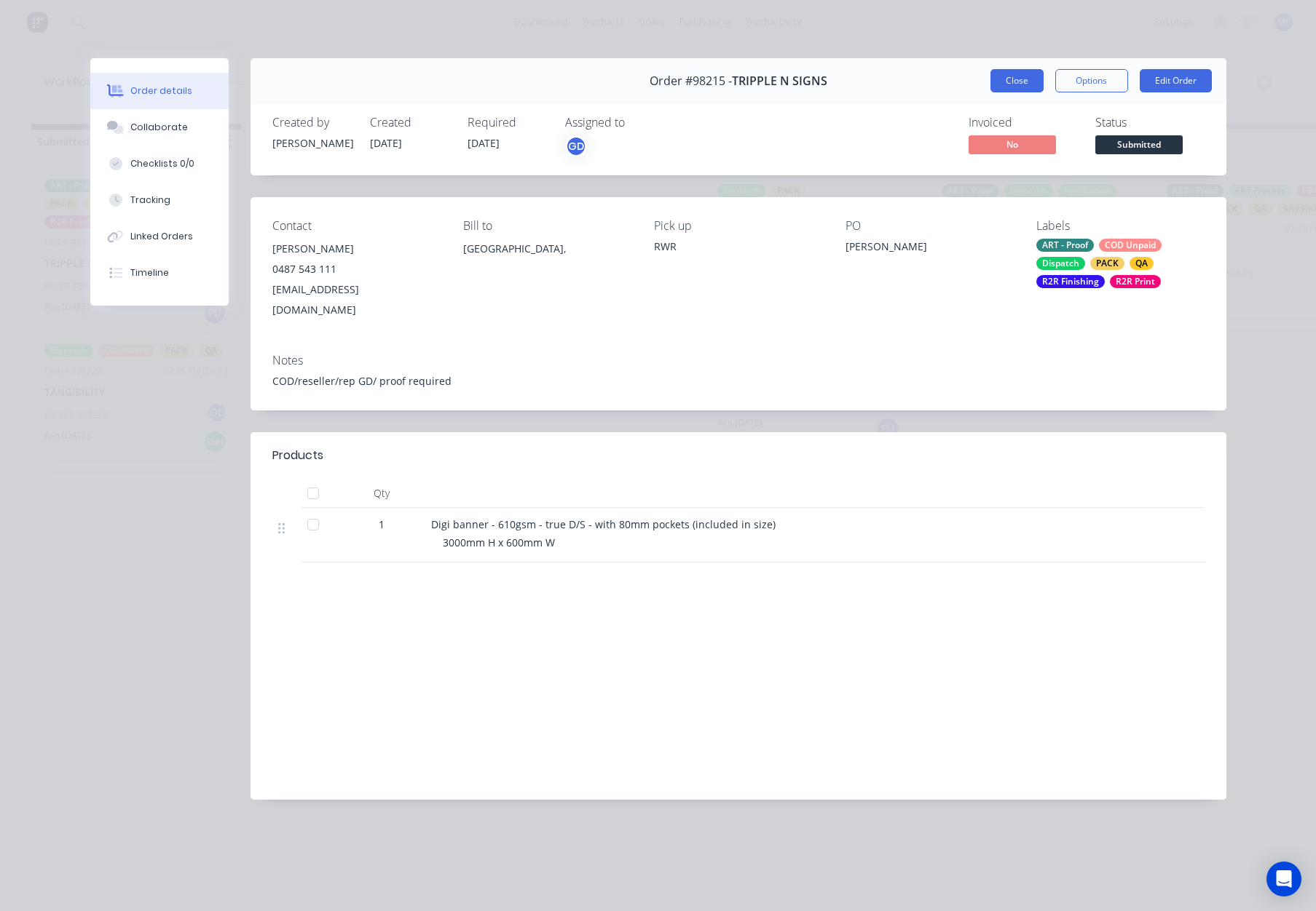
click at [1005, 69] on button "Close" at bounding box center [1017, 80] width 54 height 23
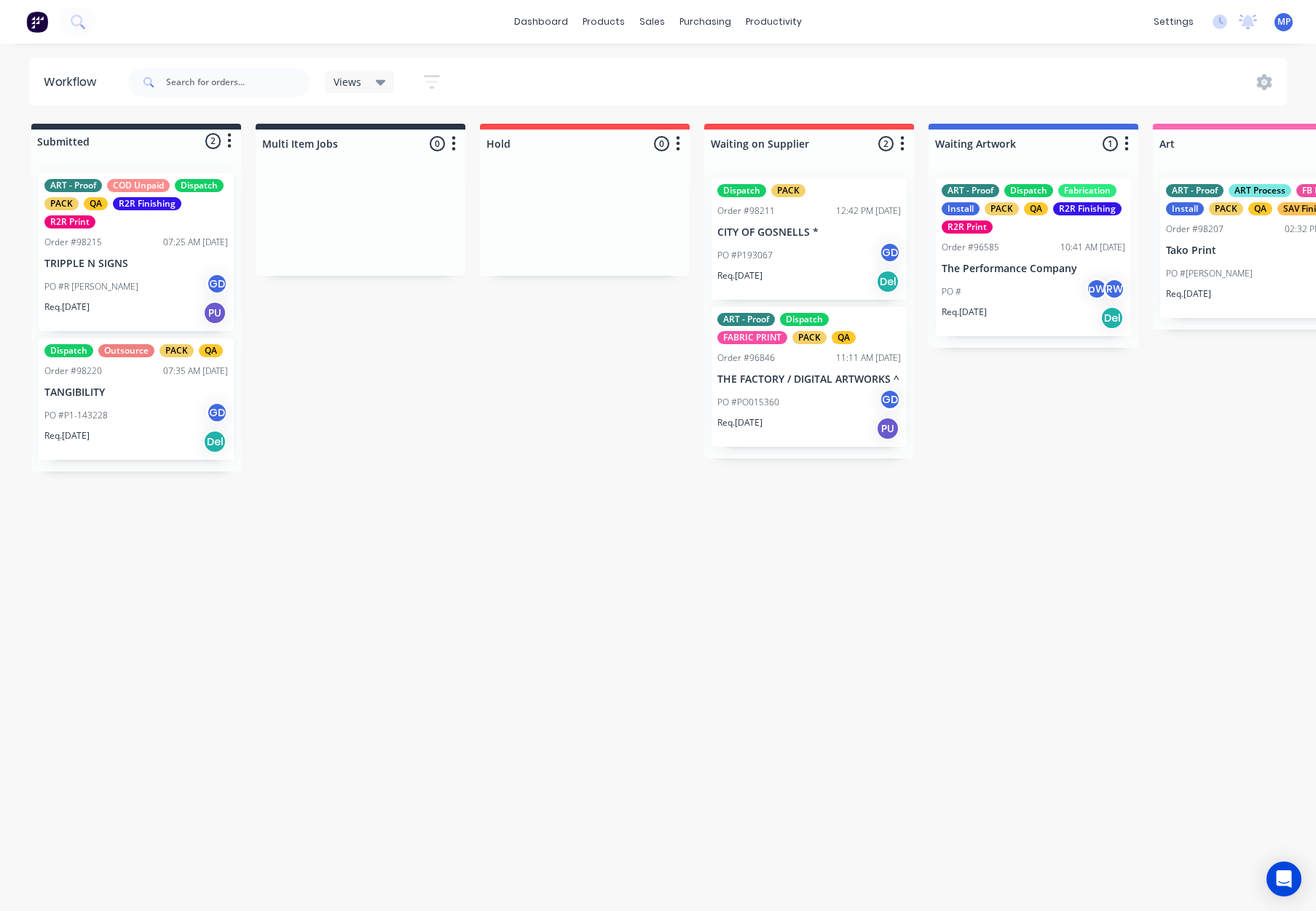
click at [133, 421] on div "PO #P1-143228 GD" at bounding box center [136, 415] width 184 height 28
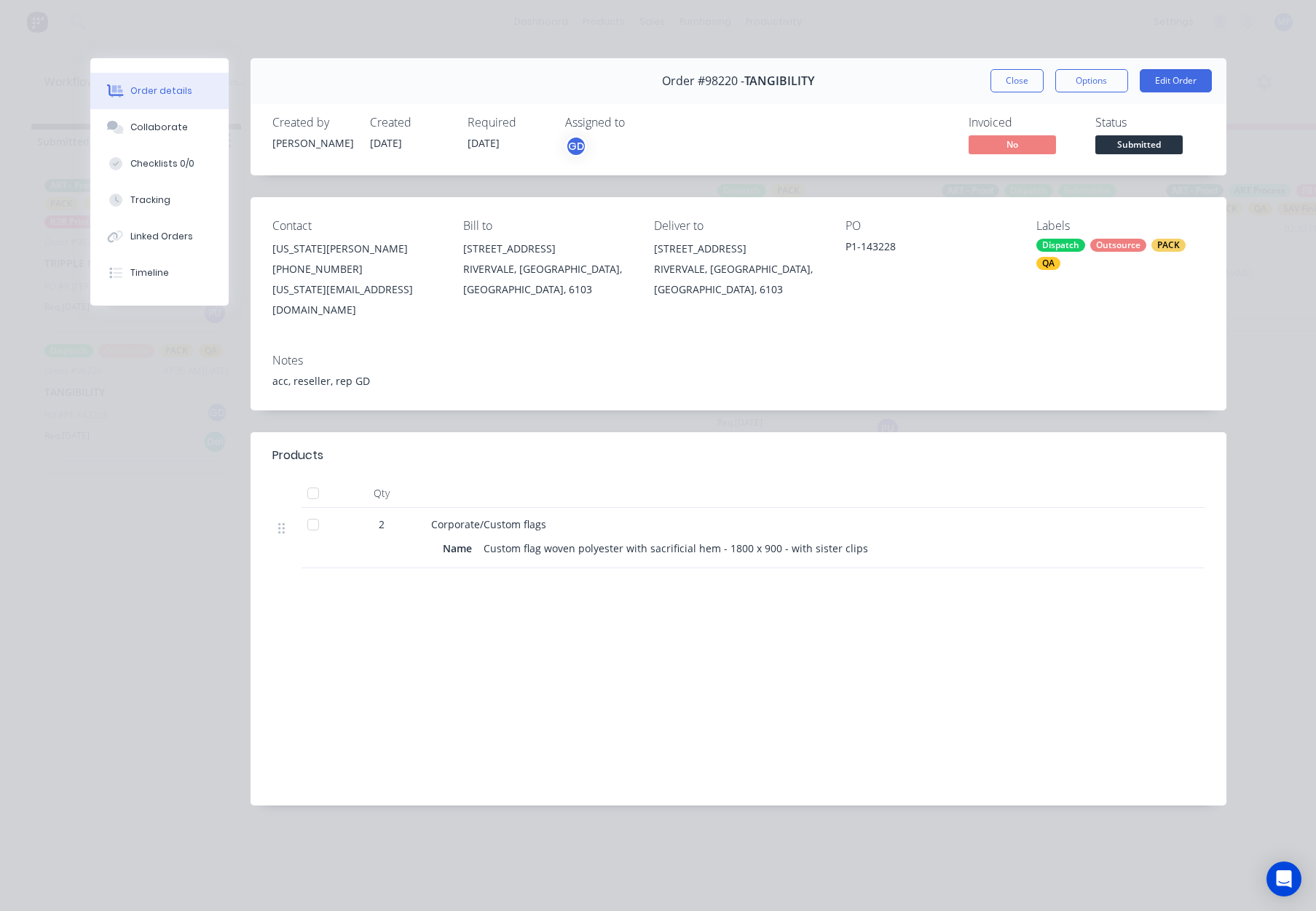
click at [1125, 143] on span "Submitted" at bounding box center [1138, 144] width 87 height 18
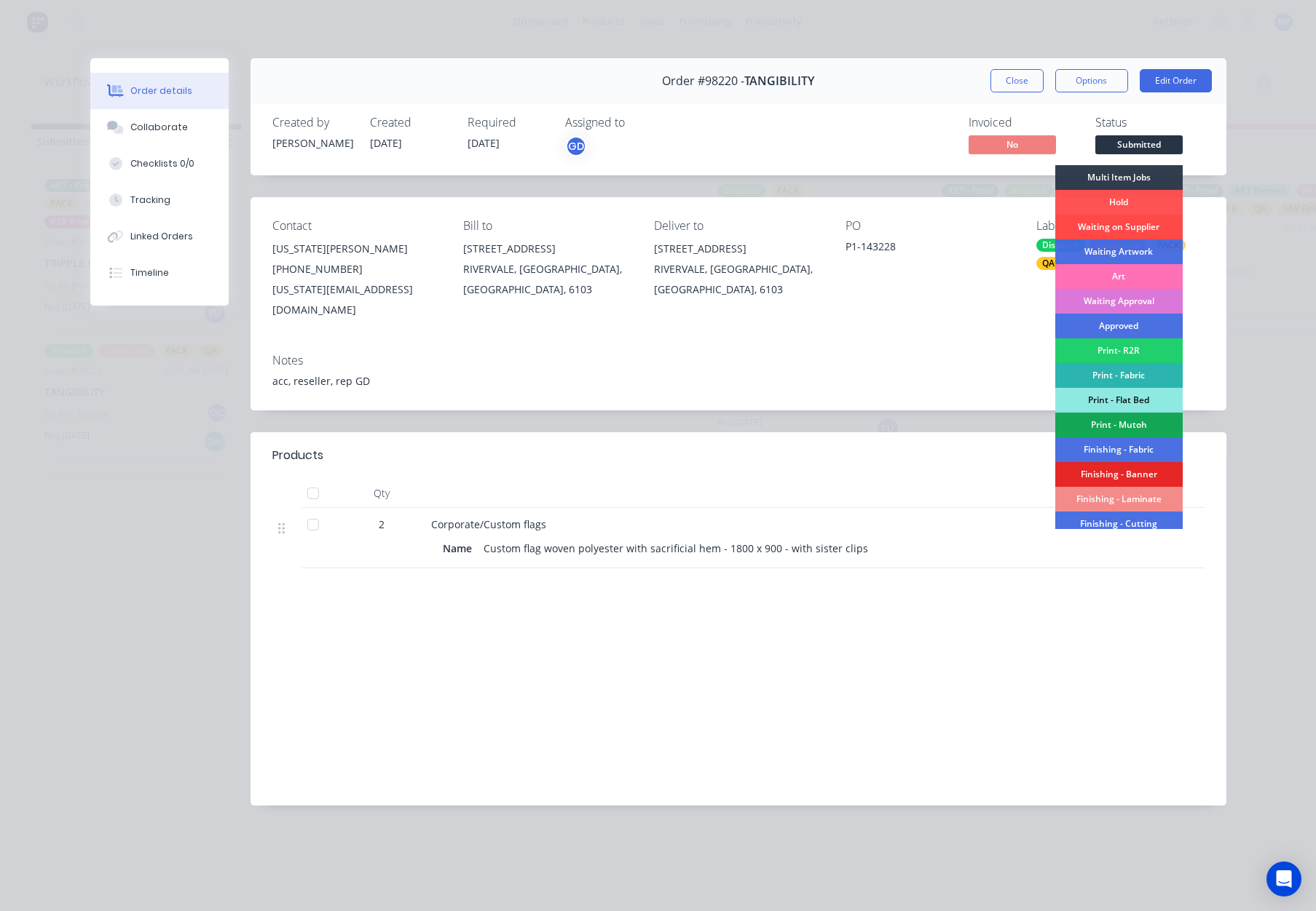
click at [1121, 220] on div "Waiting on Supplier" at bounding box center [1118, 228] width 127 height 25
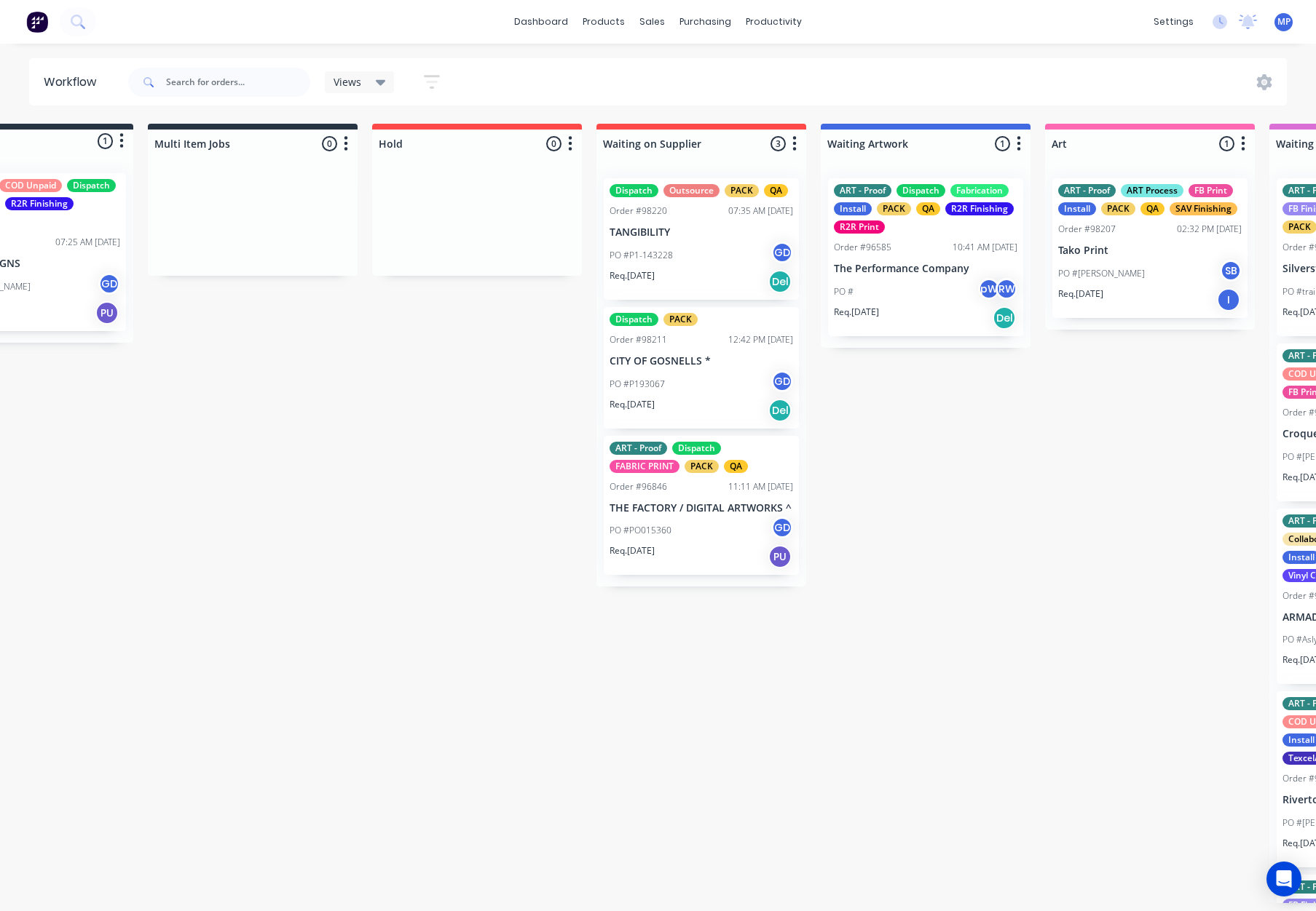
scroll to position [0, 126]
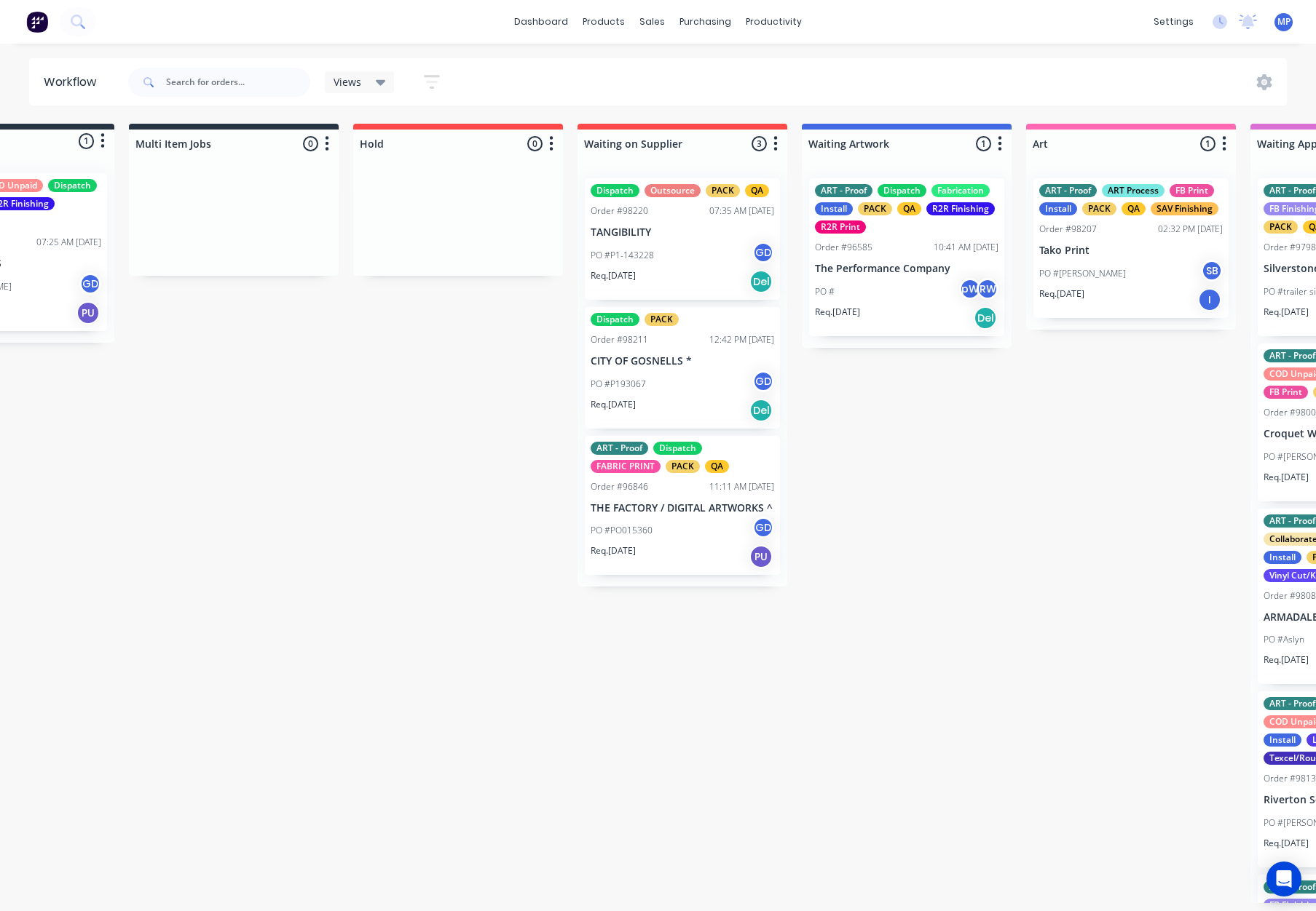
click at [706, 503] on p "THE FACTORY / DIGITAL ARTWORKS ^" at bounding box center [682, 508] width 184 height 12
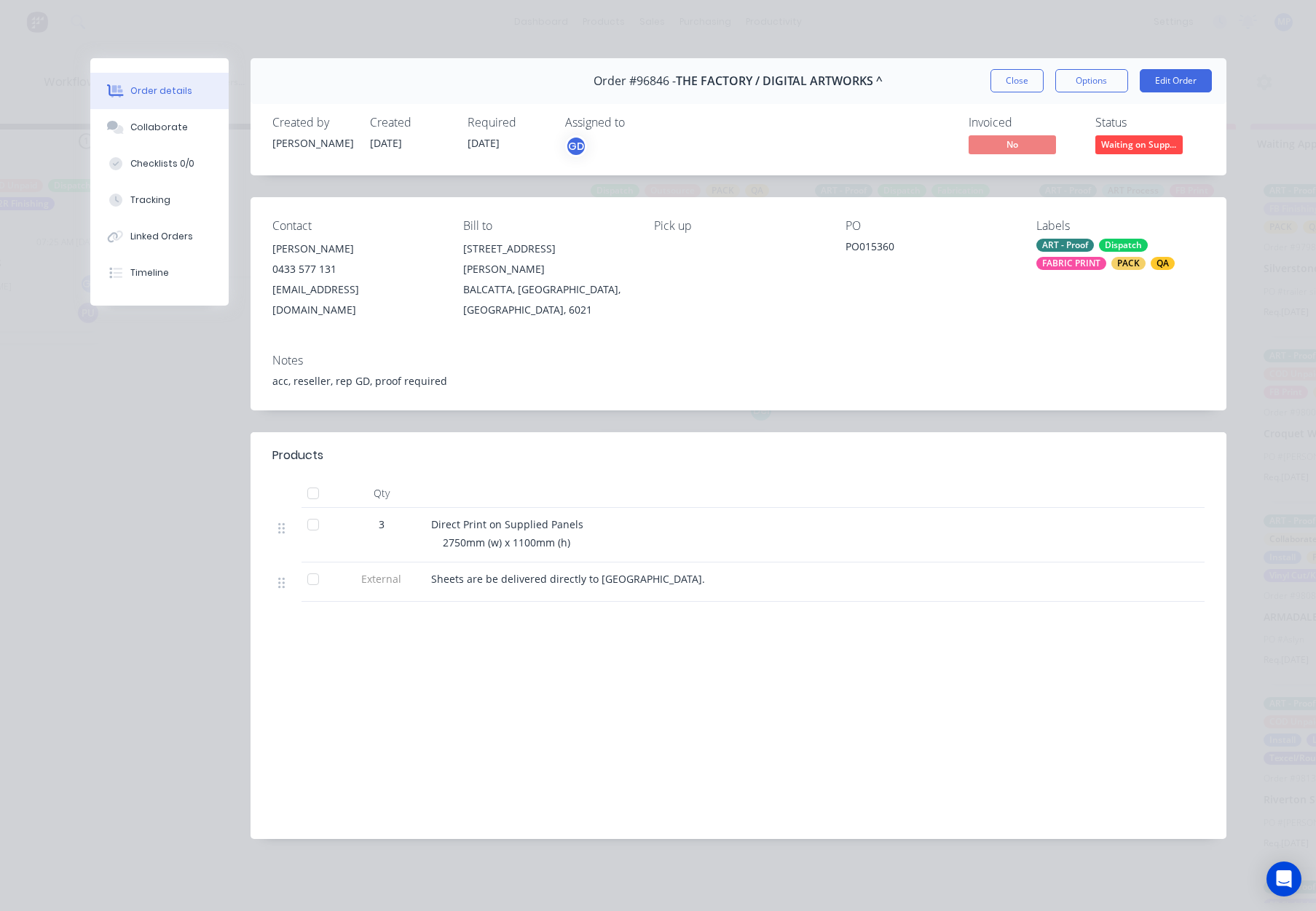
drag, startPoint x: 1018, startPoint y: 75, endPoint x: 1018, endPoint y: 83, distance: 8.0
click at [1018, 75] on button "Close" at bounding box center [1017, 80] width 54 height 23
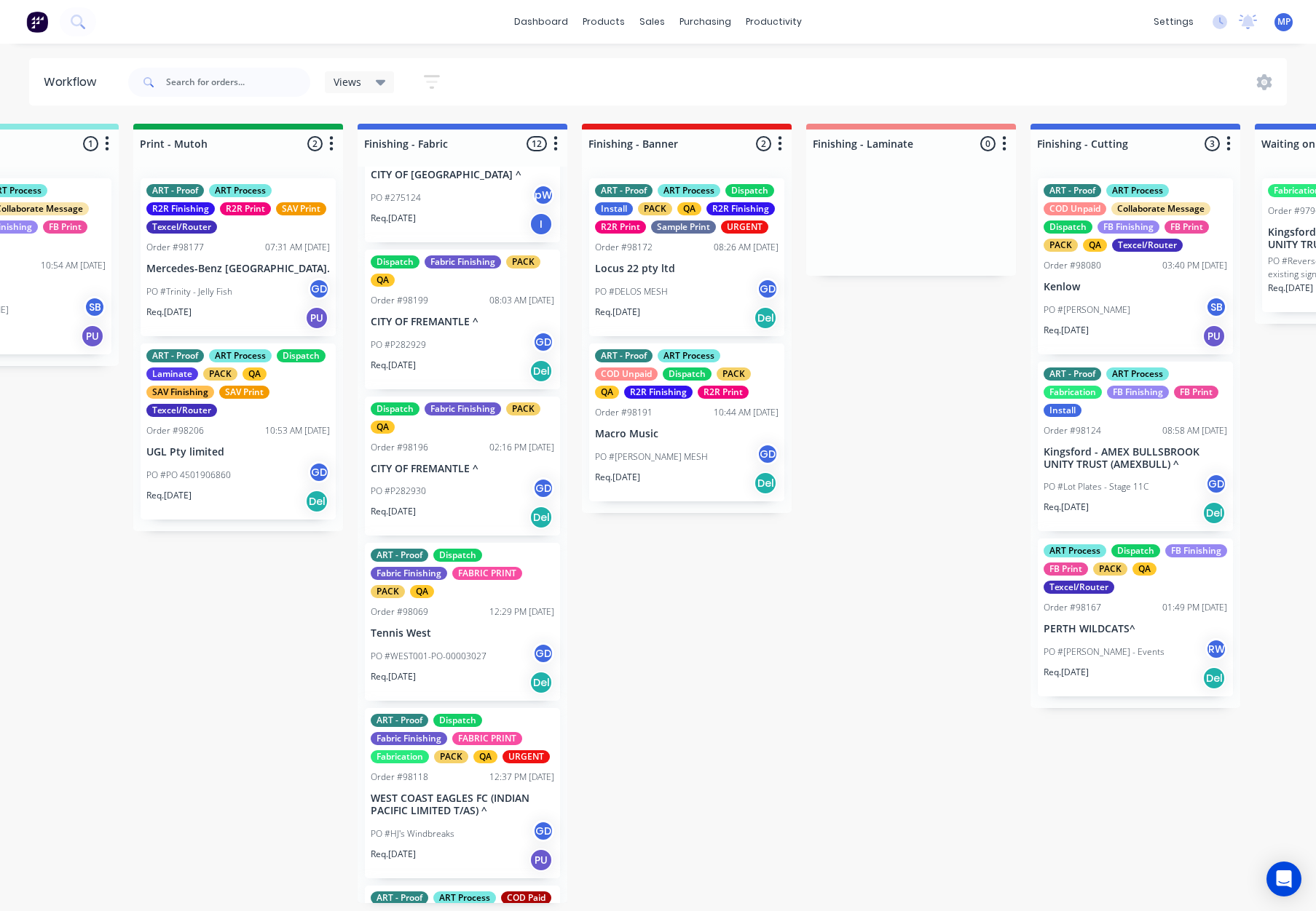
scroll to position [0, 0]
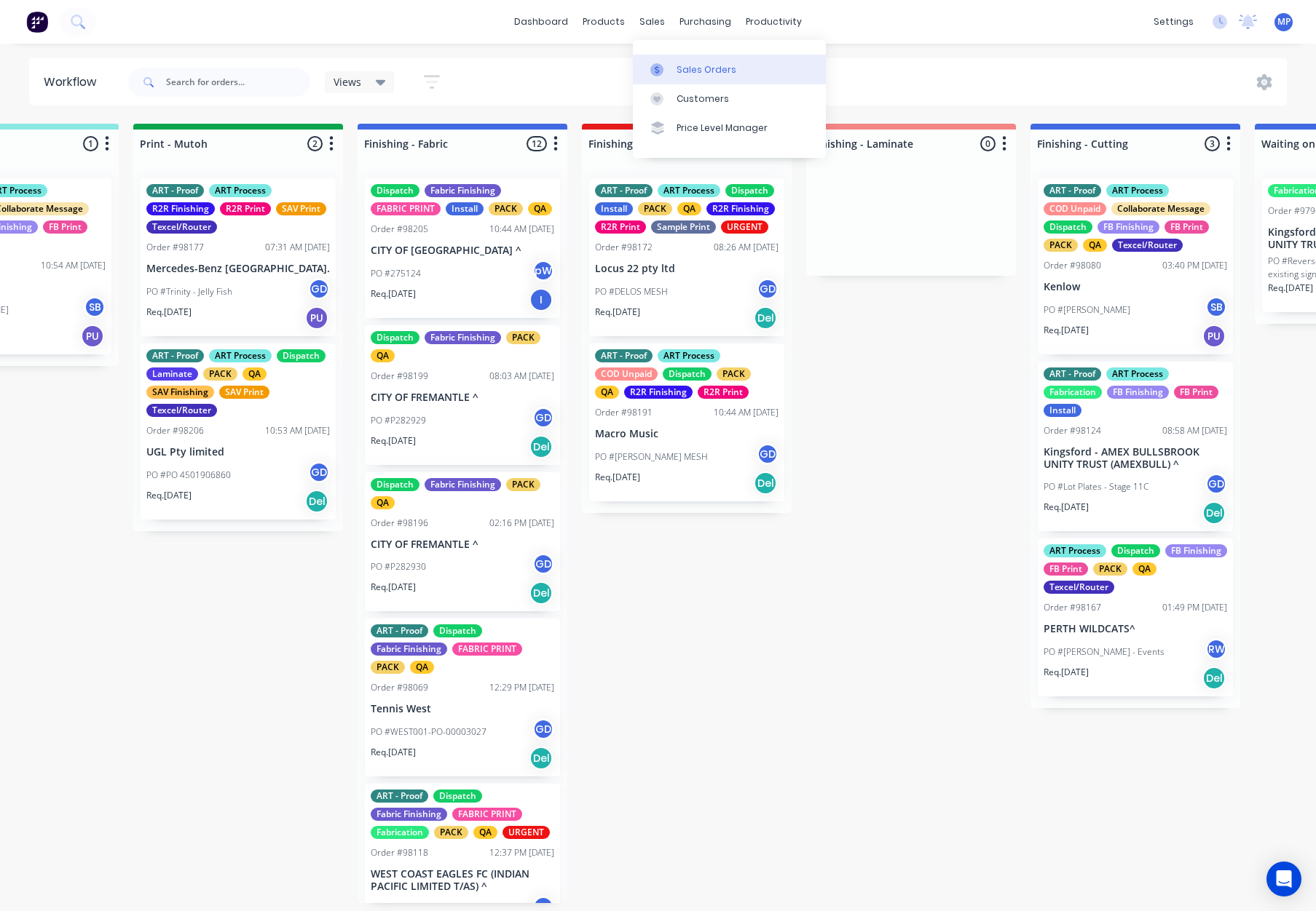
click at [669, 69] on div at bounding box center [661, 70] width 22 height 13
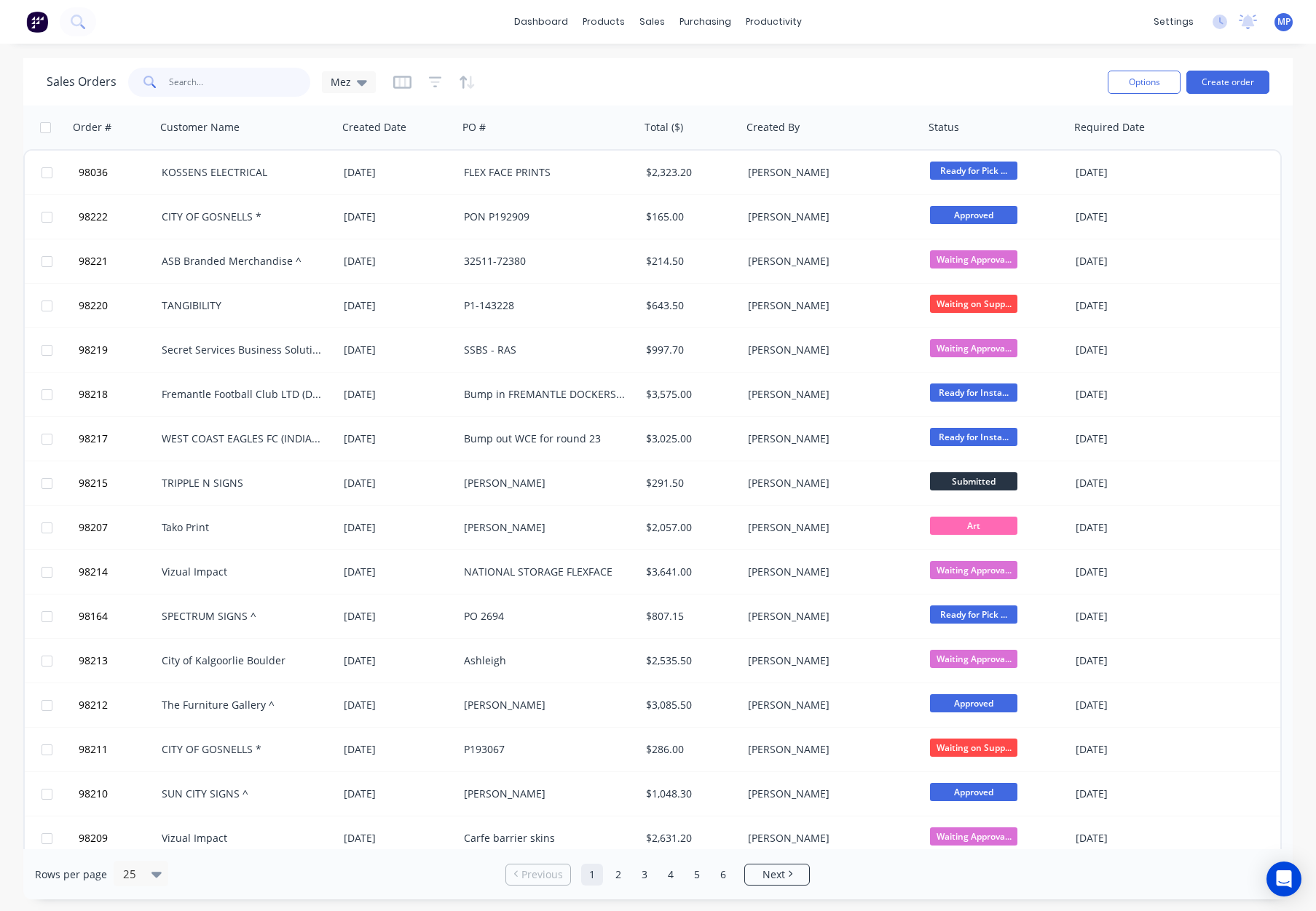
click at [175, 79] on input "text" at bounding box center [240, 82] width 142 height 29
click at [186, 79] on input "text" at bounding box center [240, 82] width 142 height 29
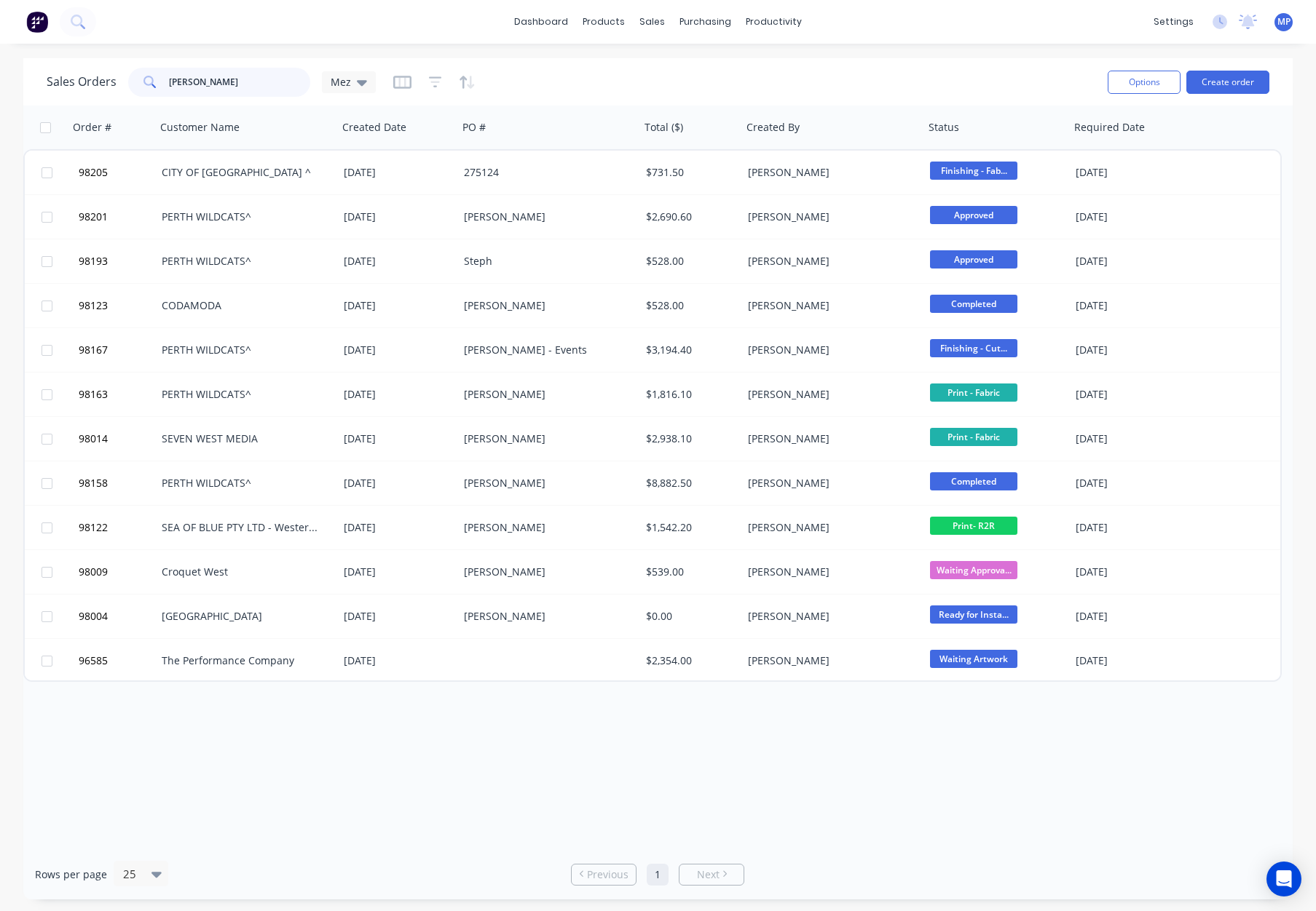
type input "power"
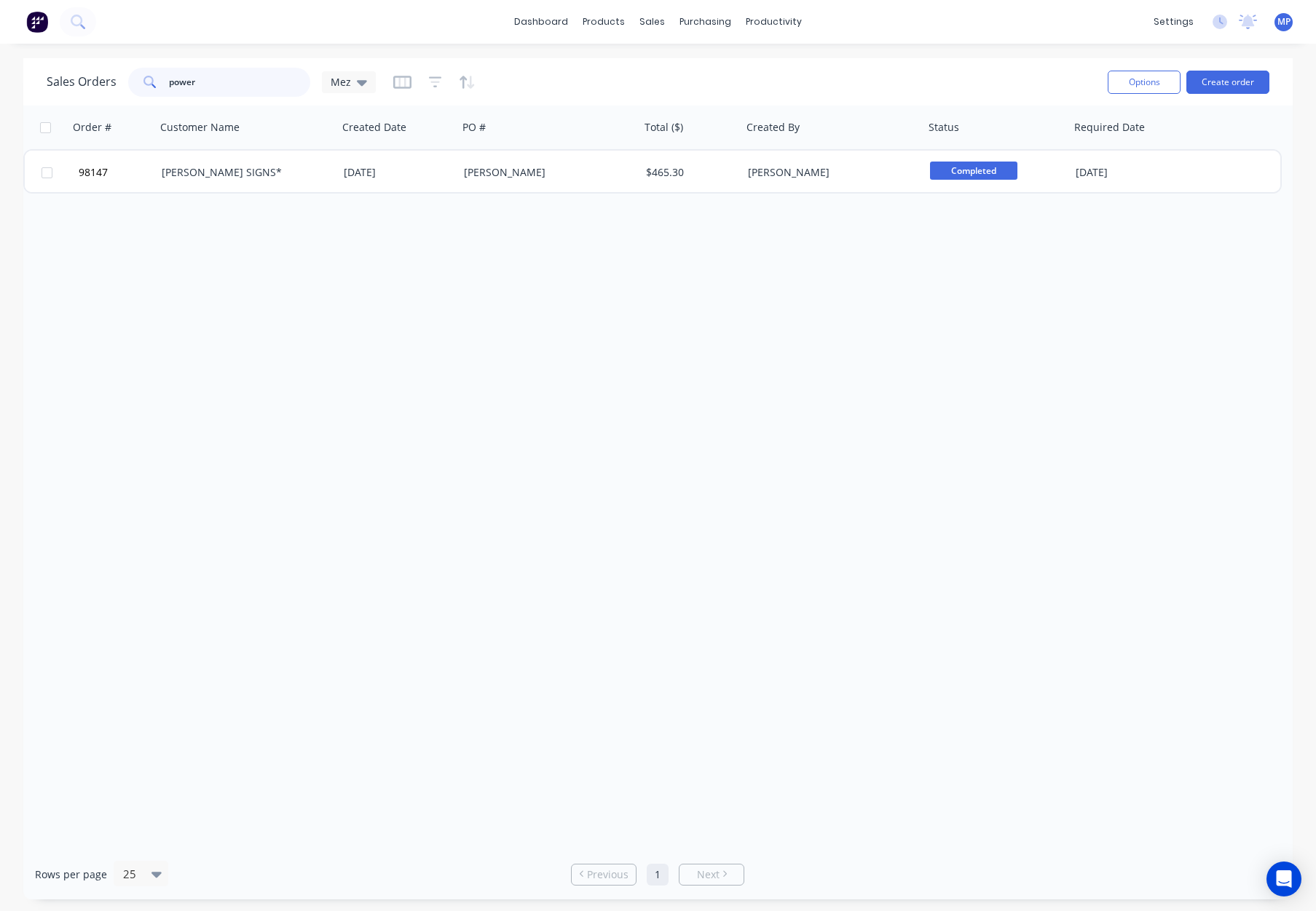
drag, startPoint x: 230, startPoint y: 87, endPoint x: 123, endPoint y: 75, distance: 107.7
click at [123, 75] on div "Sales Orders power Mez" at bounding box center [211, 82] width 329 height 29
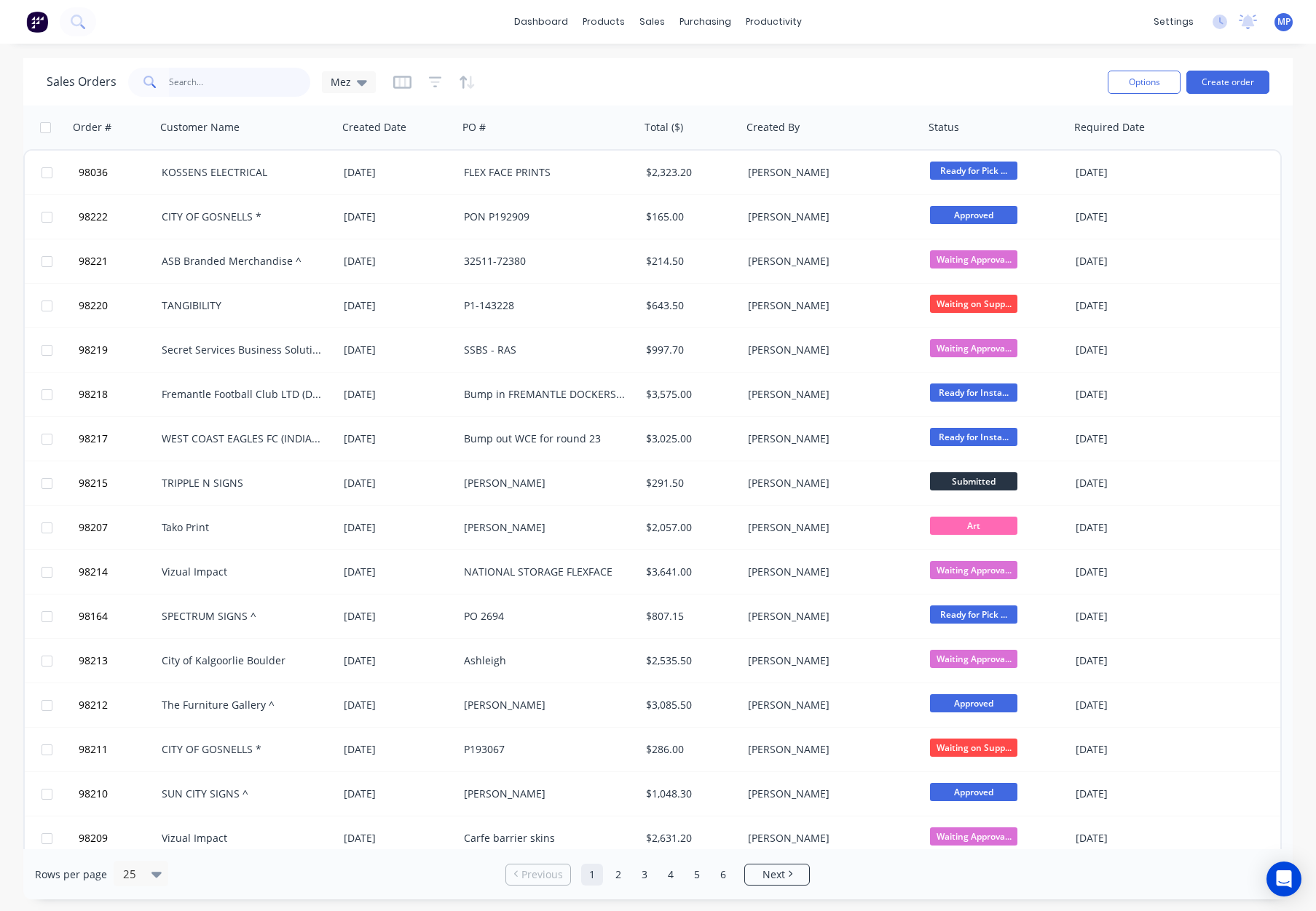
click at [197, 77] on input "text" at bounding box center [240, 82] width 142 height 29
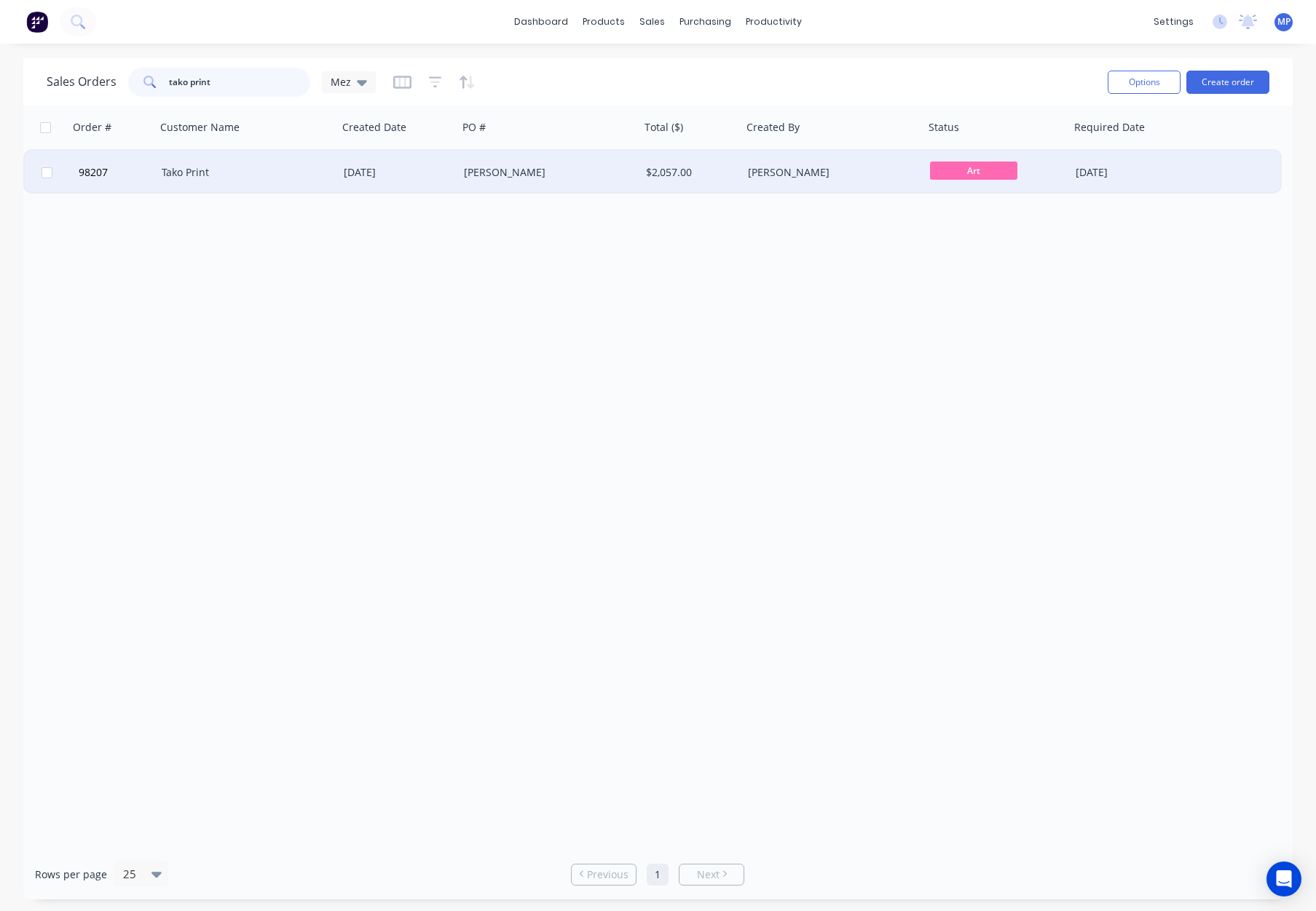
type input "tako print"
click at [589, 169] on div "[PERSON_NAME]" at bounding box center [544, 172] width 162 height 14
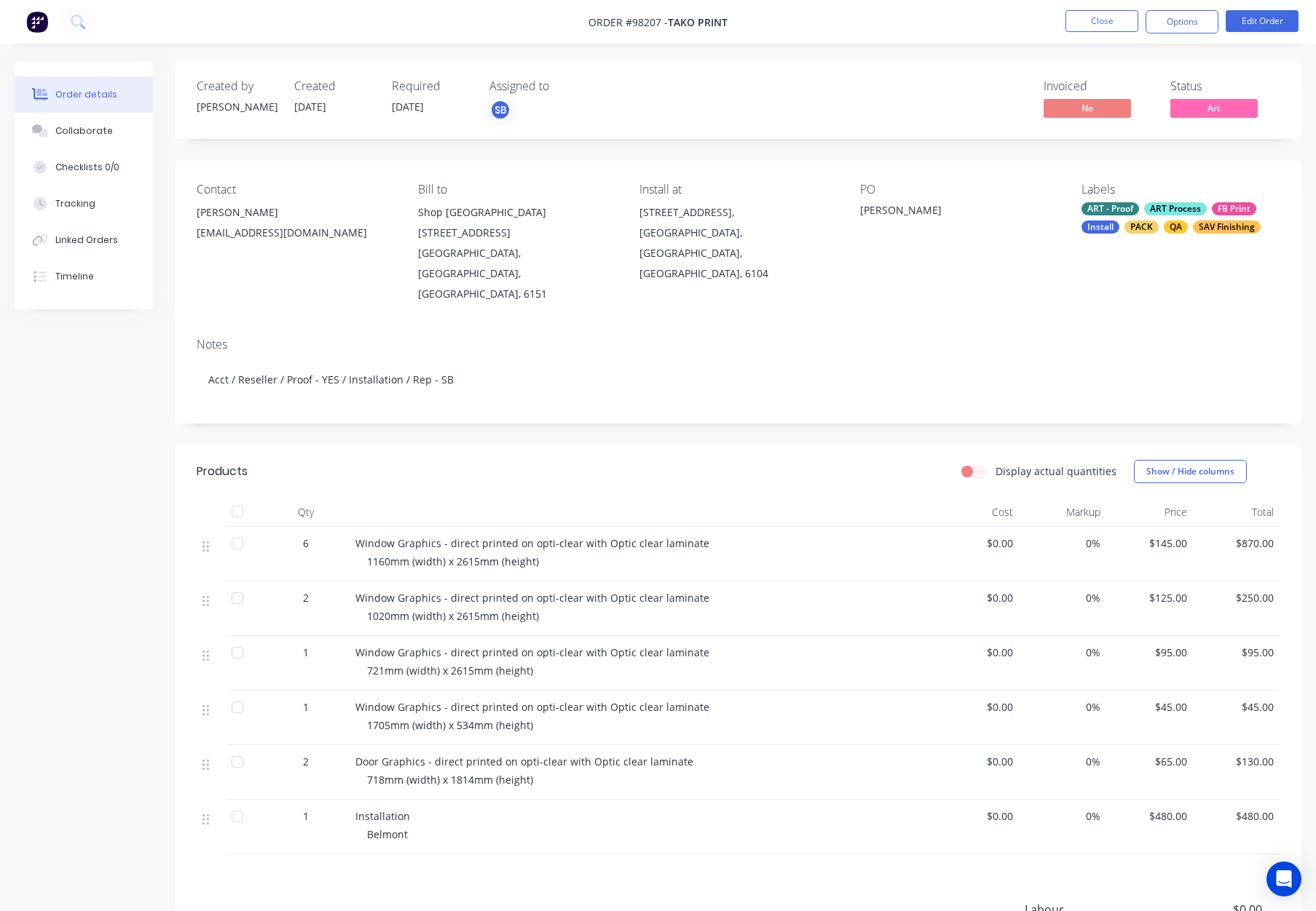
click at [1218, 108] on span "Art" at bounding box center [1213, 108] width 87 height 18
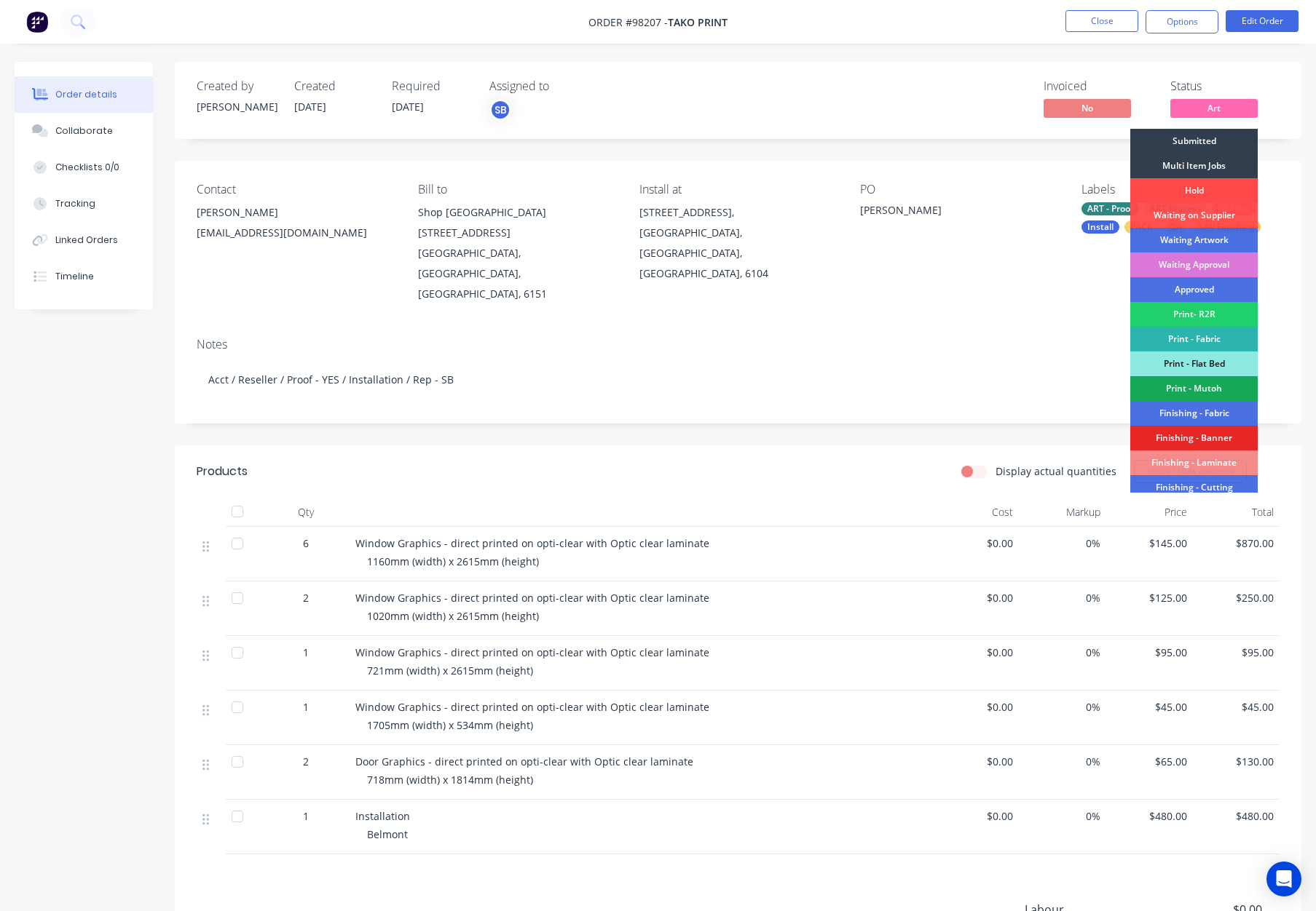
click at [1189, 191] on div "Hold" at bounding box center [1194, 191] width 127 height 25
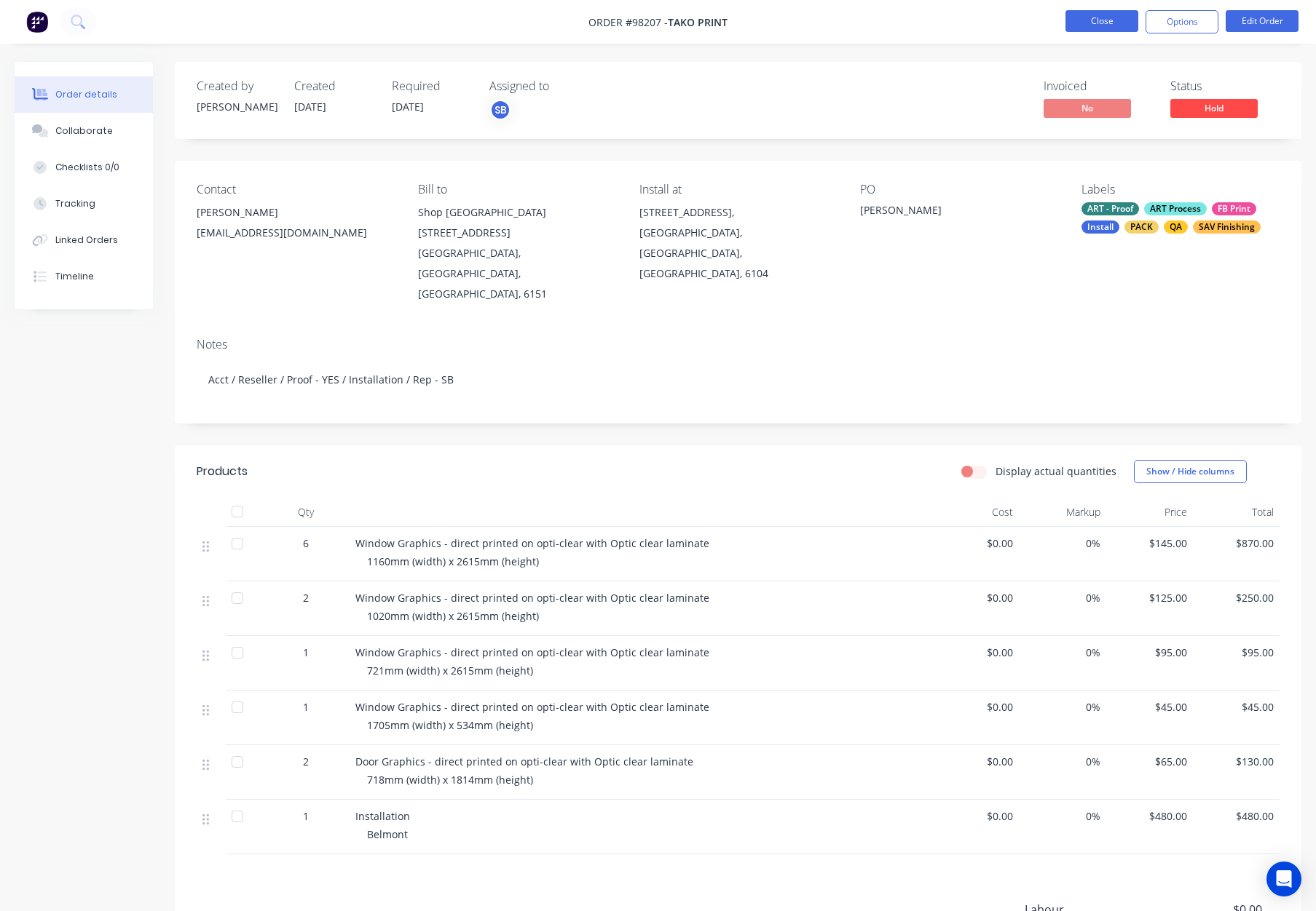
click at [1094, 19] on button "Close" at bounding box center [1102, 21] width 73 height 22
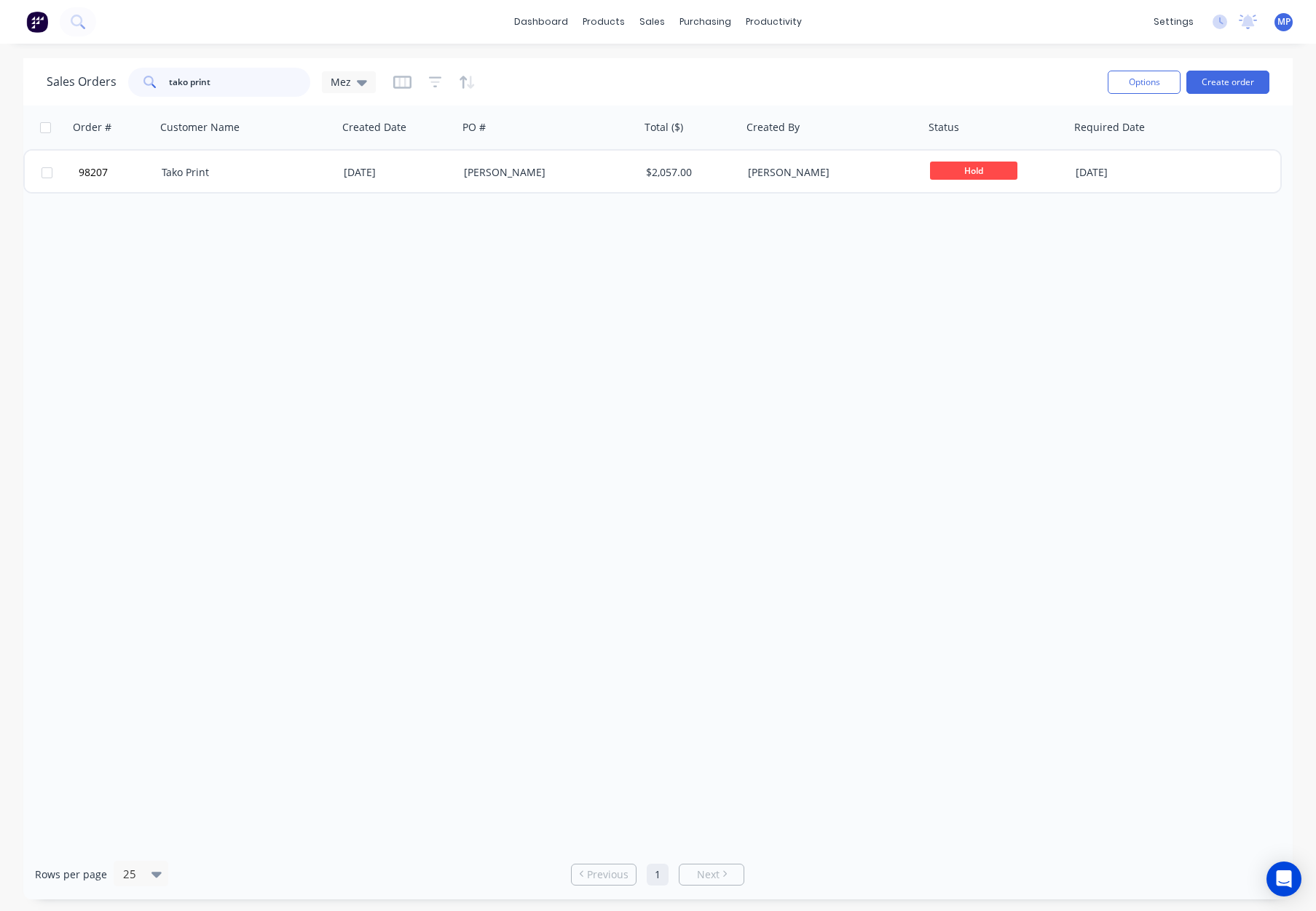
drag, startPoint x: 215, startPoint y: 84, endPoint x: 257, endPoint y: 84, distance: 42.0
click at [216, 84] on input "tako print" at bounding box center [240, 82] width 142 height 29
drag, startPoint x: 175, startPoint y: 80, endPoint x: 135, endPoint y: 80, distance: 40.0
click at [135, 80] on div "tako print" at bounding box center [219, 82] width 182 height 29
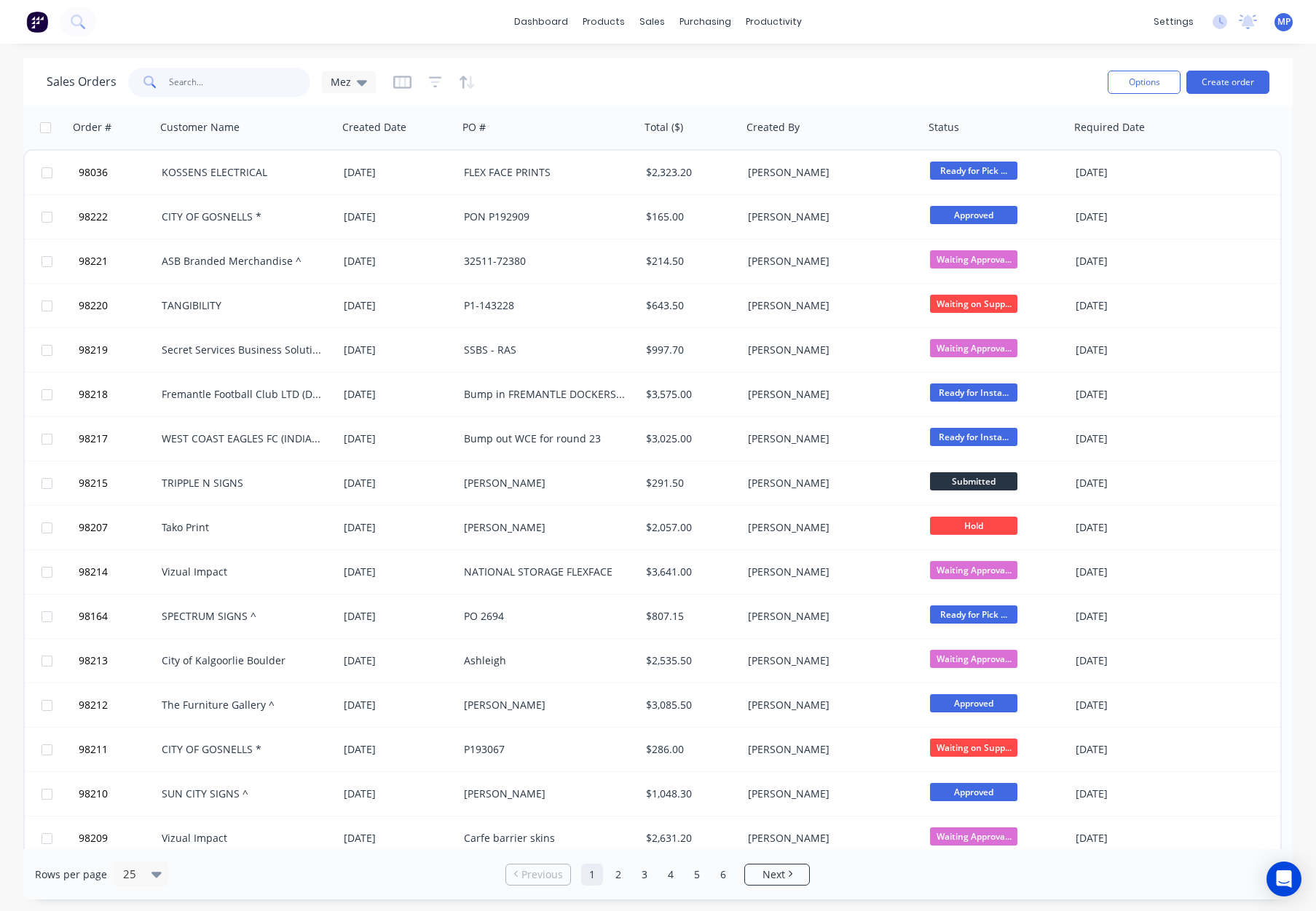
click at [197, 83] on input "text" at bounding box center [240, 82] width 142 height 29
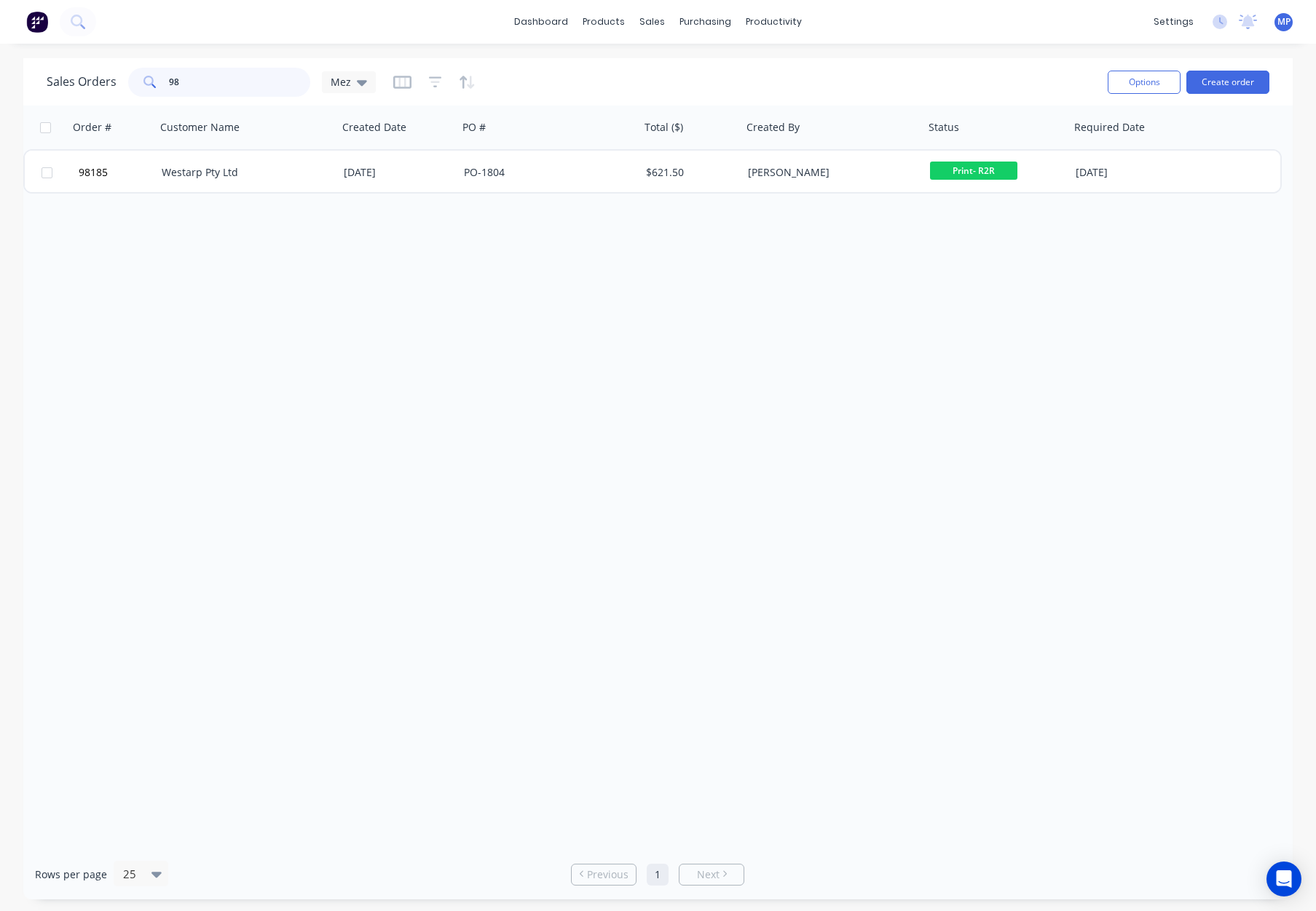
type input "9"
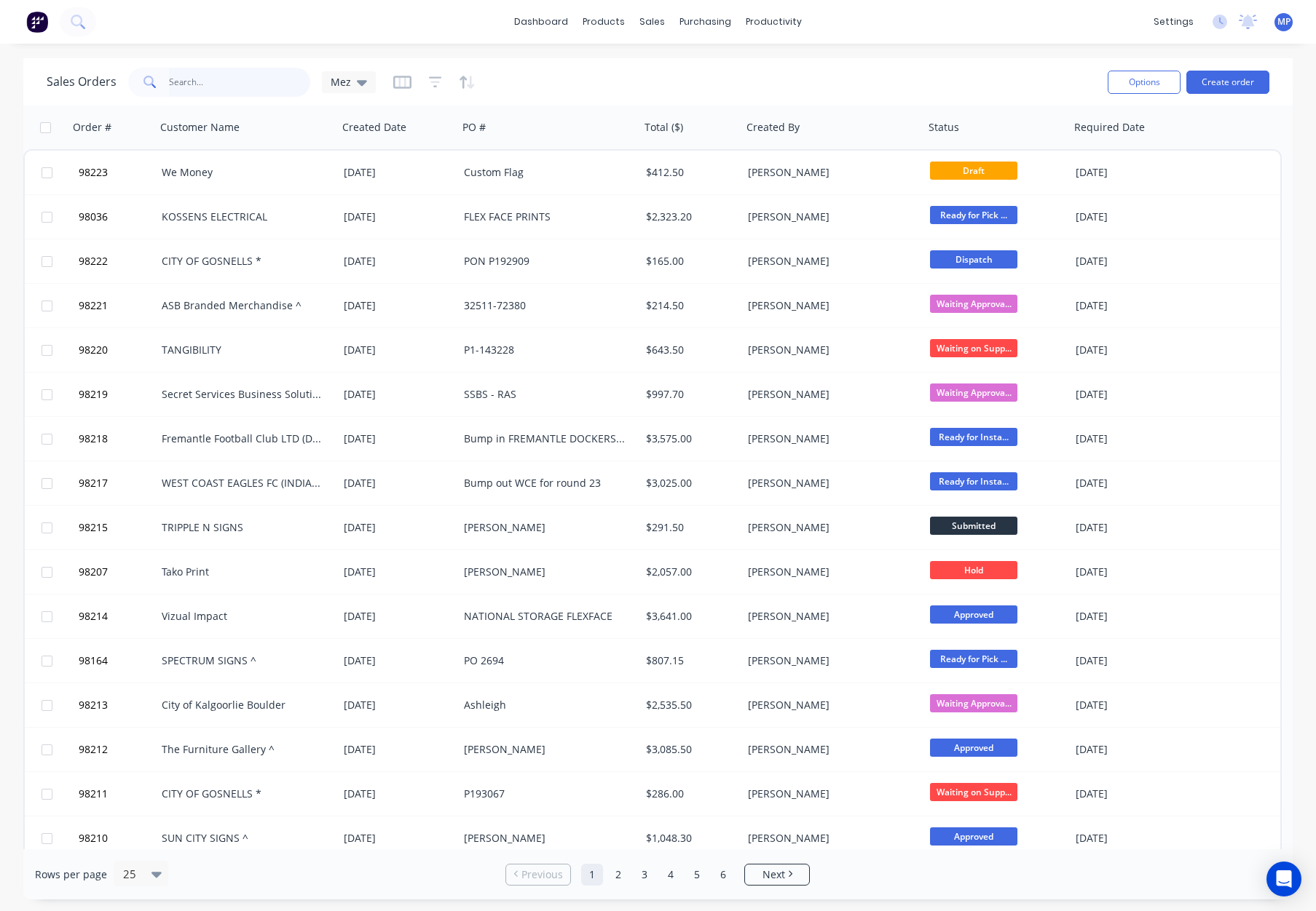
click at [209, 86] on input "text" at bounding box center [240, 82] width 142 height 29
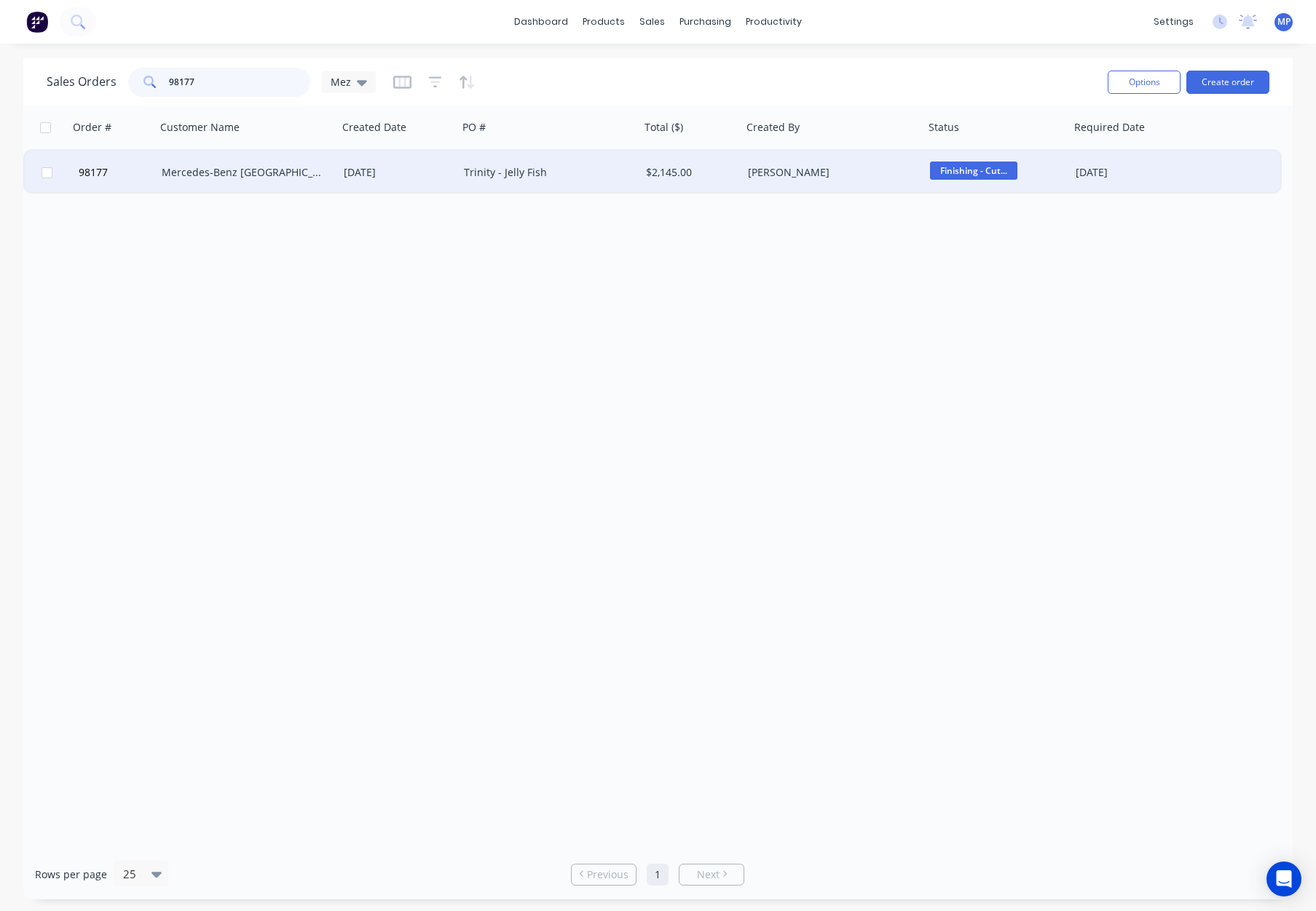
type input "98177"
click at [436, 166] on div "07 Aug 2025" at bounding box center [397, 172] width 108 height 14
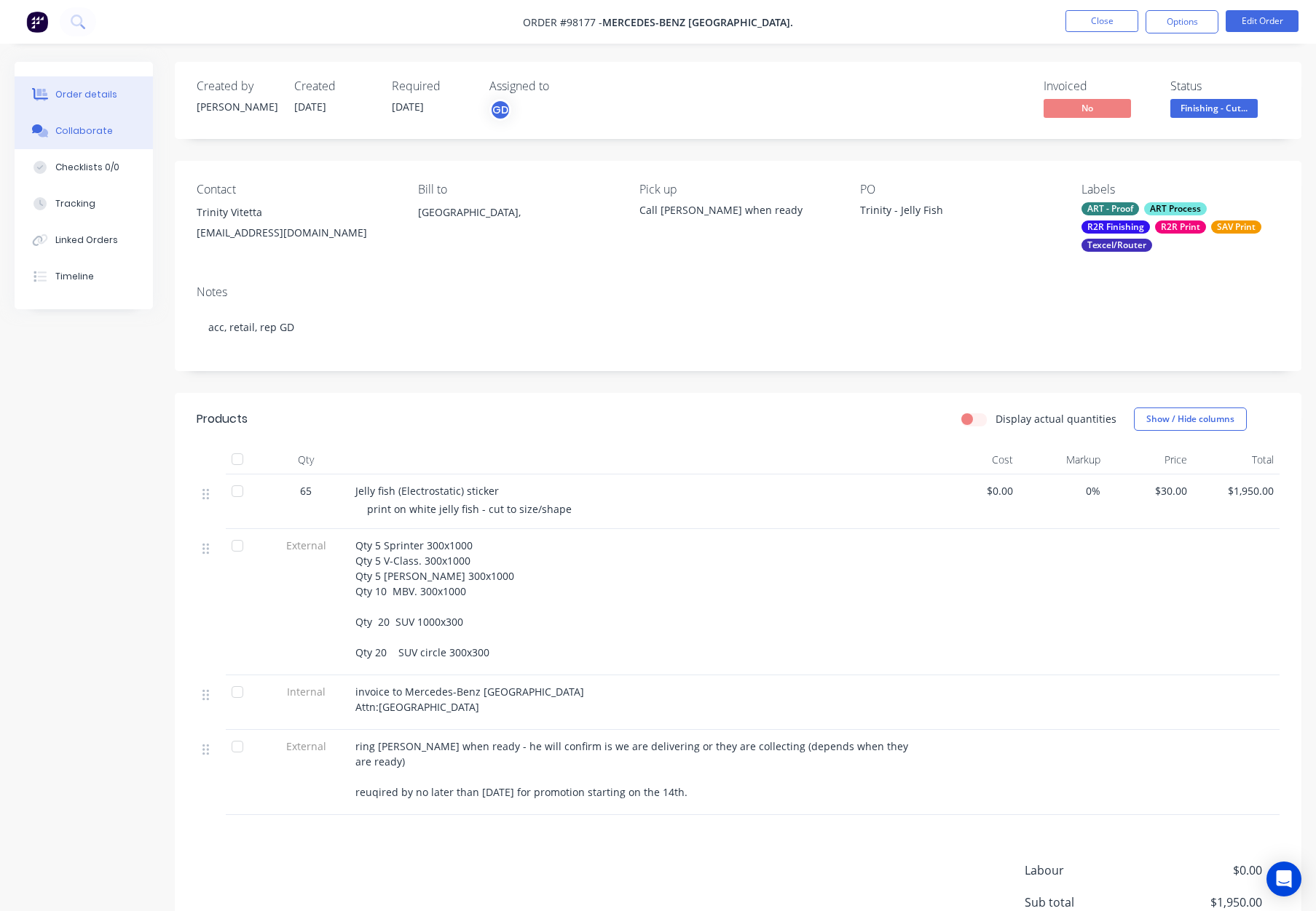
click at [116, 128] on button "Collaborate" at bounding box center [83, 131] width 139 height 36
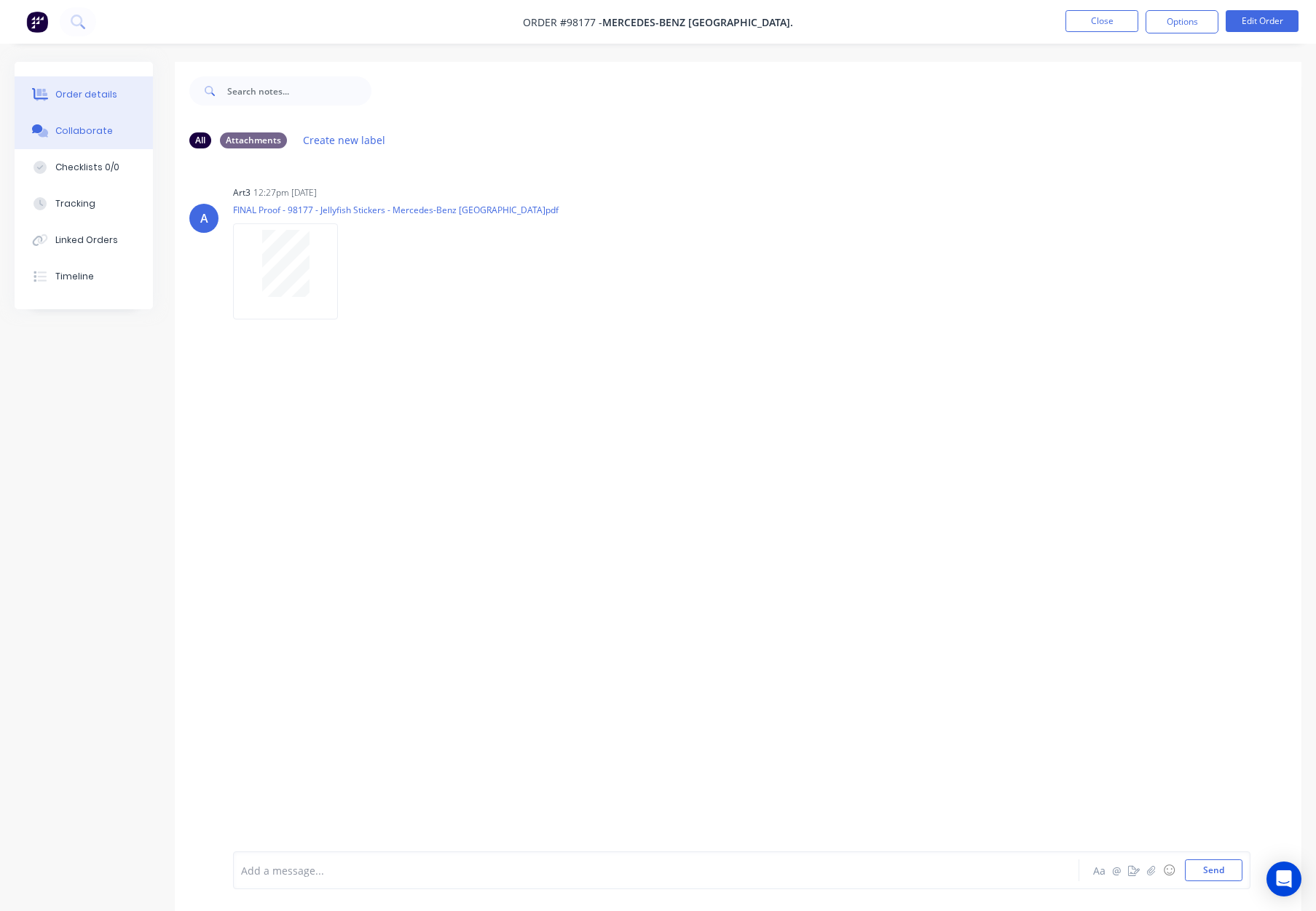
click at [111, 97] on div "Order details" at bounding box center [86, 95] width 62 height 13
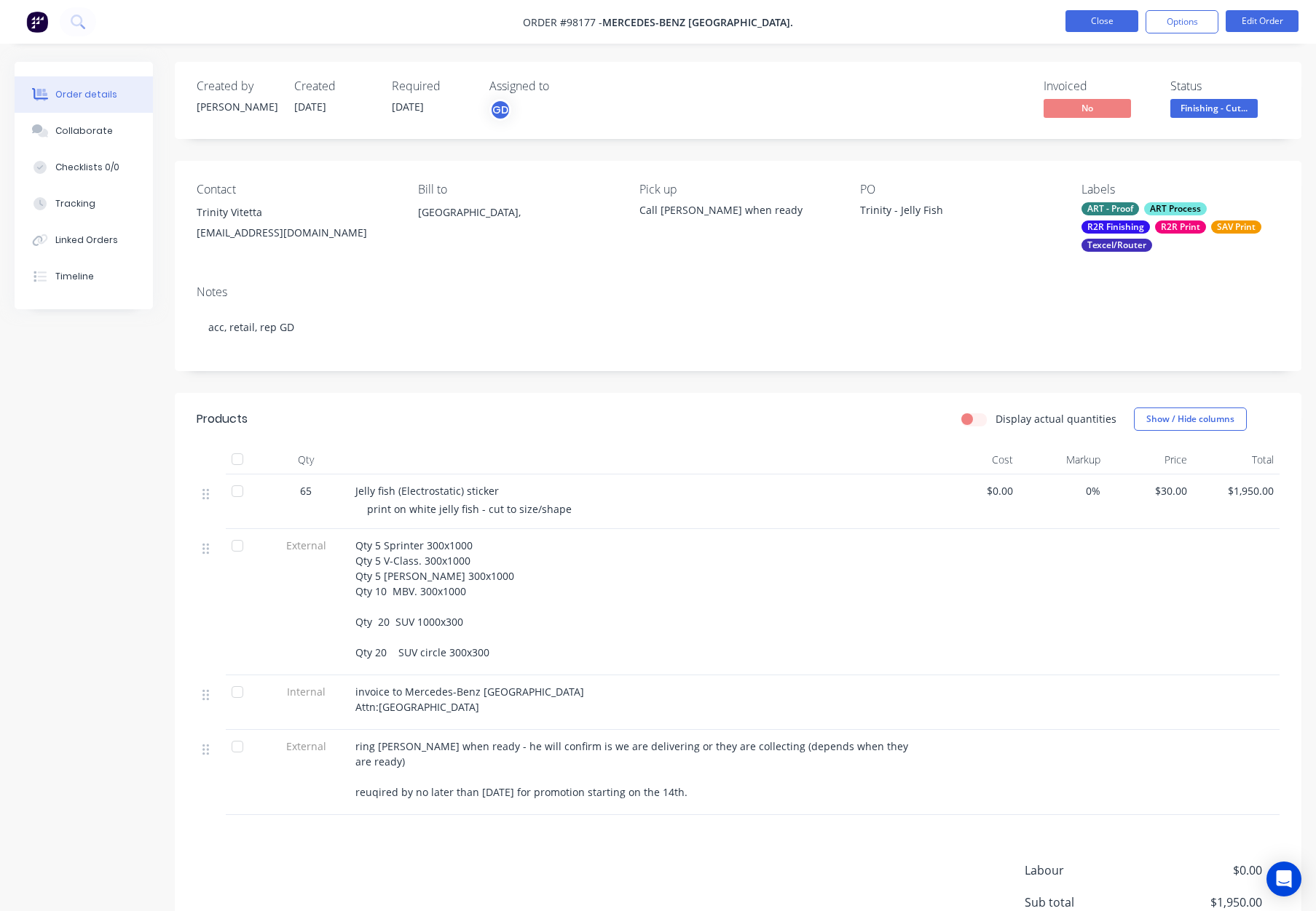
click at [1087, 20] on button "Close" at bounding box center [1102, 21] width 73 height 22
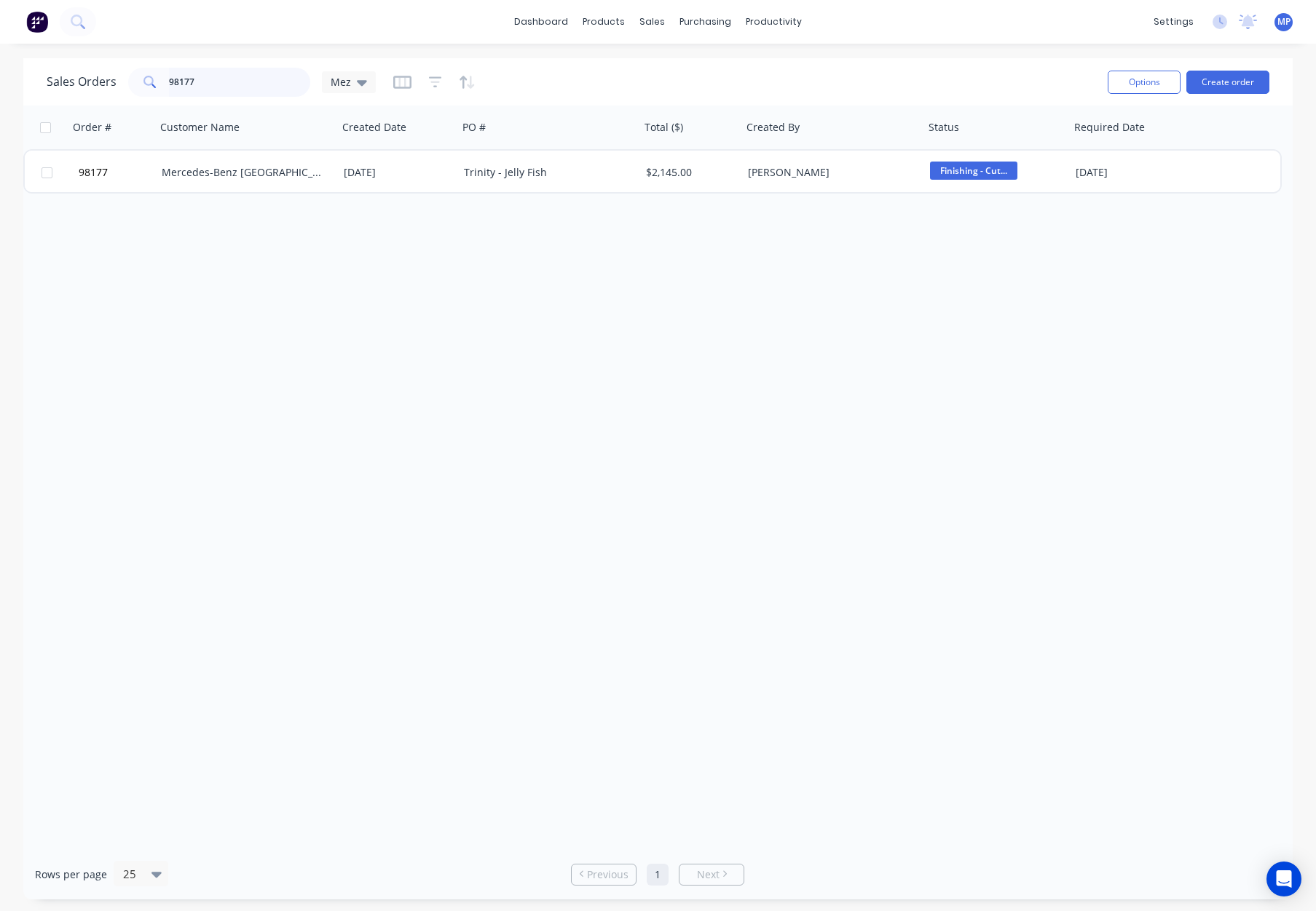
drag, startPoint x: 200, startPoint y: 73, endPoint x: 215, endPoint y: 79, distance: 16.2
click at [204, 75] on input "98177" at bounding box center [240, 82] width 142 height 29
drag, startPoint x: 233, startPoint y: 87, endPoint x: 121, endPoint y: 72, distance: 113.0
click at [129, 77] on div "98177" at bounding box center [219, 82] width 182 height 29
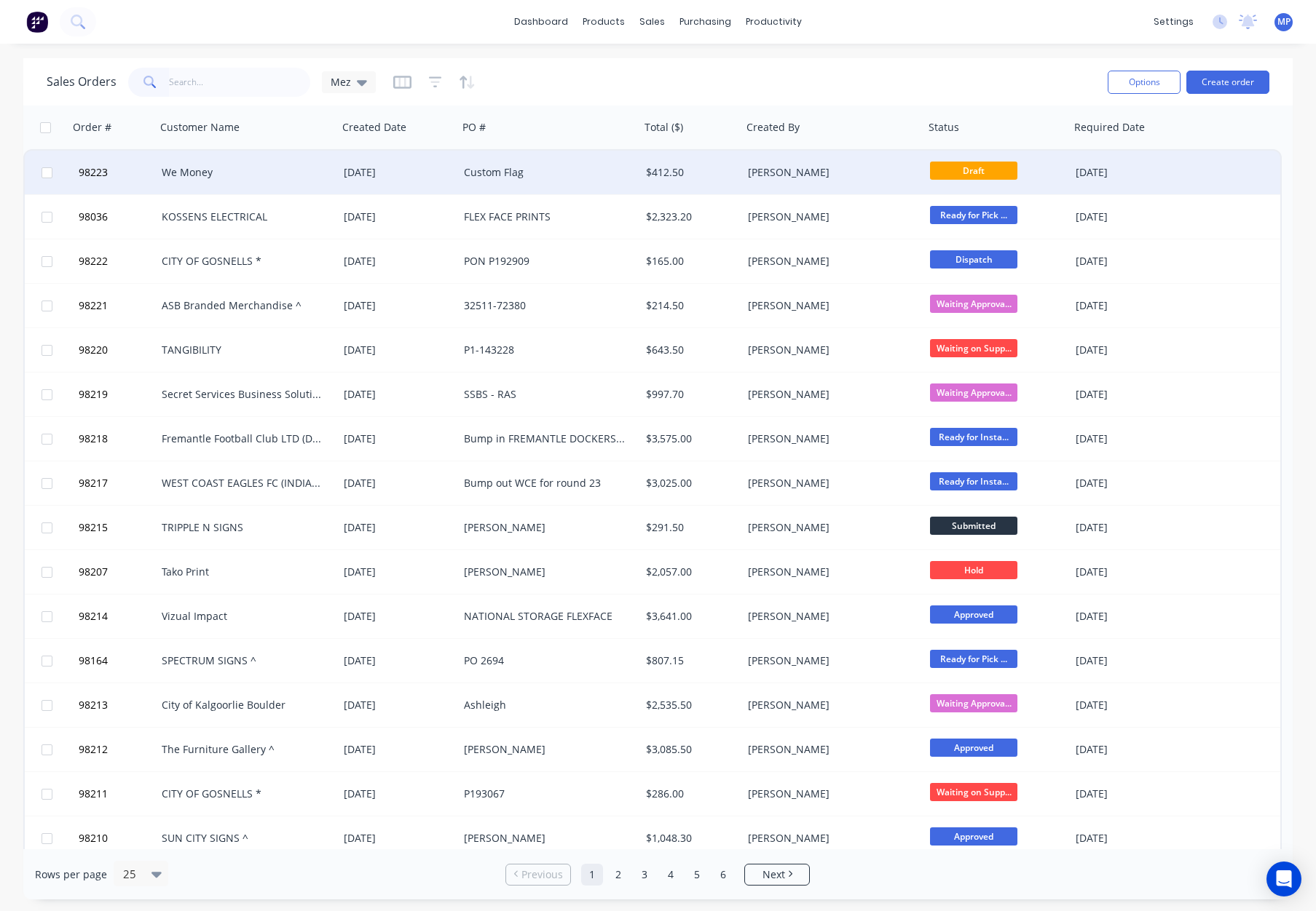
click at [336, 175] on div "We Money" at bounding box center [247, 173] width 182 height 44
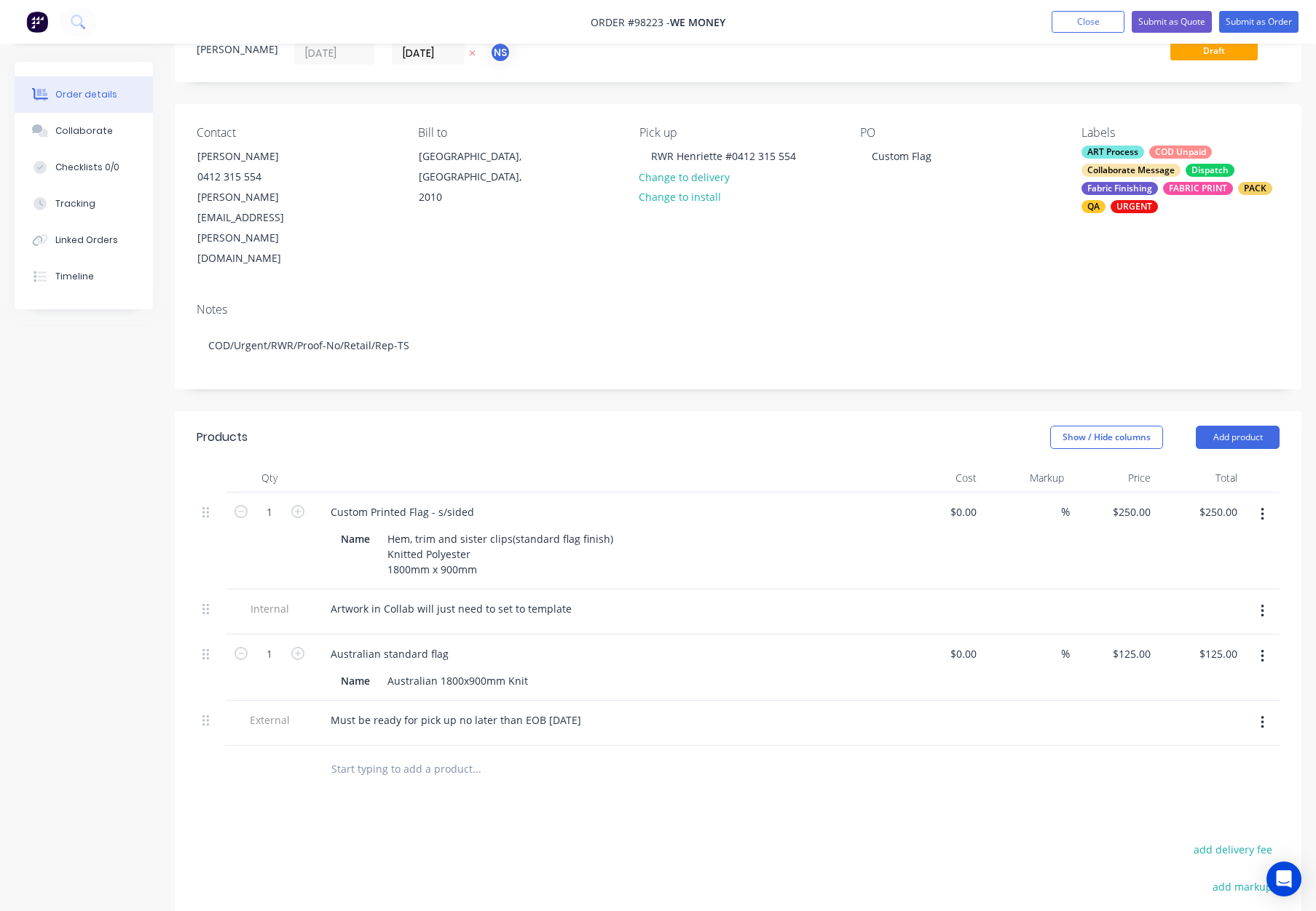
scroll to position [93, 0]
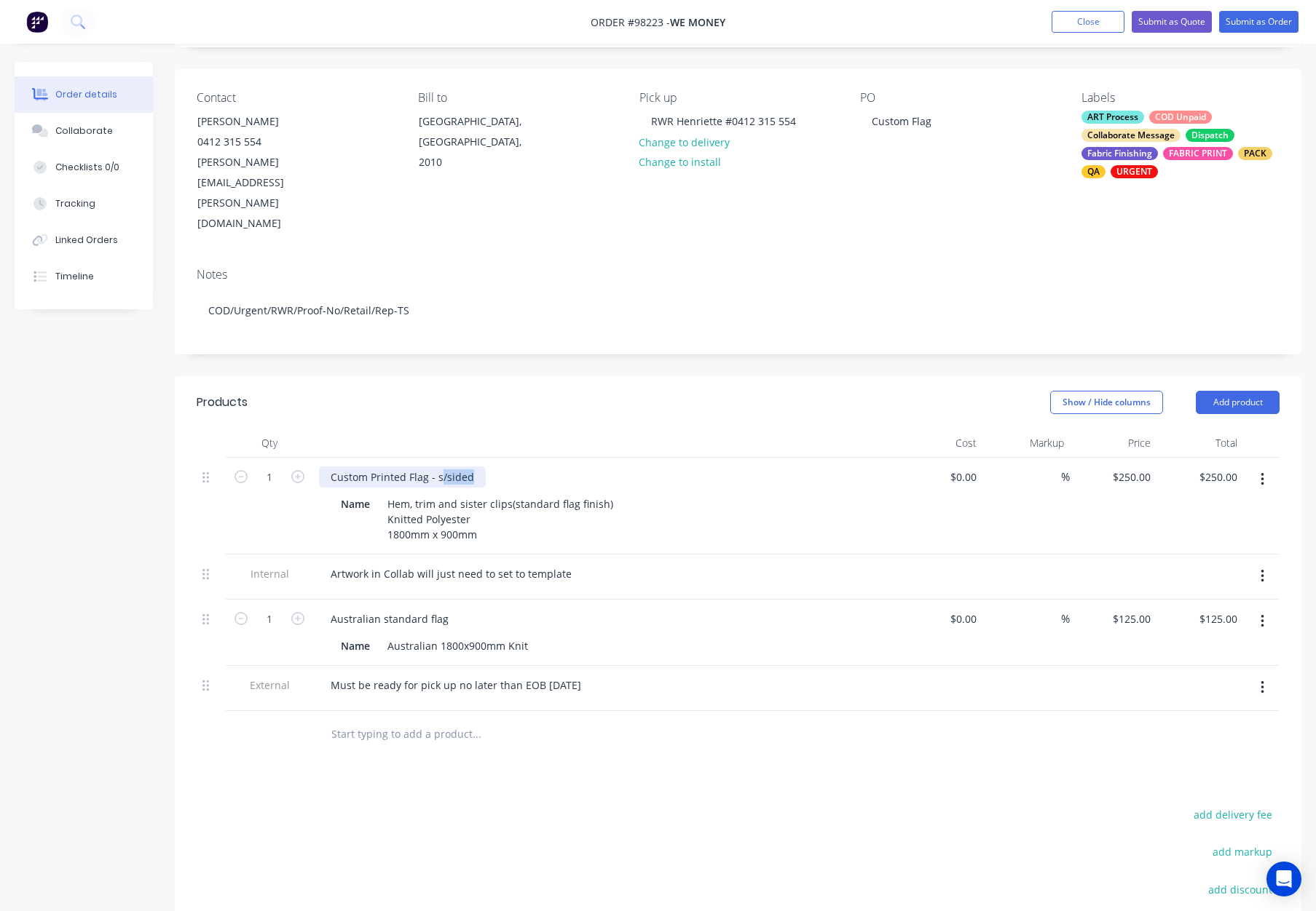
drag, startPoint x: 438, startPoint y: 423, endPoint x: 533, endPoint y: 423, distance: 95.0
click at [533, 466] on div "Custom Printed Flag - s/sided" at bounding box center [603, 477] width 571 height 21
click at [540, 391] on div "Show / Hide columns Add product" at bounding box center [853, 402] width 853 height 23
click at [484, 493] on div "Hem, trim and sister clips(standard flag finish) Knitted Polyester 1800mm x 900…" at bounding box center [500, 519] width 237 height 52
drag, startPoint x: 450, startPoint y: 481, endPoint x: 389, endPoint y: 481, distance: 61.0
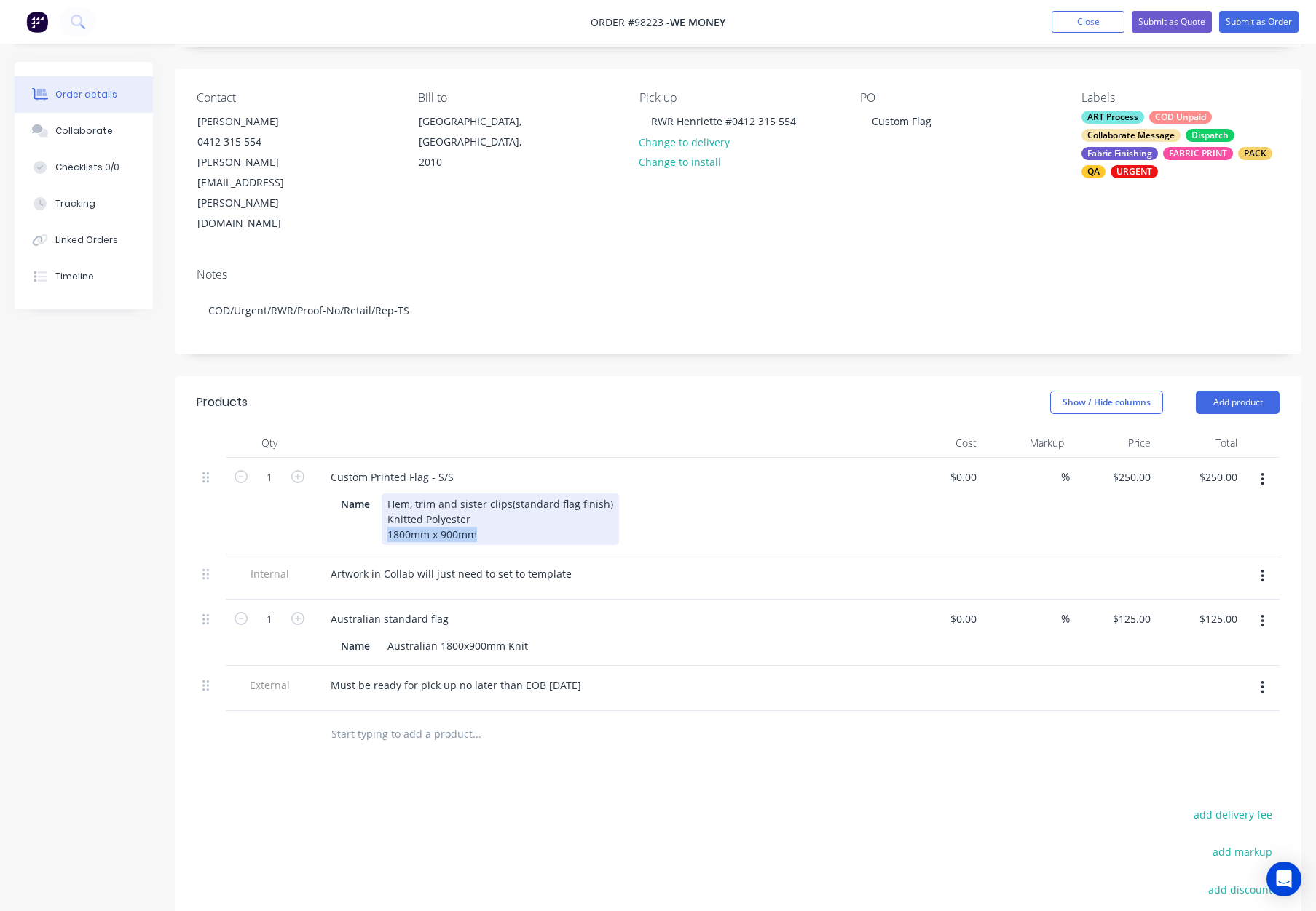
click at [389, 493] on div "Hem, trim and sister clips(standard flag finish) Knitted Polyester 1800mm x 900…" at bounding box center [500, 519] width 237 height 52
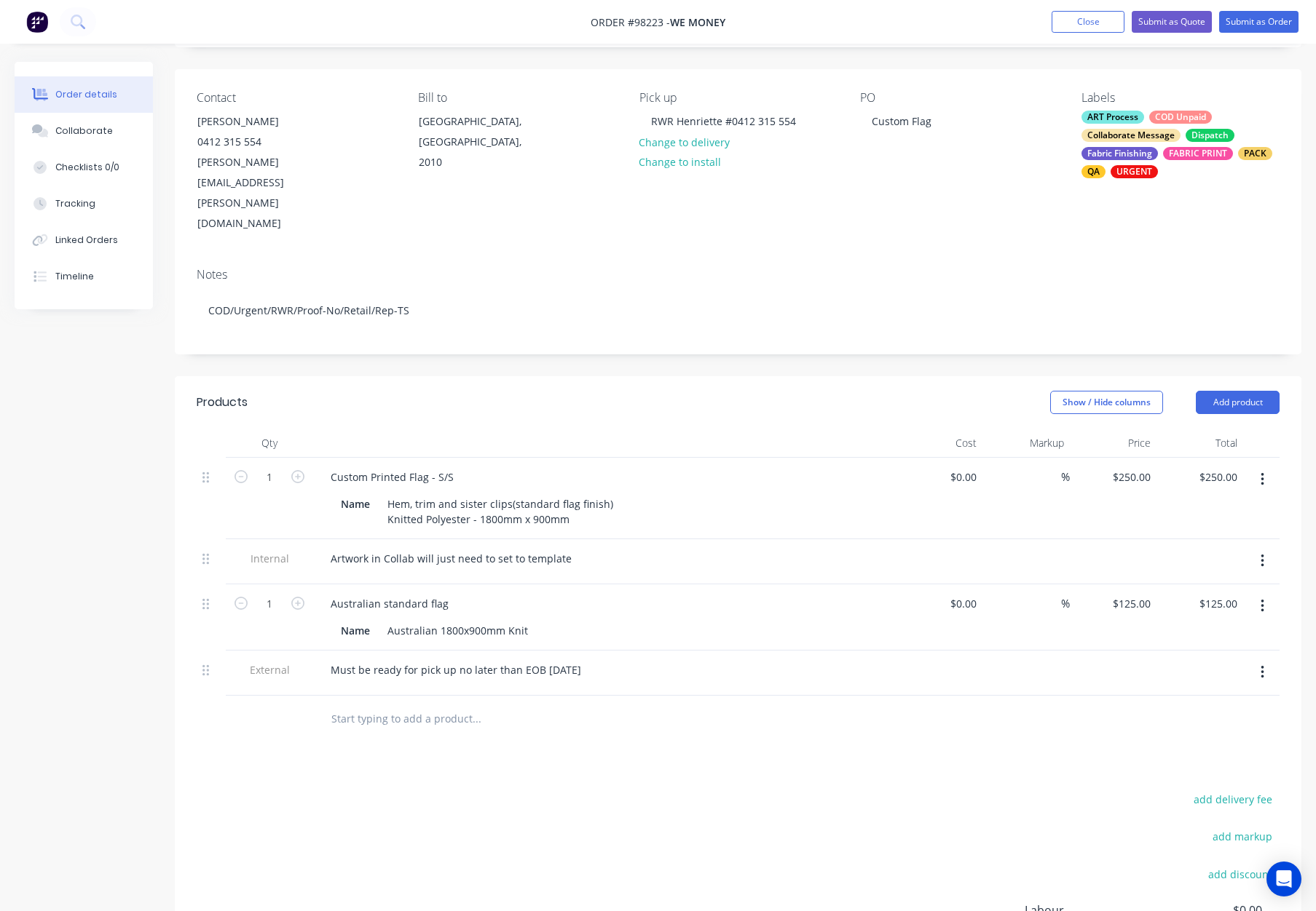
click at [535, 318] on div "Created by Natasha Created 12/08/25 Required 15/08/25 Assigned to NS Status Dra…" at bounding box center [738, 531] width 1127 height 1123
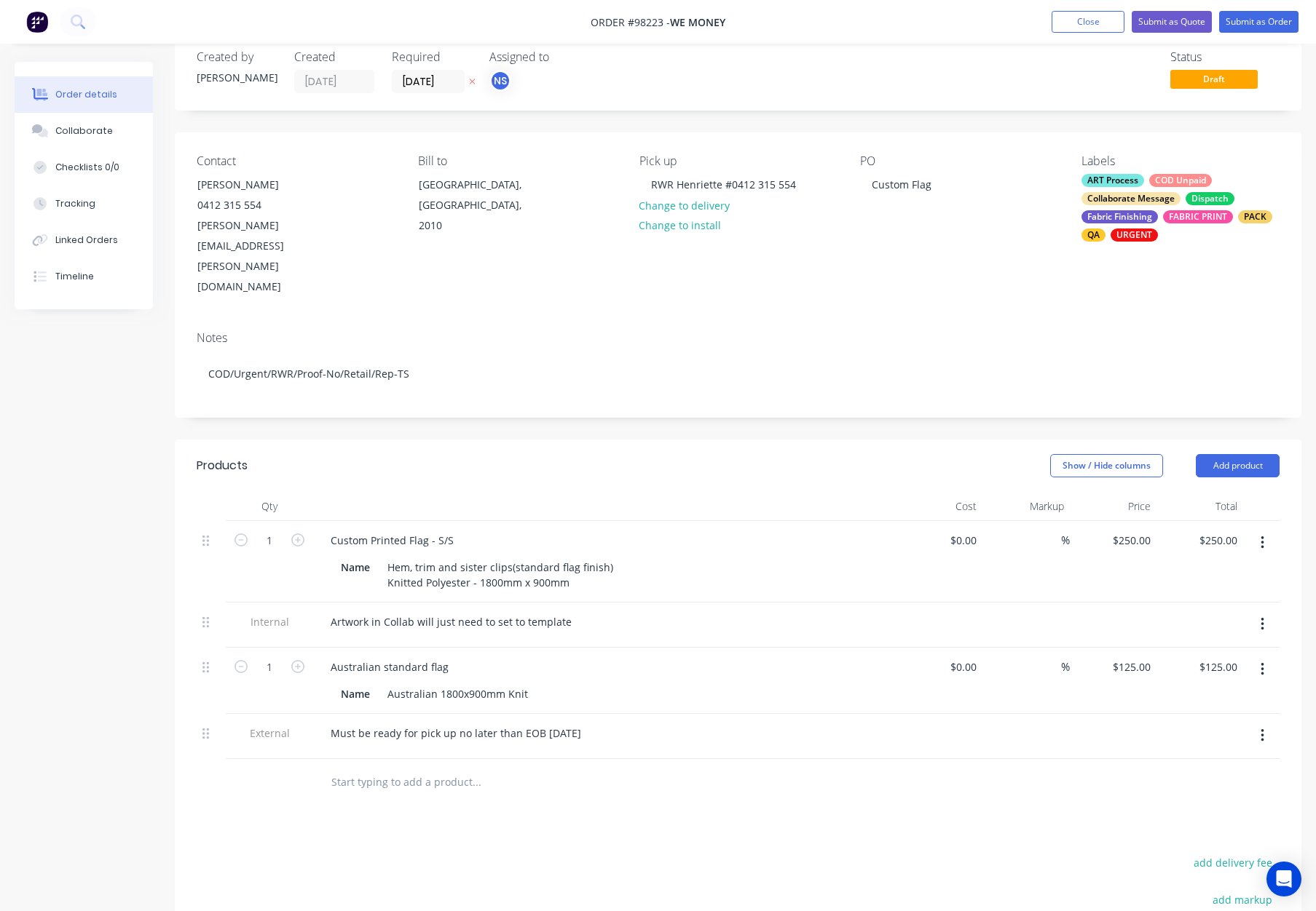
scroll to position [0, 0]
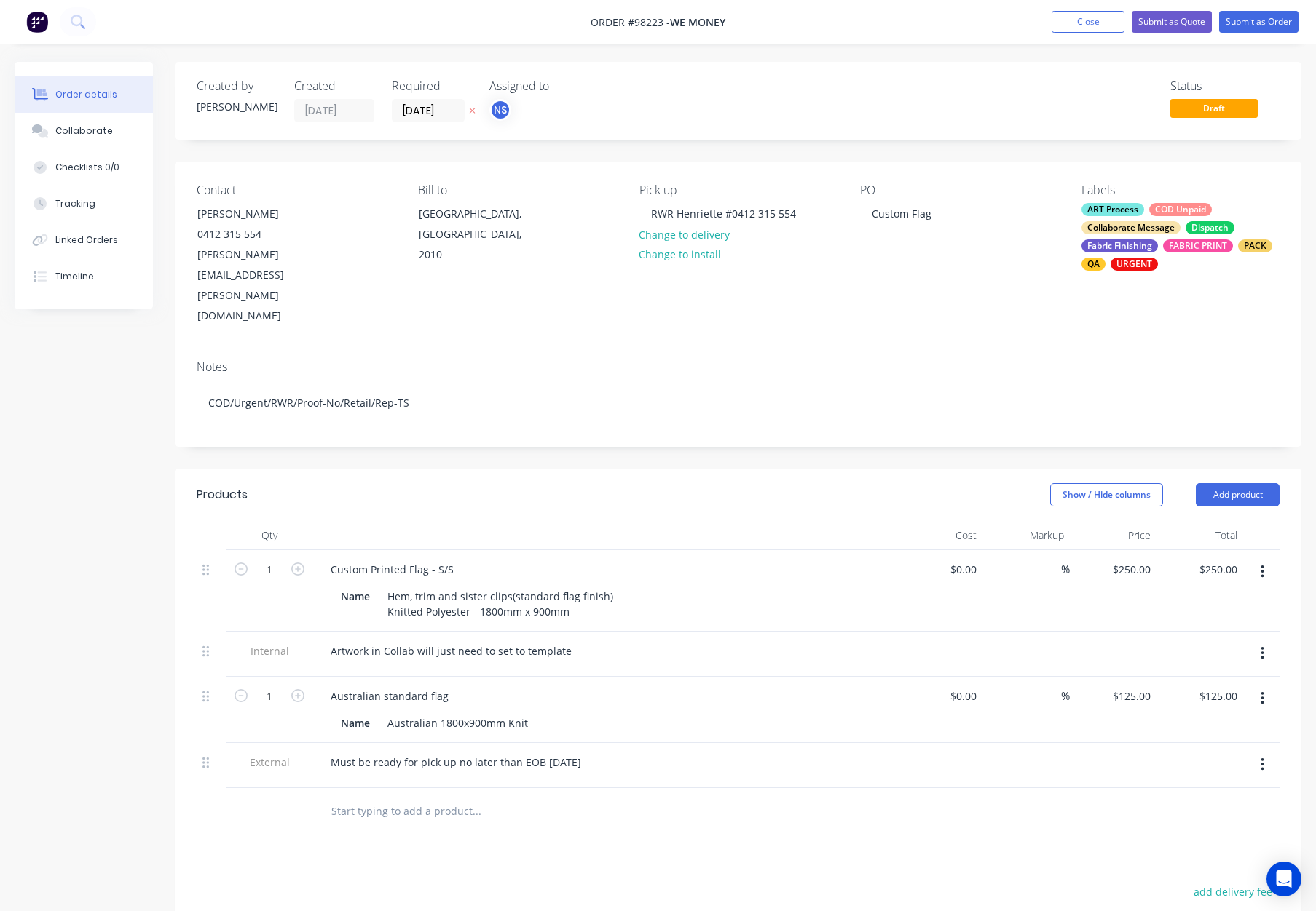
click at [86, 131] on div "Collaborate" at bounding box center [84, 131] width 57 height 13
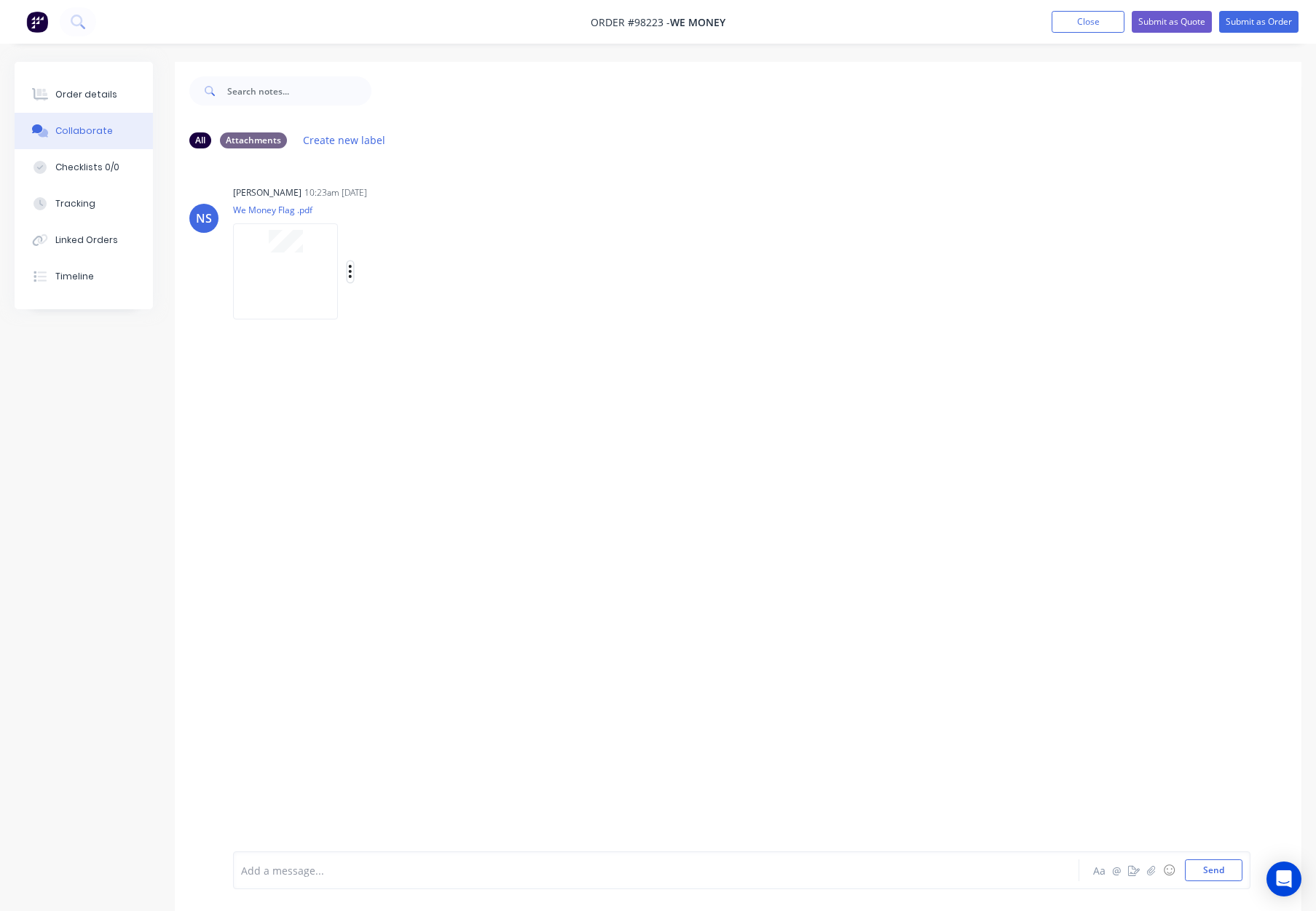
click at [348, 271] on icon "button" at bounding box center [350, 272] width 5 height 17
click at [447, 313] on button "Download" at bounding box center [446, 311] width 164 height 33
click at [102, 92] on div "Order details" at bounding box center [86, 95] width 62 height 13
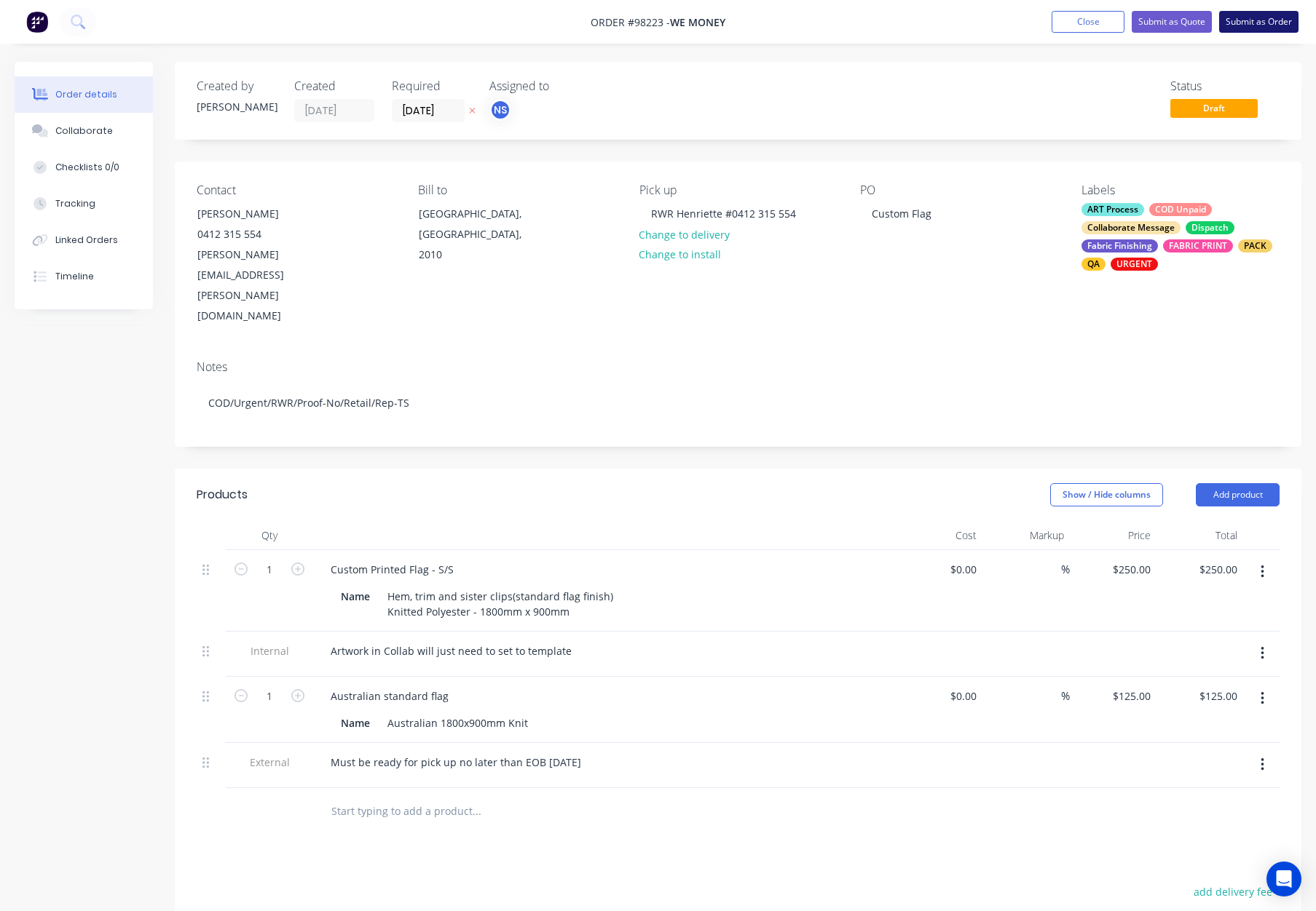
click at [1246, 31] on button "Submit as Order" at bounding box center [1258, 21] width 79 height 22
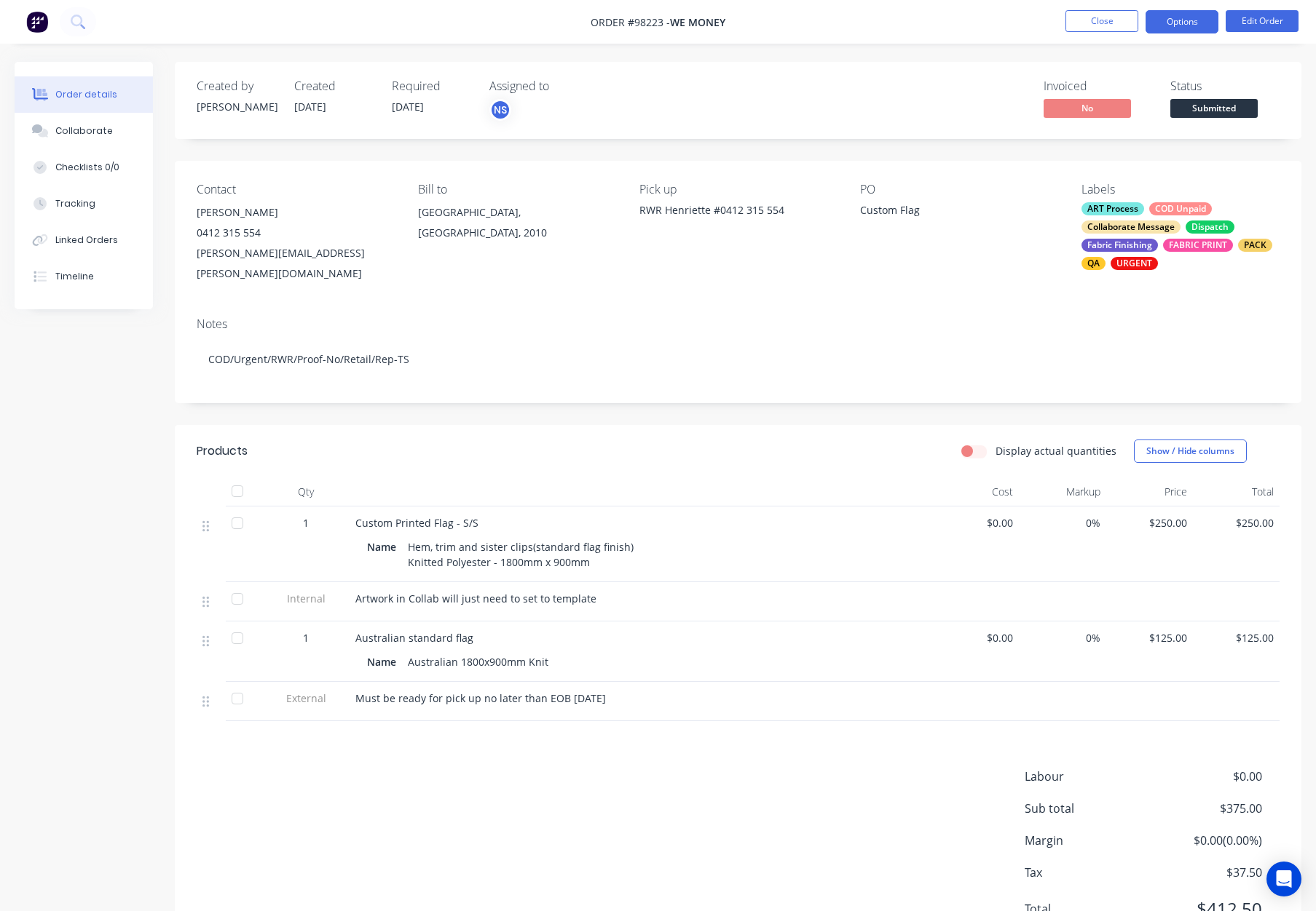
click at [1178, 21] on button "Options" at bounding box center [1182, 22] width 73 height 23
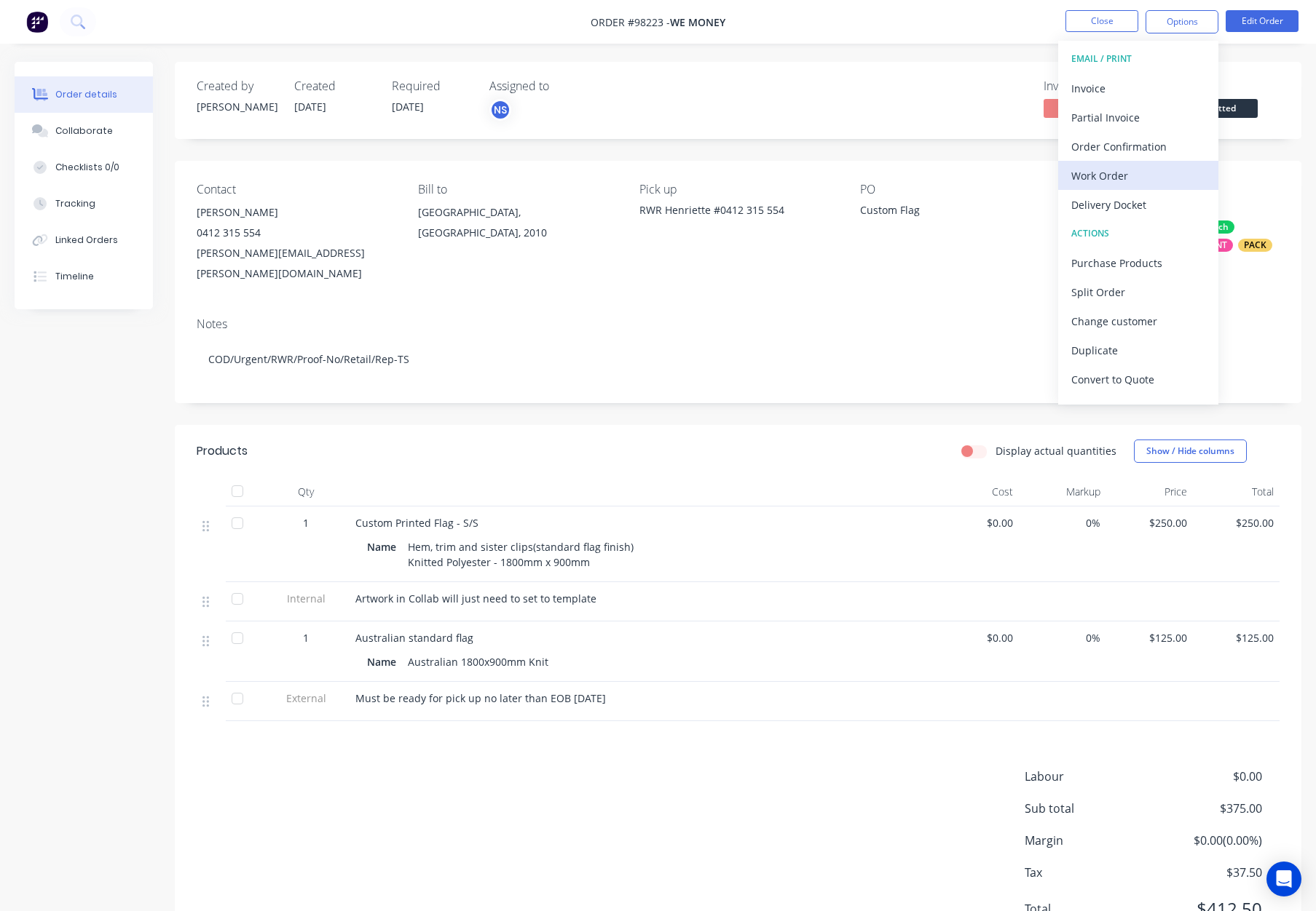
click at [1119, 172] on div "Work Order" at bounding box center [1138, 176] width 134 height 21
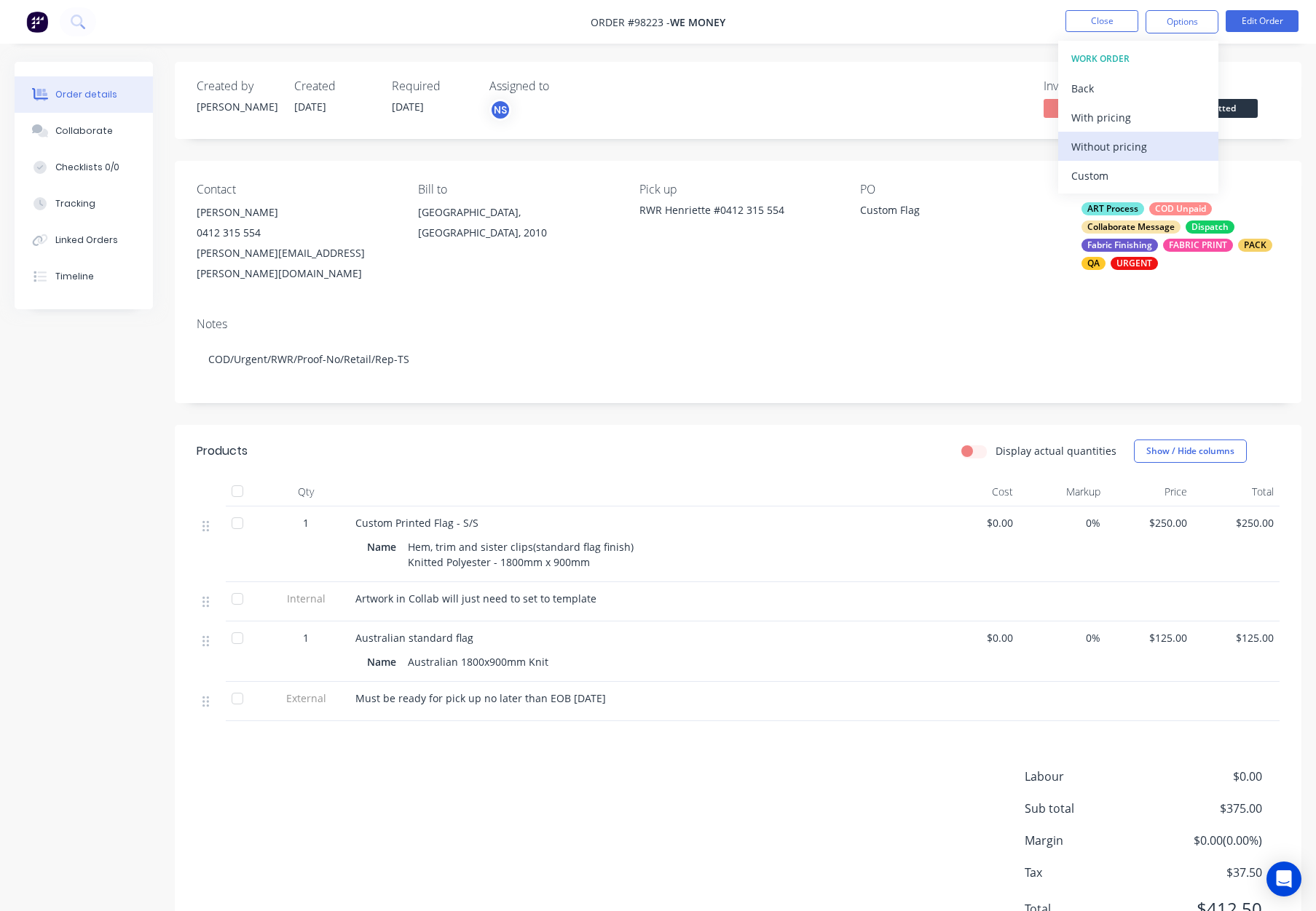
click at [1125, 141] on div "Without pricing" at bounding box center [1138, 146] width 134 height 21
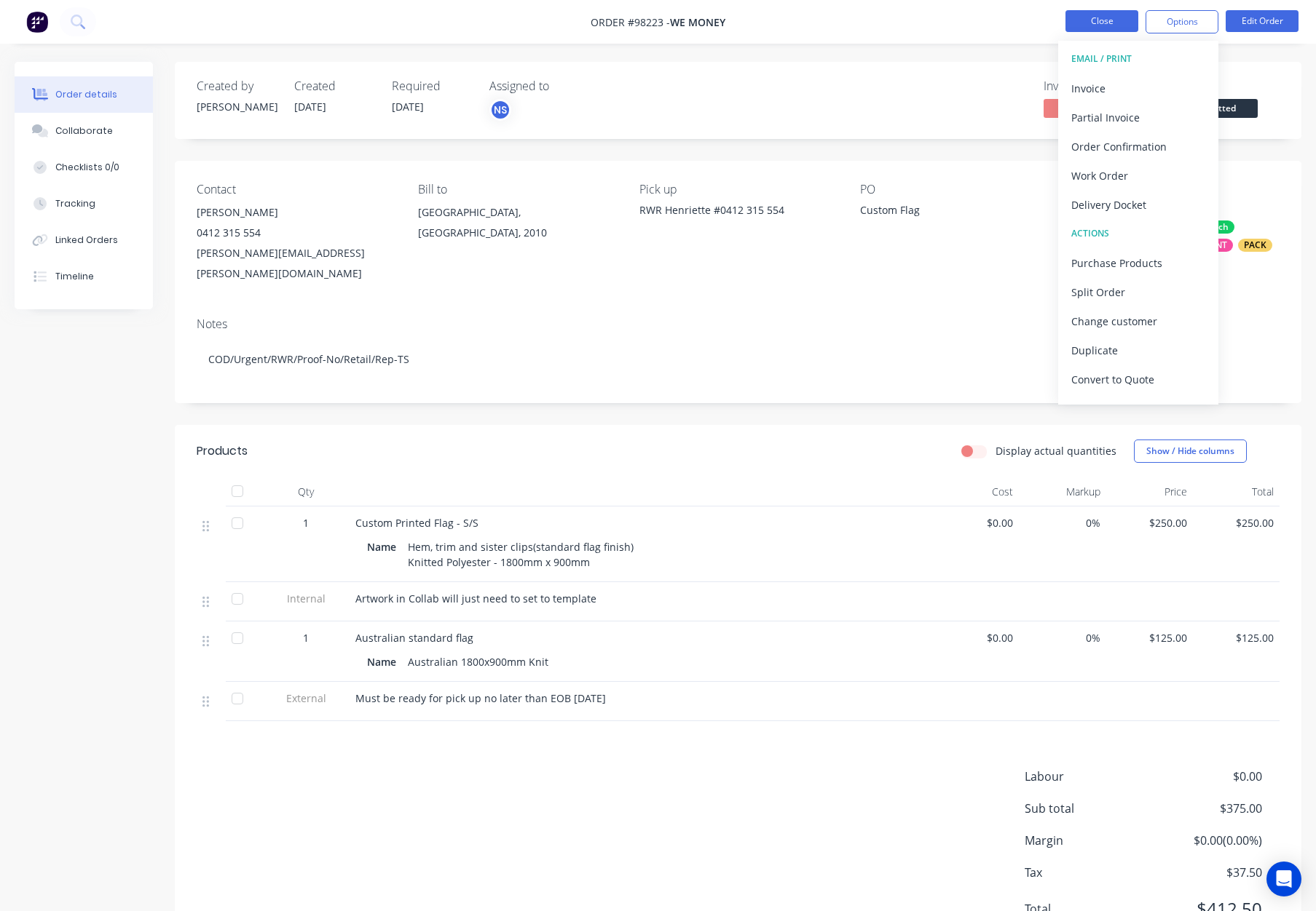
click at [1111, 17] on button "Close" at bounding box center [1102, 21] width 73 height 22
